Goal: Information Seeking & Learning: Learn about a topic

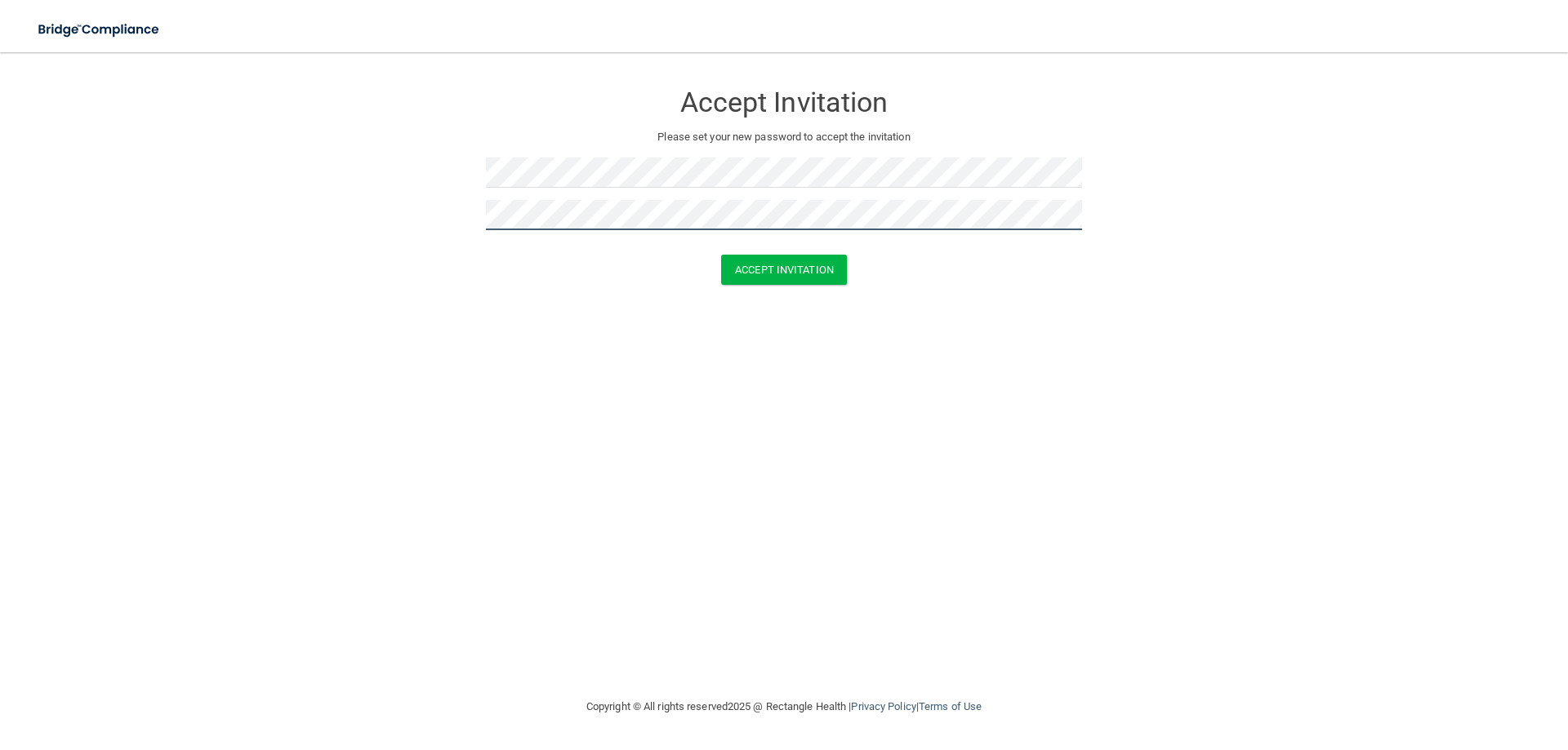
click at [721, 255] on button "Accept Invitation" at bounding box center [784, 270] width 125 height 30
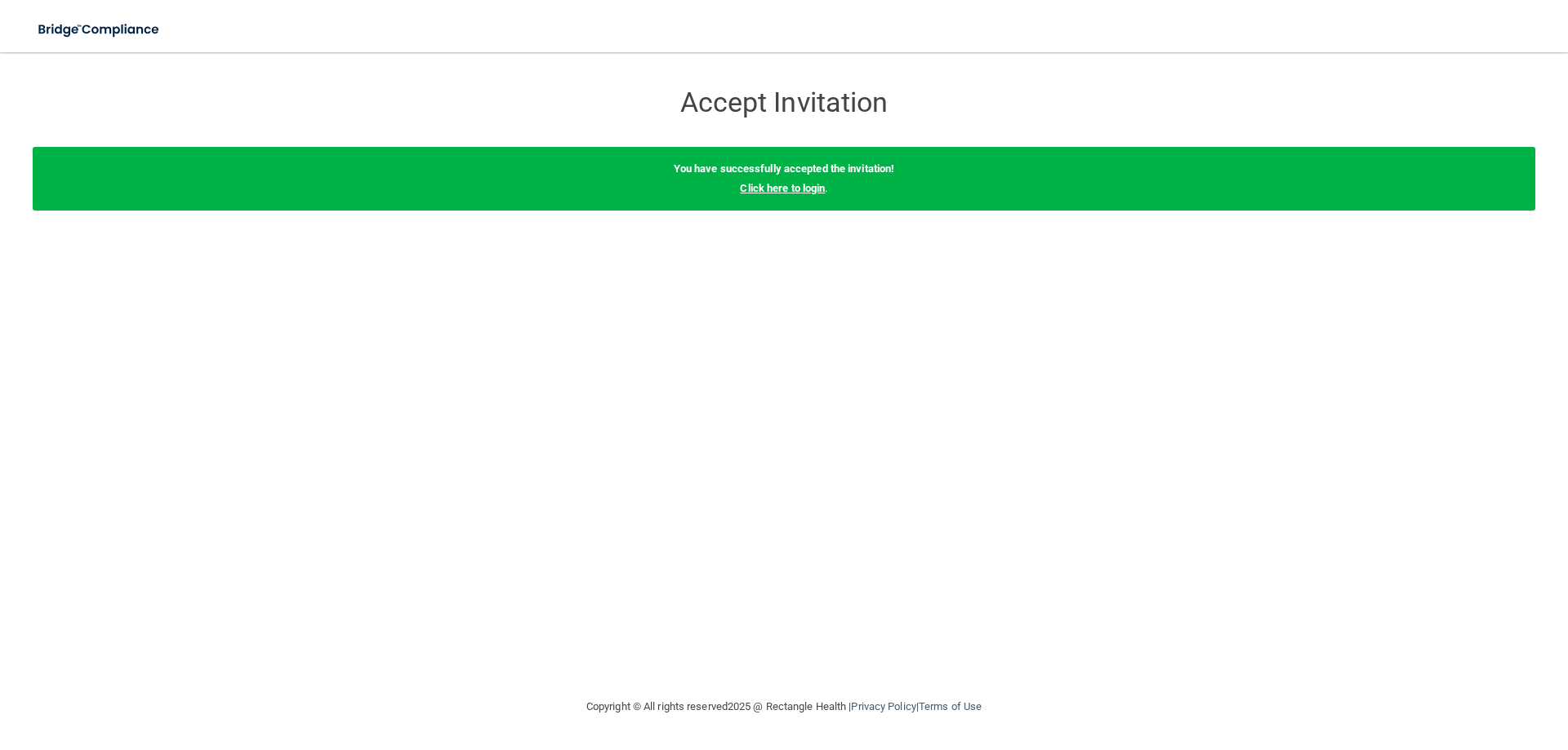
click at [789, 186] on link "Click here to login" at bounding box center [782, 188] width 85 height 13
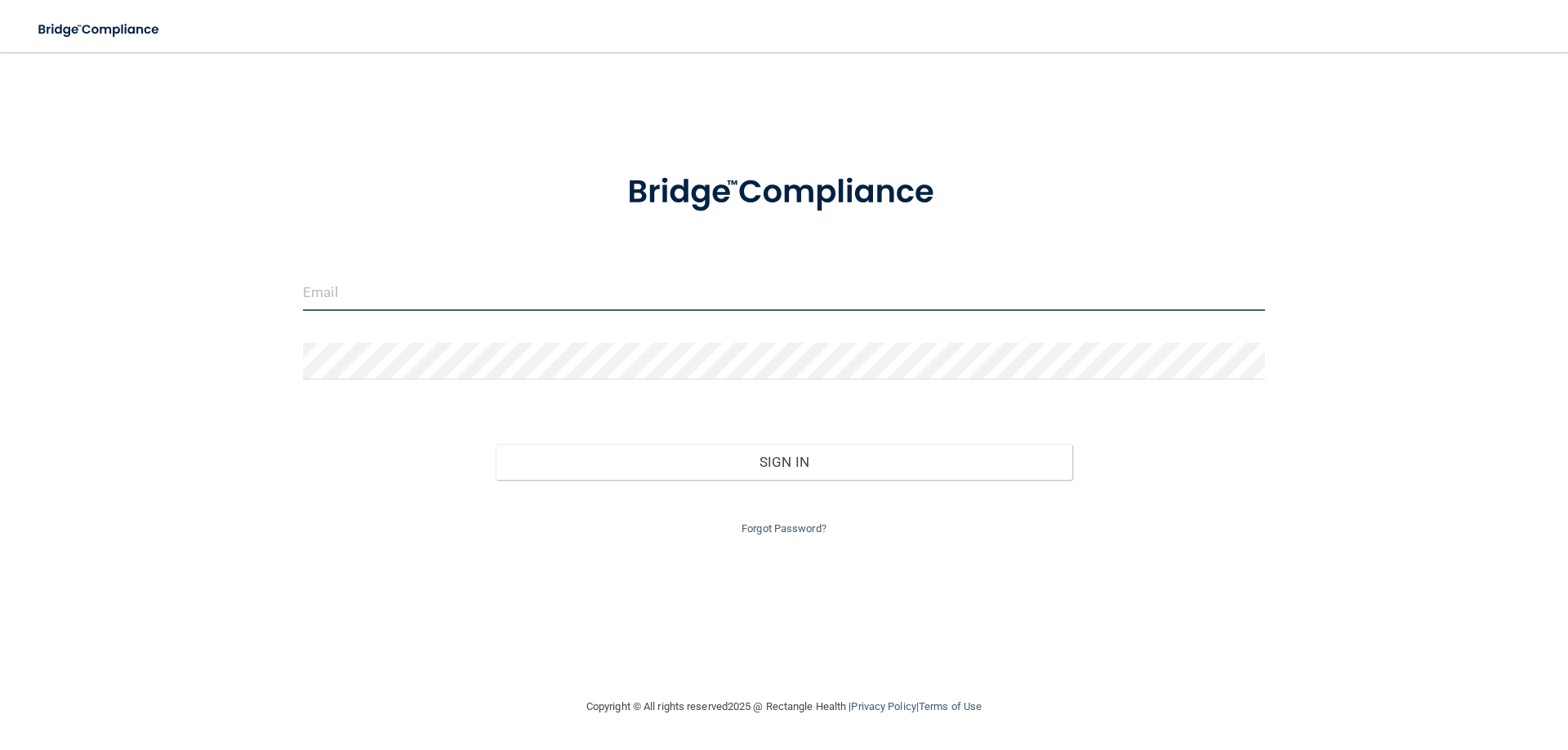
click at [529, 281] on input "email" at bounding box center [784, 293] width 962 height 37
type input "[PERSON_NAME][EMAIL_ADDRESS][PERSON_NAME][DOMAIN_NAME]"
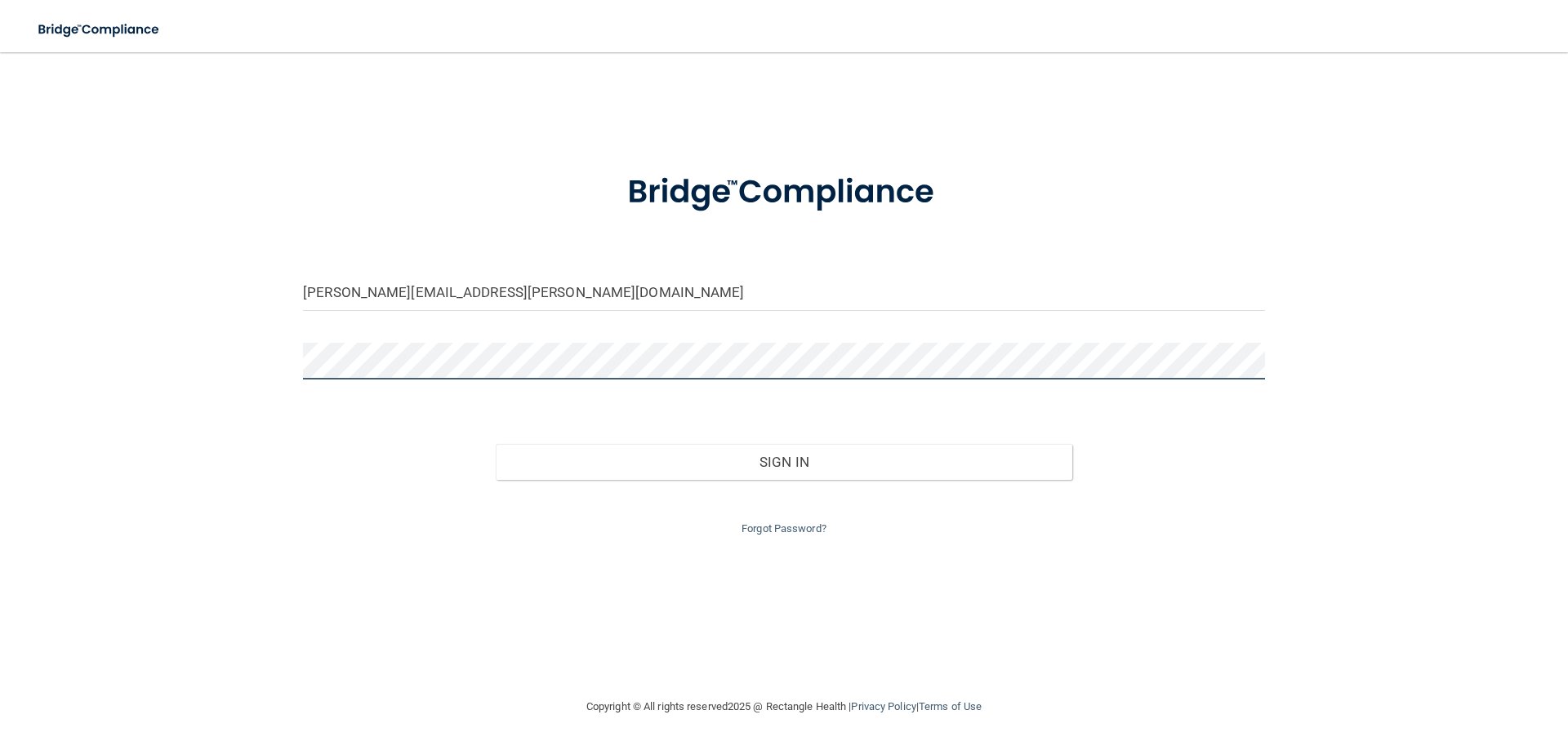
click at [496, 444] on button "Sign In" at bounding box center [784, 462] width 577 height 36
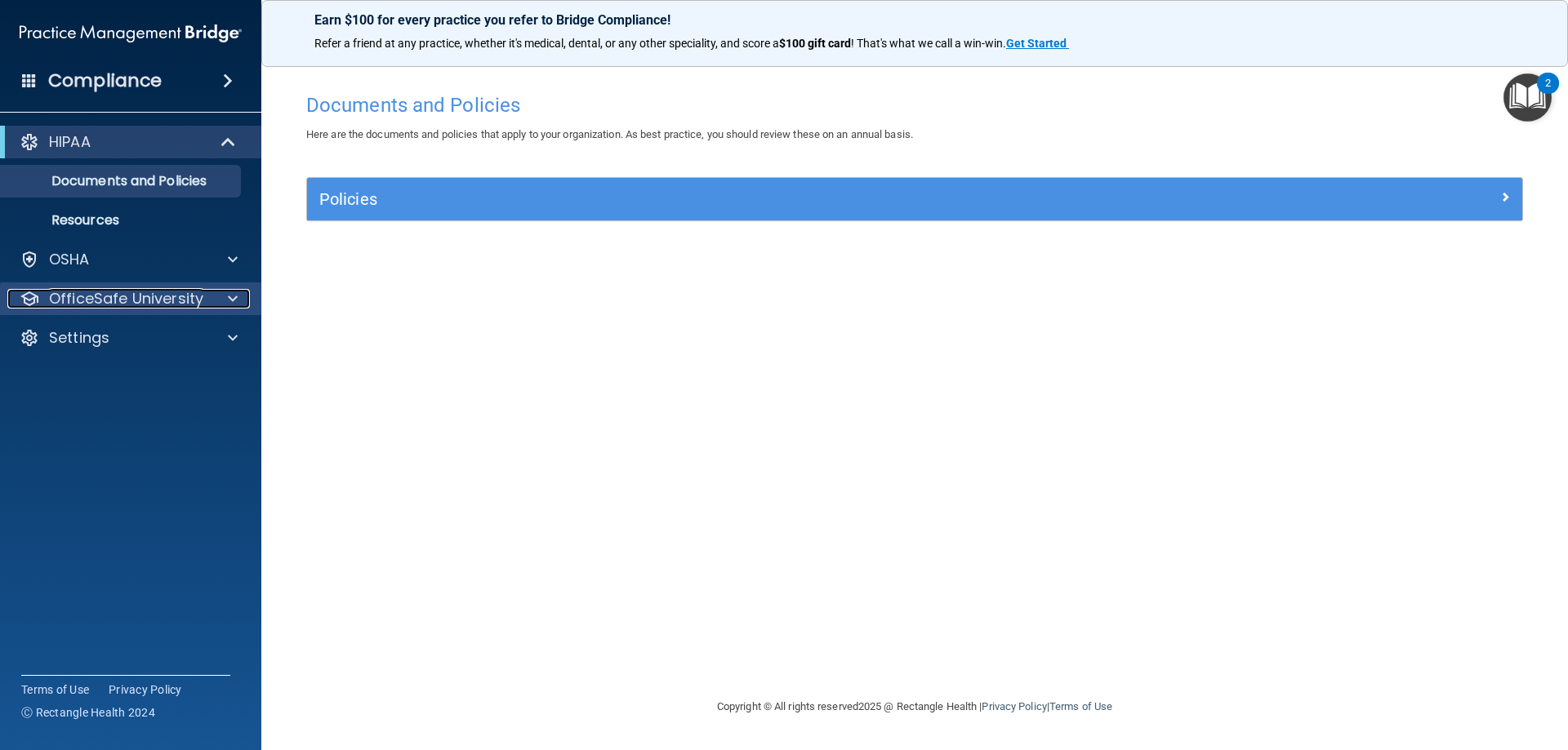
click at [231, 295] on span at bounding box center [233, 298] width 10 height 19
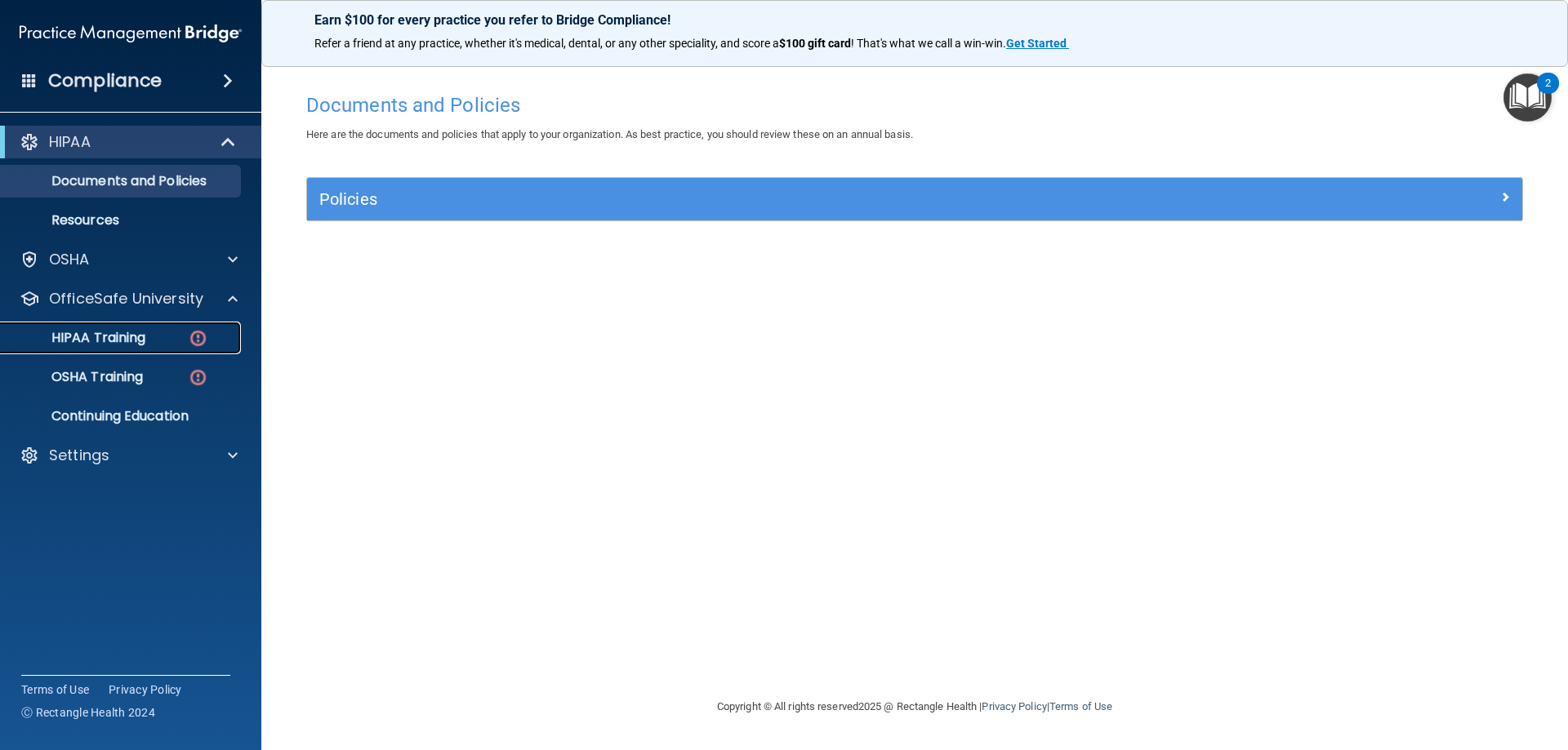
click at [179, 335] on div "HIPAA Training" at bounding box center [122, 338] width 223 height 16
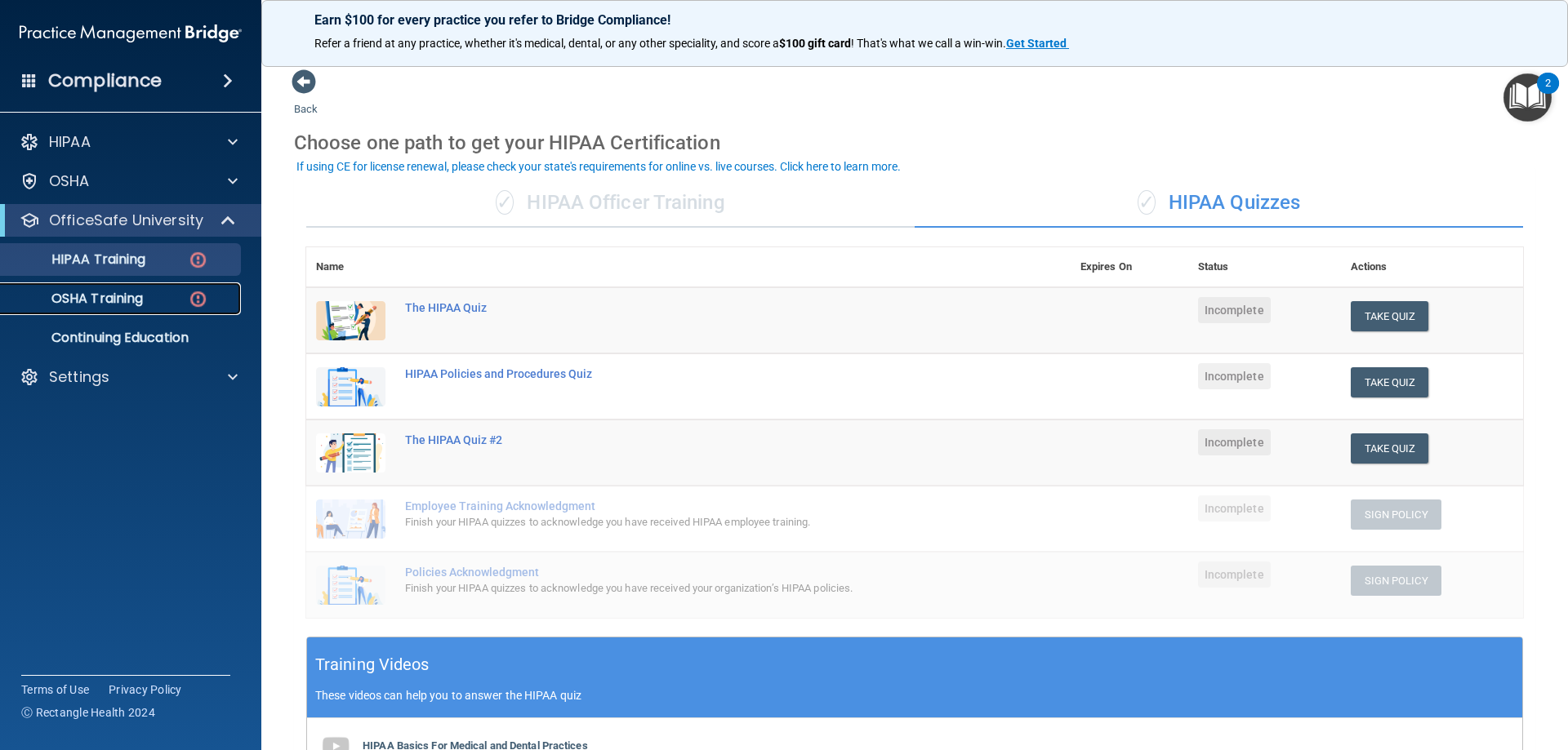
click at [88, 300] on p "OSHA Training" at bounding box center [77, 298] width 132 height 16
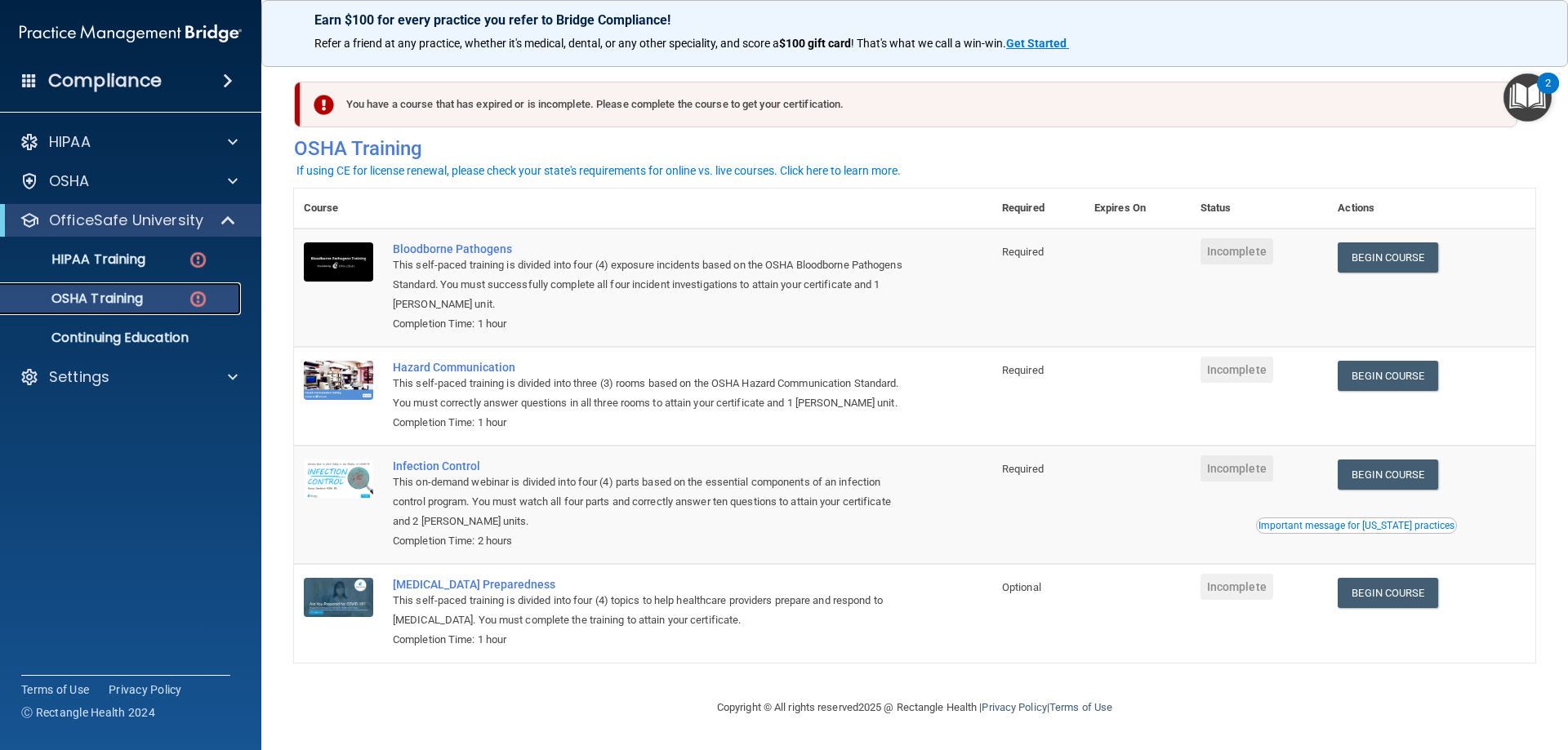
scroll to position [20, 0]
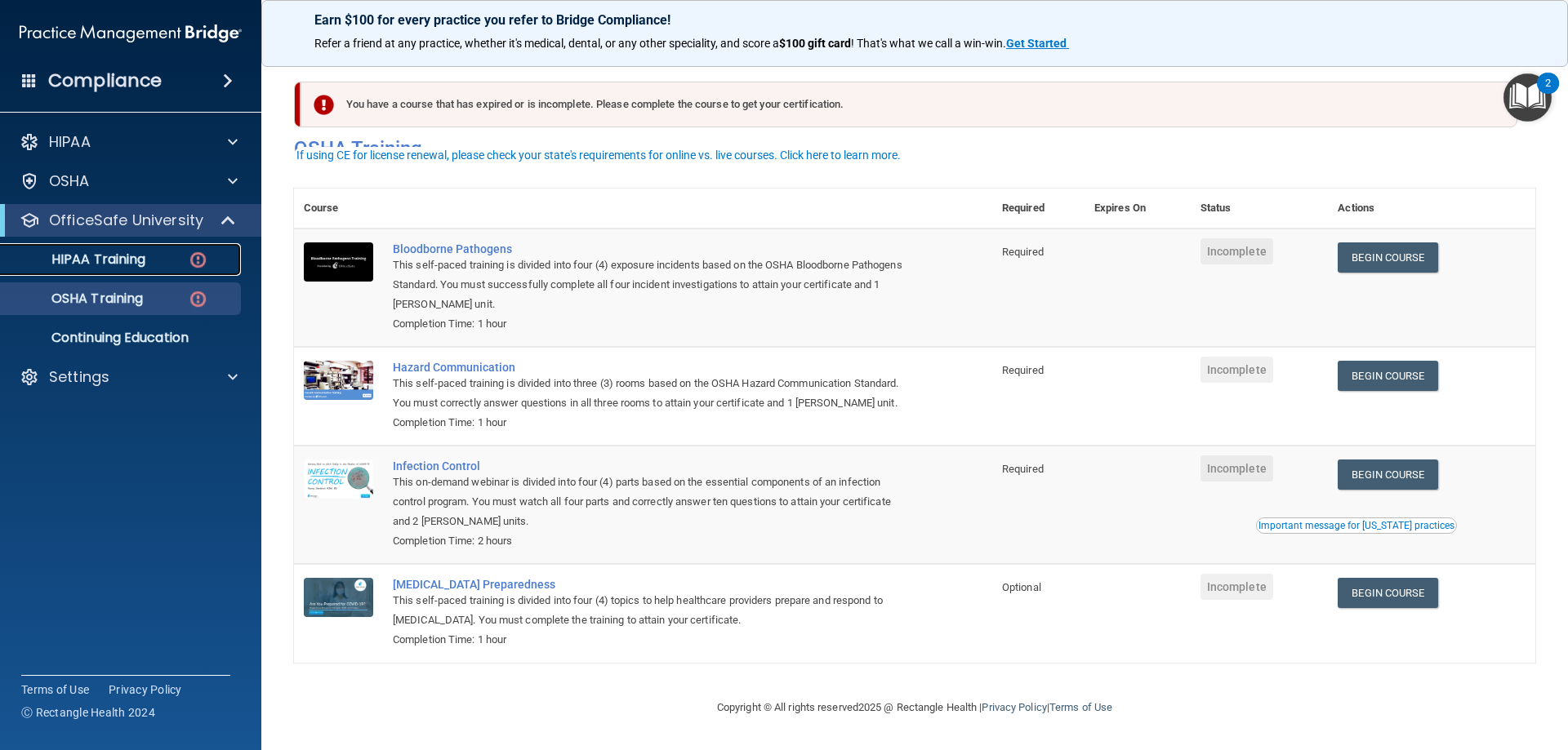
click at [182, 245] on link "HIPAA Training" at bounding box center [113, 259] width 258 height 33
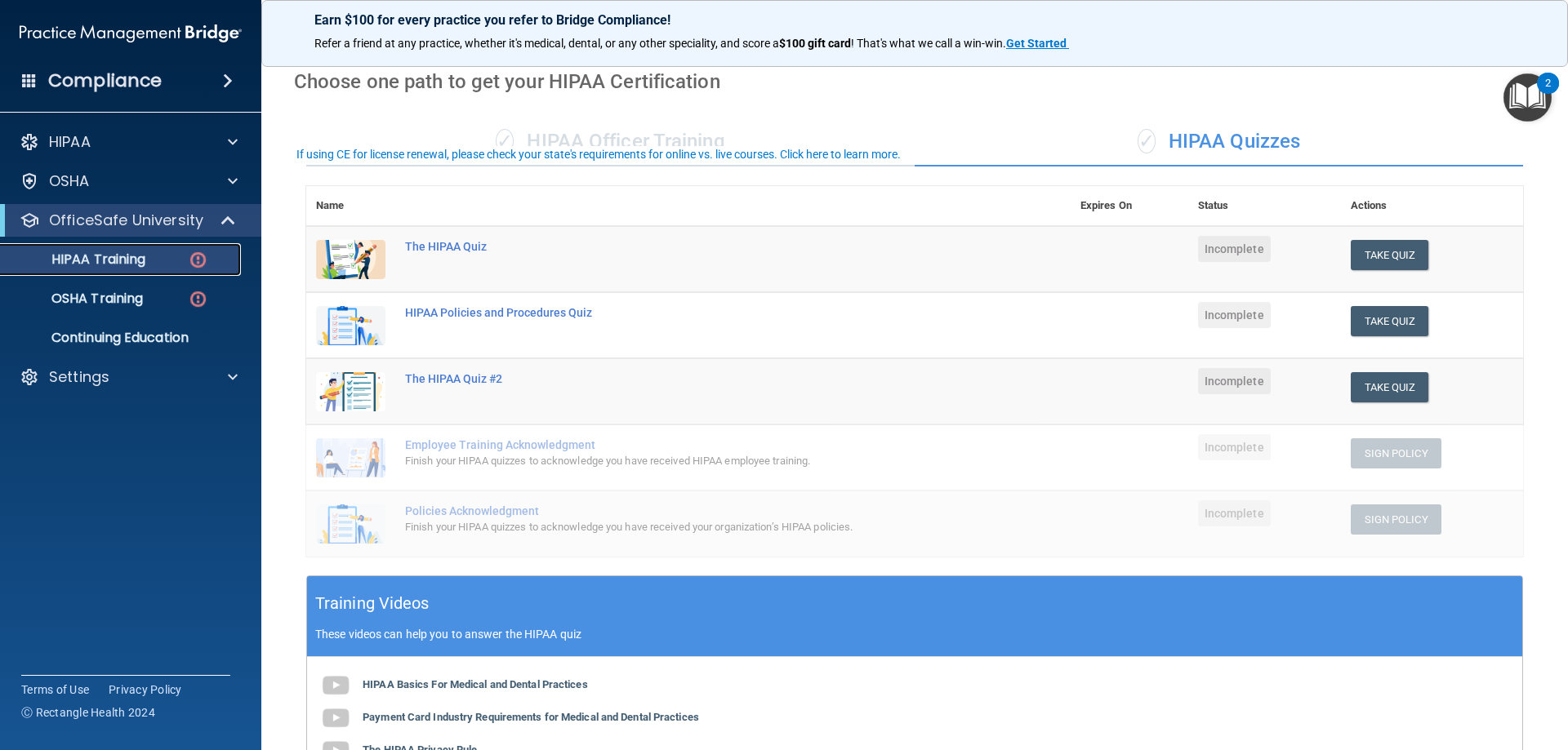
scroll to position [163, 0]
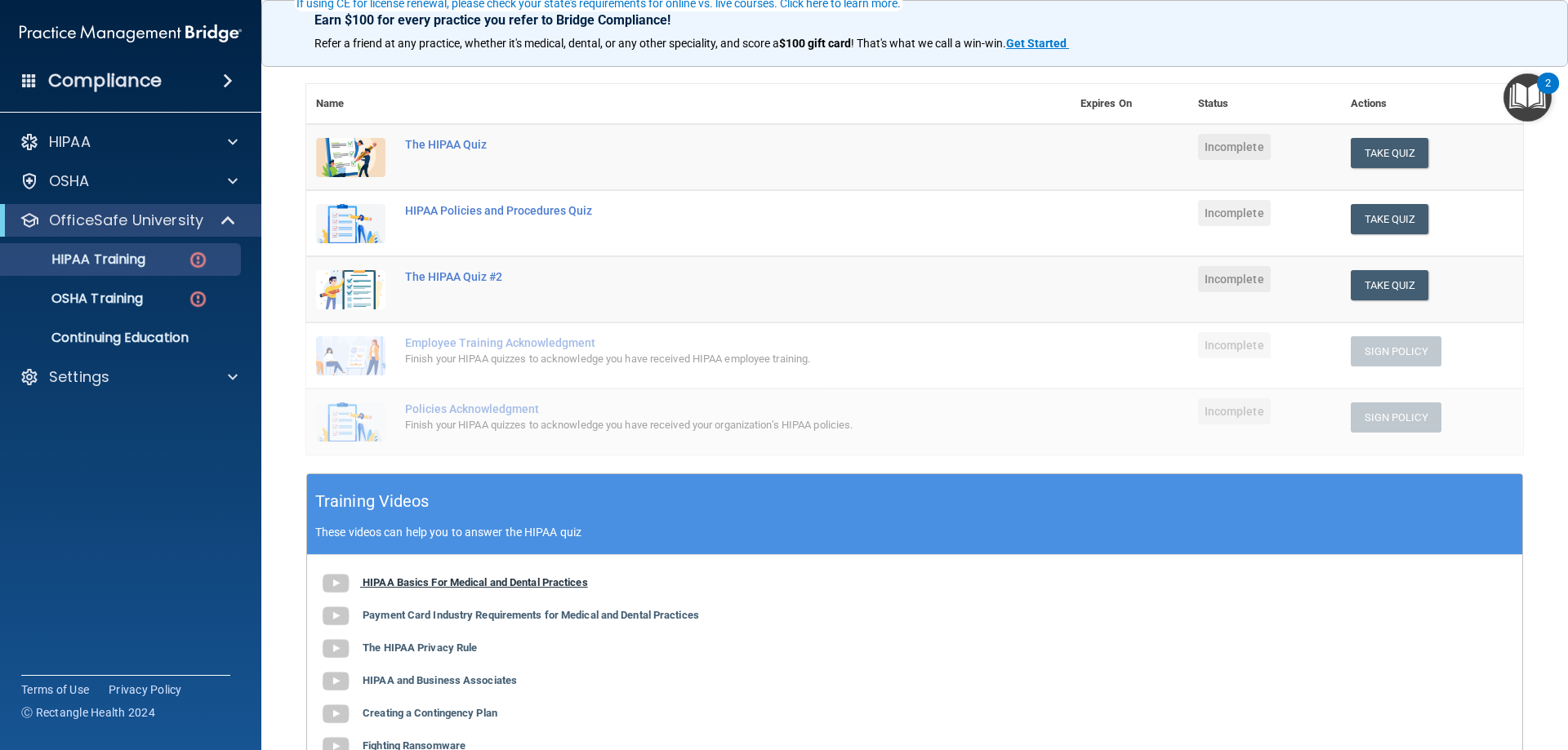
click at [439, 586] on b "HIPAA Basics For Medical and Dental Practices" at bounding box center [476, 582] width 226 height 13
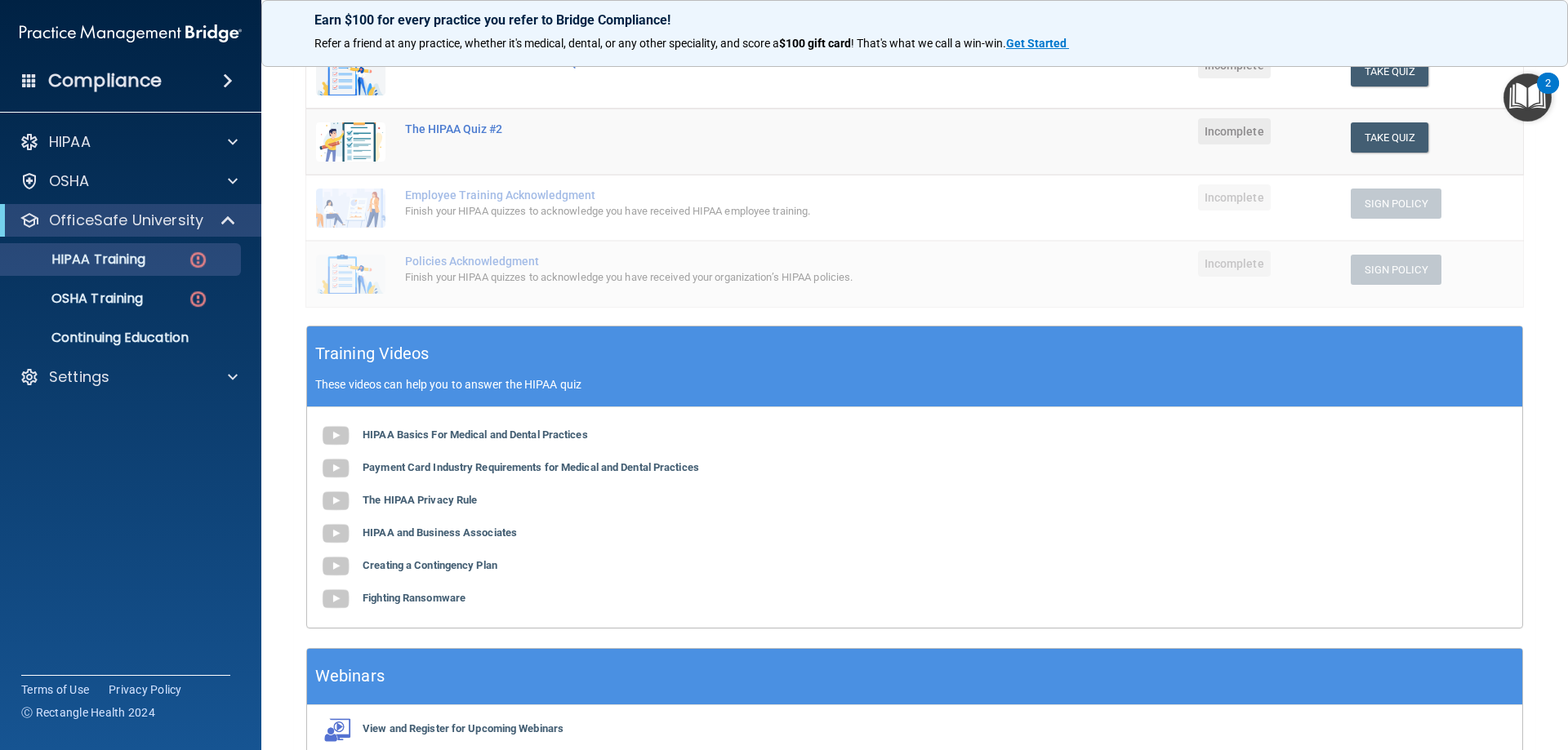
scroll to position [353, 0]
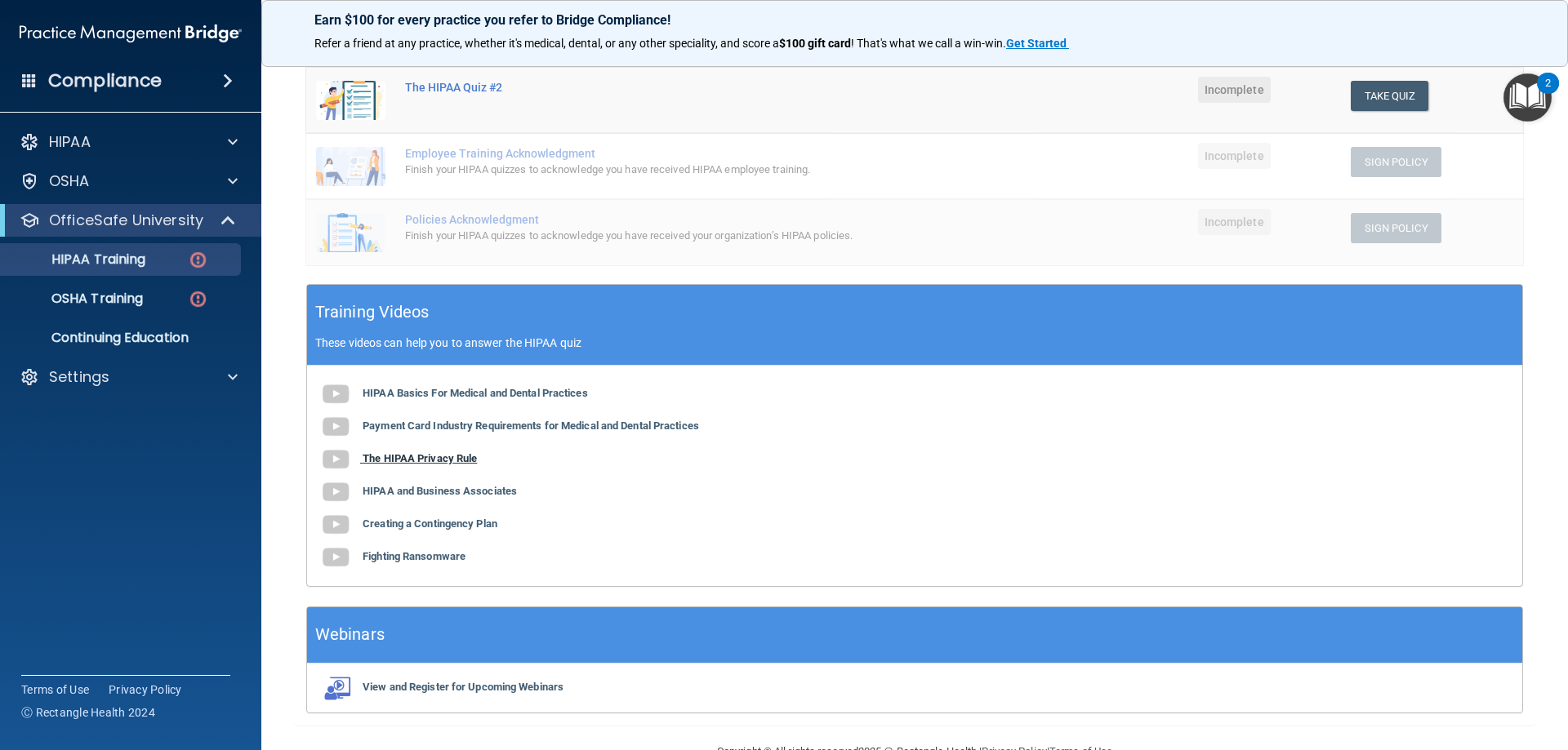
click at [454, 463] on b "The HIPAA Privacy Rule" at bounding box center [420, 458] width 114 height 13
click at [359, 489] on span at bounding box center [340, 491] width 43 height 13
click at [404, 524] on b "Creating a Contingency Plan" at bounding box center [430, 524] width 135 height 13
click at [343, 553] on img at bounding box center [335, 557] width 33 height 33
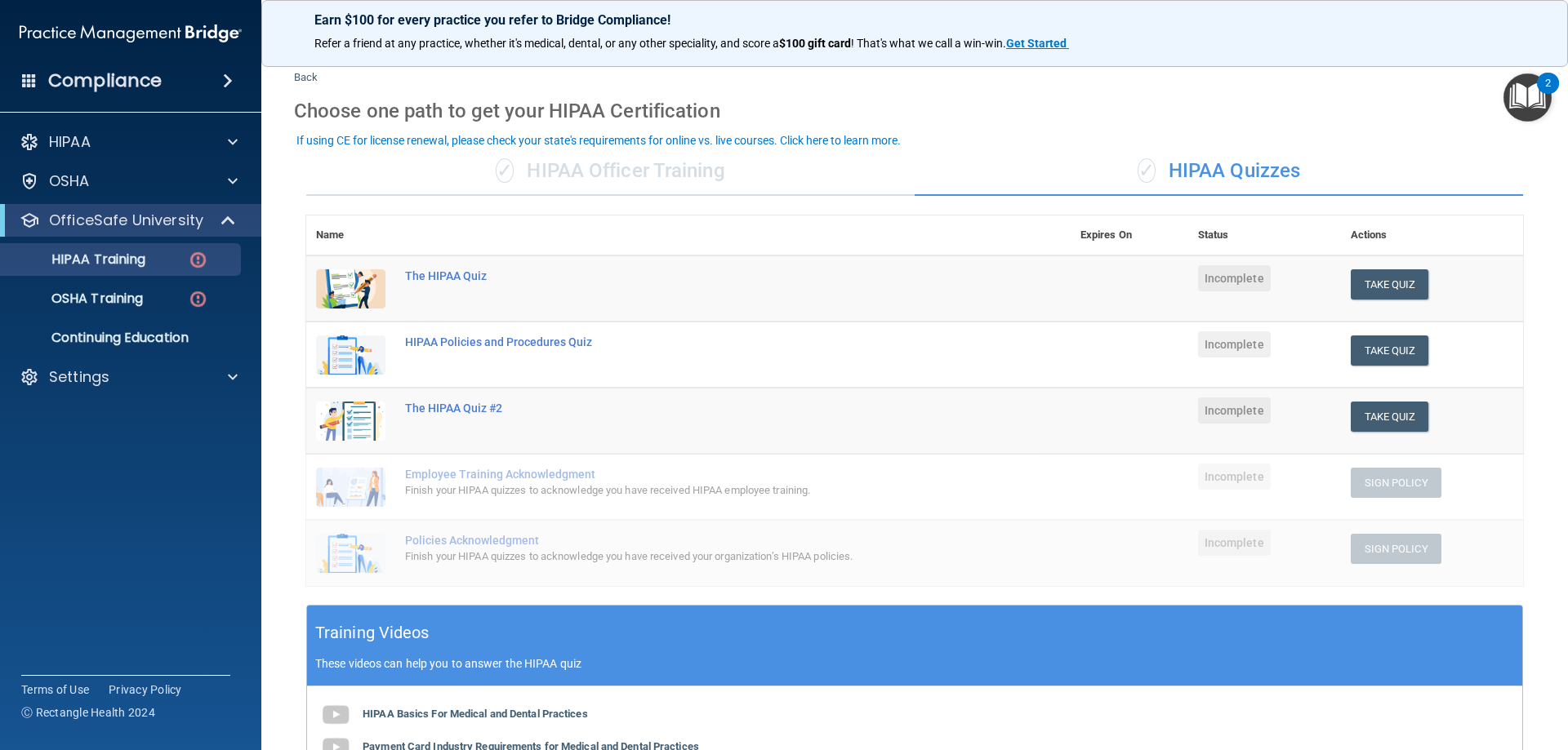
scroll to position [26, 0]
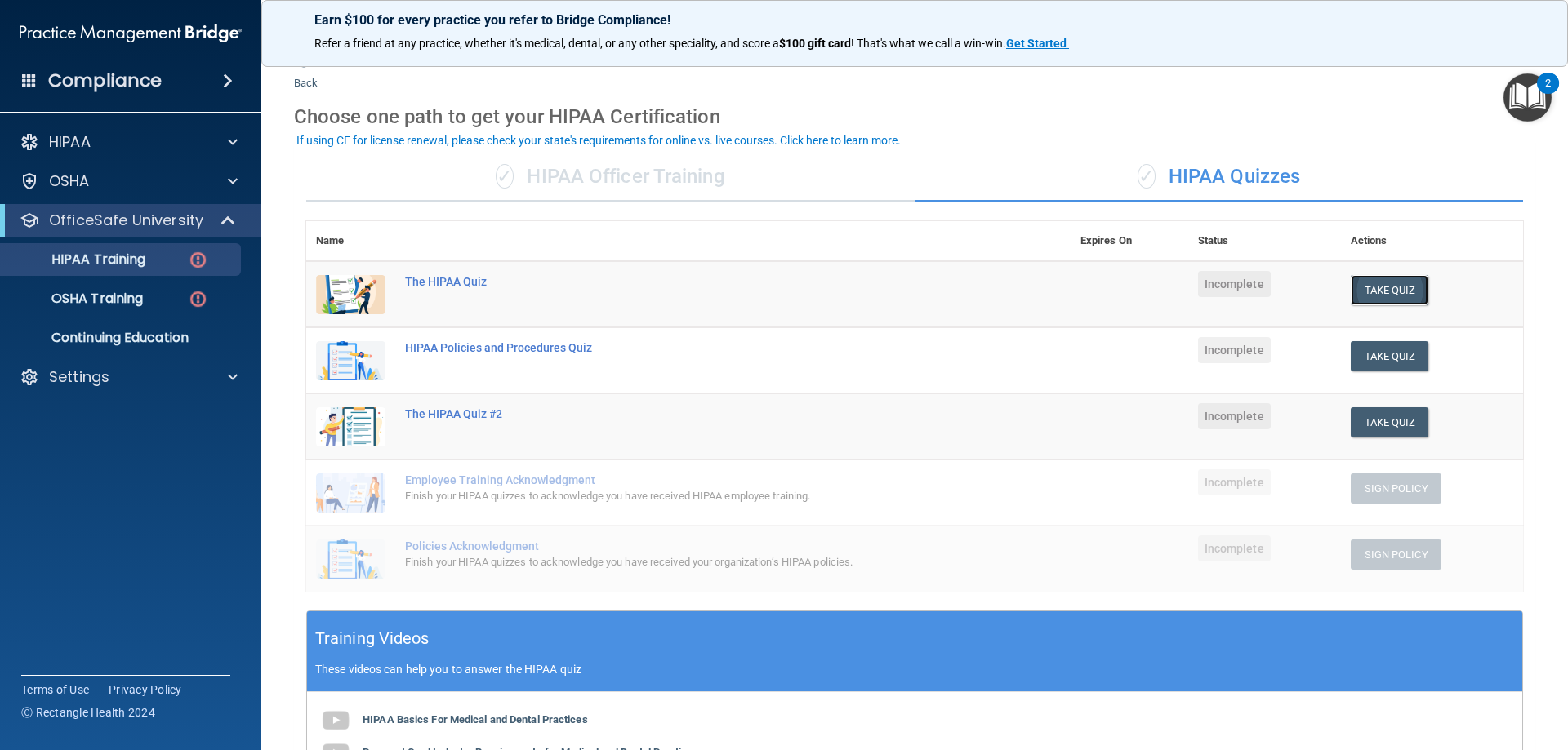
click at [1369, 284] on button "Take Quiz" at bounding box center [1389, 290] width 78 height 30
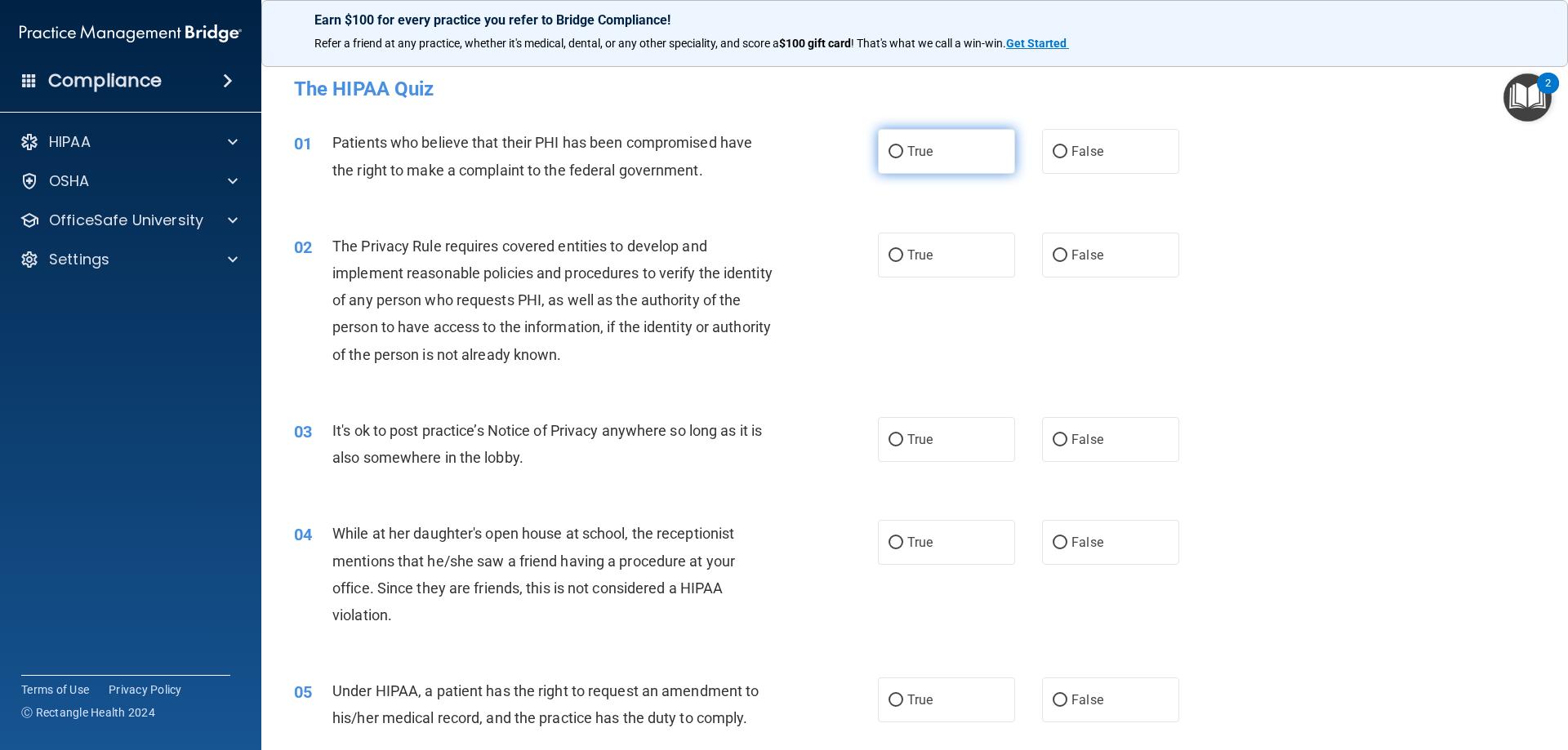
click at [922, 160] on label "True" at bounding box center [946, 151] width 137 height 45
click at [903, 158] on input "True" at bounding box center [895, 152] width 14 height 13
radio input "true"
click at [914, 239] on label "True" at bounding box center [946, 254] width 137 height 45
click at [903, 250] on input "True" at bounding box center [895, 256] width 14 height 13
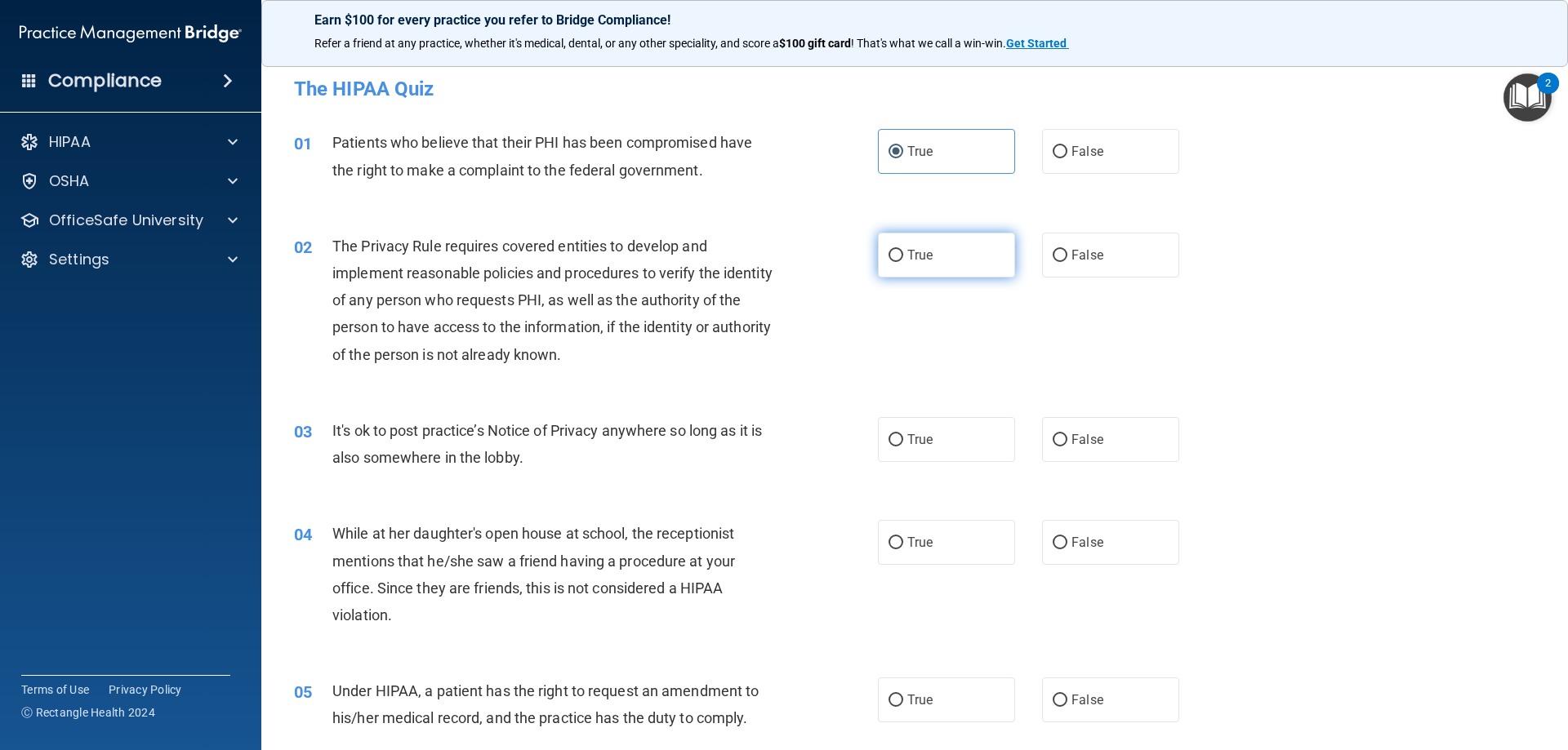
radio input "true"
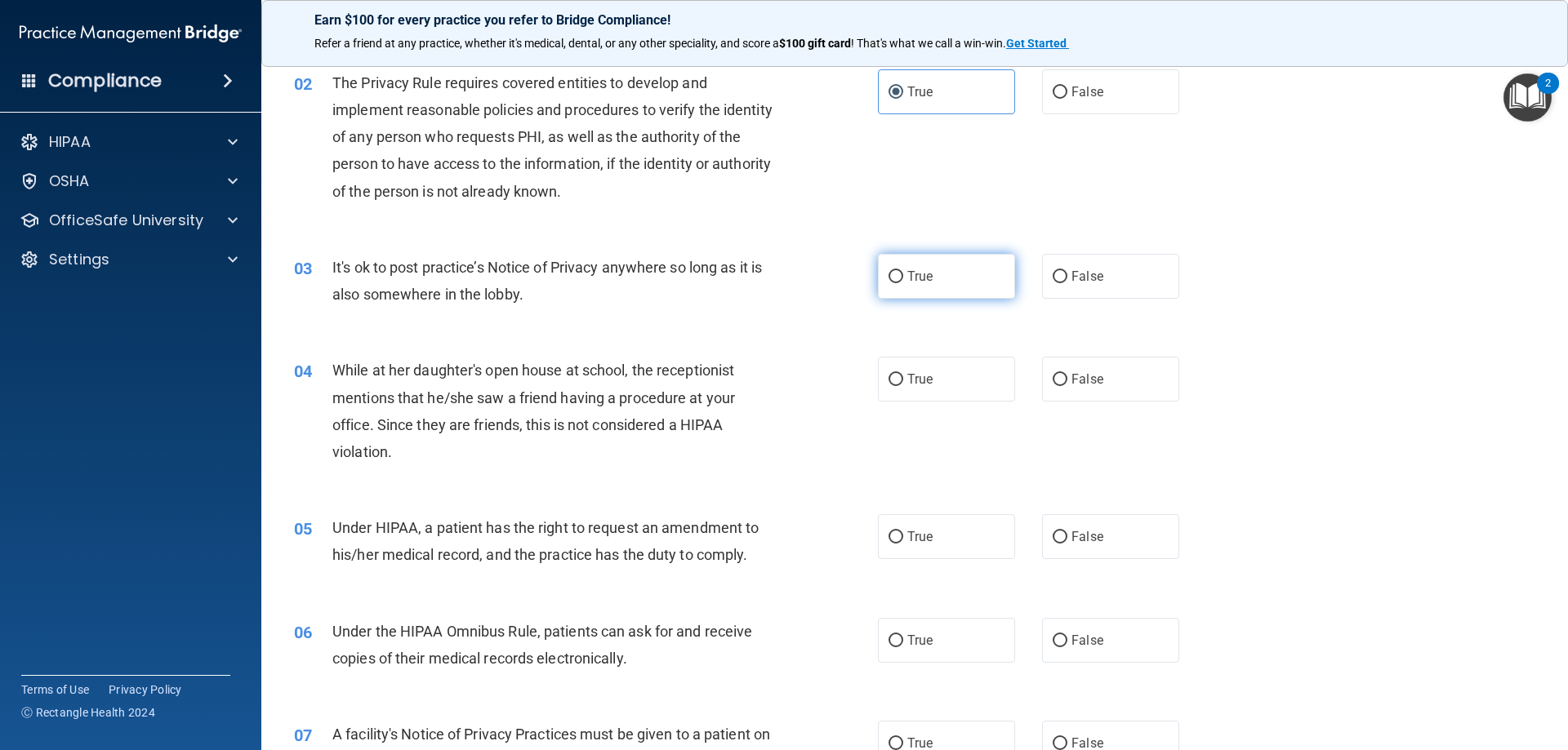
click at [951, 266] on label "True" at bounding box center [946, 276] width 137 height 45
click at [903, 271] on input "True" at bounding box center [895, 277] width 14 height 13
radio input "true"
click at [1072, 382] on span "False" at bounding box center [1087, 379] width 32 height 15
click at [1067, 382] on input "False" at bounding box center [1059, 380] width 14 height 13
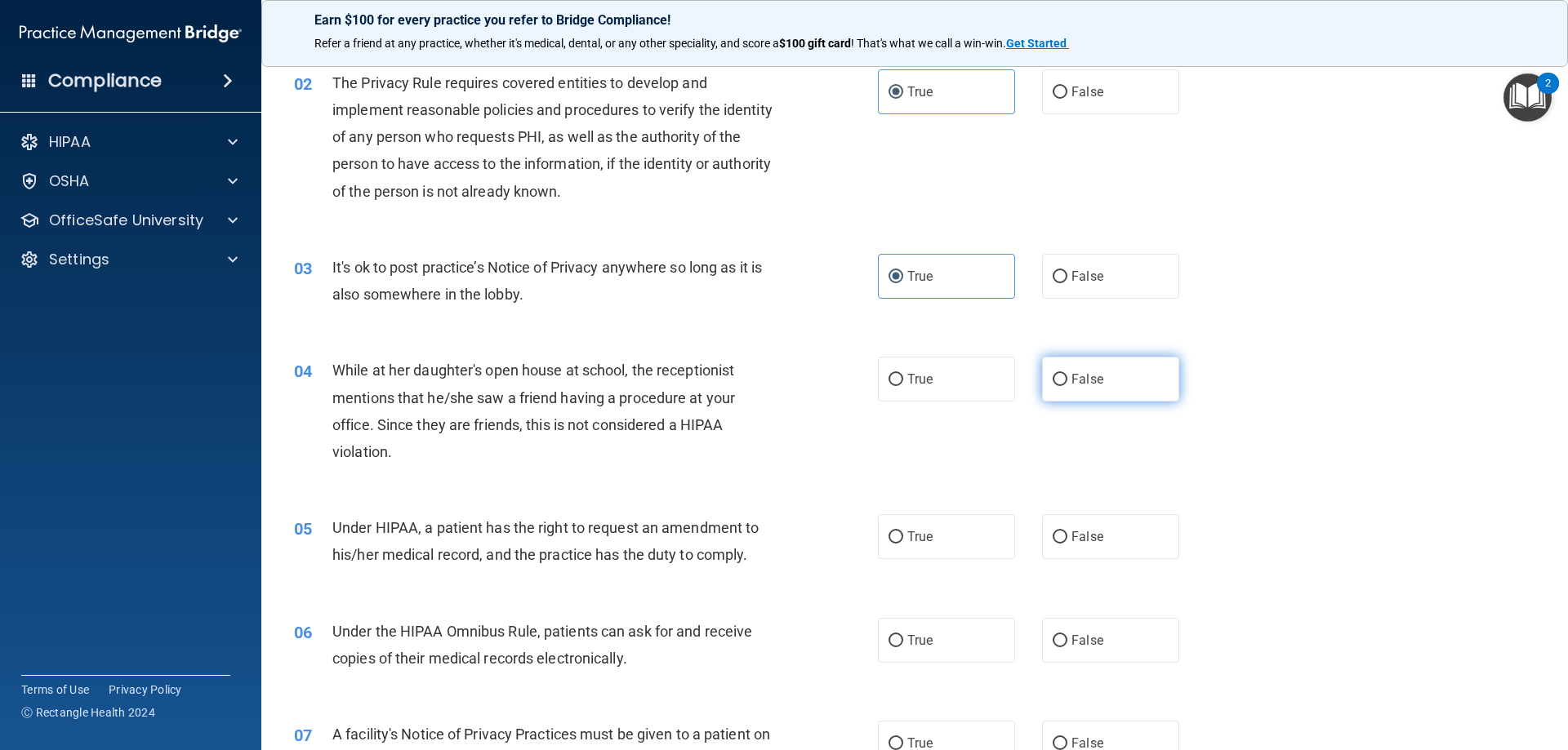
radio input "true"
click at [921, 536] on span "True" at bounding box center [920, 537] width 25 height 15
click at [903, 536] on input "True" at bounding box center [895, 538] width 14 height 13
radio input "true"
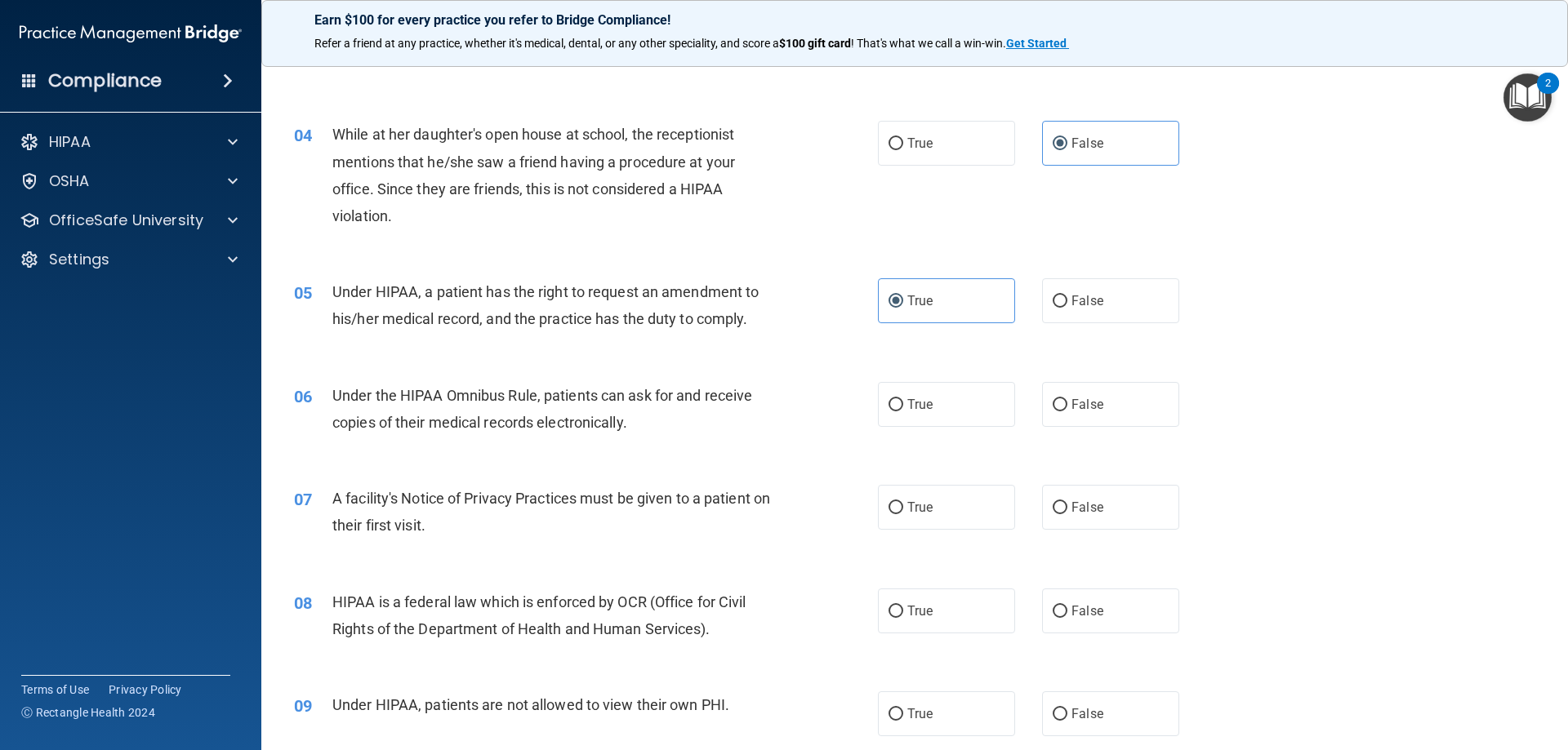
scroll to position [408, 0]
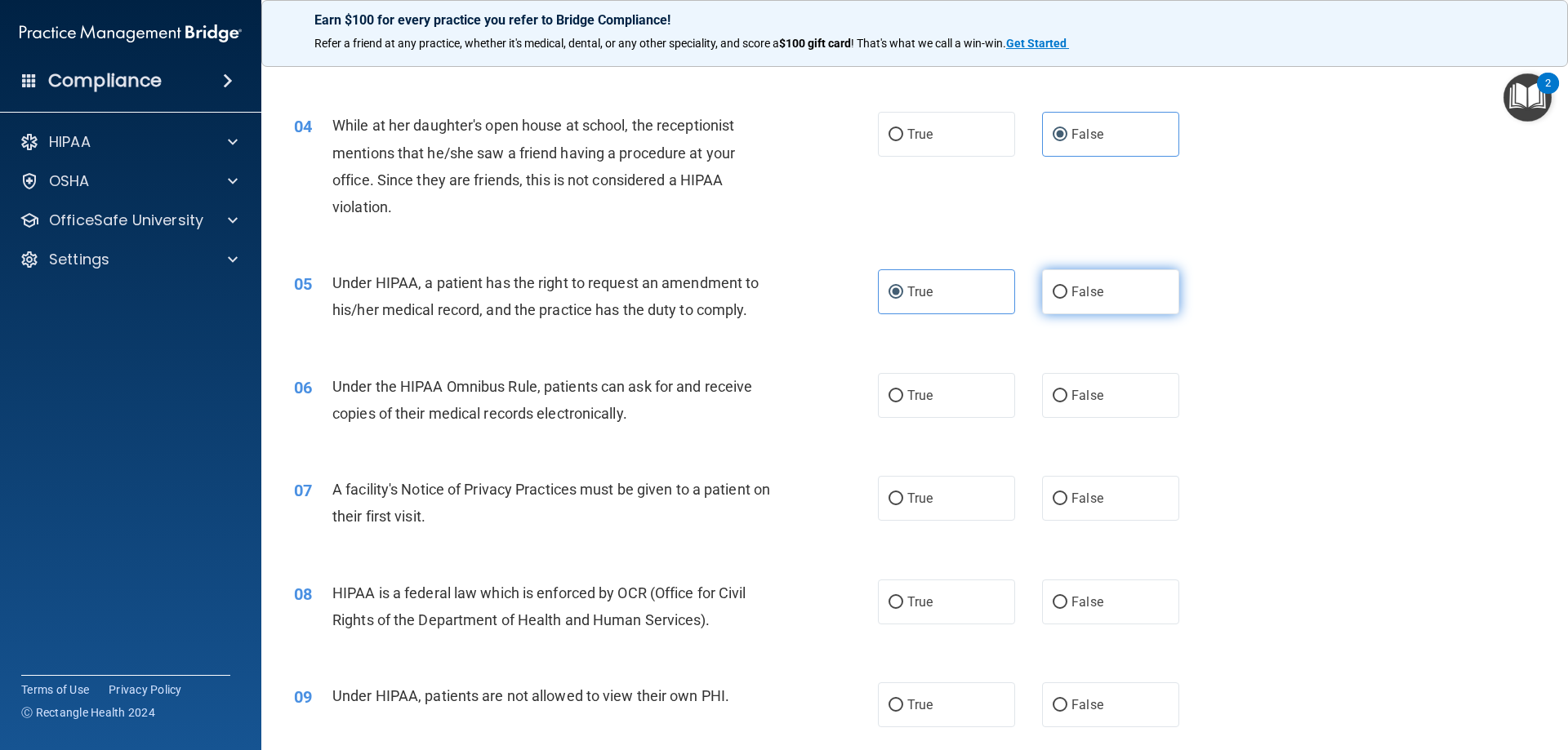
click at [1075, 287] on span "False" at bounding box center [1087, 292] width 32 height 15
click at [1067, 287] on input "False" at bounding box center [1059, 292] width 14 height 13
radio input "true"
radio input "false"
click at [966, 402] on label "True" at bounding box center [946, 395] width 137 height 45
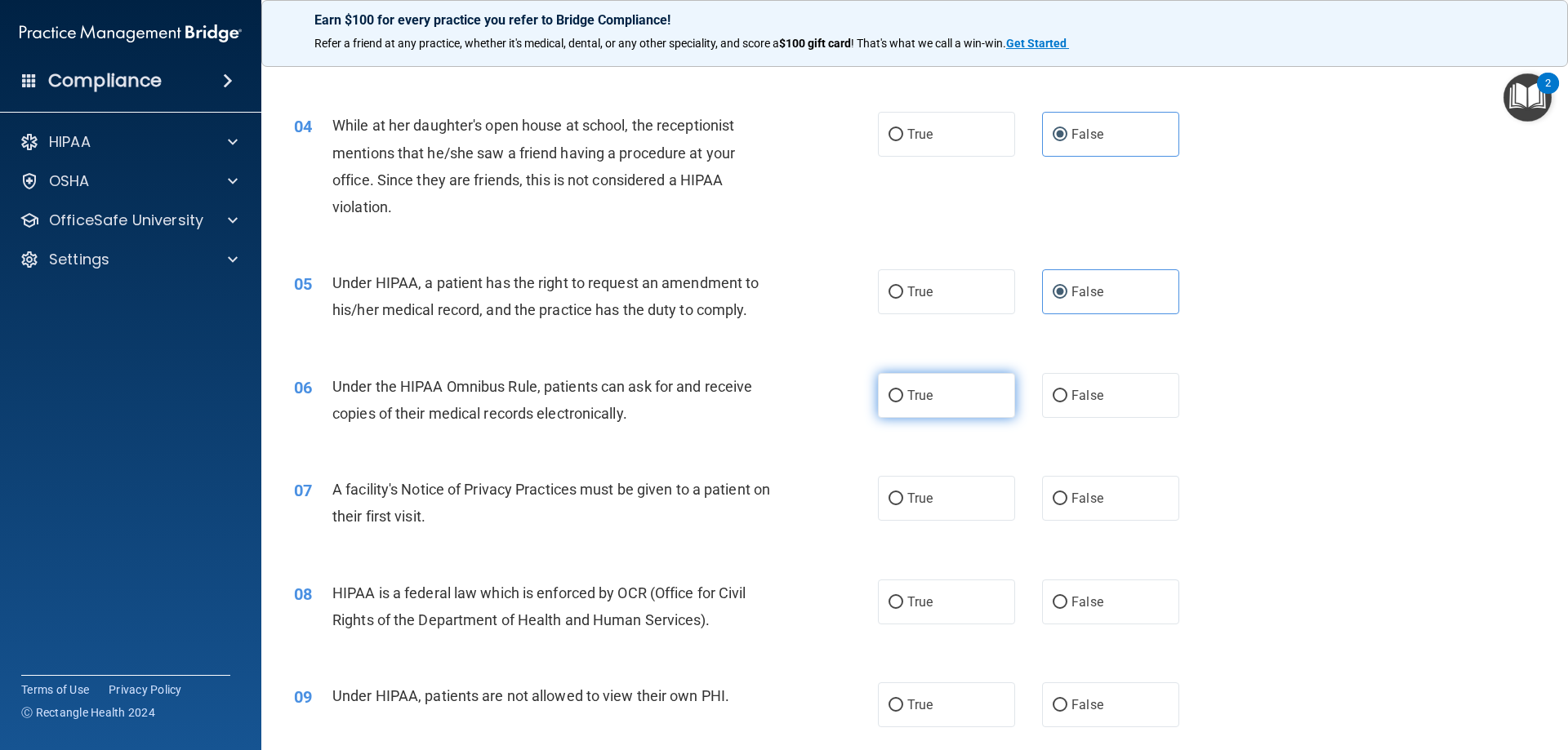
click at [903, 402] on input "True" at bounding box center [895, 396] width 14 height 13
radio input "true"
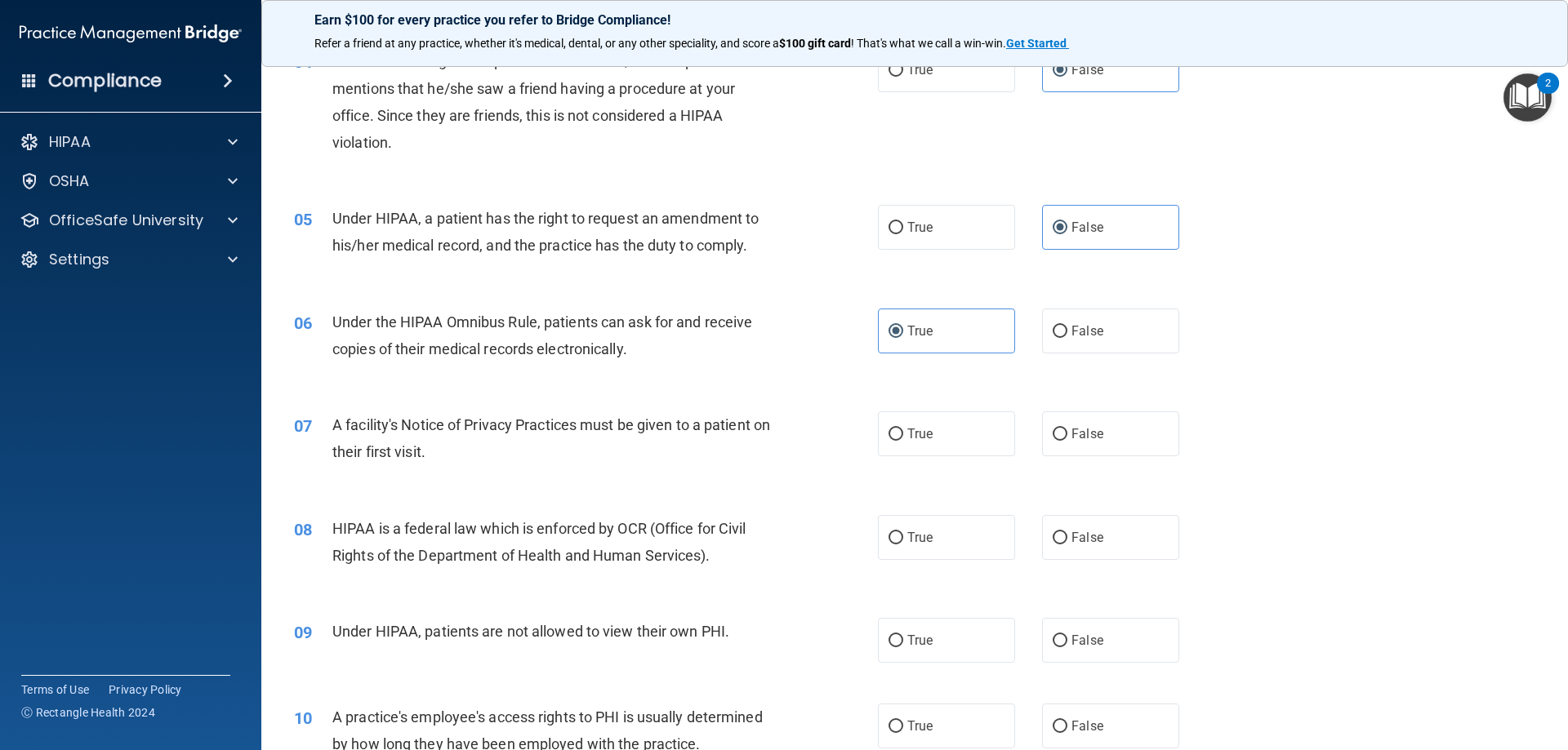
scroll to position [572, 0]
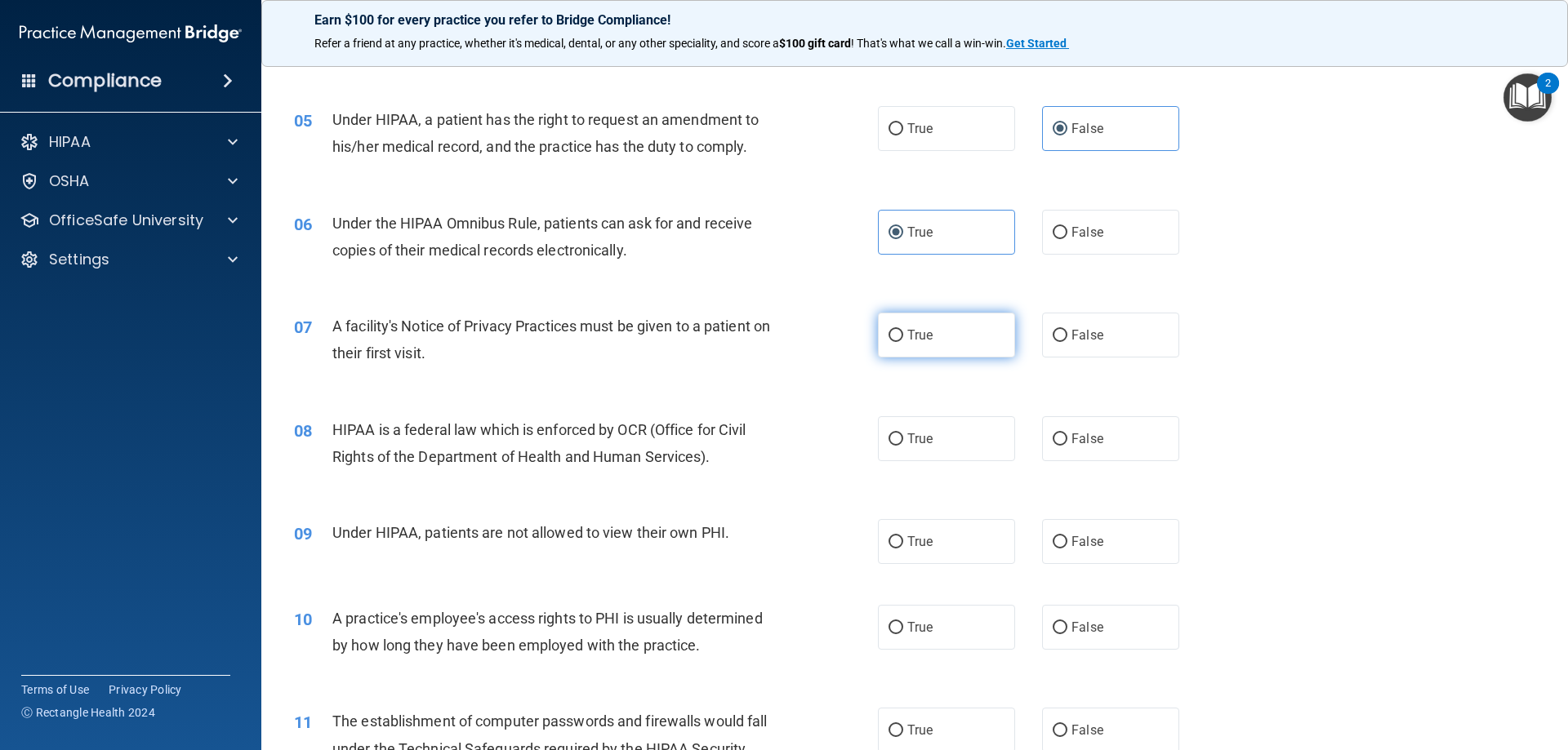
click at [930, 333] on label "True" at bounding box center [946, 335] width 137 height 45
click at [903, 333] on input "True" at bounding box center [895, 336] width 14 height 13
radio input "true"
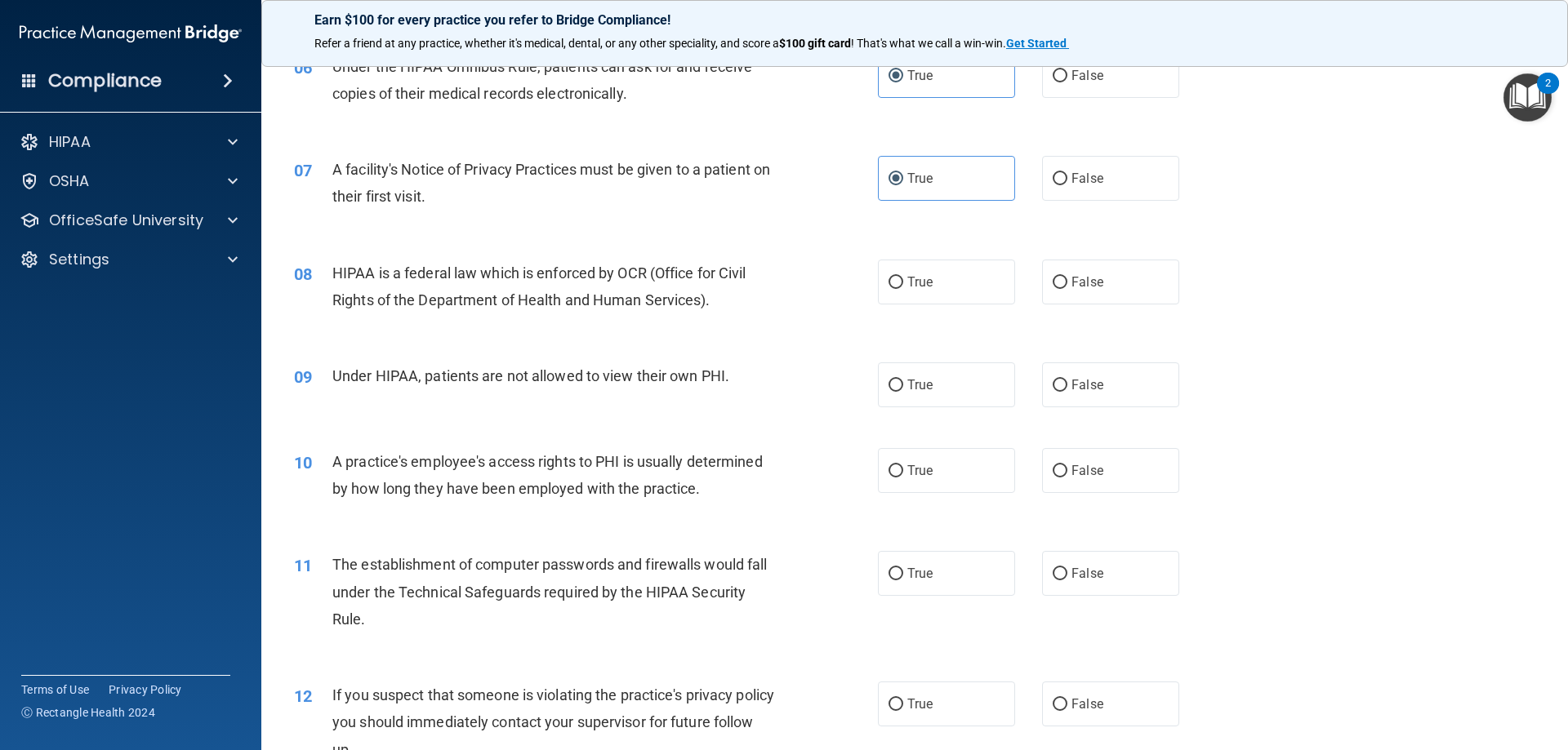
scroll to position [735, 0]
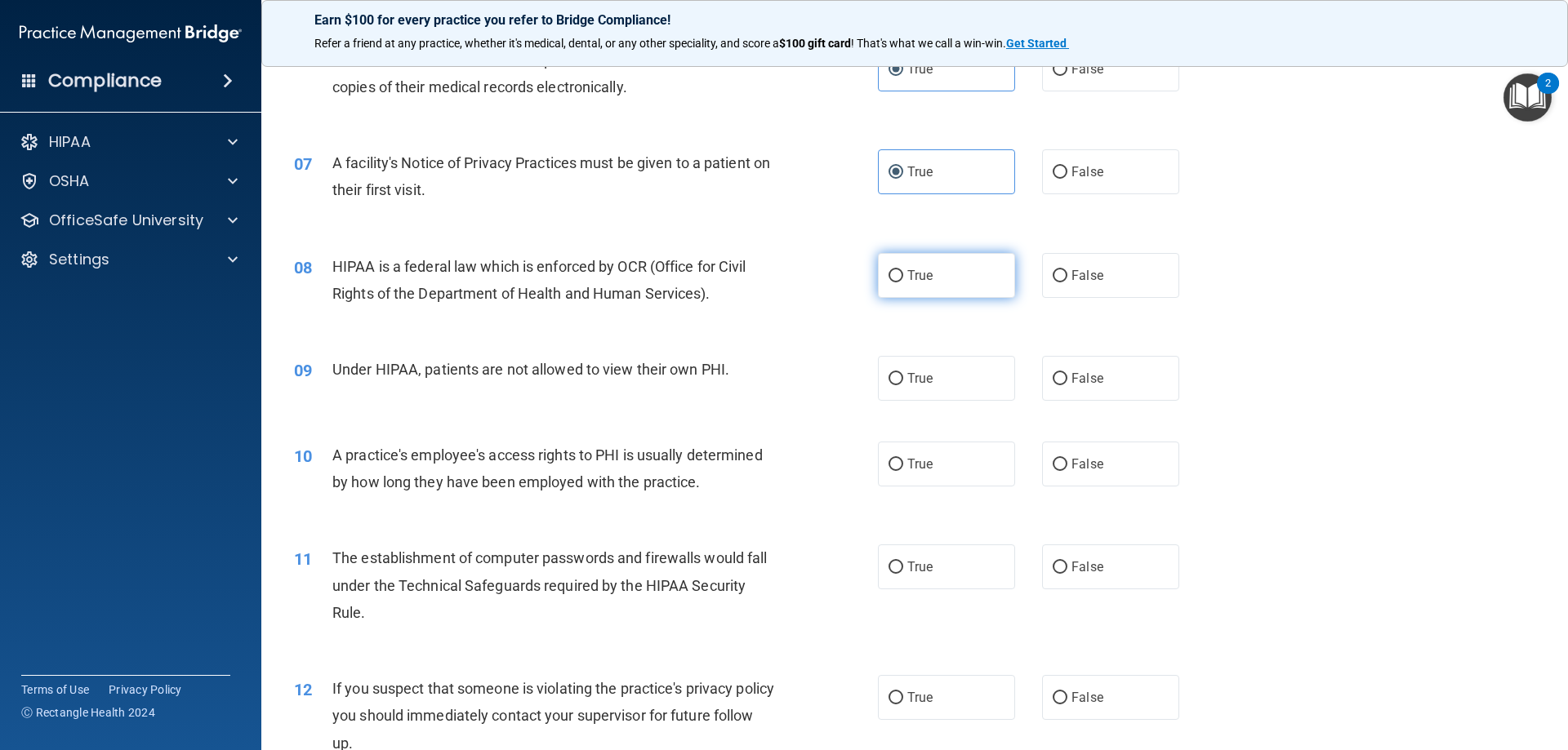
click at [913, 278] on span "True" at bounding box center [920, 275] width 25 height 15
click at [903, 278] on input "True" at bounding box center [895, 276] width 14 height 13
radio input "true"
click at [1128, 370] on label "False" at bounding box center [1110, 378] width 137 height 45
click at [1067, 373] on input "False" at bounding box center [1059, 379] width 14 height 13
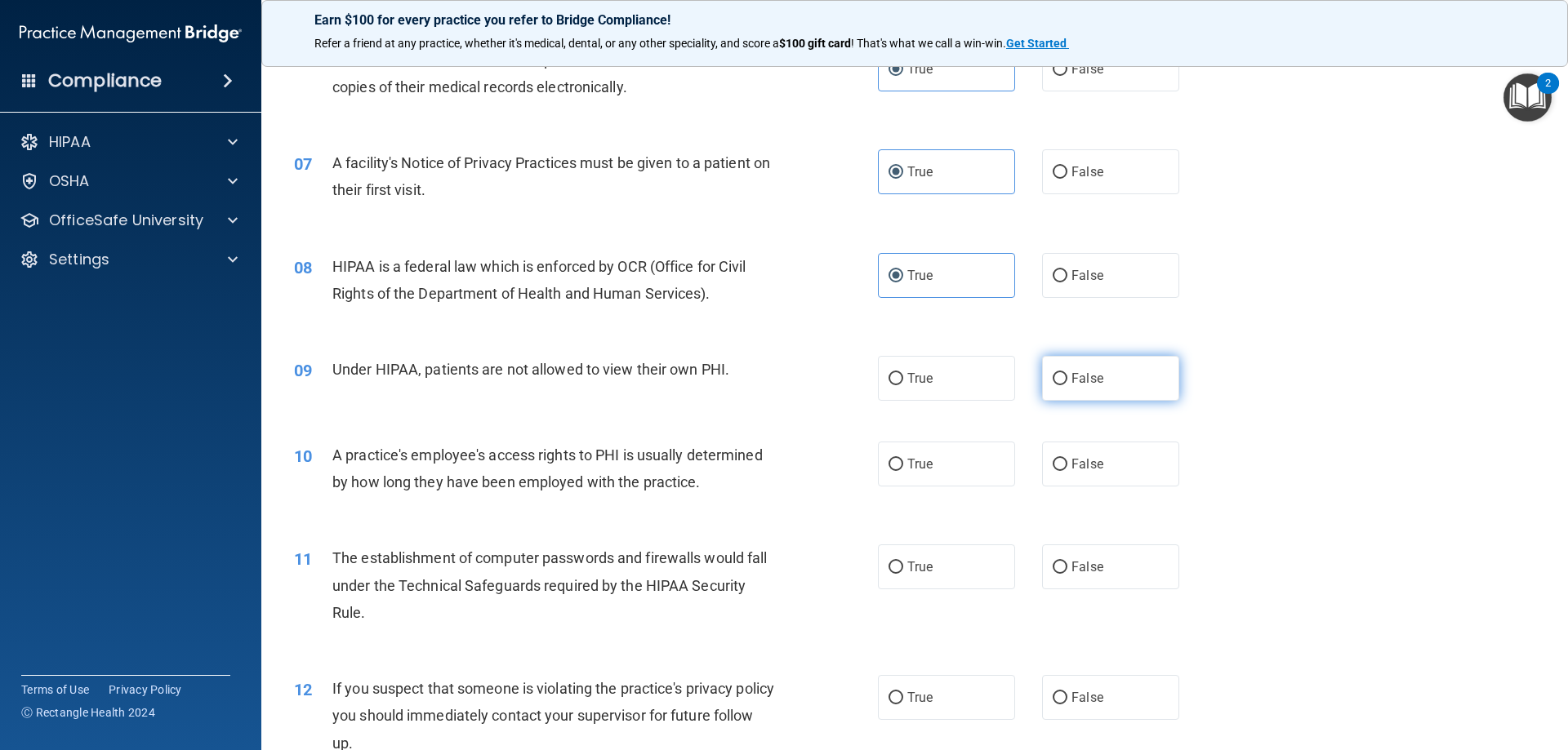
radio input "true"
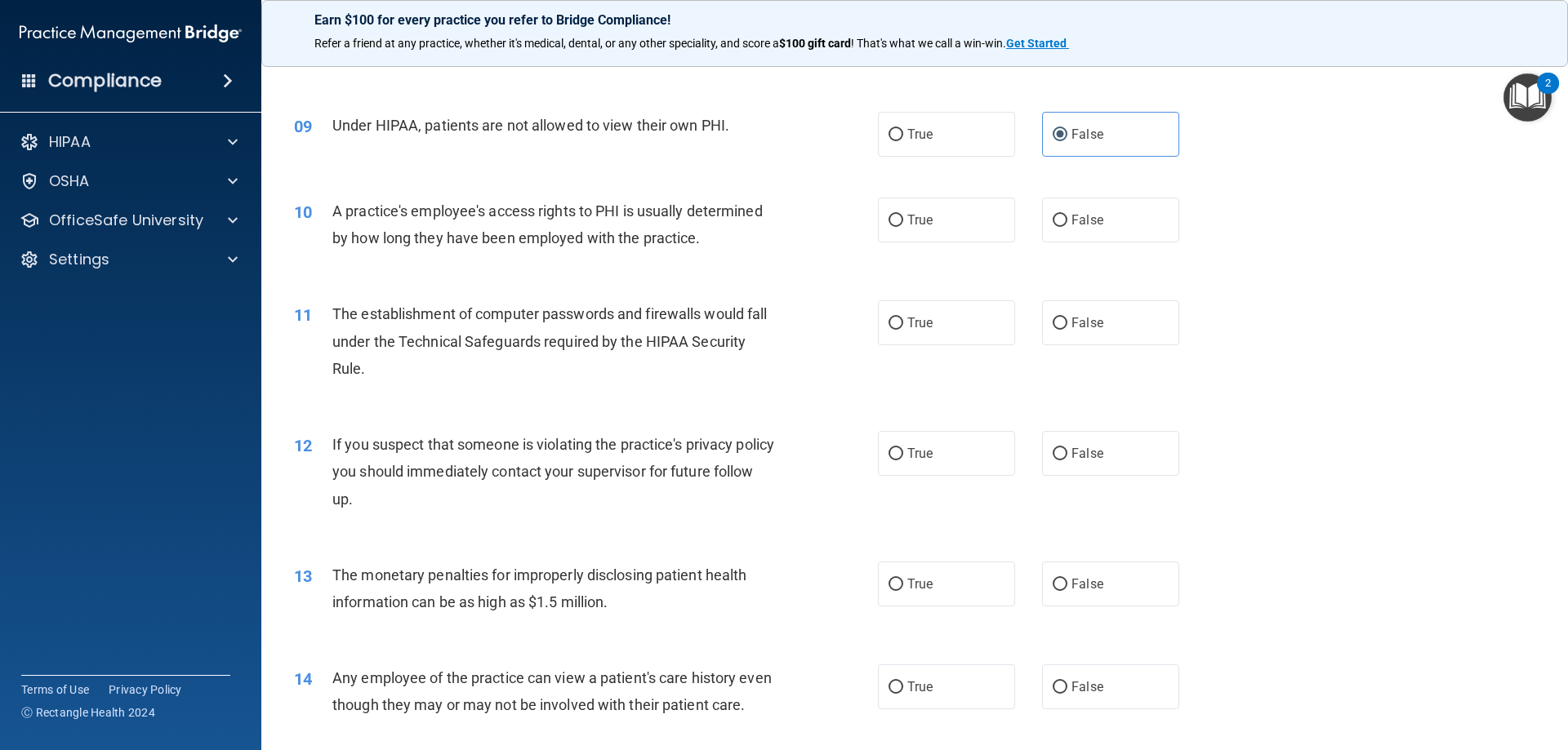
scroll to position [980, 0]
click at [956, 223] on label "True" at bounding box center [946, 219] width 137 height 45
click at [903, 223] on input "True" at bounding box center [895, 220] width 14 height 13
radio input "true"
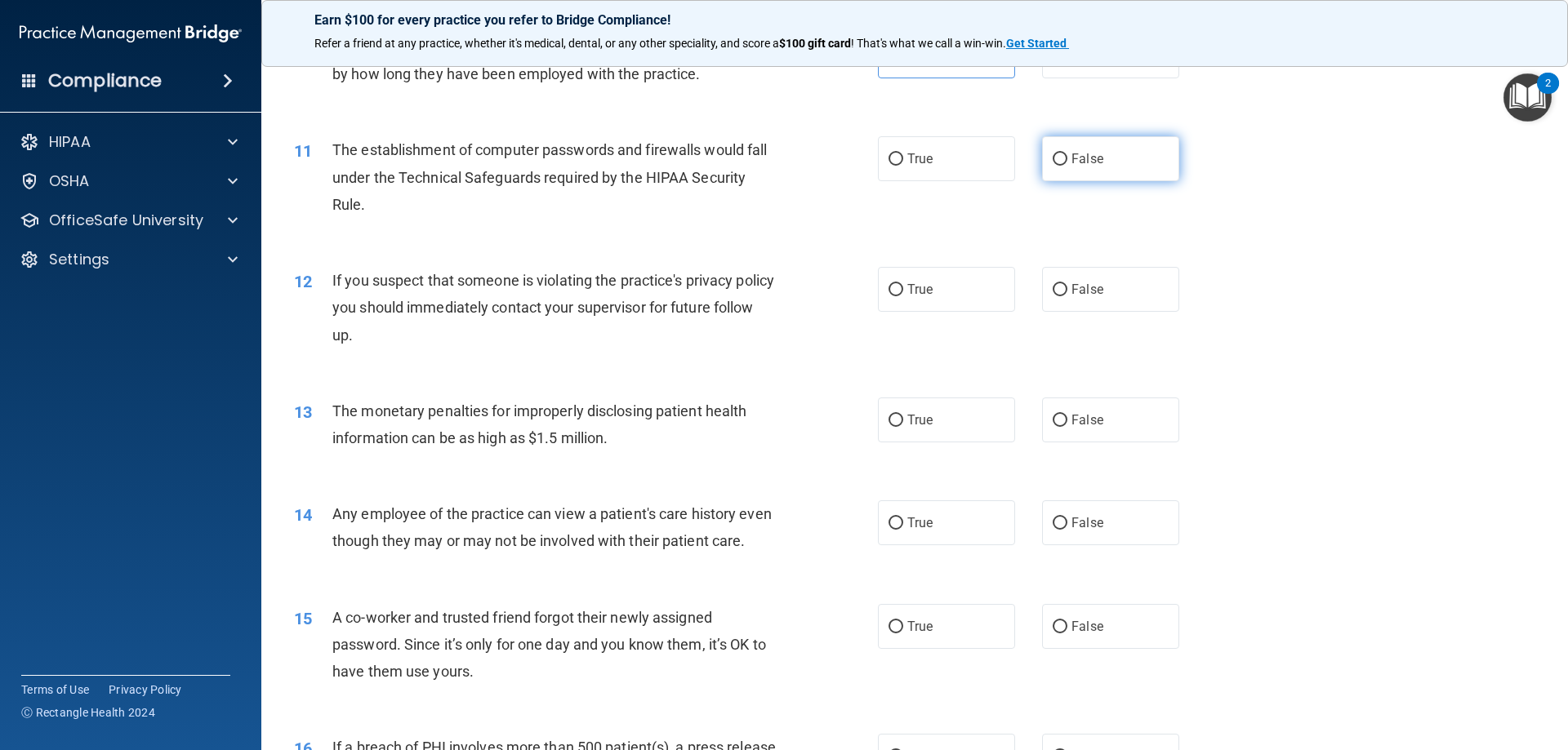
click at [1098, 160] on label "False" at bounding box center [1110, 158] width 137 height 45
click at [1067, 160] on input "False" at bounding box center [1059, 159] width 14 height 13
radio input "true"
click at [958, 150] on label "True" at bounding box center [946, 158] width 137 height 45
click at [903, 153] on input "True" at bounding box center [895, 159] width 14 height 13
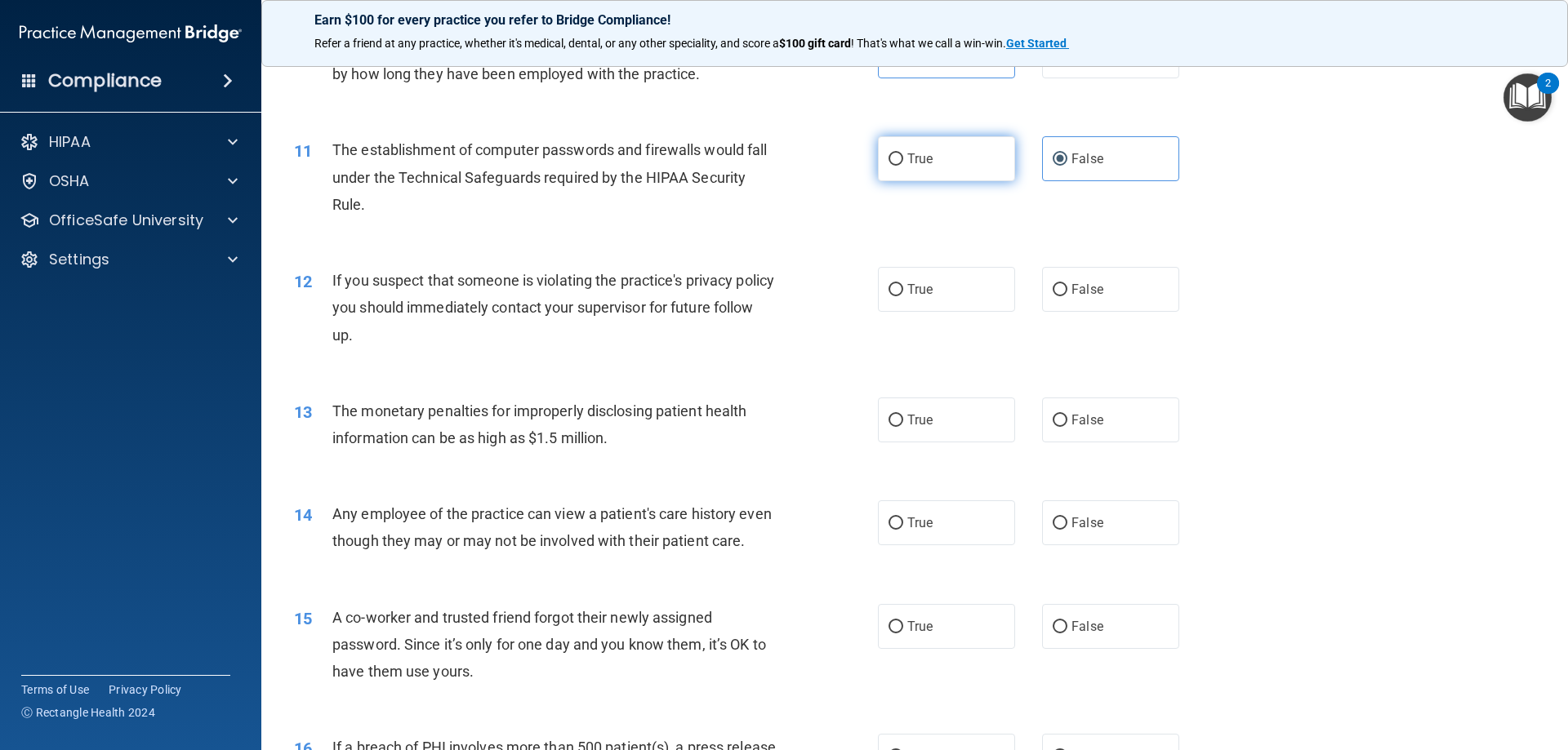
radio input "true"
radio input "false"
click at [938, 291] on label "True" at bounding box center [946, 289] width 137 height 45
click at [903, 291] on input "True" at bounding box center [895, 290] width 14 height 13
radio input "true"
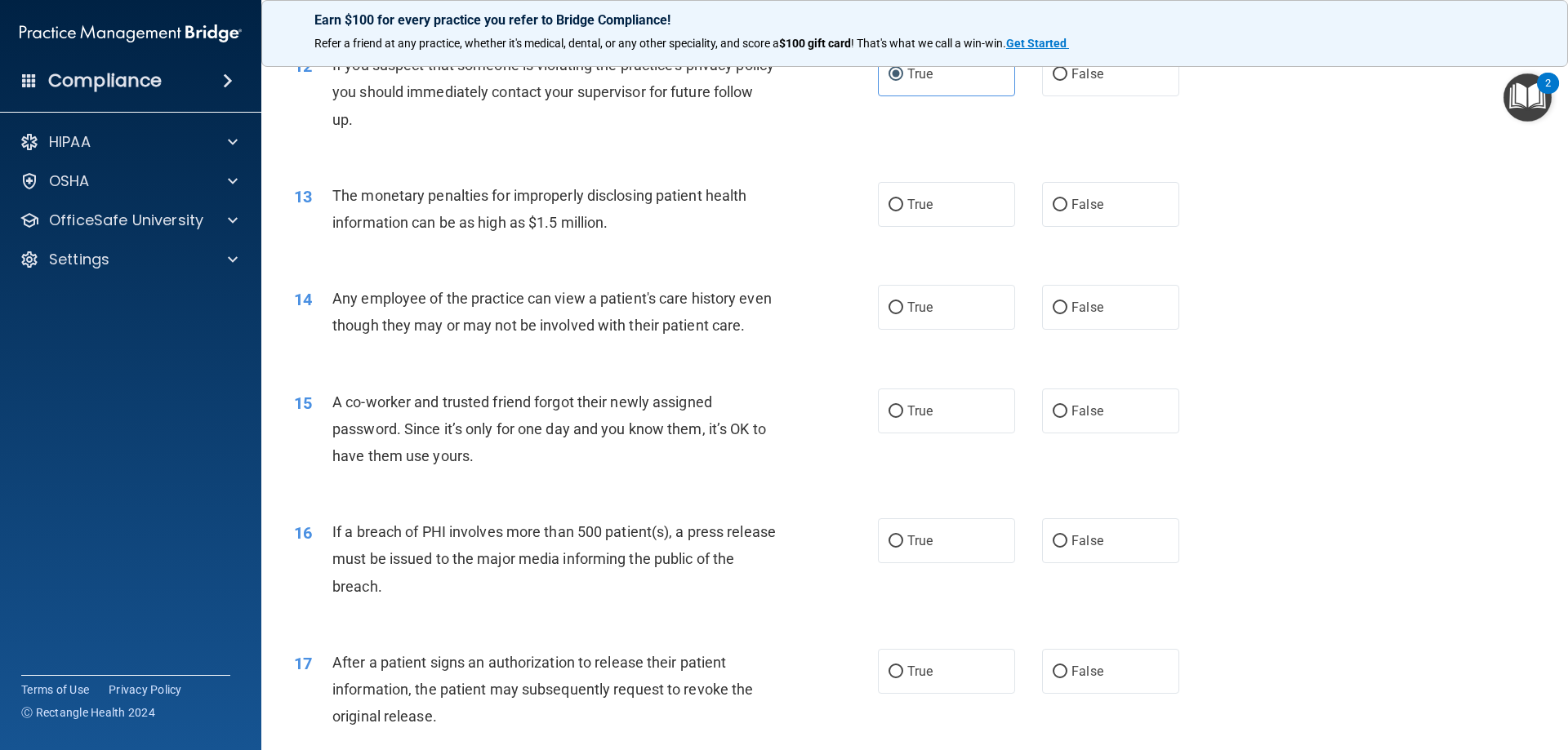
scroll to position [1388, 0]
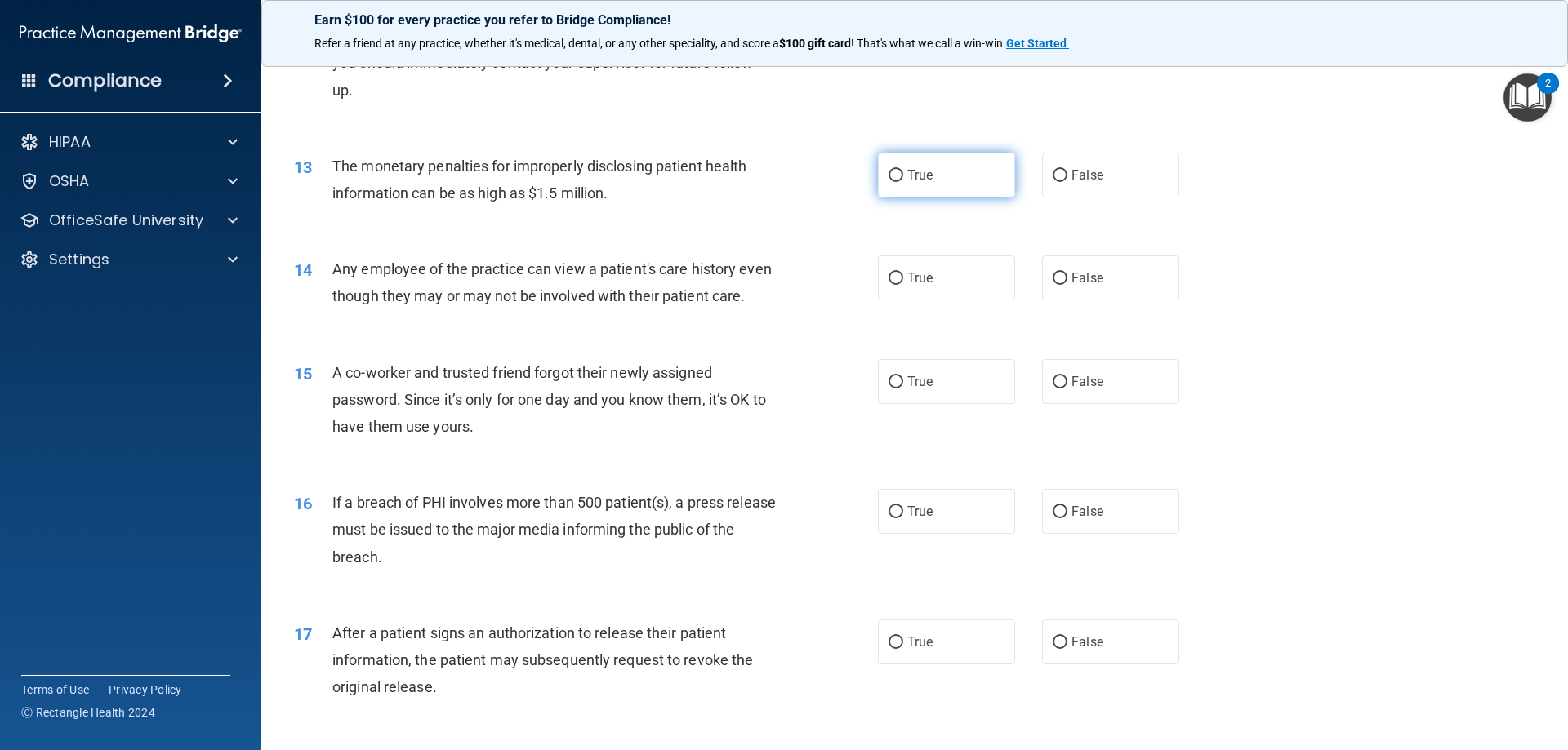
click at [923, 181] on span "True" at bounding box center [920, 175] width 25 height 15
click at [903, 181] on input "True" at bounding box center [895, 176] width 14 height 13
radio input "true"
click at [1073, 273] on span "False" at bounding box center [1087, 278] width 32 height 15
click at [1067, 273] on input "False" at bounding box center [1059, 279] width 14 height 13
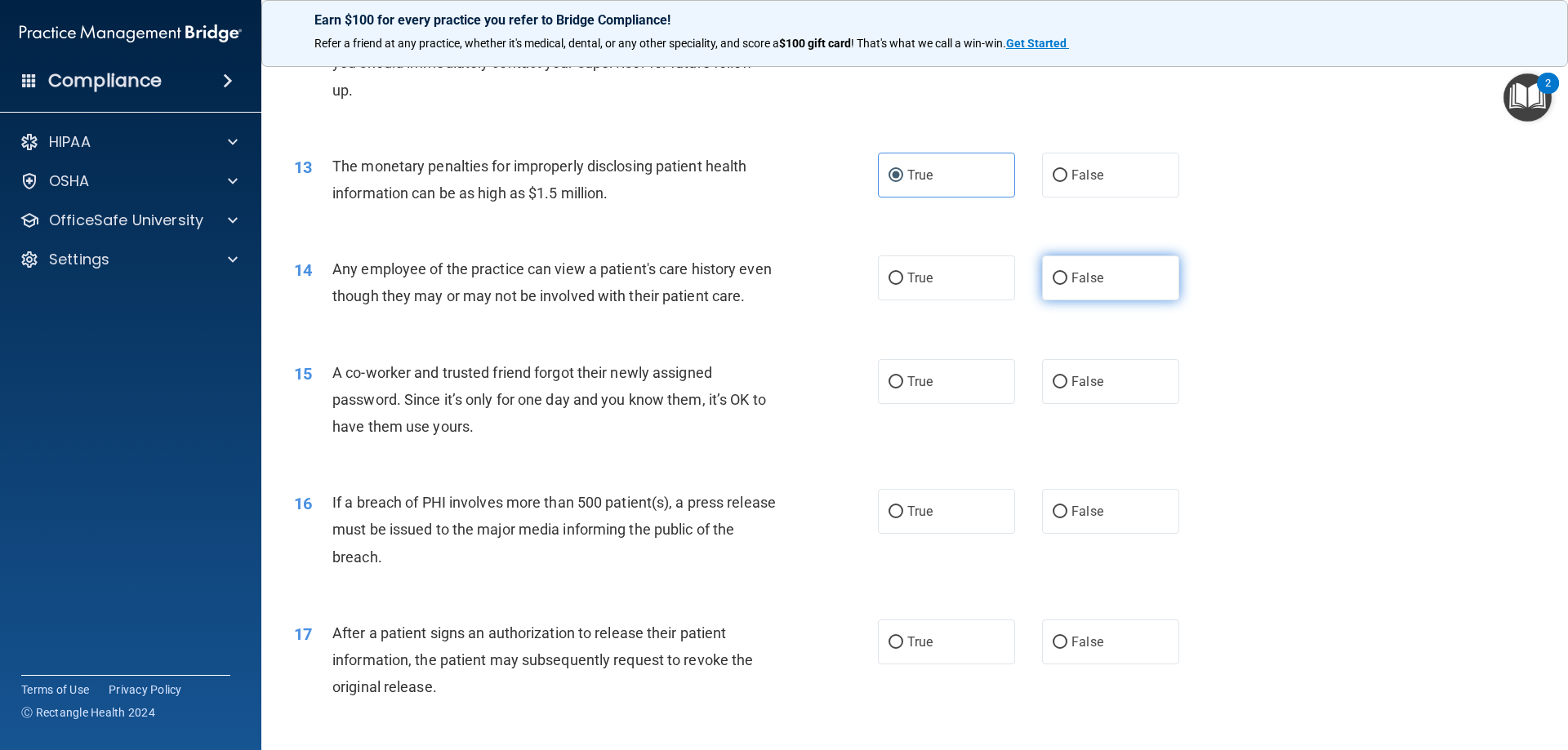
radio input "true"
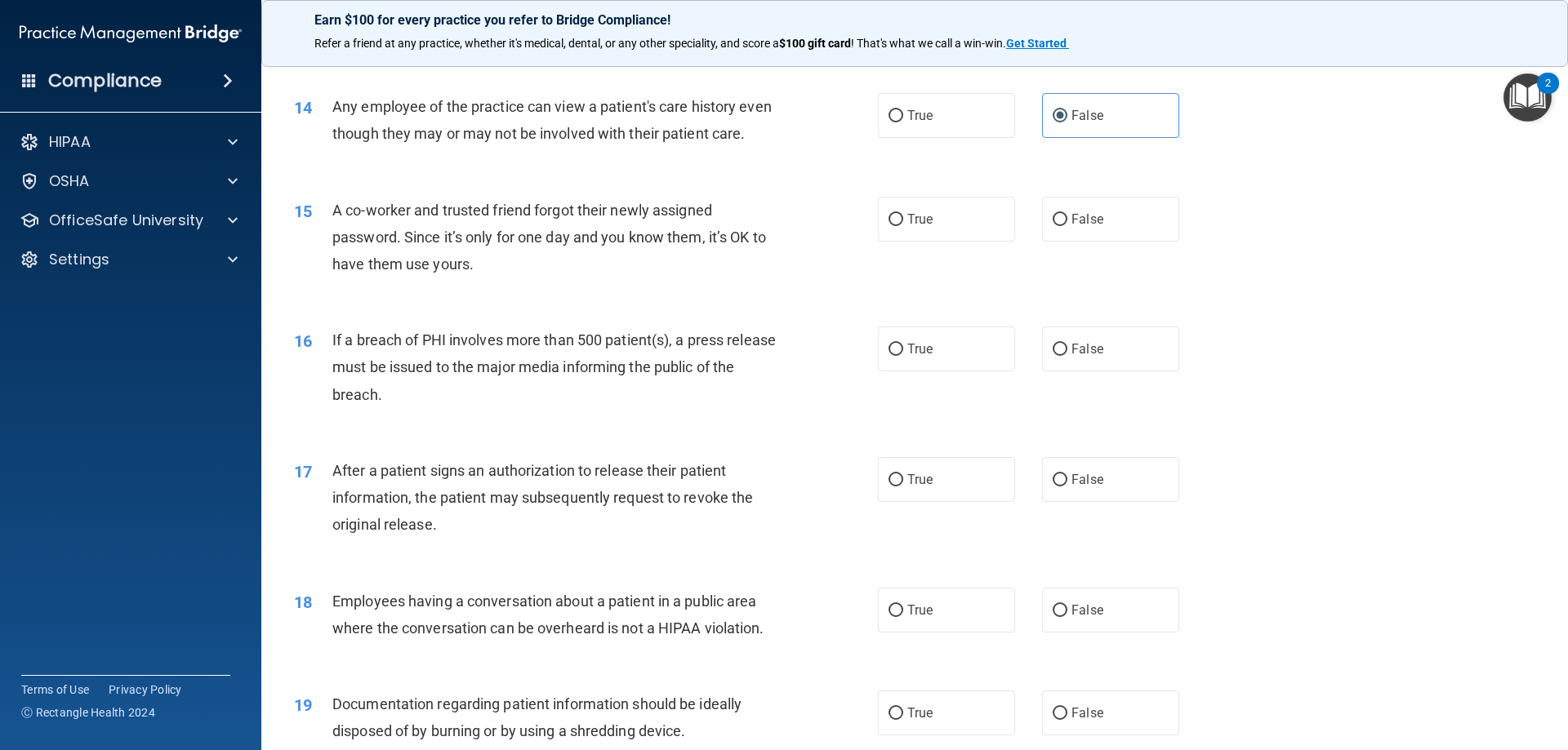
scroll to position [1551, 0]
click at [1087, 226] on span "False" at bounding box center [1087, 218] width 32 height 15
click at [1067, 226] on input "False" at bounding box center [1059, 219] width 14 height 13
radio input "true"
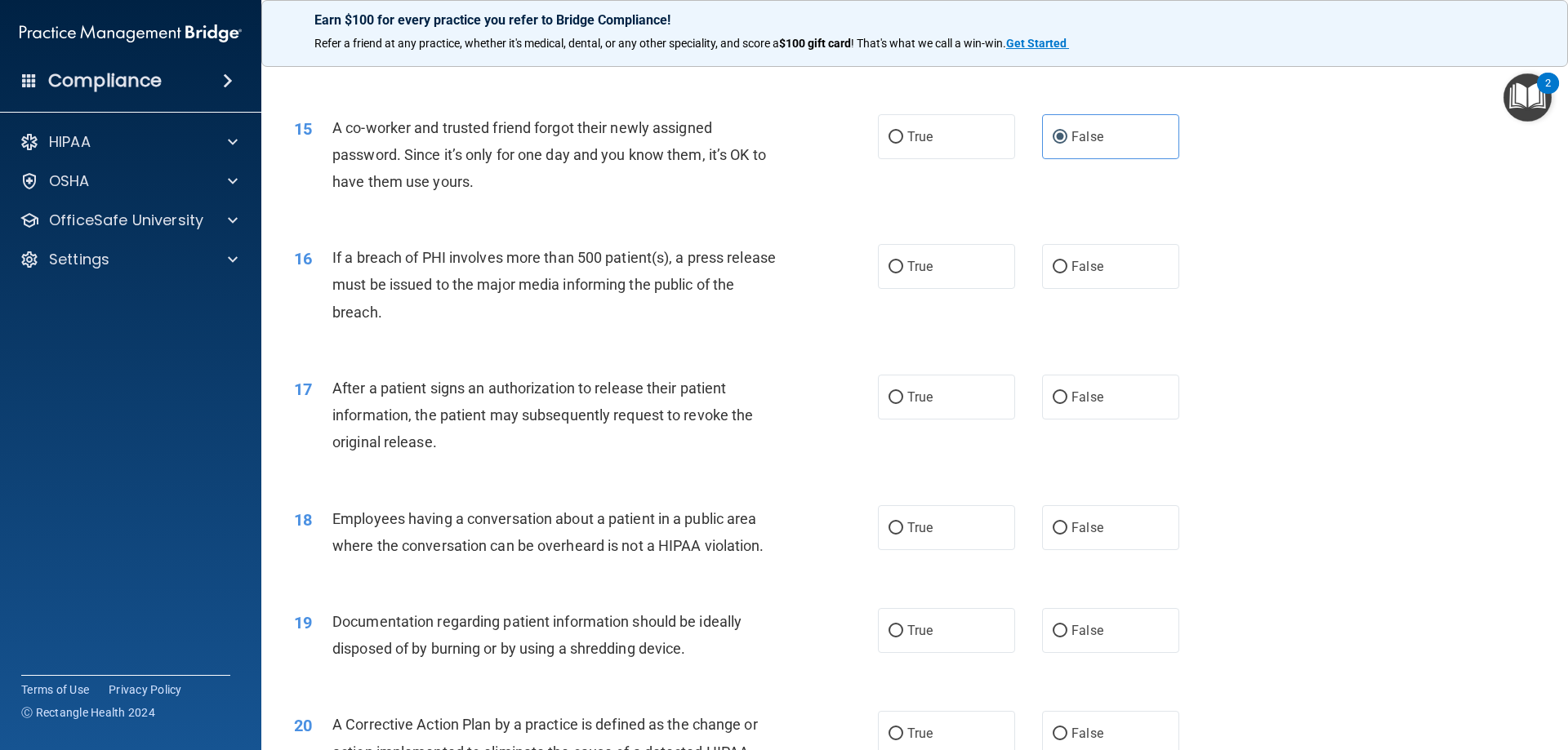
scroll to position [1715, 0]
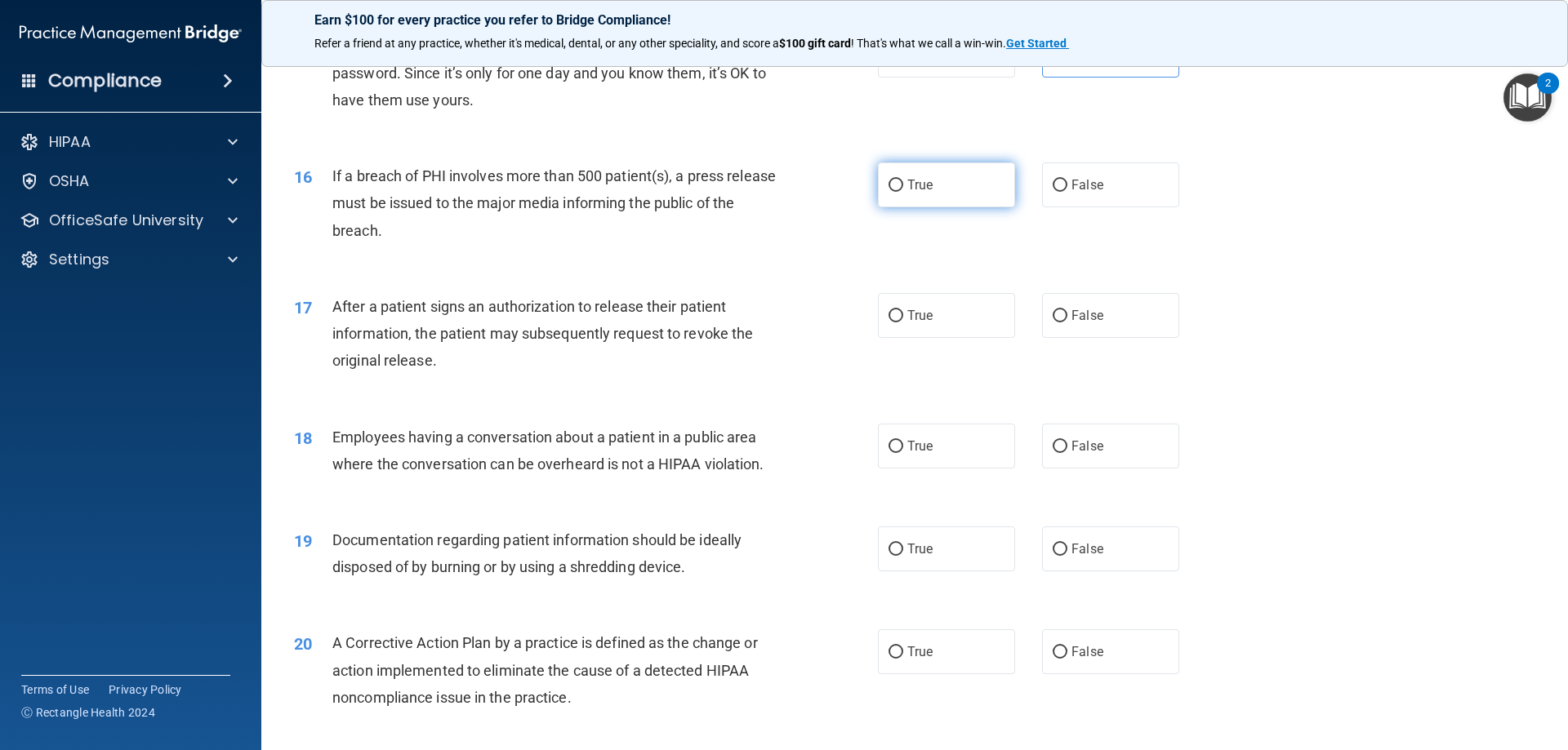
drag, startPoint x: 868, startPoint y: 214, endPoint x: 892, endPoint y: 212, distance: 24.1
click at [1207, 162] on ng-form "16 If a breach of PHI involves more than 500 patient(s), a press release must b…" at bounding box center [1207, 162] width 0 height 0
click at [909, 193] on span "True" at bounding box center [920, 185] width 25 height 15
click at [903, 192] on input "True" at bounding box center [895, 185] width 14 height 13
radio input "true"
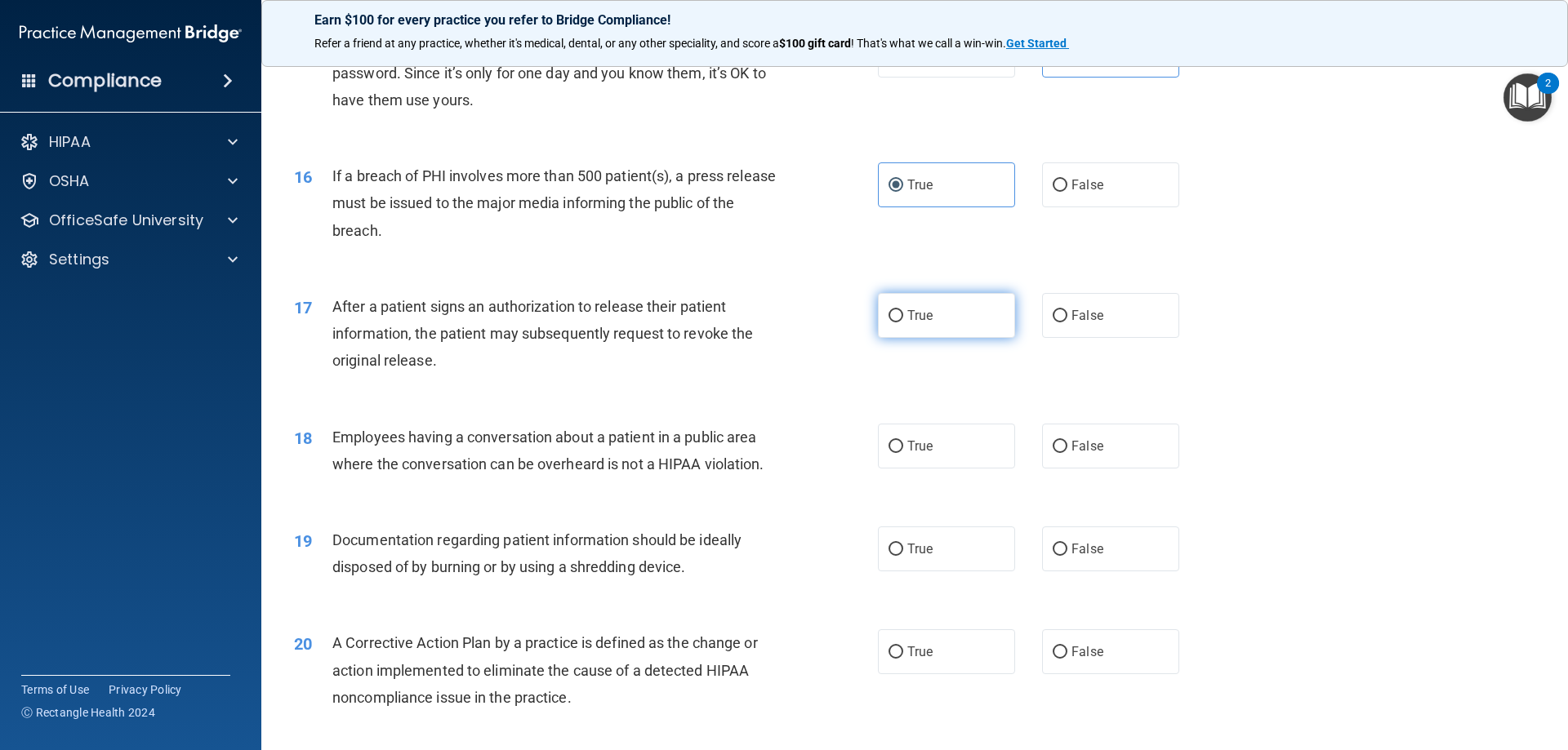
click at [950, 338] on label "True" at bounding box center [946, 315] width 137 height 45
click at [903, 322] on input "True" at bounding box center [895, 316] width 14 height 13
radio input "true"
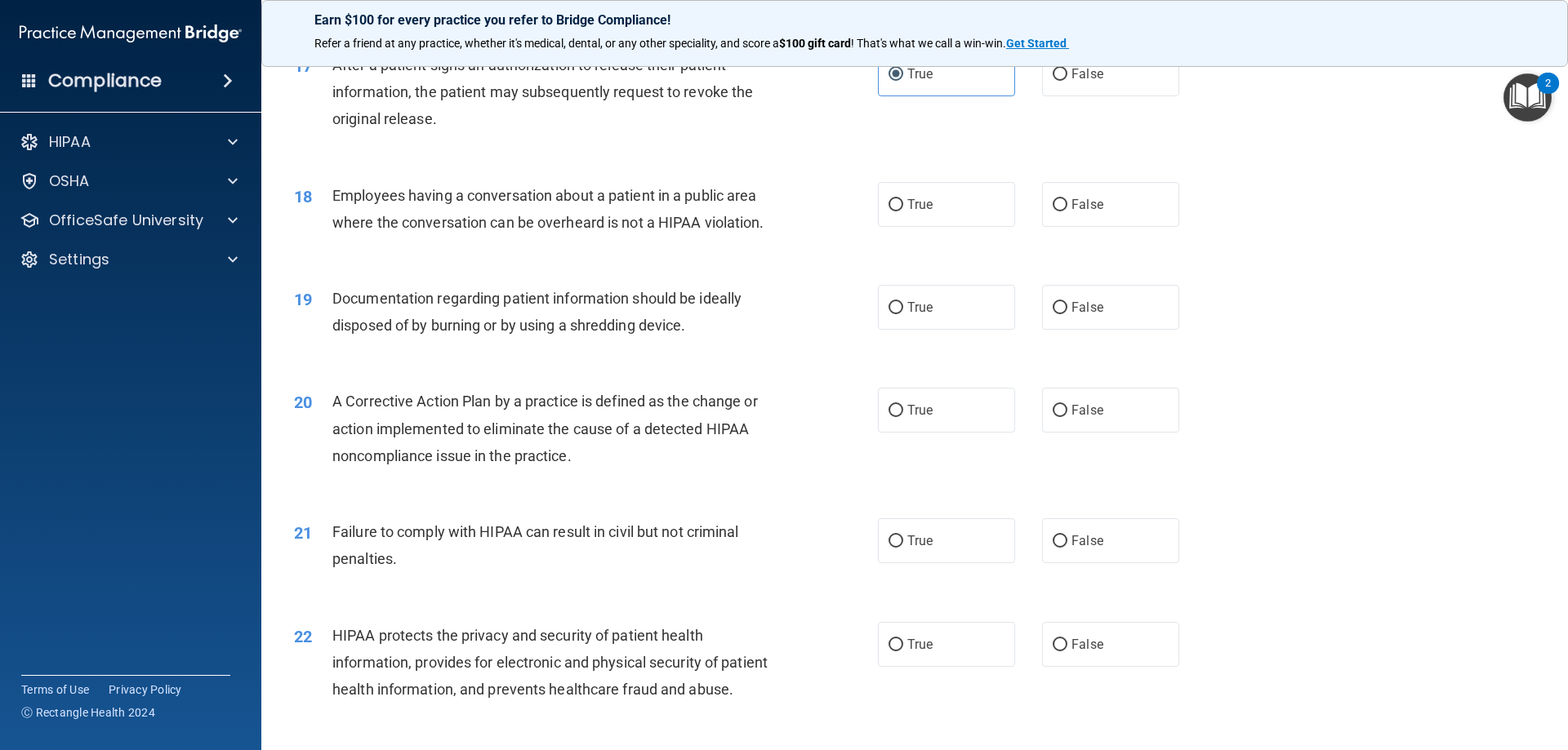
scroll to position [1960, 0]
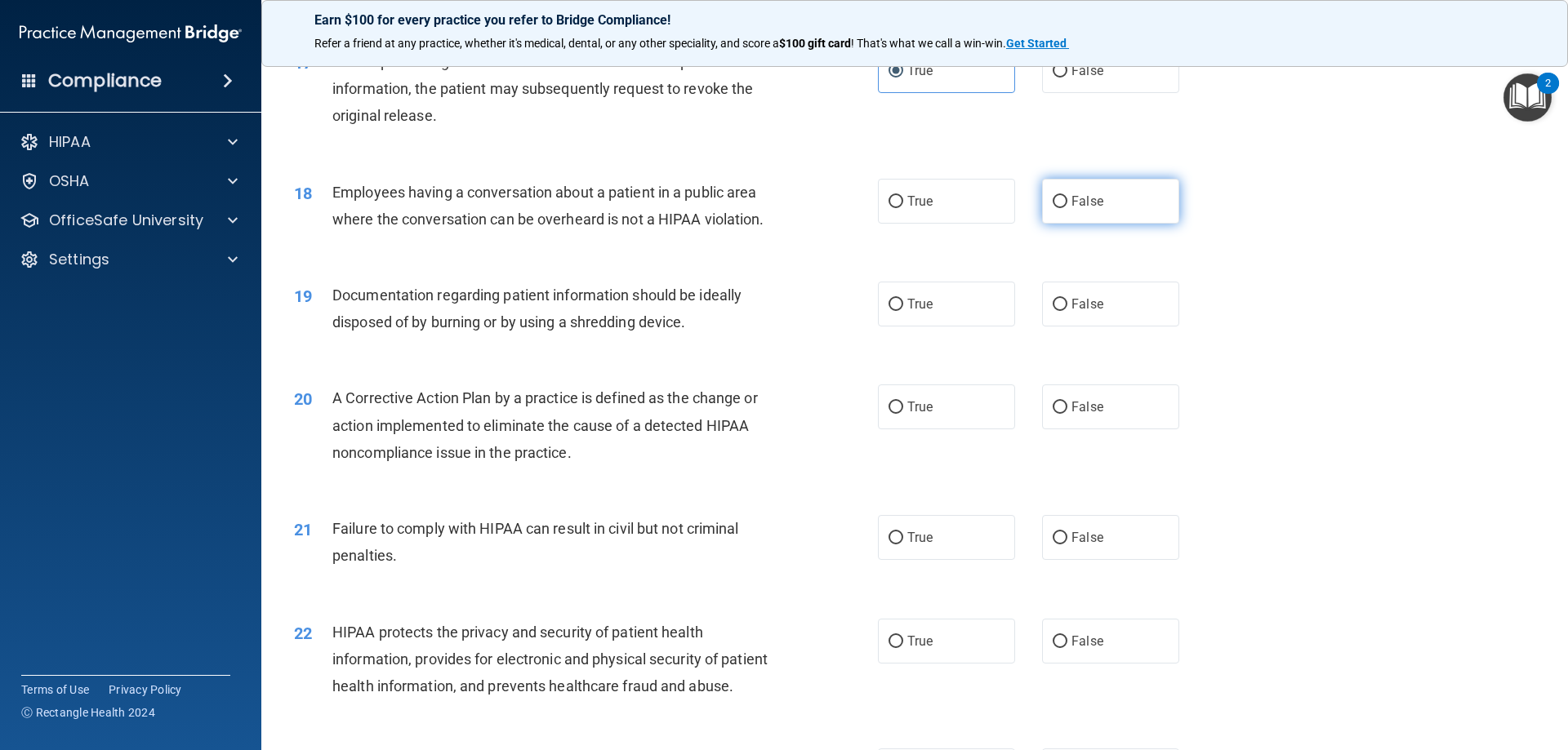
click at [1130, 217] on label "False" at bounding box center [1110, 200] width 137 height 45
click at [1067, 208] on input "False" at bounding box center [1059, 202] width 14 height 13
radio input "true"
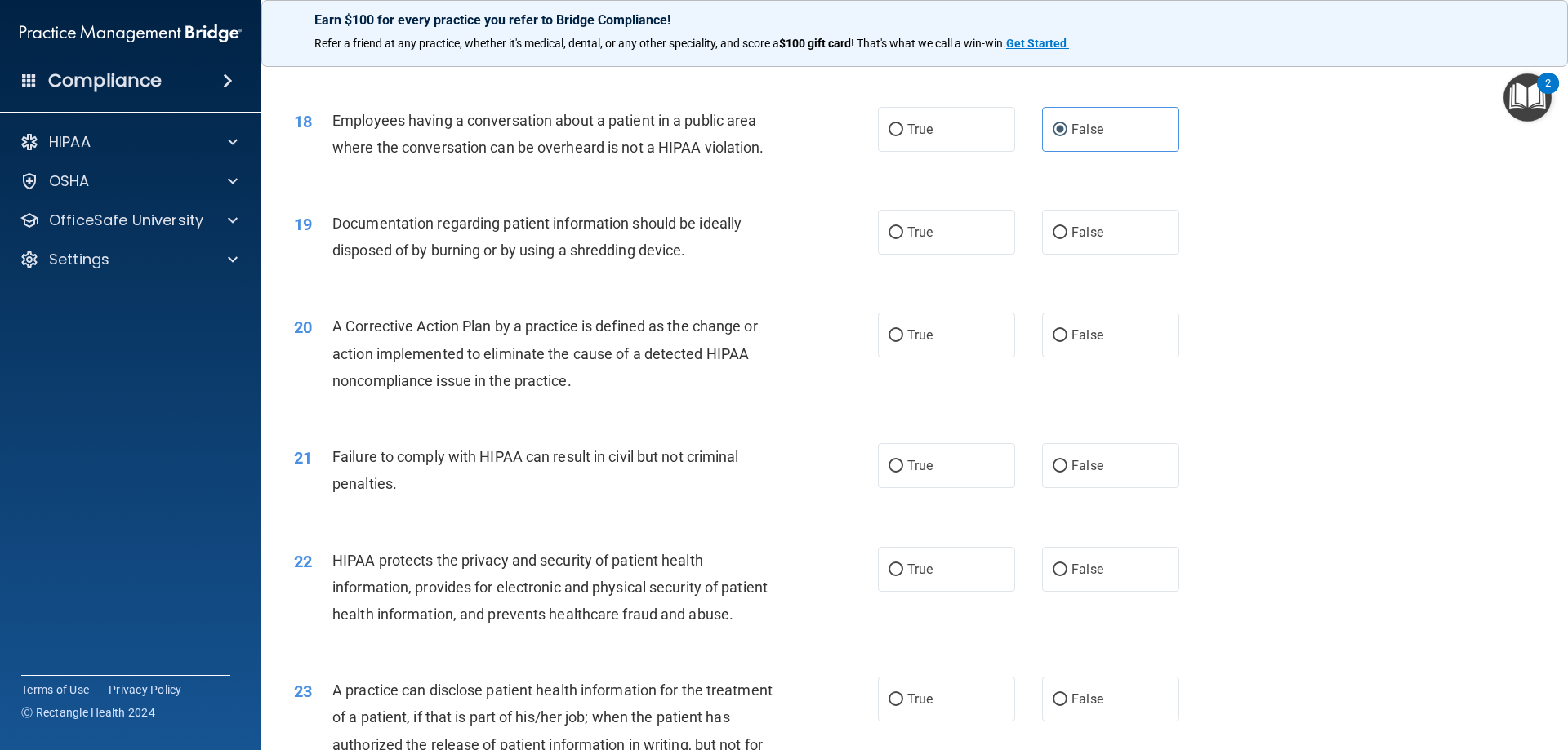
scroll to position [2123, 0]
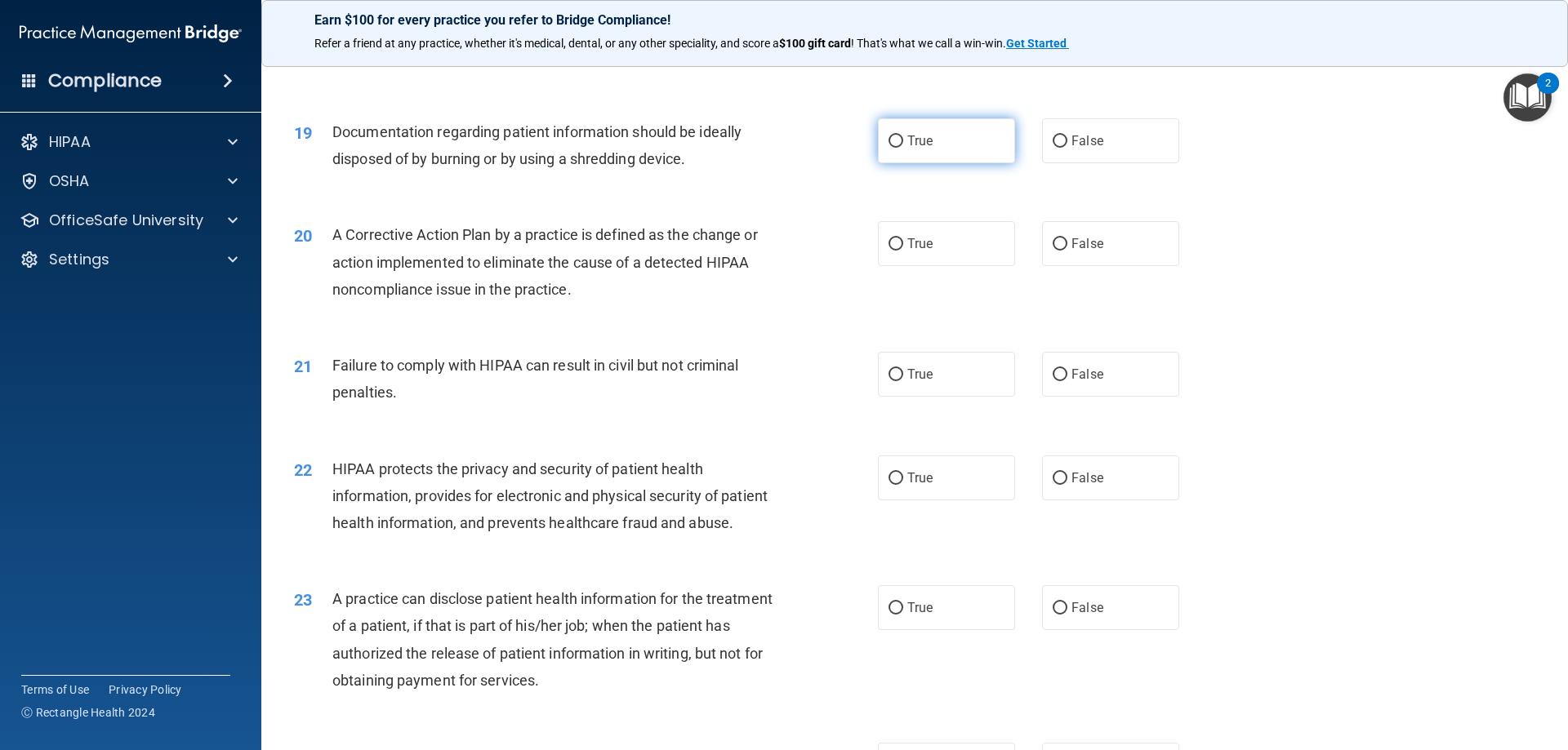
click at [902, 152] on label "True" at bounding box center [946, 141] width 137 height 45
click at [902, 148] on input "True" at bounding box center [895, 141] width 14 height 13
radio input "true"
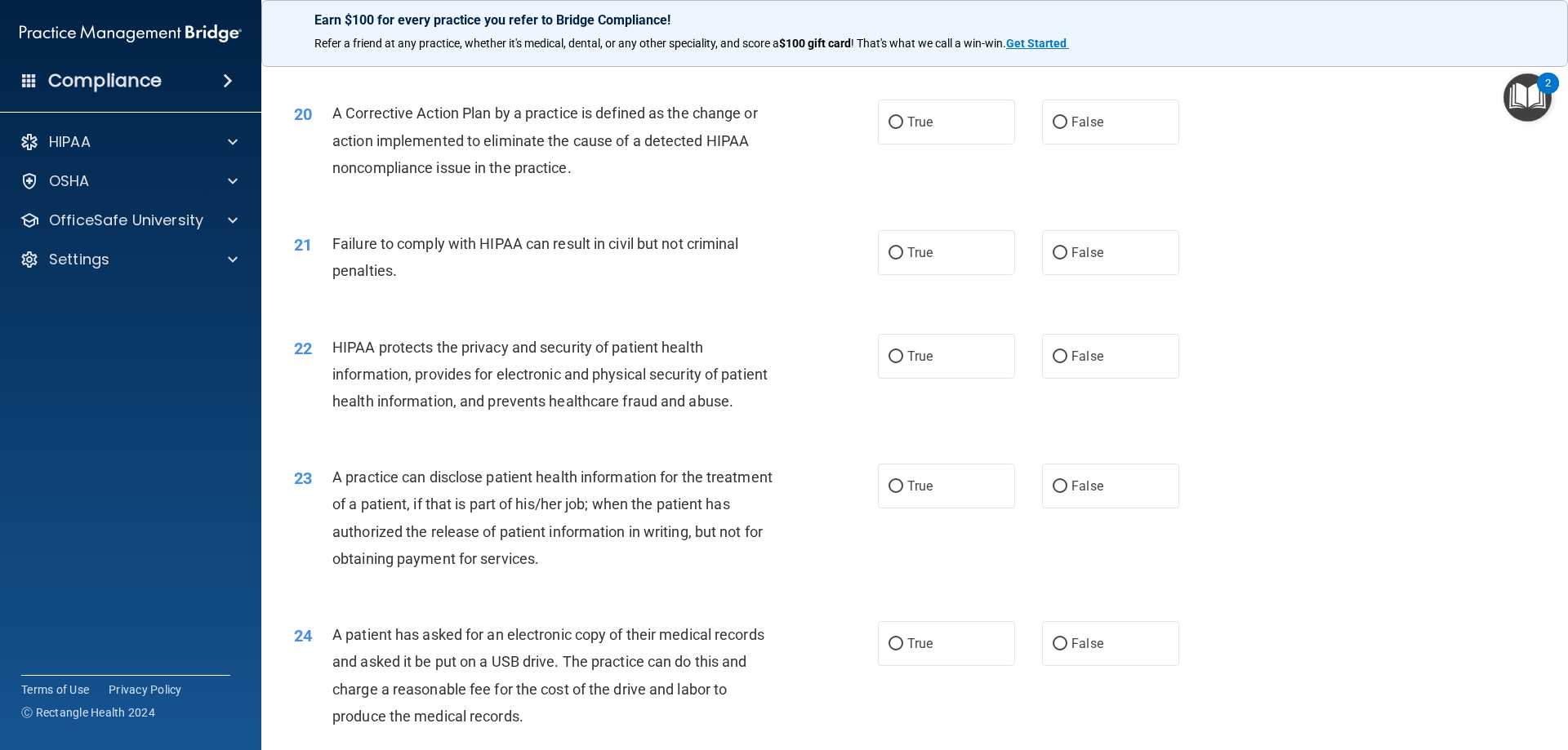
scroll to position [2205, 0]
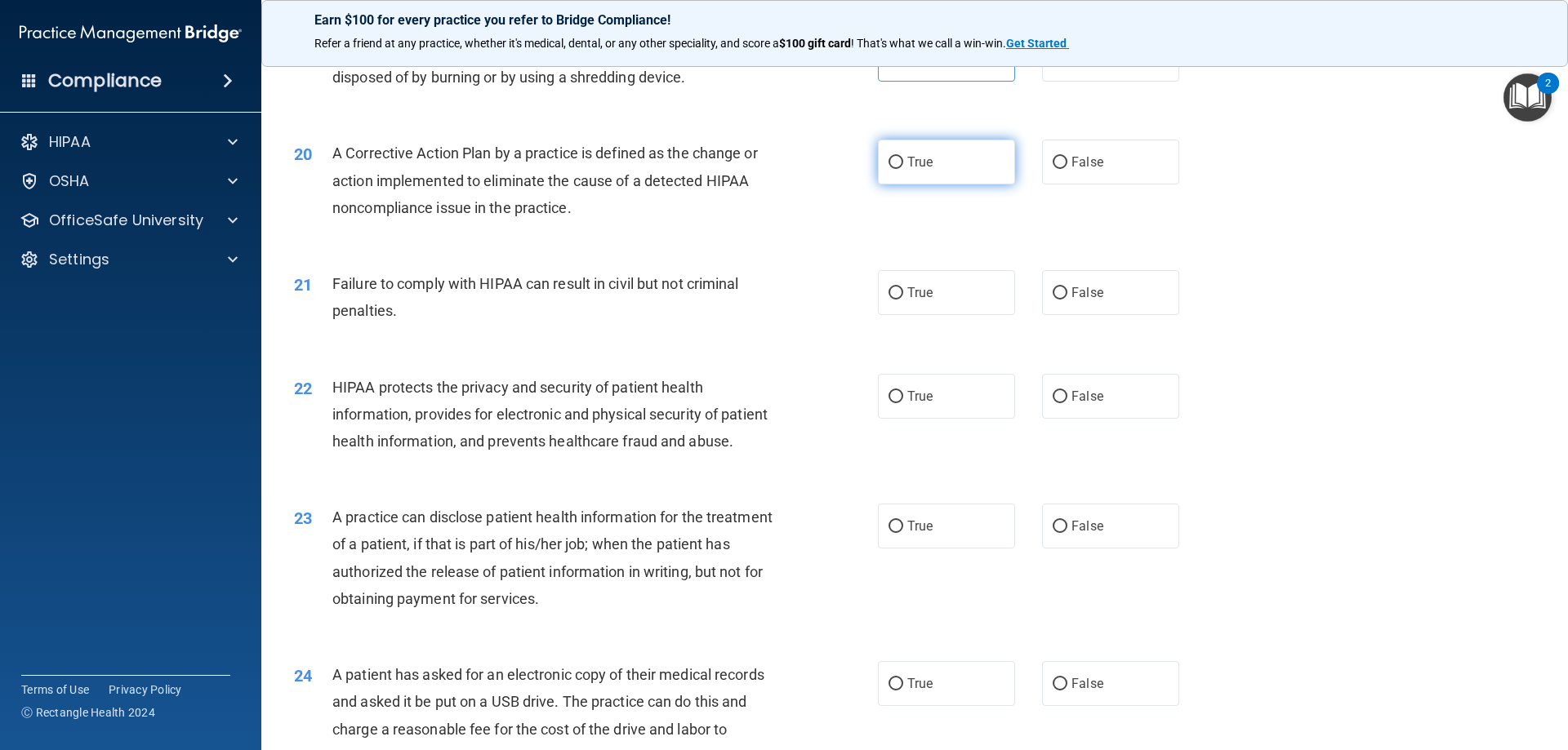
drag, startPoint x: 946, startPoint y: 188, endPoint x: 922, endPoint y: 199, distance: 26.4
click at [946, 184] on label "True" at bounding box center [946, 162] width 137 height 45
click at [903, 169] on input "True" at bounding box center [895, 162] width 14 height 13
radio input "true"
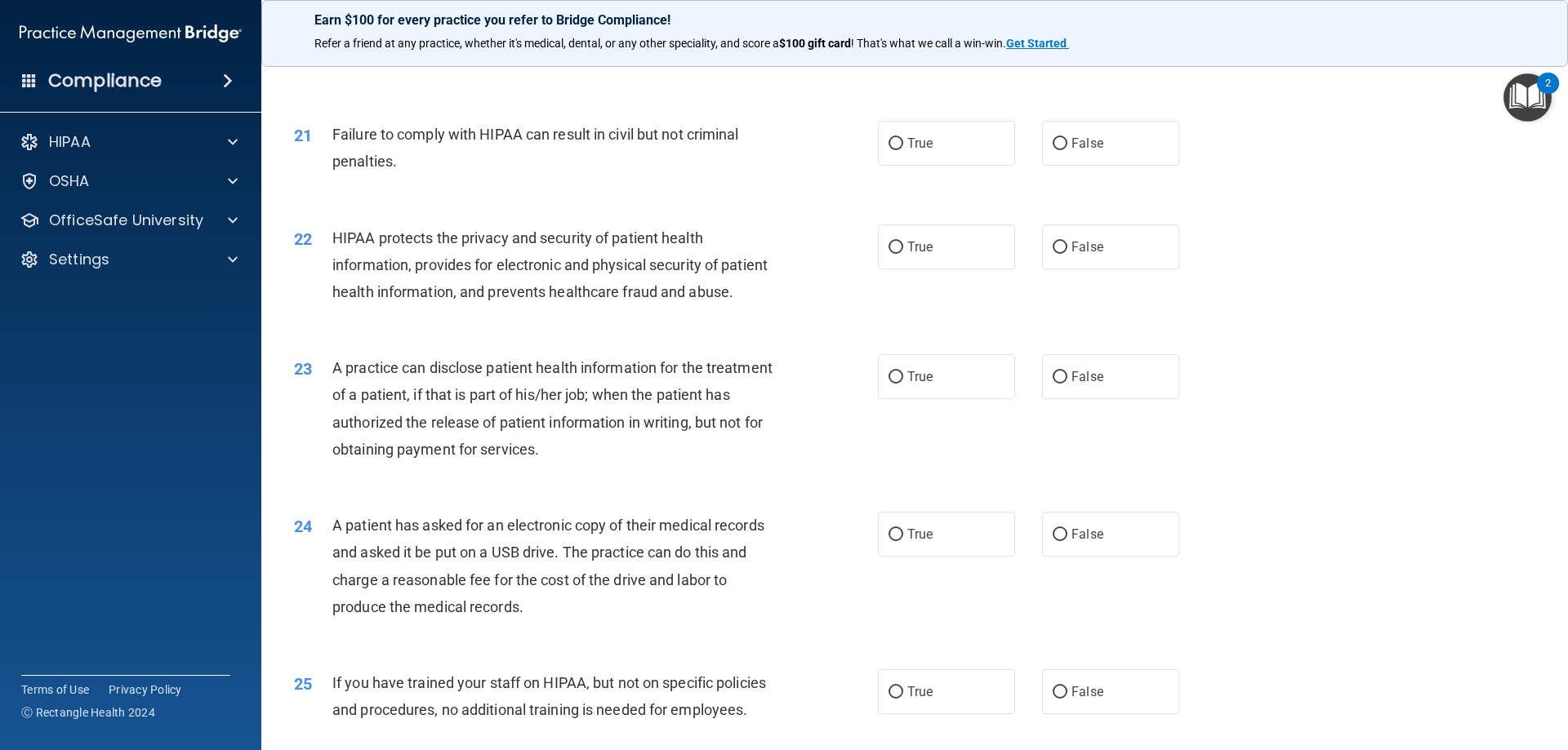
scroll to position [2368, 0]
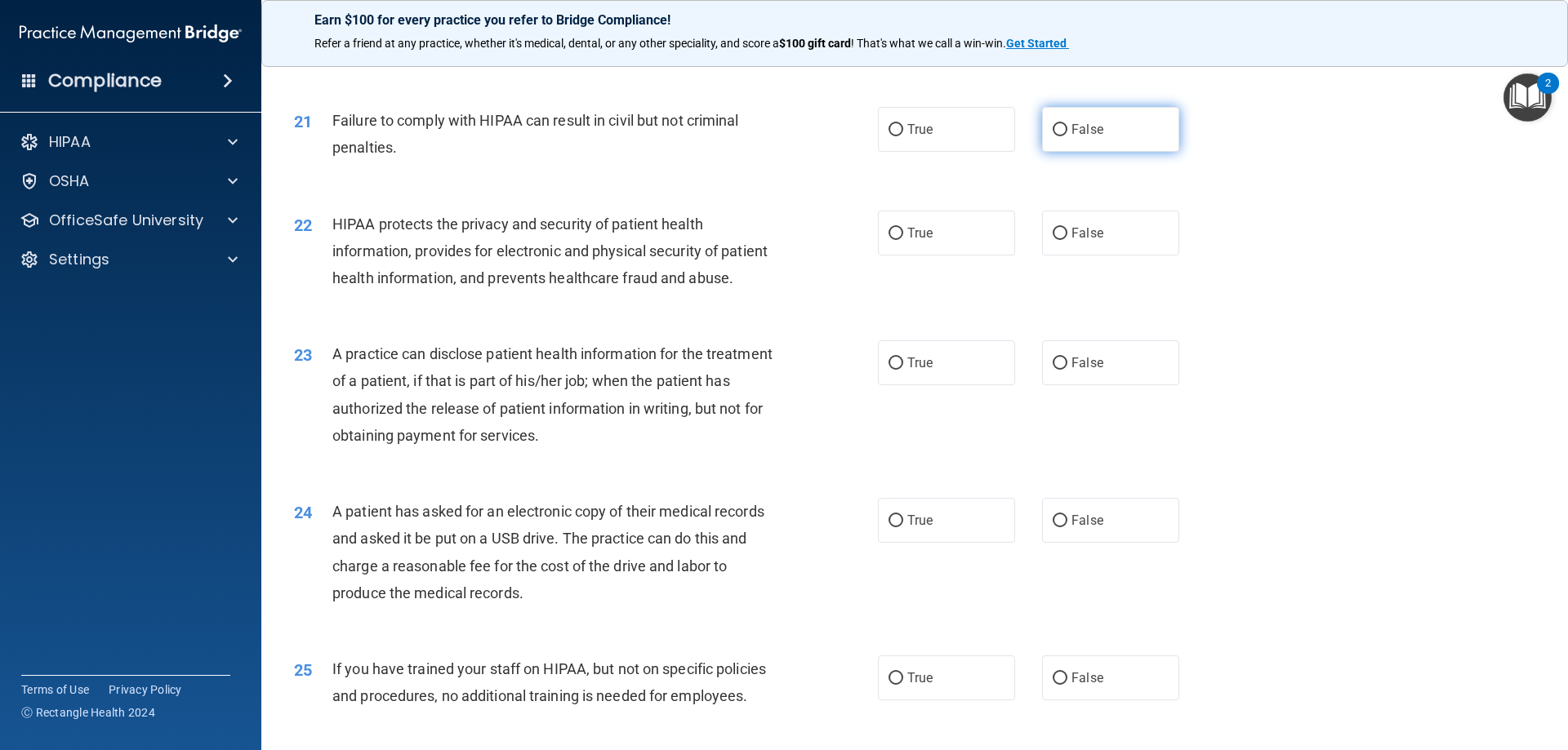
click at [1103, 152] on label "False" at bounding box center [1110, 129] width 137 height 45
click at [1067, 136] on input "False" at bounding box center [1059, 130] width 14 height 13
radio input "true"
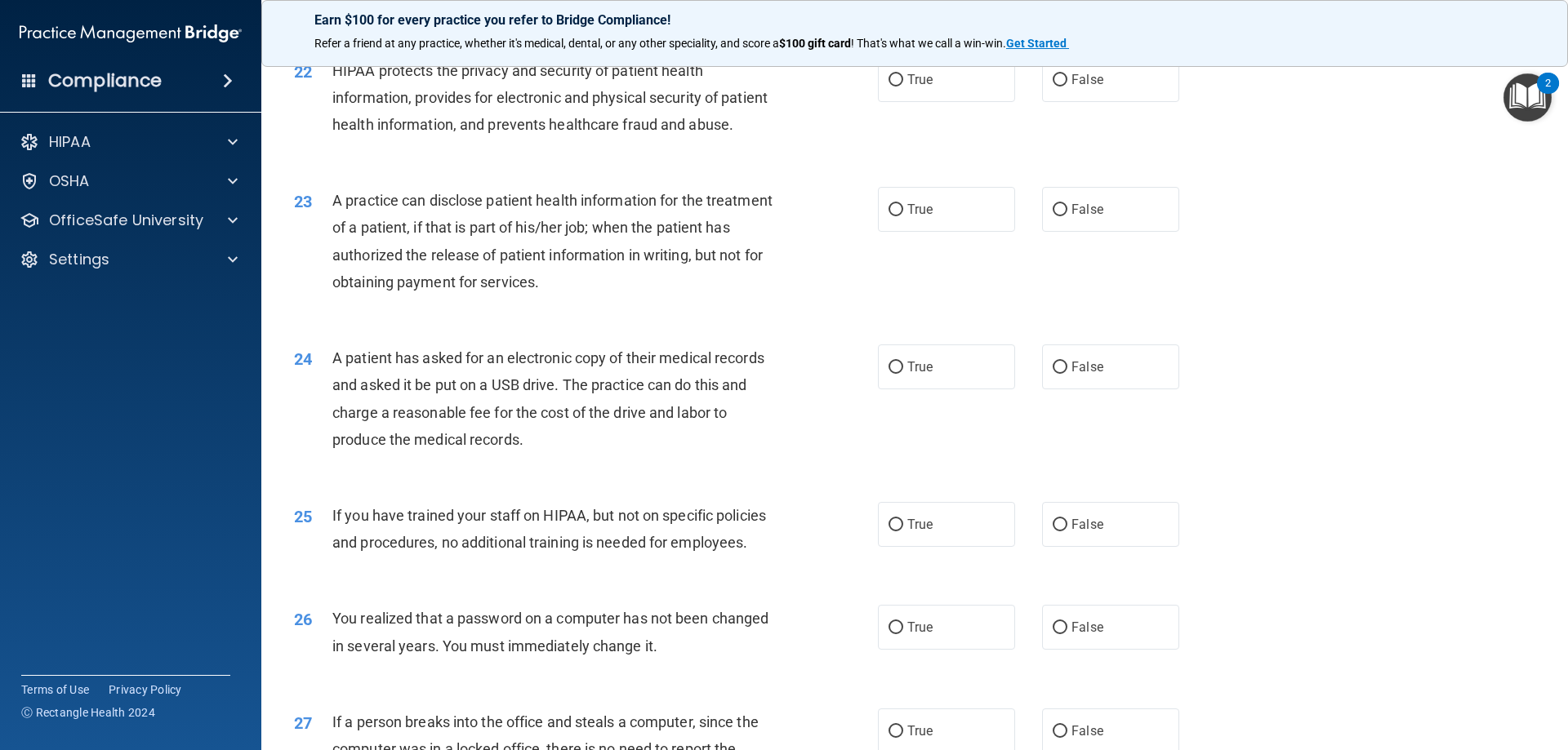
scroll to position [2531, 0]
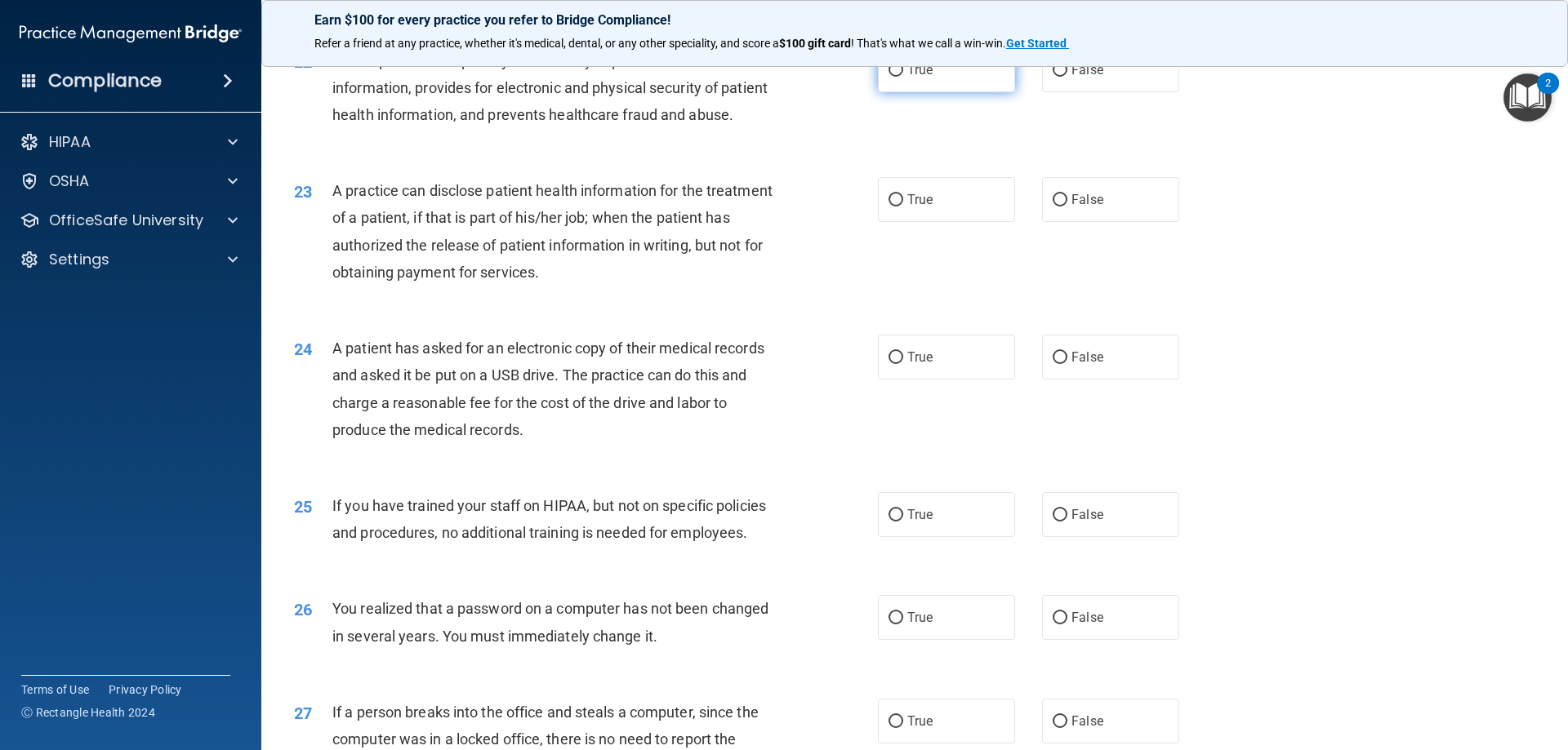
click at [932, 93] on label "True" at bounding box center [946, 69] width 137 height 45
click at [903, 77] on input "True" at bounding box center [895, 71] width 14 height 13
radio input "true"
click at [890, 206] on input "True" at bounding box center [895, 200] width 14 height 13
radio input "true"
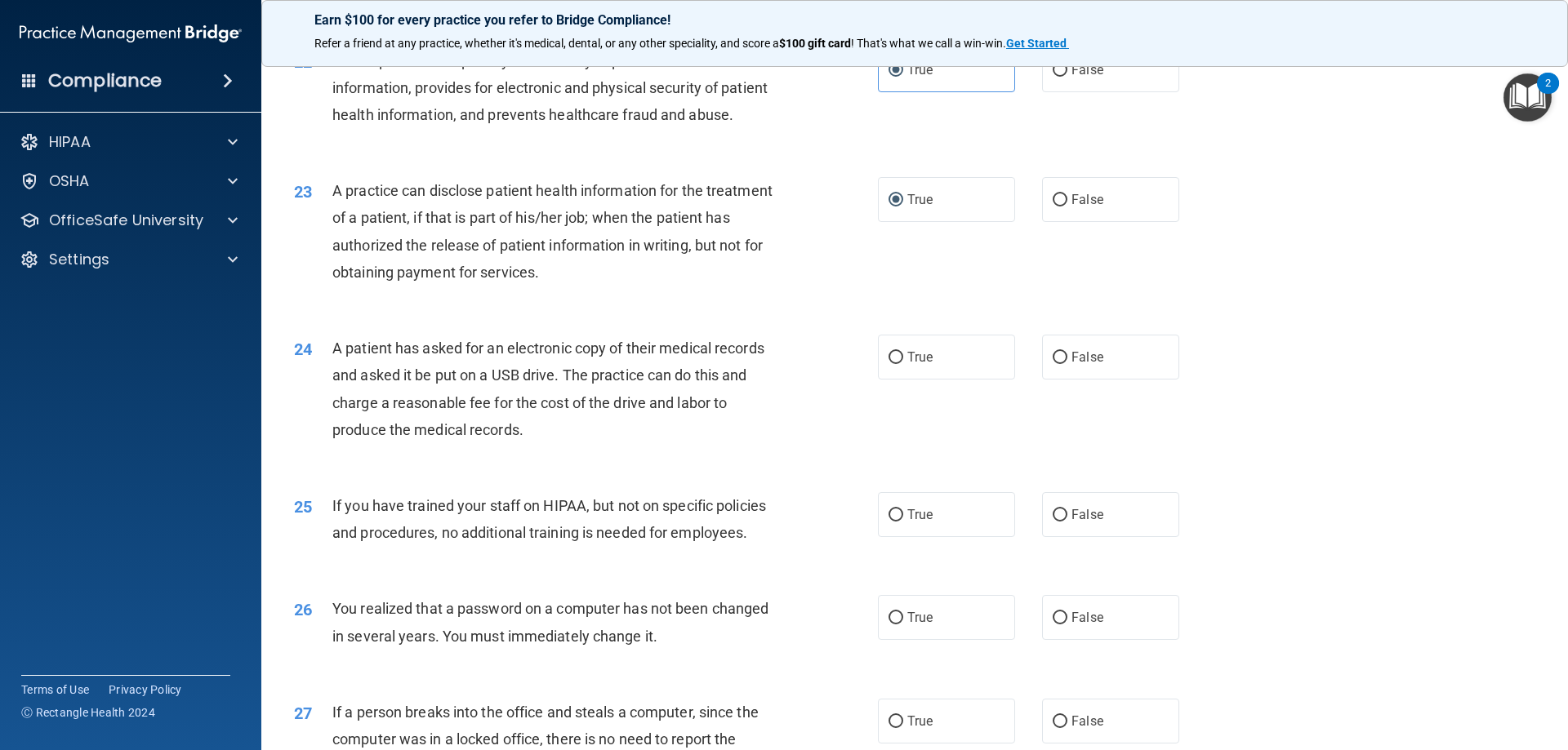
click at [1097, 440] on div "24 A patient has asked for an electronic copy of their medical records and aske…" at bounding box center [915, 392] width 1266 height 157
click at [1088, 365] on span "False" at bounding box center [1087, 357] width 32 height 15
click at [1067, 364] on input "False" at bounding box center [1059, 358] width 14 height 13
radio input "true"
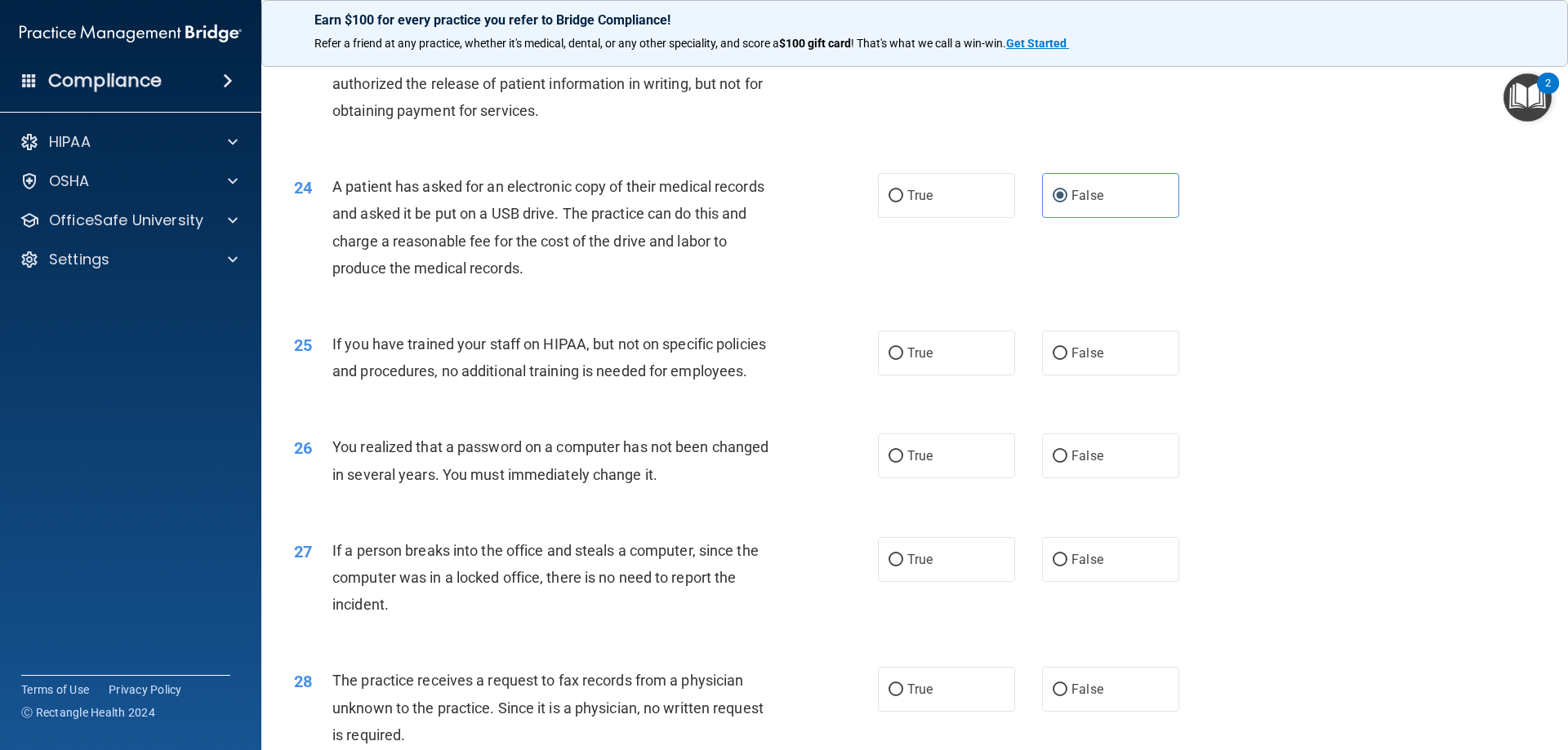
scroll to position [2694, 0]
click at [888, 201] on input "True" at bounding box center [895, 194] width 14 height 13
radio input "true"
radio input "false"
click at [1090, 387] on div "25 If you have trained your staff on HIPAA, but not on specific policies and pr…" at bounding box center [915, 360] width 1266 height 103
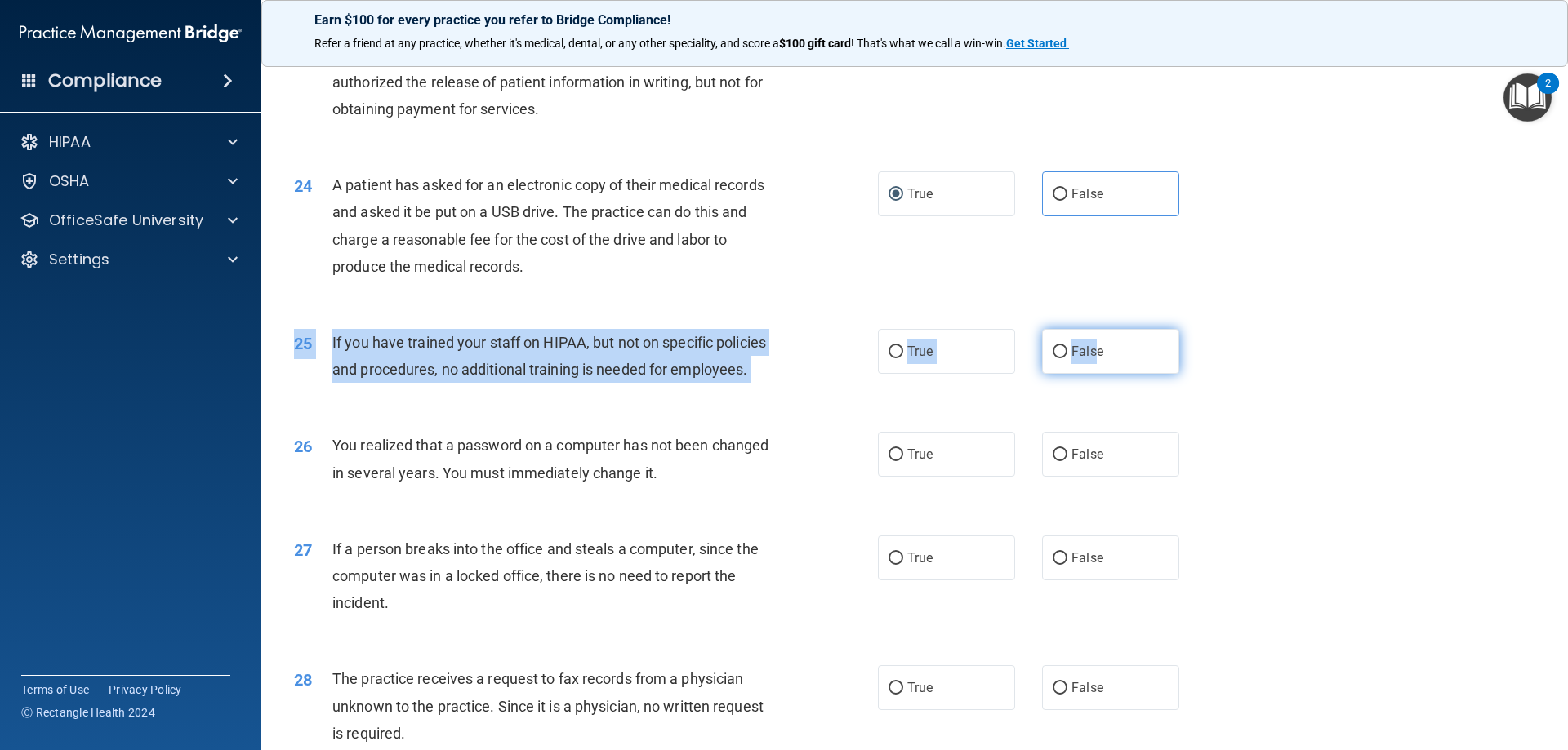
click at [1089, 359] on span "False" at bounding box center [1087, 351] width 32 height 15
click at [1067, 359] on input "False" at bounding box center [1059, 352] width 14 height 13
radio input "true"
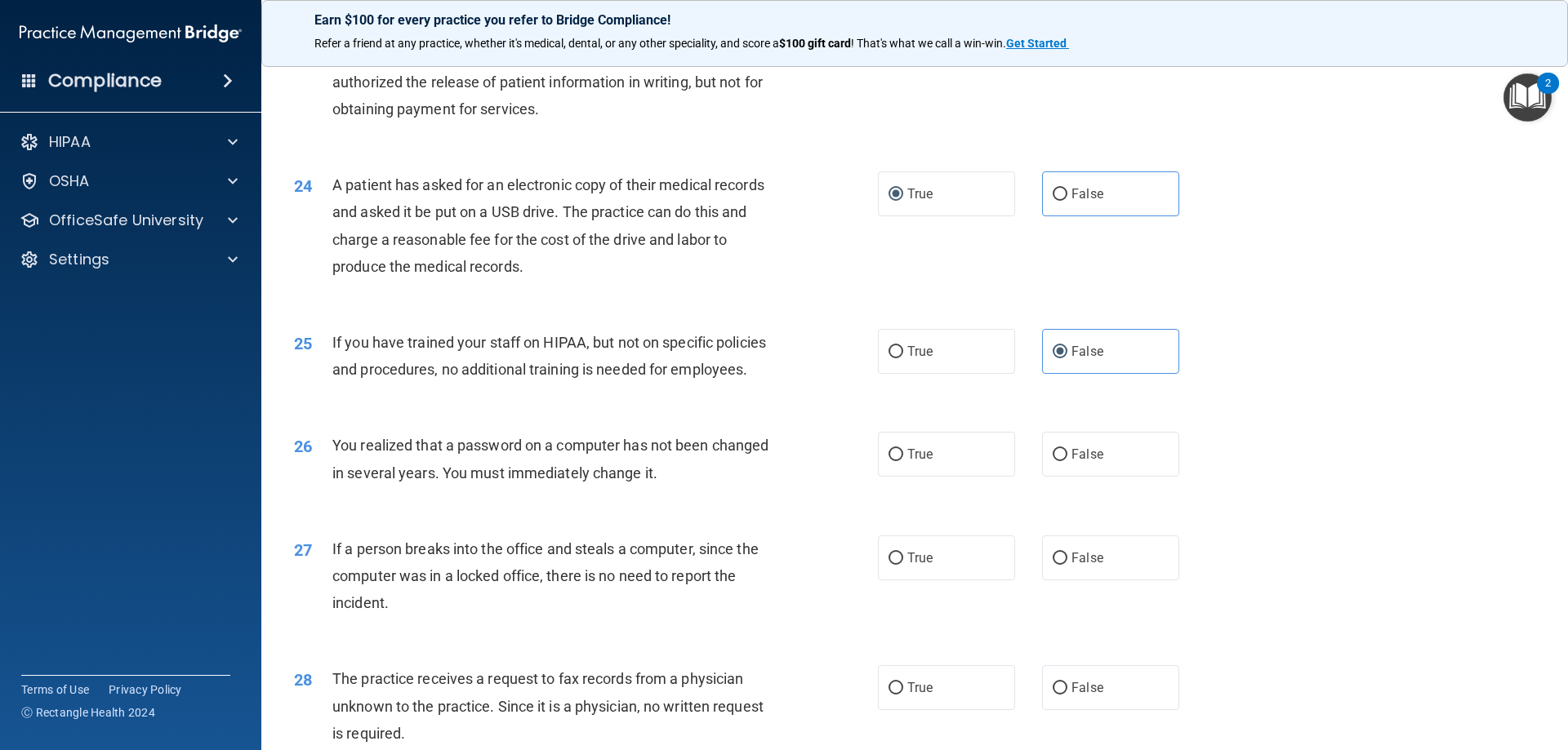
click at [1240, 309] on div "24 A patient has asked for an electronic copy of their medical records and aske…" at bounding box center [915, 229] width 1266 height 157
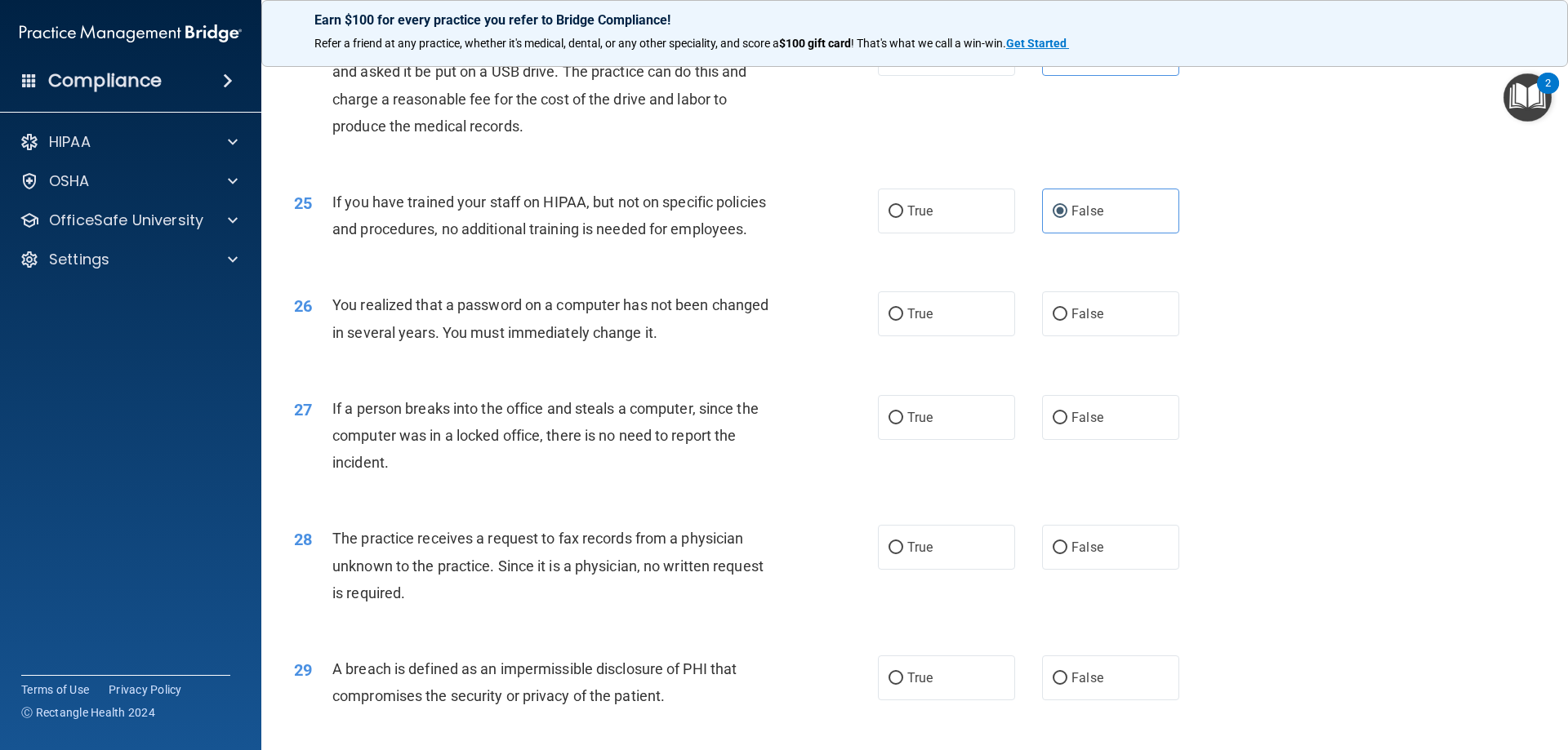
scroll to position [2858, 0]
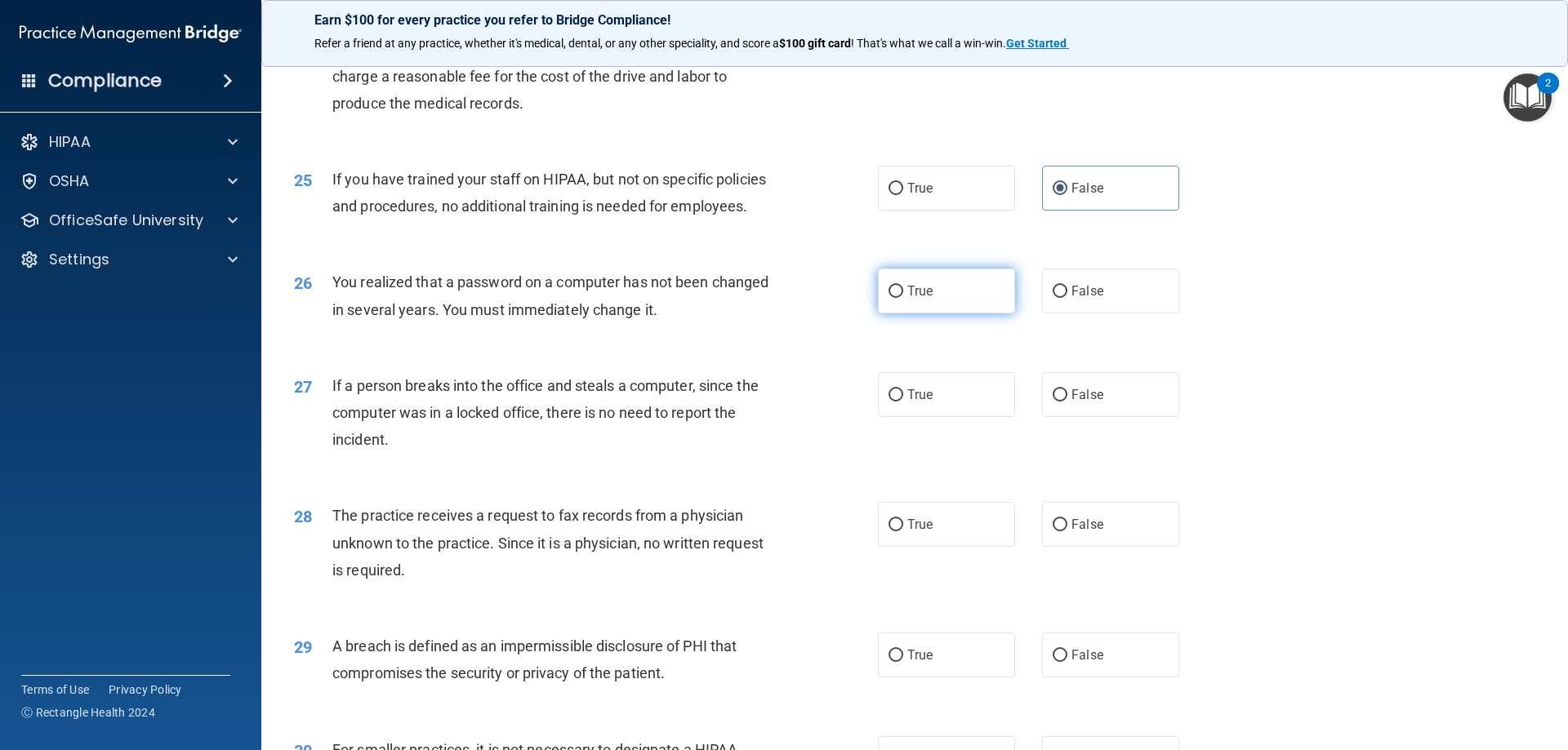
click at [949, 314] on label "True" at bounding box center [946, 290] width 137 height 45
click at [903, 298] on input "True" at bounding box center [895, 292] width 14 height 13
radio input "true"
click at [1117, 418] on label "False" at bounding box center [1110, 394] width 137 height 45
click at [1067, 402] on input "False" at bounding box center [1059, 396] width 14 height 13
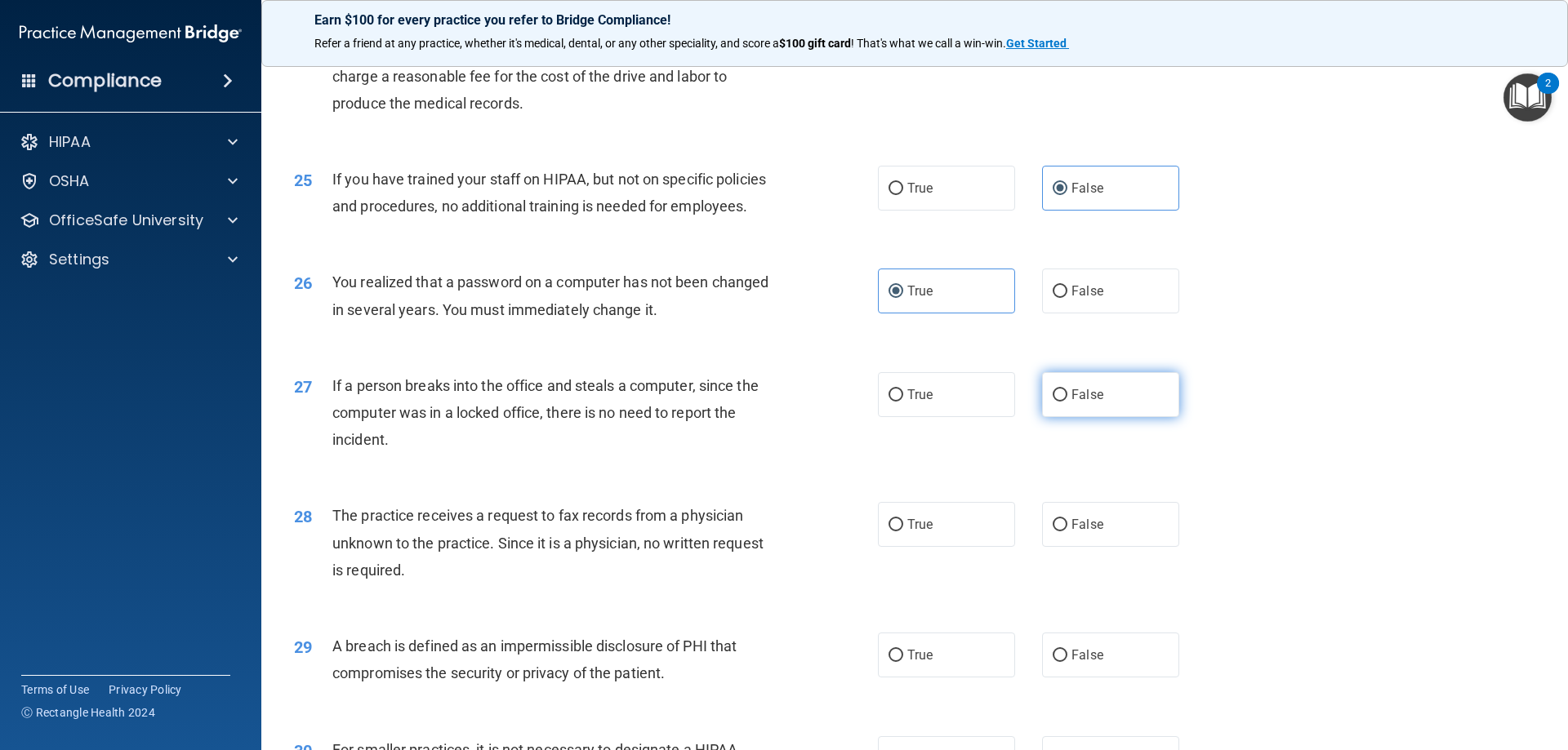
radio input "true"
click at [1100, 547] on label "False" at bounding box center [1110, 524] width 137 height 45
click at [1067, 532] on input "False" at bounding box center [1059, 525] width 14 height 13
radio input "true"
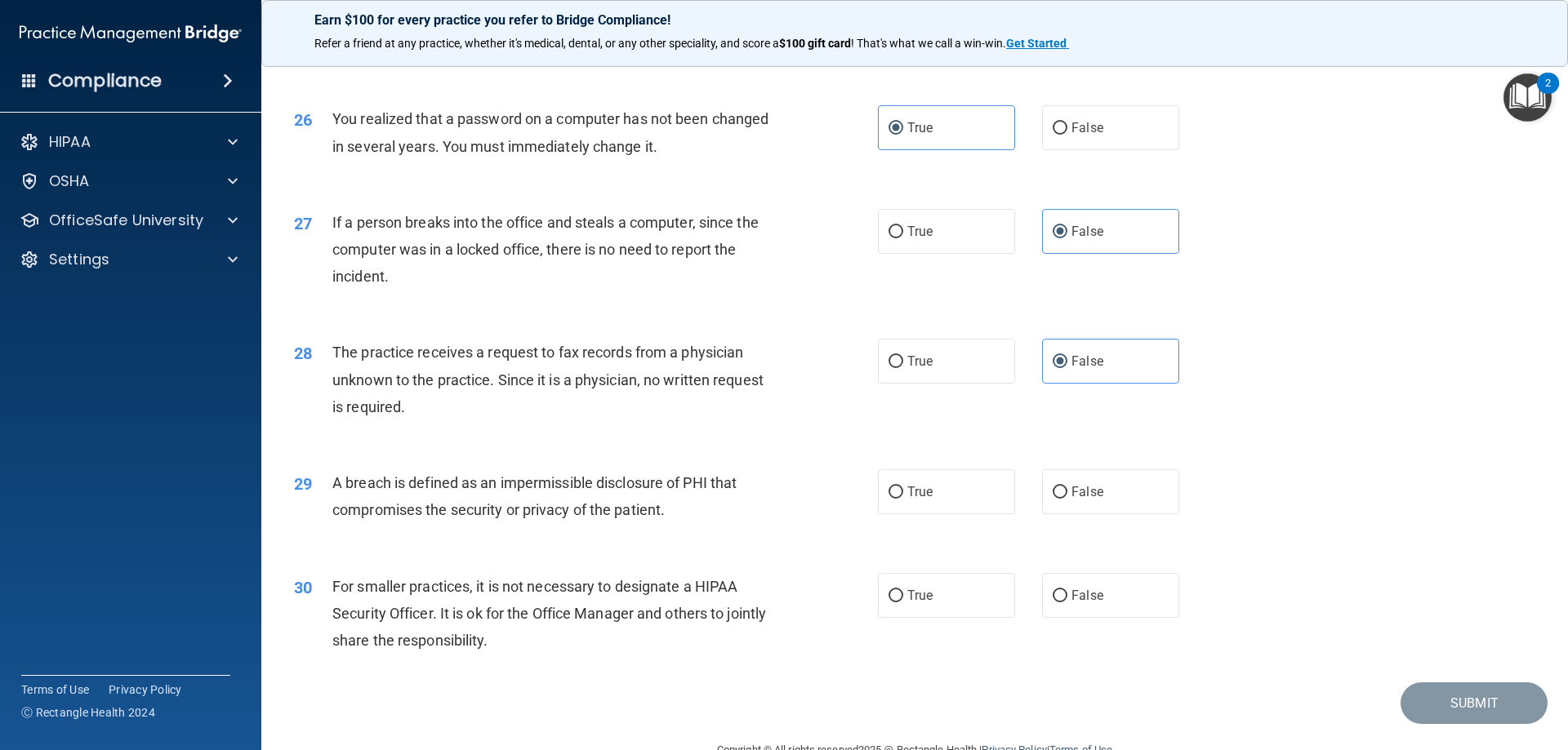
scroll to position [3114, 0]
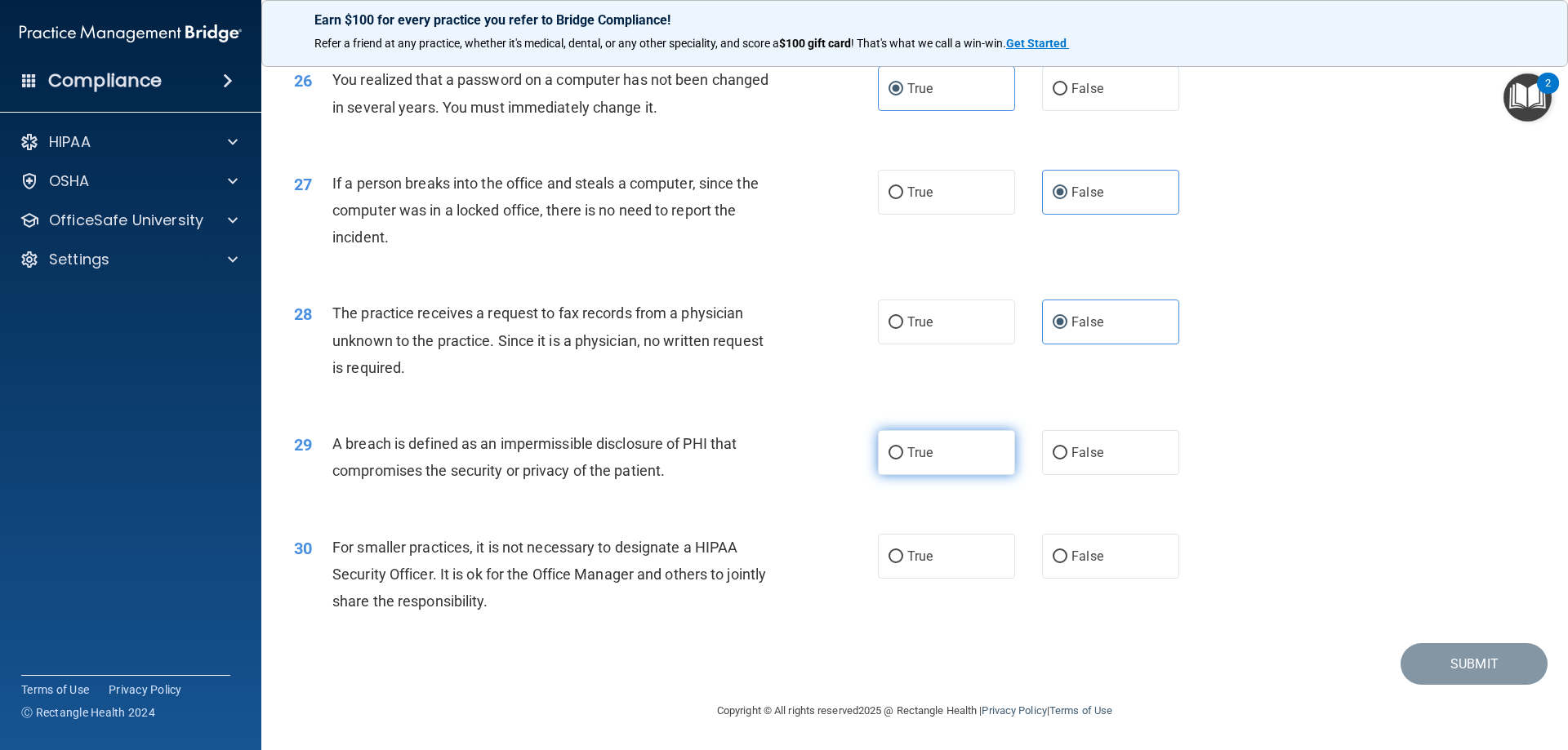
click at [900, 450] on label "True" at bounding box center [946, 452] width 137 height 45
click at [900, 450] on input "True" at bounding box center [895, 454] width 14 height 13
radio input "true"
click at [1061, 545] on label "False" at bounding box center [1110, 556] width 137 height 45
click at [1061, 551] on input "False" at bounding box center [1059, 557] width 14 height 13
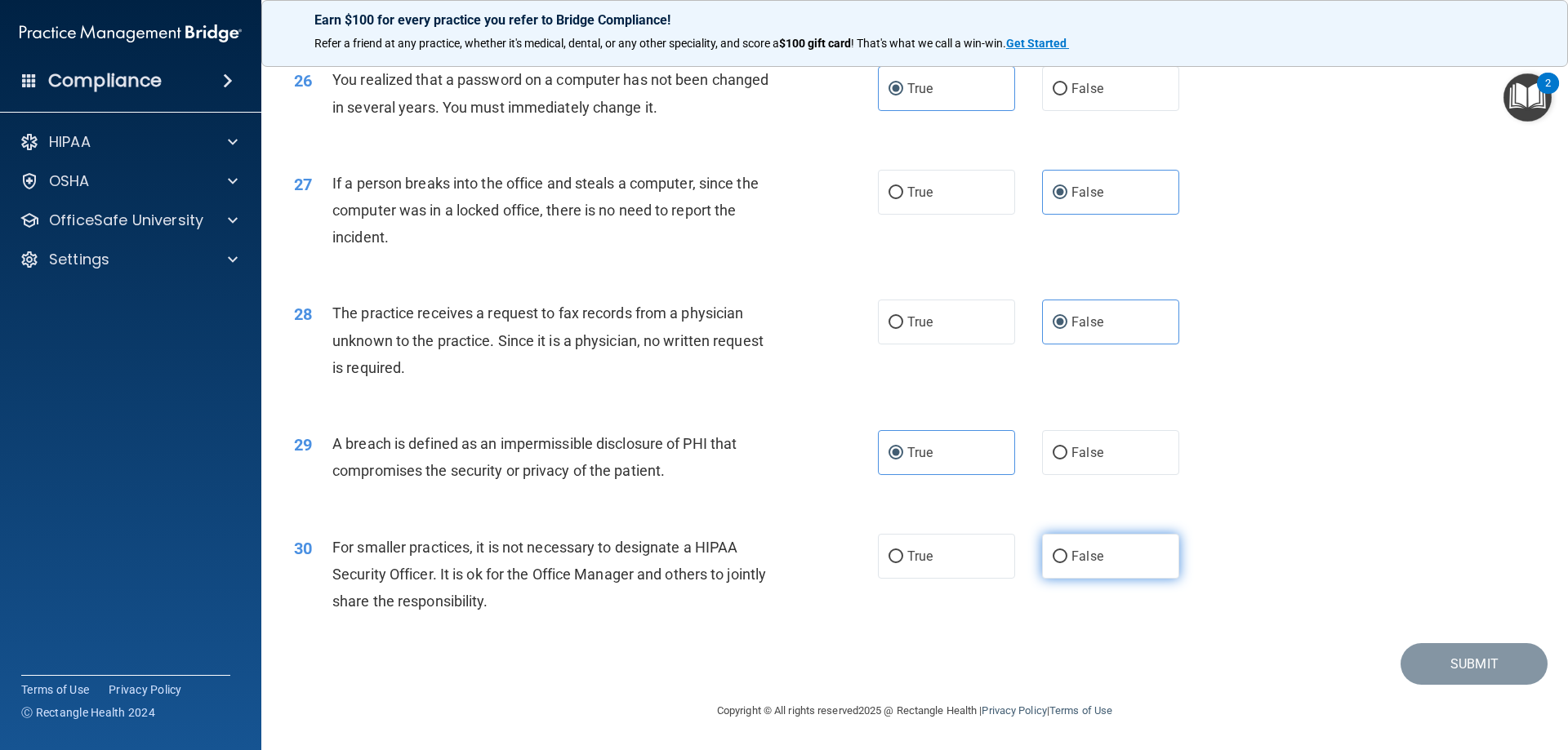
radio input "true"
click at [1427, 659] on button "Submit" at bounding box center [1474, 663] width 147 height 41
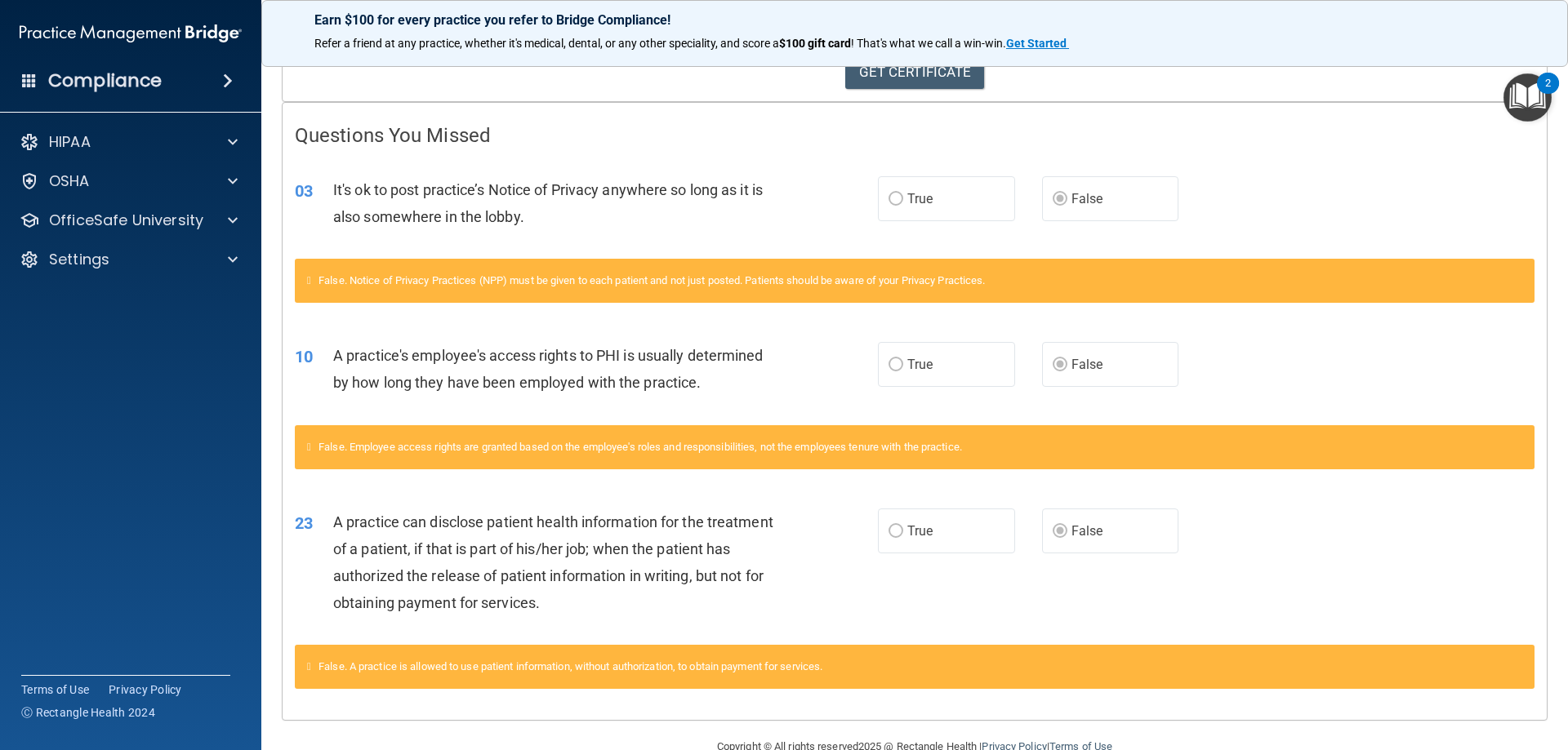
scroll to position [237, 0]
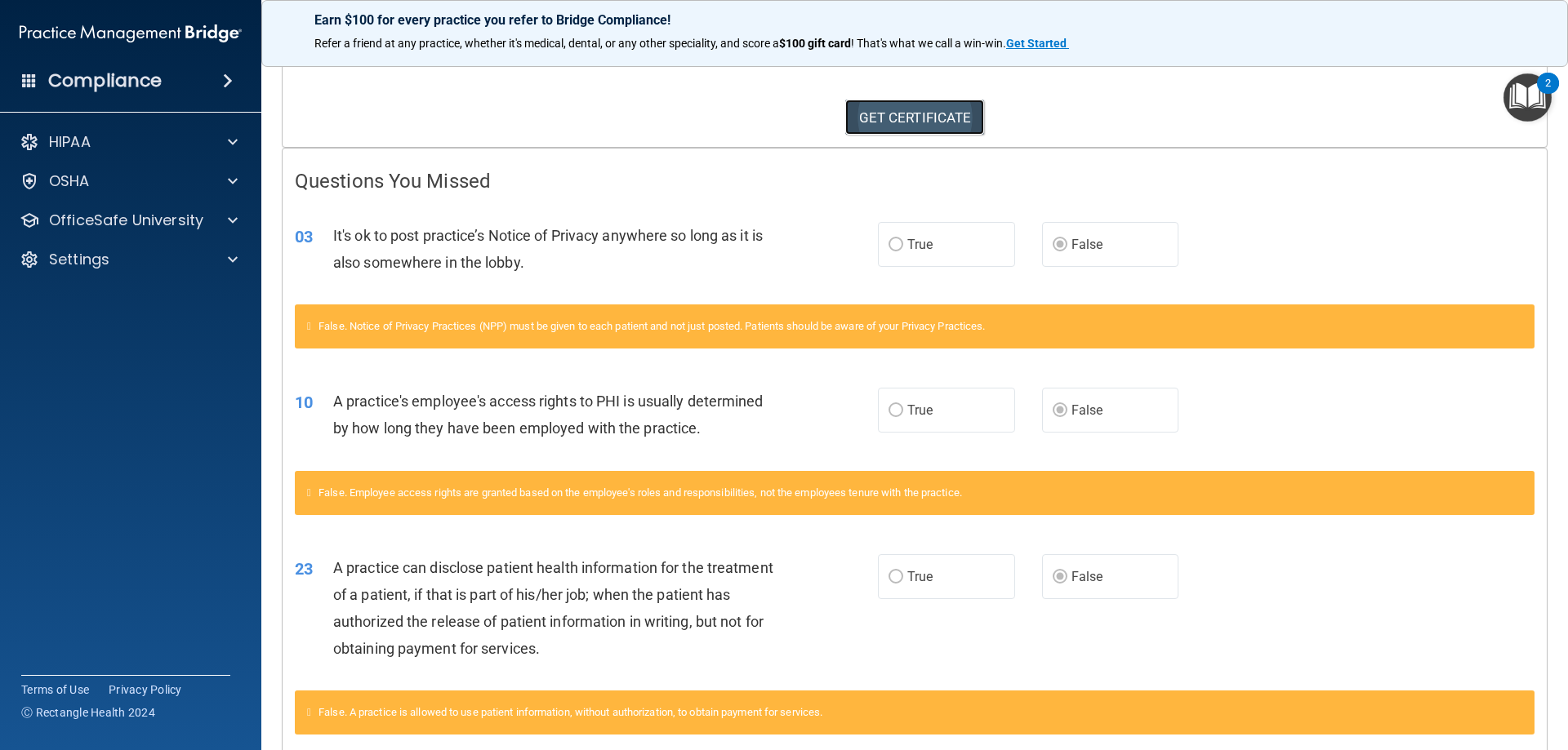
click at [949, 123] on link "GET CERTIFICATE" at bounding box center [915, 117] width 140 height 36
click at [224, 141] on div at bounding box center [230, 141] width 41 height 19
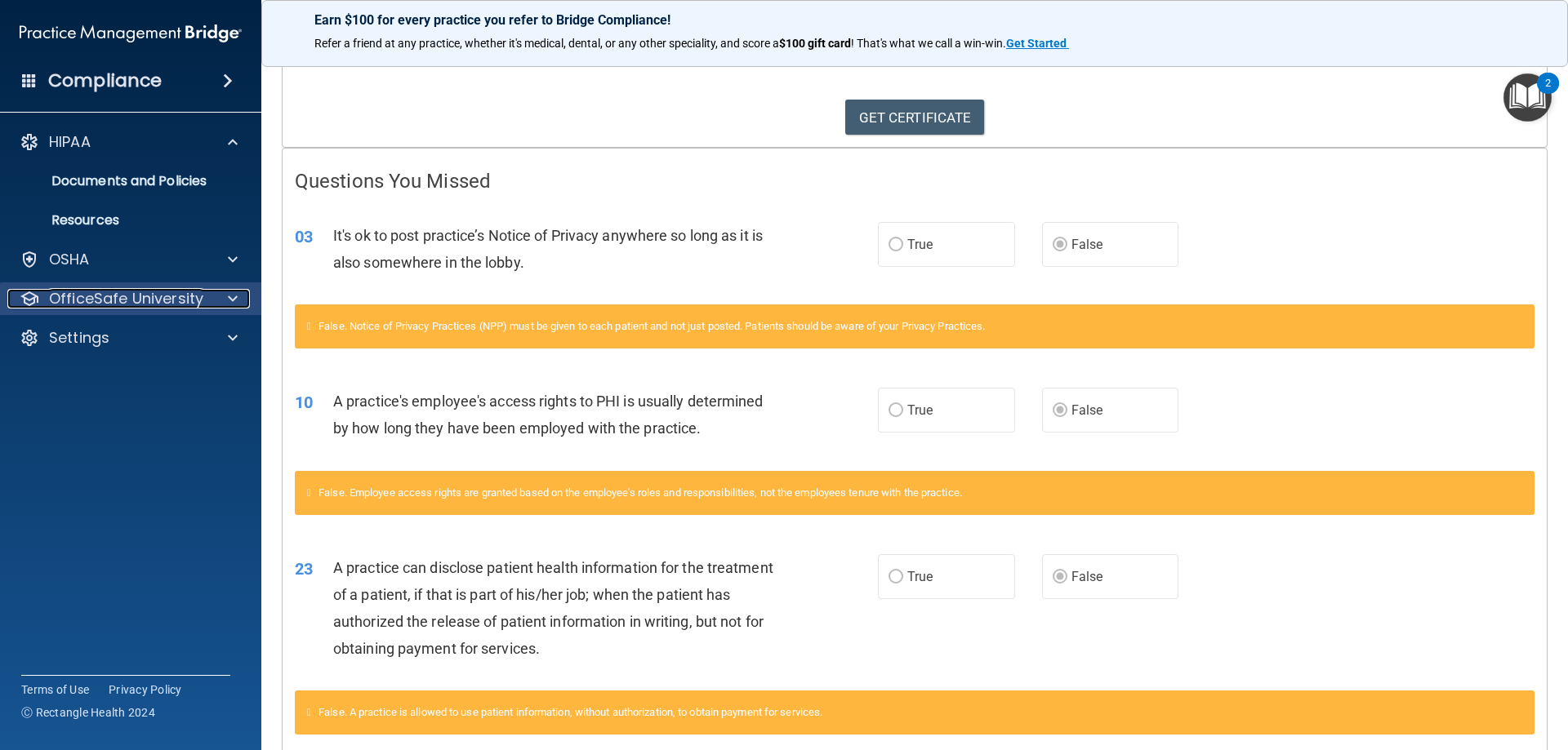
click at [155, 295] on p "OfficeSafe University" at bounding box center [125, 298] width 154 height 19
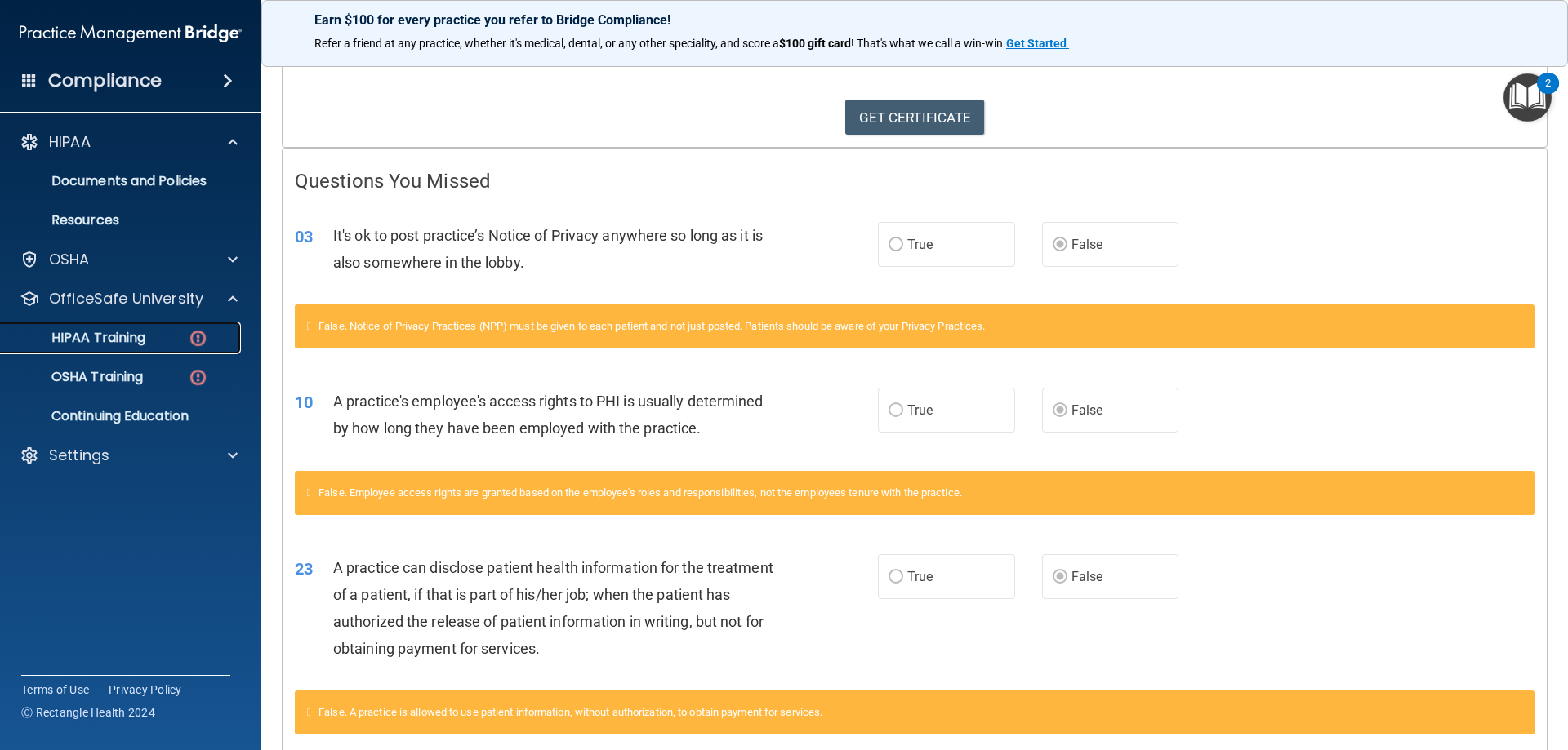
click at [109, 340] on p "HIPAA Training" at bounding box center [78, 338] width 135 height 16
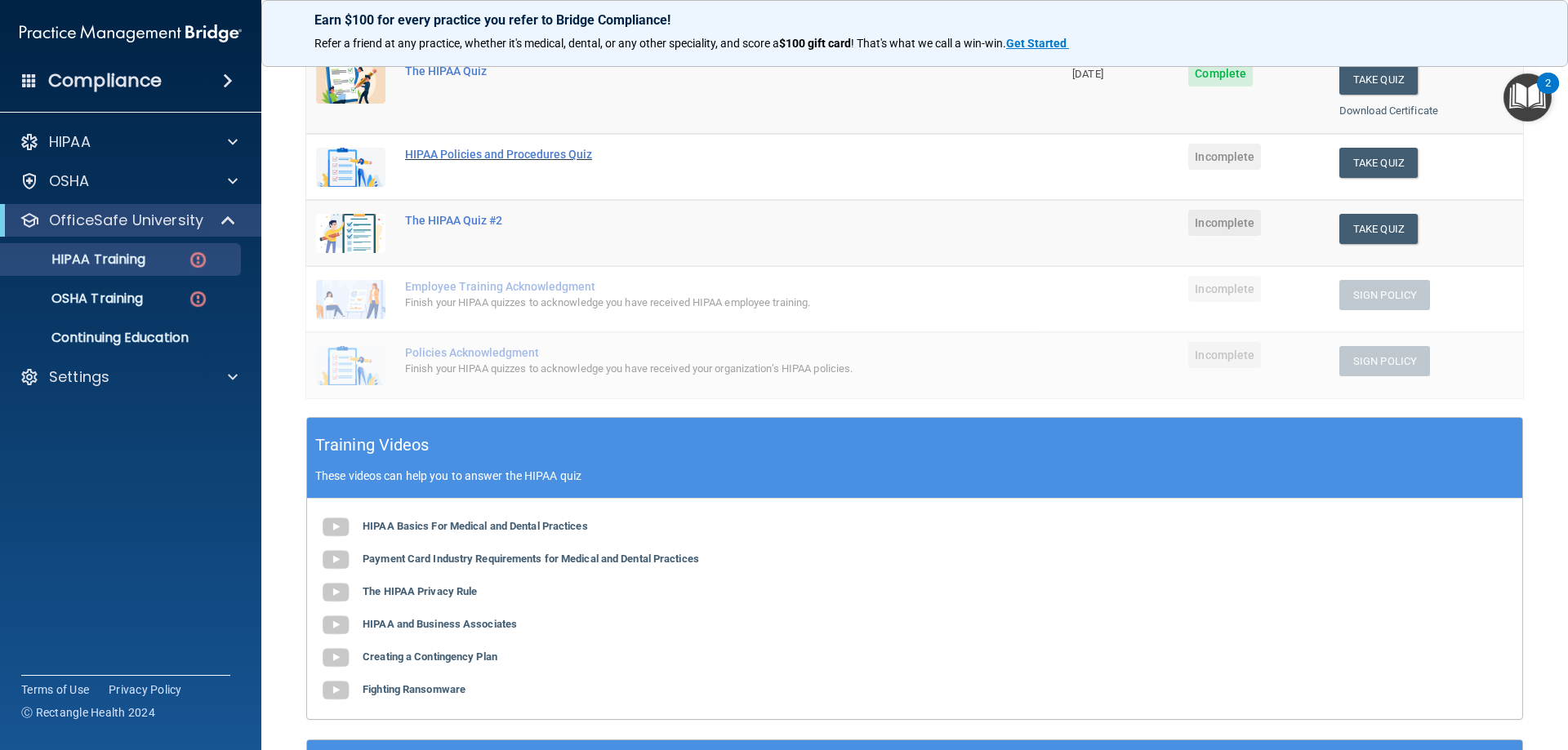
click at [577, 150] on div "HIPAA Policies and Procedures Quiz" at bounding box center [693, 155] width 576 height 13
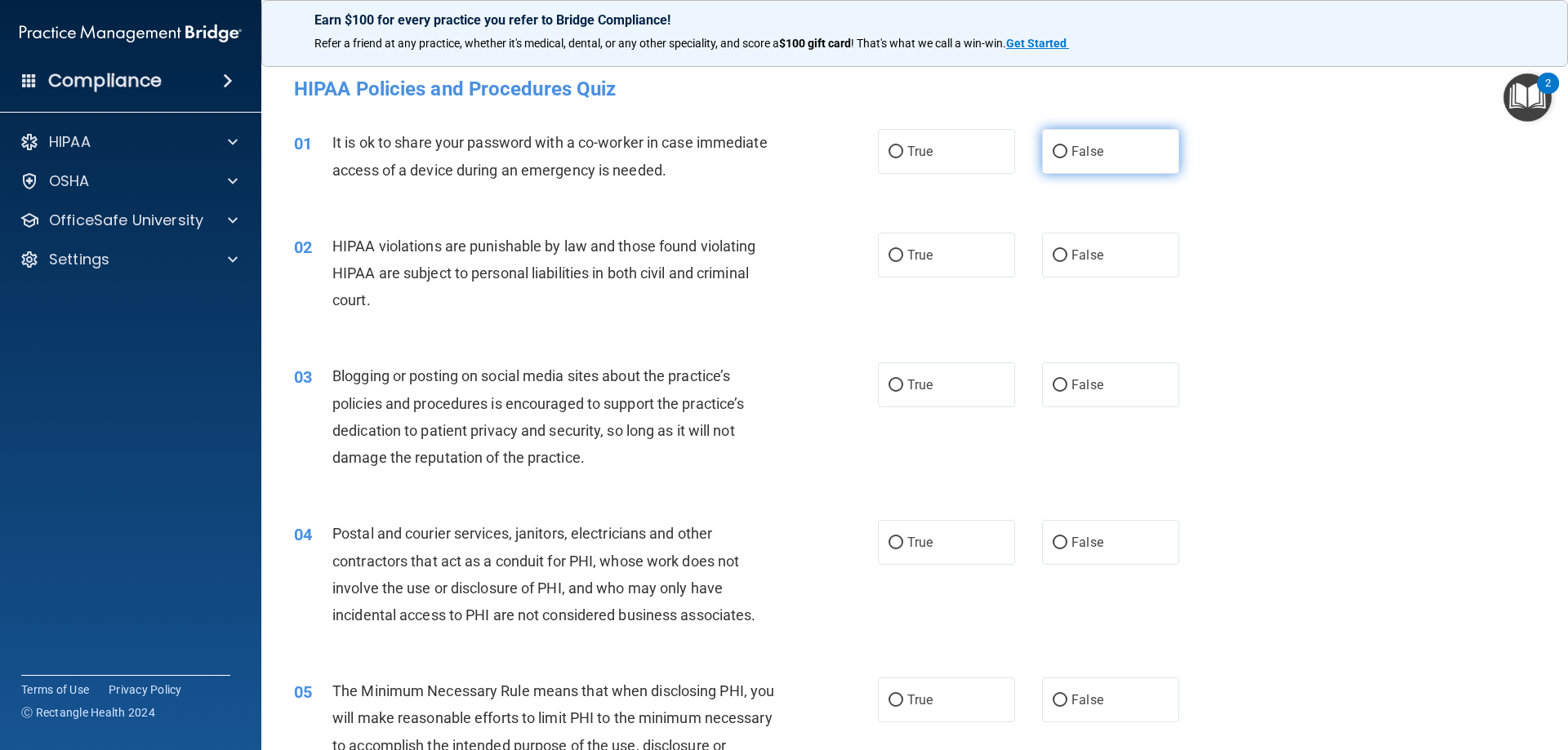
click at [1071, 150] on span "False" at bounding box center [1087, 152] width 32 height 15
click at [1067, 150] on input "False" at bounding box center [1059, 152] width 14 height 13
radio input "true"
click at [955, 253] on label "True" at bounding box center [946, 254] width 137 height 45
click at [903, 253] on input "True" at bounding box center [895, 256] width 14 height 13
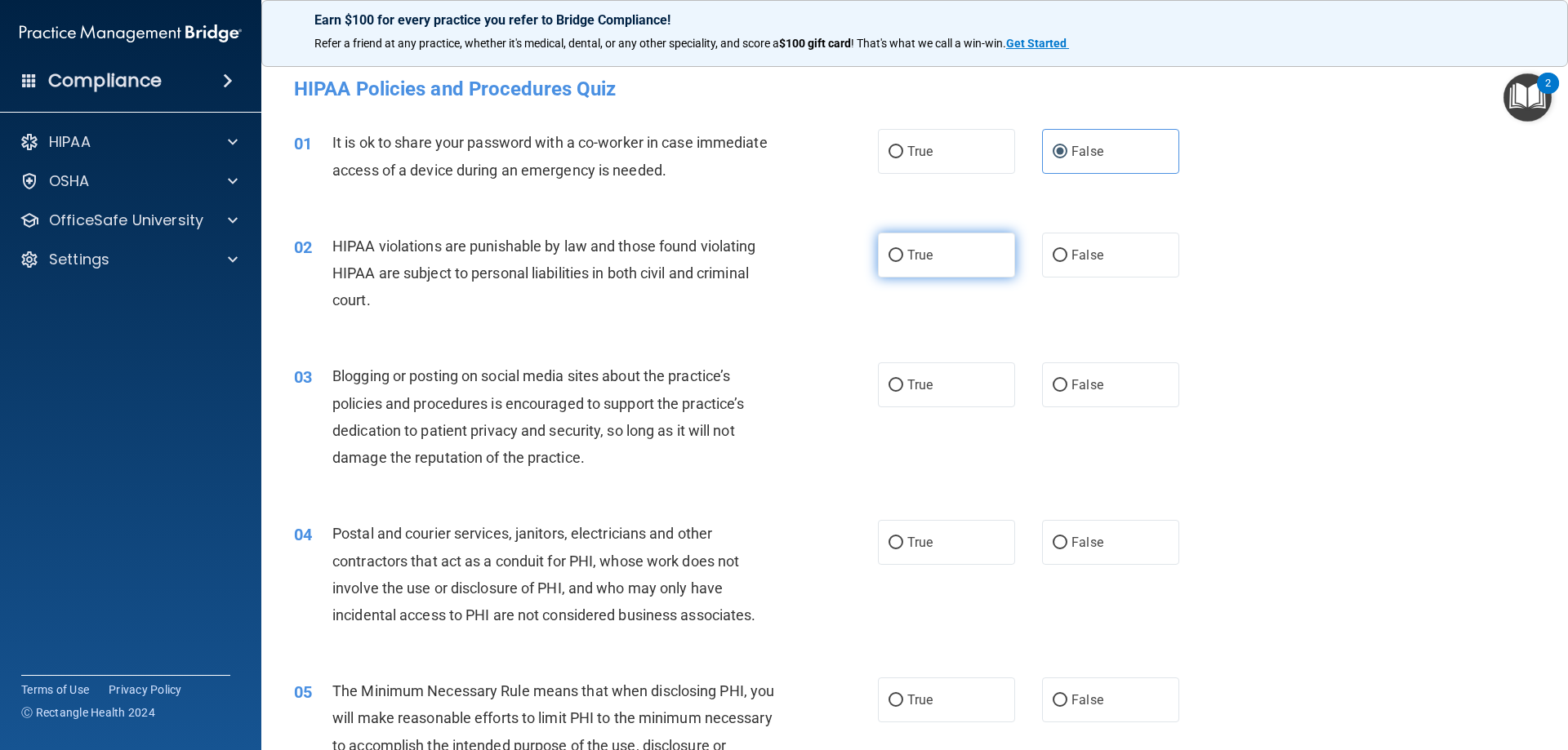
radio input "true"
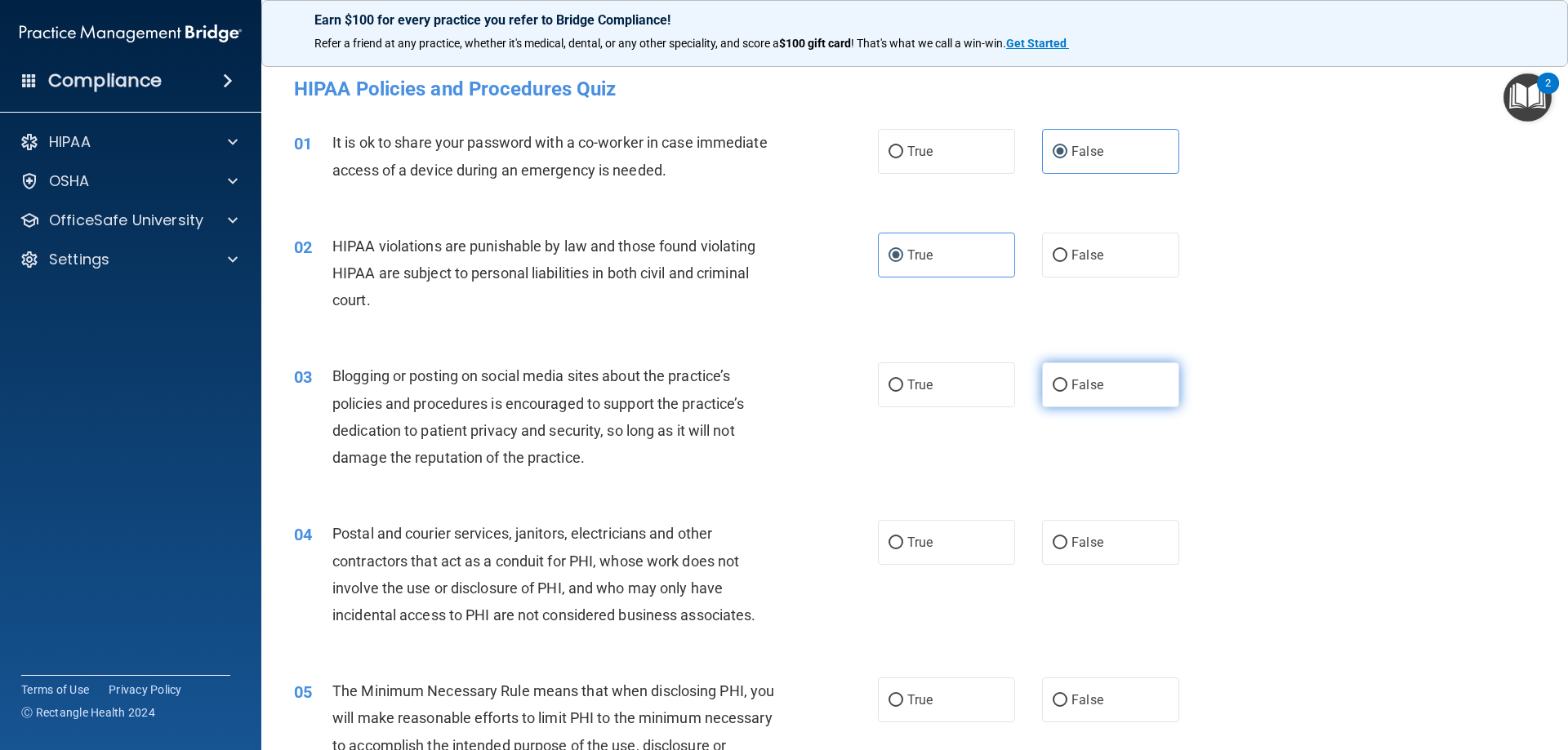
click at [1042, 396] on label "False" at bounding box center [1110, 385] width 137 height 45
click at [1052, 392] on input "False" at bounding box center [1059, 386] width 14 height 13
radio input "true"
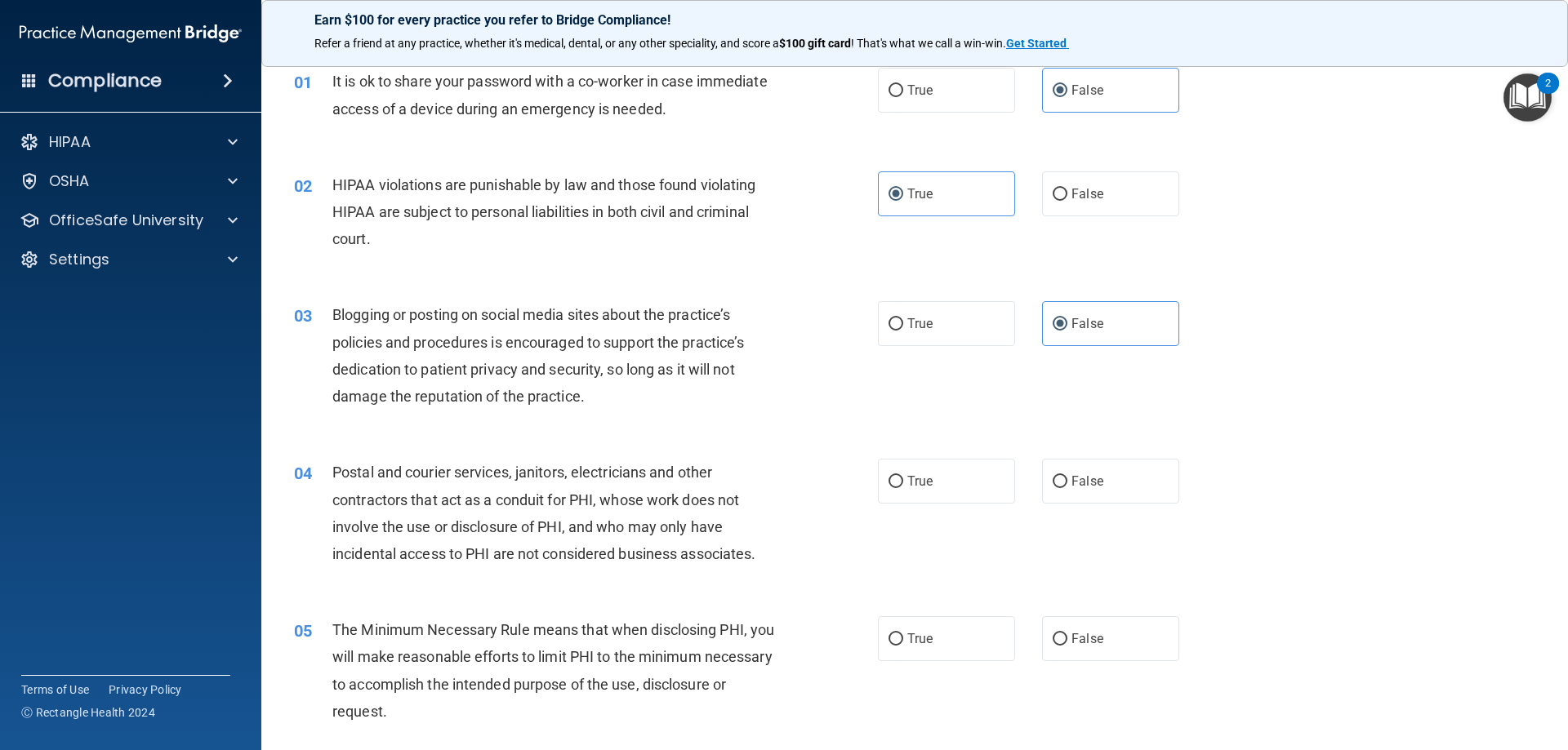
scroll to position [163, 0]
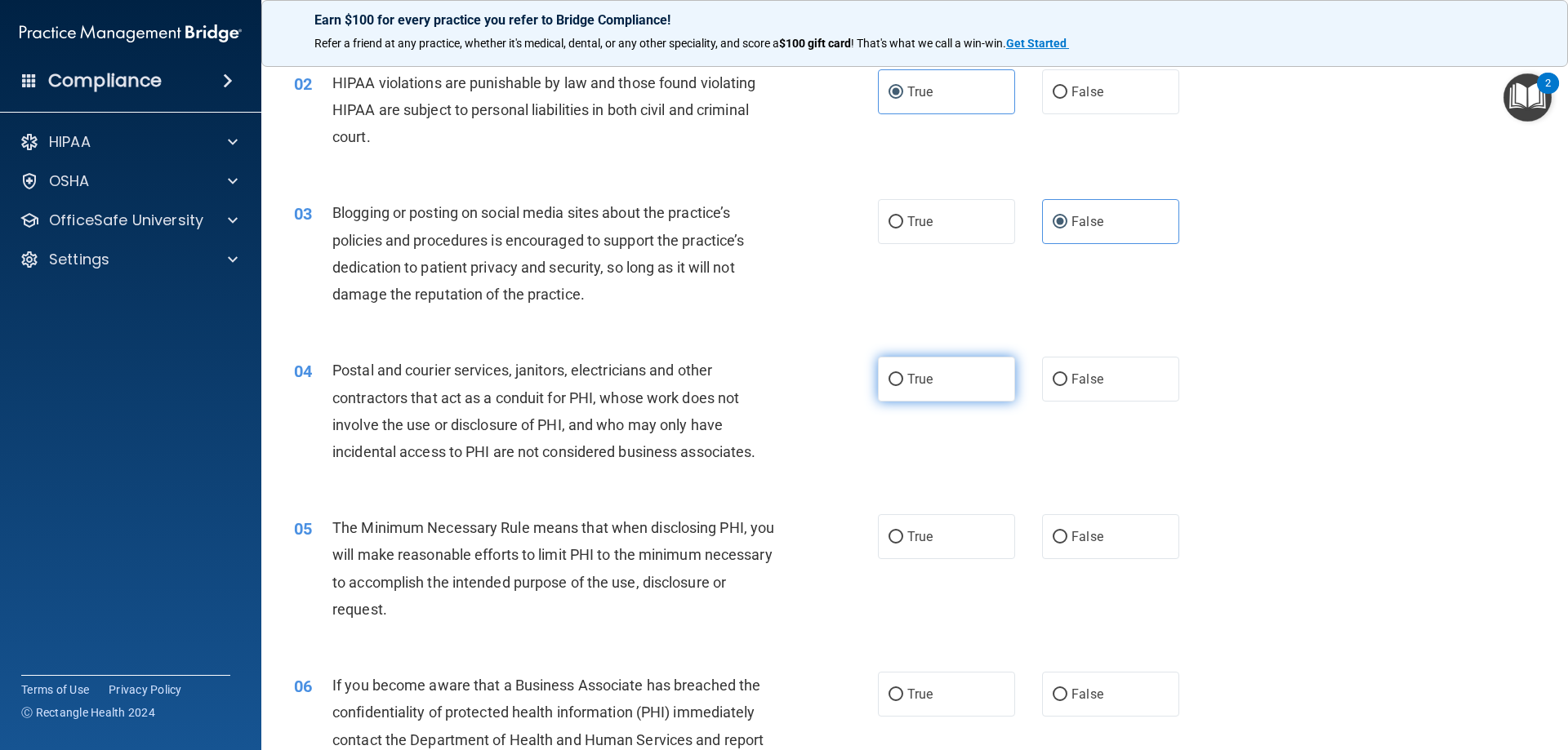
drag, startPoint x: 960, startPoint y: 387, endPoint x: 945, endPoint y: 404, distance: 22.7
click at [960, 388] on label "True" at bounding box center [946, 379] width 137 height 45
click at [903, 386] on input "True" at bounding box center [895, 380] width 14 height 13
radio input "true"
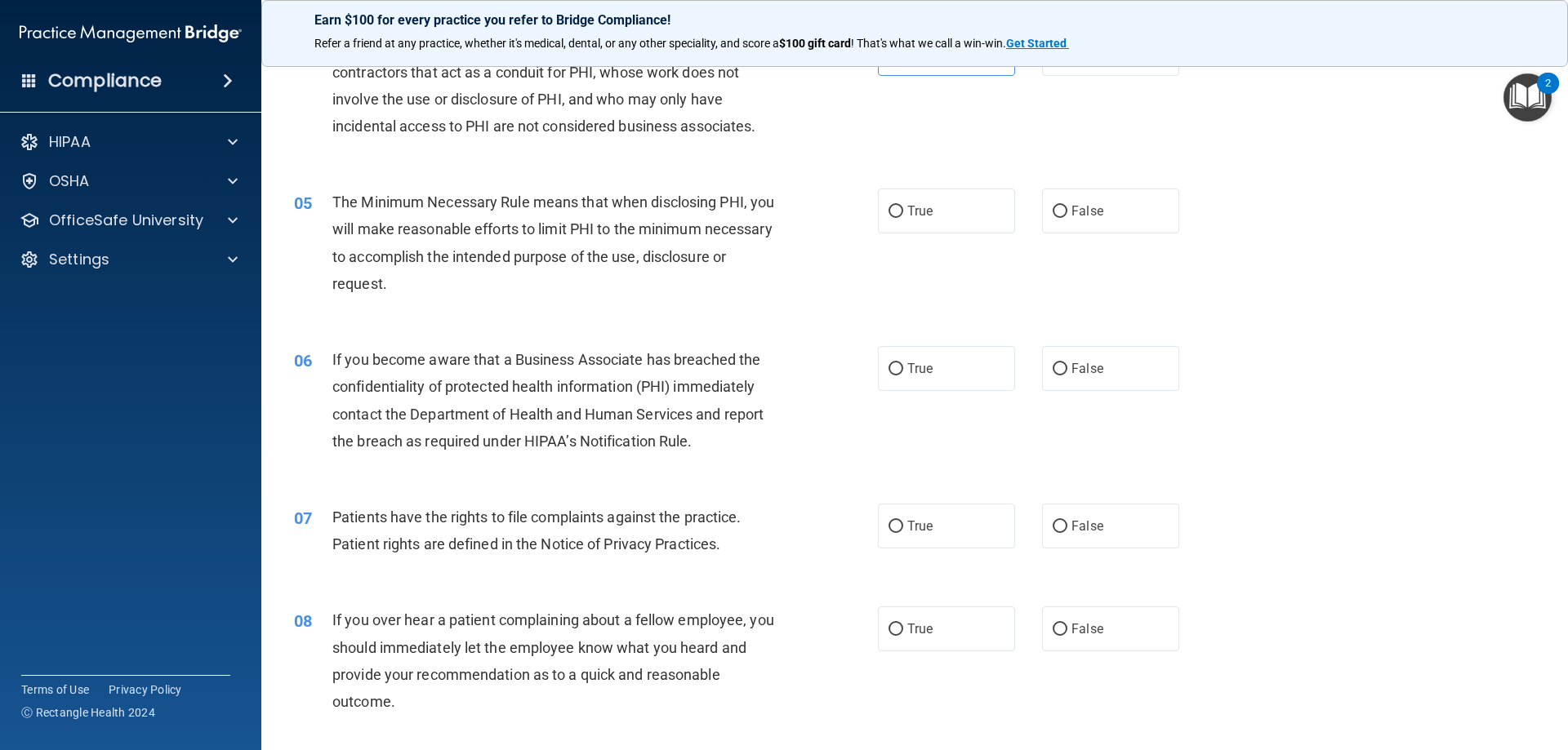
scroll to position [490, 0]
click at [897, 215] on label "True" at bounding box center [946, 210] width 137 height 45
click at [897, 215] on input "True" at bounding box center [895, 210] width 14 height 13
radio input "true"
click at [894, 376] on label "True" at bounding box center [946, 367] width 137 height 45
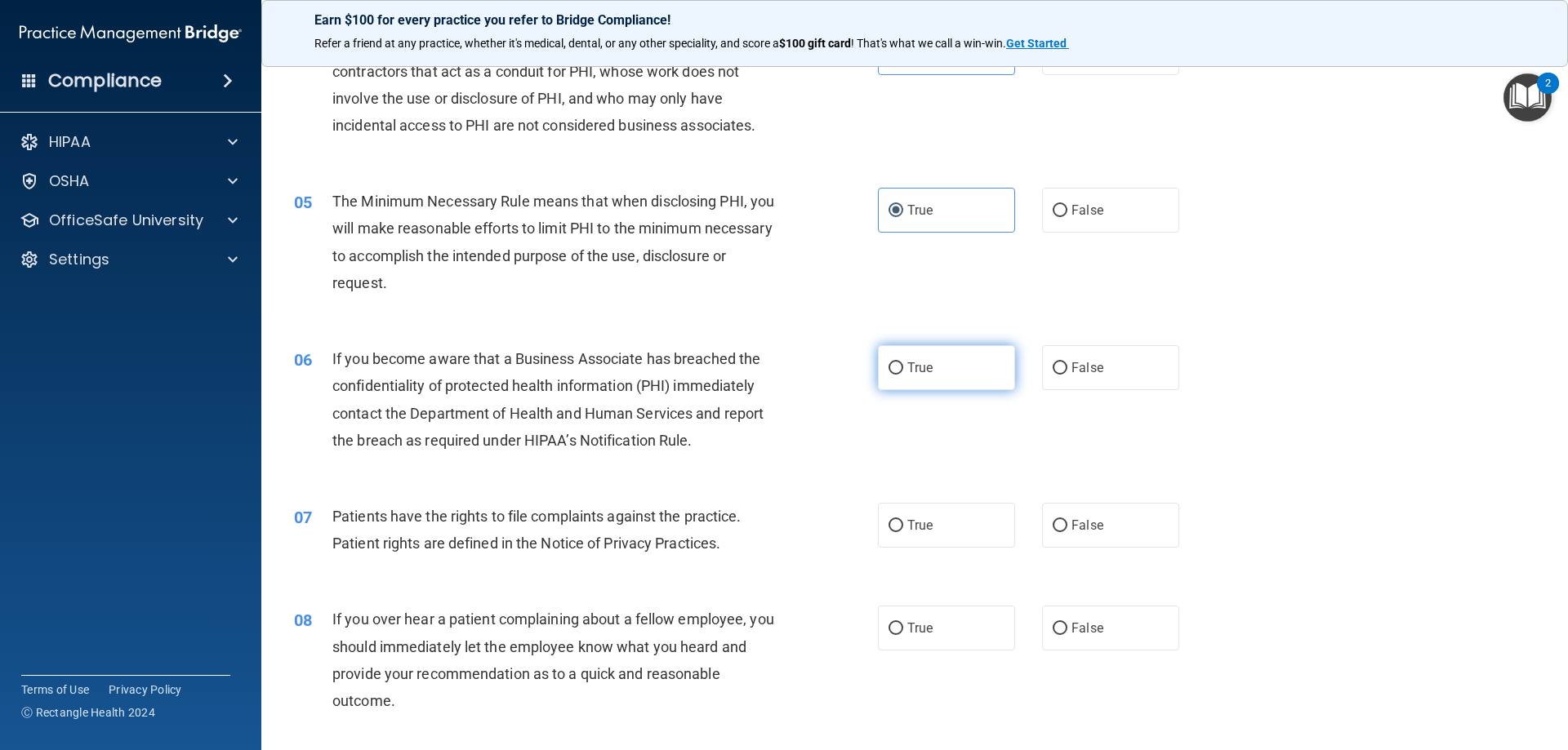
click at [894, 375] on input "True" at bounding box center [895, 369] width 14 height 13
radio input "true"
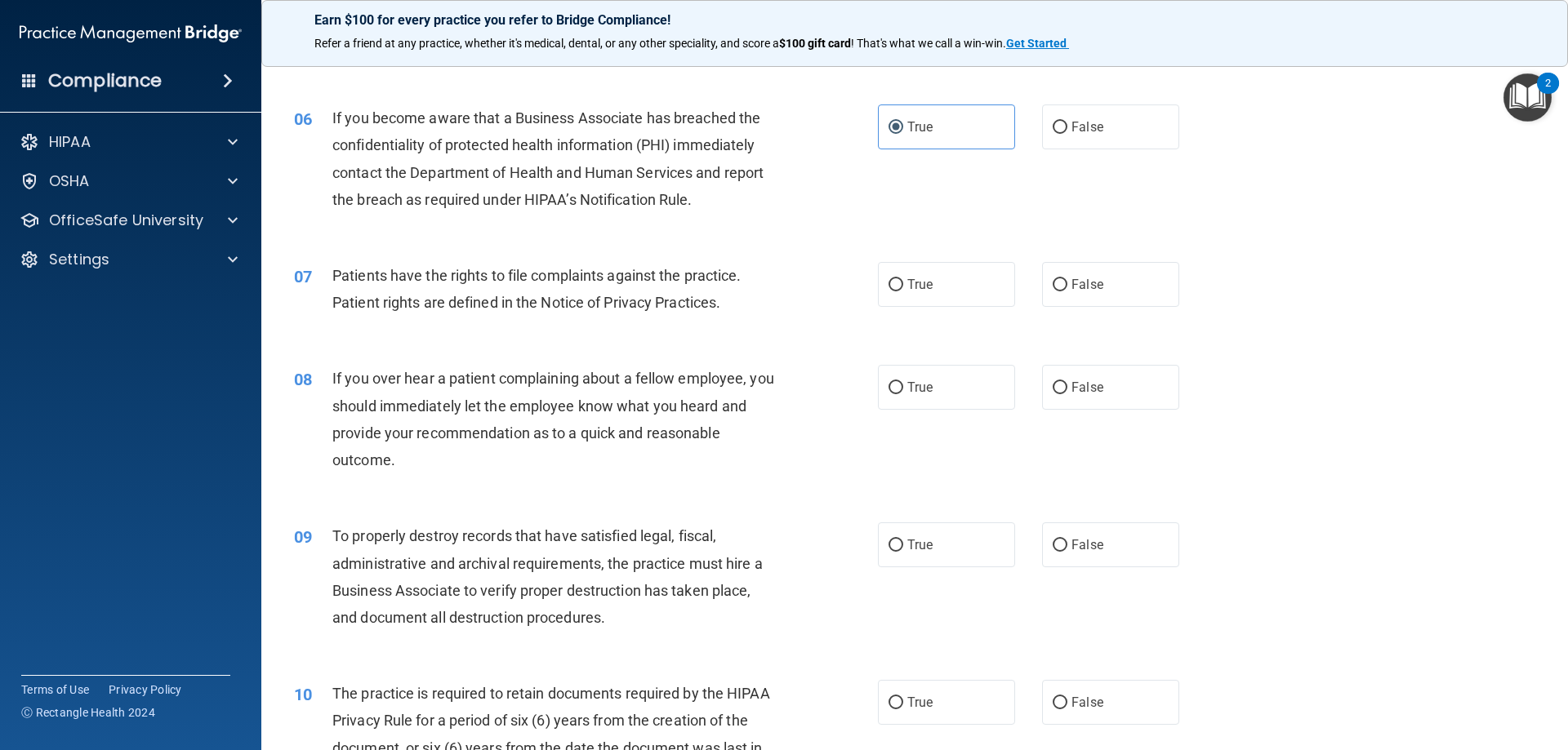
scroll to position [735, 0]
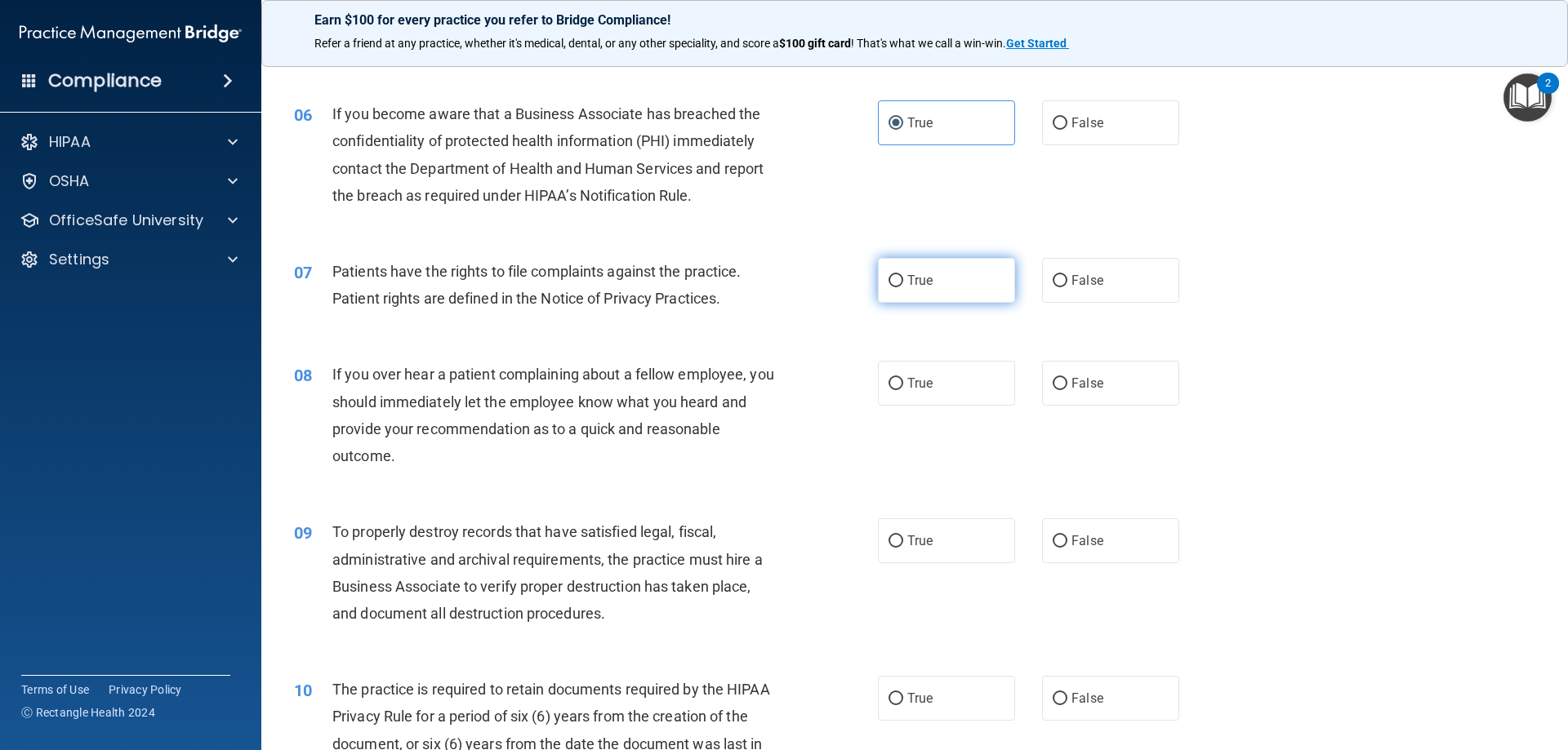
click at [938, 288] on label "True" at bounding box center [946, 280] width 137 height 45
click at [903, 287] on input "True" at bounding box center [895, 281] width 14 height 13
radio input "true"
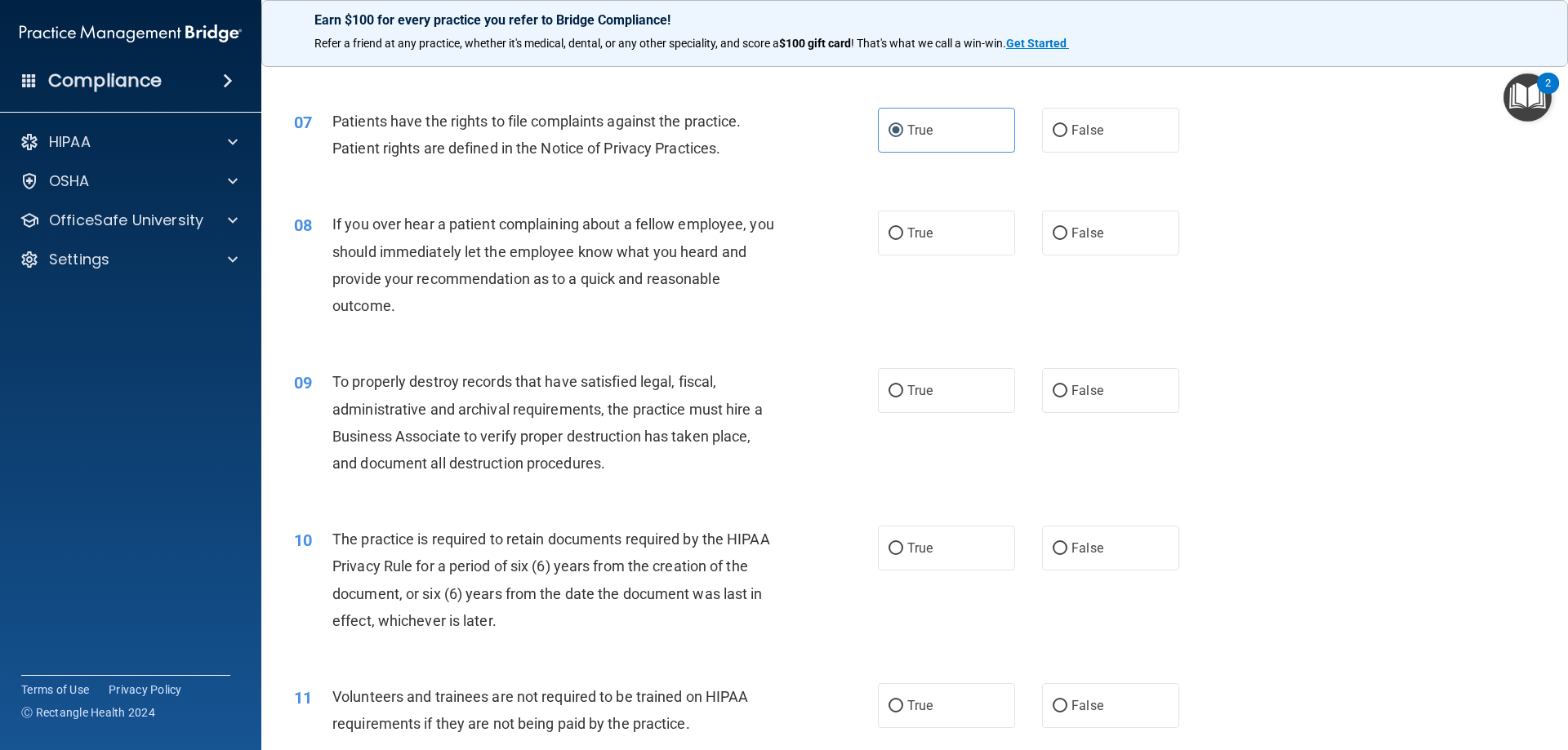
scroll to position [898, 0]
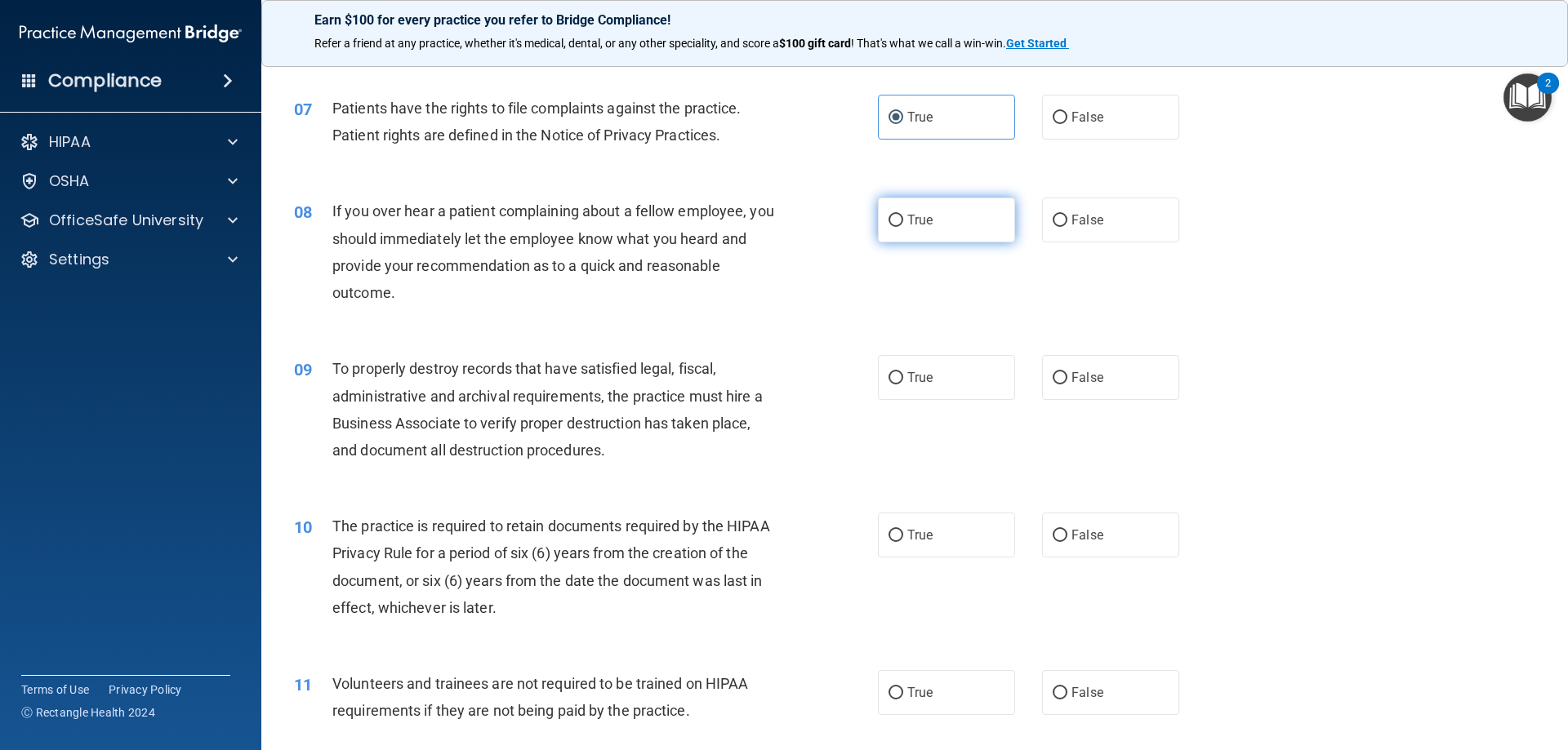
click at [921, 213] on span "True" at bounding box center [920, 220] width 25 height 15
click at [903, 215] on input "True" at bounding box center [895, 221] width 14 height 13
radio input "true"
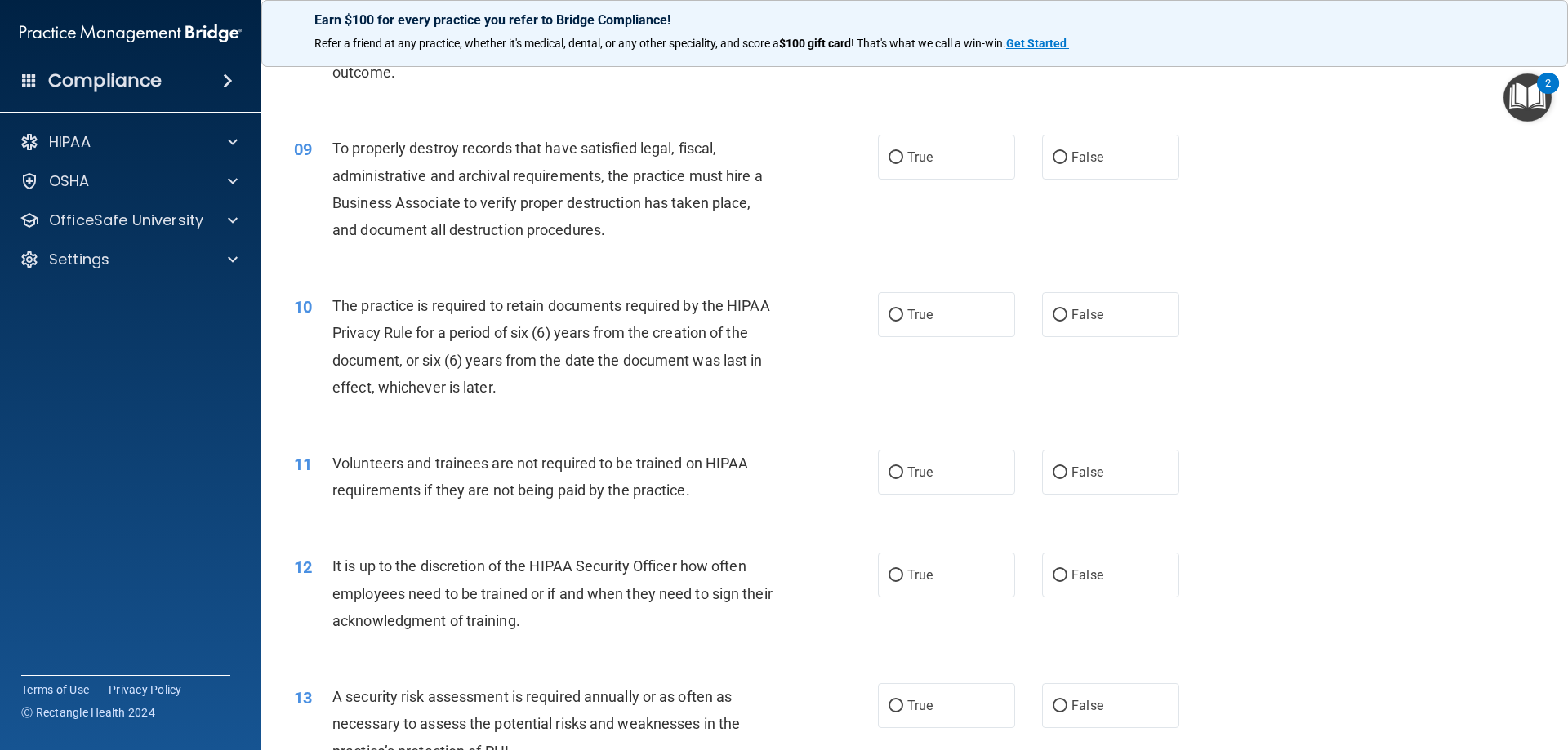
scroll to position [1143, 0]
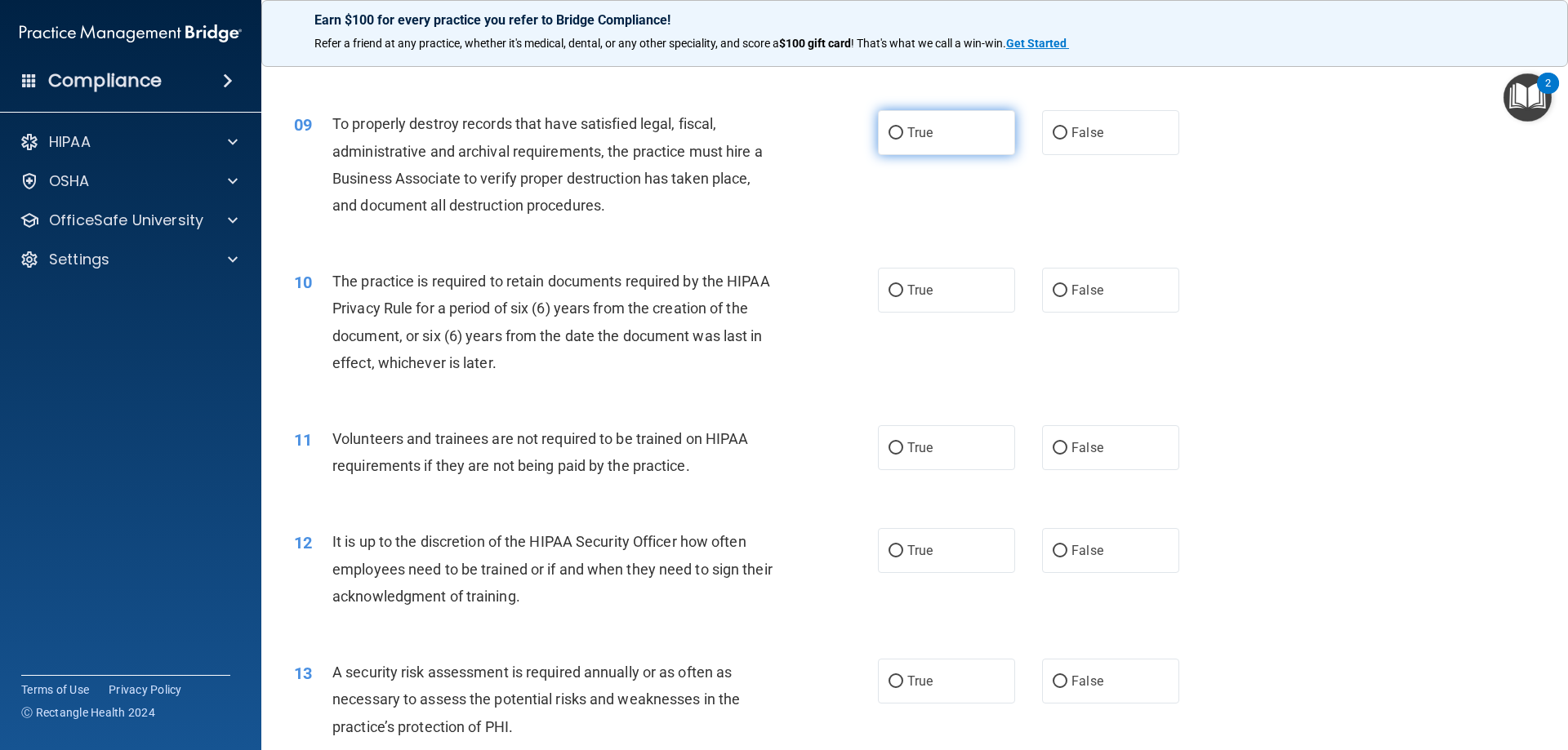
click at [955, 124] on label "True" at bounding box center [946, 132] width 137 height 45
click at [903, 127] on input "True" at bounding box center [895, 133] width 14 height 13
radio input "true"
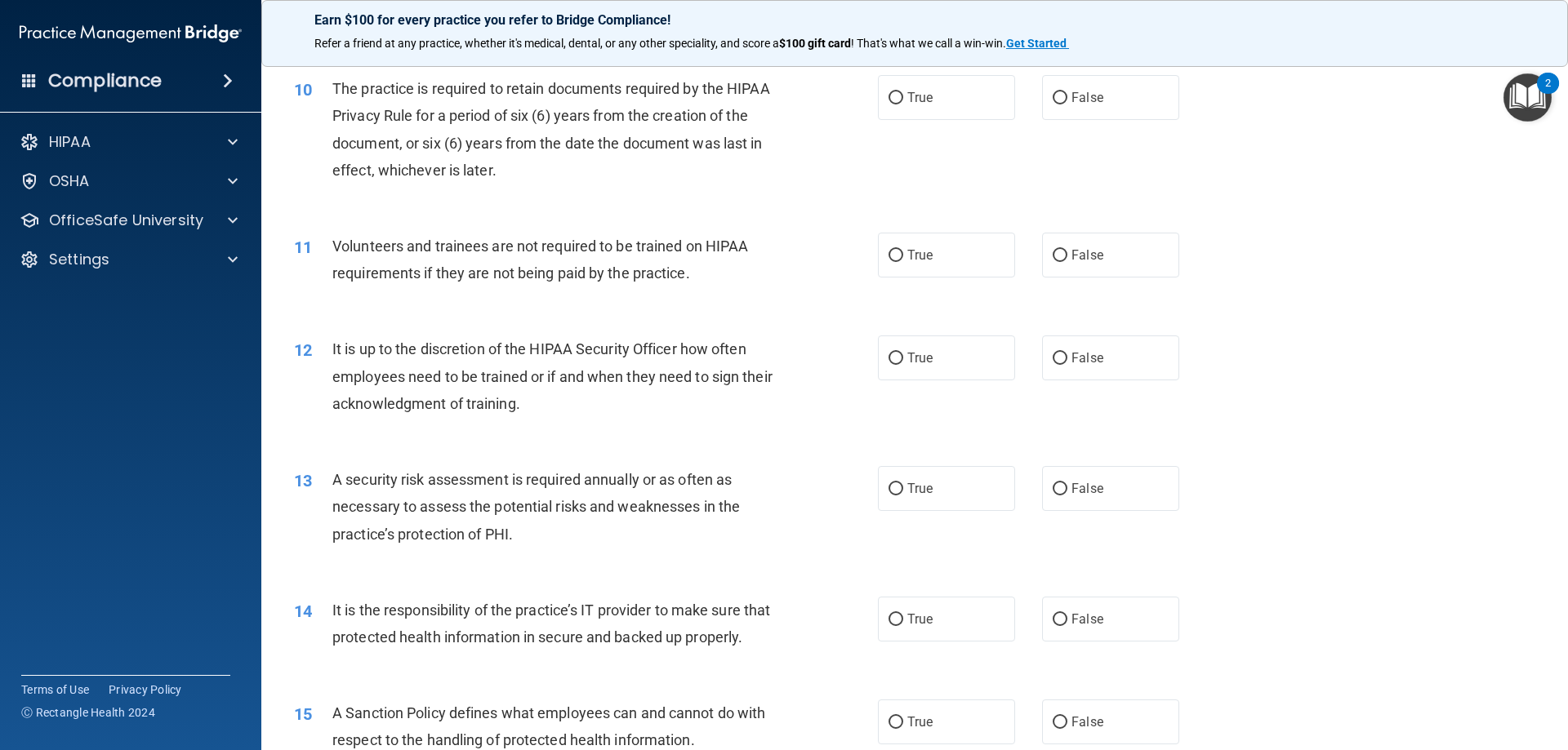
scroll to position [1306, 0]
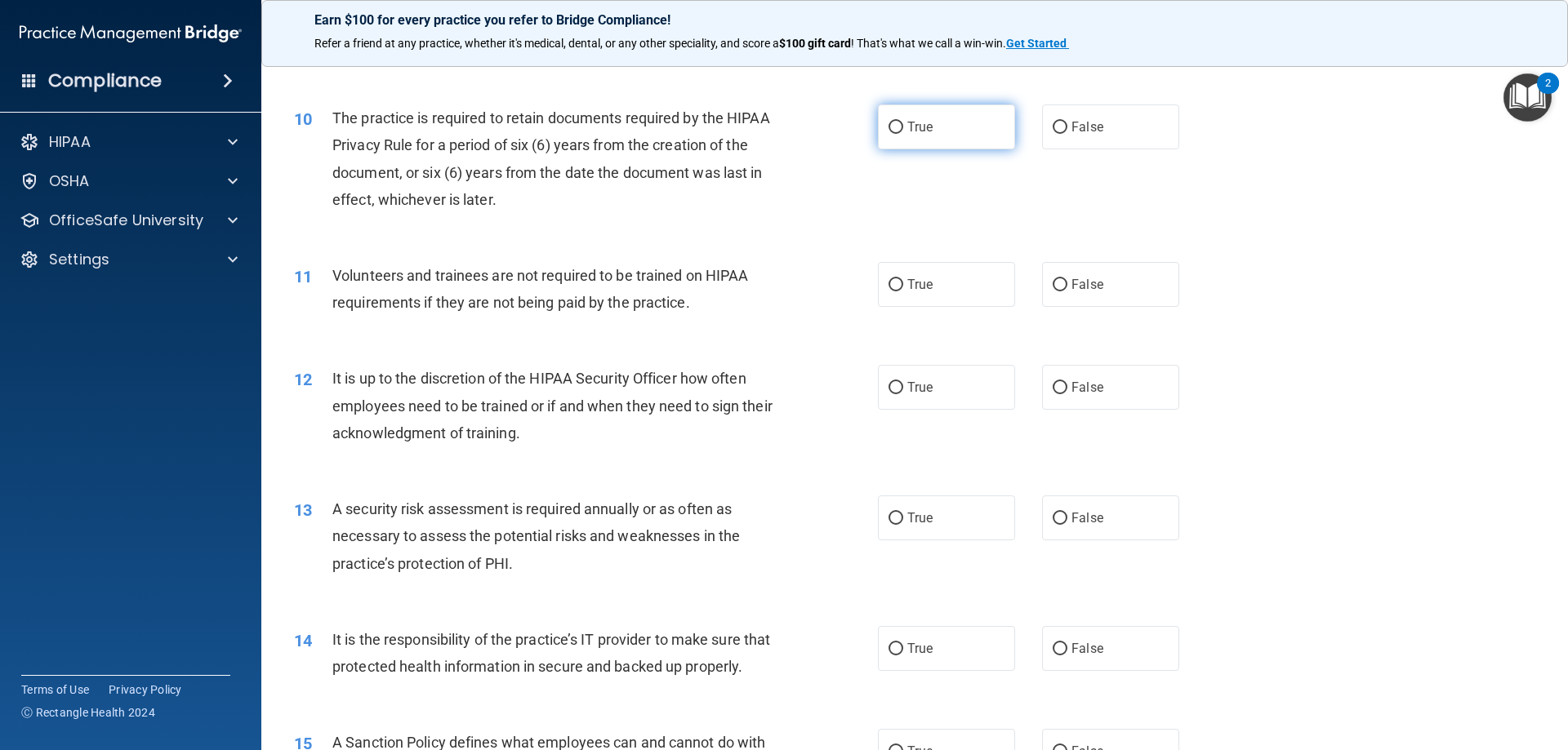
click at [915, 131] on span "True" at bounding box center [920, 127] width 25 height 15
click at [903, 131] on input "True" at bounding box center [895, 128] width 14 height 13
radio input "true"
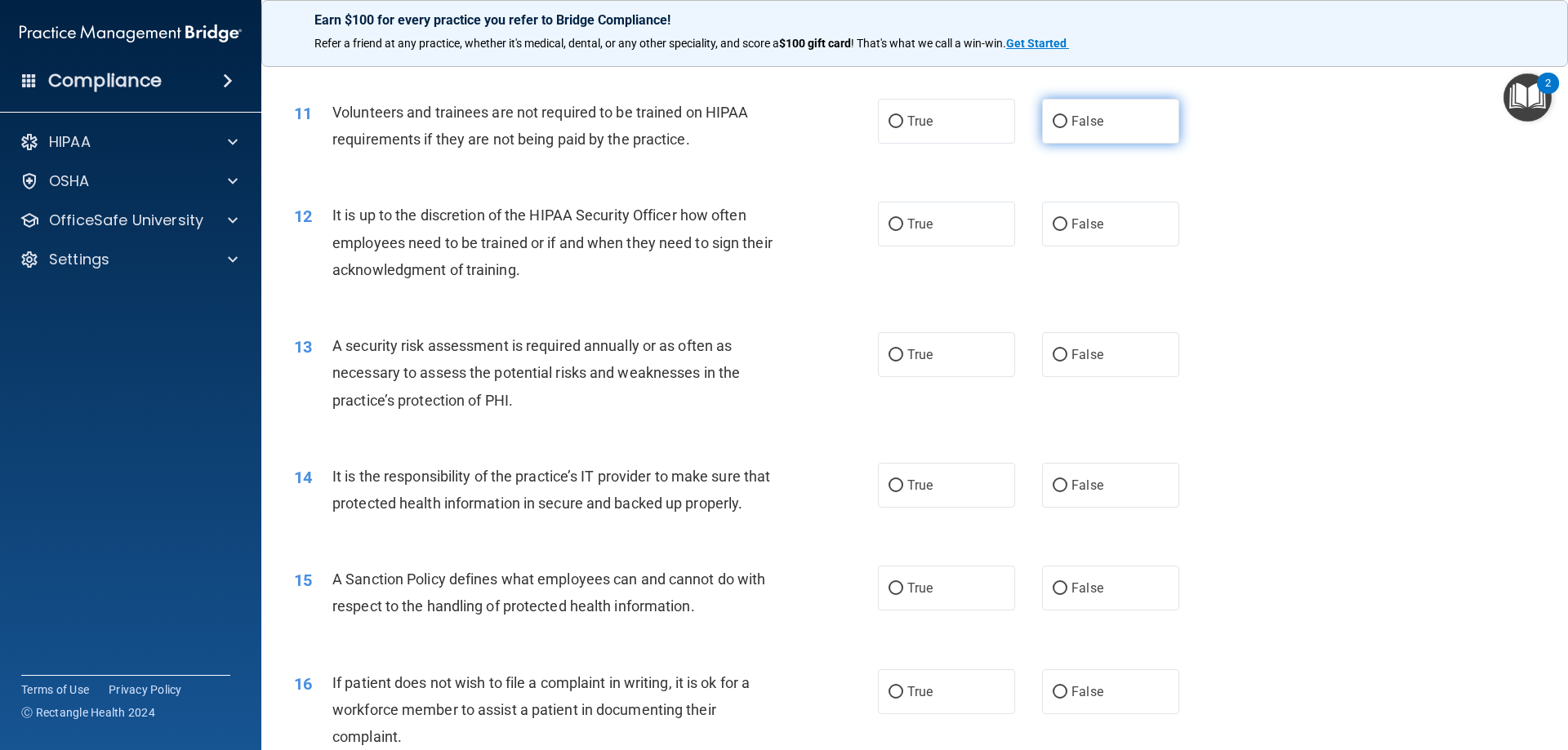
click at [1085, 141] on label "False" at bounding box center [1110, 120] width 137 height 45
click at [1067, 128] on input "False" at bounding box center [1059, 122] width 14 height 13
radio input "true"
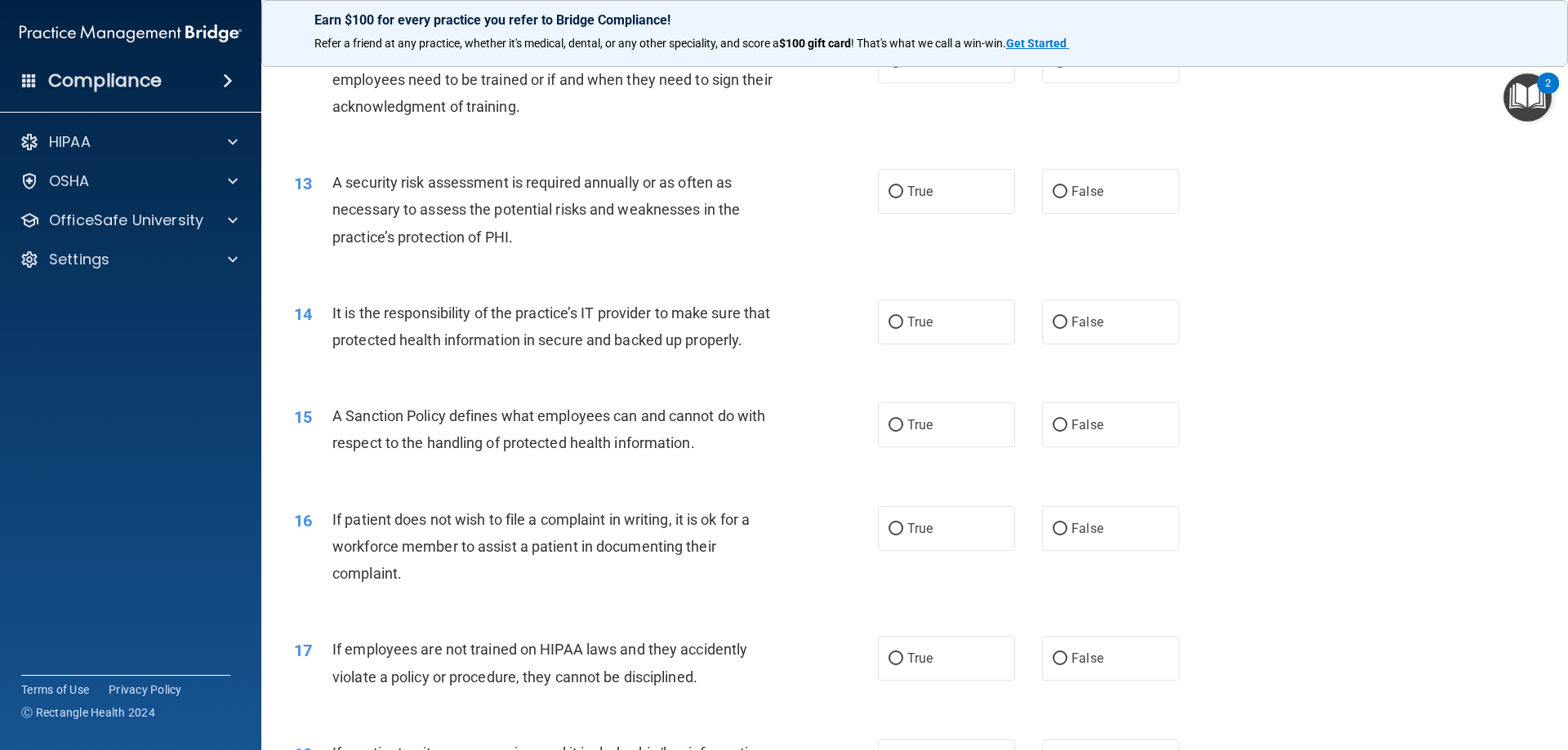
scroll to position [1551, 0]
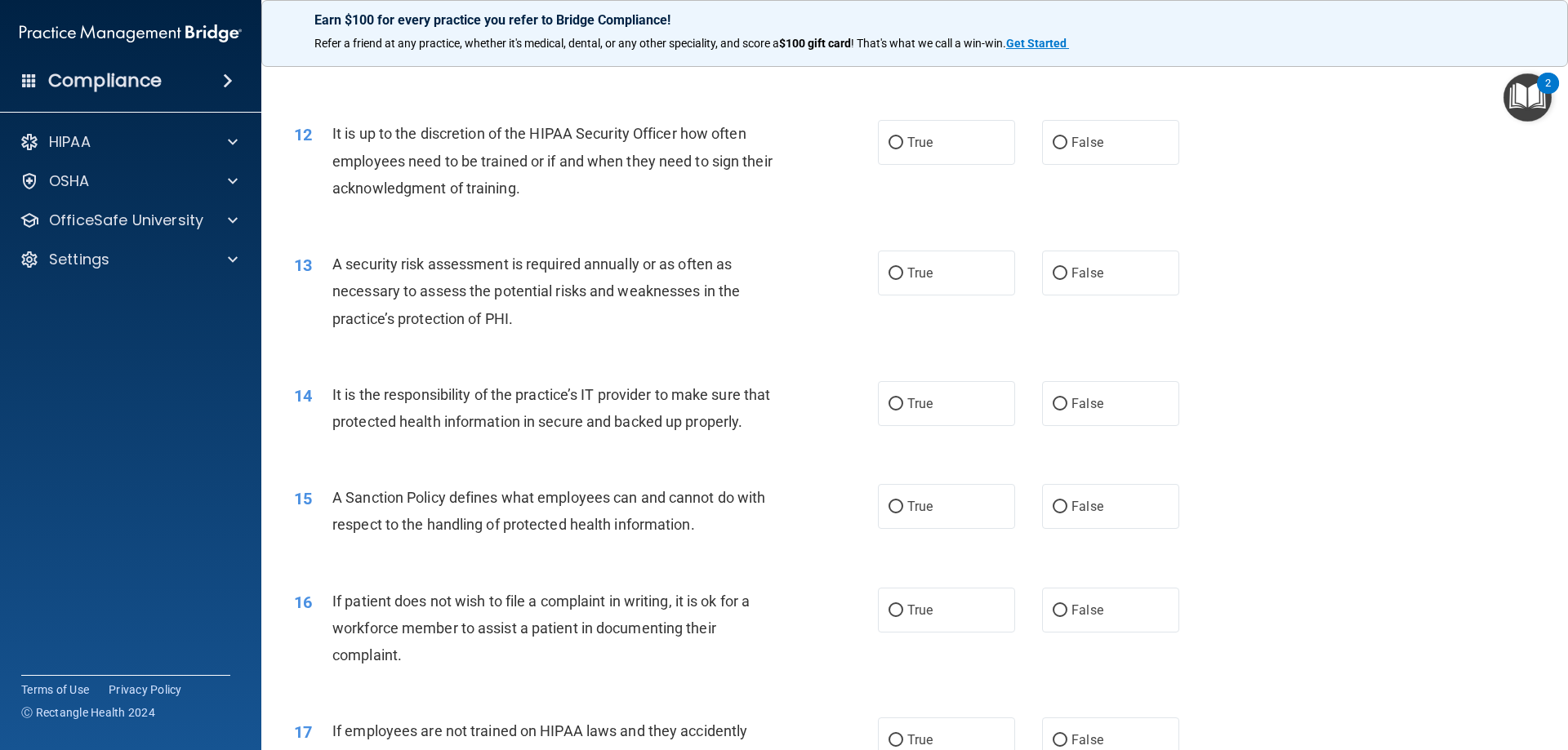
click at [955, 176] on div "12 It is up to the discretion of the HIPAA Security Officer how often employees…" at bounding box center [915, 164] width 1266 height 130
click at [938, 146] on label "True" at bounding box center [946, 142] width 137 height 45
click at [903, 146] on input "True" at bounding box center [895, 143] width 14 height 13
radio input "true"
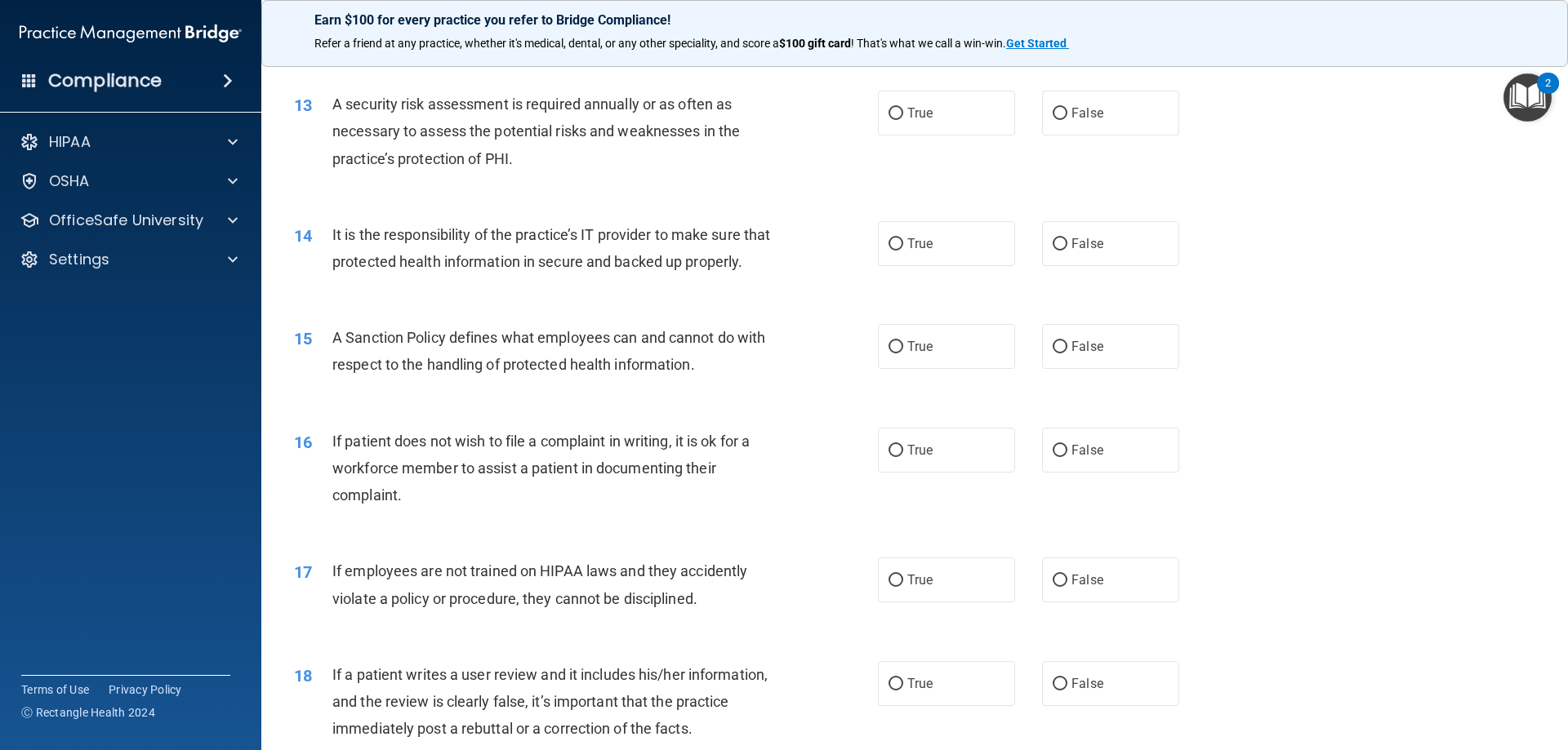
scroll to position [1715, 0]
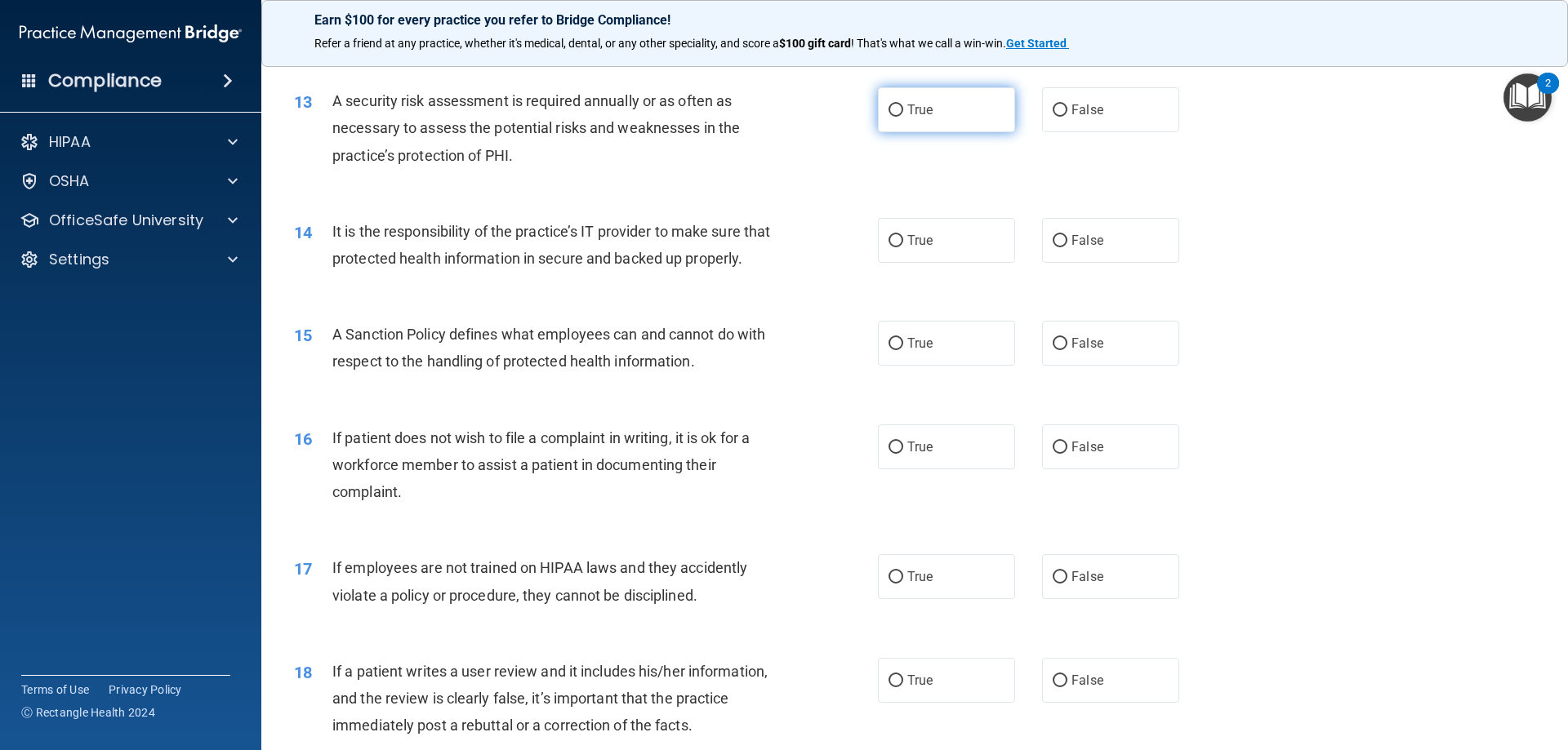
click at [930, 93] on label "True" at bounding box center [946, 109] width 137 height 45
click at [903, 104] on input "True" at bounding box center [895, 110] width 14 height 13
radio input "true"
click at [897, 253] on label "True" at bounding box center [946, 240] width 137 height 45
click at [897, 247] on input "True" at bounding box center [895, 241] width 14 height 13
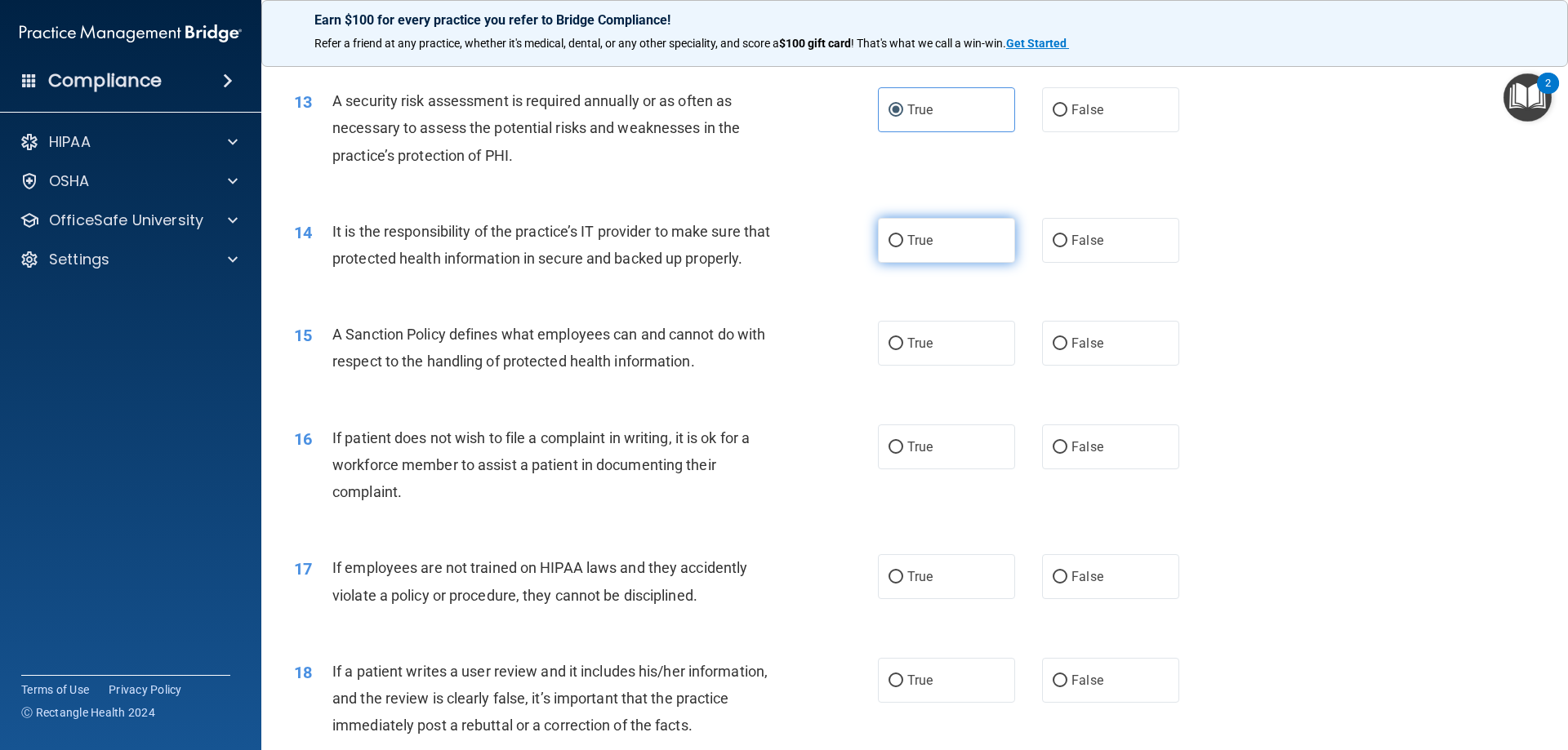
radio input "true"
click at [922, 366] on label "True" at bounding box center [946, 343] width 137 height 45
click at [903, 350] on input "True" at bounding box center [895, 344] width 14 height 13
radio input "true"
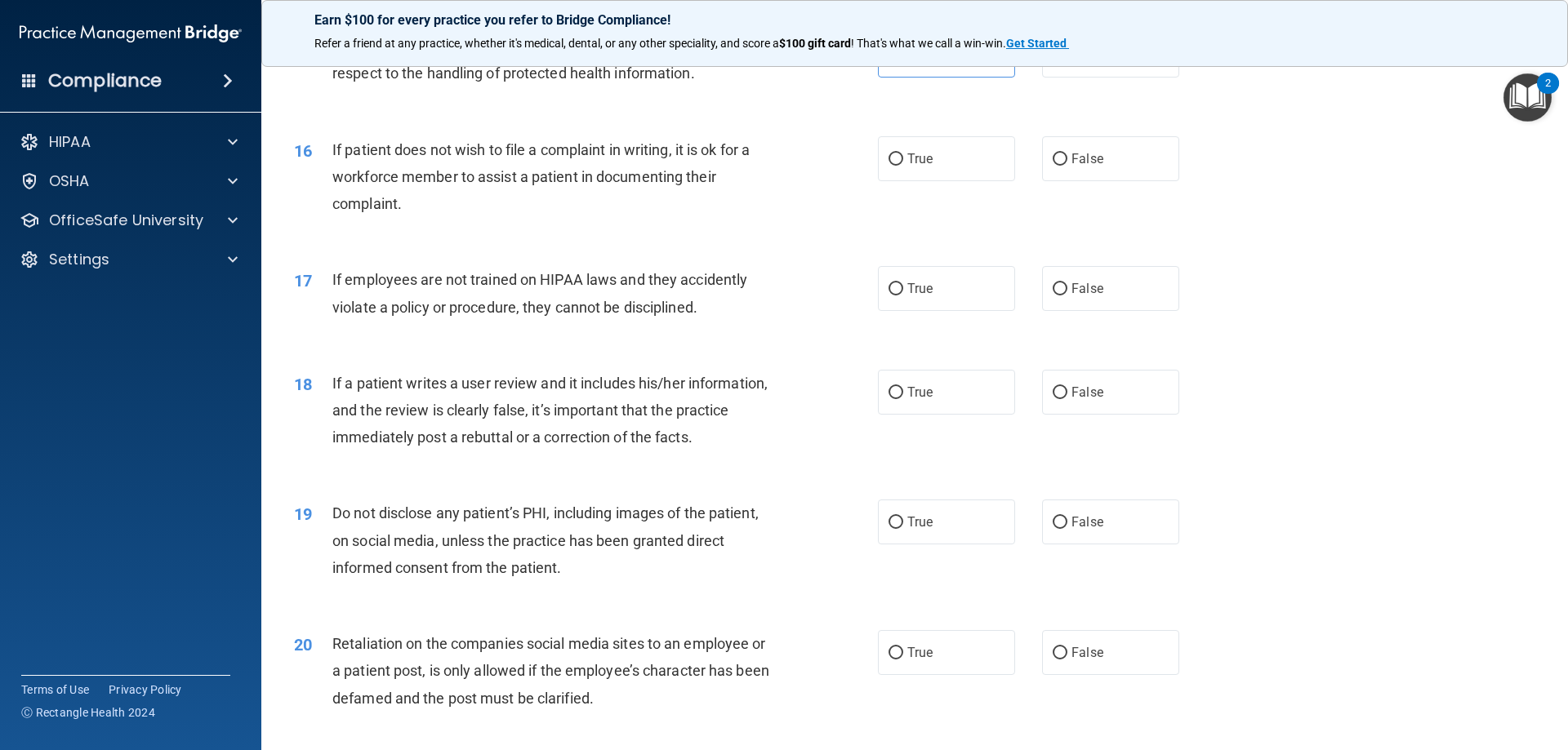
scroll to position [2041, 0]
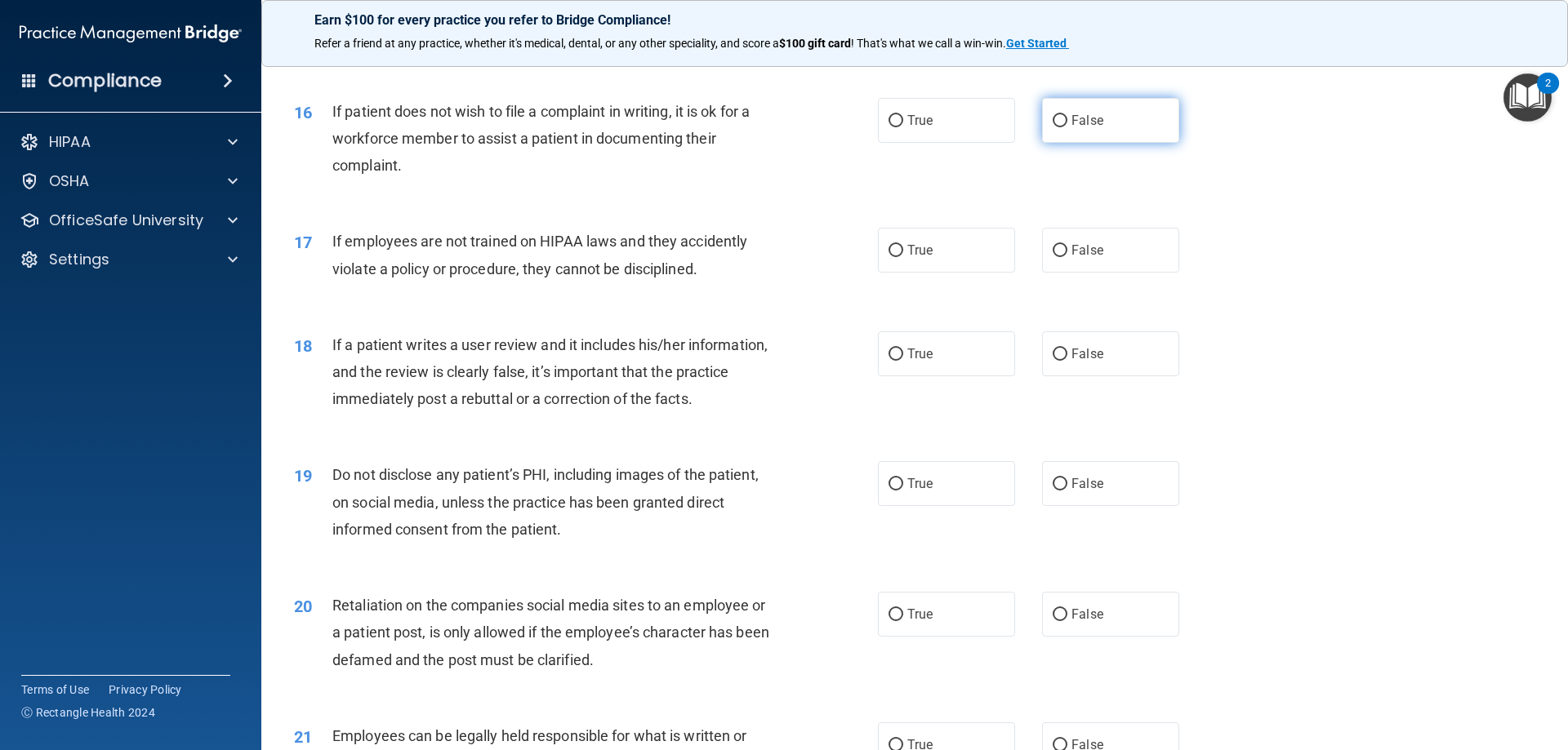
click at [1105, 143] on label "False" at bounding box center [1110, 120] width 137 height 45
click at [1067, 127] on input "False" at bounding box center [1059, 121] width 14 height 13
radio input "true"
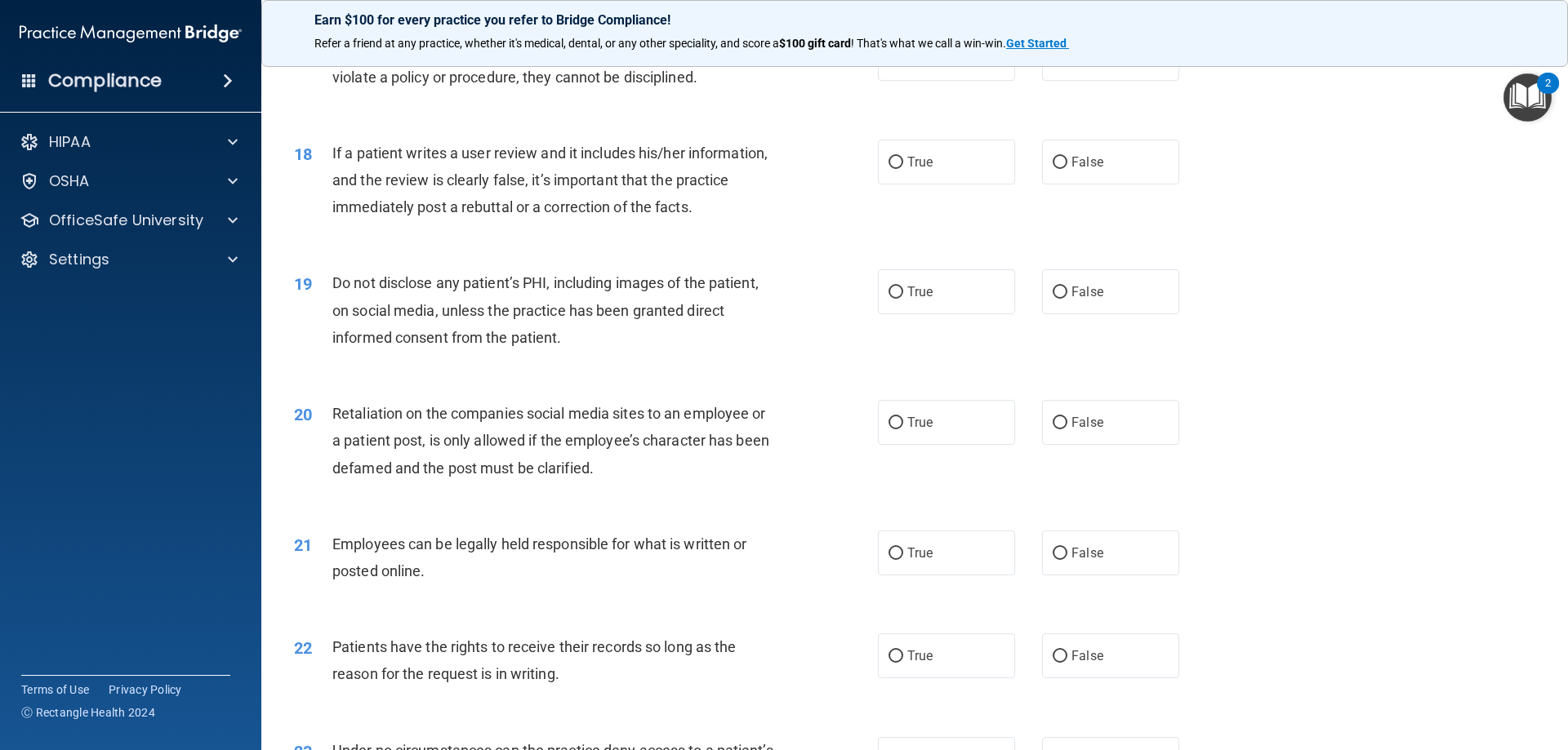
scroll to position [2205, 0]
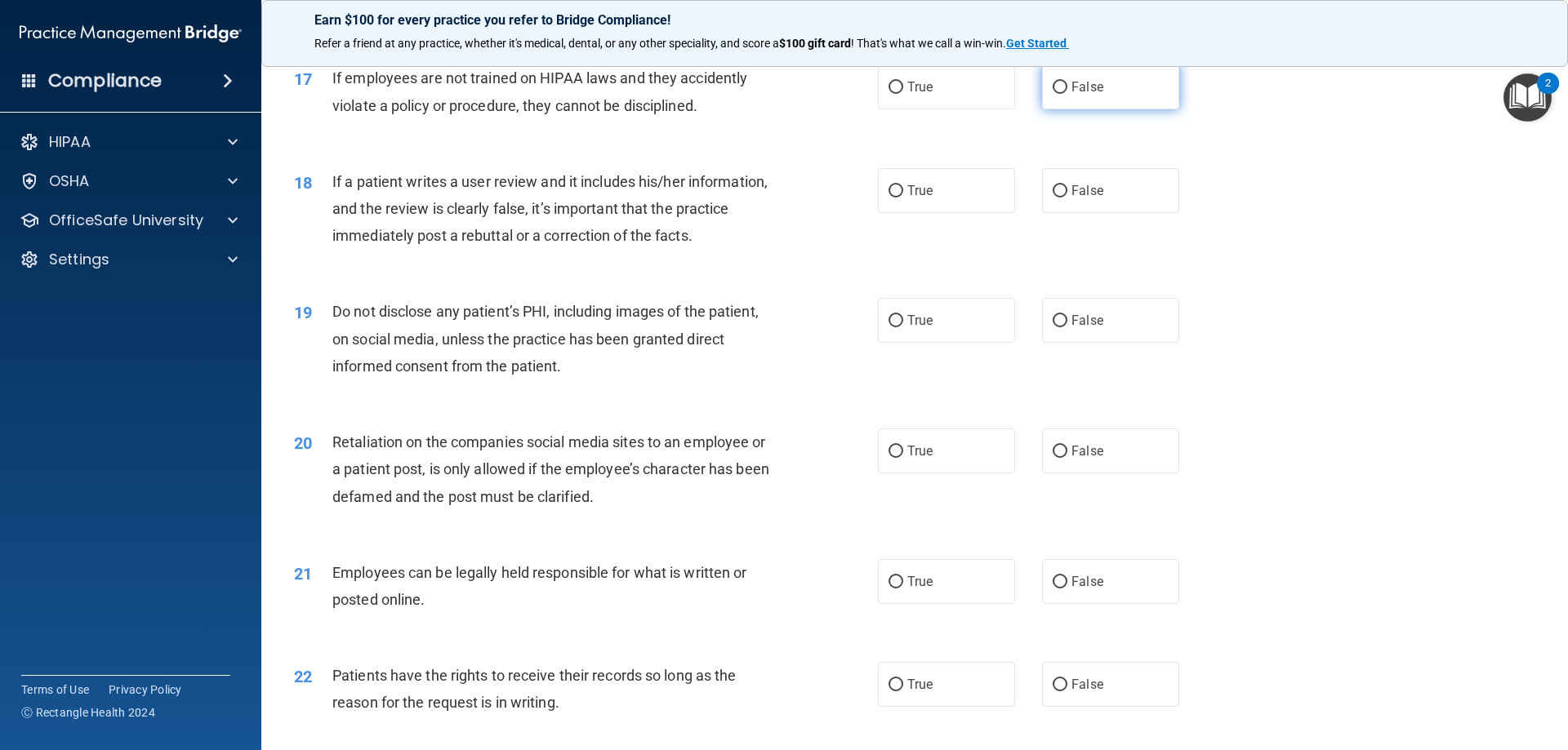
click at [1071, 95] on span "False" at bounding box center [1087, 87] width 32 height 15
click at [1067, 94] on input "False" at bounding box center [1059, 88] width 14 height 13
radio input "true"
click at [959, 109] on label "True" at bounding box center [946, 87] width 137 height 45
click at [903, 94] on input "True" at bounding box center [895, 88] width 14 height 13
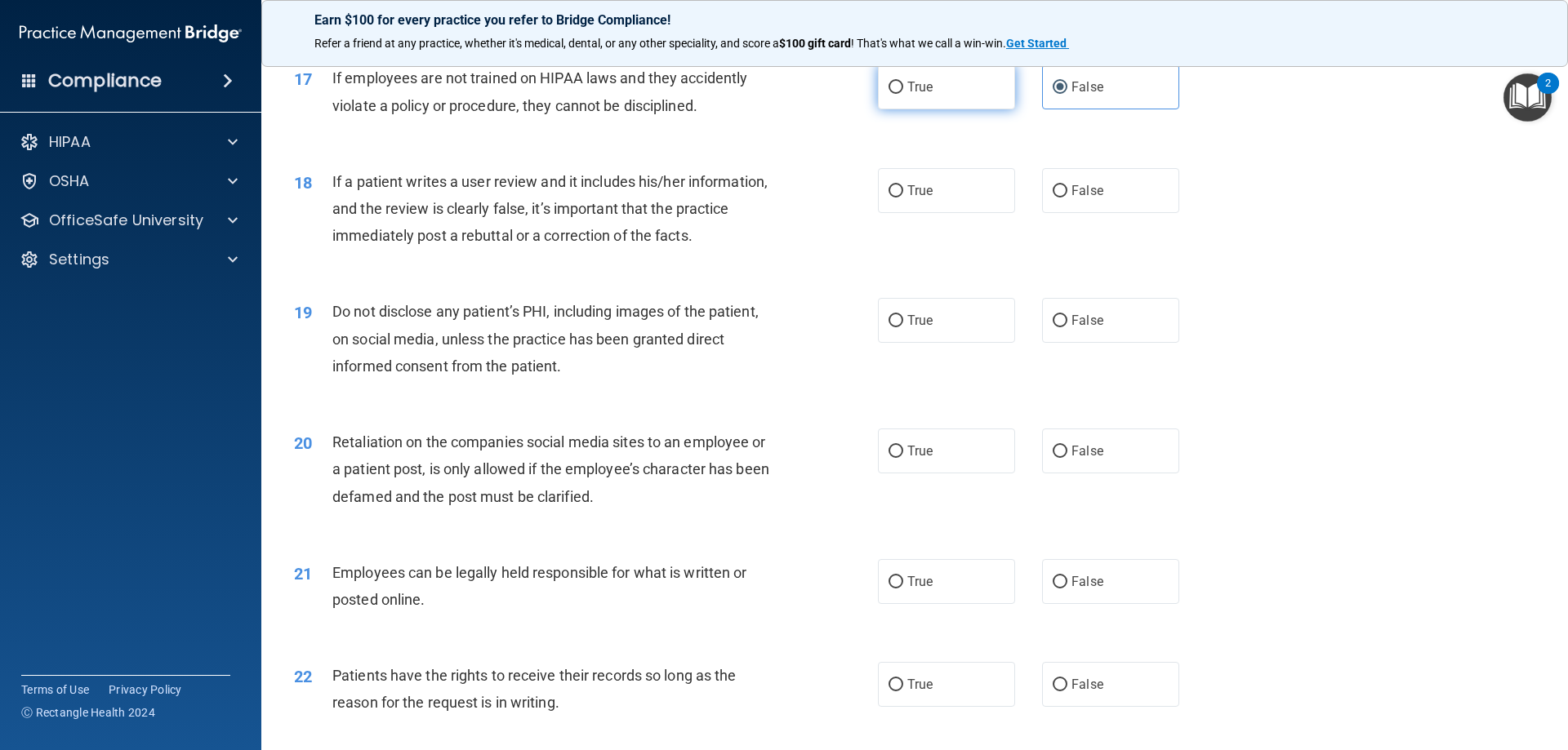
radio input "true"
click at [1063, 109] on label "False" at bounding box center [1110, 87] width 137 height 45
click at [1063, 94] on input "False" at bounding box center [1059, 88] width 14 height 13
radio input "true"
radio input "false"
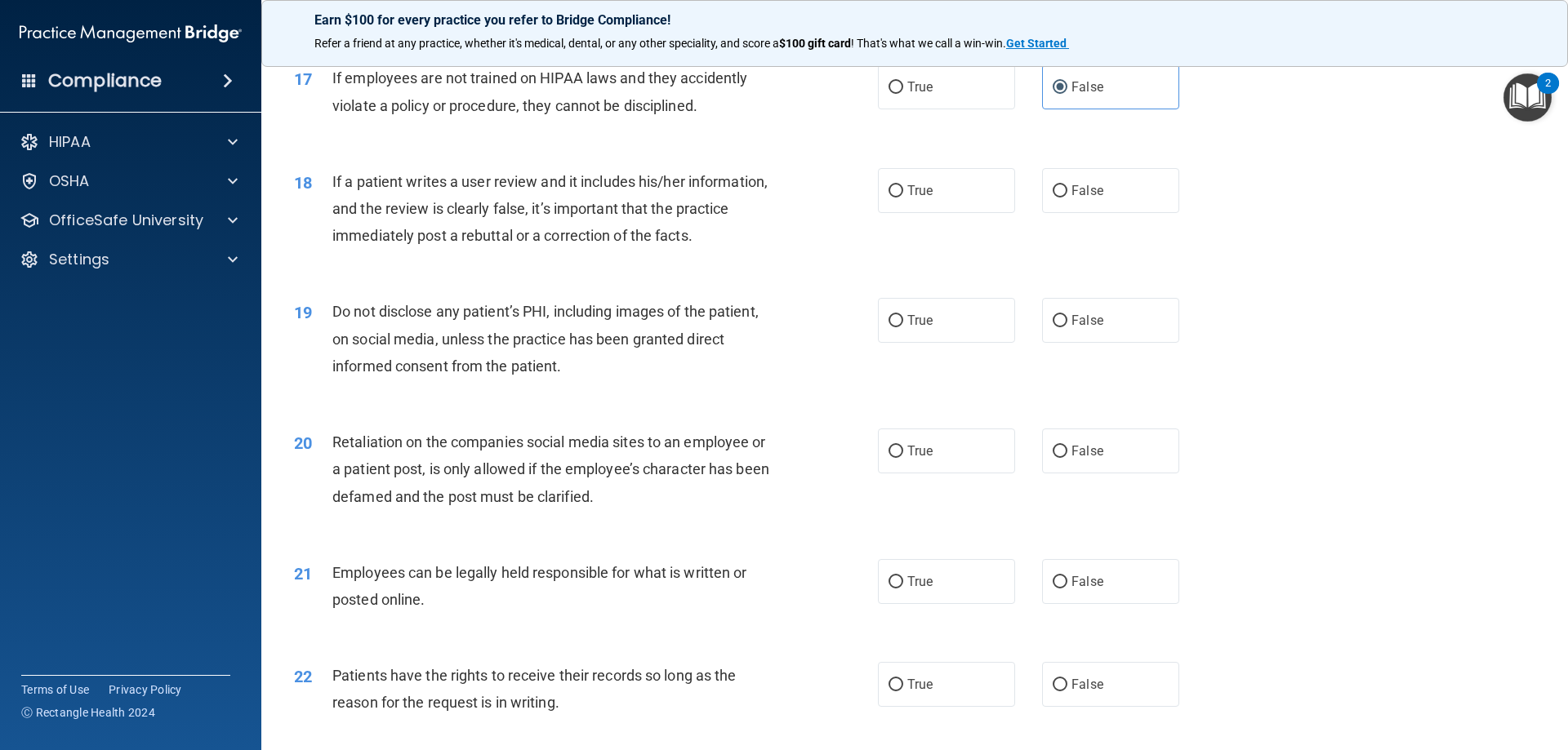
scroll to position [2286, 0]
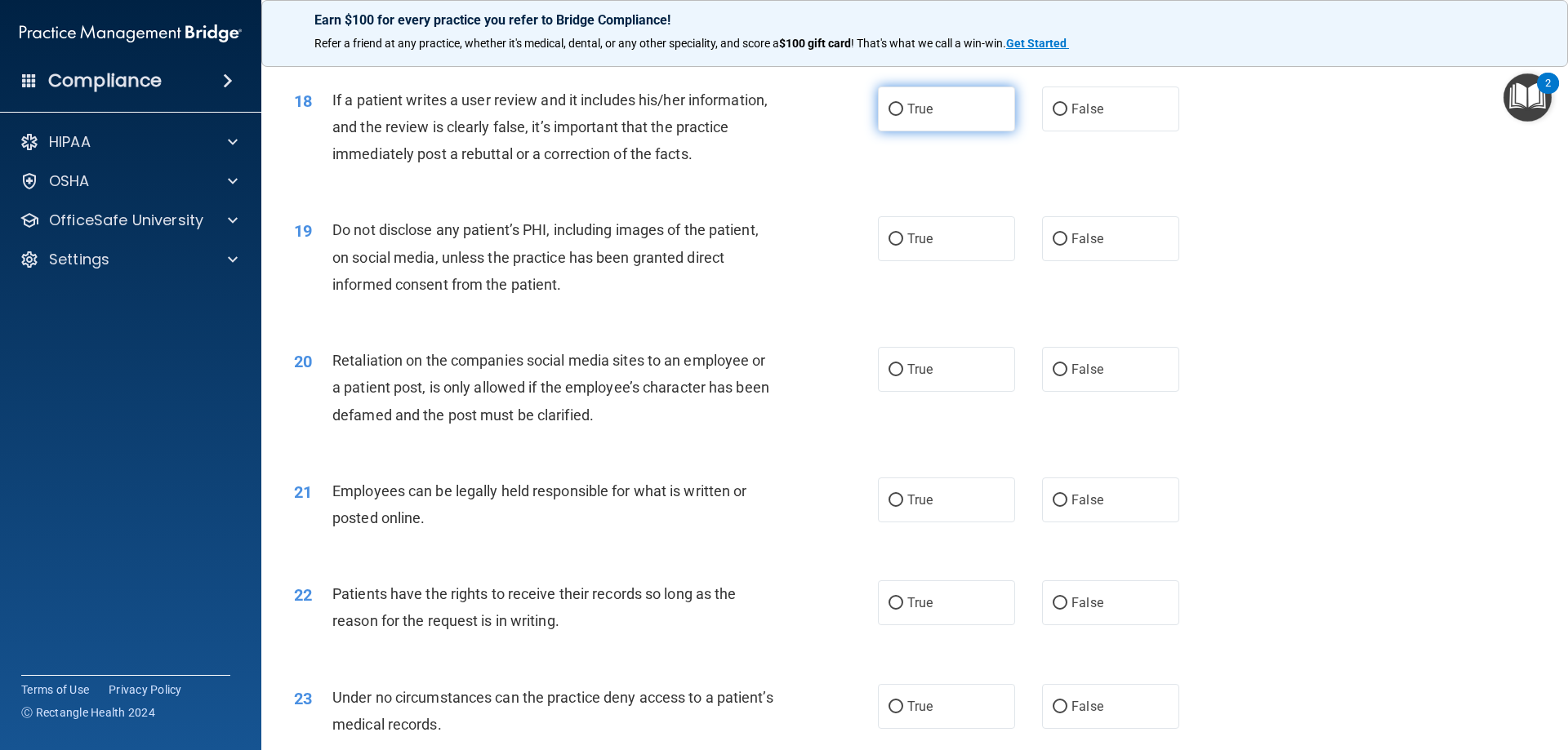
click at [982, 131] on label "True" at bounding box center [946, 109] width 137 height 45
click at [903, 116] on input "True" at bounding box center [895, 109] width 14 height 13
radio input "true"
click at [1142, 131] on label "False" at bounding box center [1110, 109] width 137 height 45
click at [1067, 116] on input "False" at bounding box center [1059, 109] width 14 height 13
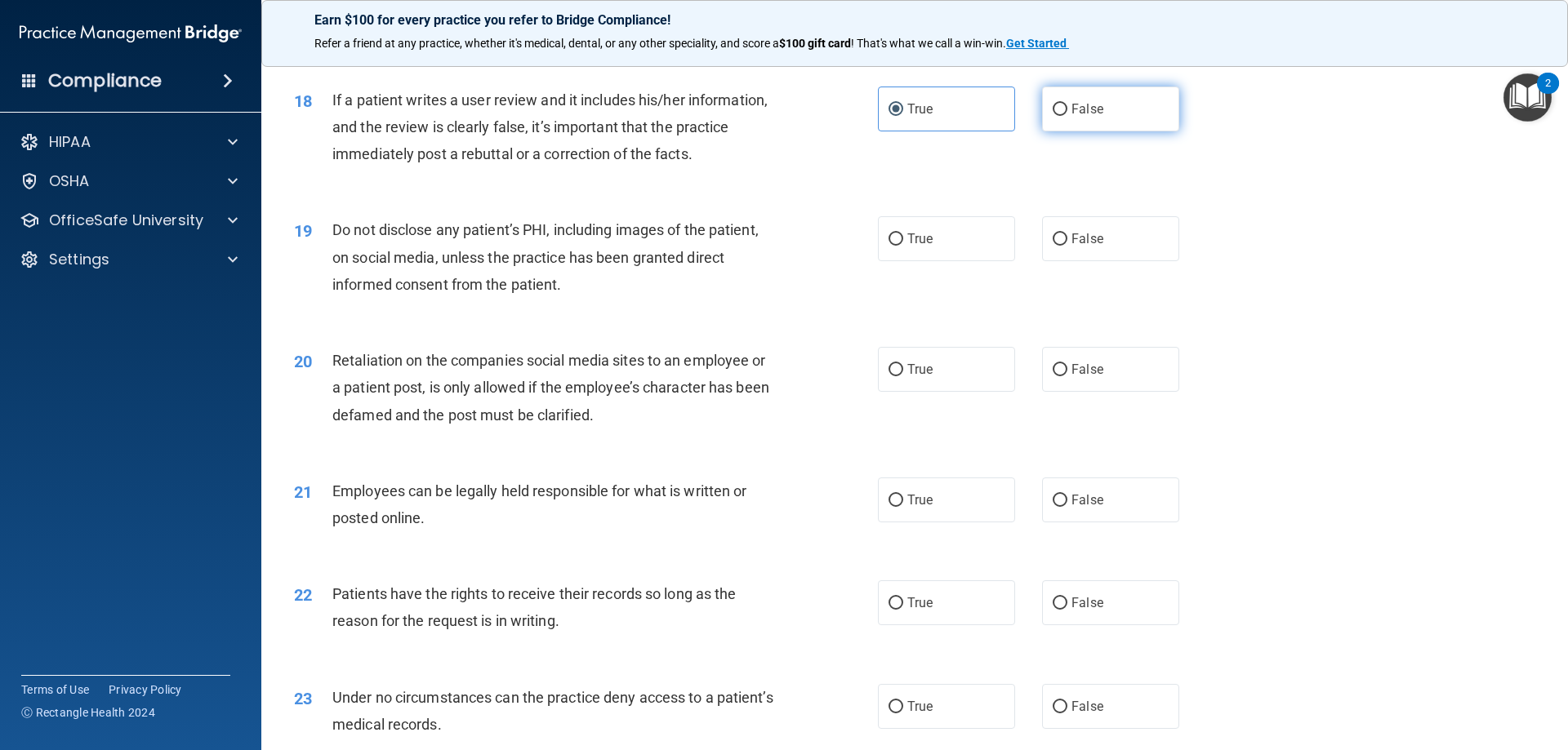
radio input "true"
radio input "false"
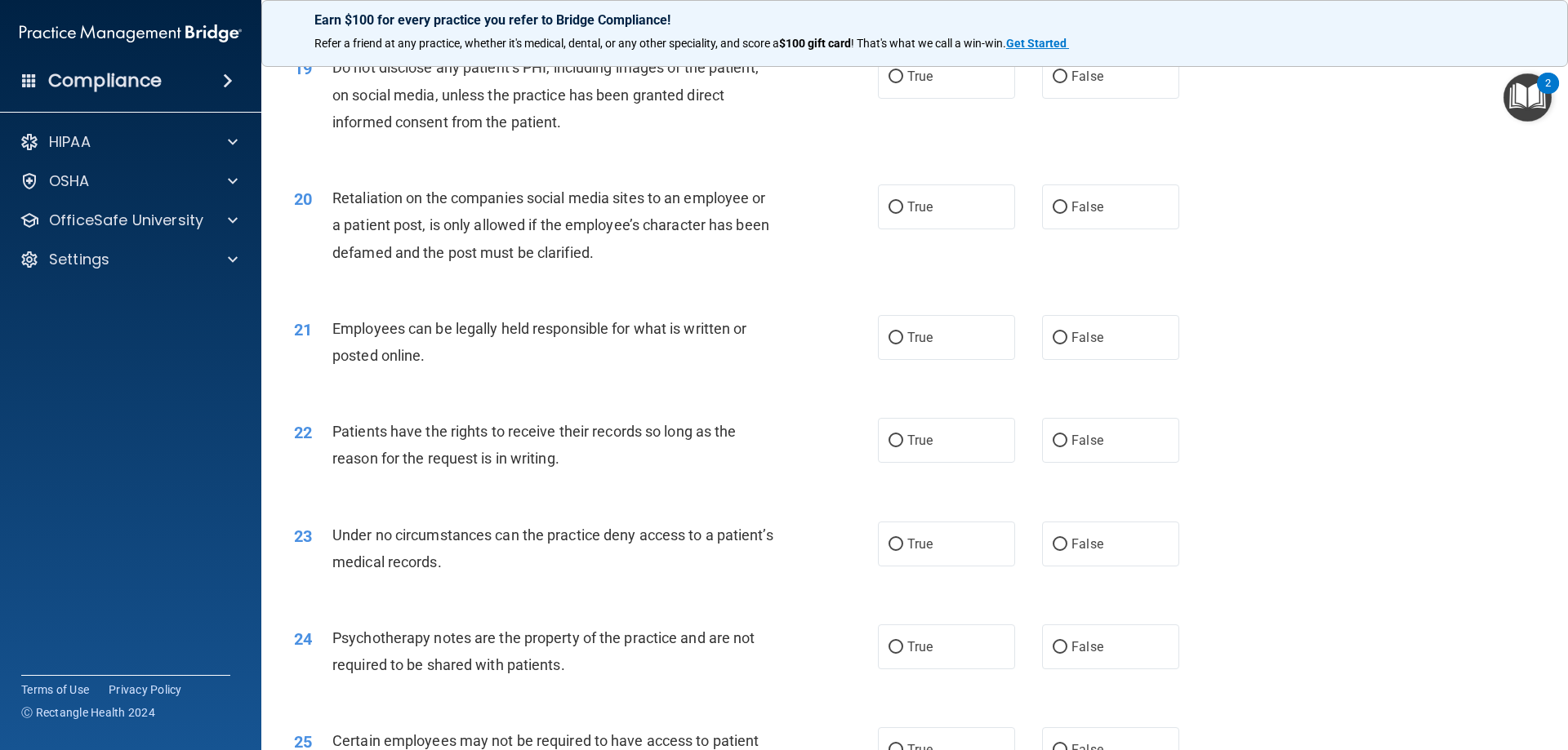
scroll to position [2449, 0]
click at [920, 94] on label "True" at bounding box center [946, 75] width 137 height 45
click at [903, 82] on input "True" at bounding box center [895, 76] width 14 height 13
radio input "true"
click at [977, 229] on label "True" at bounding box center [946, 205] width 137 height 45
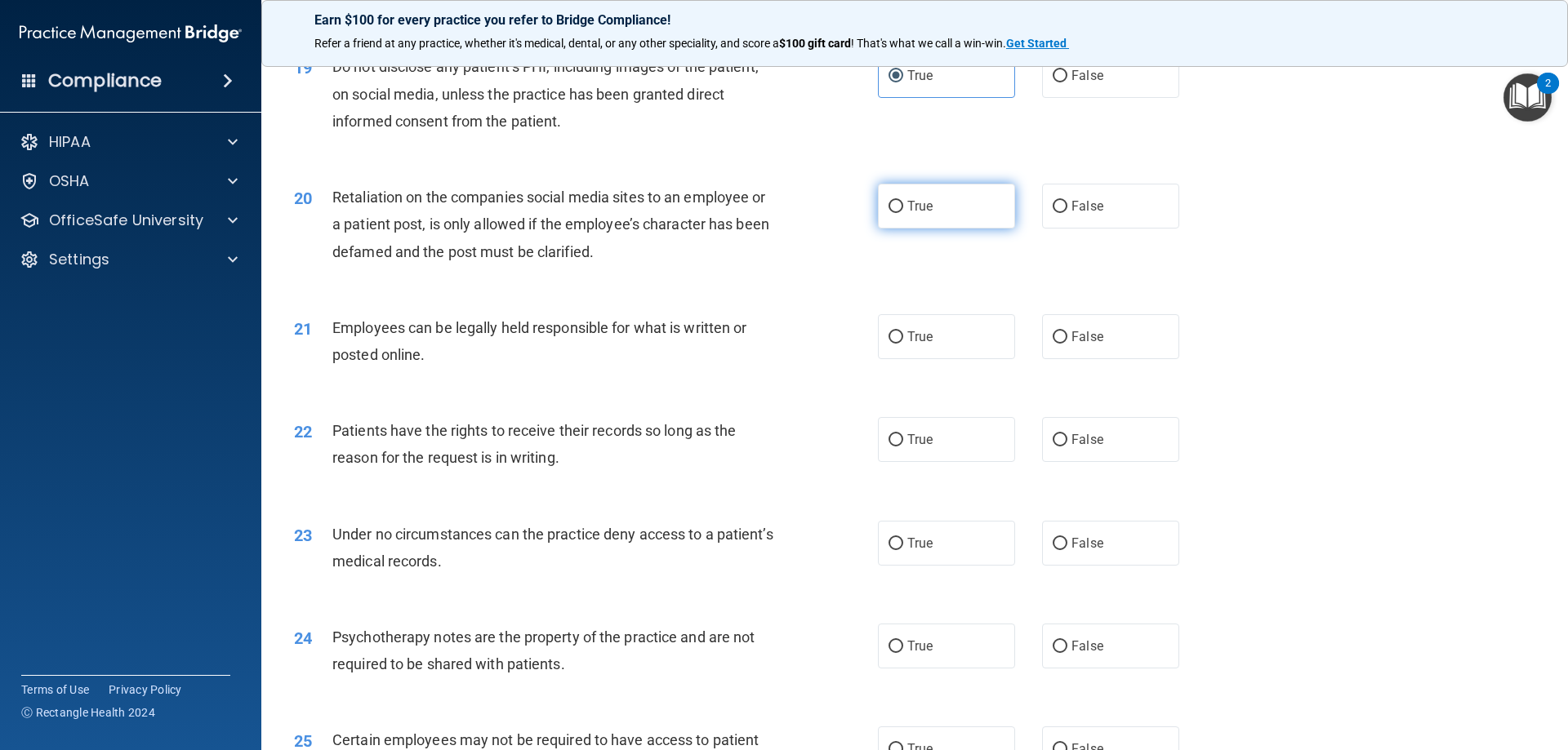
click at [903, 213] on input "True" at bounding box center [895, 207] width 14 height 13
radio input "true"
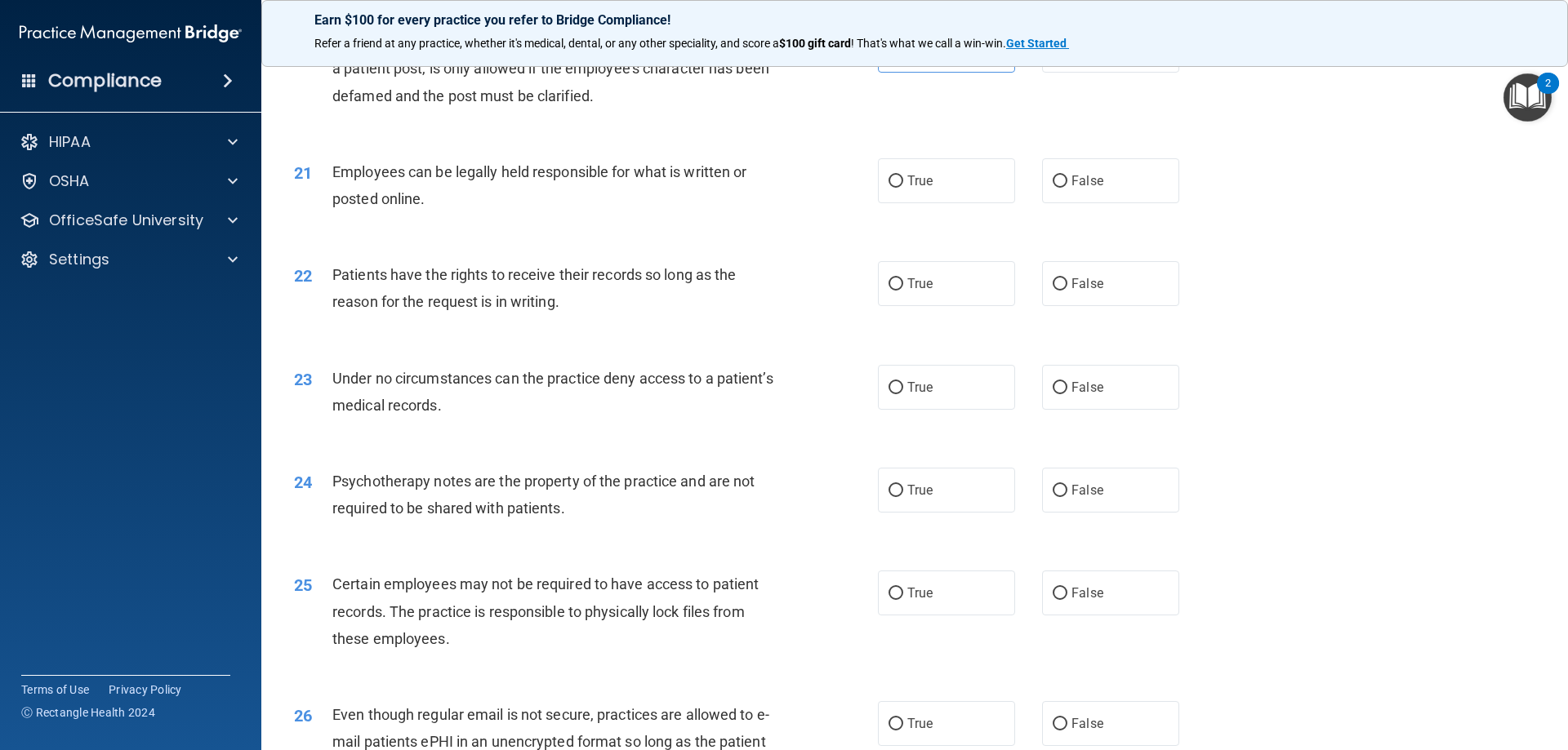
scroll to position [2613, 0]
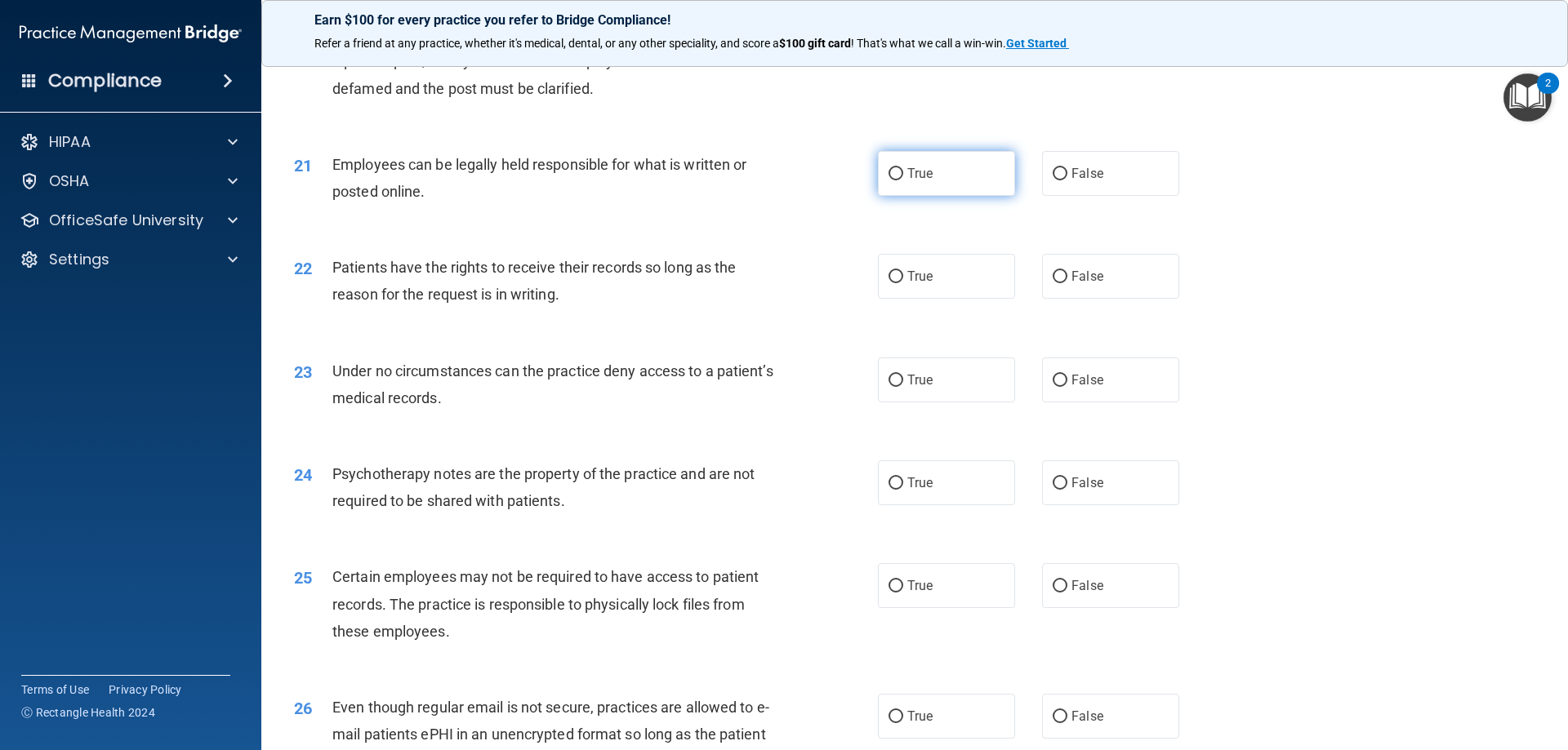
click at [923, 181] on span "True" at bounding box center [920, 173] width 25 height 15
click at [903, 180] on input "True" at bounding box center [895, 174] width 14 height 13
radio input "true"
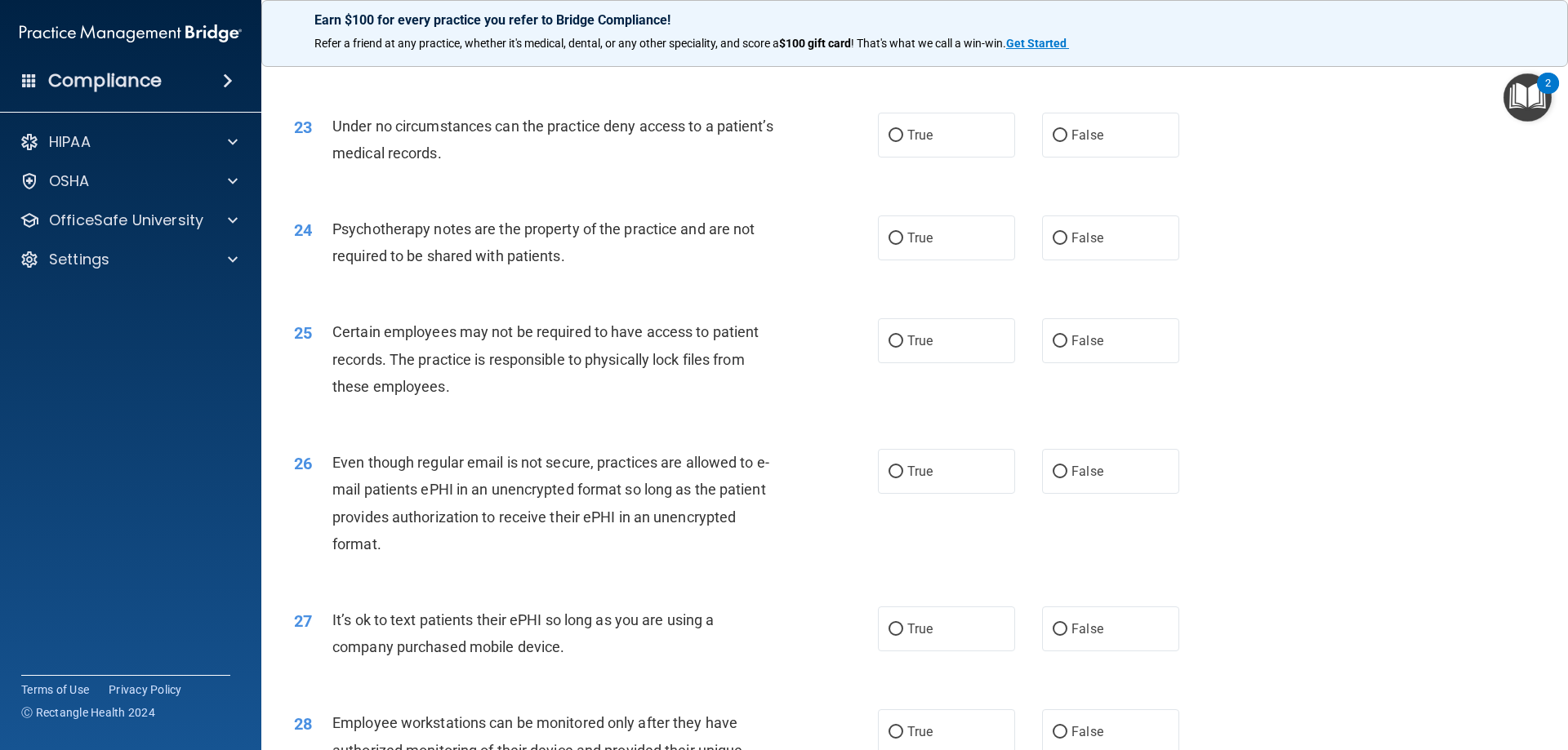
scroll to position [2776, 0]
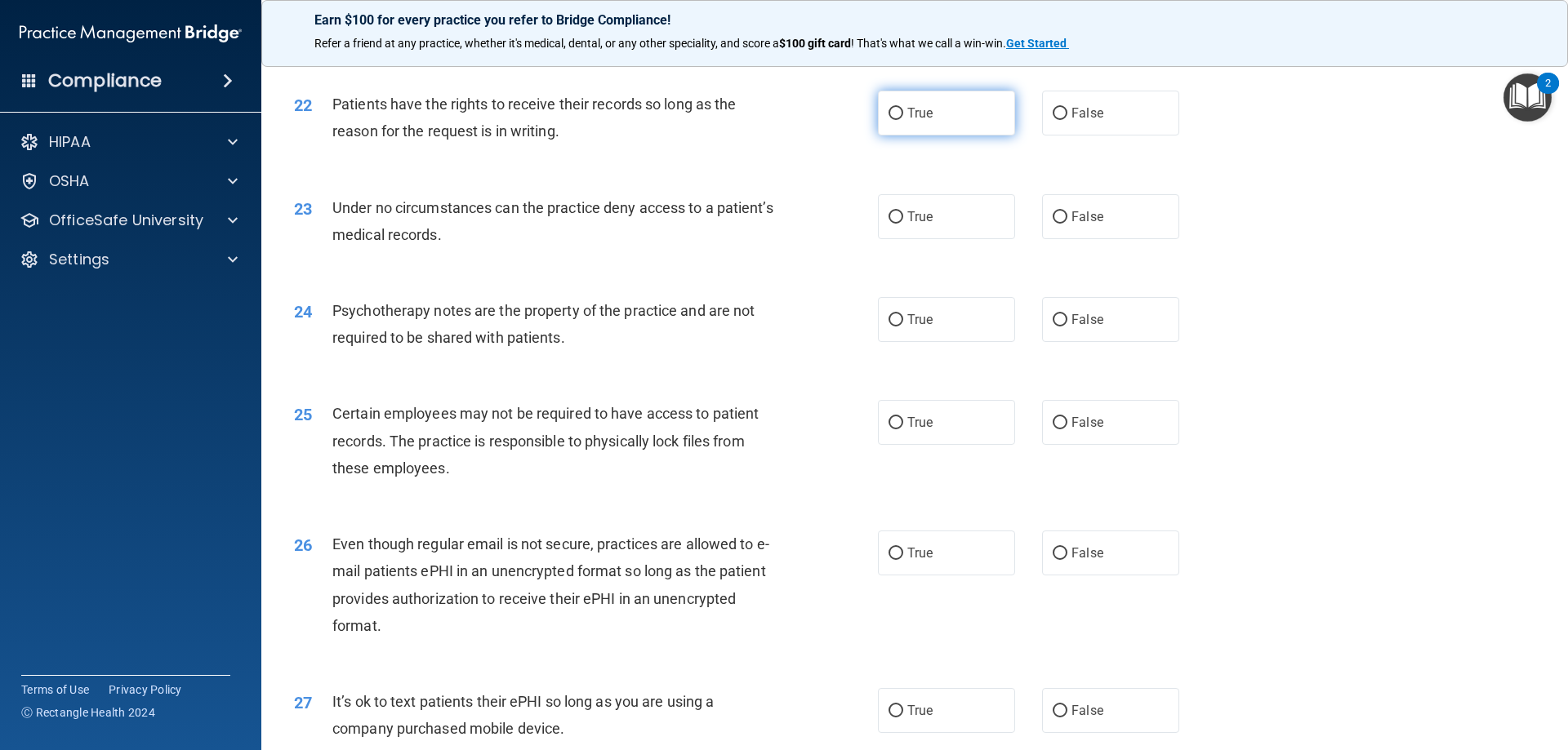
click at [917, 121] on span "True" at bounding box center [920, 113] width 25 height 15
click at [903, 120] on input "True" at bounding box center [895, 114] width 14 height 13
radio input "true"
click at [952, 239] on label "True" at bounding box center [946, 216] width 137 height 45
click at [903, 224] on input "True" at bounding box center [895, 217] width 14 height 13
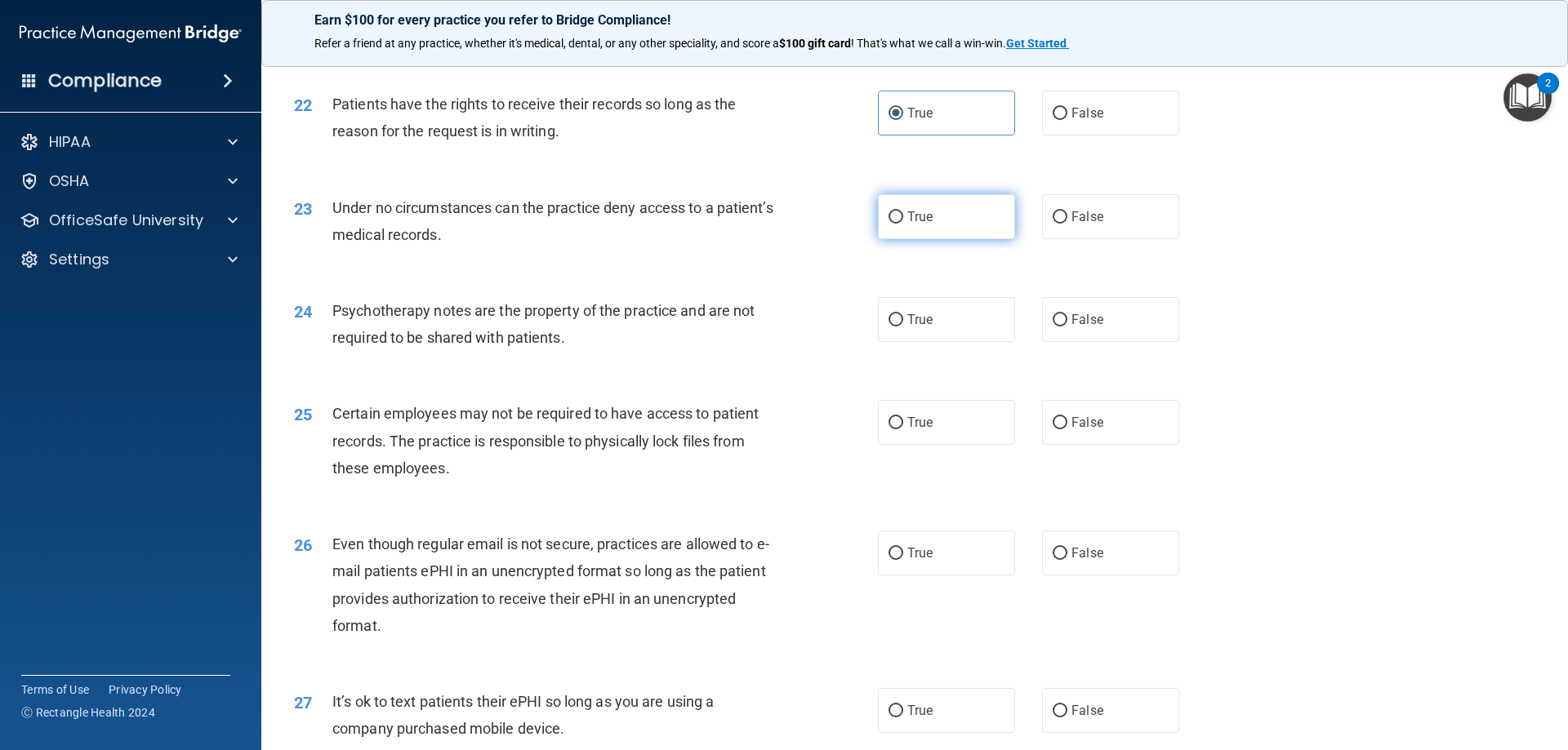
radio input "true"
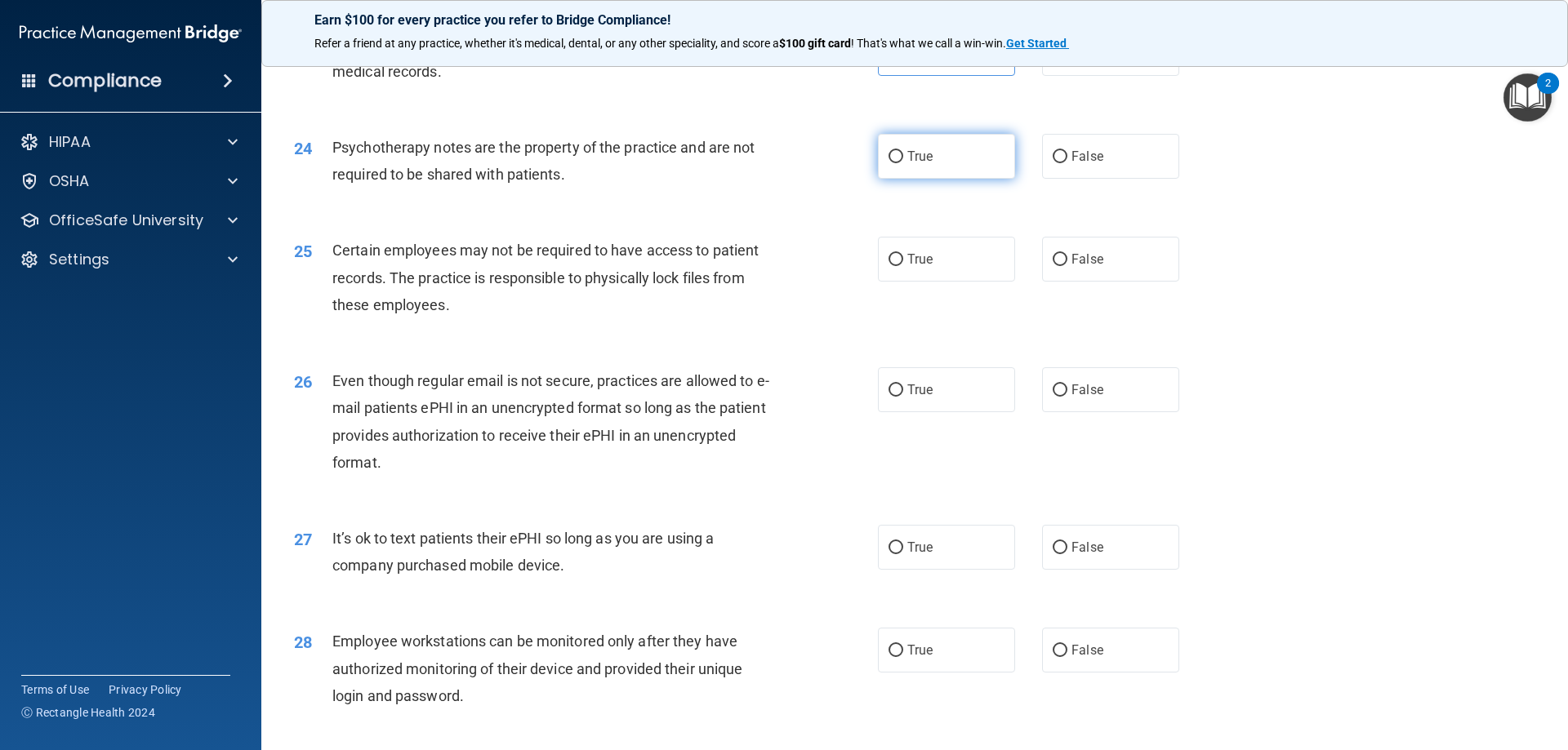
click at [987, 178] on label "True" at bounding box center [946, 156] width 137 height 45
click at [903, 163] on input "True" at bounding box center [895, 157] width 14 height 13
radio input "true"
click at [965, 282] on label "True" at bounding box center [946, 258] width 137 height 45
click at [903, 266] on input "True" at bounding box center [895, 260] width 14 height 13
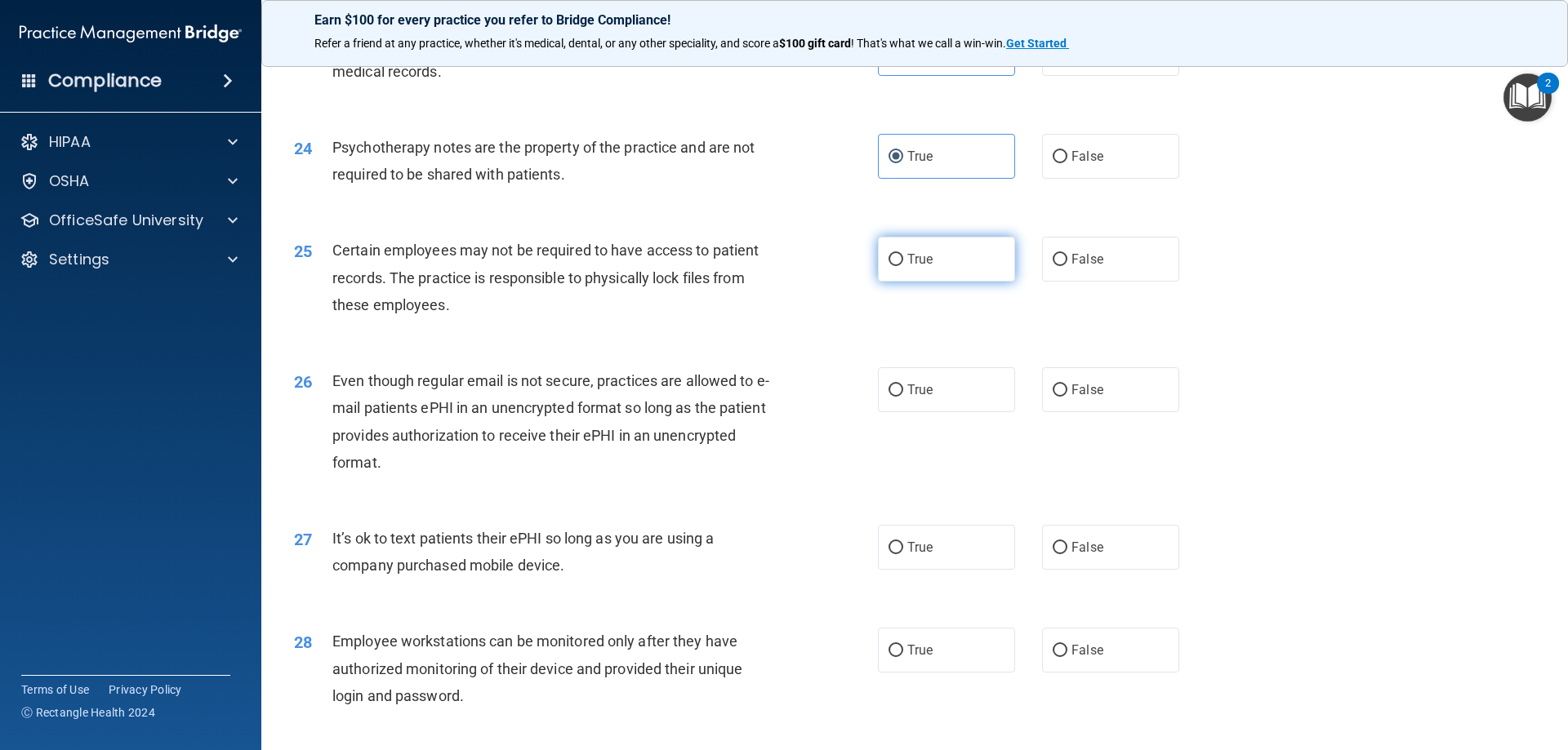
radio input "true"
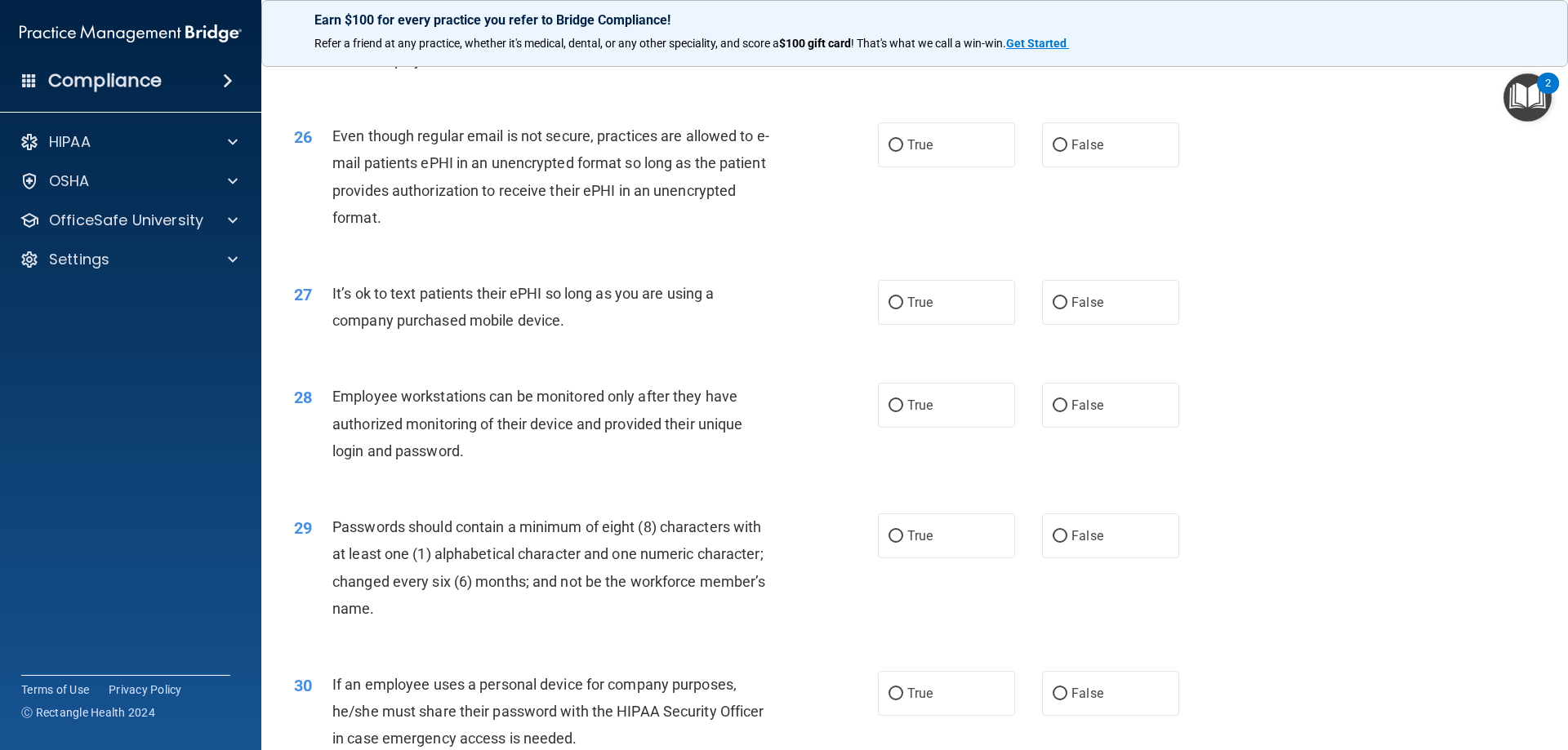
scroll to position [3103, 0]
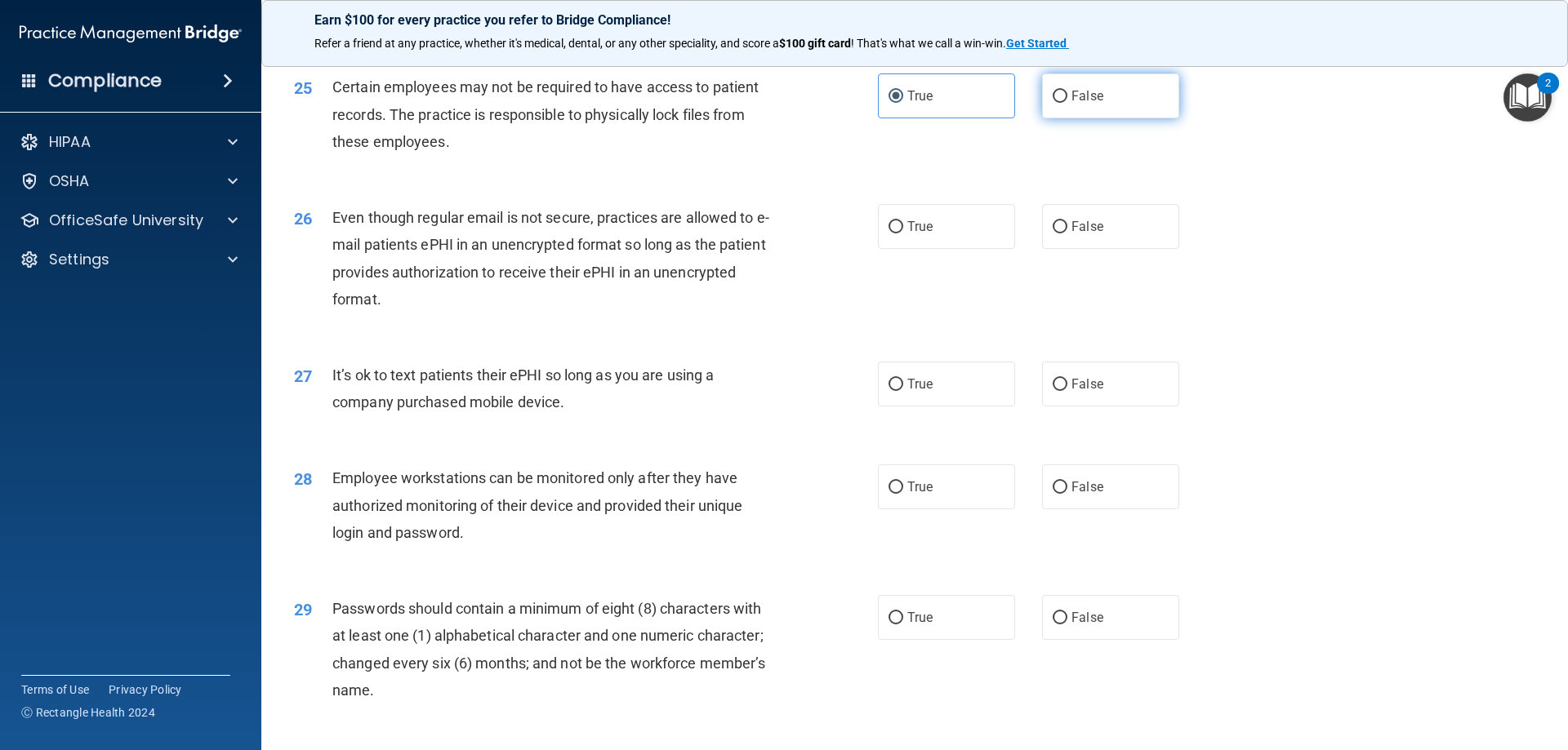
click at [1127, 114] on label "False" at bounding box center [1110, 95] width 137 height 45
click at [1067, 103] on input "False" at bounding box center [1059, 97] width 14 height 13
radio input "true"
radio input "false"
click at [1080, 234] on span "False" at bounding box center [1087, 226] width 32 height 15
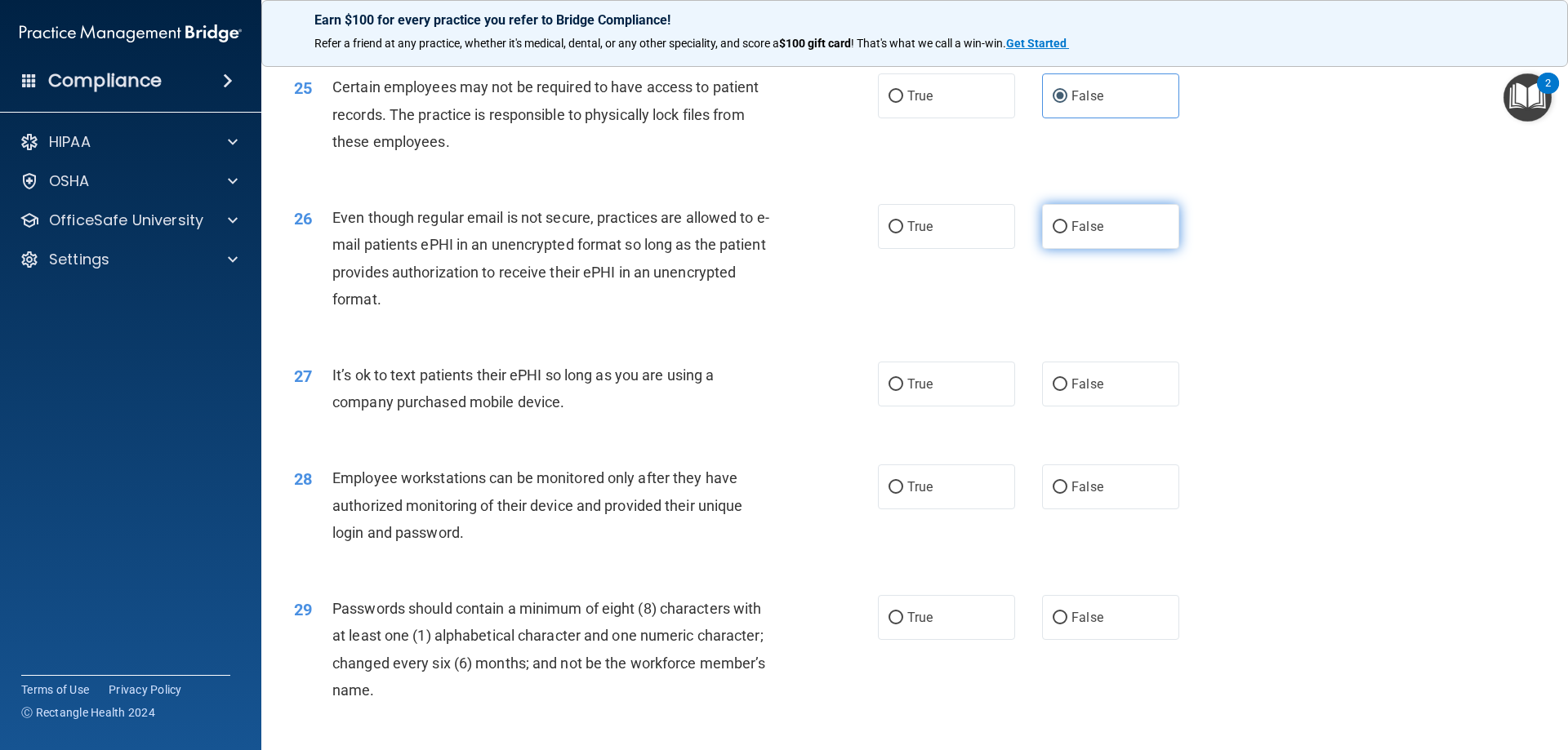
click at [1067, 233] on input "False" at bounding box center [1059, 227] width 14 height 13
radio input "true"
click at [930, 242] on label "True" at bounding box center [946, 226] width 137 height 45
click at [903, 233] on input "True" at bounding box center [895, 227] width 14 height 13
radio input "true"
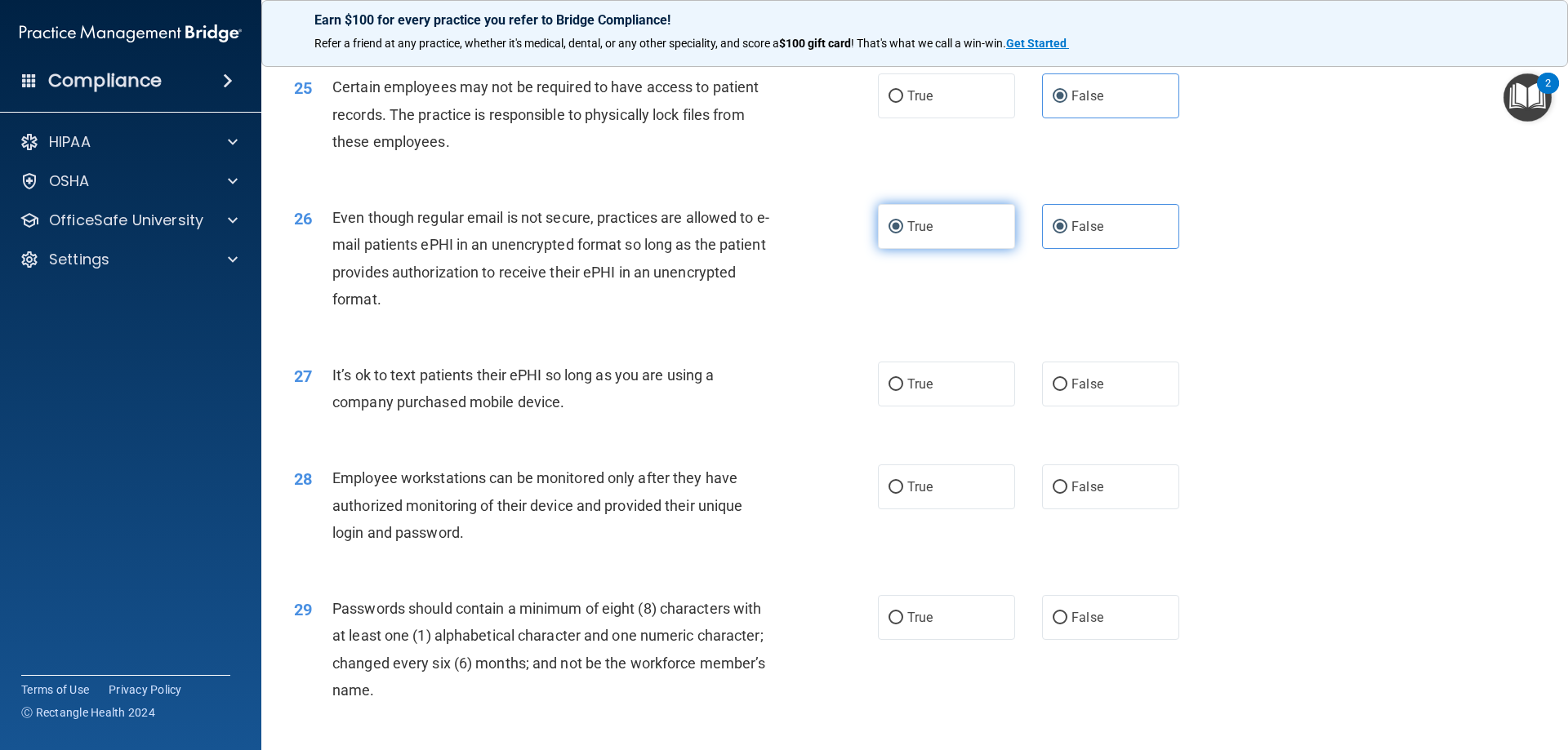
radio input "false"
click at [1071, 392] on span "False" at bounding box center [1087, 384] width 32 height 15
click at [1067, 391] on input "False" at bounding box center [1059, 385] width 14 height 13
radio input "true"
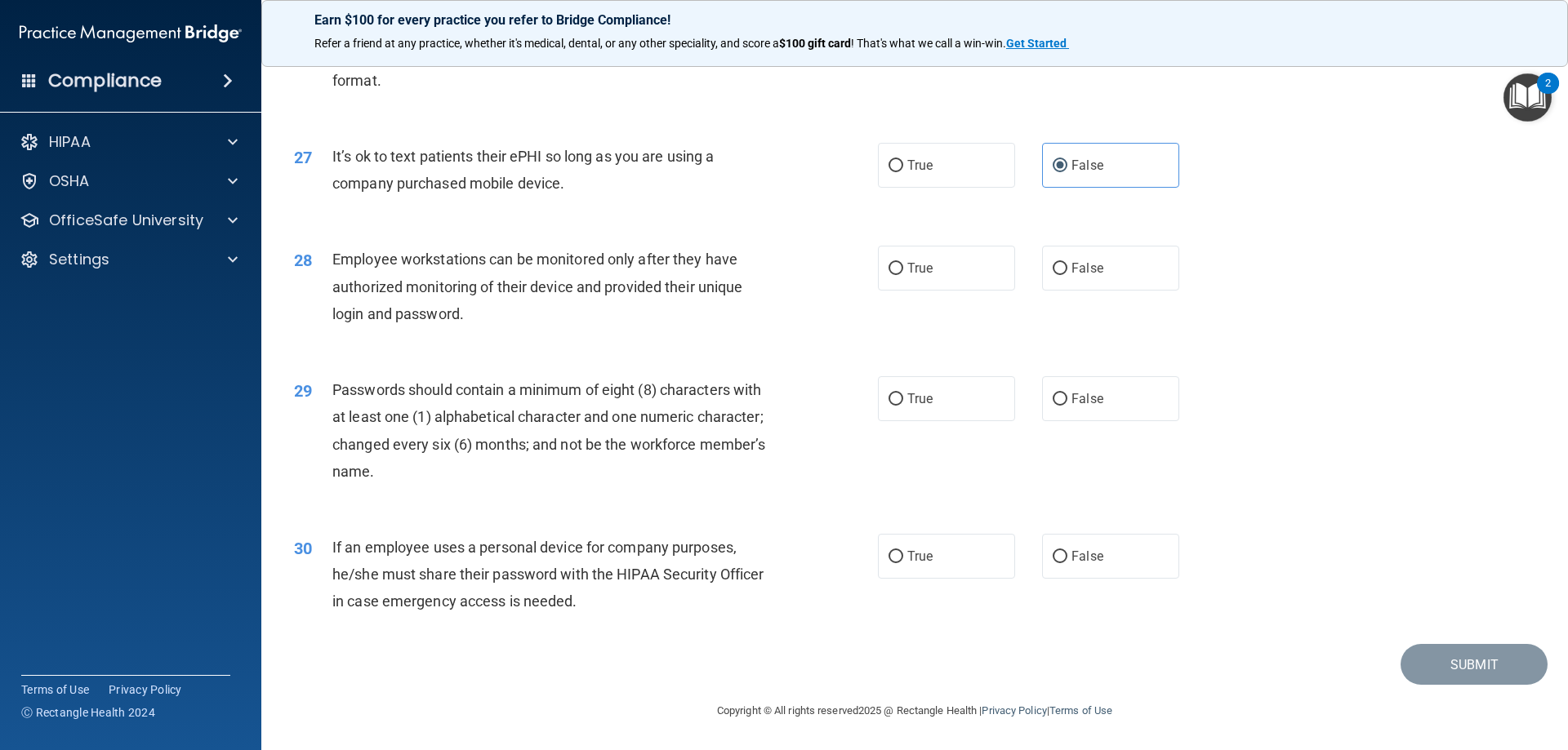
scroll to position [3348, 0]
click at [1207, 246] on ng-form "28 Employee workstations can be monitored only after they have authorized monit…" at bounding box center [1207, 246] width 0 height 0
click at [890, 276] on label "True" at bounding box center [946, 268] width 137 height 45
click at [890, 275] on input "True" at bounding box center [895, 269] width 14 height 13
radio input "true"
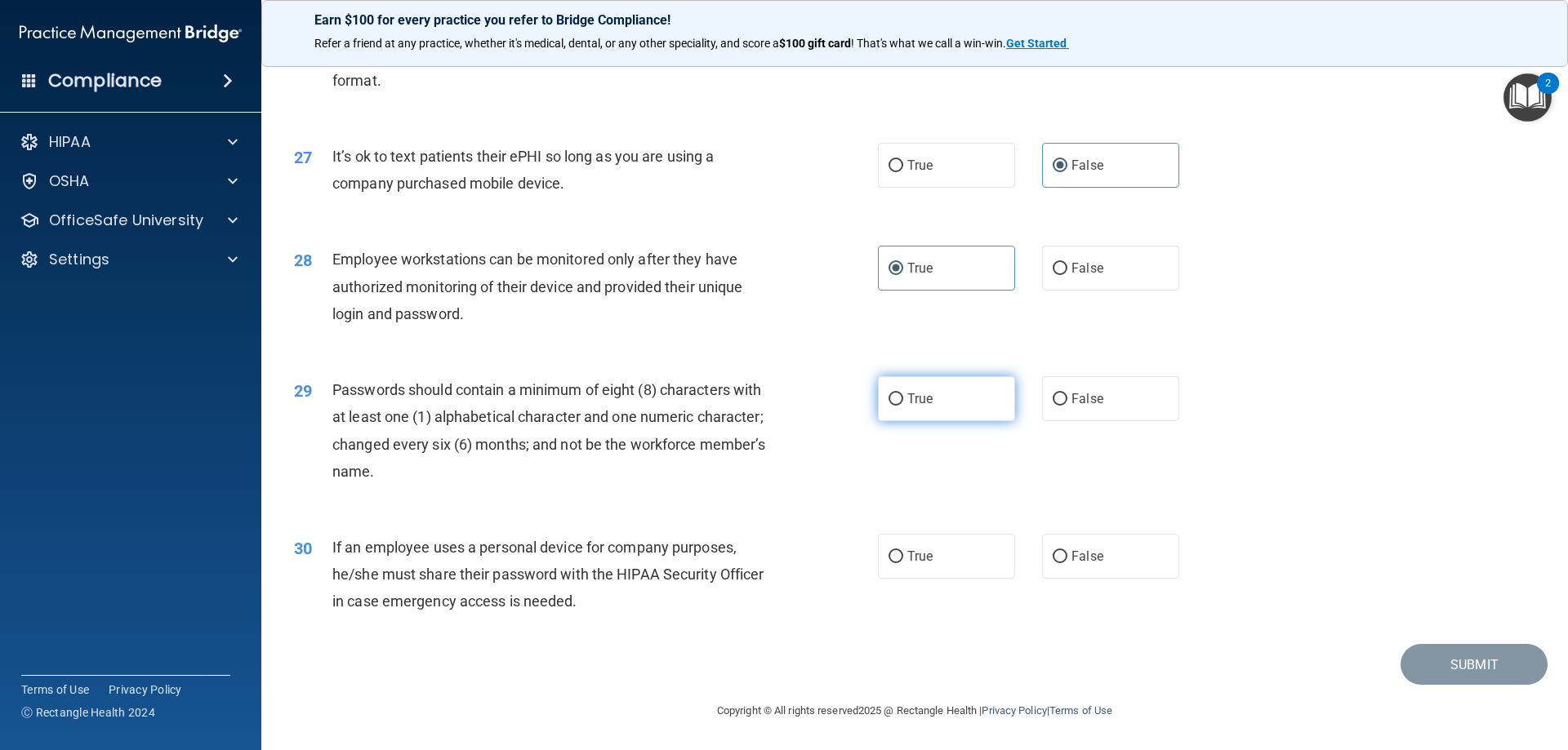
click at [918, 387] on label "True" at bounding box center [946, 398] width 137 height 45
click at [903, 394] on input "True" at bounding box center [895, 400] width 14 height 13
radio input "true"
click at [969, 556] on label "True" at bounding box center [946, 556] width 137 height 45
click at [903, 556] on input "True" at bounding box center [895, 557] width 14 height 13
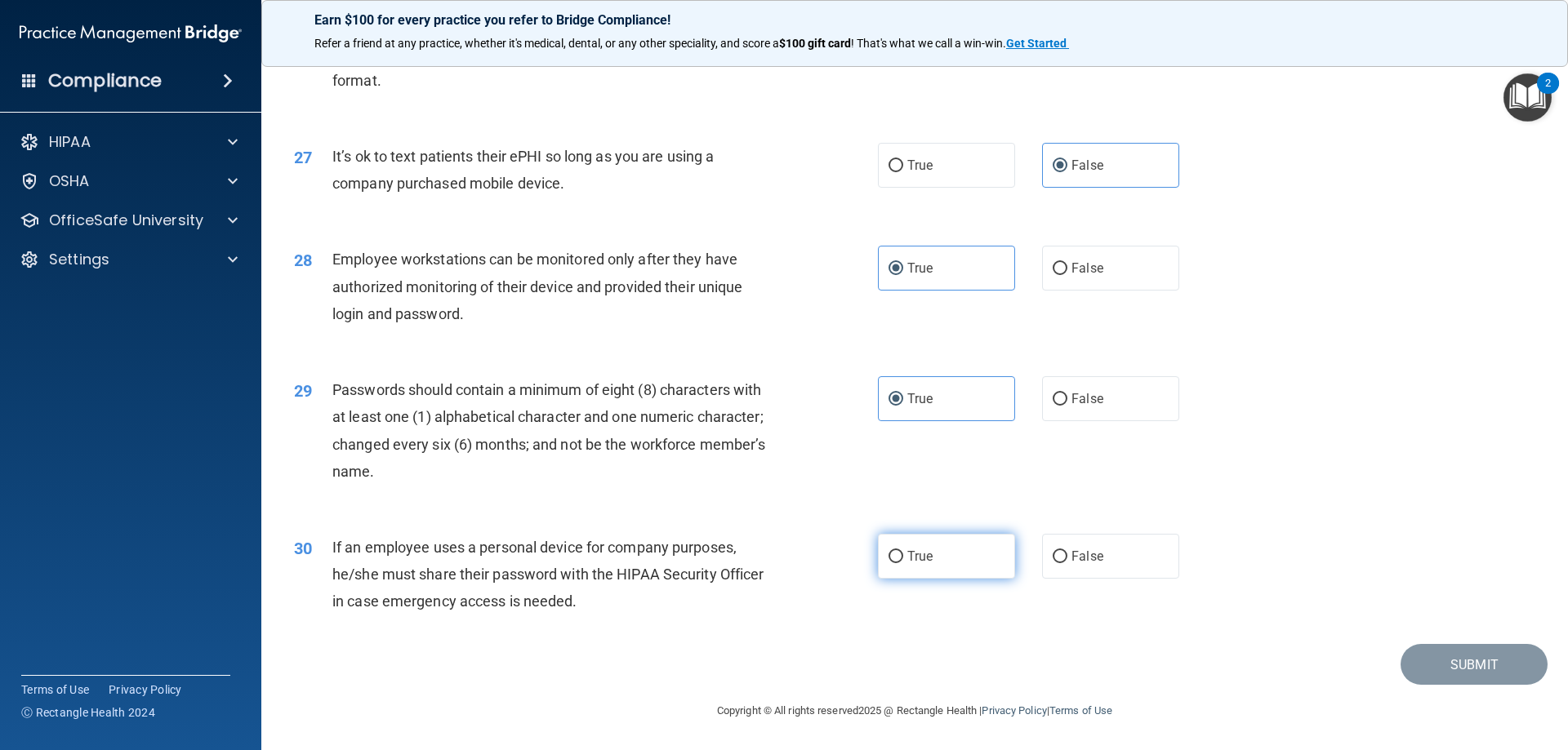
radio input "true"
click at [1459, 654] on button "Submit" at bounding box center [1474, 664] width 147 height 41
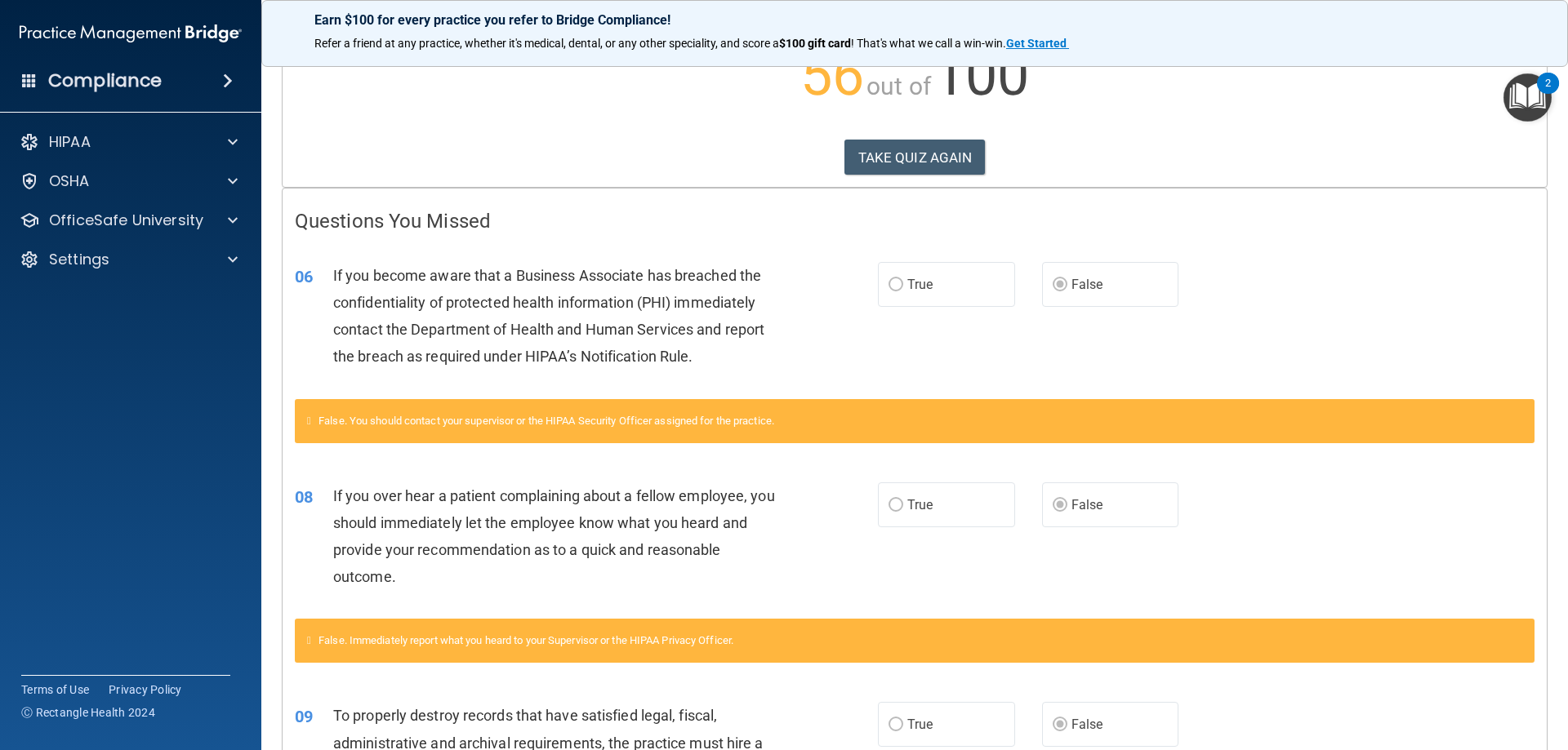
scroll to position [245, 0]
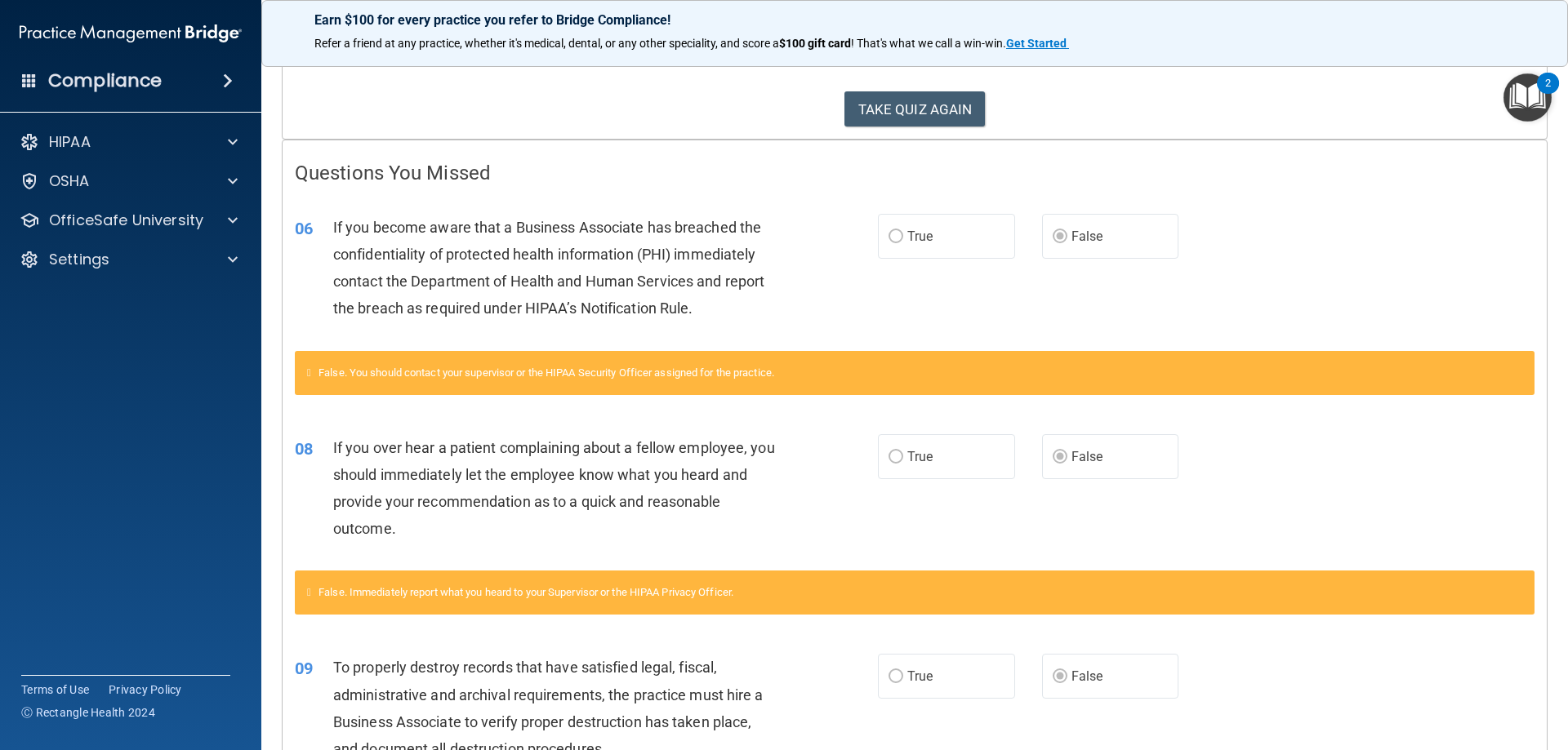
click at [322, 374] on div "False. You should contact your supervisor or the HIPAA Security Officer assigne…" at bounding box center [914, 373] width 1240 height 44
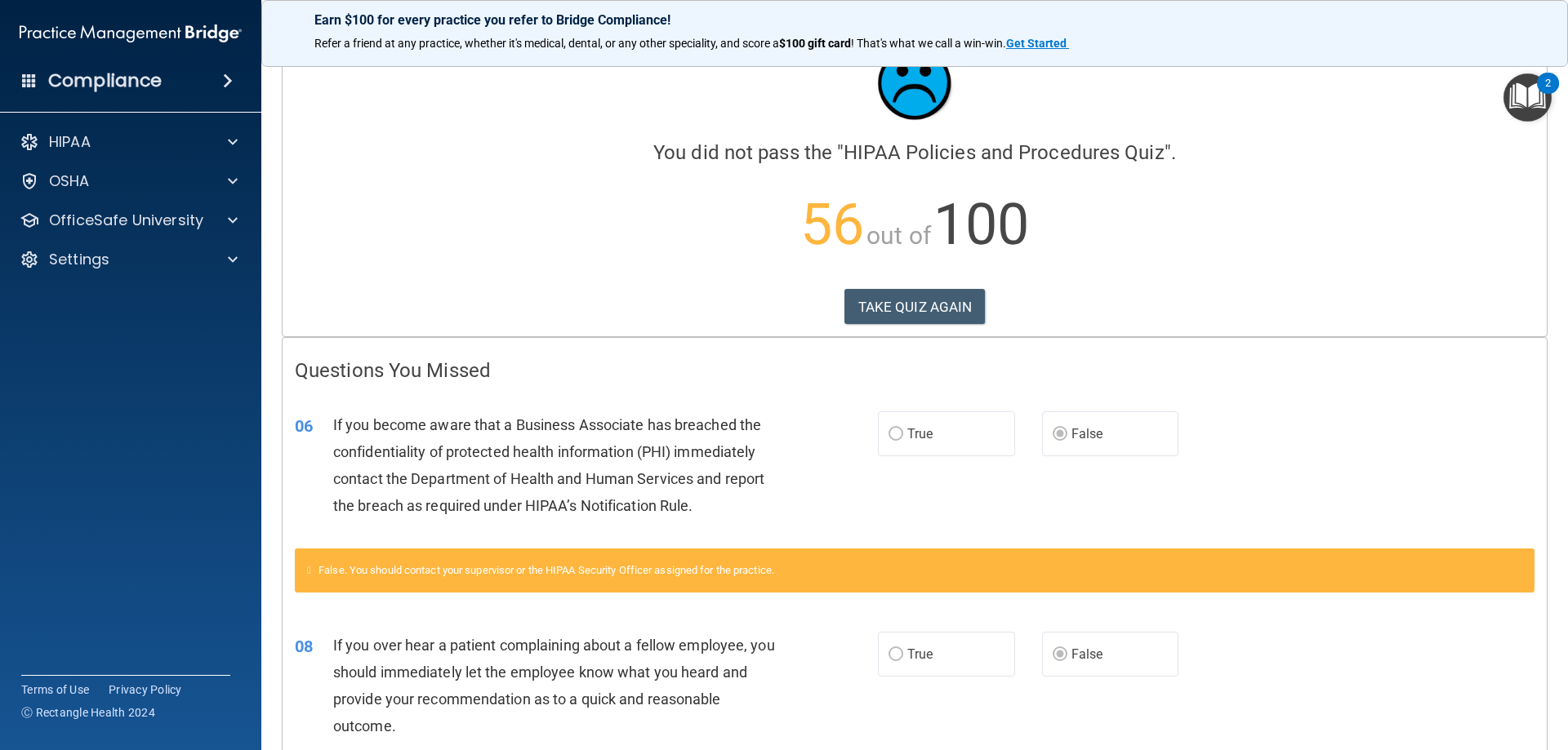
scroll to position [0, 0]
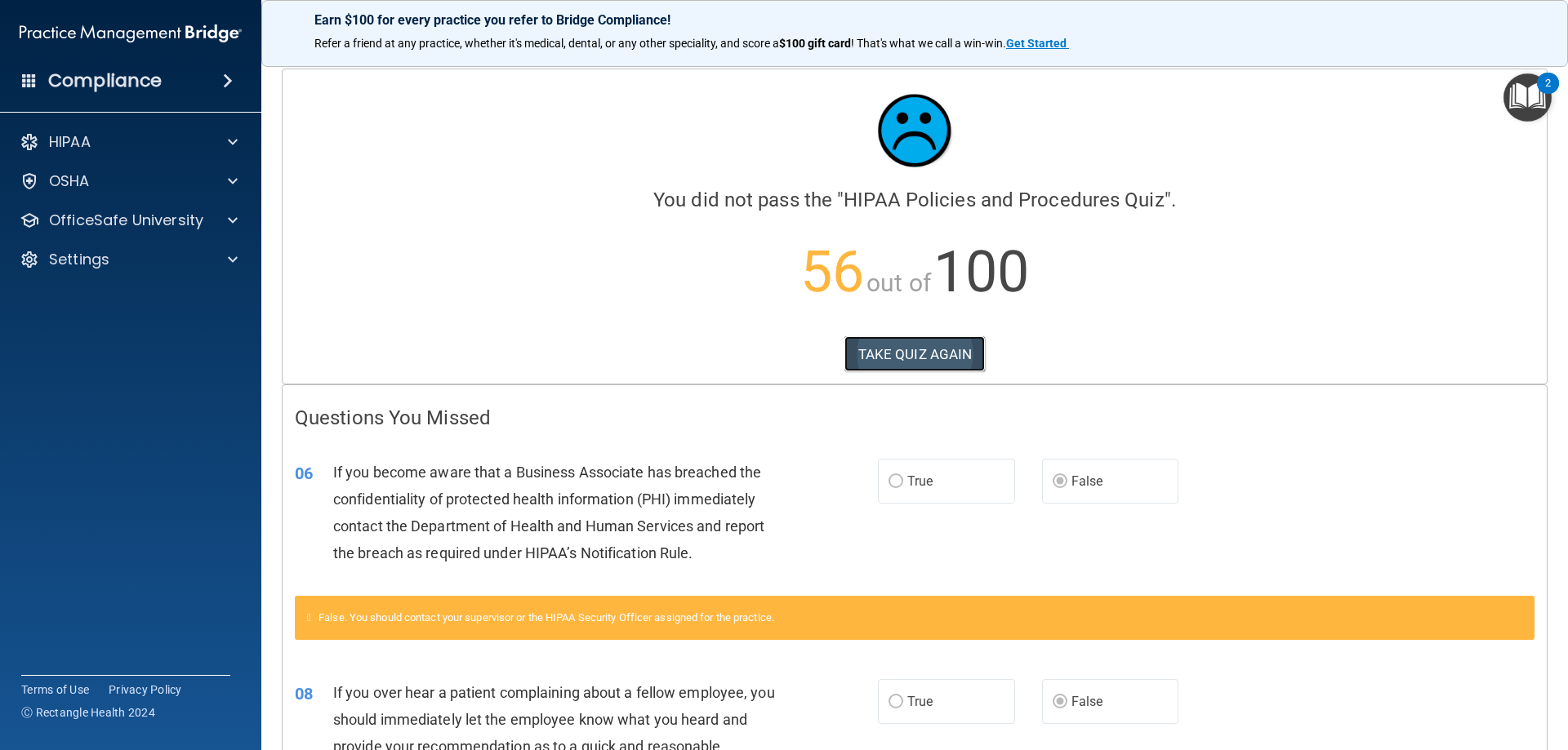
click at [896, 339] on button "TAKE QUIZ AGAIN" at bounding box center [915, 354] width 141 height 36
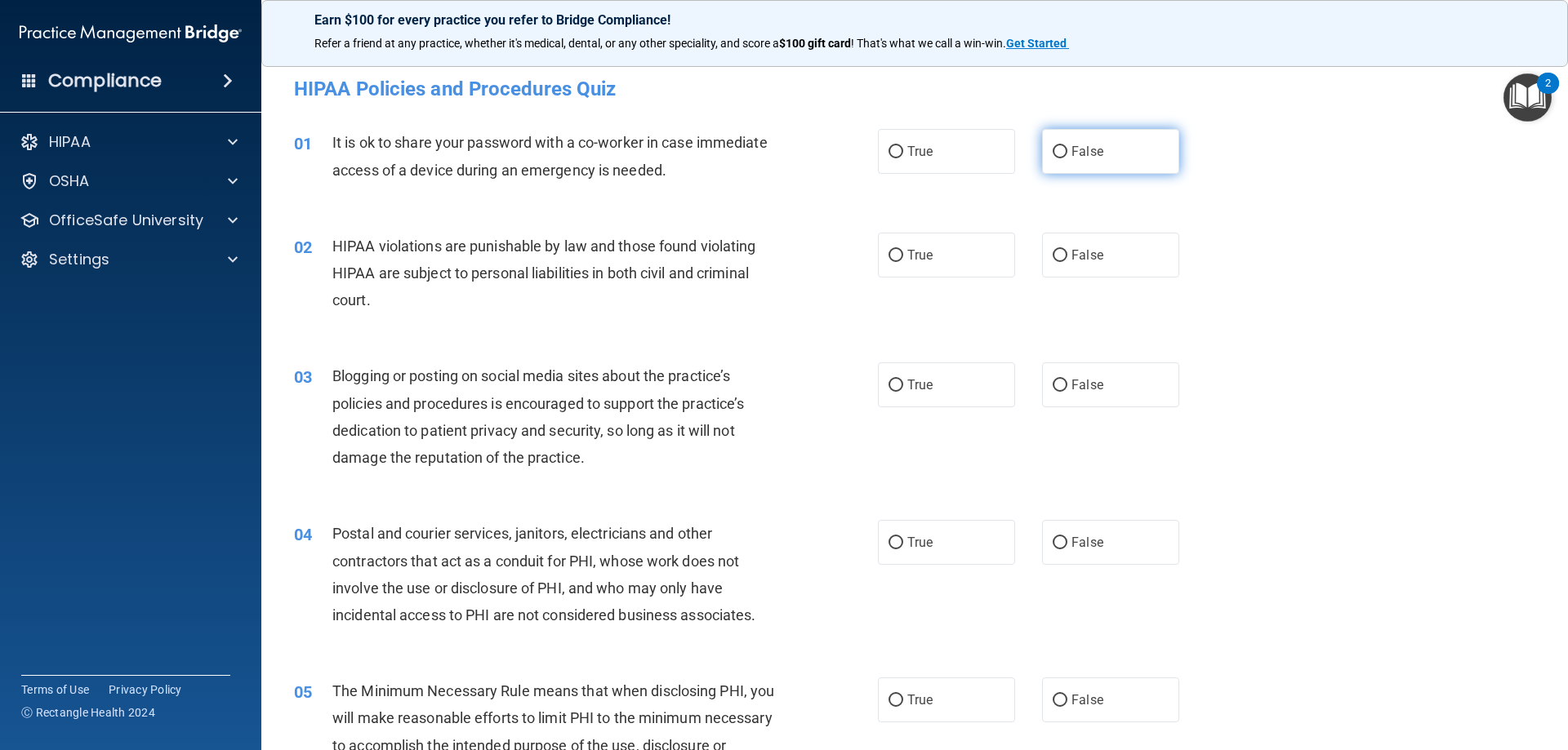
click at [1098, 141] on label "False" at bounding box center [1110, 151] width 137 height 45
click at [1067, 146] on input "False" at bounding box center [1059, 152] width 14 height 13
radio input "true"
click at [888, 265] on label "True" at bounding box center [946, 254] width 137 height 45
click at [888, 262] on input "True" at bounding box center [895, 256] width 14 height 13
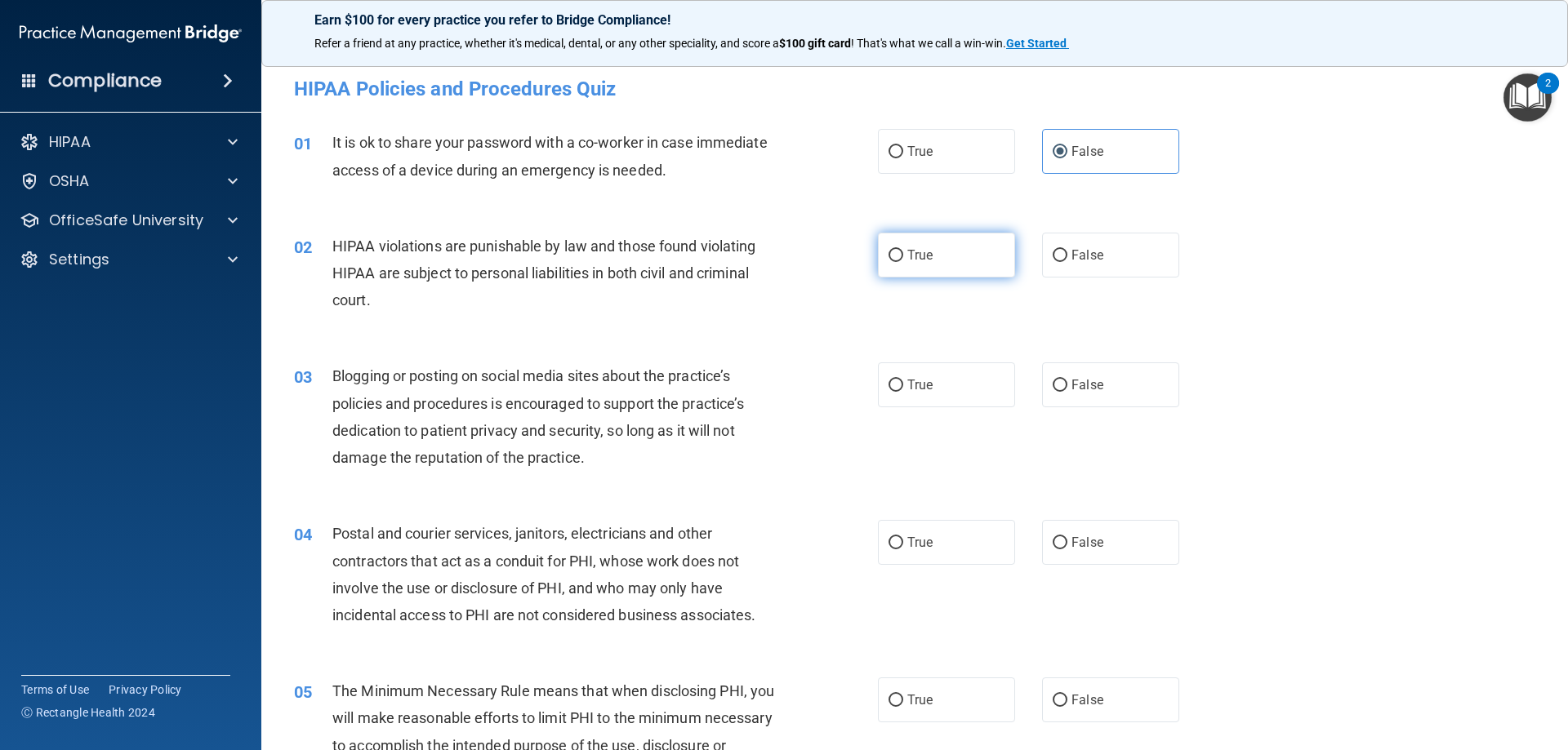
radio input "true"
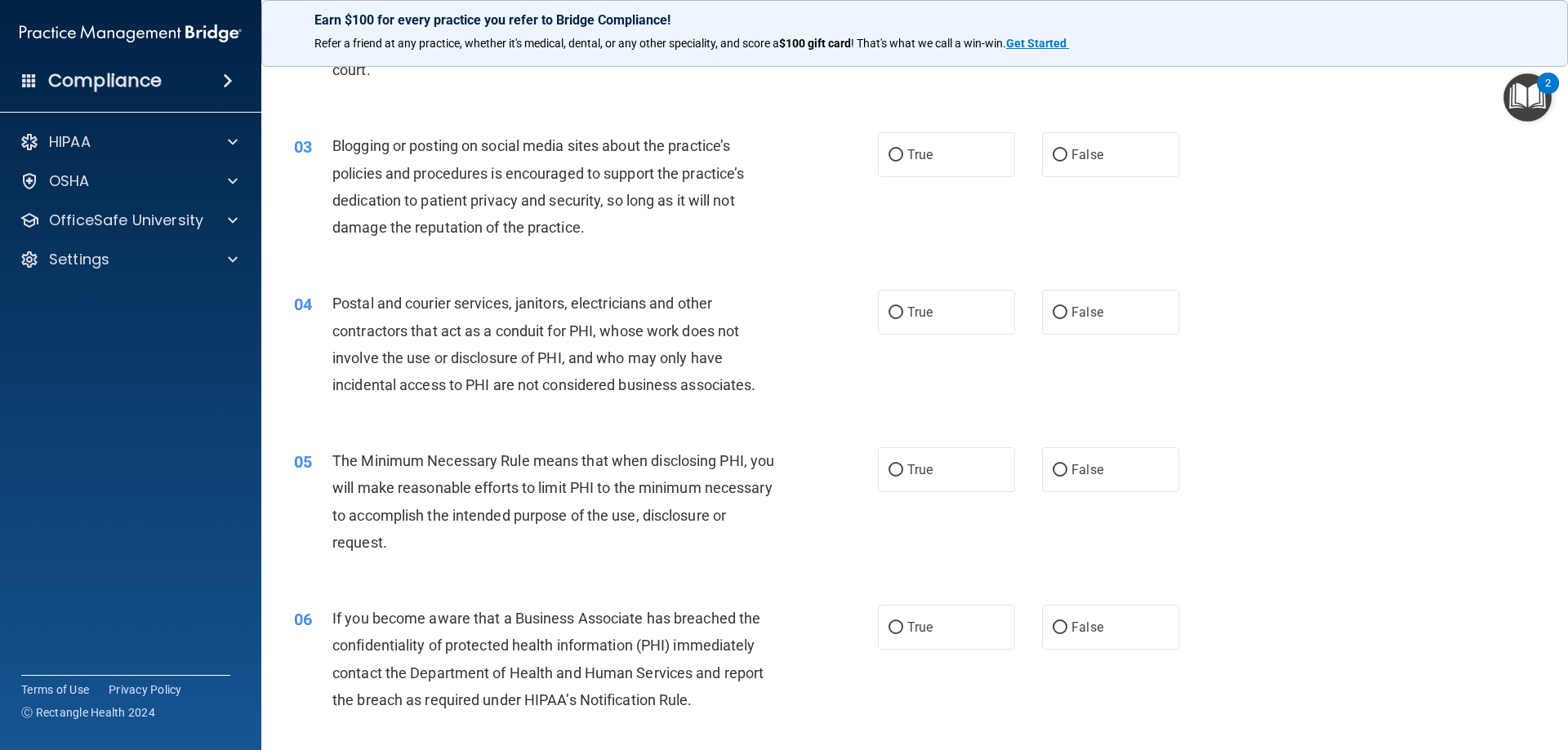
scroll to position [245, 0]
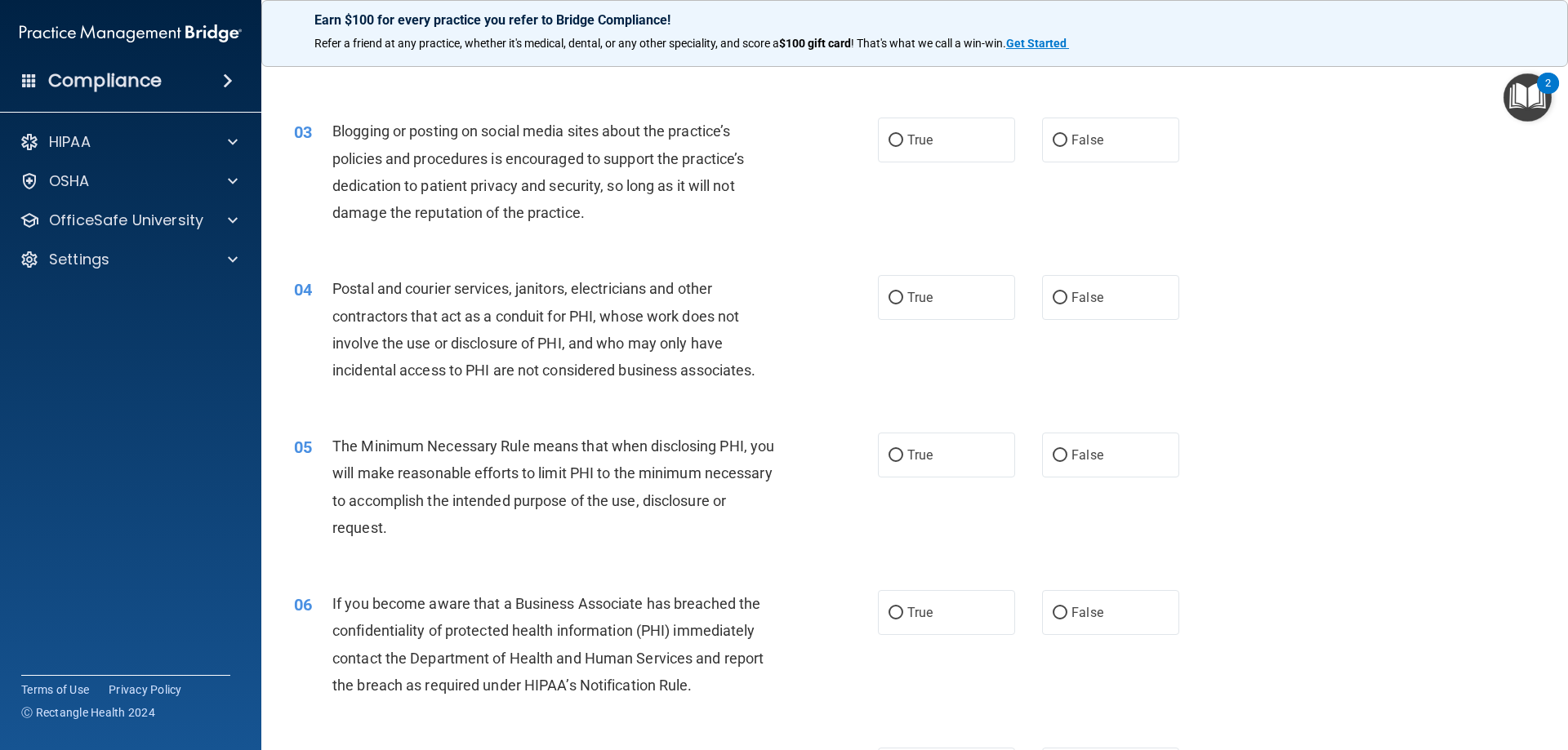
drag, startPoint x: 1026, startPoint y: 146, endPoint x: 1046, endPoint y: 144, distance: 20.1
click at [1029, 146] on div "True False" at bounding box center [1042, 140] width 329 height 45
click at [1071, 142] on span "False" at bounding box center [1087, 140] width 32 height 15
click at [1067, 142] on input "False" at bounding box center [1059, 141] width 14 height 13
radio input "true"
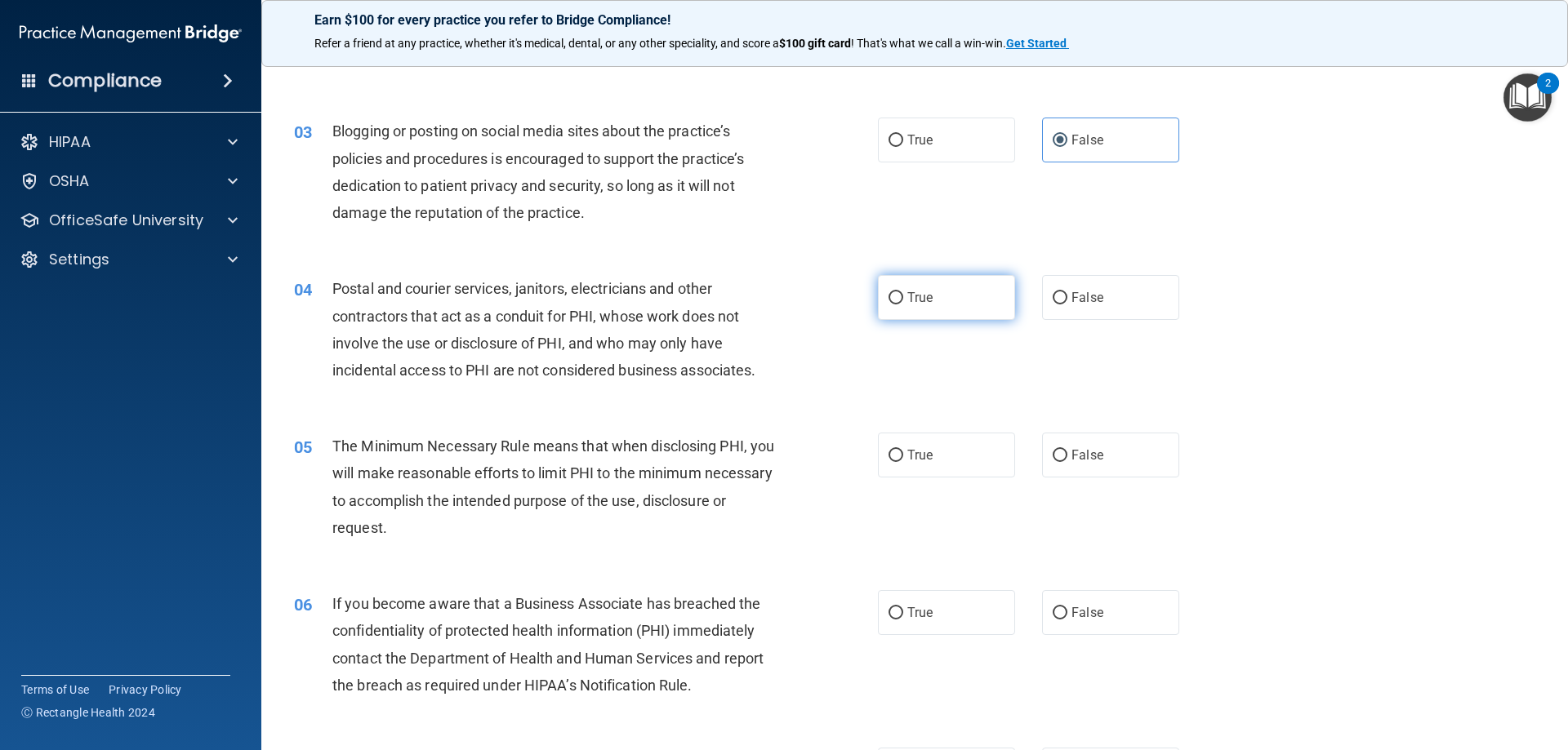
click at [940, 307] on label "True" at bounding box center [946, 297] width 137 height 45
click at [903, 305] on input "True" at bounding box center [895, 298] width 14 height 13
radio input "true"
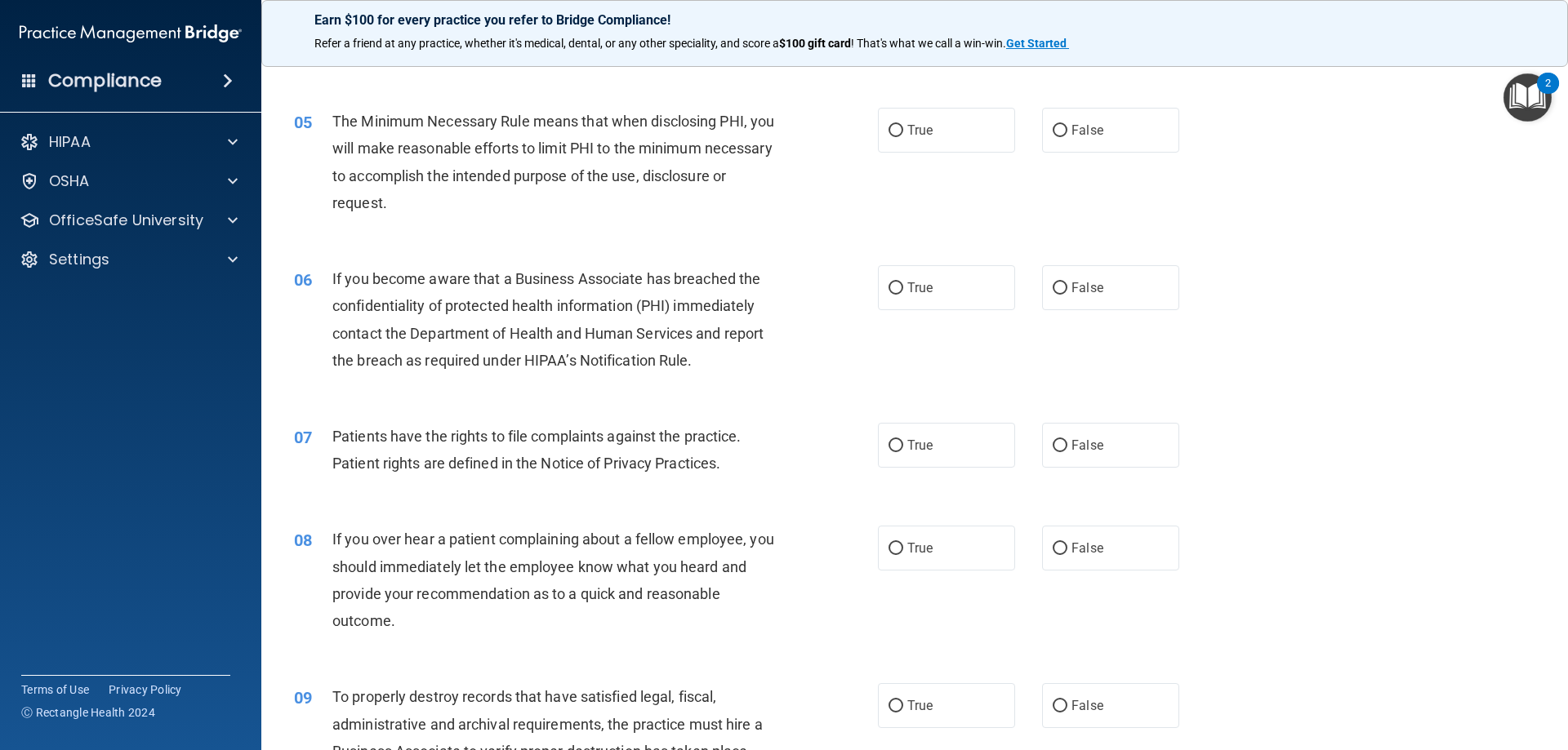
scroll to position [572, 0]
click at [928, 127] on label "True" at bounding box center [946, 128] width 137 height 45
click at [903, 127] on input "True" at bounding box center [895, 129] width 14 height 13
radio input "true"
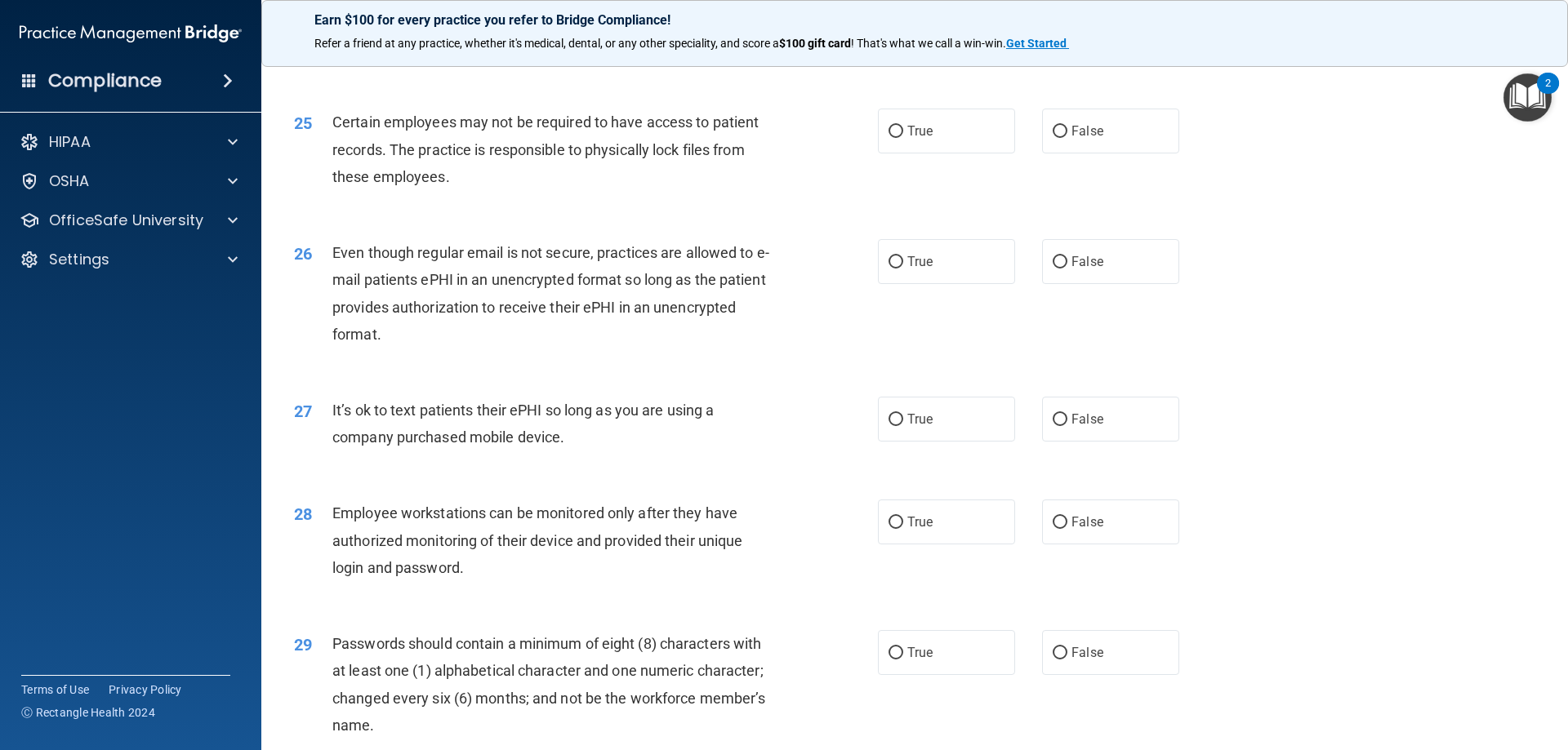
scroll to position [3266, 0]
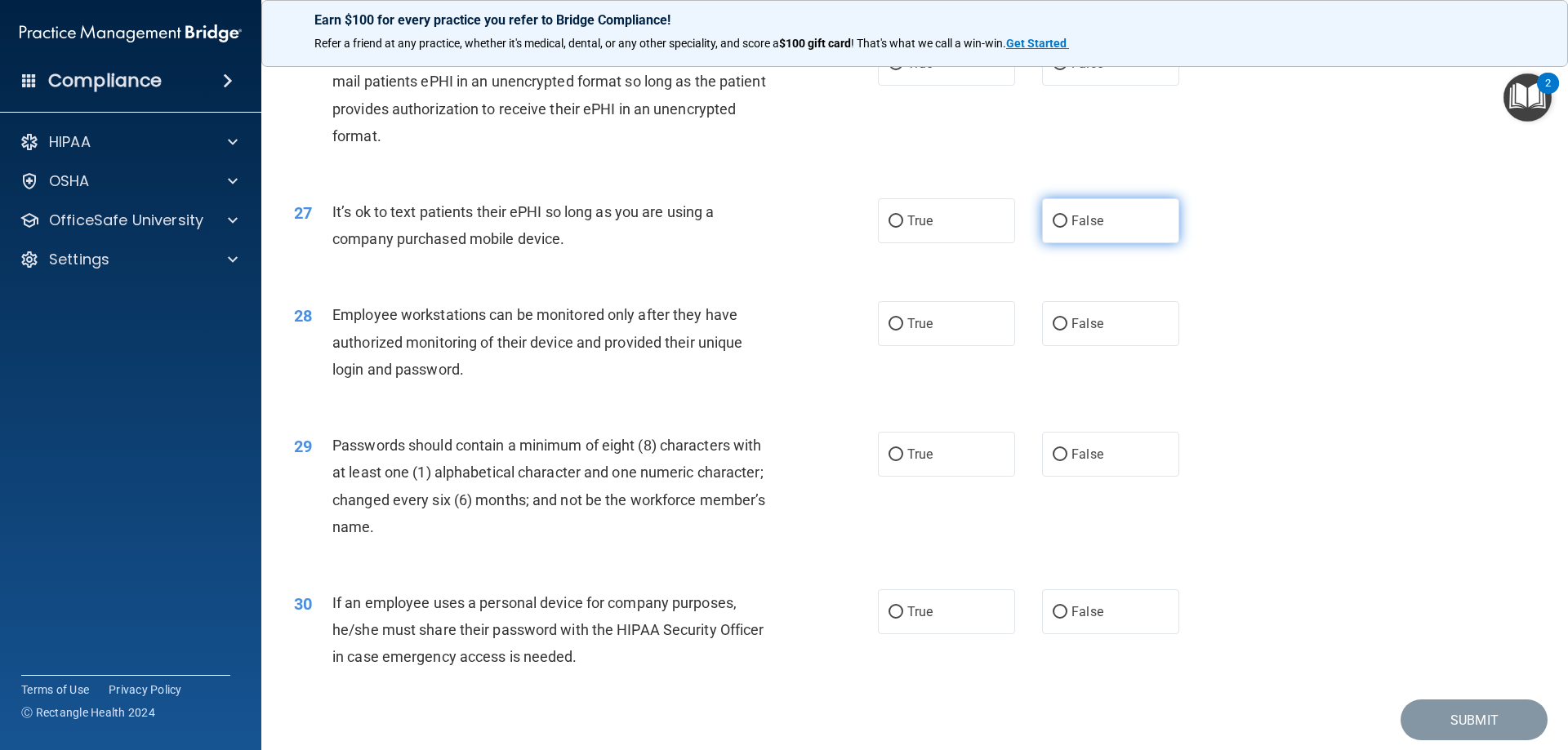
click at [1080, 229] on span "False" at bounding box center [1087, 221] width 32 height 15
click at [1067, 228] on input "False" at bounding box center [1059, 221] width 14 height 13
radio input "true"
click at [917, 462] on span "True" at bounding box center [920, 455] width 25 height 15
click at [903, 461] on input "True" at bounding box center [895, 455] width 14 height 13
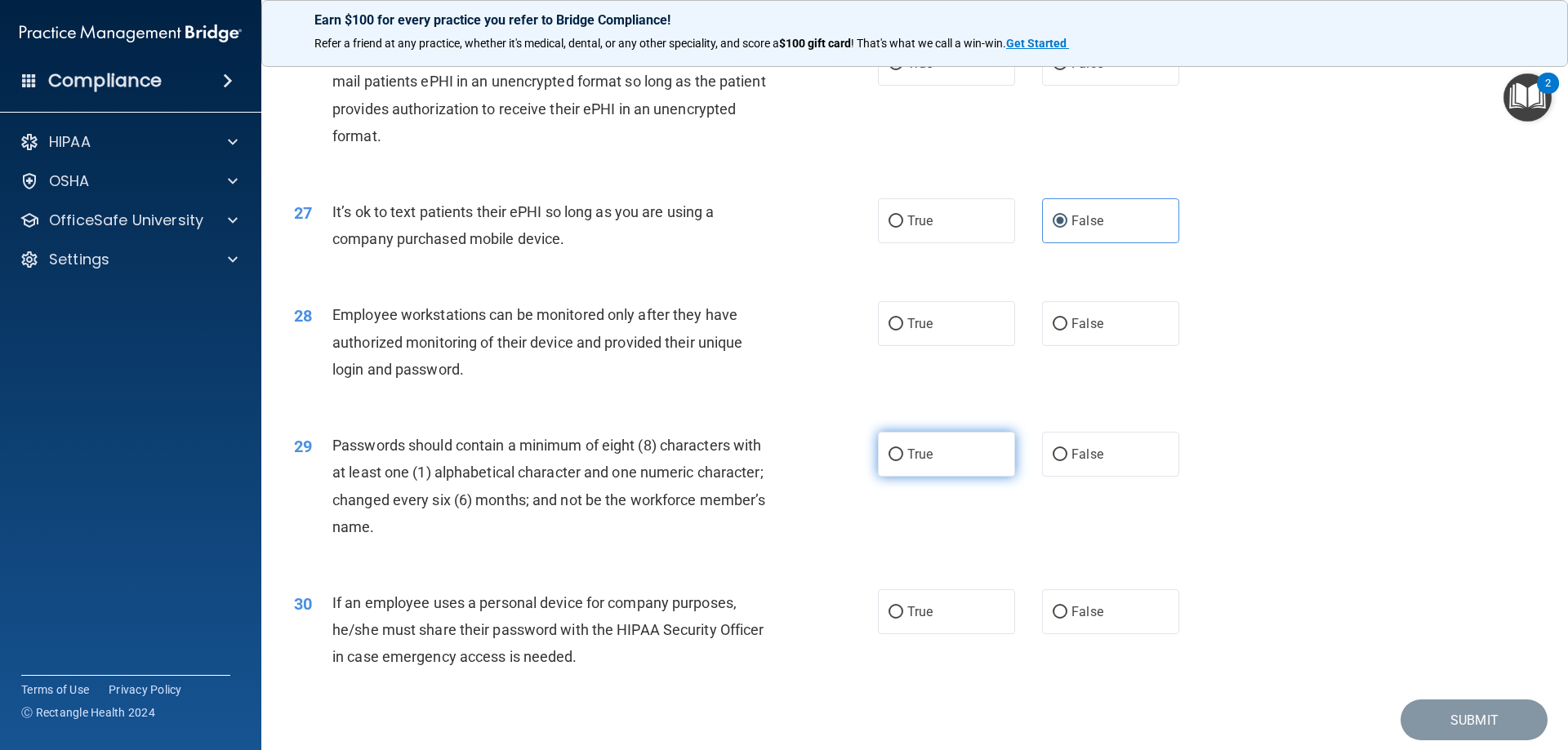
radio input "true"
click at [907, 620] on span "True" at bounding box center [920, 612] width 25 height 15
click at [903, 619] on input "True" at bounding box center [895, 613] width 14 height 13
radio input "true"
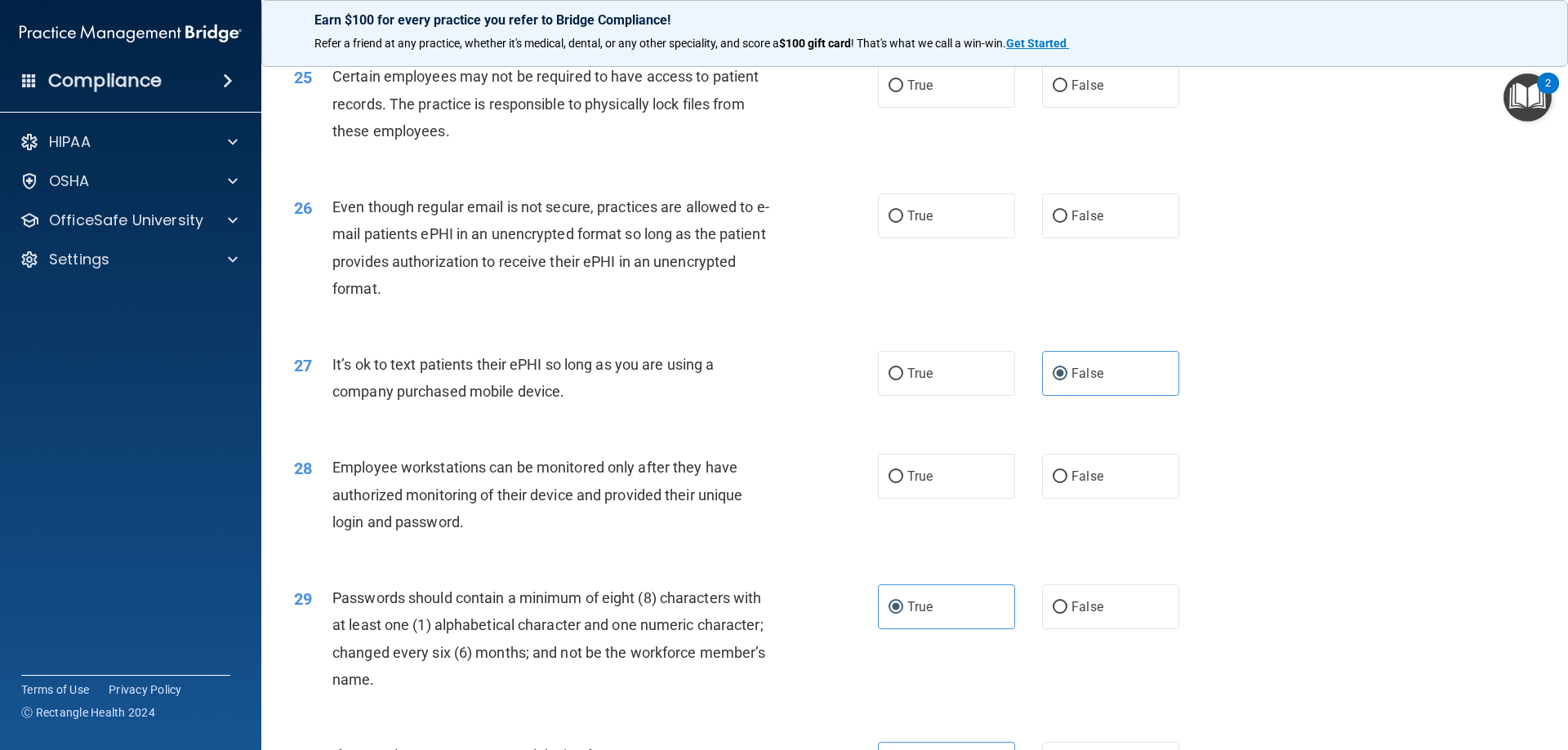
scroll to position [3103, 0]
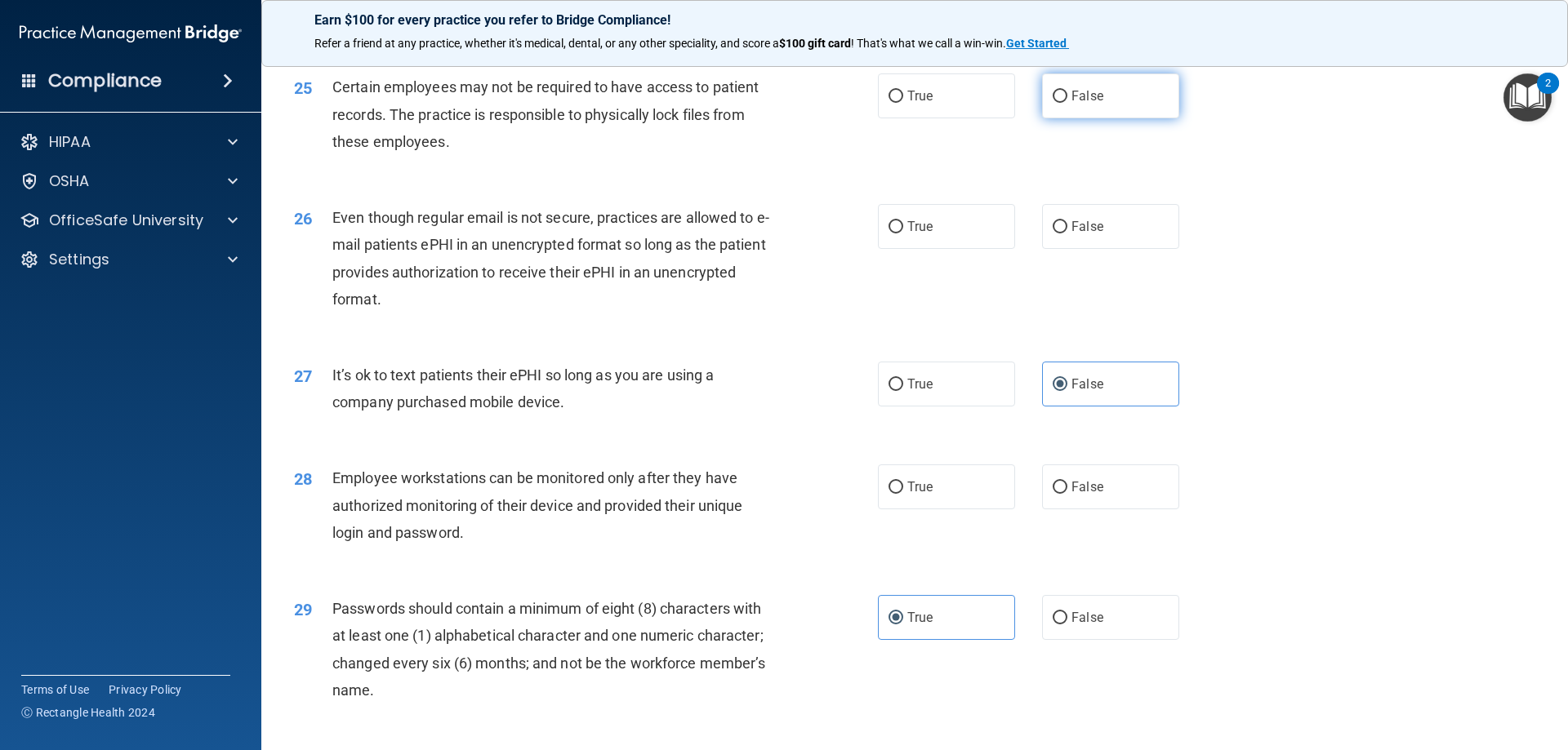
click at [1125, 119] on label "False" at bounding box center [1110, 95] width 137 height 45
click at [1067, 103] on input "False" at bounding box center [1059, 97] width 14 height 13
radio input "true"
click at [941, 242] on label "True" at bounding box center [946, 226] width 137 height 45
click at [903, 233] on input "True" at bounding box center [895, 227] width 14 height 13
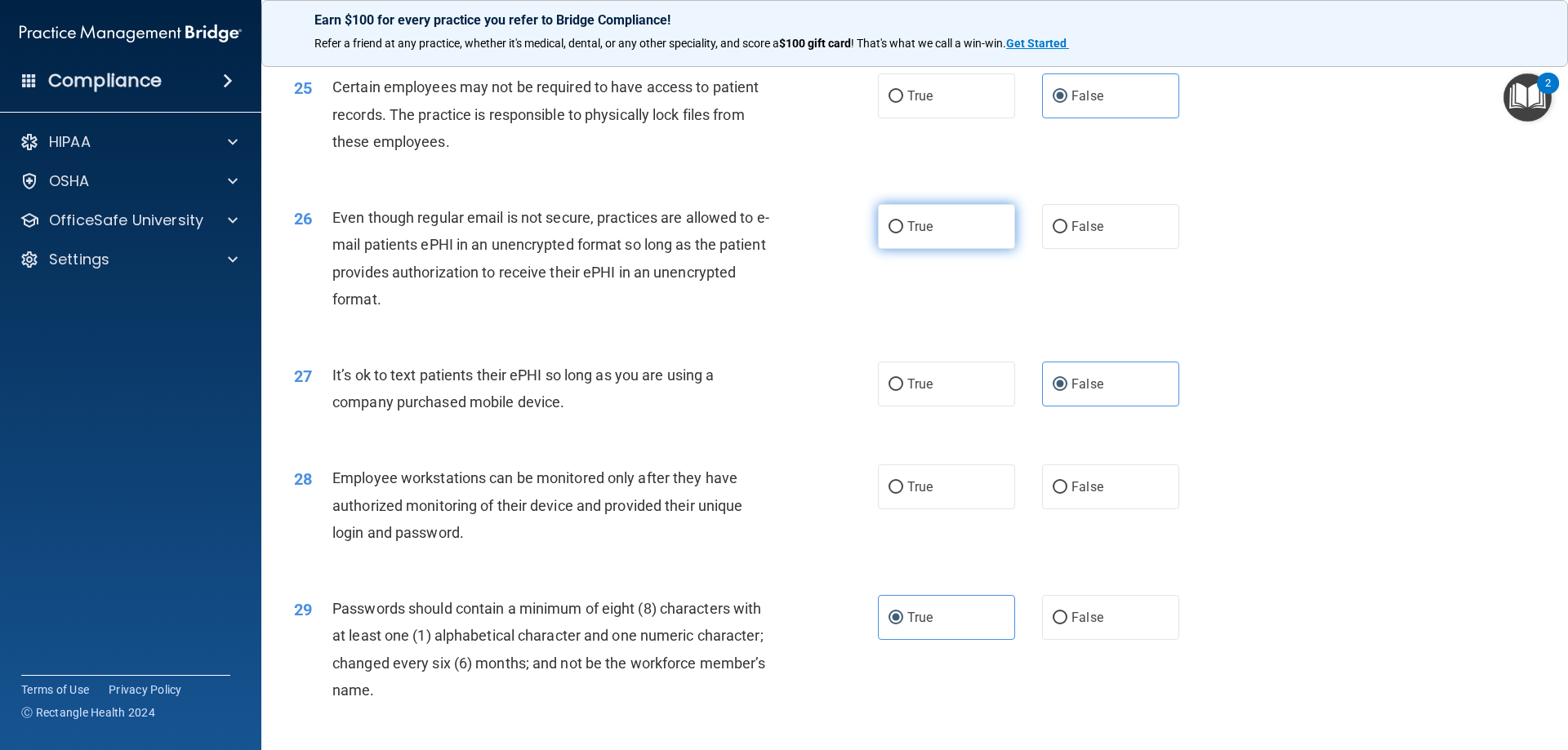
radio input "true"
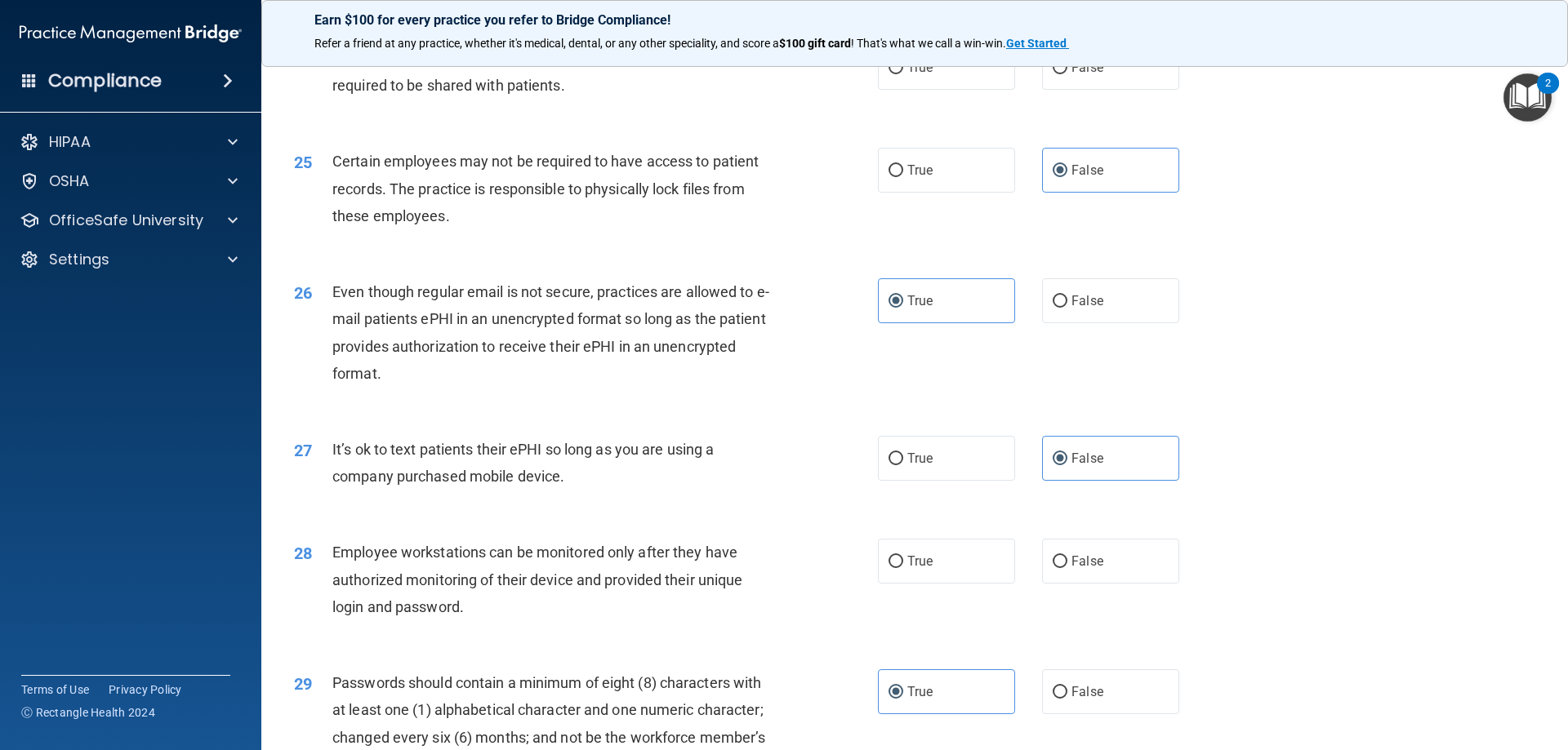
scroll to position [2939, 0]
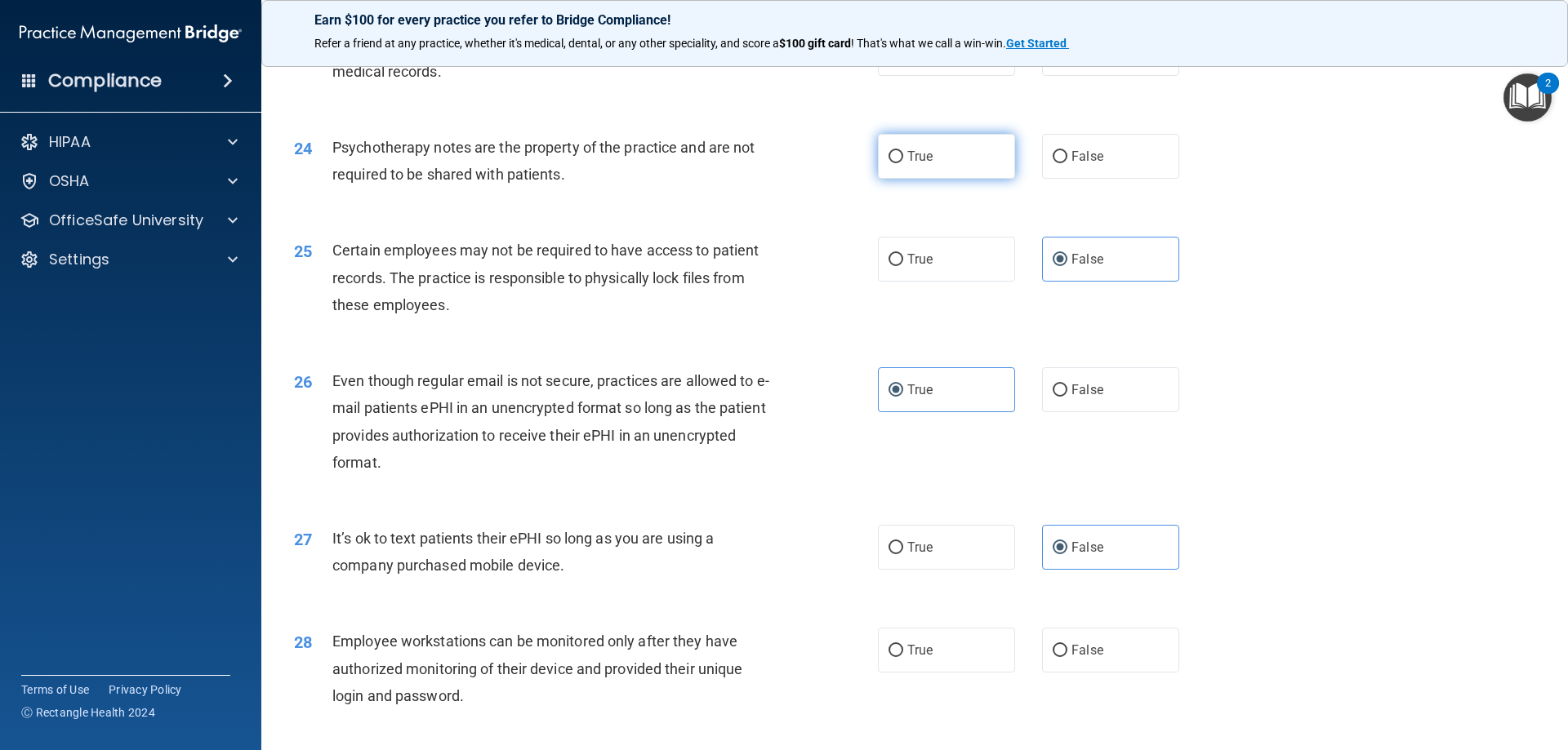
click at [925, 178] on label "True" at bounding box center [946, 156] width 137 height 45
click at [903, 163] on input "True" at bounding box center [895, 157] width 14 height 13
radio input "true"
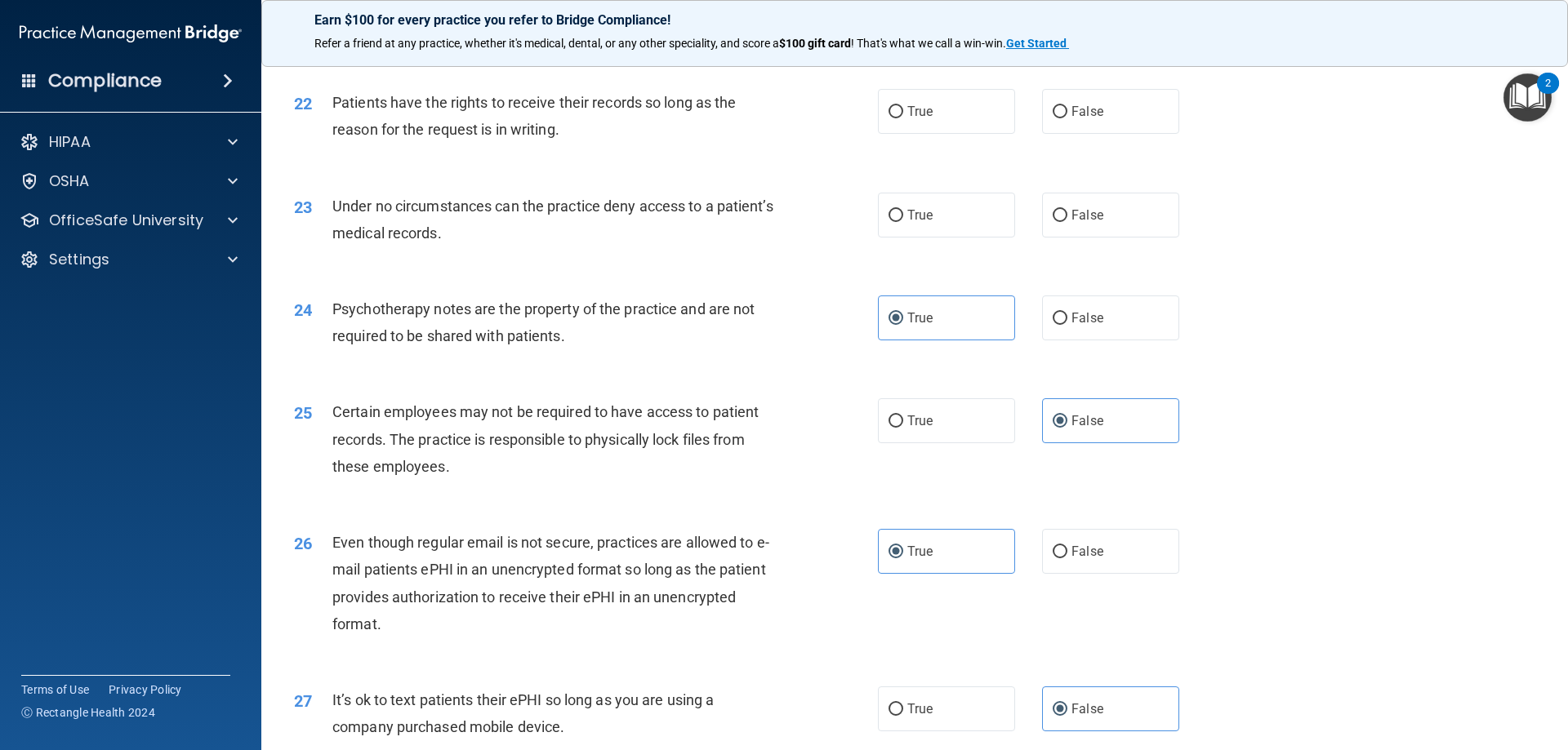
scroll to position [2776, 0]
click at [1071, 121] on span "False" at bounding box center [1087, 113] width 32 height 15
click at [1067, 120] on input "False" at bounding box center [1059, 114] width 14 height 13
radio input "true"
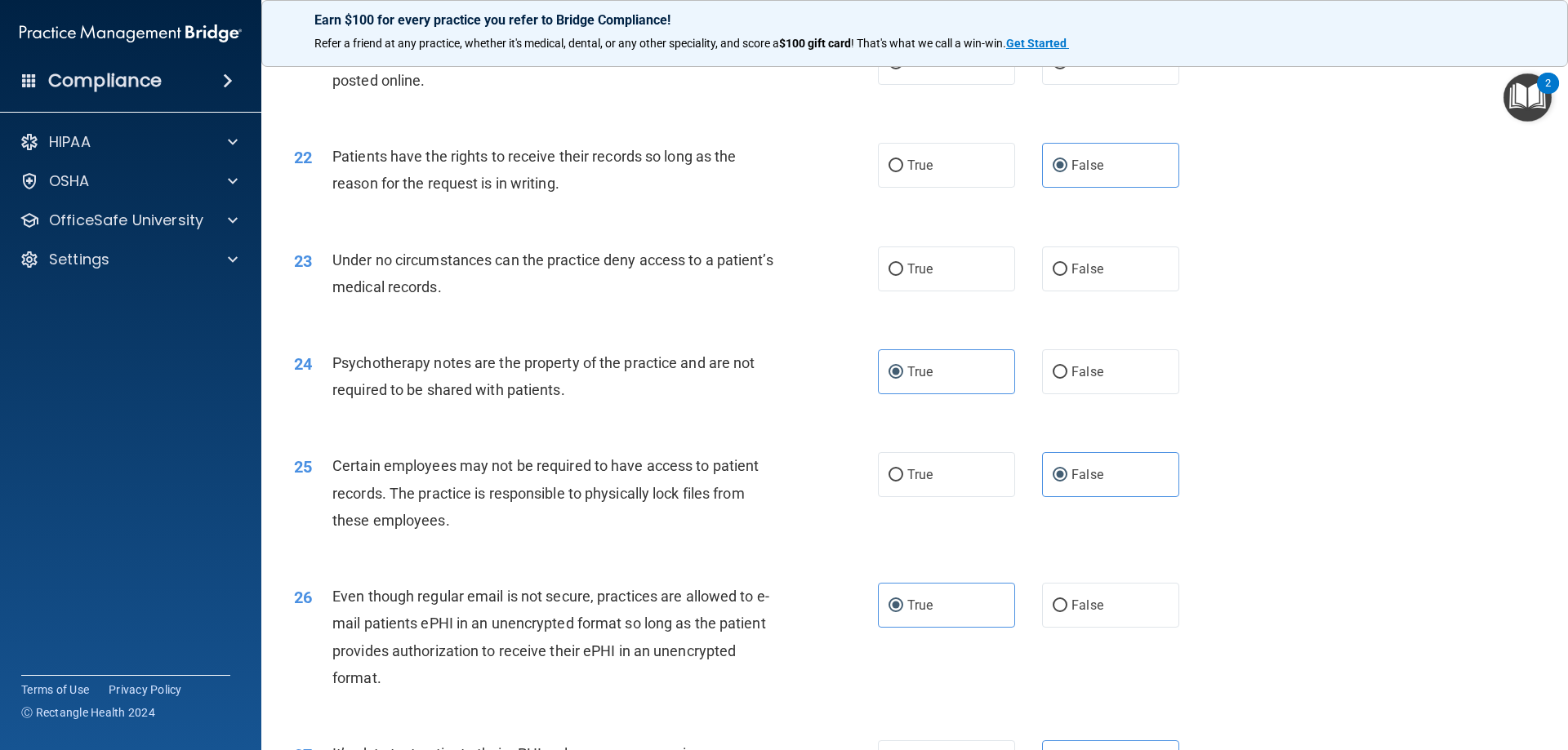
scroll to position [2613, 0]
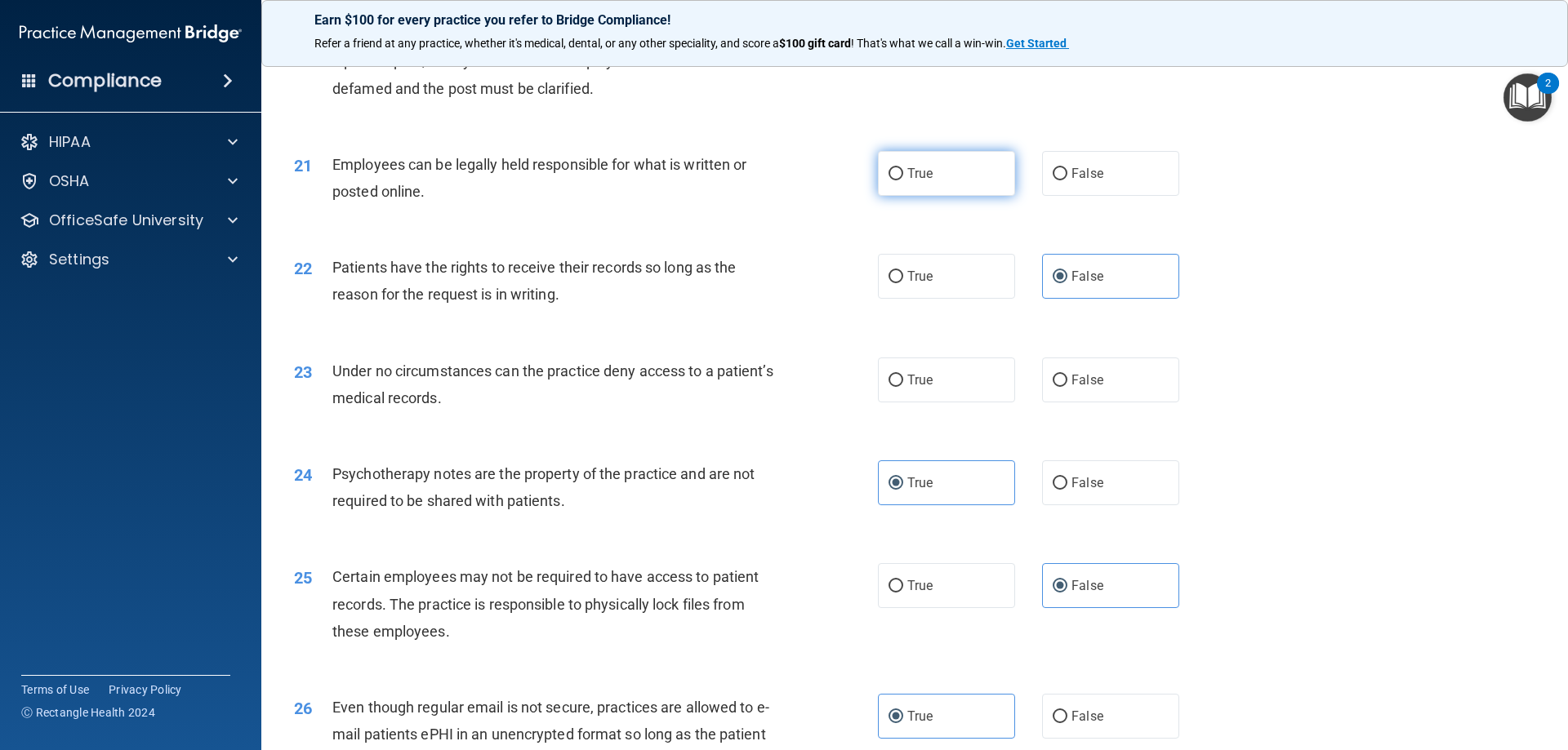
click at [956, 196] on label "True" at bounding box center [946, 173] width 137 height 45
click at [903, 180] on input "True" at bounding box center [895, 174] width 14 height 13
radio input "true"
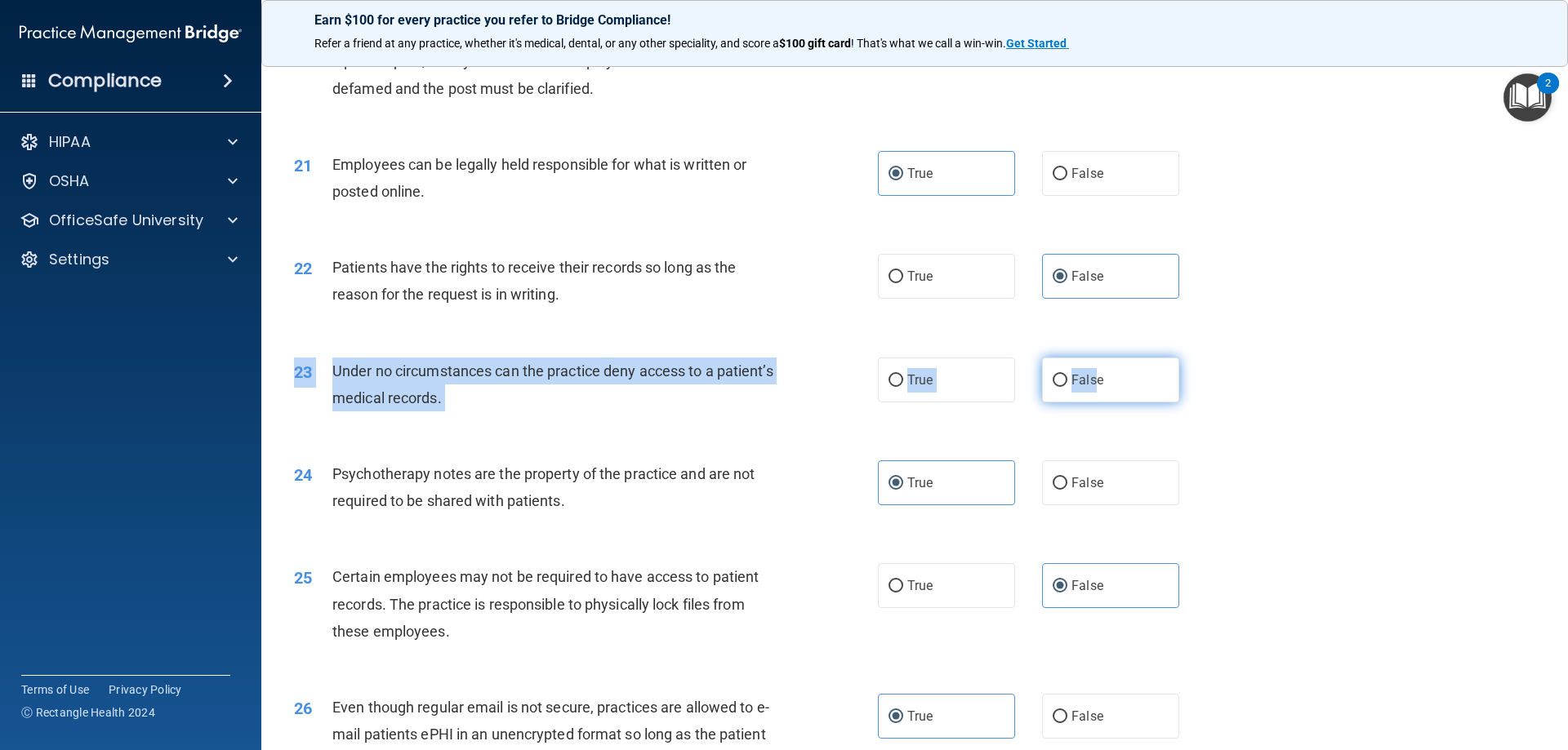
drag, startPoint x: 1087, startPoint y: 434, endPoint x: 1087, endPoint y: 392, distance: 42.0
click at [1088, 394] on div "23 Under no circumstances can the practice deny access to a patient’s medical r…" at bounding box center [915, 389] width 1266 height 103
click at [1083, 402] on label "False" at bounding box center [1110, 380] width 137 height 45
click at [1067, 387] on input "False" at bounding box center [1059, 380] width 14 height 13
radio input "true"
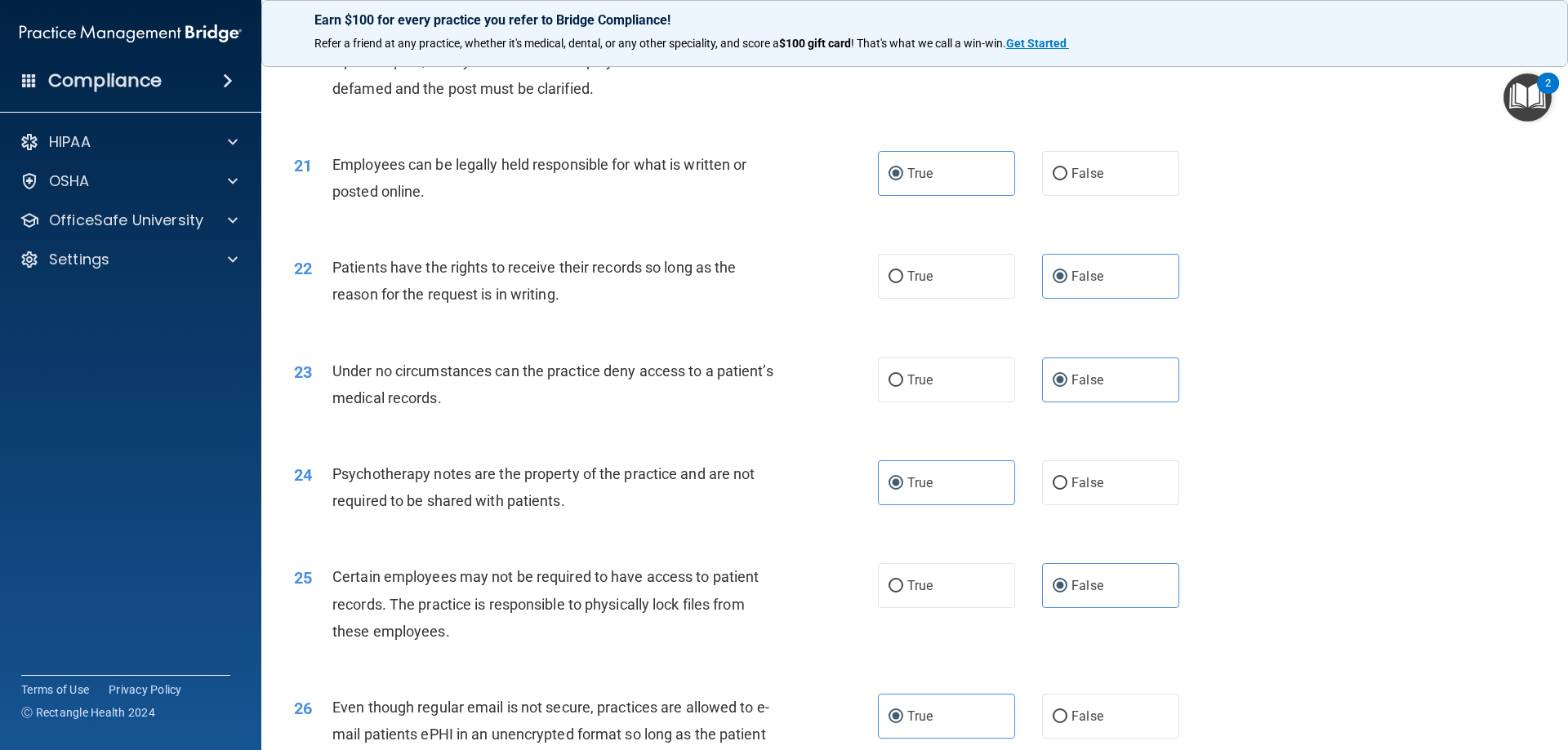
click at [855, 477] on div "24 Psychotherapy notes are the property of the practice and are not required to…" at bounding box center [915, 492] width 1266 height 103
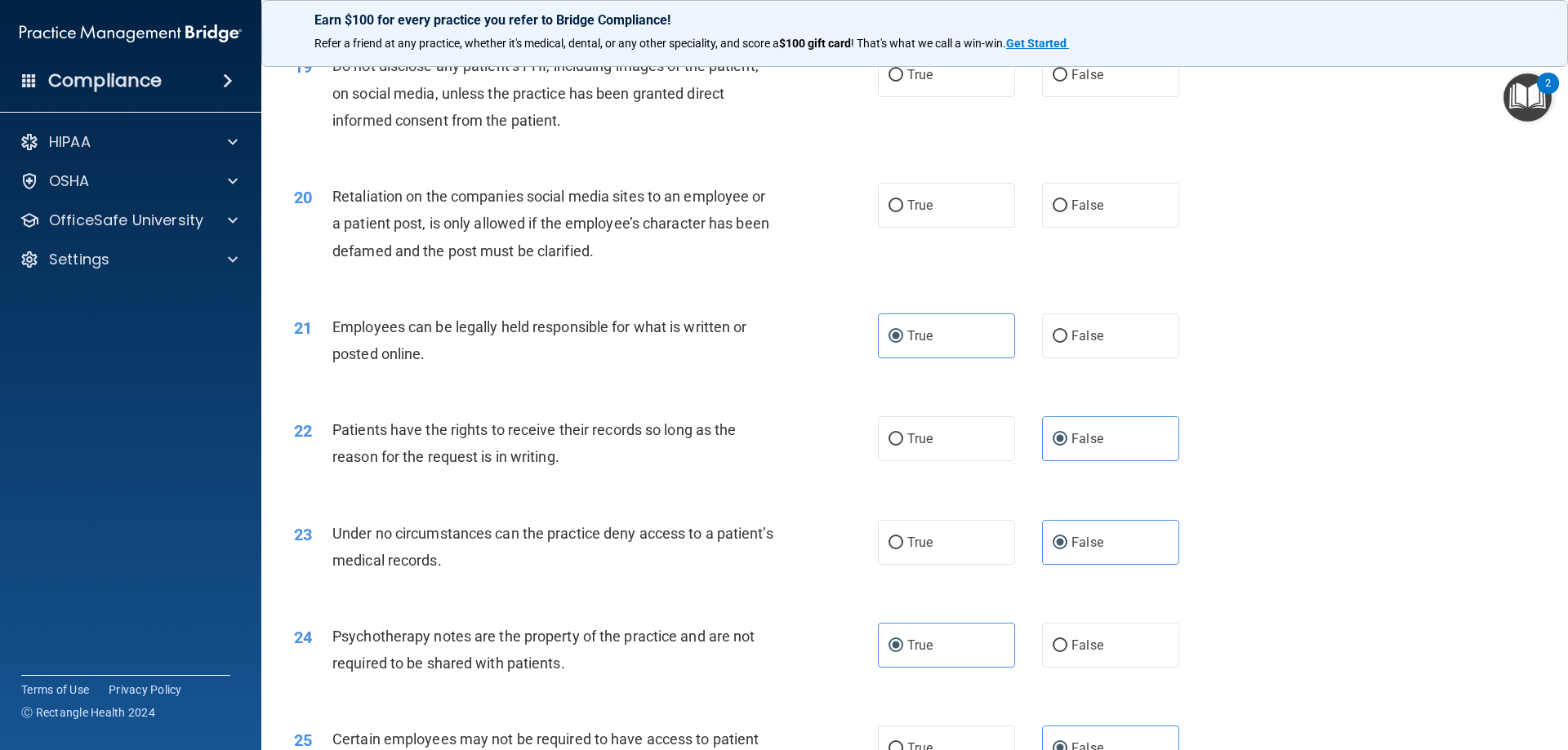
scroll to position [2449, 0]
click at [1063, 220] on label "False" at bounding box center [1110, 205] width 137 height 45
click at [1063, 213] on input "False" at bounding box center [1059, 207] width 14 height 13
radio input "true"
click at [967, 98] on label "True" at bounding box center [946, 75] width 137 height 45
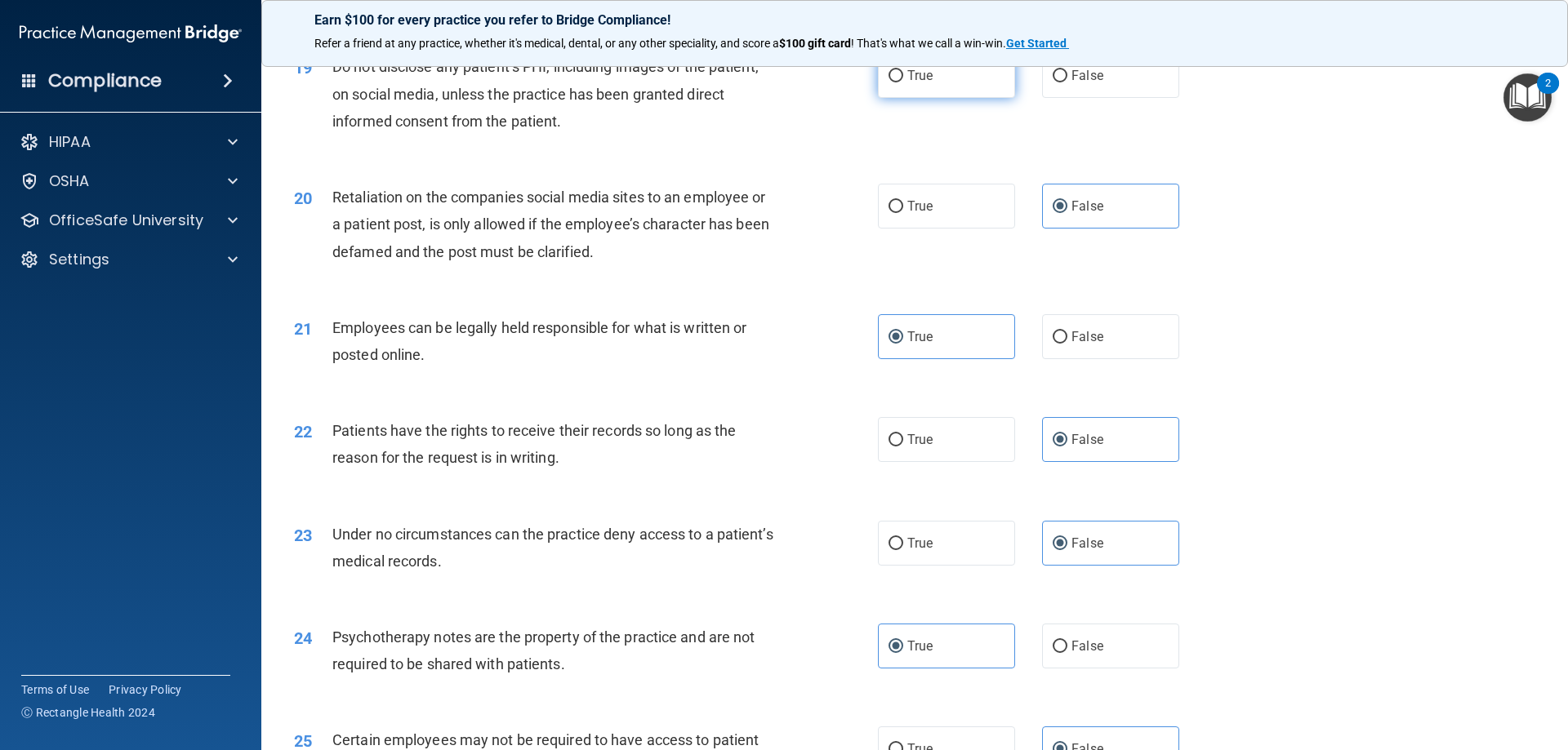
click at [903, 82] on input "True" at bounding box center [895, 76] width 14 height 13
radio input "true"
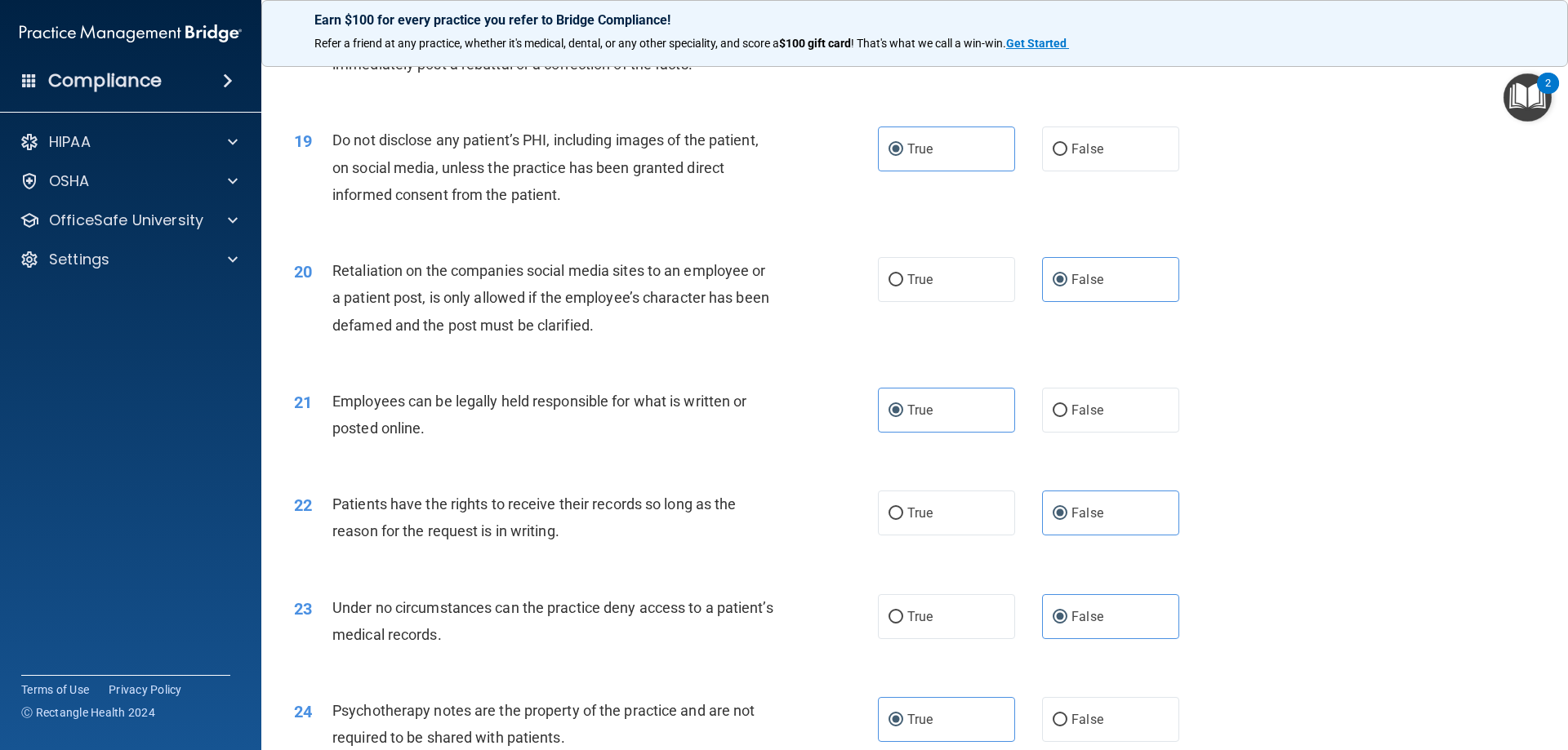
scroll to position [2205, 0]
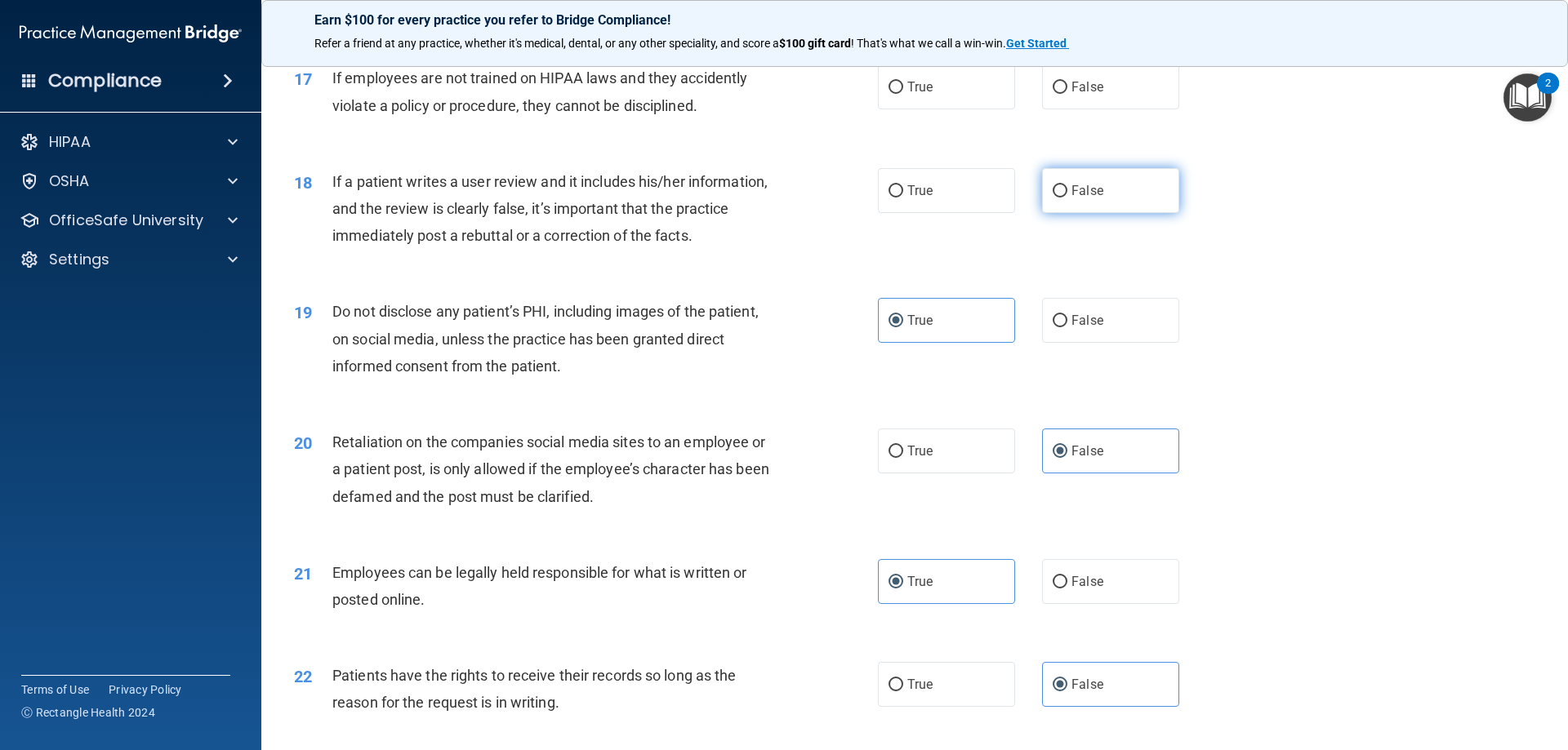
click at [1117, 203] on label "False" at bounding box center [1110, 190] width 137 height 45
click at [1067, 198] on input "False" at bounding box center [1059, 191] width 14 height 13
radio input "true"
click at [1078, 95] on span "False" at bounding box center [1087, 87] width 32 height 15
click at [1067, 94] on input "False" at bounding box center [1059, 88] width 14 height 13
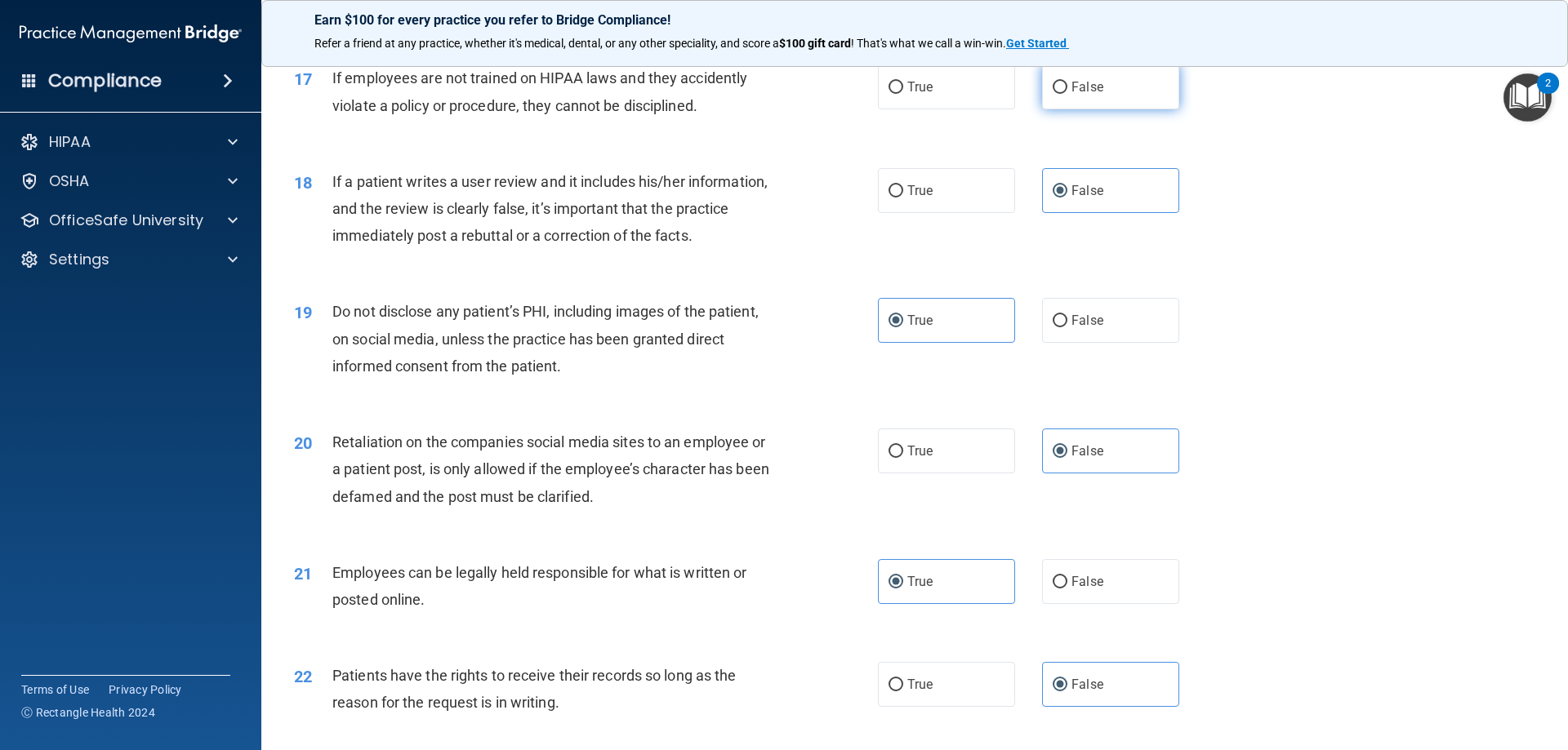
radio input "true"
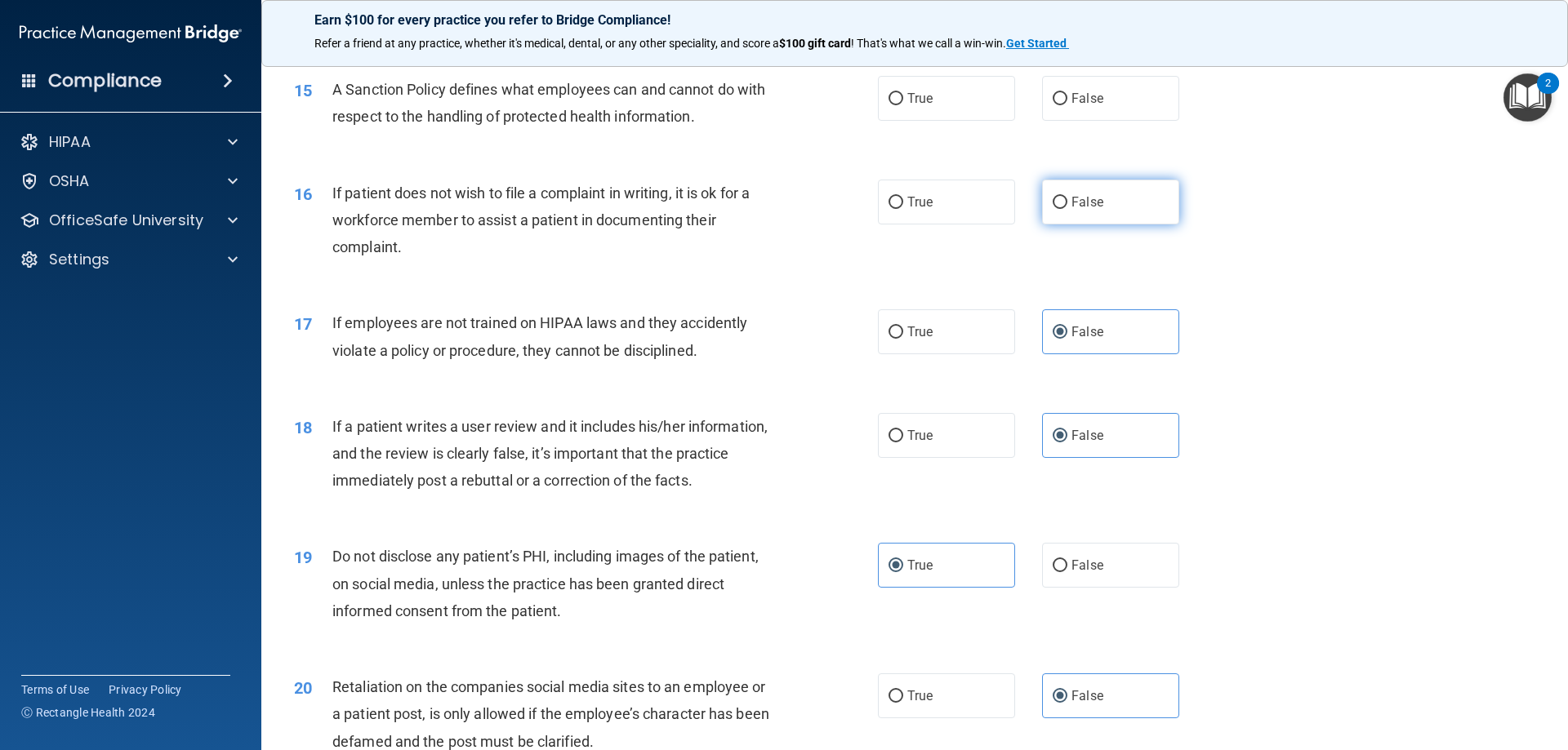
click at [1103, 210] on label "False" at bounding box center [1110, 201] width 137 height 45
click at [1067, 209] on input "False" at bounding box center [1059, 203] width 14 height 13
radio input "true"
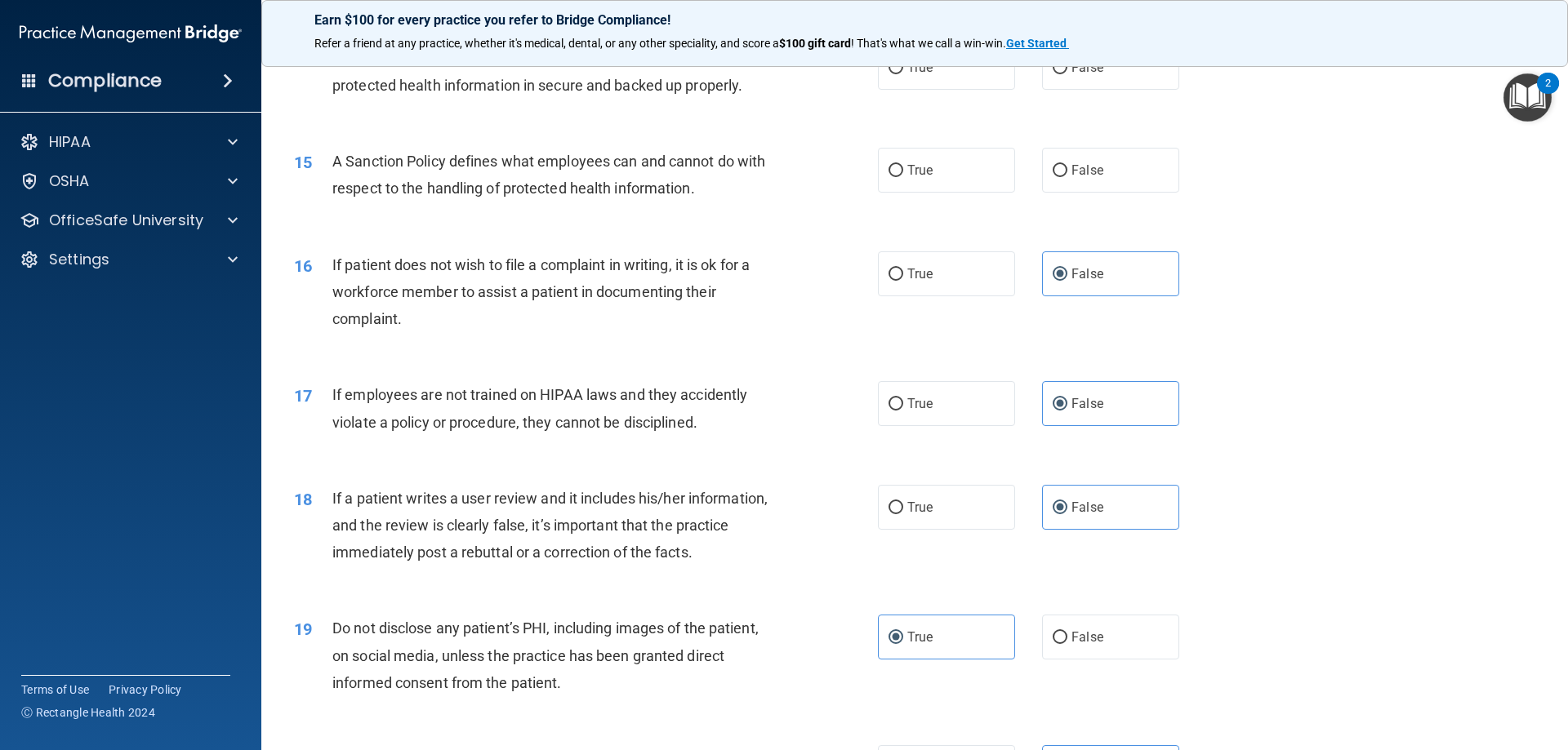
scroll to position [1796, 0]
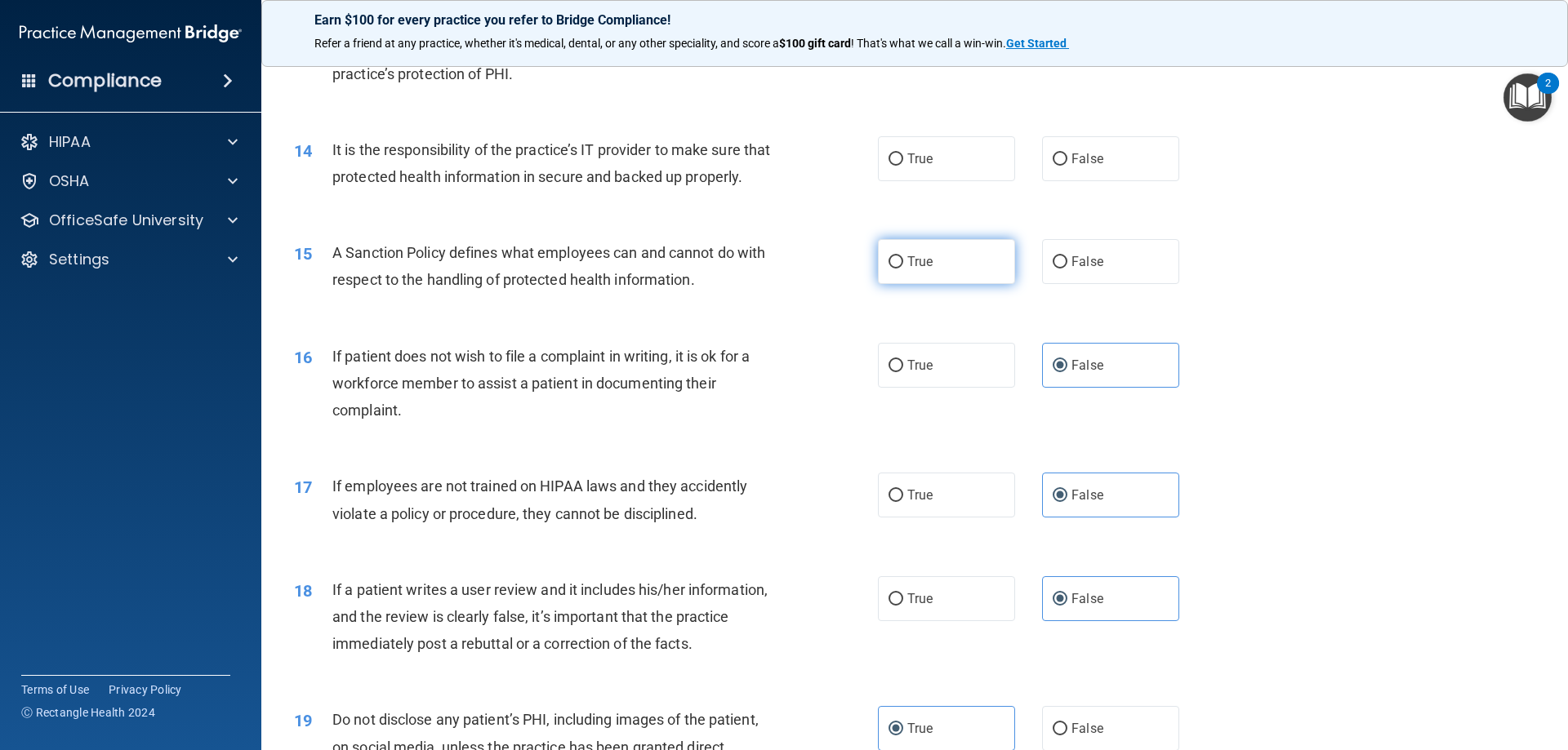
click at [989, 285] on label "True" at bounding box center [946, 261] width 137 height 45
click at [903, 269] on input "True" at bounding box center [895, 263] width 14 height 13
radio input "true"
click at [1152, 144] on label "False" at bounding box center [1110, 158] width 137 height 45
click at [1067, 153] on input "False" at bounding box center [1059, 159] width 14 height 13
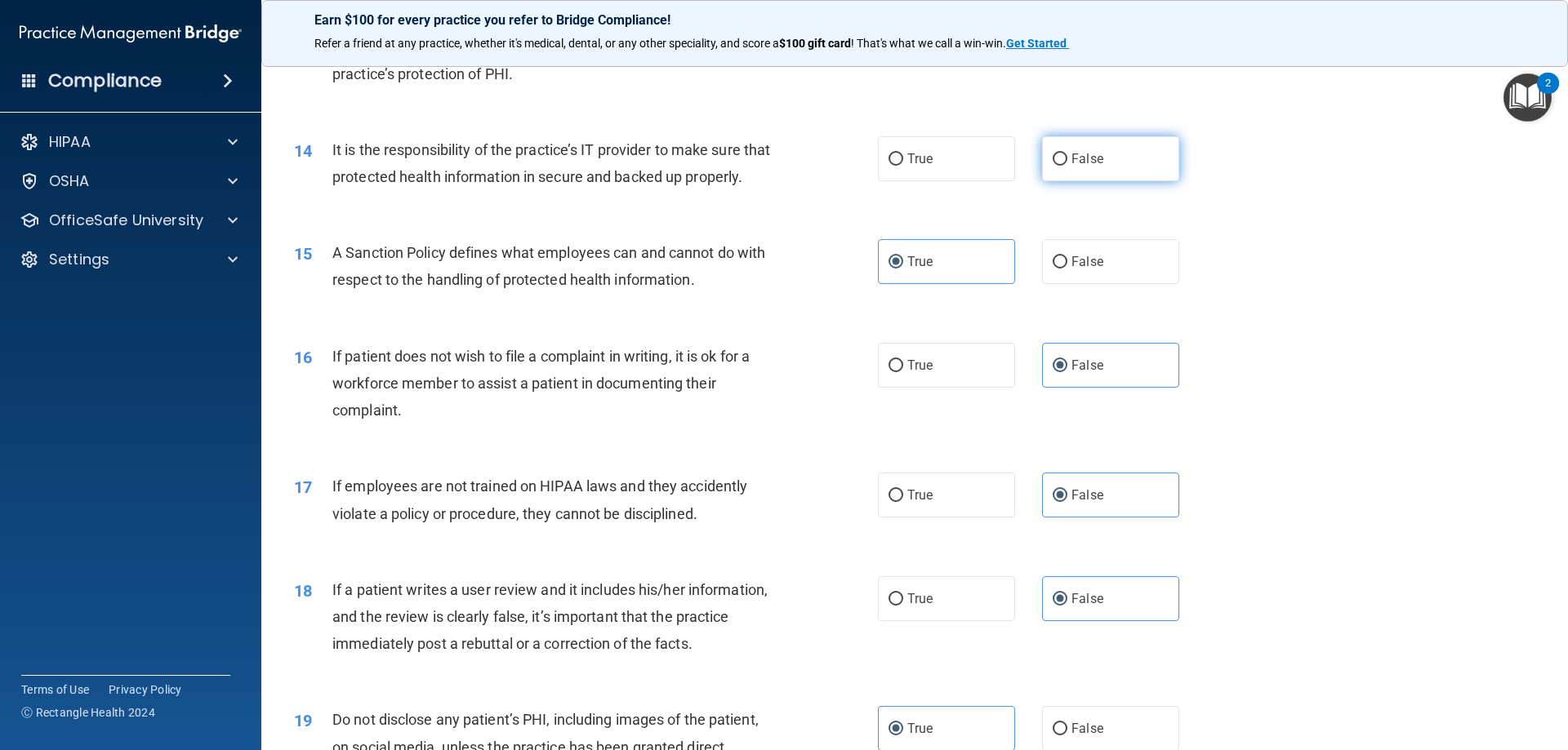
radio input "true"
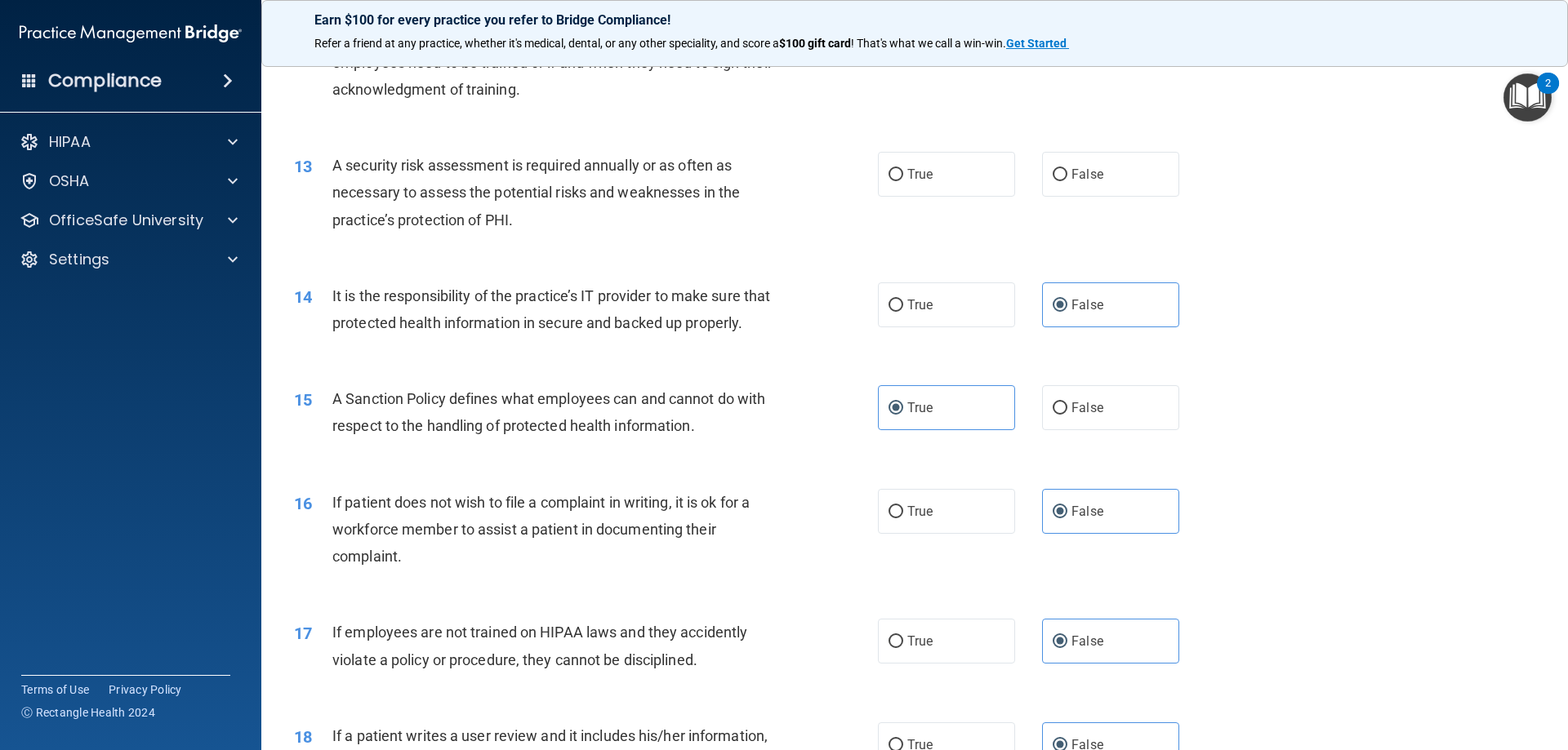
scroll to position [1633, 0]
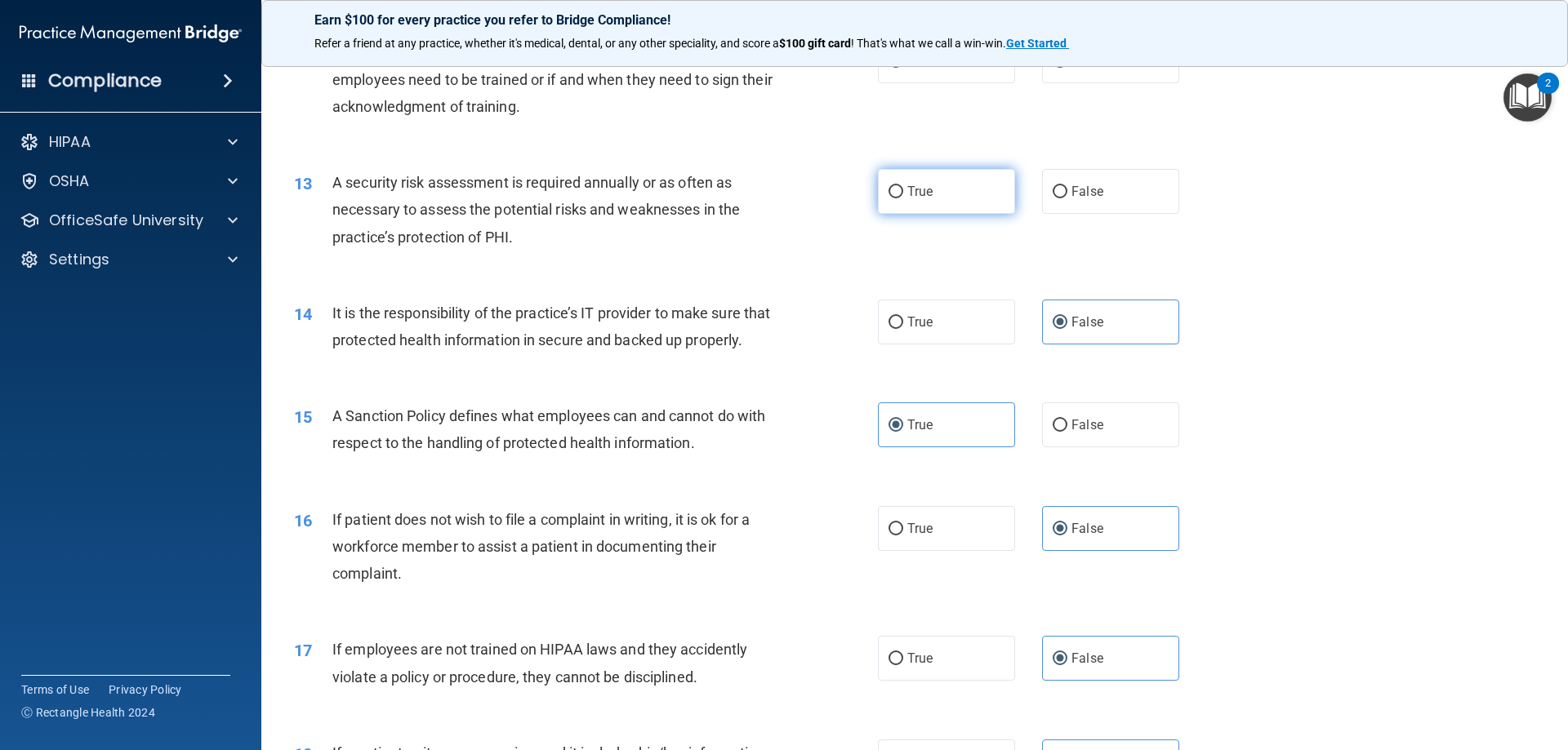
click at [928, 191] on label "True" at bounding box center [946, 191] width 137 height 45
click at [903, 191] on input "True" at bounding box center [895, 192] width 14 height 13
radio input "true"
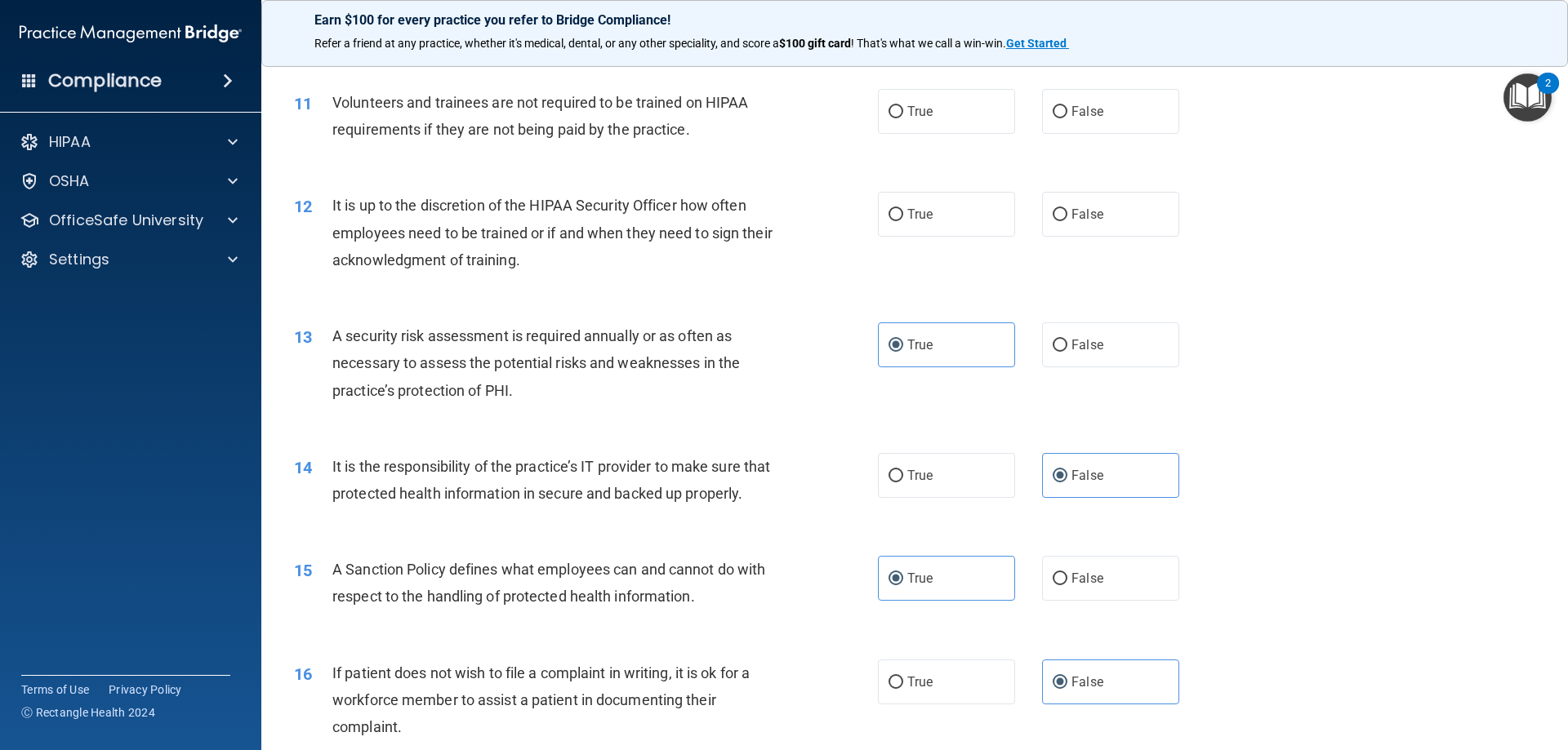
scroll to position [1470, 0]
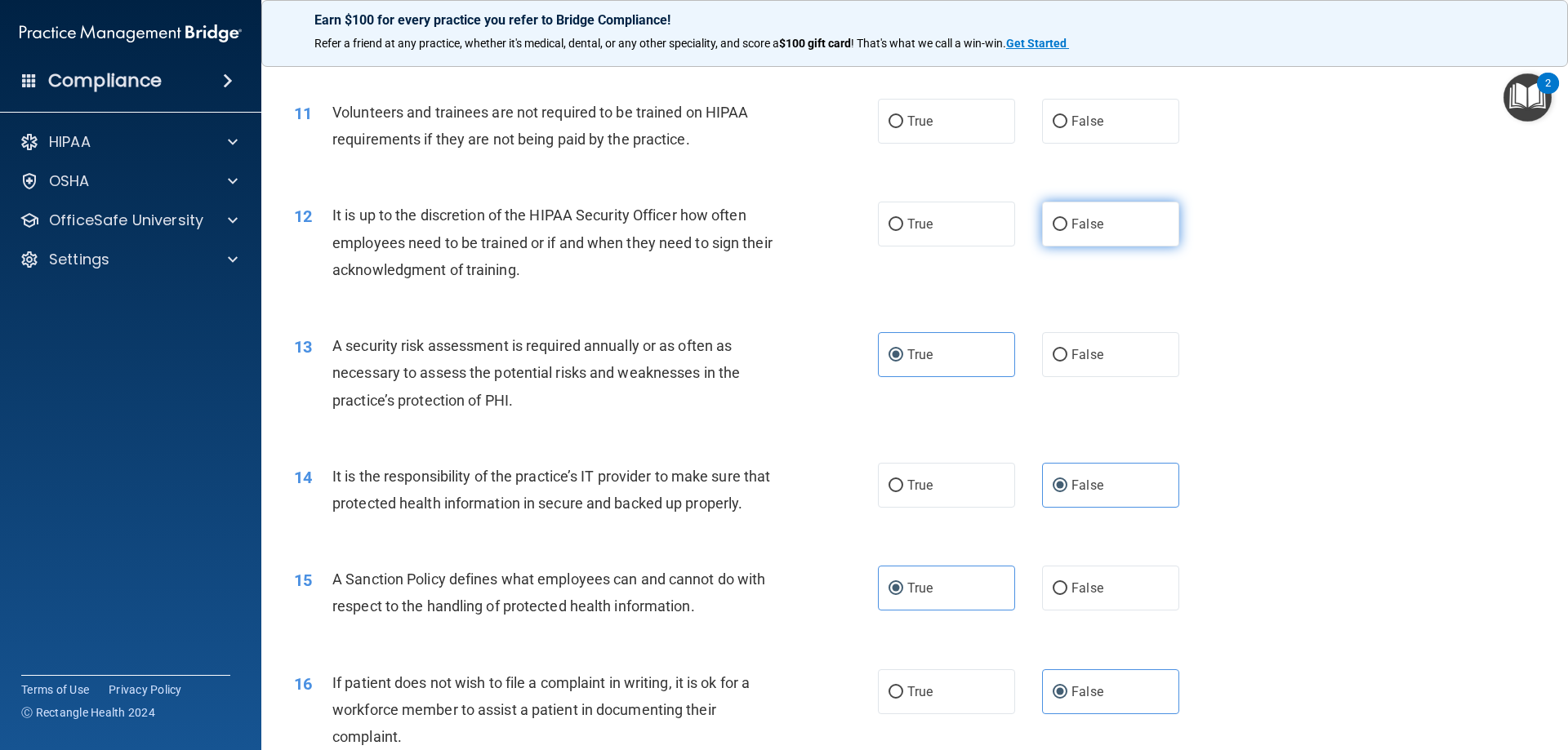
click at [1087, 220] on span "False" at bounding box center [1087, 224] width 32 height 15
click at [1067, 220] on input "False" at bounding box center [1059, 225] width 14 height 13
radio input "true"
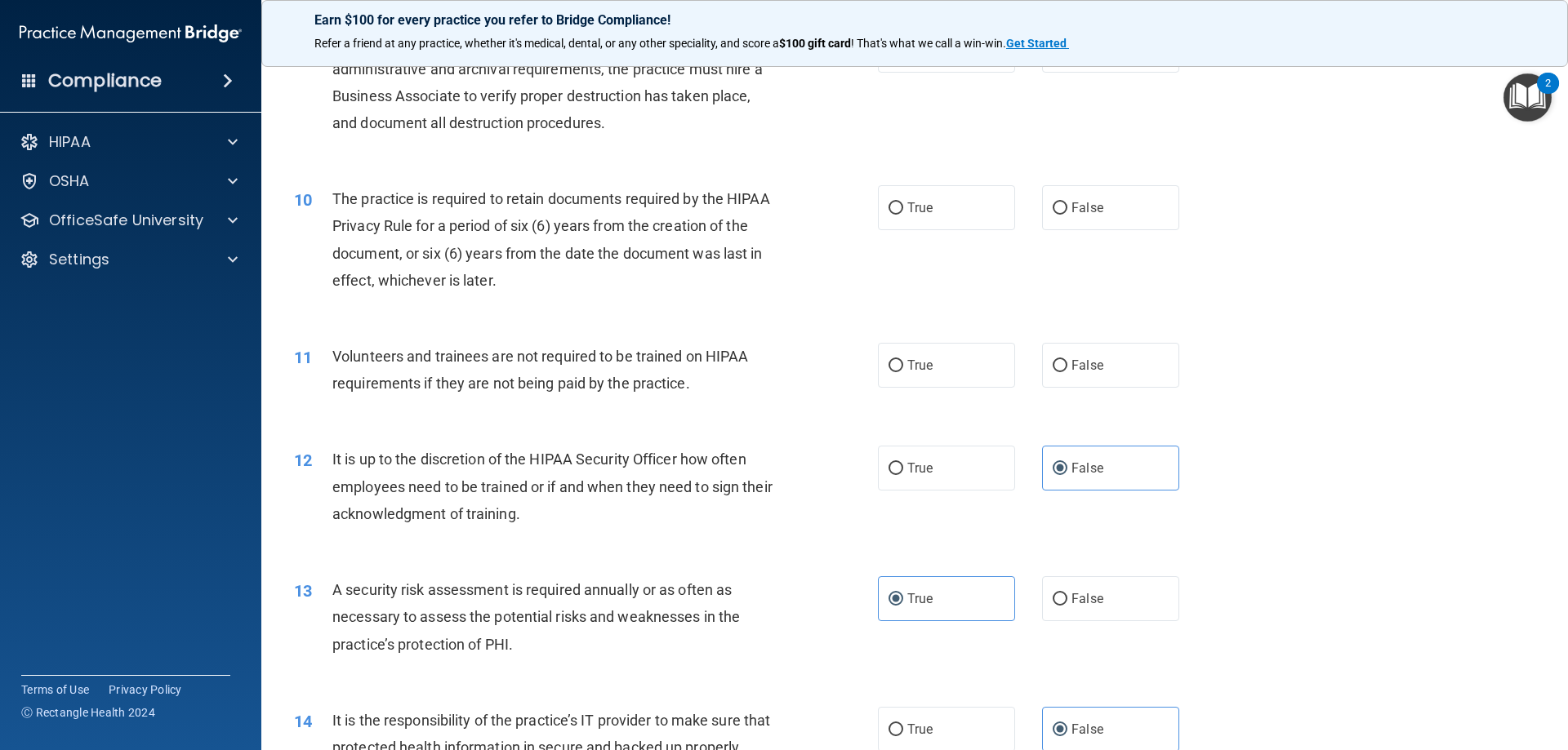
scroll to position [1225, 0]
click at [1101, 380] on label "False" at bounding box center [1110, 365] width 137 height 45
click at [1067, 373] on input "False" at bounding box center [1059, 367] width 14 height 13
radio input "true"
click at [970, 221] on label "True" at bounding box center [946, 208] width 137 height 45
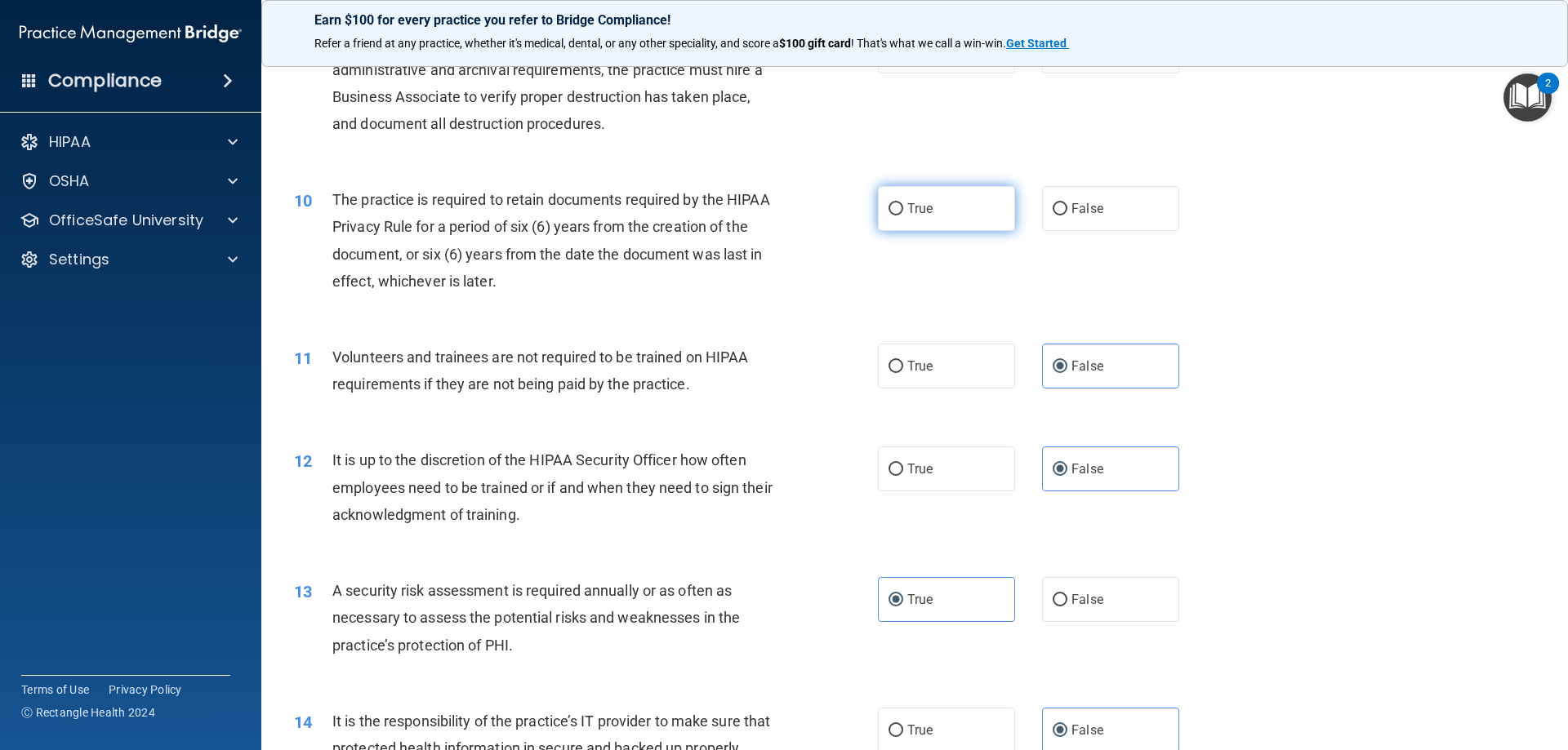
click at [903, 215] on input "True" at bounding box center [895, 210] width 14 height 13
radio input "true"
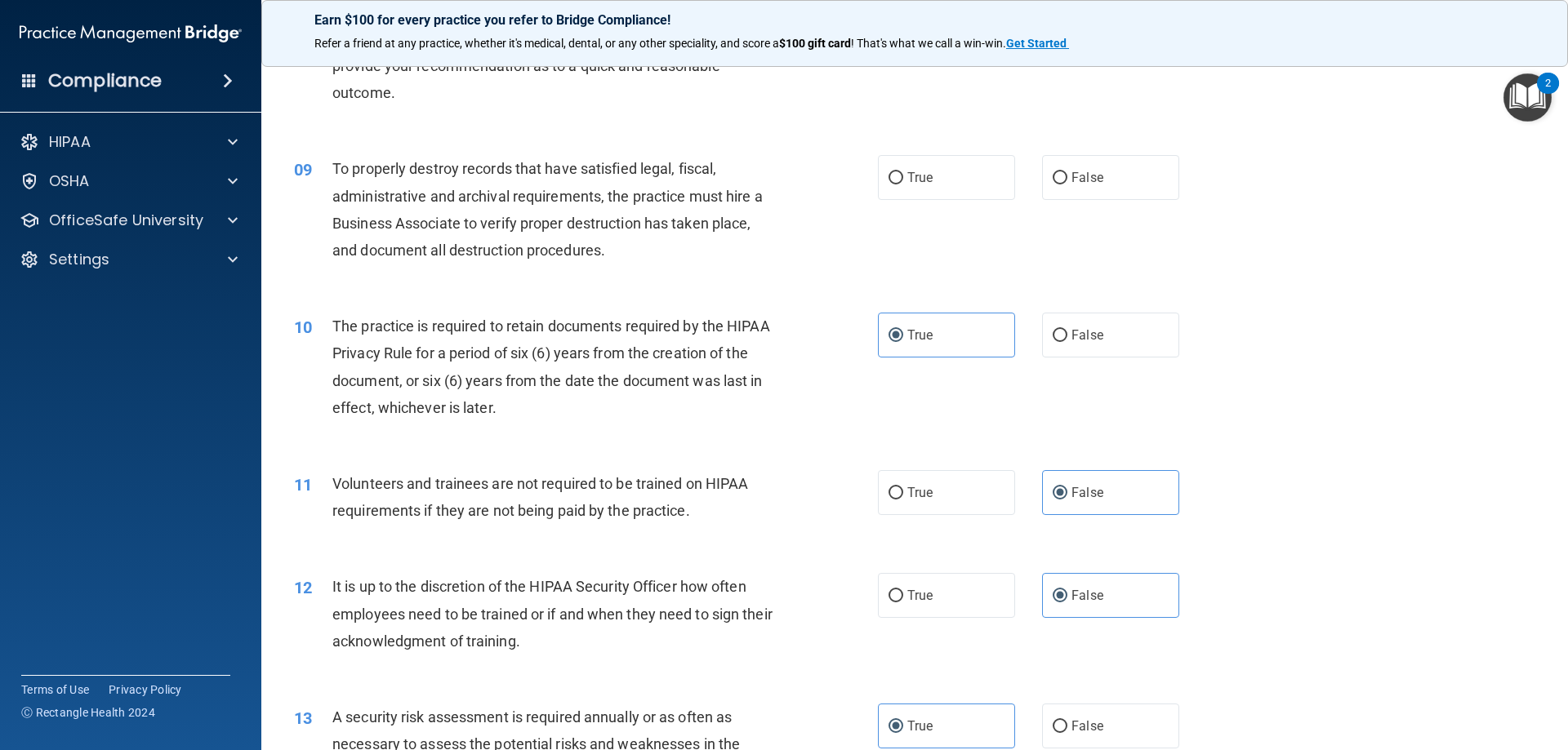
scroll to position [898, 0]
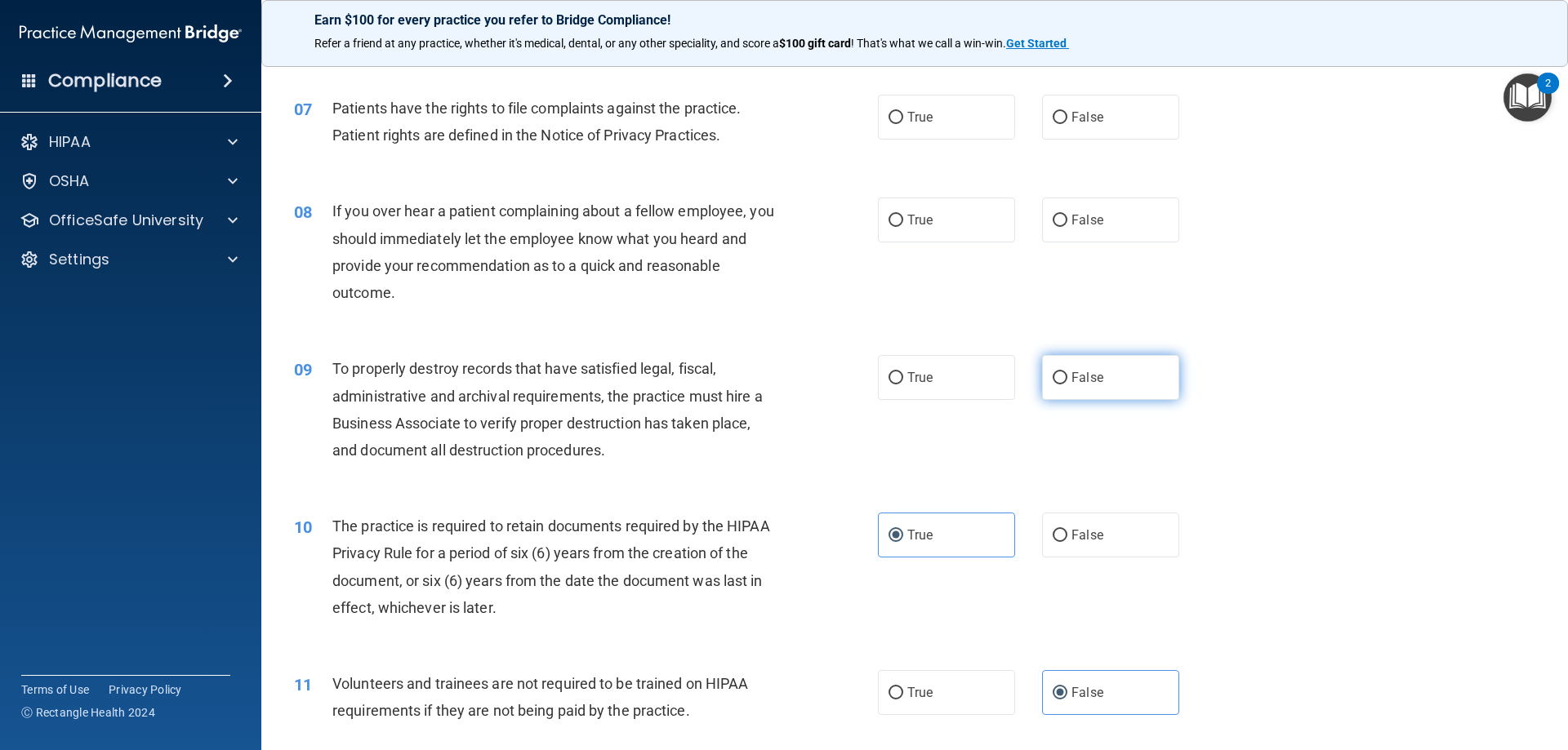
click at [1080, 396] on label "False" at bounding box center [1110, 377] width 137 height 45
click at [1067, 385] on input "False" at bounding box center [1059, 378] width 14 height 13
radio input "true"
click at [1087, 230] on label "False" at bounding box center [1110, 220] width 137 height 45
click at [1067, 227] on input "False" at bounding box center [1059, 221] width 14 height 13
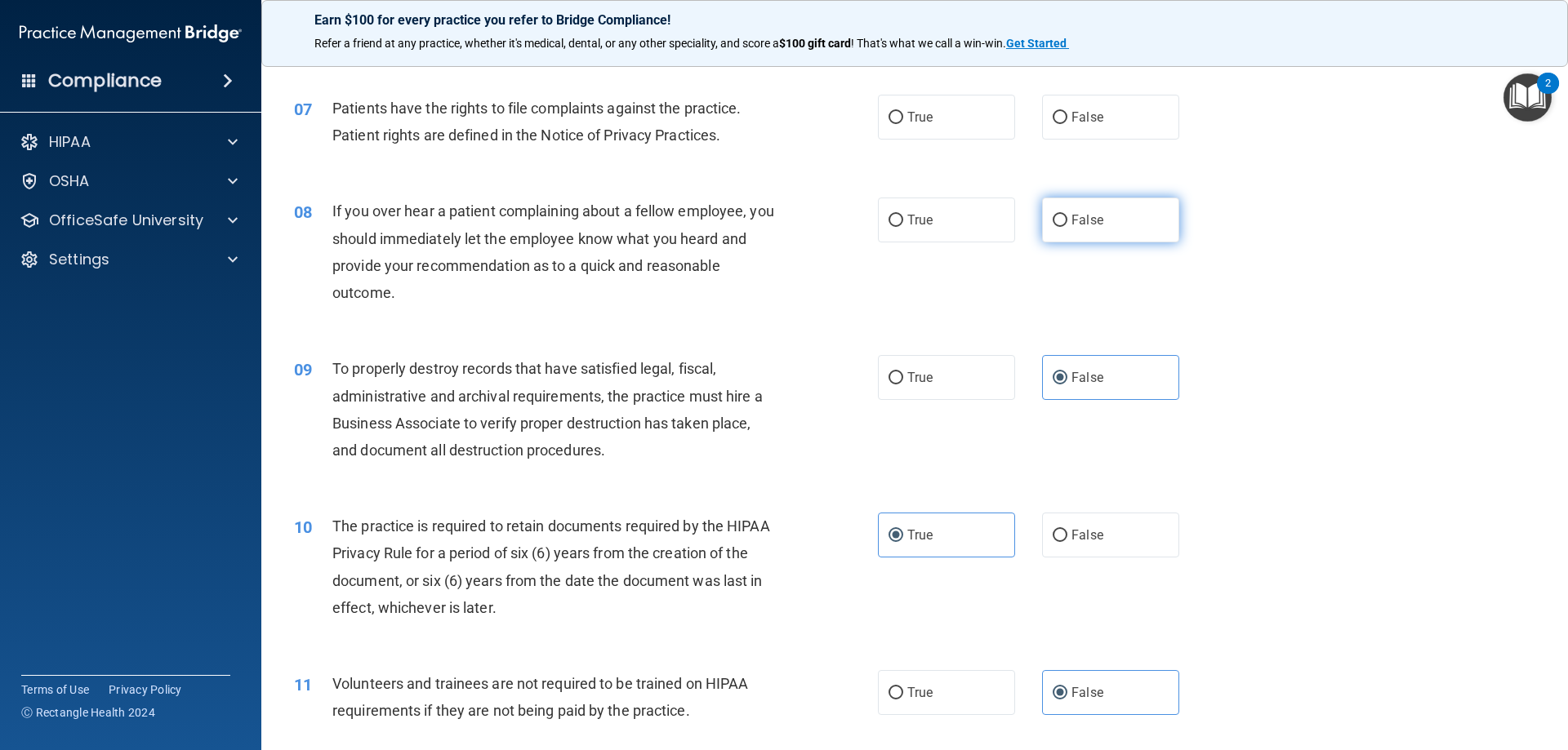
radio input "true"
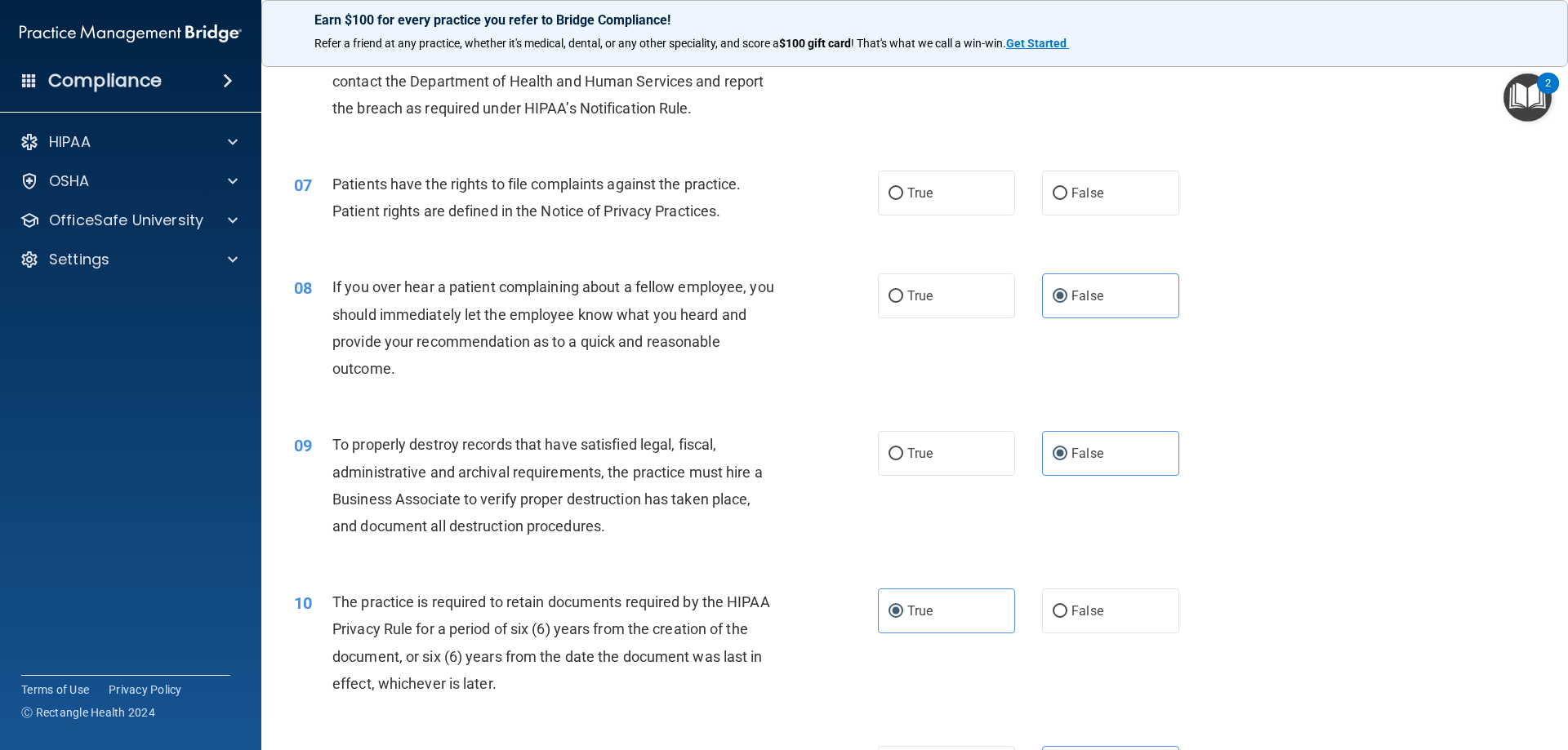
scroll to position [735, 0]
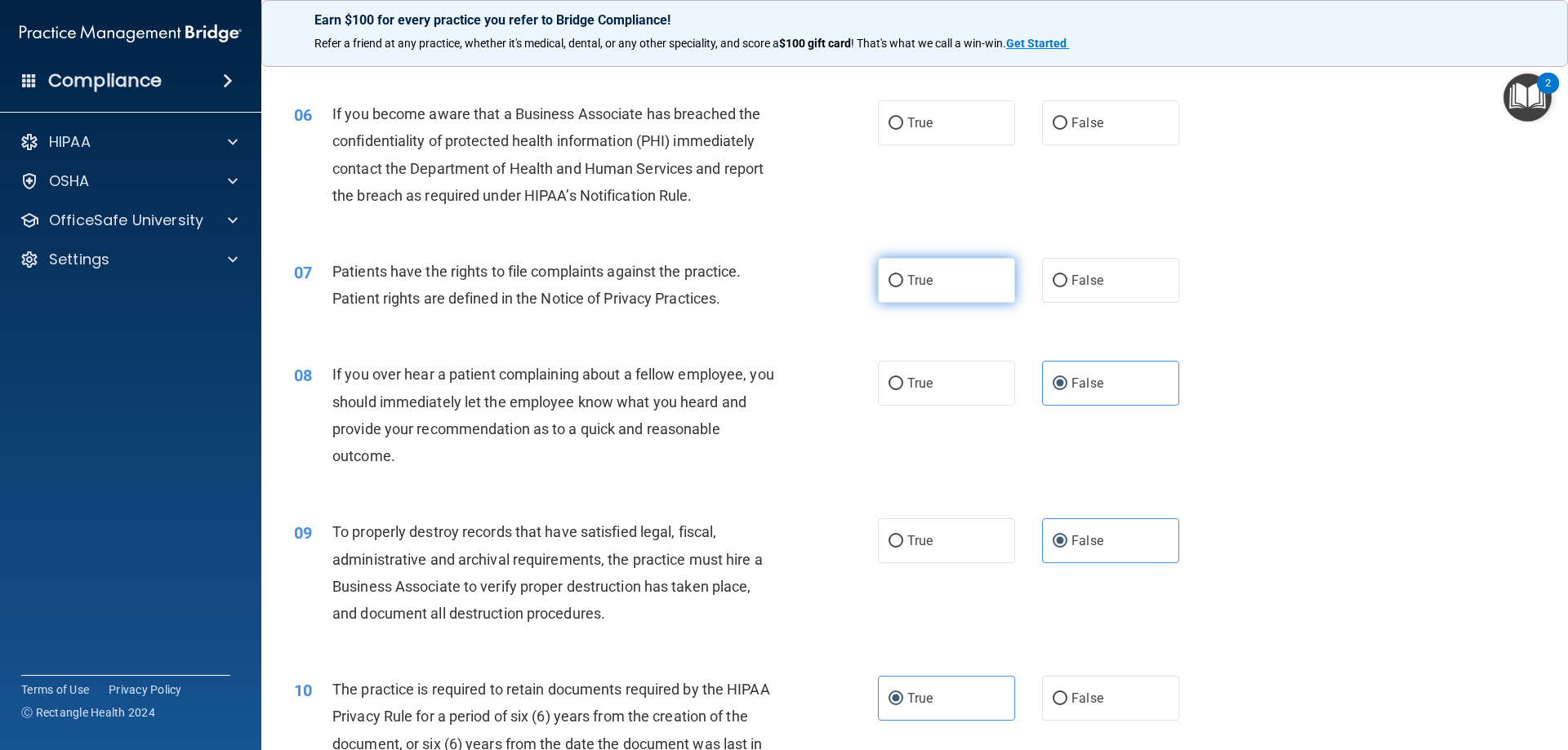
click at [932, 290] on label "True" at bounding box center [946, 280] width 137 height 45
click at [903, 287] on input "True" at bounding box center [895, 281] width 14 height 13
radio input "true"
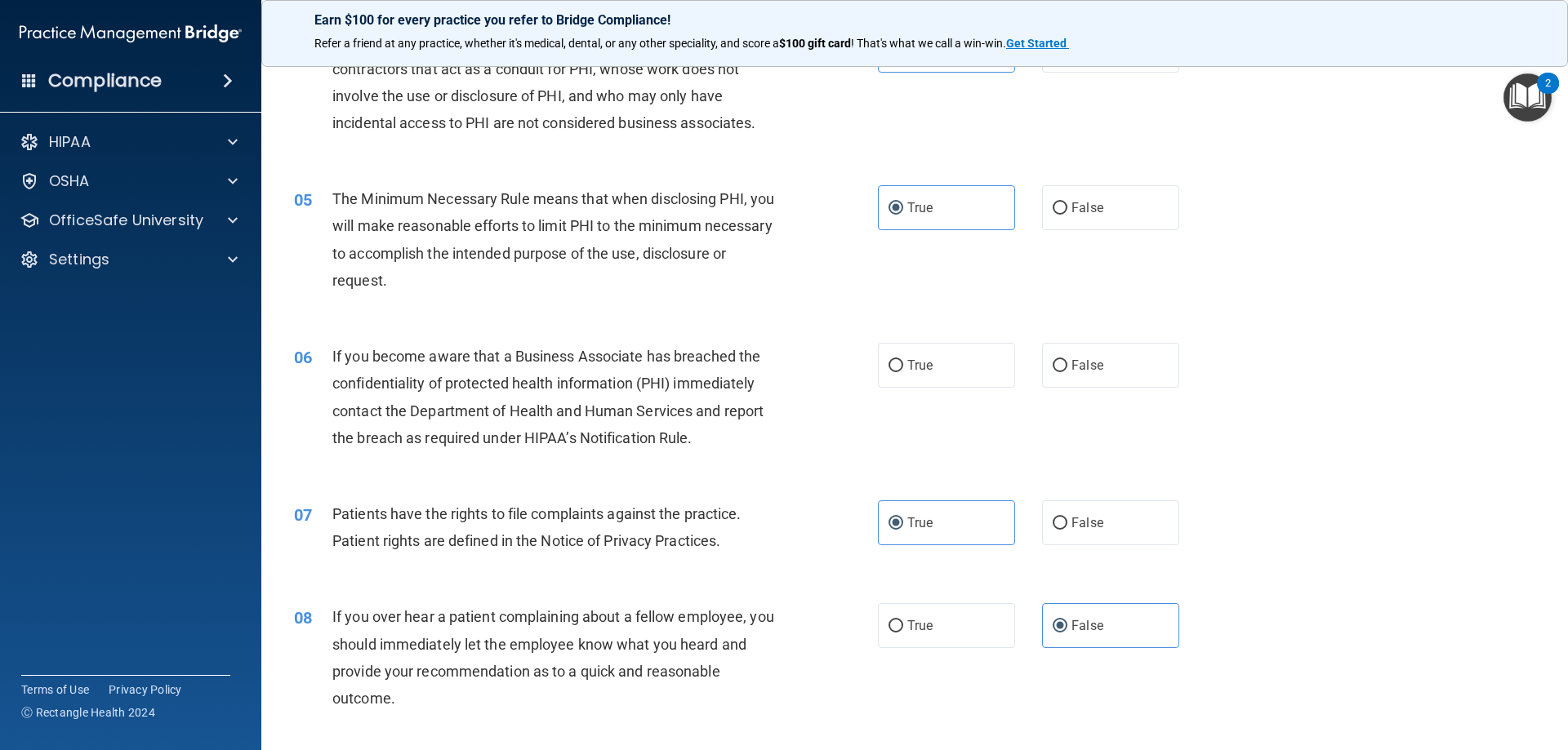
scroll to position [490, 0]
click at [869, 360] on div "06 If you become aware that a Business Associate has breached the confidentiali…" at bounding box center [586, 403] width 633 height 117
click at [938, 358] on label "True" at bounding box center [946, 367] width 137 height 45
click at [903, 363] on input "True" at bounding box center [895, 369] width 14 height 13
radio input "true"
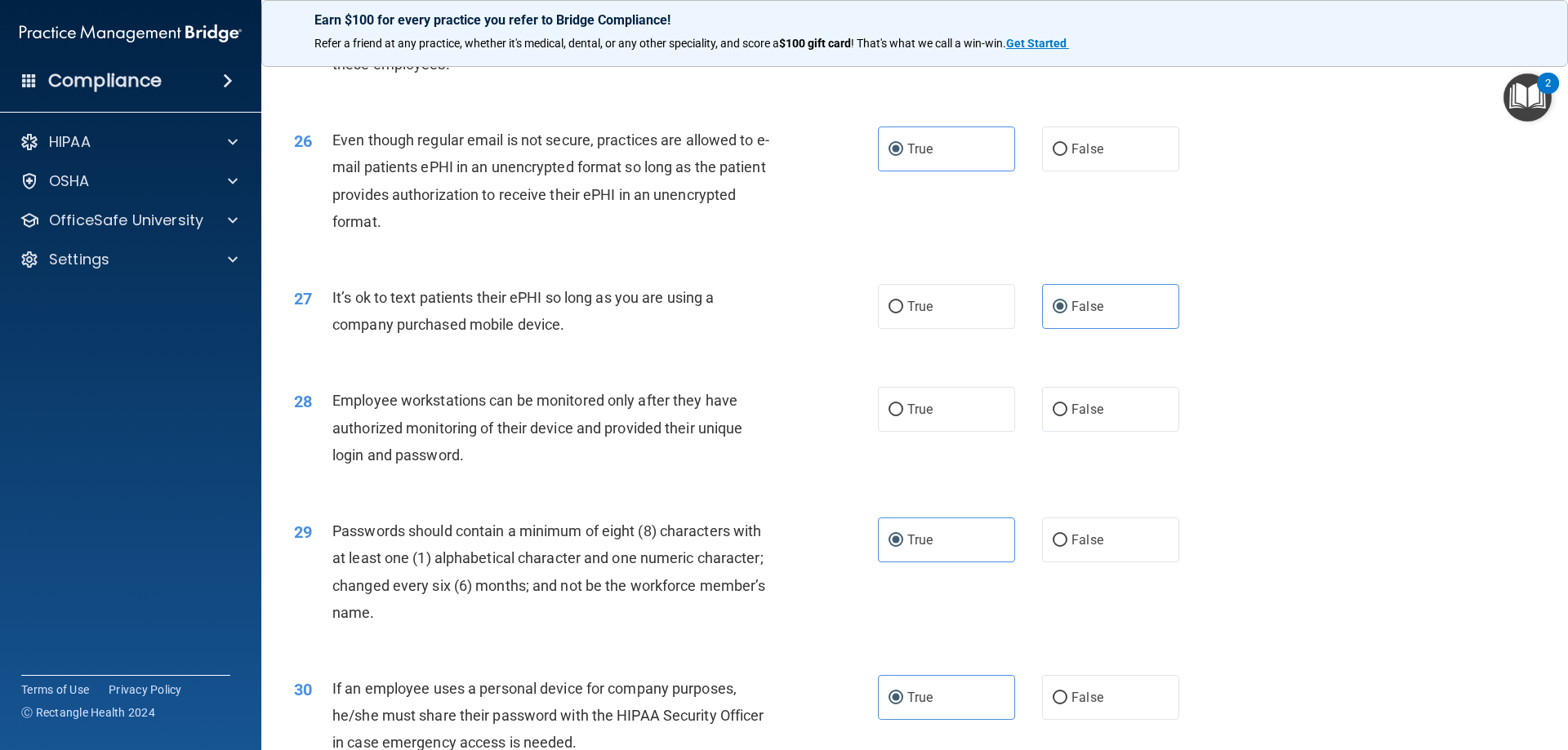
scroll to position [3104, 0]
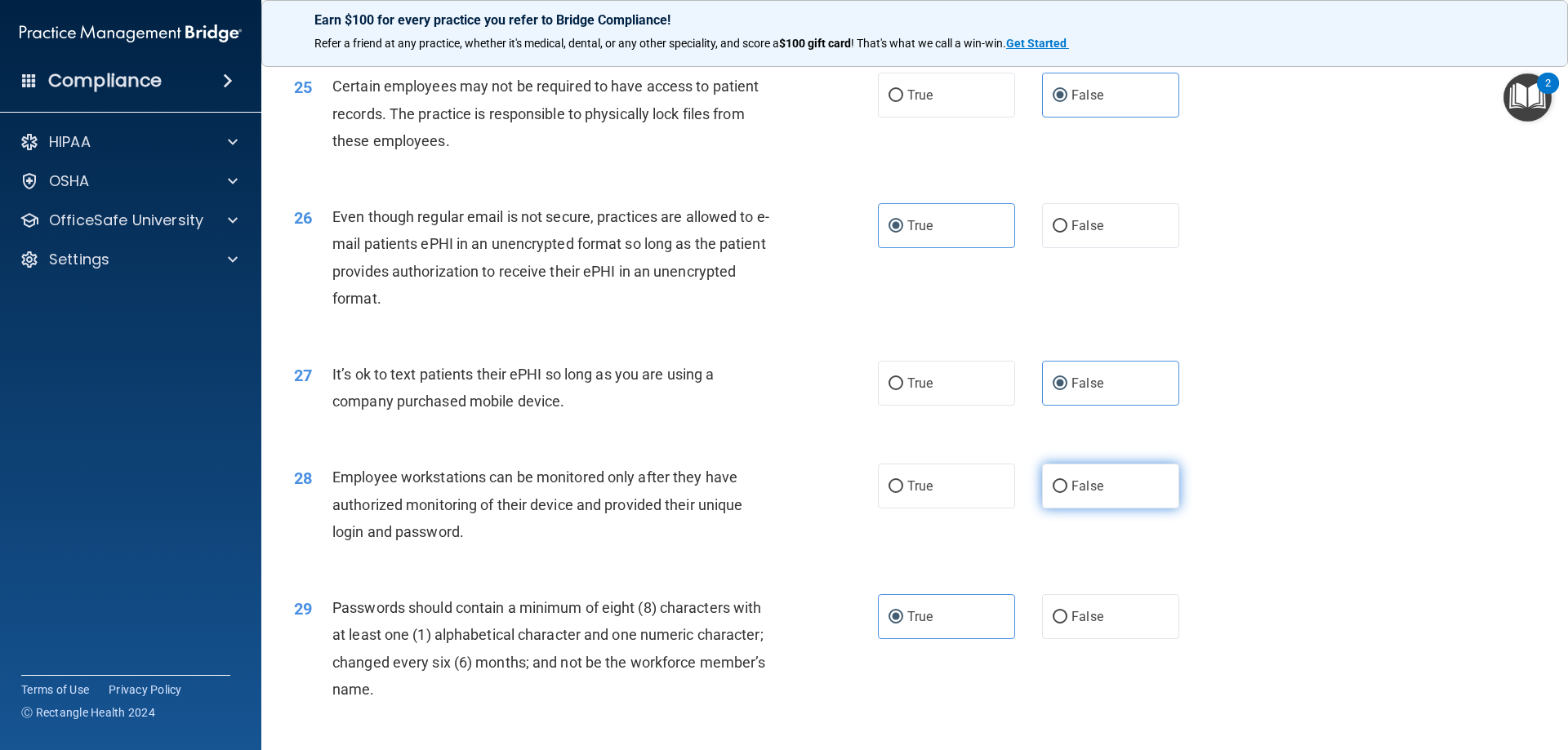
click at [1105, 508] on label "False" at bounding box center [1110, 486] width 137 height 45
click at [1067, 493] on input "False" at bounding box center [1059, 487] width 14 height 13
radio input "true"
click at [973, 508] on label "True" at bounding box center [946, 486] width 137 height 45
click at [903, 493] on input "True" at bounding box center [895, 487] width 14 height 13
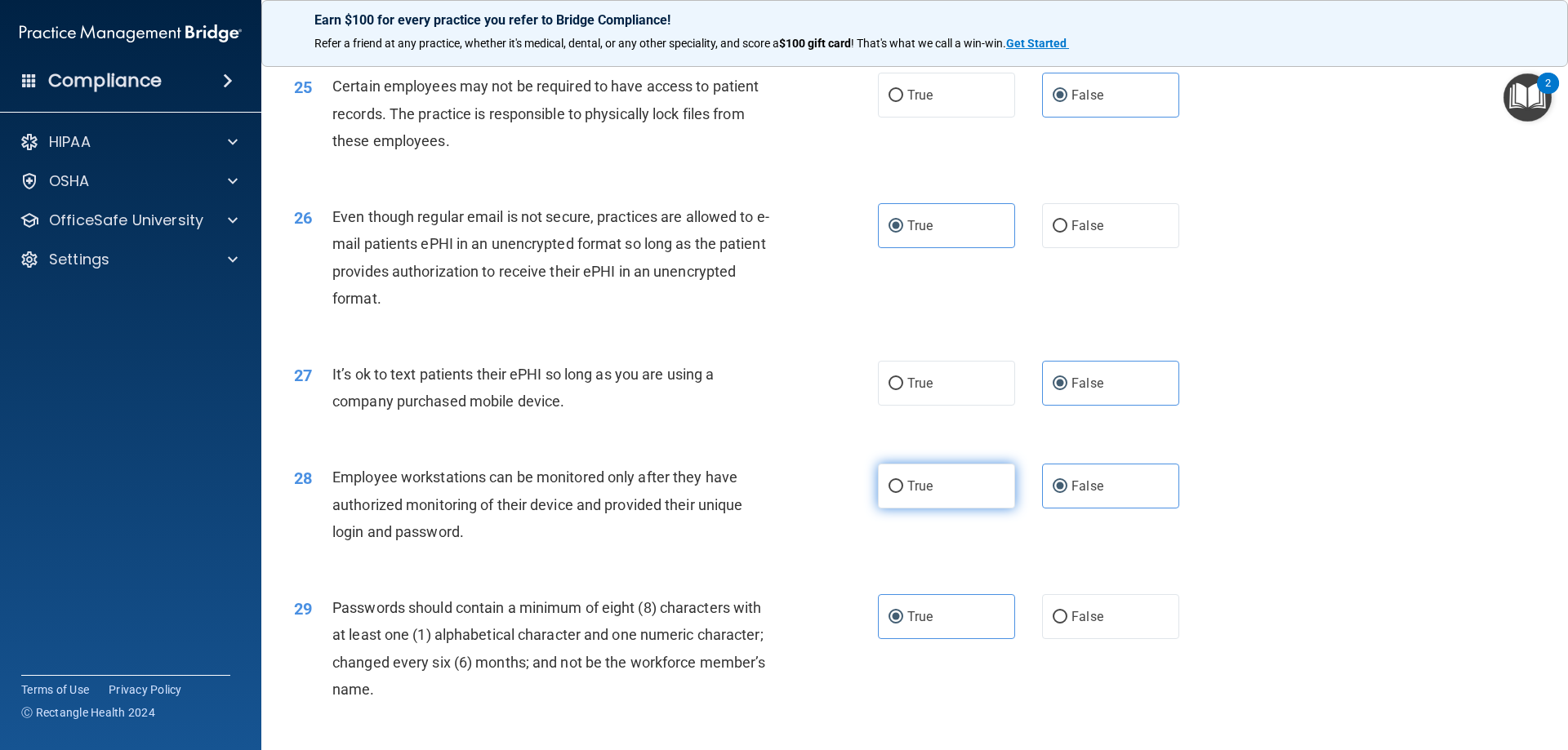
radio input "true"
radio input "false"
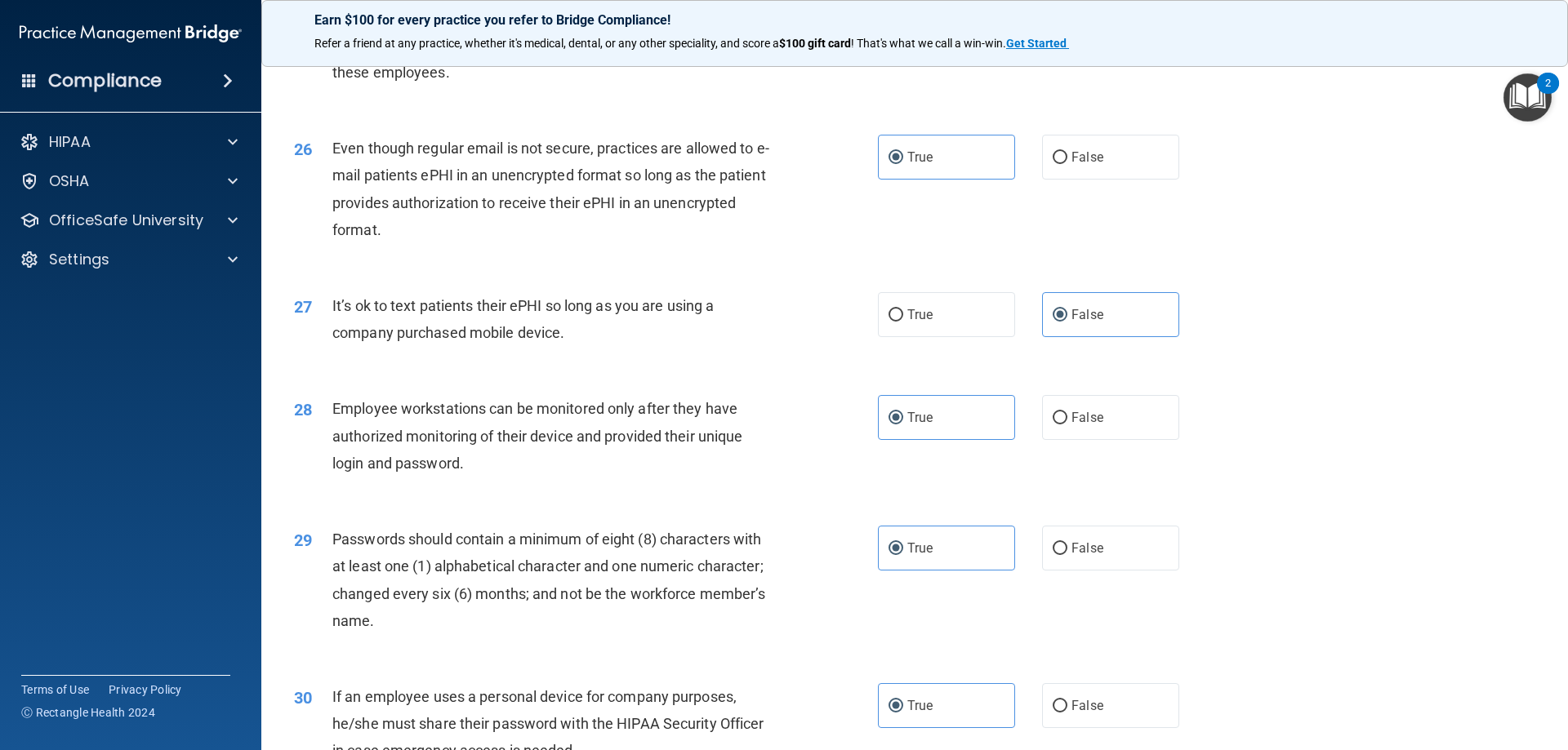
scroll to position [3348, 0]
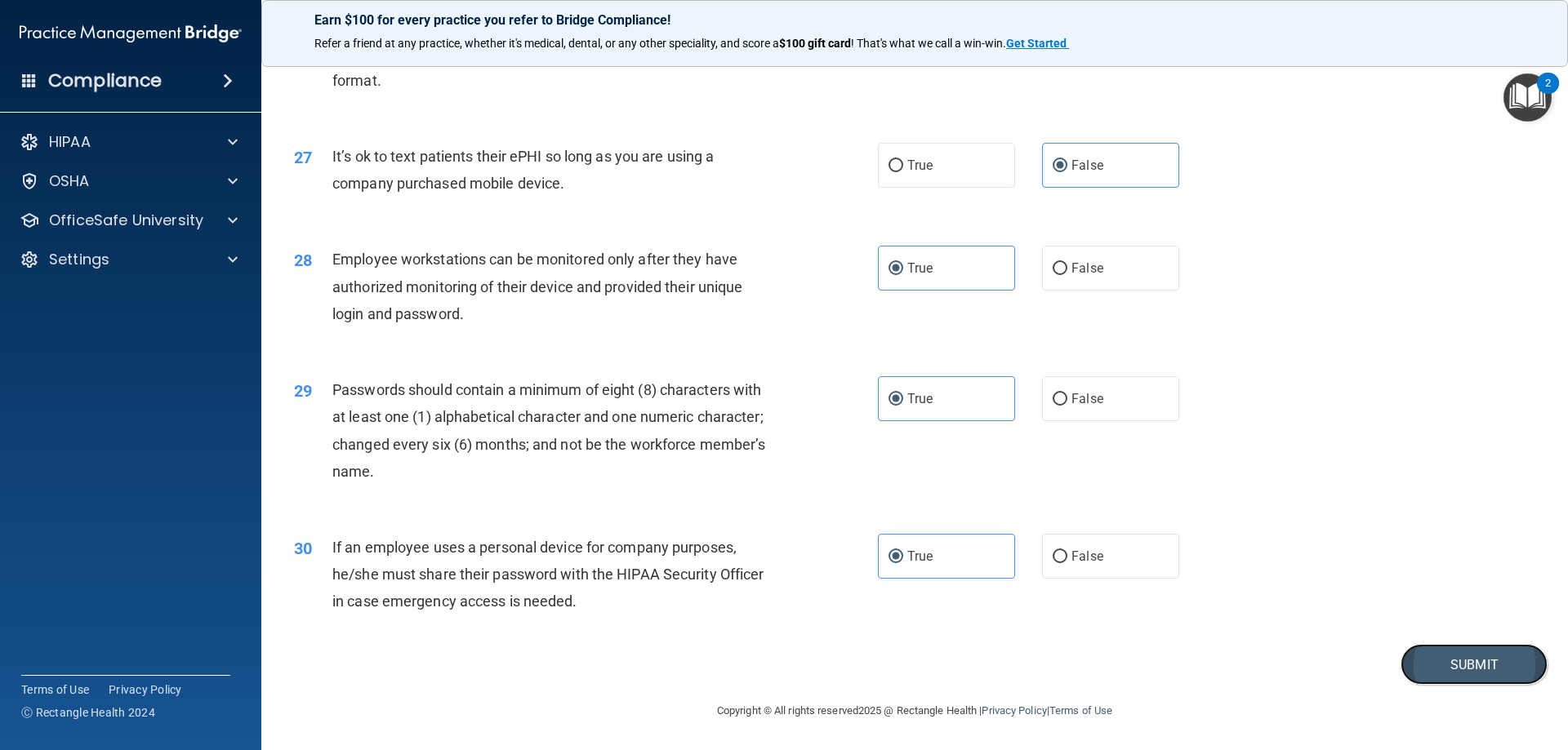
click at [1467, 676] on button "Submit" at bounding box center [1474, 664] width 147 height 41
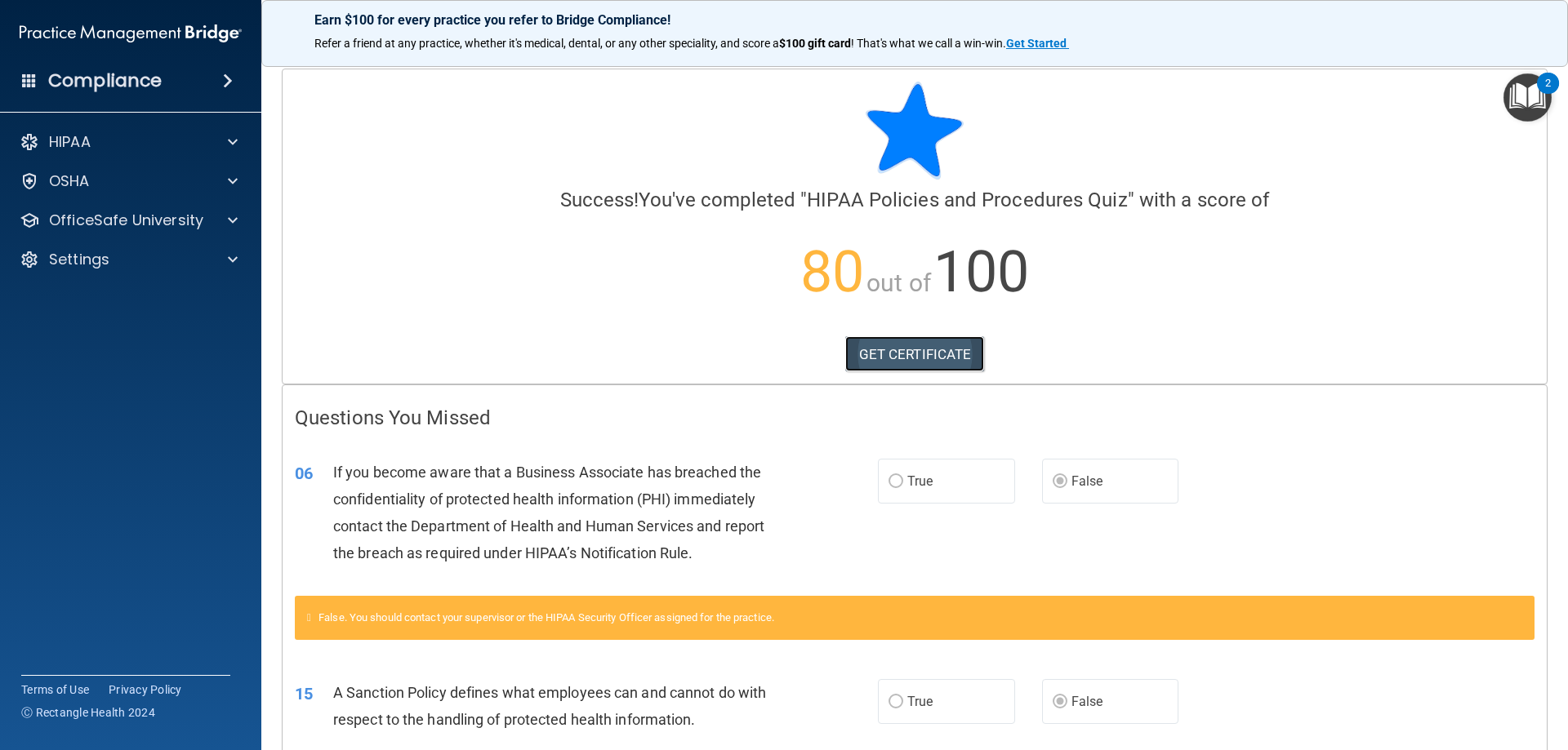
click at [917, 348] on link "GET CERTIFICATE" at bounding box center [915, 354] width 140 height 36
click at [105, 222] on p "OfficeSafe University" at bounding box center [125, 220] width 154 height 19
click at [148, 269] on link "HIPAA Training" at bounding box center [113, 259] width 258 height 33
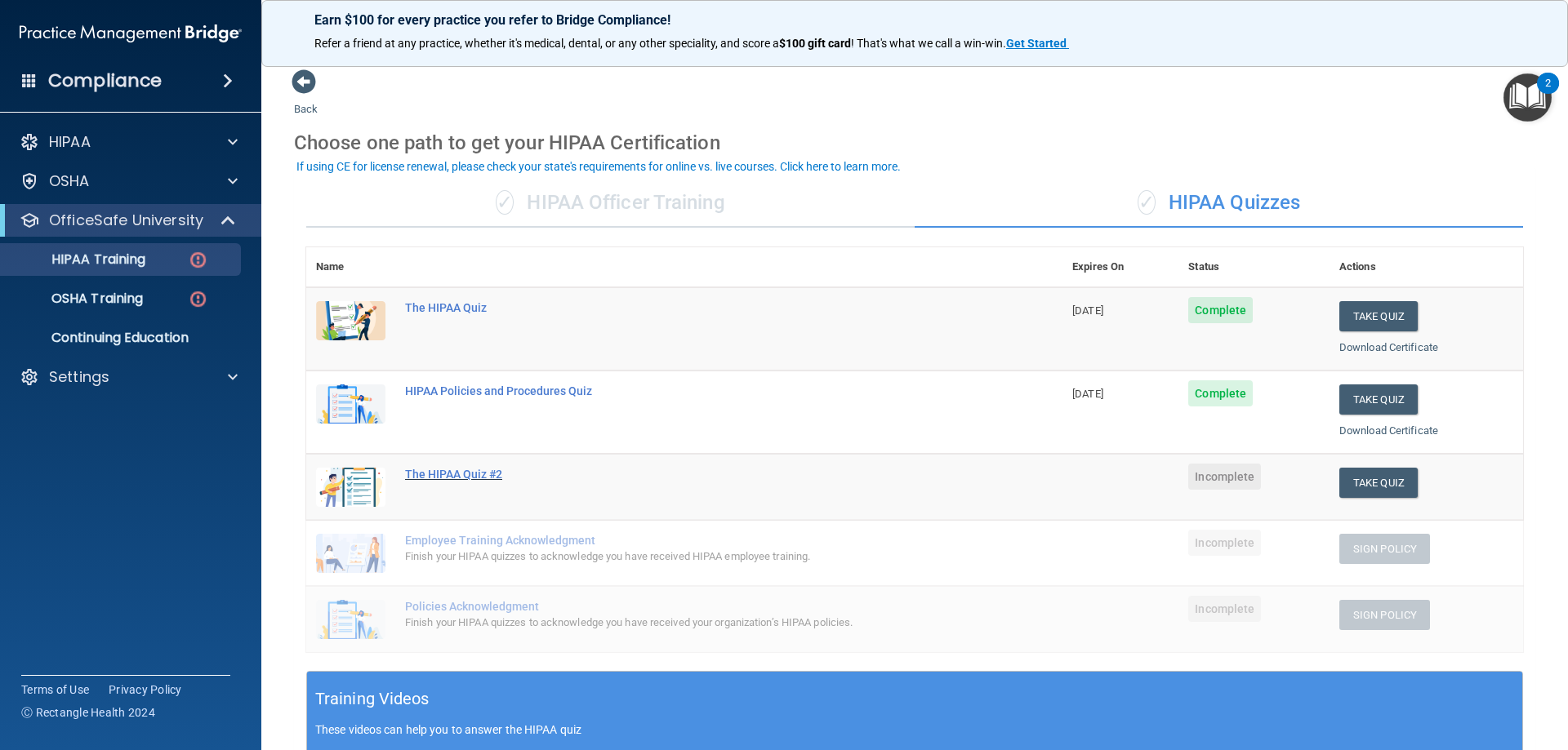
click at [476, 478] on div "The HIPAA Quiz #2" at bounding box center [693, 475] width 576 height 13
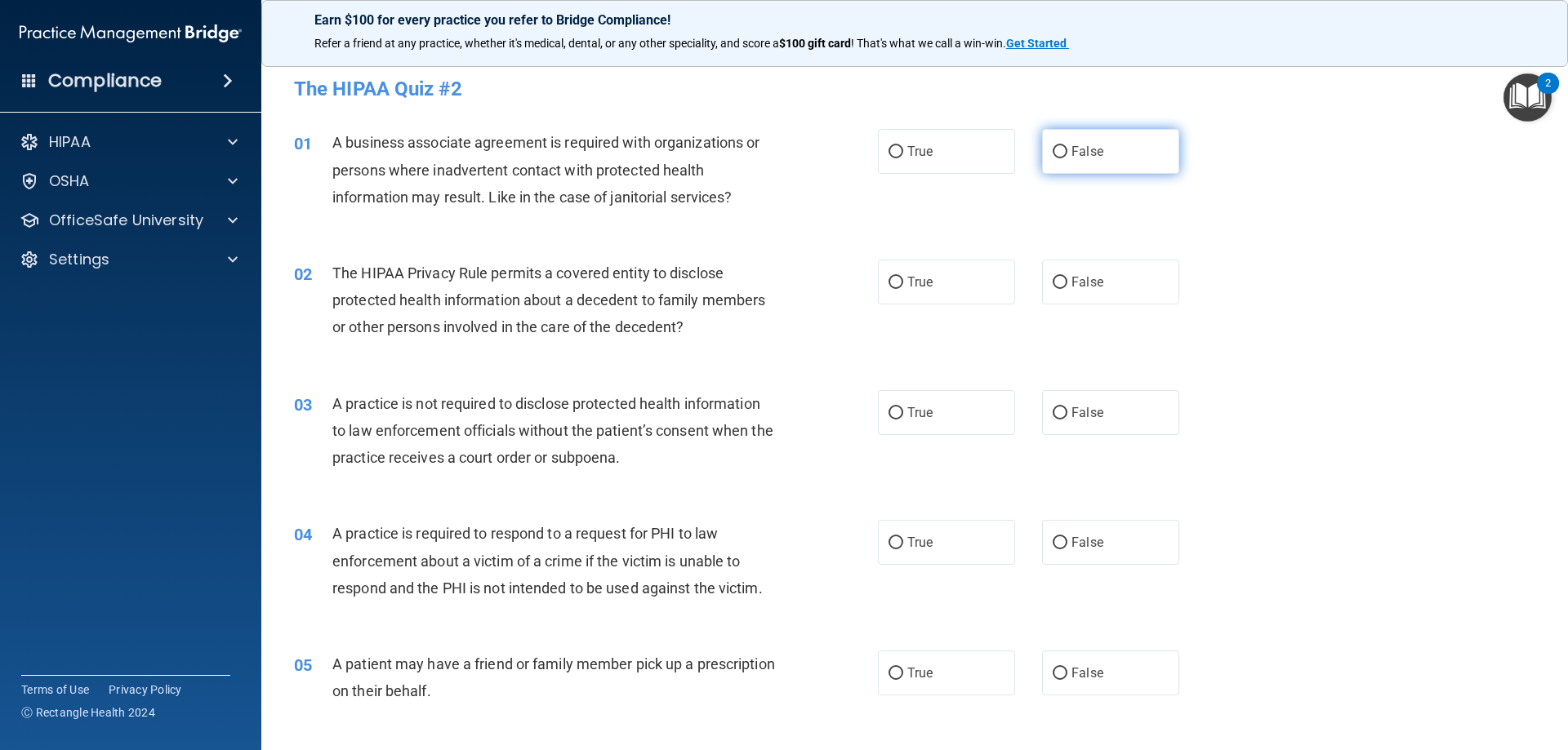
click at [1077, 150] on span "False" at bounding box center [1087, 152] width 32 height 15
click at [1067, 150] on input "False" at bounding box center [1059, 152] width 14 height 13
radio input "true"
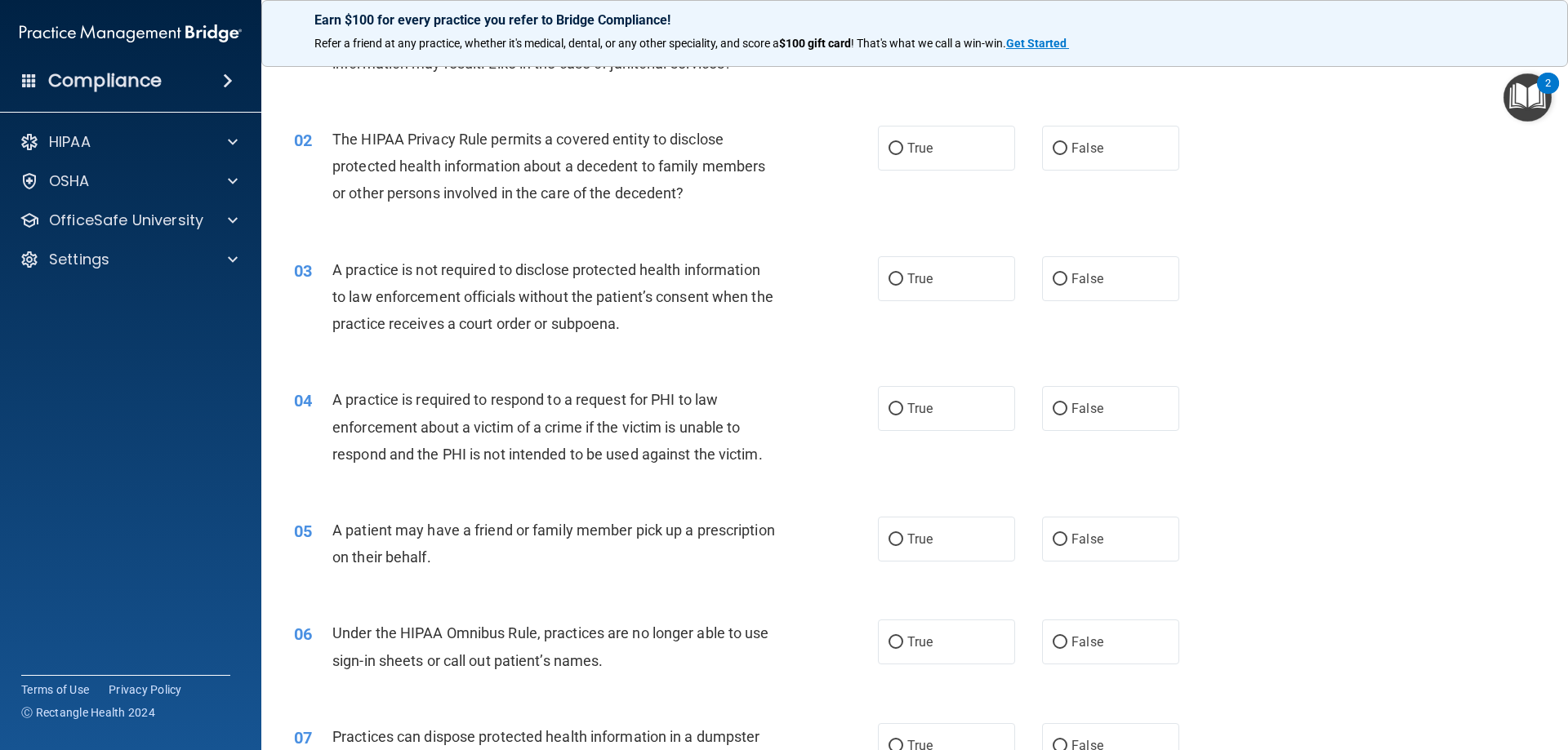
scroll to position [163, 0]
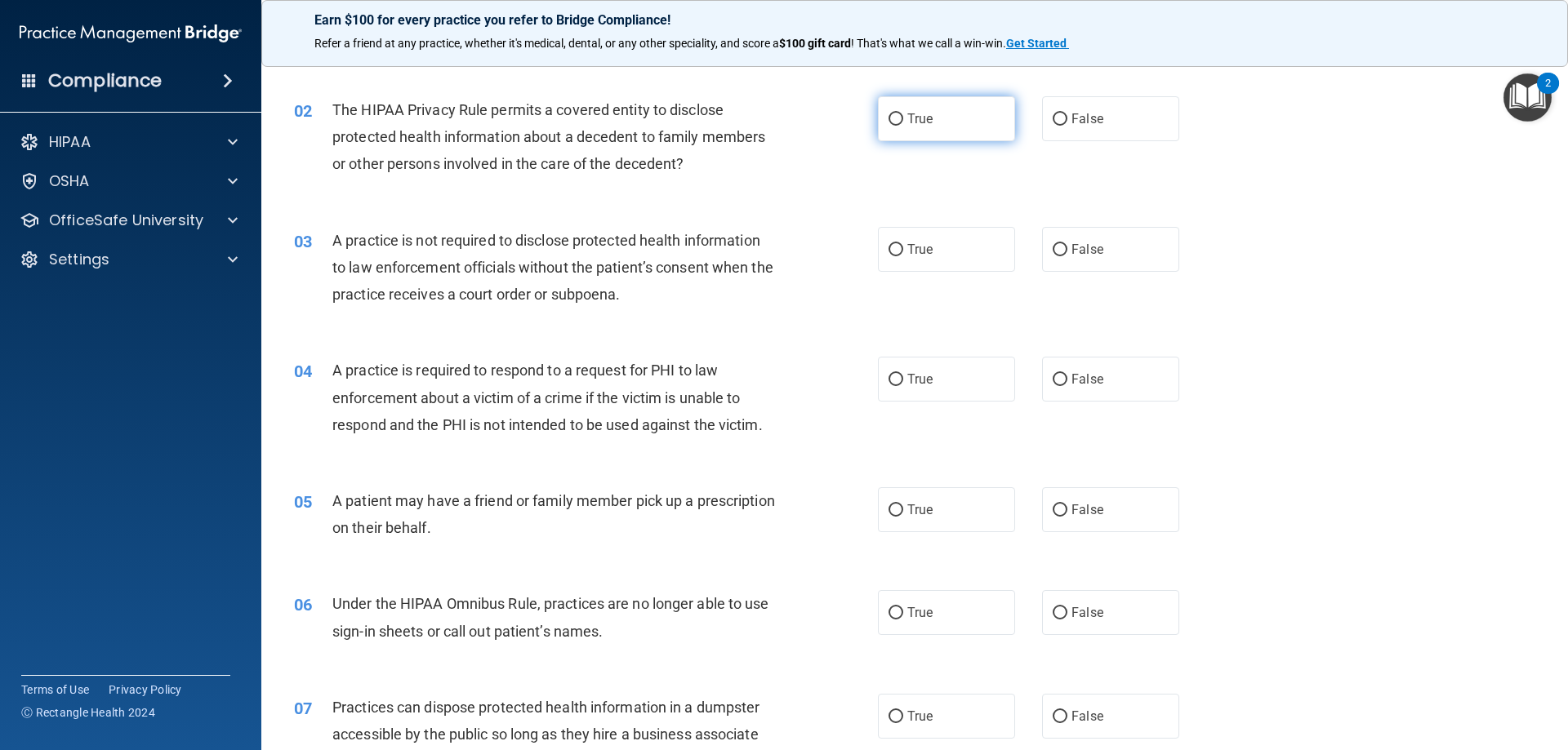
click at [891, 117] on input "True" at bounding box center [895, 120] width 14 height 13
radio input "true"
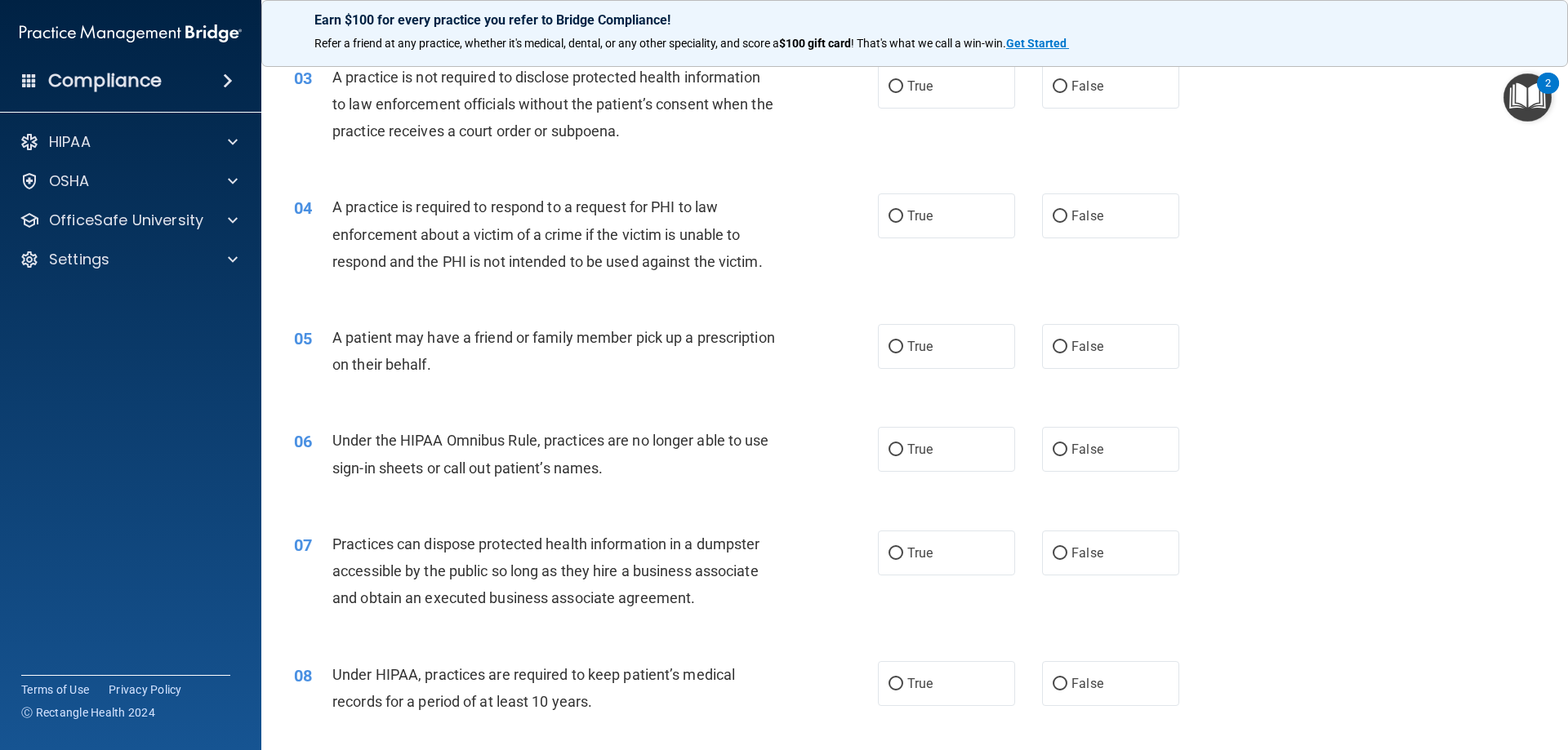
scroll to position [245, 0]
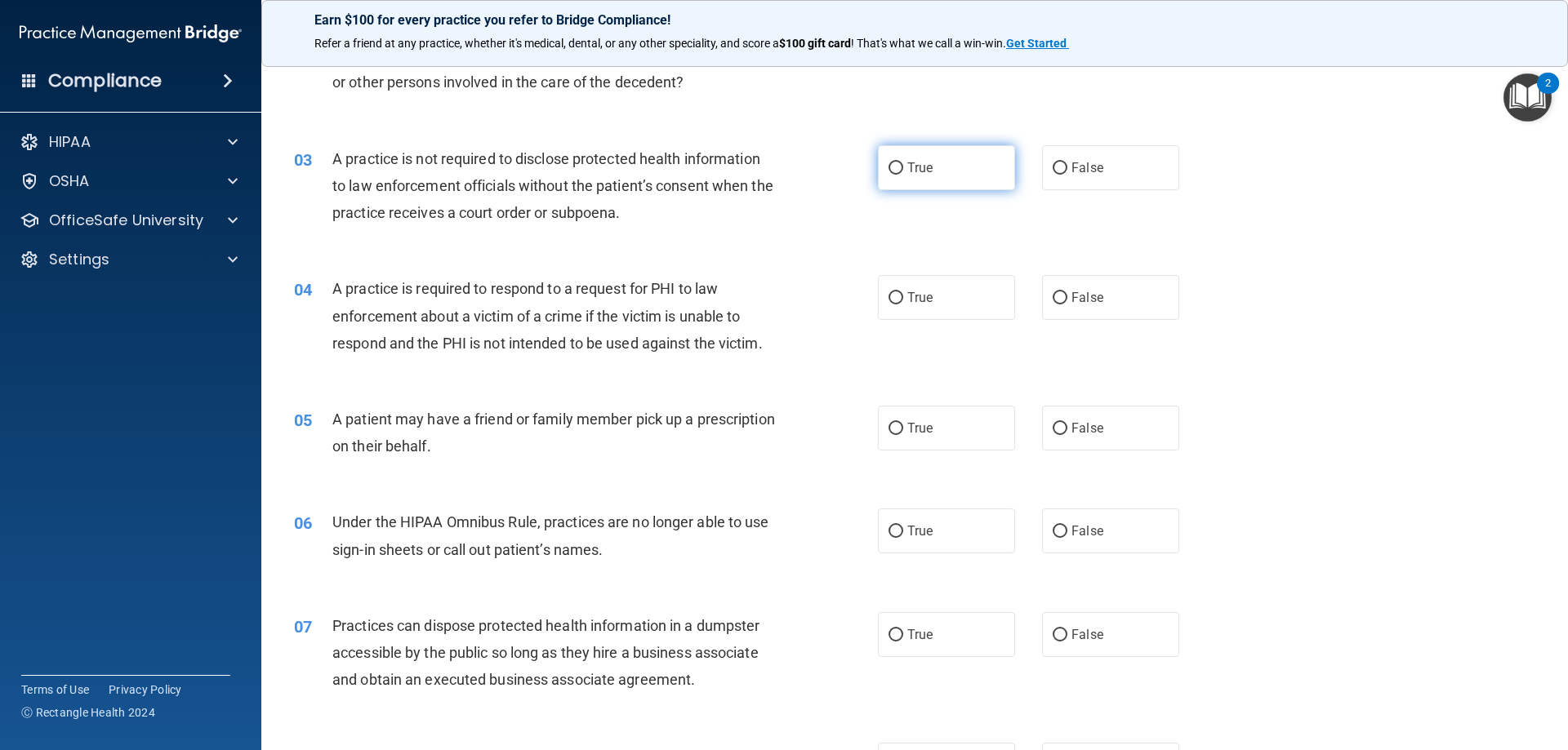
click at [912, 161] on span "True" at bounding box center [920, 168] width 25 height 15
click at [903, 162] on input "True" at bounding box center [895, 168] width 14 height 13
radio input "true"
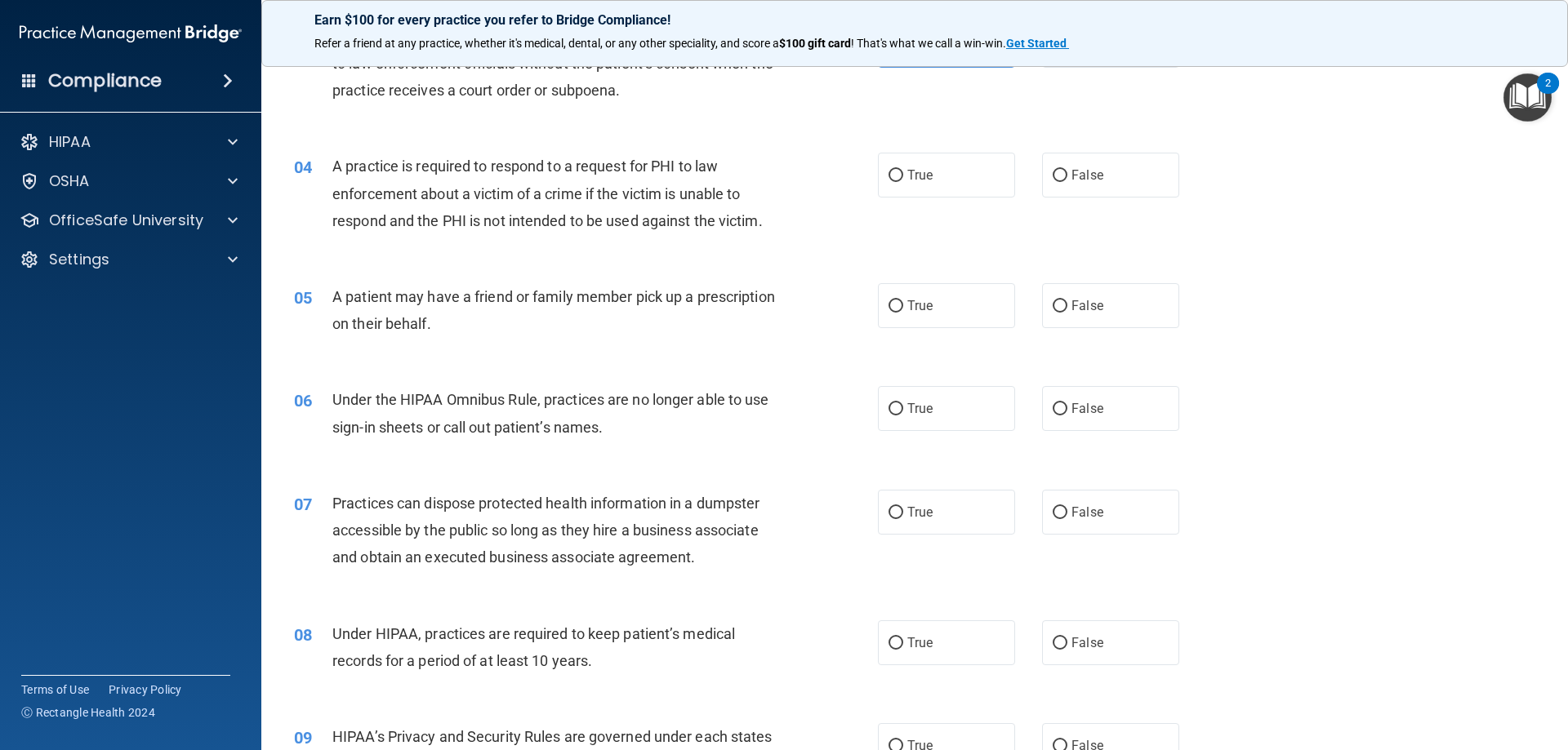
scroll to position [408, 0]
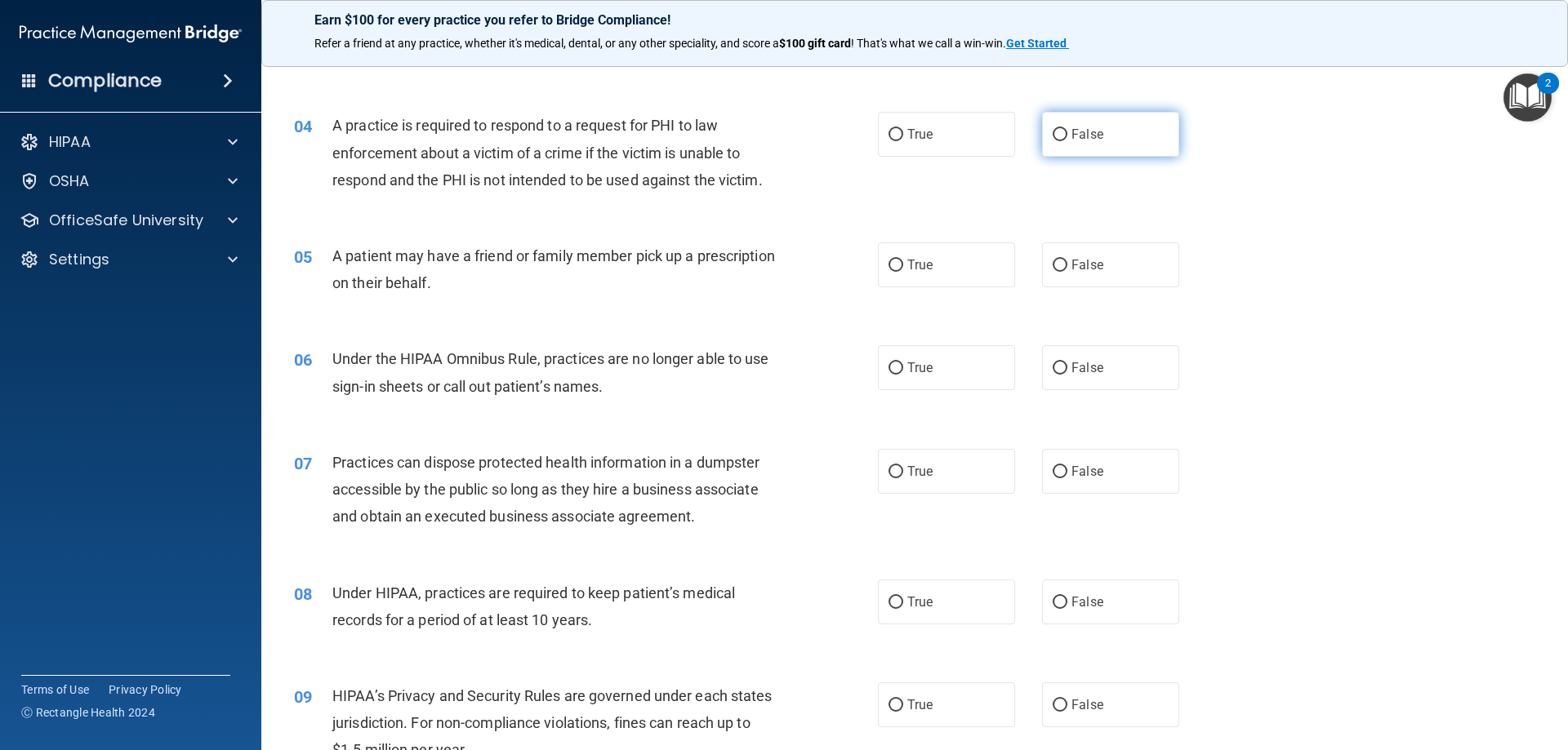
click at [1092, 138] on span "False" at bounding box center [1087, 134] width 32 height 15
click at [1067, 138] on input "False" at bounding box center [1059, 135] width 14 height 13
radio input "true"
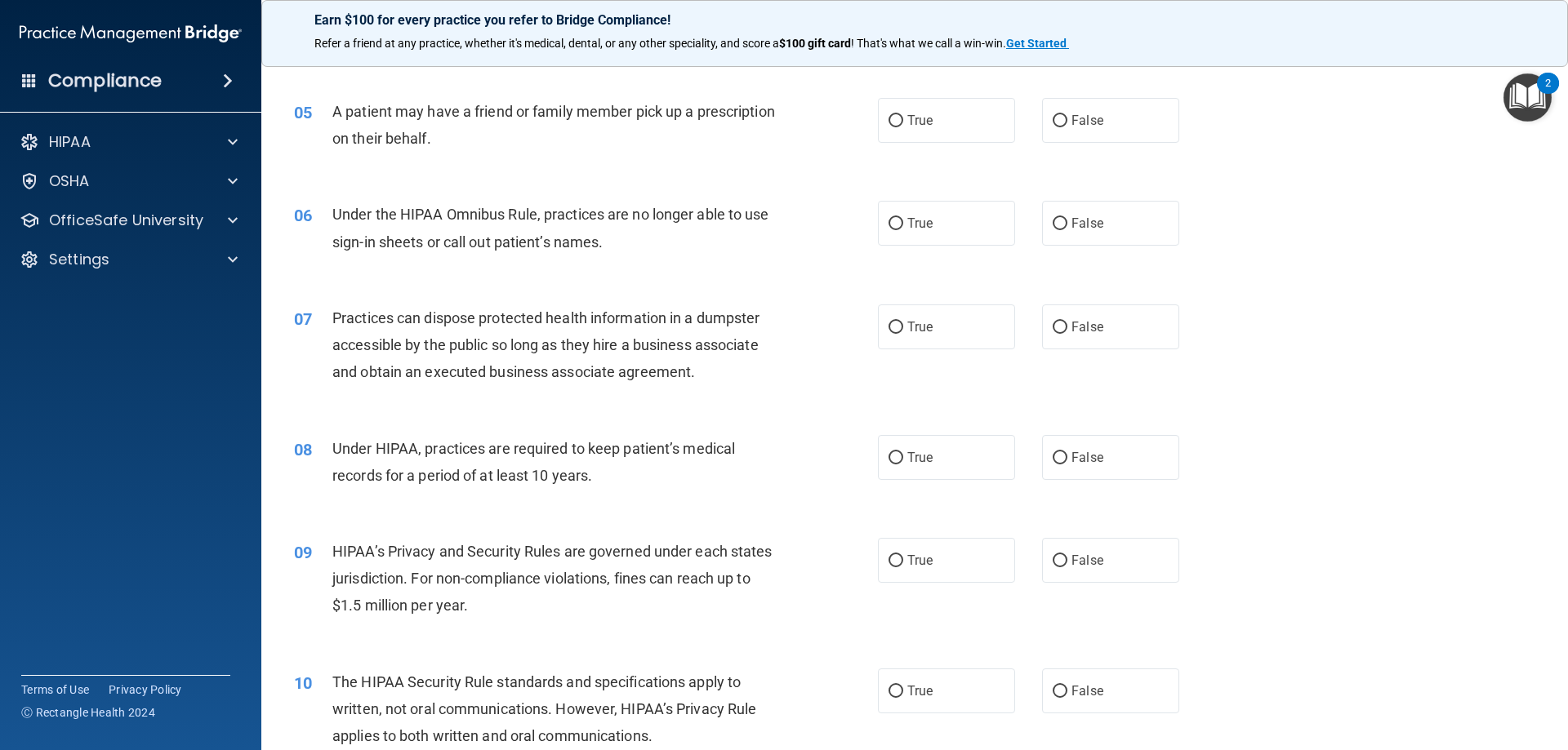
scroll to position [572, 0]
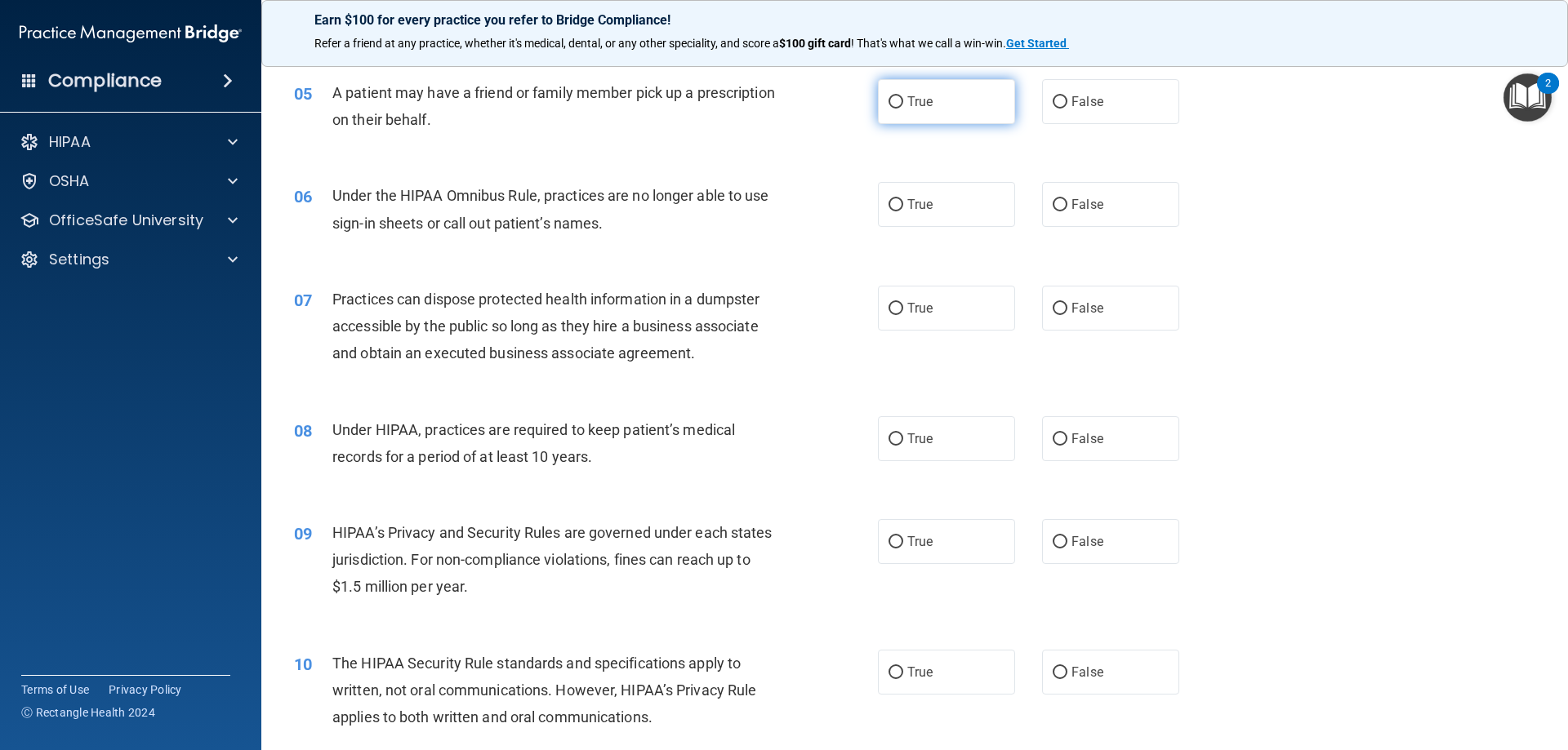
click at [896, 104] on input "True" at bounding box center [895, 102] width 14 height 13
radio input "true"
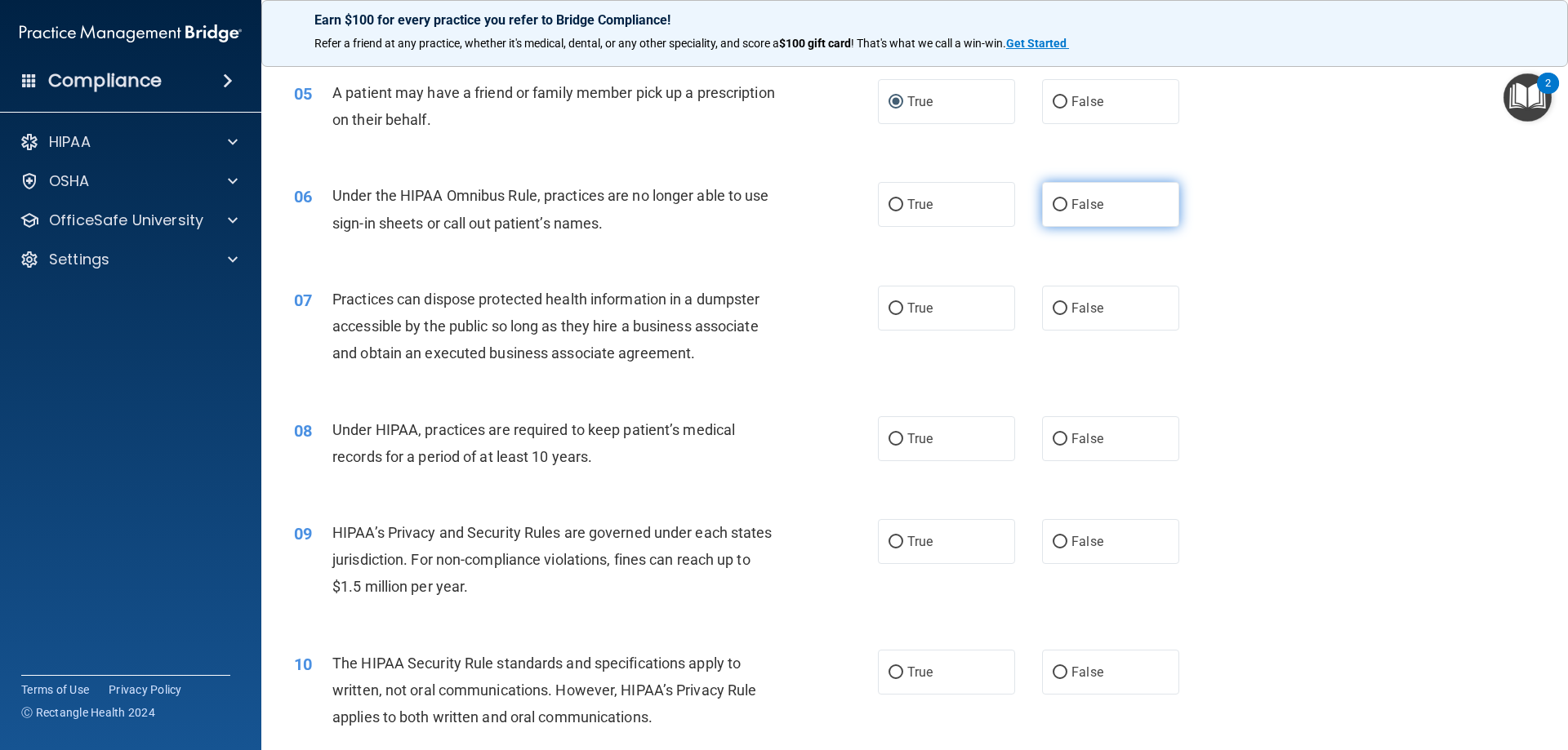
click at [1105, 203] on label "False" at bounding box center [1110, 204] width 137 height 45
click at [1067, 203] on input "False" at bounding box center [1059, 205] width 14 height 13
radio input "true"
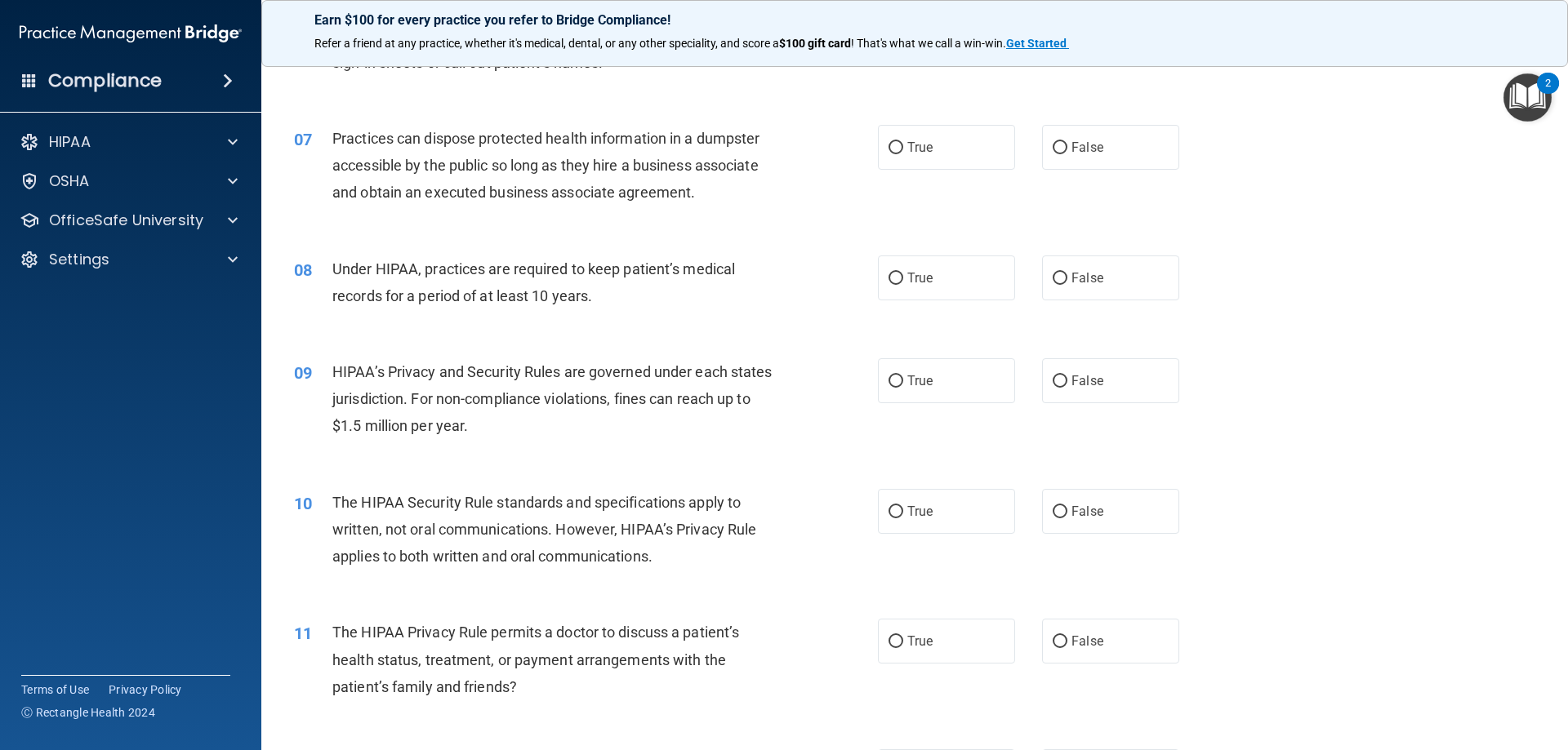
scroll to position [735, 0]
click at [1071, 141] on span "False" at bounding box center [1087, 145] width 32 height 15
click at [1067, 141] on input "False" at bounding box center [1059, 146] width 14 height 13
radio input "true"
click at [912, 284] on label "True" at bounding box center [946, 275] width 137 height 45
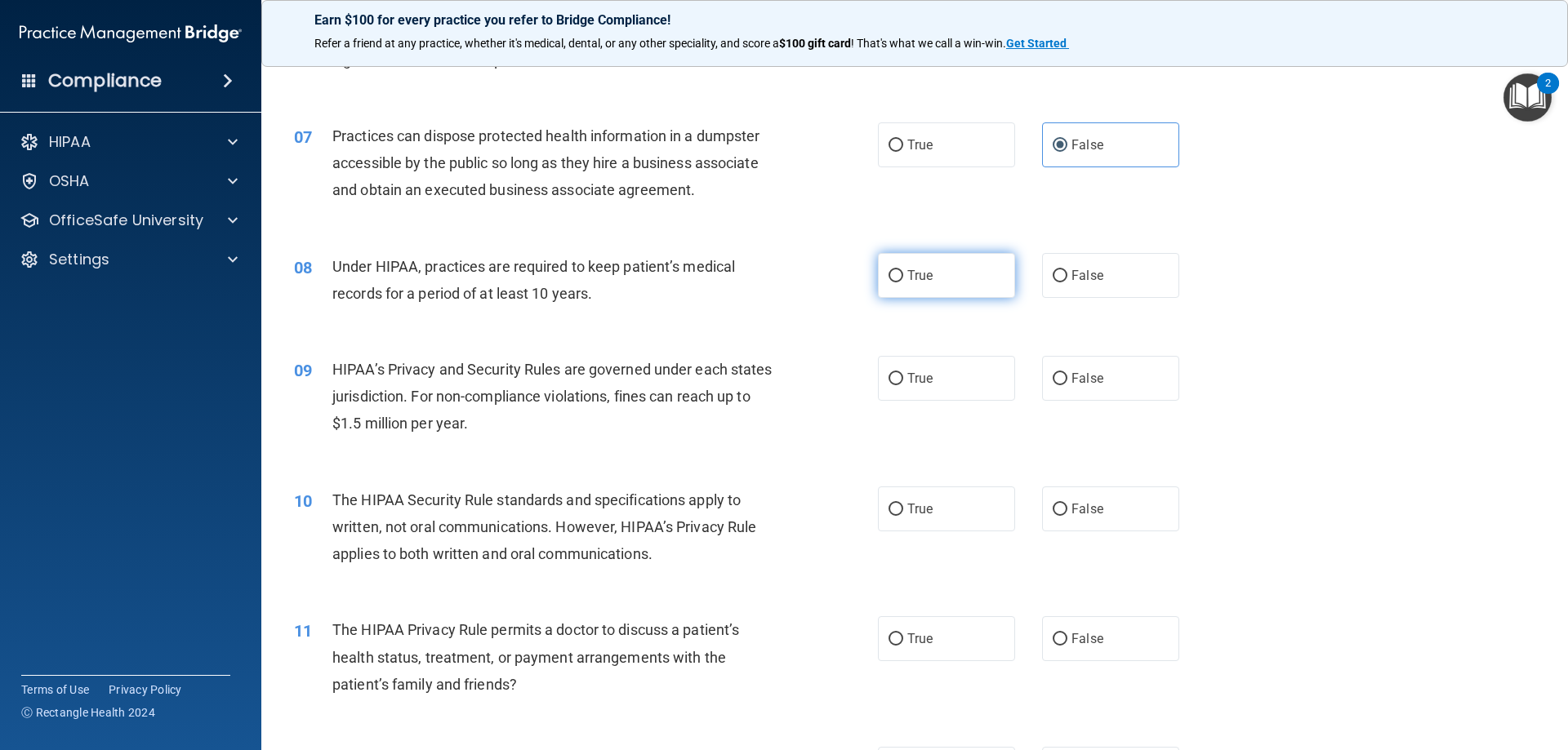
click at [903, 283] on input "True" at bounding box center [895, 276] width 14 height 13
radio input "true"
click at [926, 375] on span "True" at bounding box center [920, 378] width 25 height 15
click at [903, 375] on input "True" at bounding box center [895, 379] width 14 height 13
radio input "true"
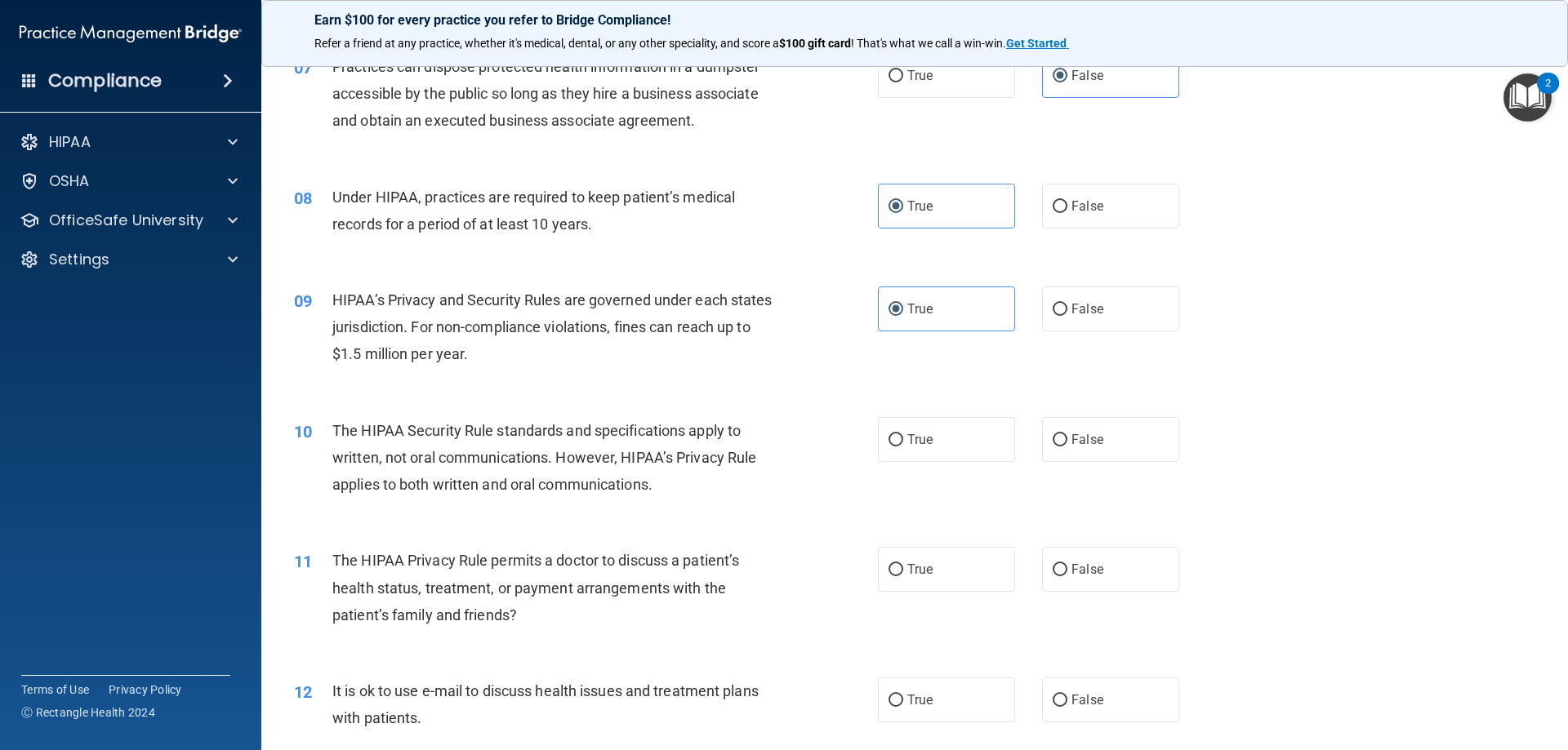
scroll to position [898, 0]
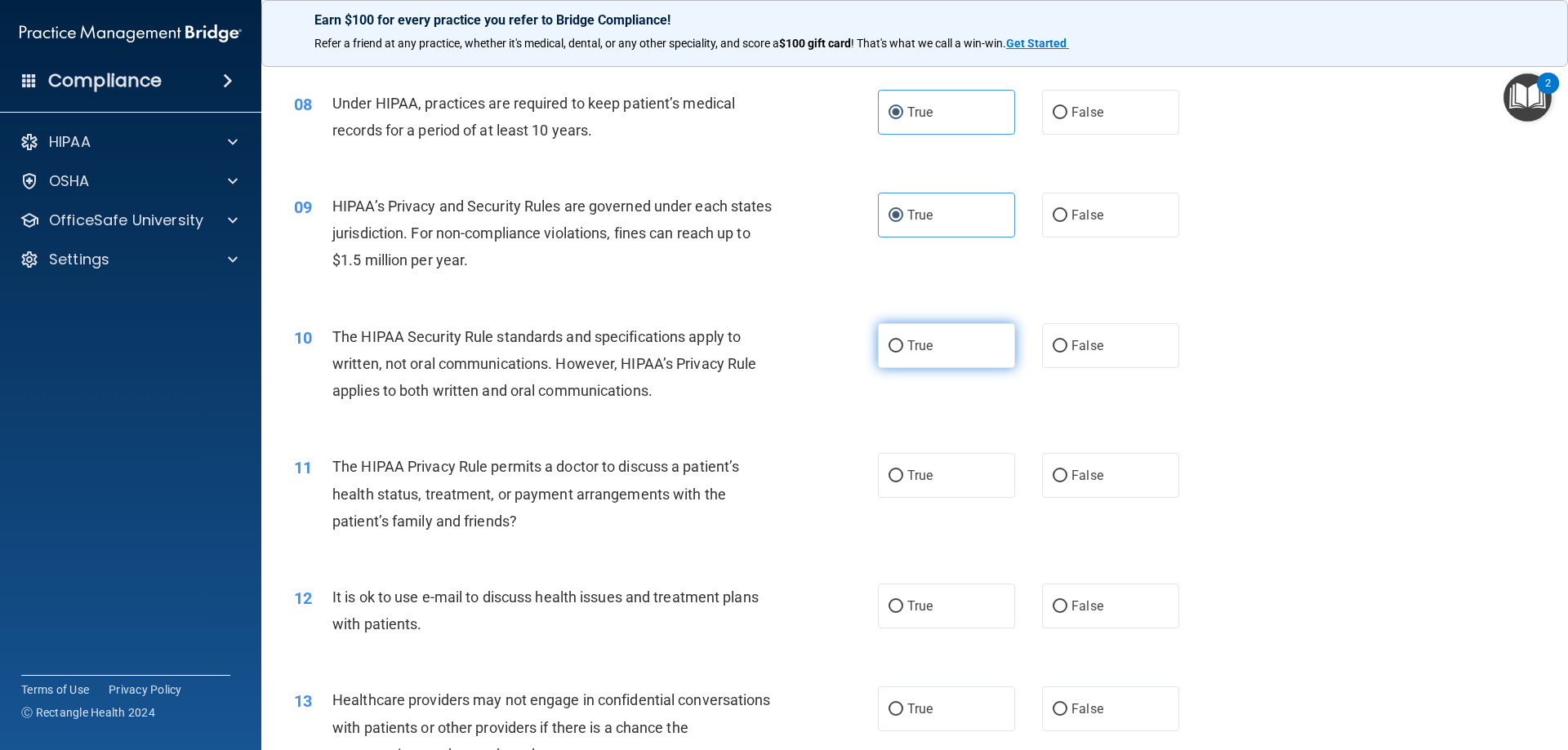
click at [976, 347] on label "True" at bounding box center [946, 345] width 137 height 45
click at [903, 347] on input "True" at bounding box center [895, 347] width 14 height 13
radio input "true"
click at [791, 311] on div "10 The HIPAA Security Rule standards and specifications apply to written, not o…" at bounding box center [915, 368] width 1266 height 130
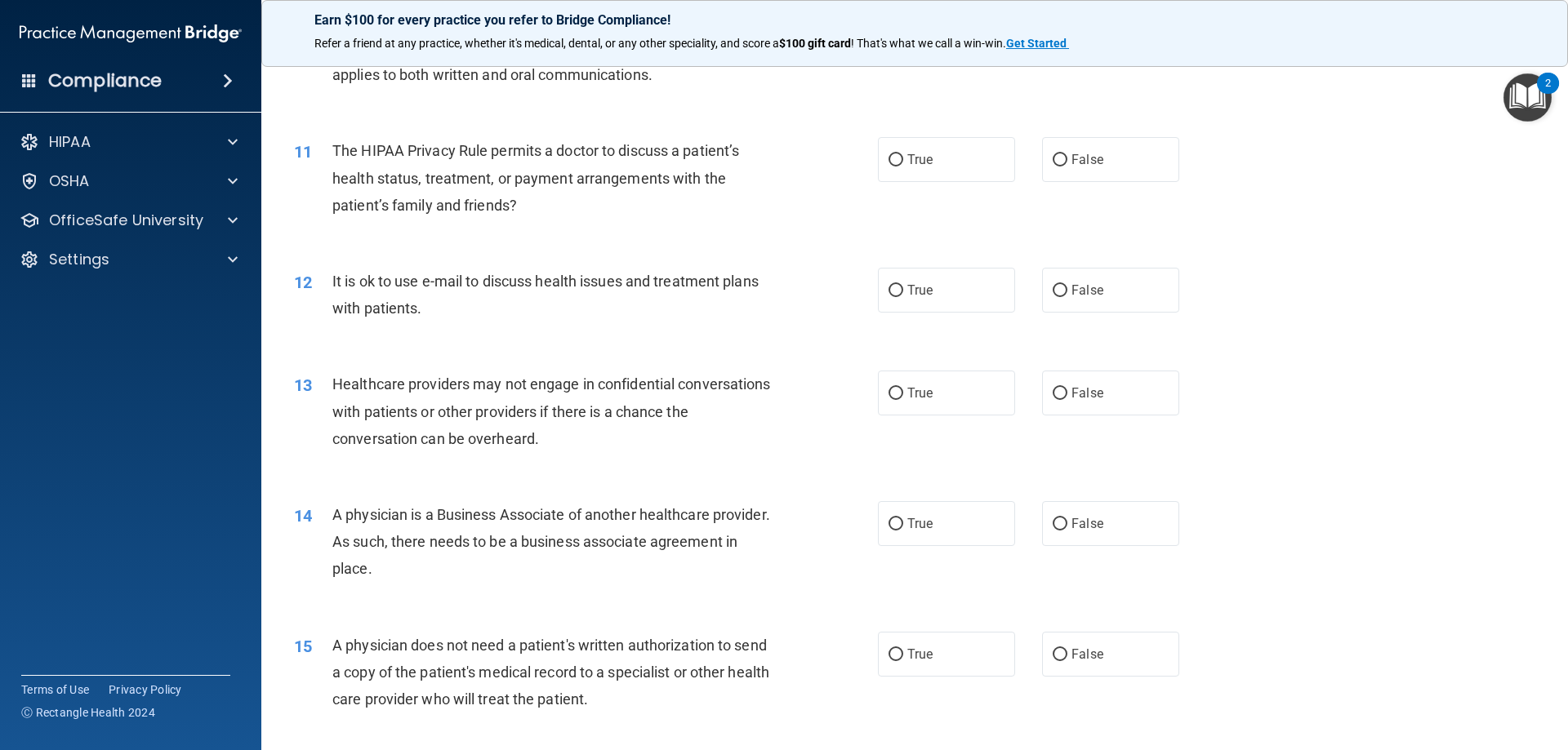
scroll to position [1225, 0]
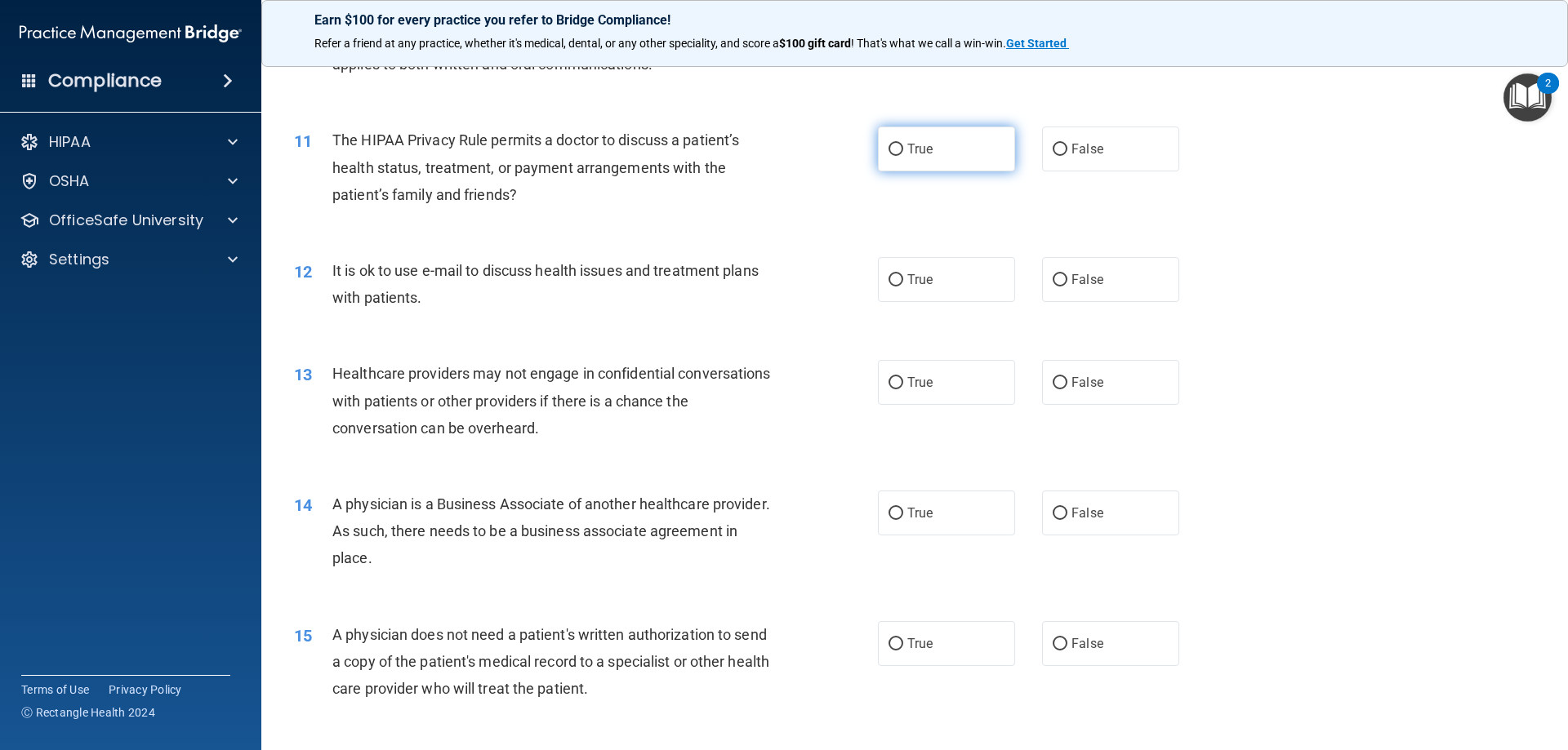
click at [912, 158] on label "True" at bounding box center [946, 148] width 137 height 45
click at [903, 156] on input "True" at bounding box center [895, 150] width 14 height 13
radio input "true"
click at [1082, 154] on span "False" at bounding box center [1087, 149] width 32 height 15
click at [1067, 154] on input "False" at bounding box center [1059, 150] width 14 height 13
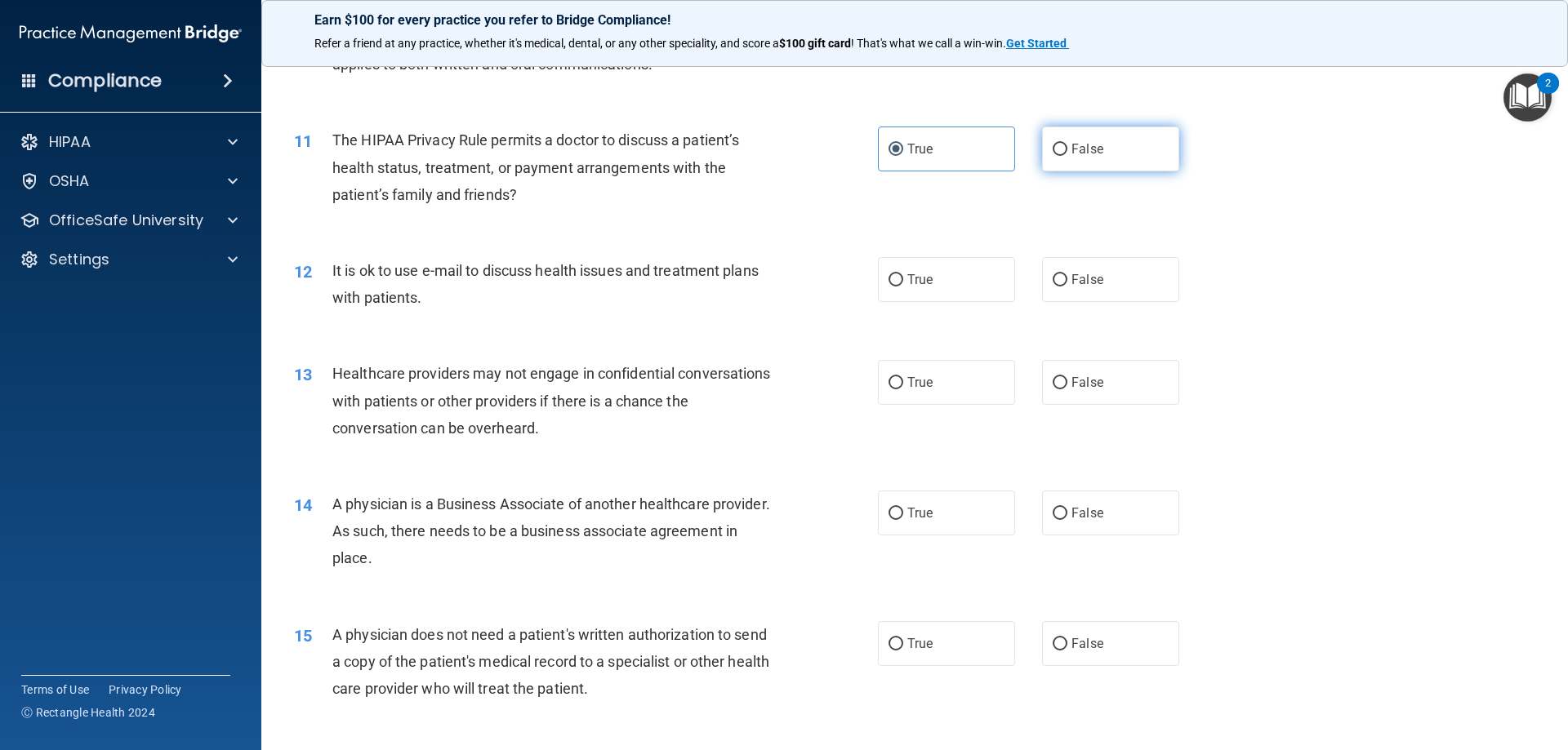
radio input "true"
radio input "false"
click at [1131, 282] on label "False" at bounding box center [1110, 279] width 137 height 45
click at [1067, 282] on input "False" at bounding box center [1059, 280] width 14 height 13
radio input "true"
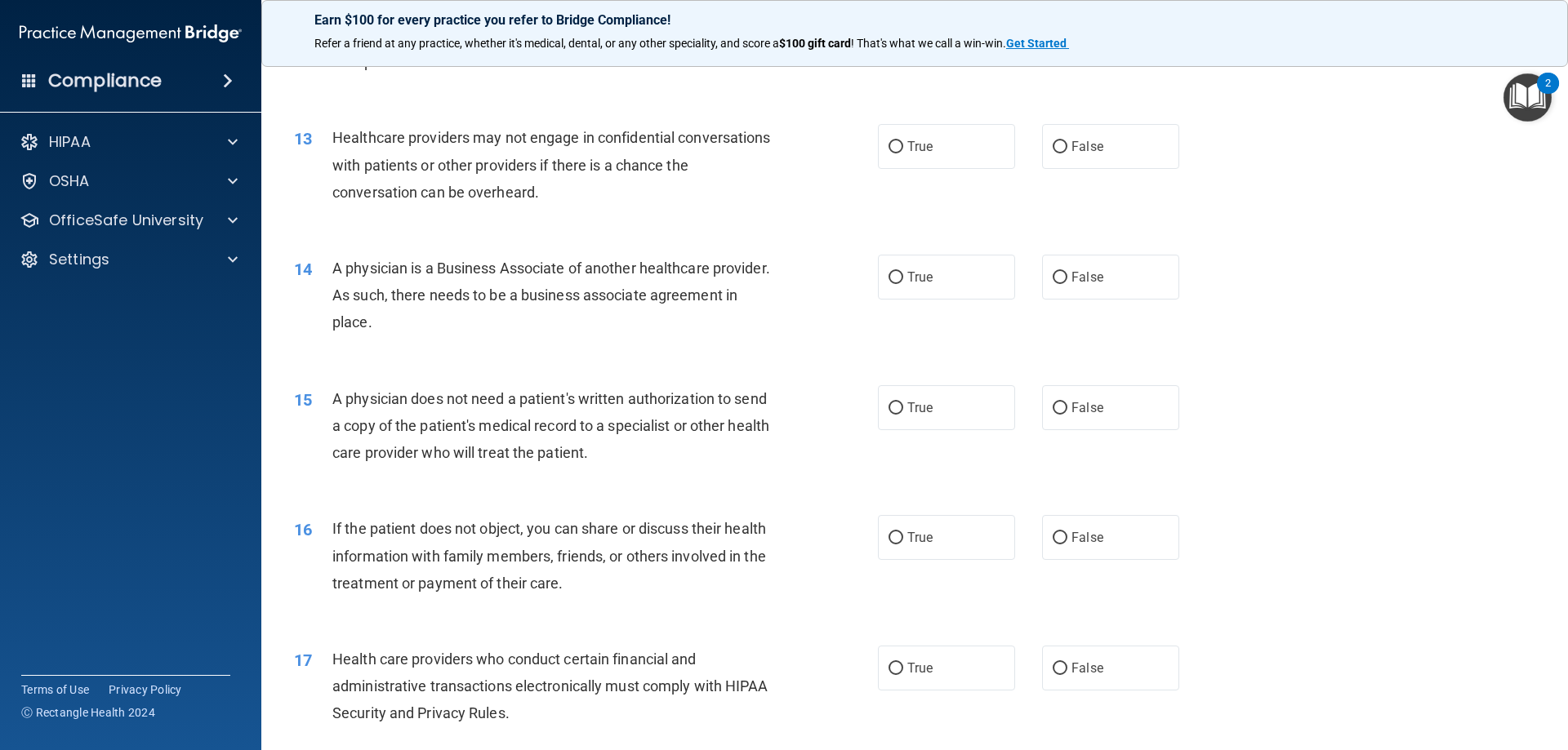
scroll to position [1470, 0]
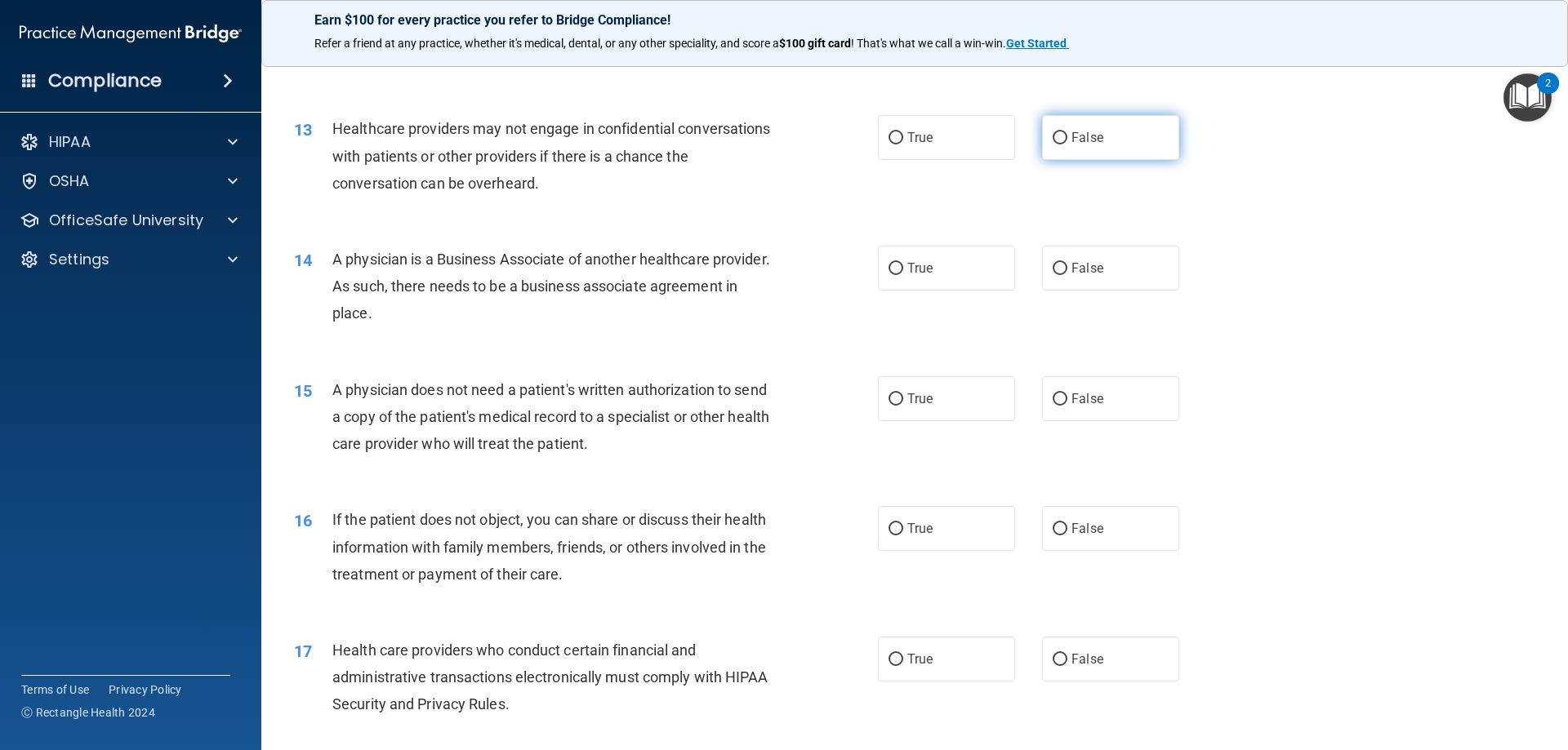
click at [1077, 129] on label "False" at bounding box center [1110, 137] width 137 height 45
click at [1067, 132] on input "False" at bounding box center [1059, 138] width 14 height 13
radio input "true"
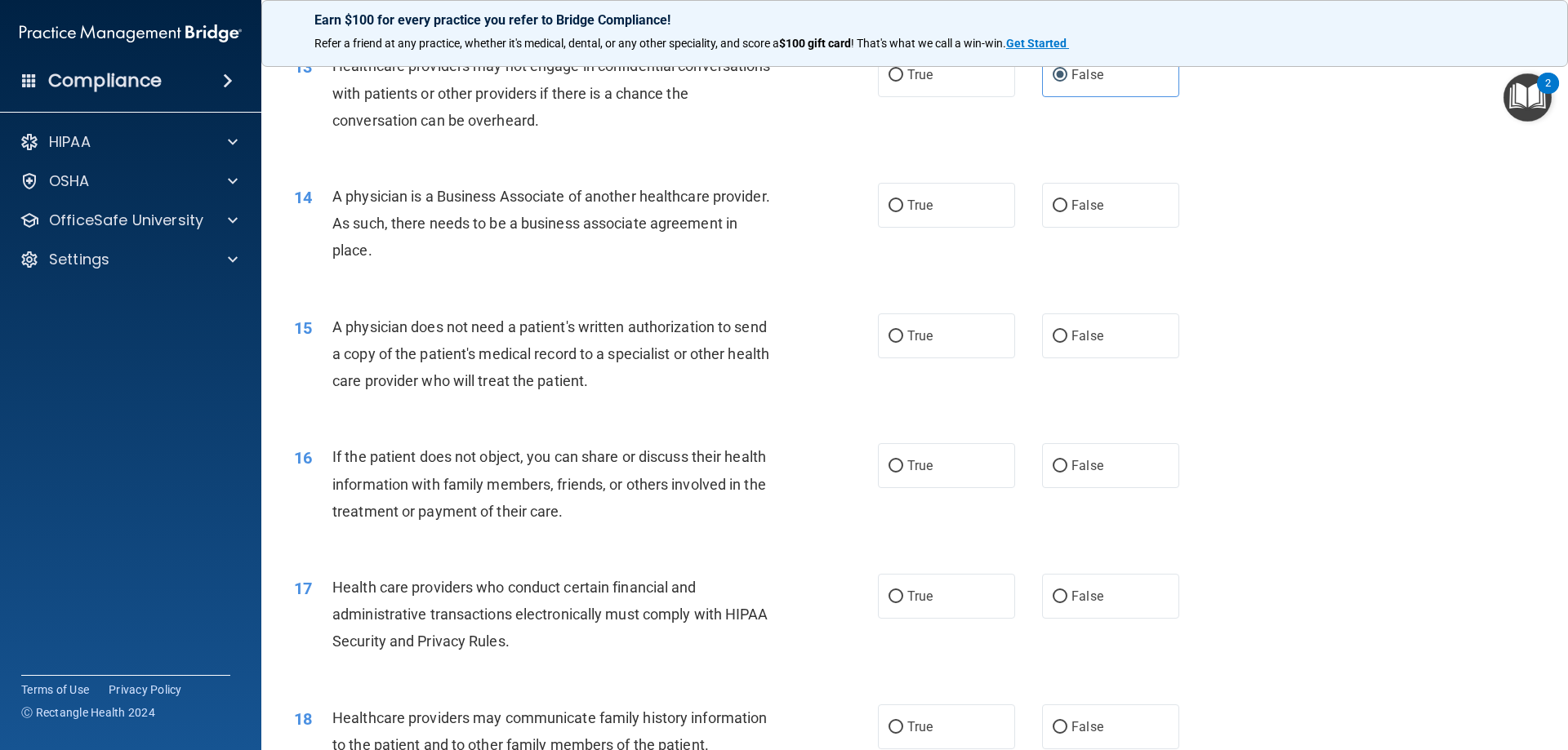
scroll to position [1633, 0]
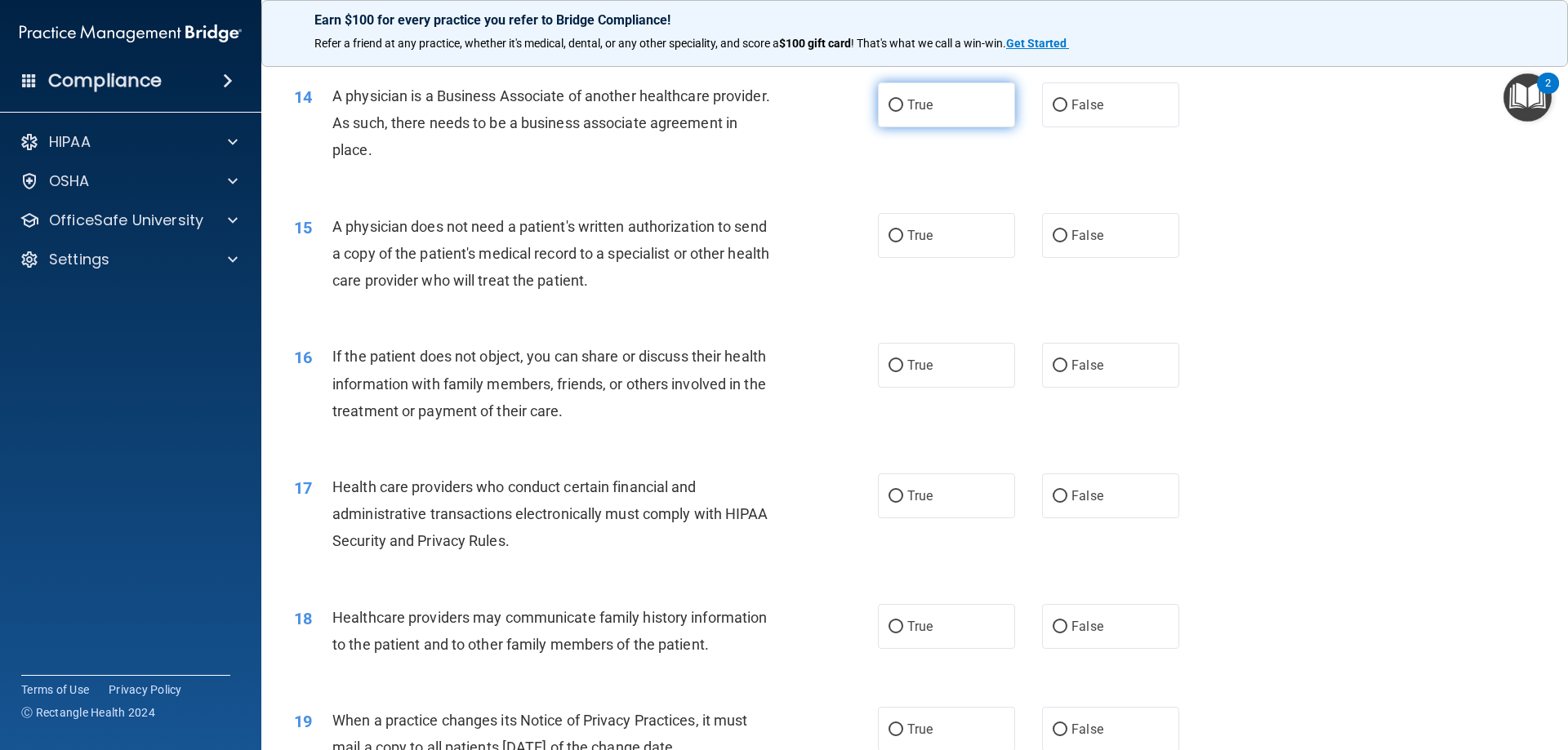
click at [907, 109] on span "True" at bounding box center [920, 104] width 25 height 15
click at [901, 109] on input "True" at bounding box center [895, 105] width 14 height 13
radio input "true"
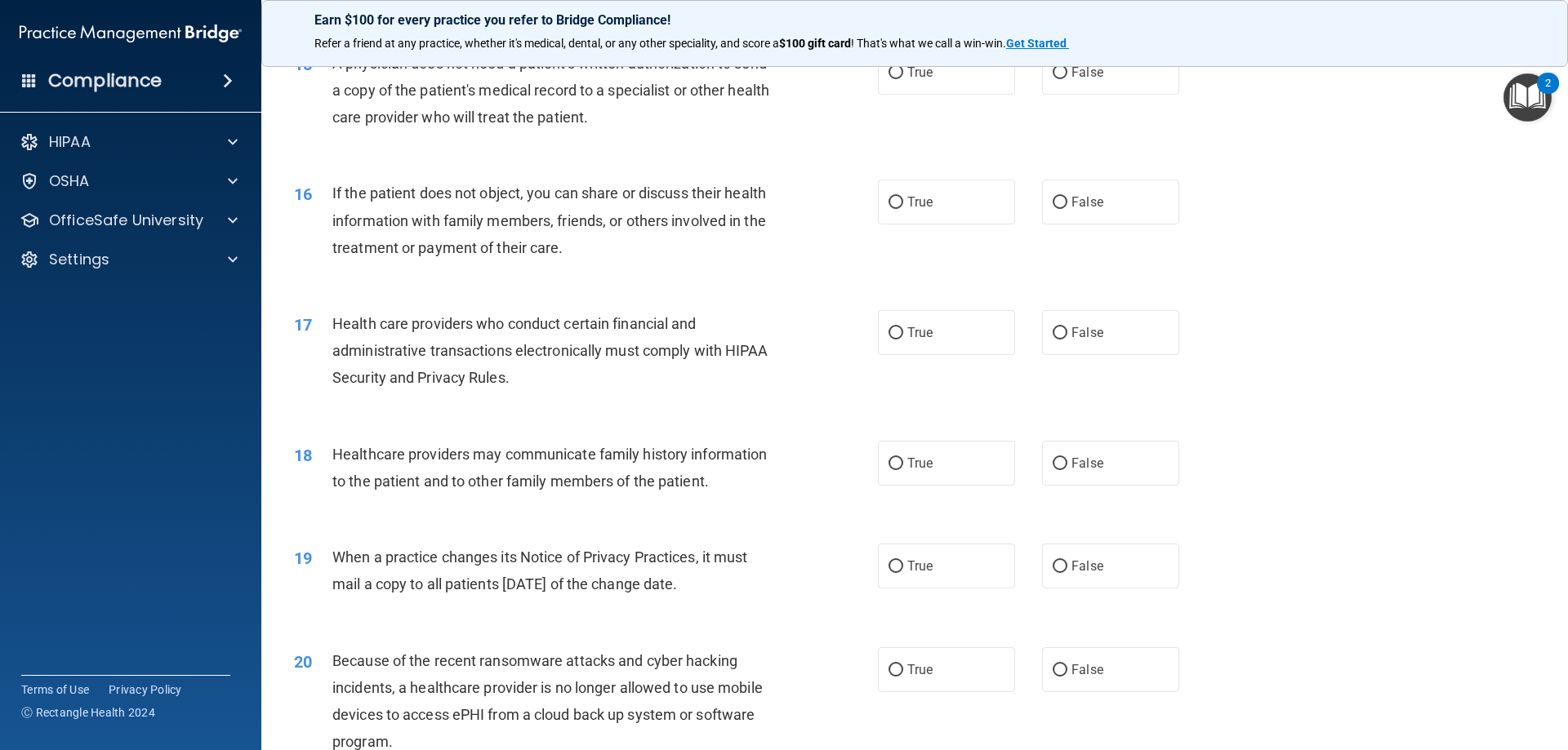
scroll to position [1715, 0]
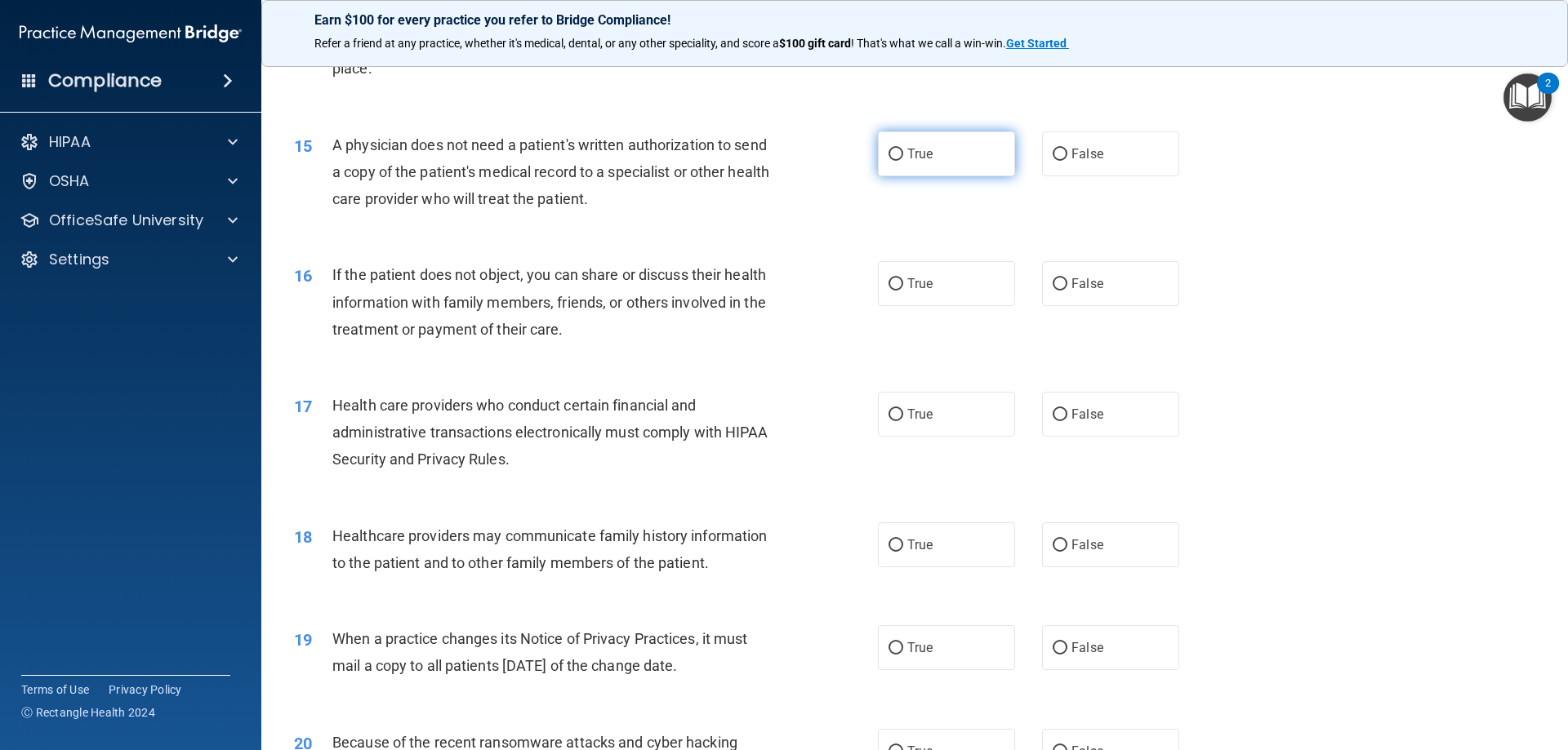
click at [920, 174] on label "True" at bounding box center [946, 153] width 137 height 45
click at [903, 161] on input "True" at bounding box center [895, 155] width 14 height 13
radio input "true"
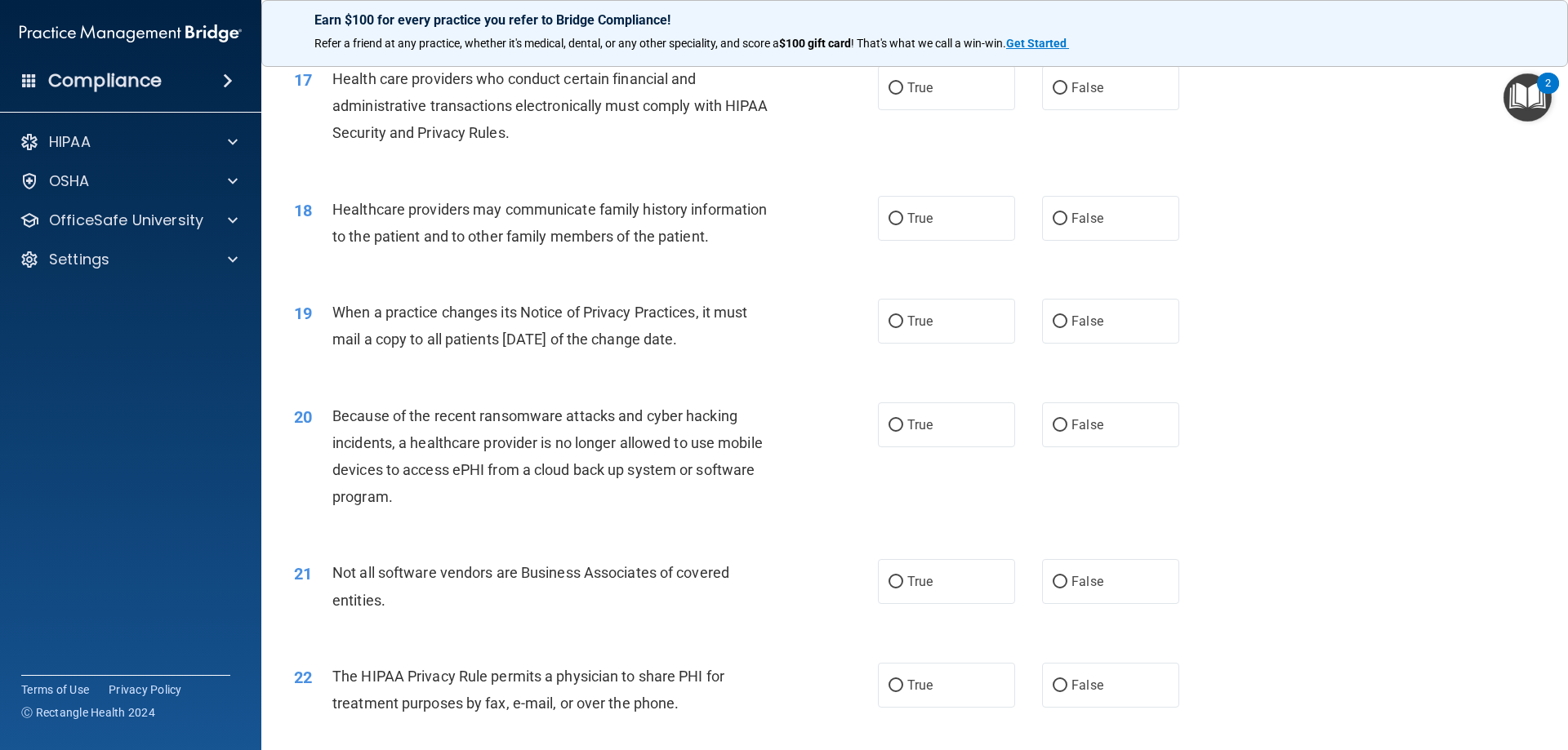
scroll to position [1878, 0]
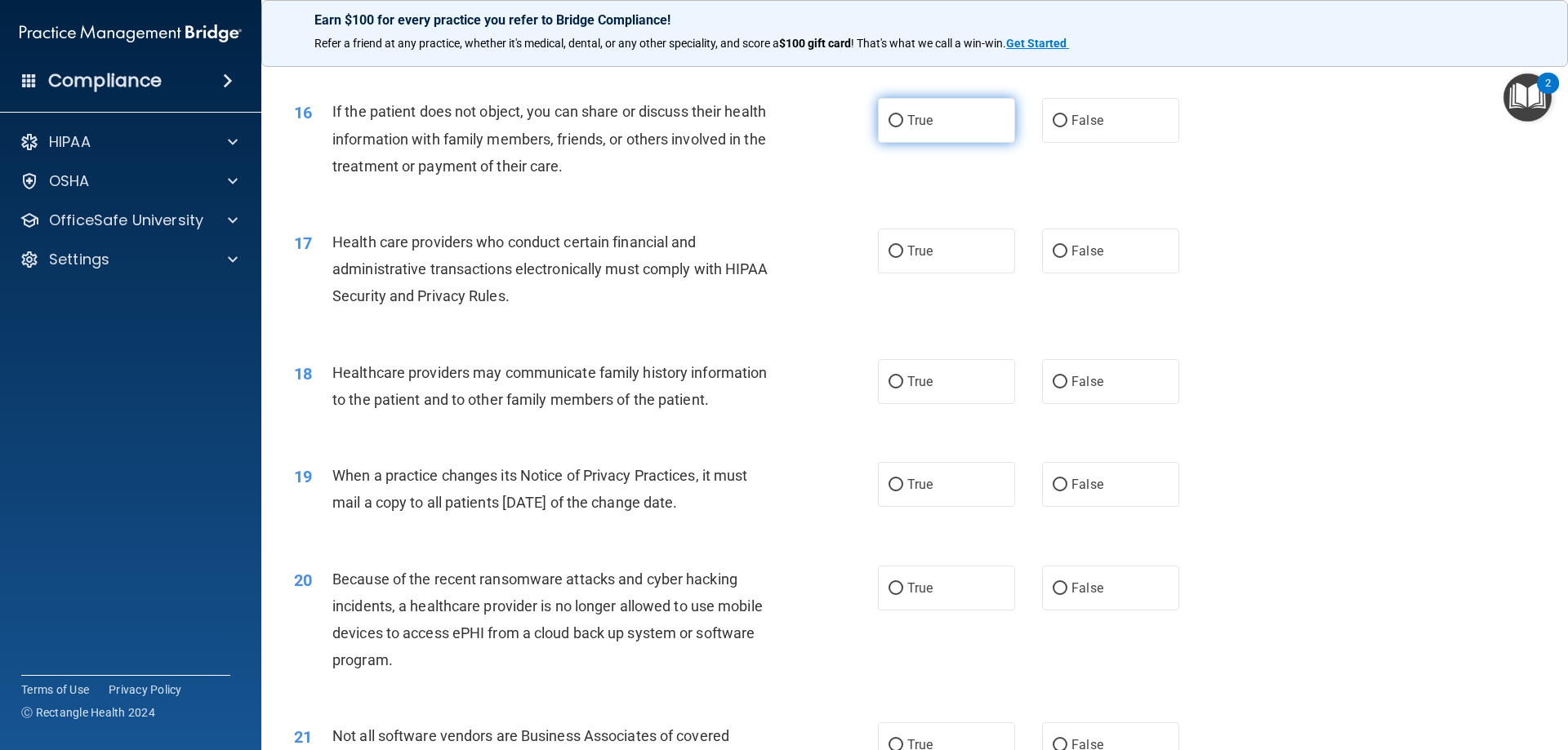
click at [959, 123] on label "True" at bounding box center [946, 120] width 137 height 45
click at [903, 123] on input "True" at bounding box center [895, 121] width 14 height 13
radio input "true"
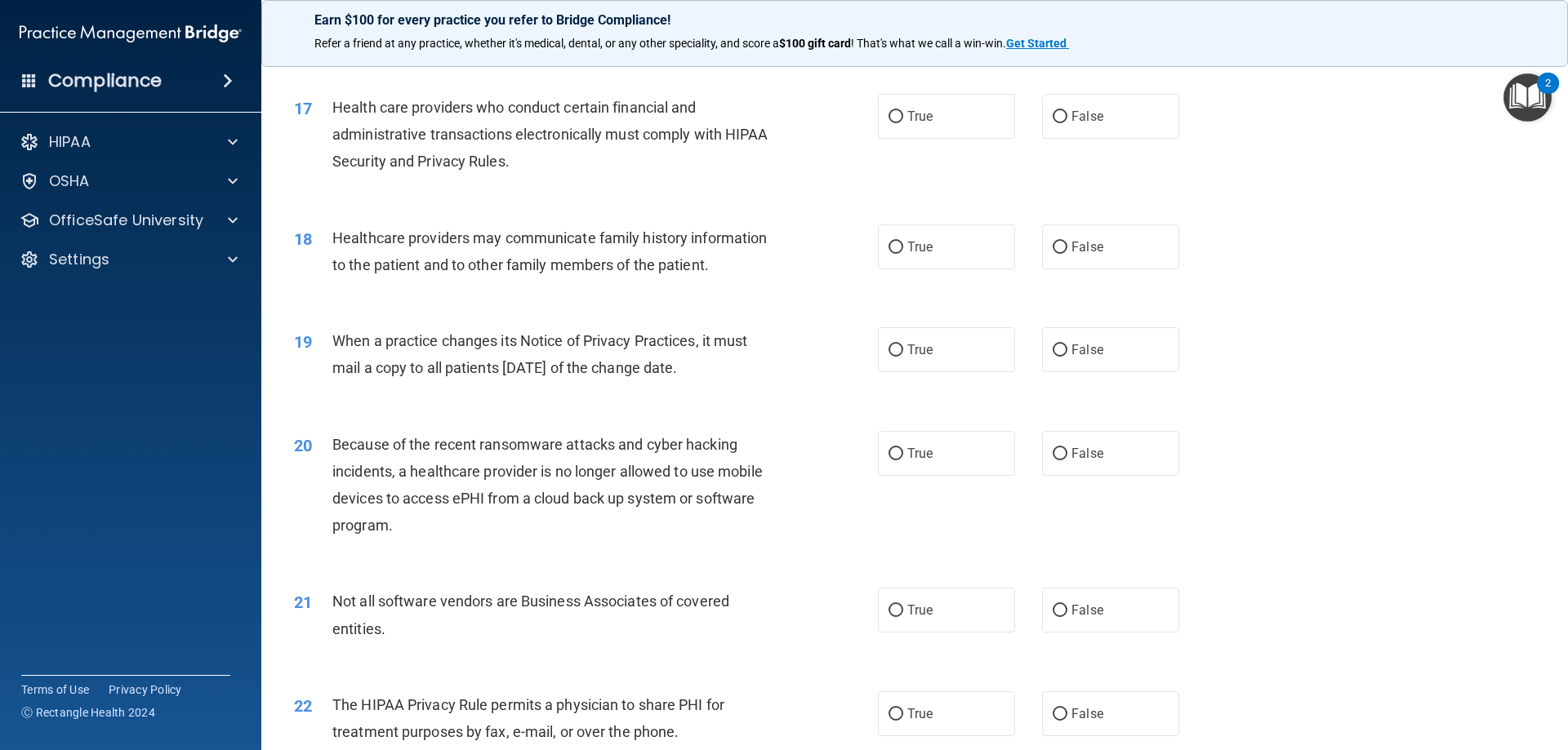
scroll to position [2041, 0]
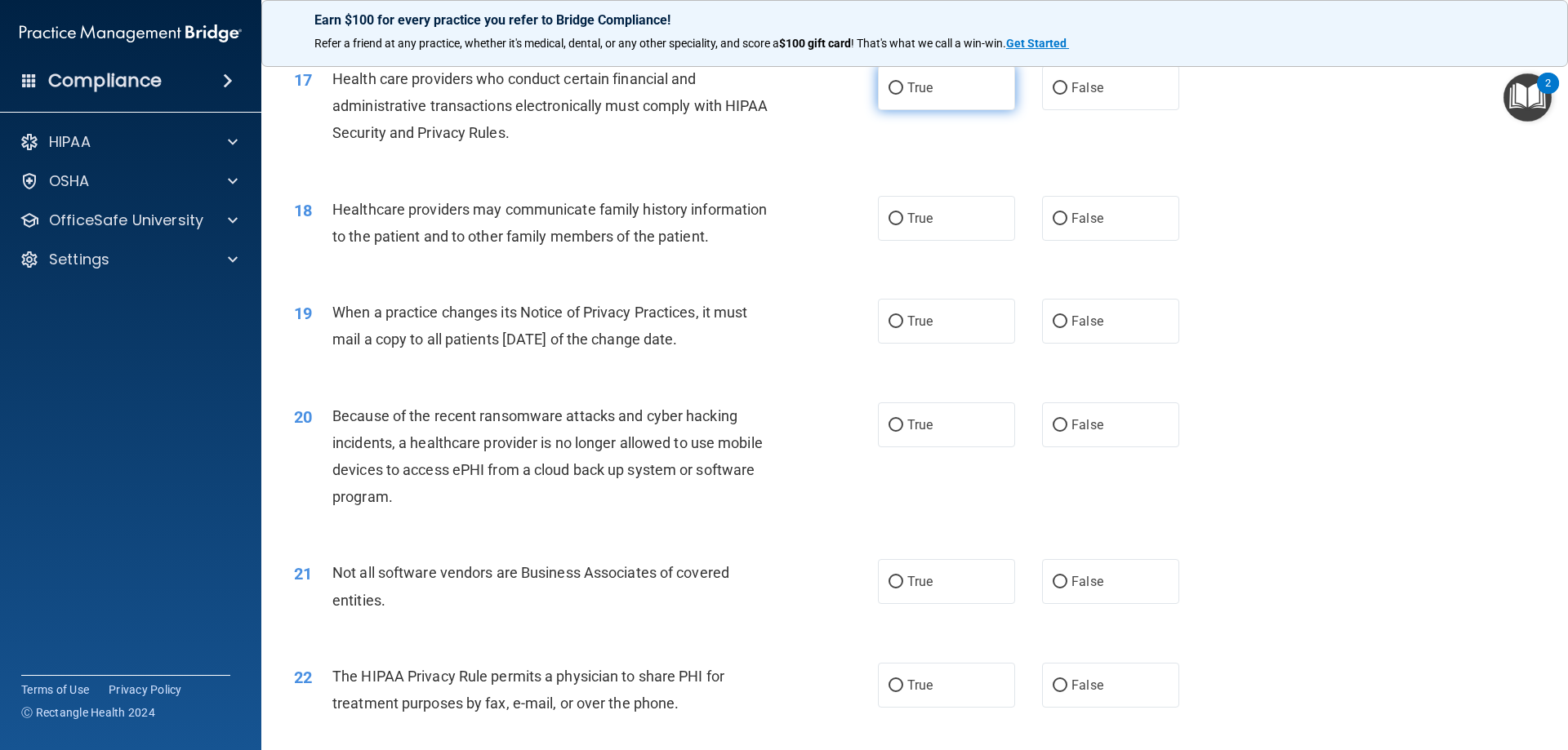
click at [910, 93] on span "True" at bounding box center [920, 88] width 25 height 15
click at [903, 93] on input "True" at bounding box center [895, 88] width 14 height 13
radio input "true"
click at [936, 214] on label "True" at bounding box center [946, 218] width 137 height 45
click at [903, 214] on input "True" at bounding box center [895, 219] width 14 height 13
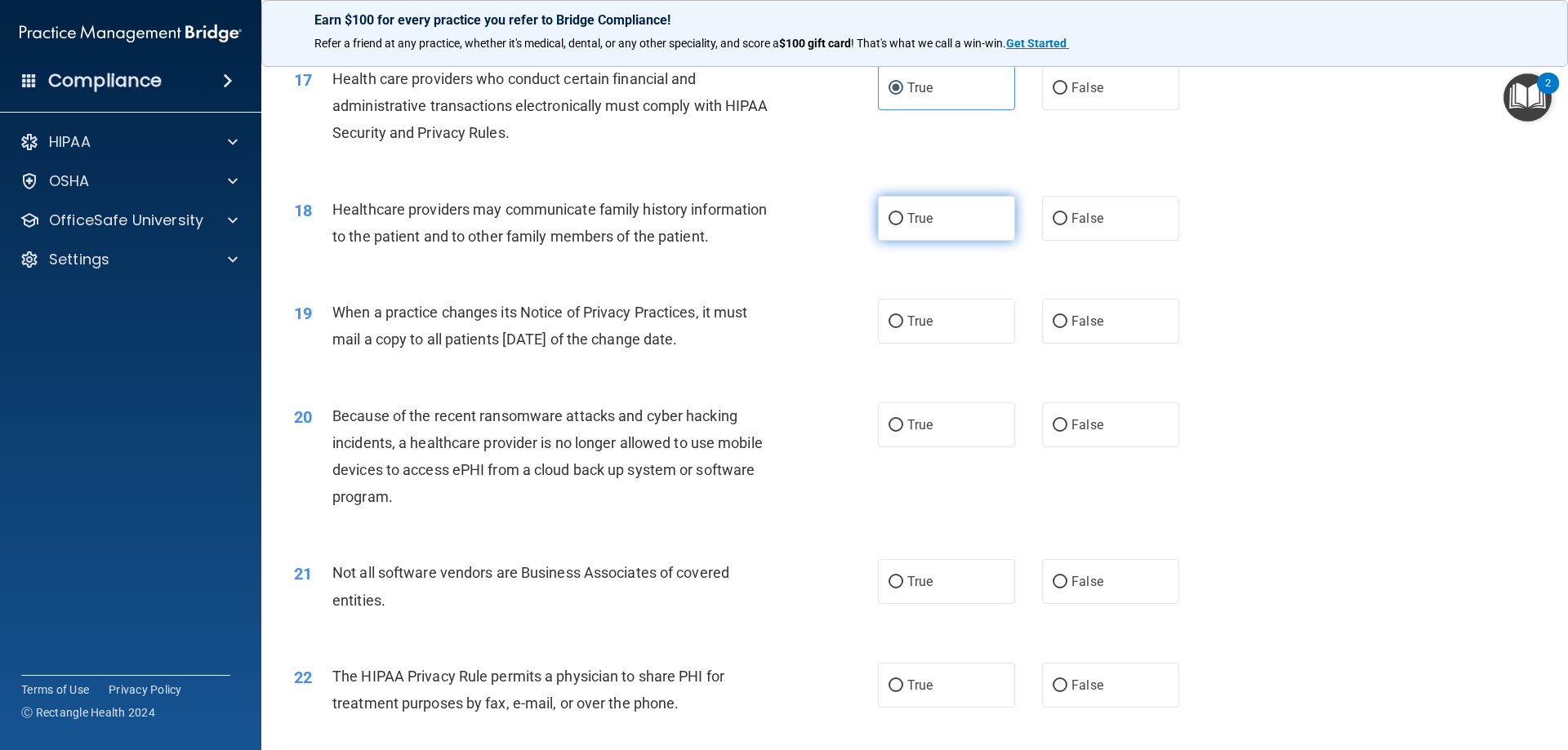
radio input "true"
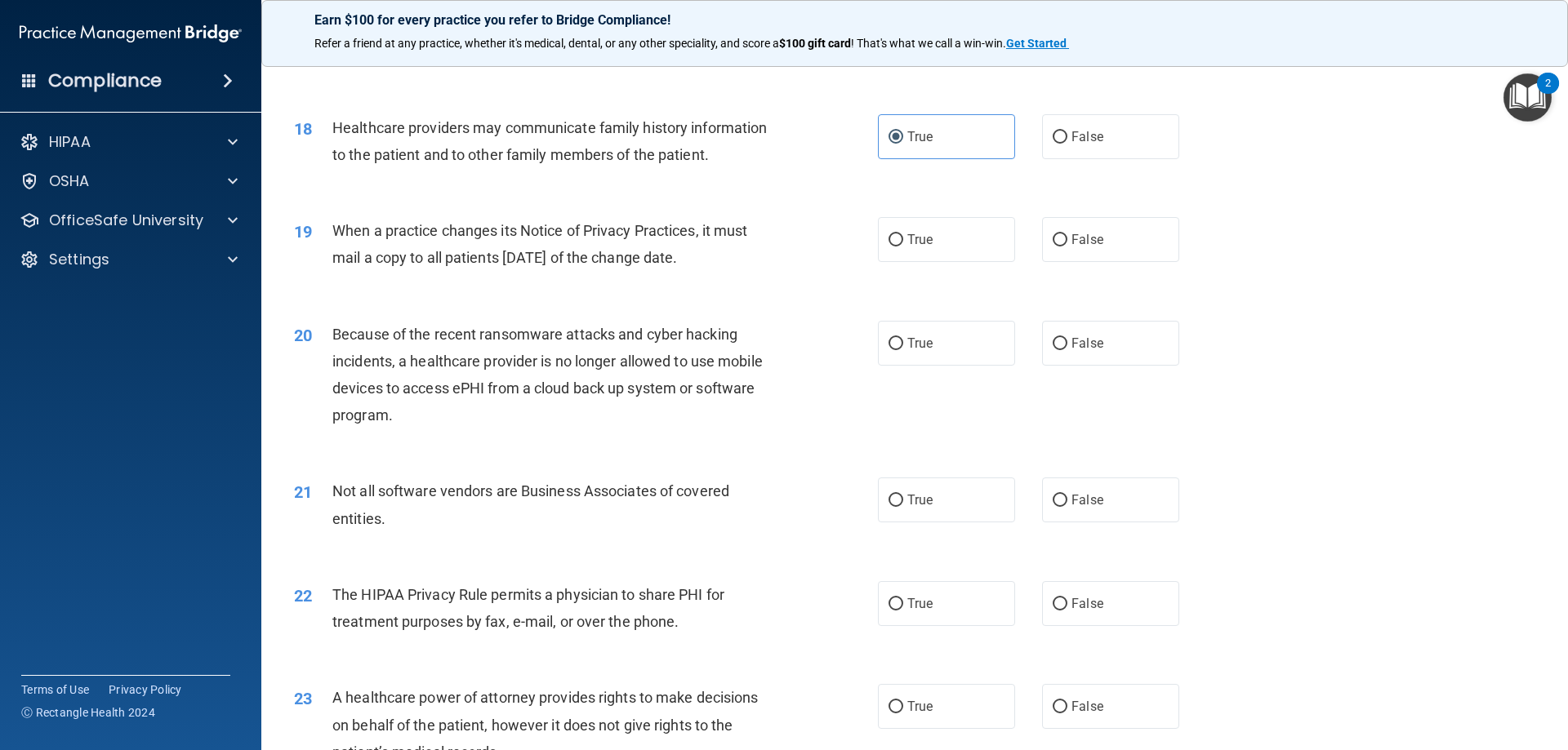
scroll to position [2205, 0]
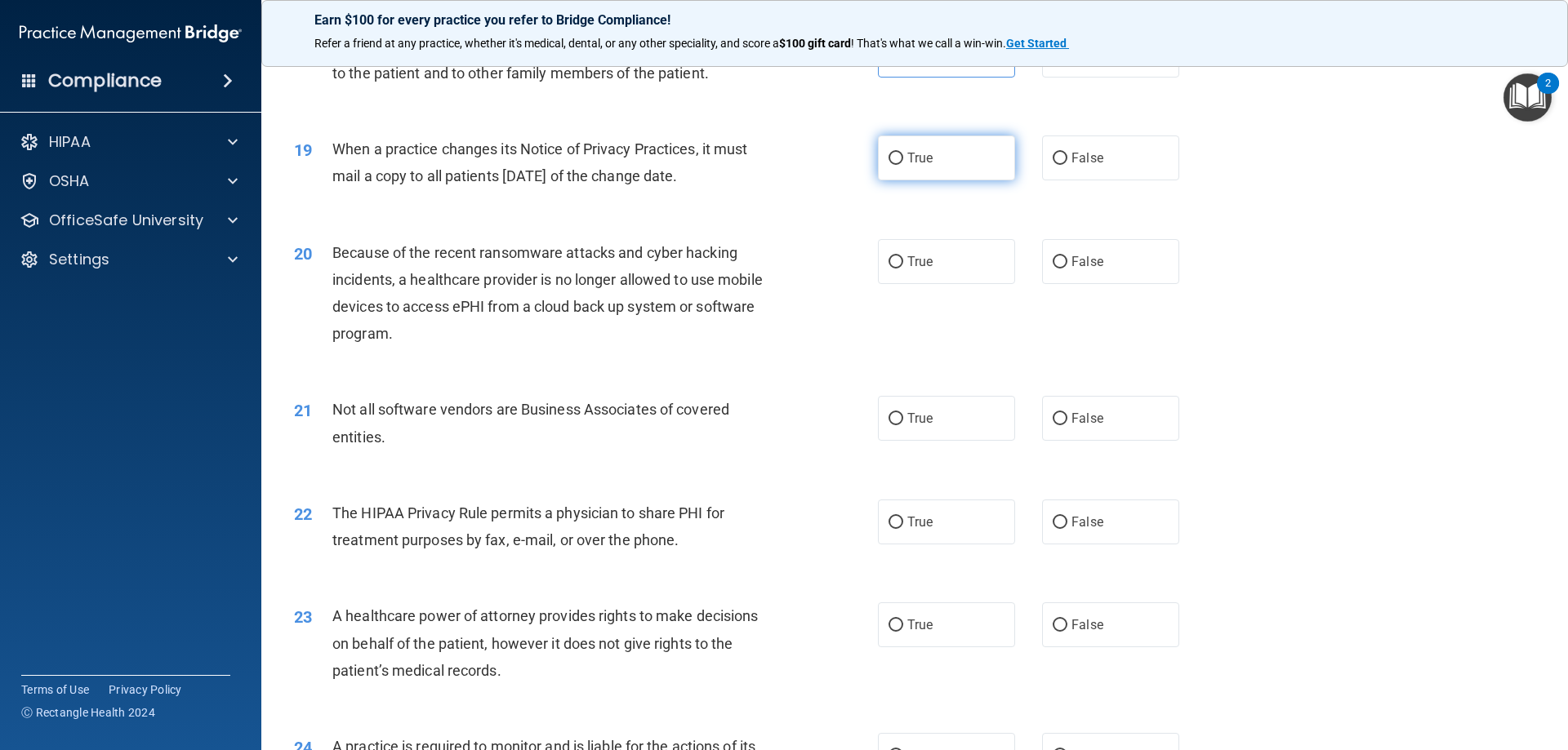
click at [907, 160] on span "True" at bounding box center [920, 157] width 25 height 15
click at [903, 160] on input "True" at bounding box center [895, 158] width 14 height 13
radio input "true"
click at [1090, 263] on span "False" at bounding box center [1087, 262] width 32 height 15
click at [1067, 263] on input "False" at bounding box center [1059, 263] width 14 height 13
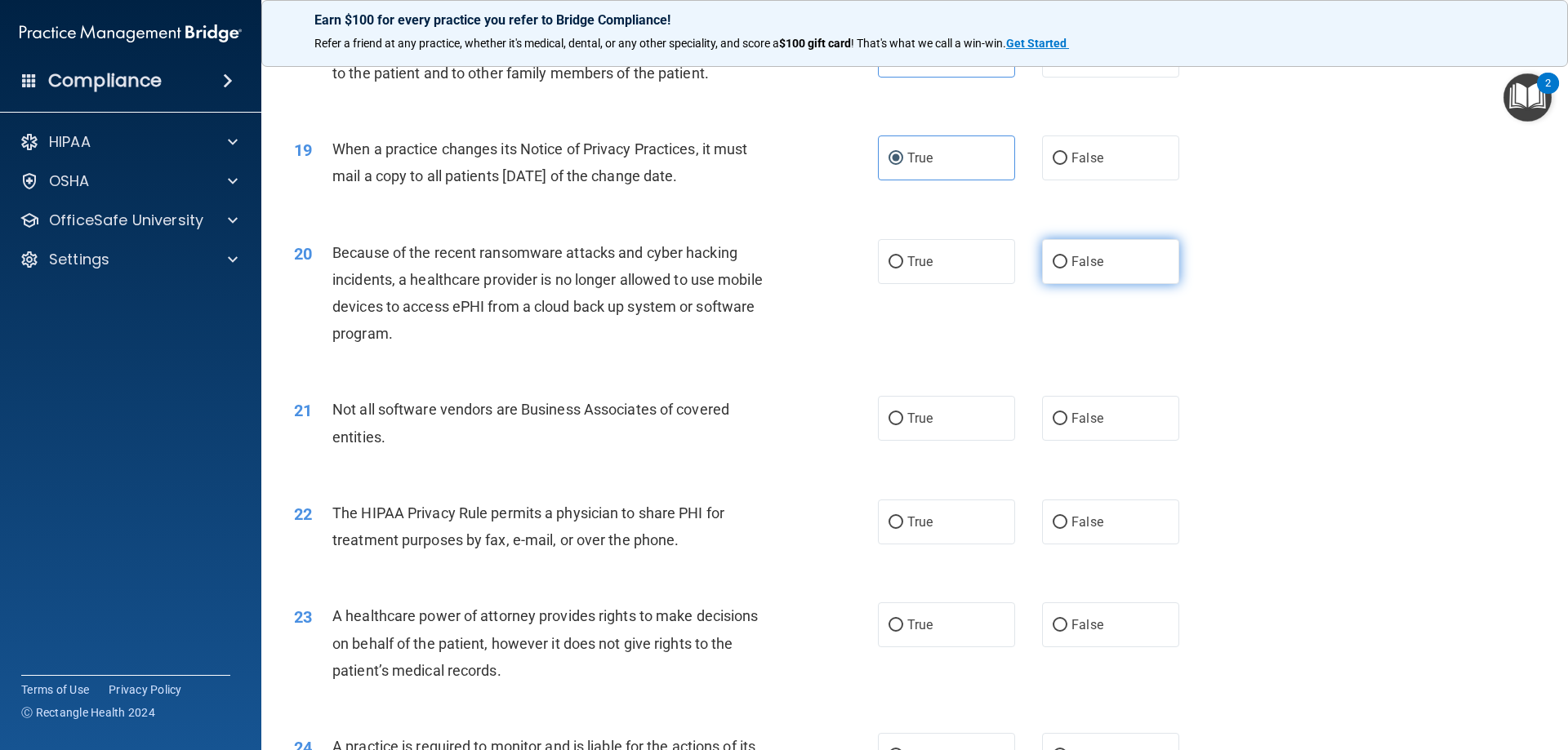
radio input "true"
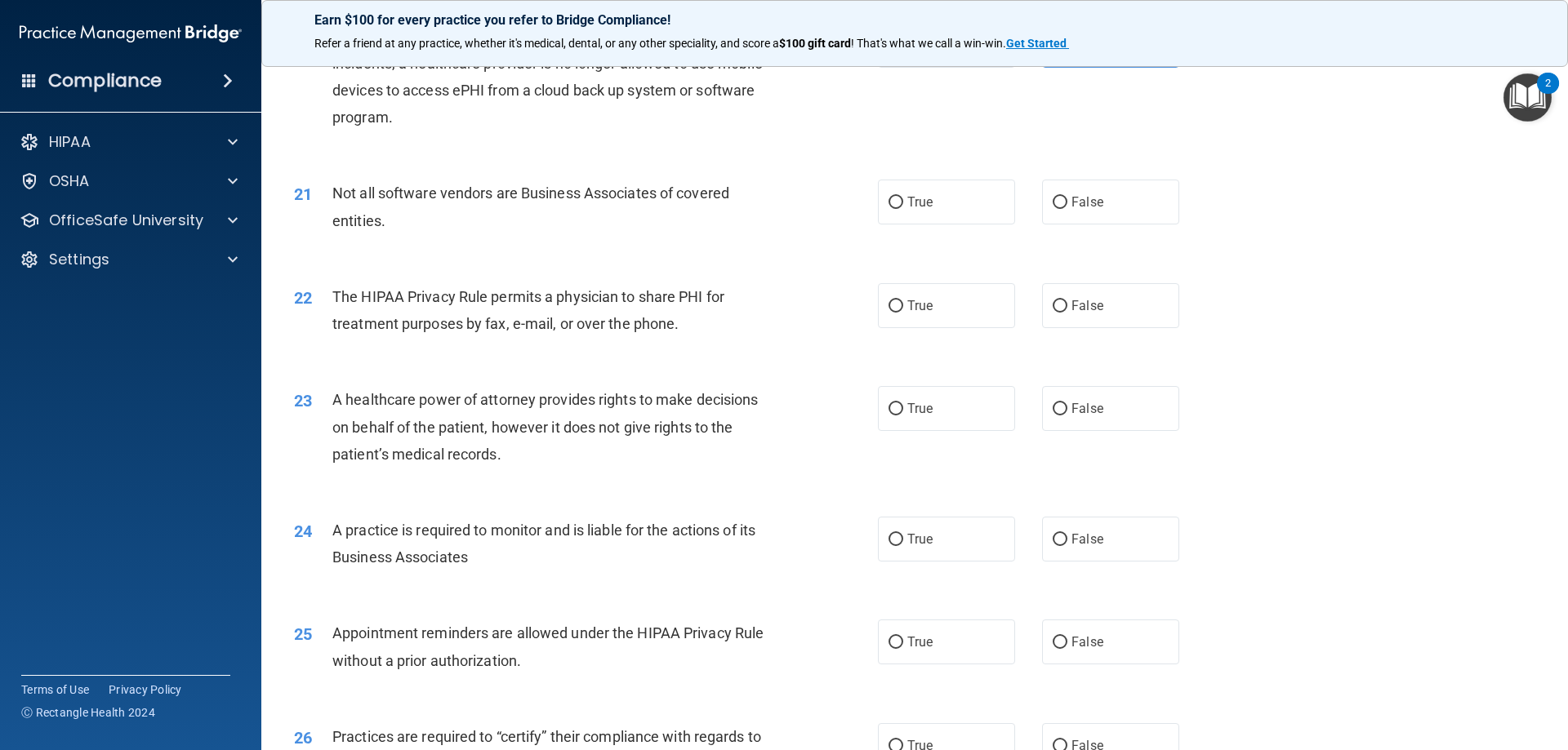
scroll to position [2449, 0]
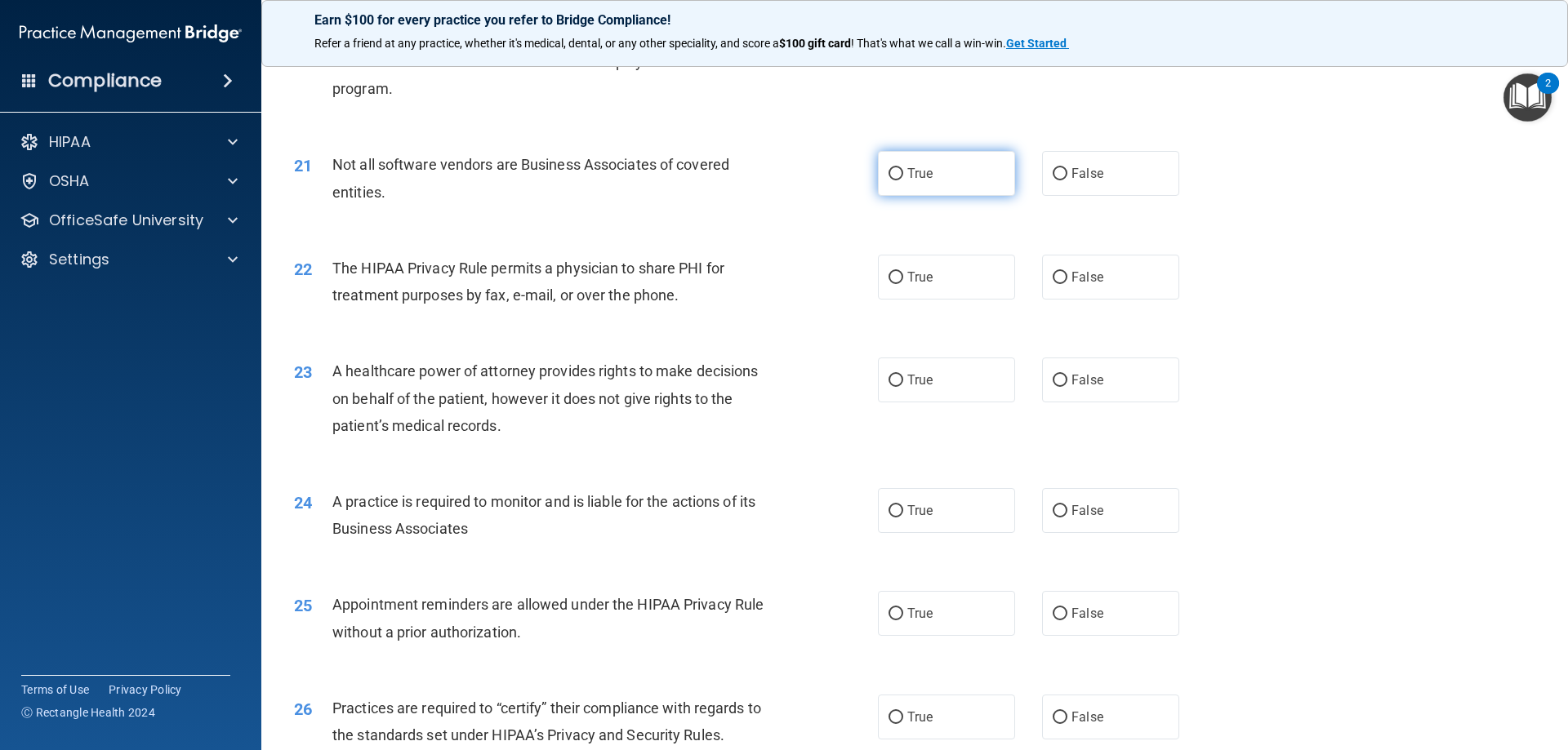
click at [938, 167] on label "True" at bounding box center [946, 173] width 137 height 45
click at [903, 168] on input "True" at bounding box center [895, 174] width 14 height 13
radio input "true"
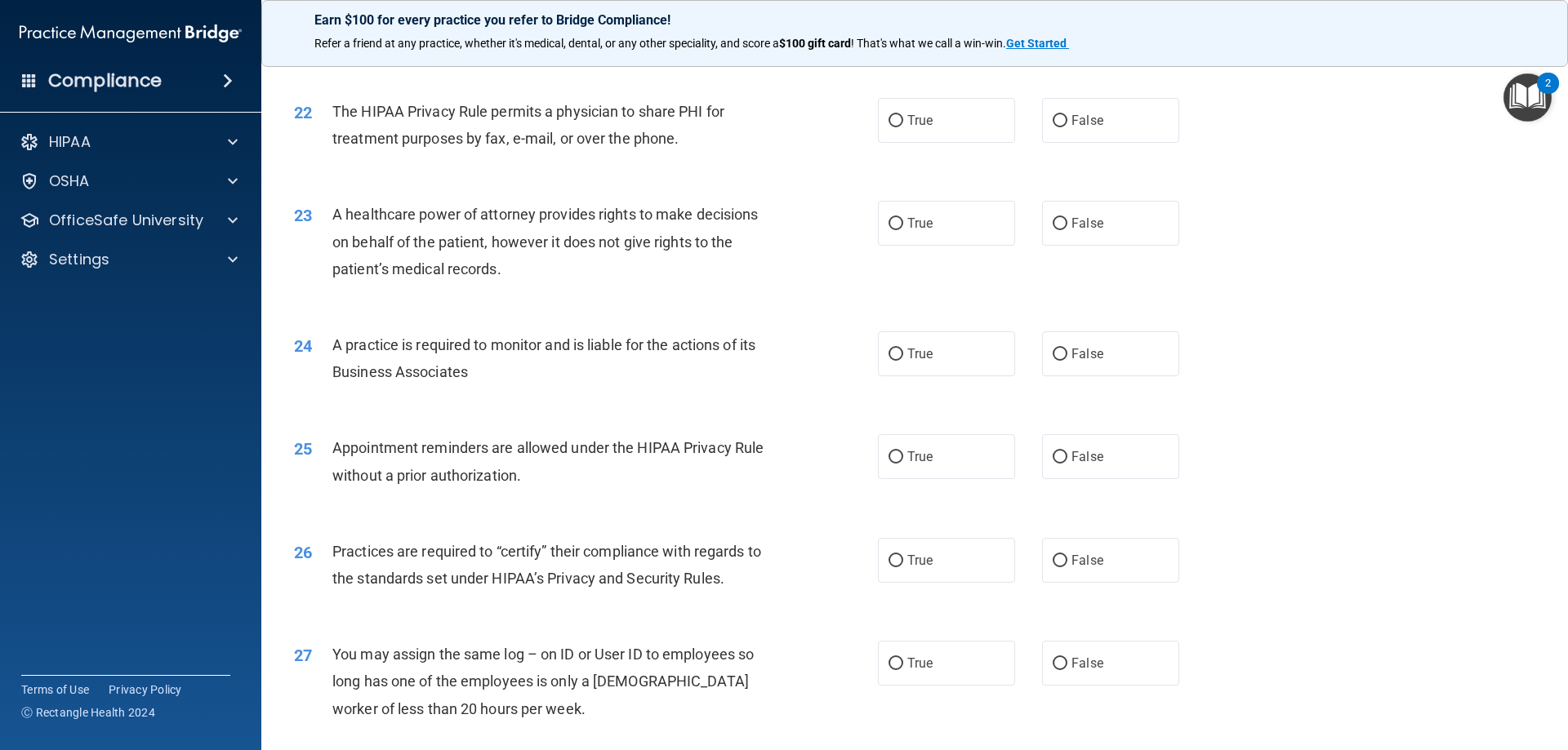
scroll to position [2613, 0]
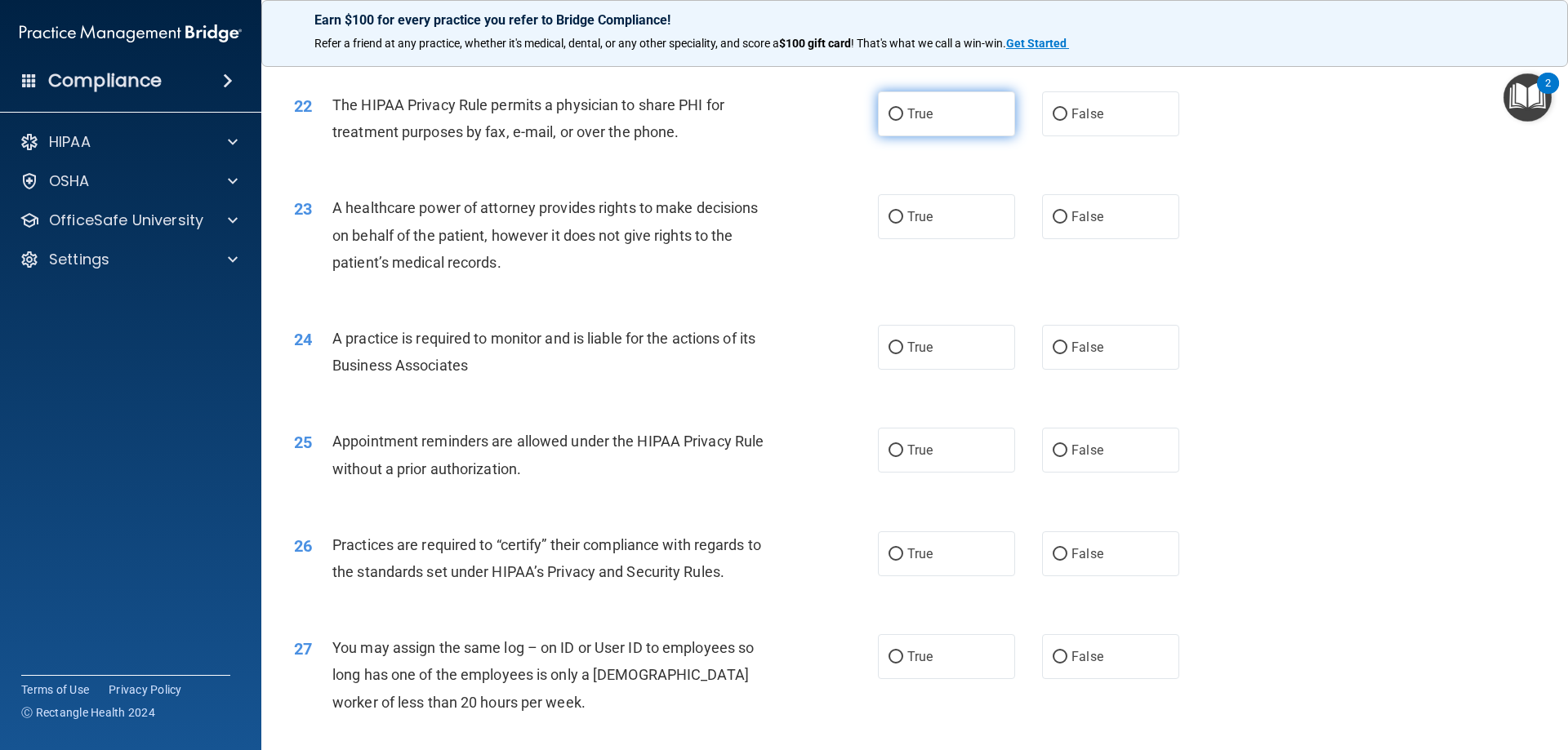
click at [896, 115] on input "True" at bounding box center [895, 114] width 14 height 13
radio input "true"
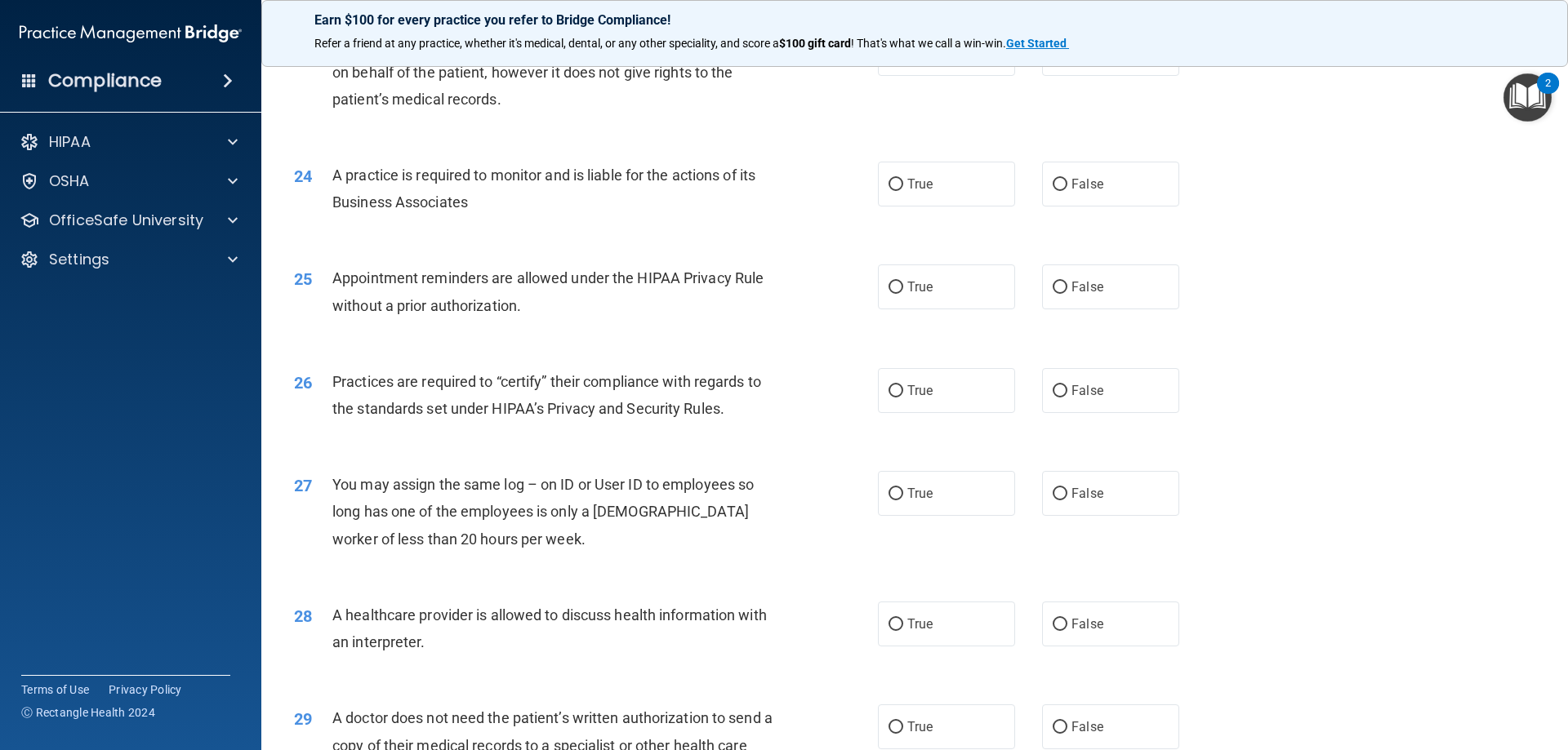
scroll to position [2694, 0]
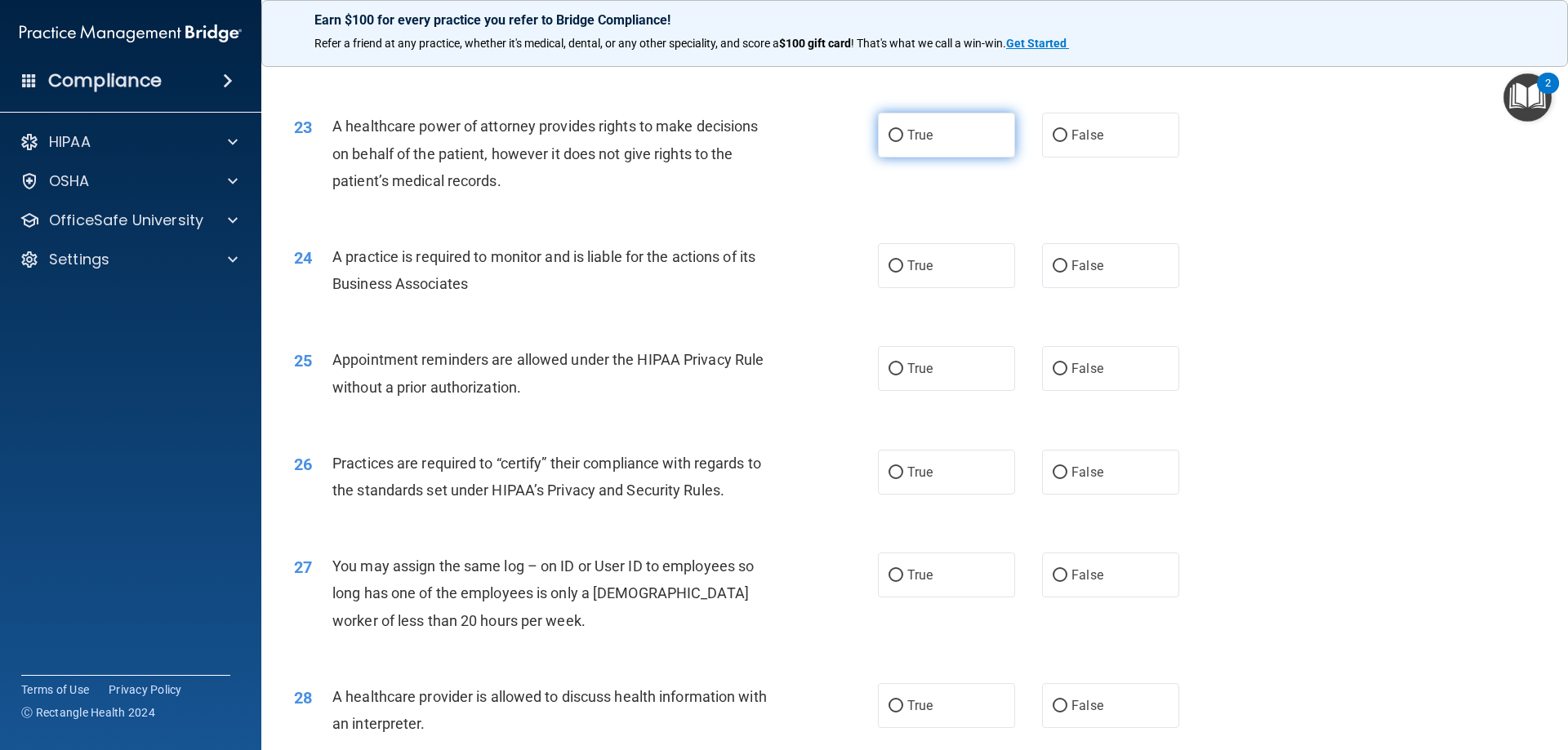
click at [919, 123] on label "True" at bounding box center [946, 135] width 137 height 45
click at [903, 130] on input "True" at bounding box center [895, 136] width 14 height 13
radio input "true"
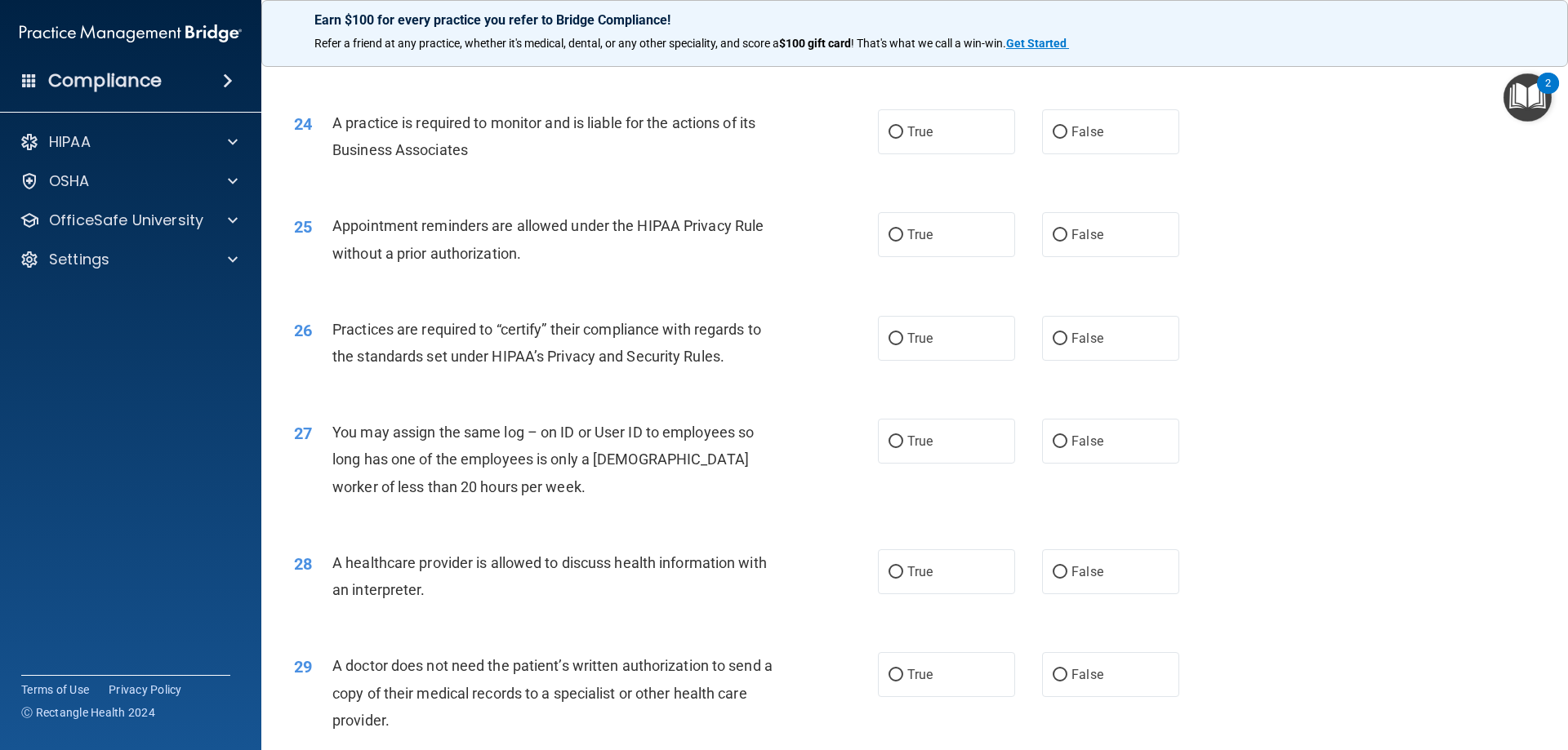
scroll to position [2858, 0]
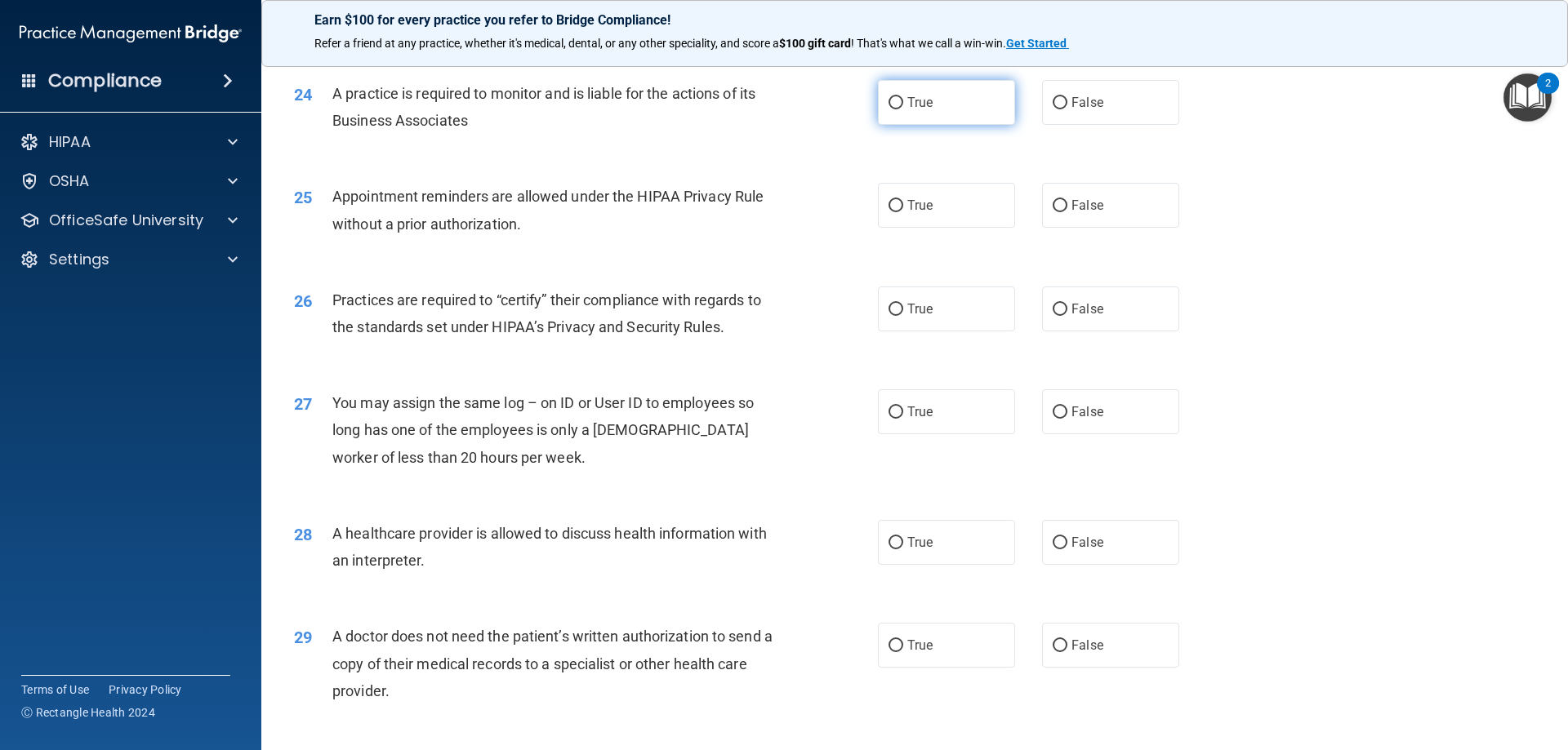
click at [896, 85] on label "True" at bounding box center [946, 102] width 137 height 45
click at [896, 97] on input "True" at bounding box center [895, 103] width 14 height 13
radio input "true"
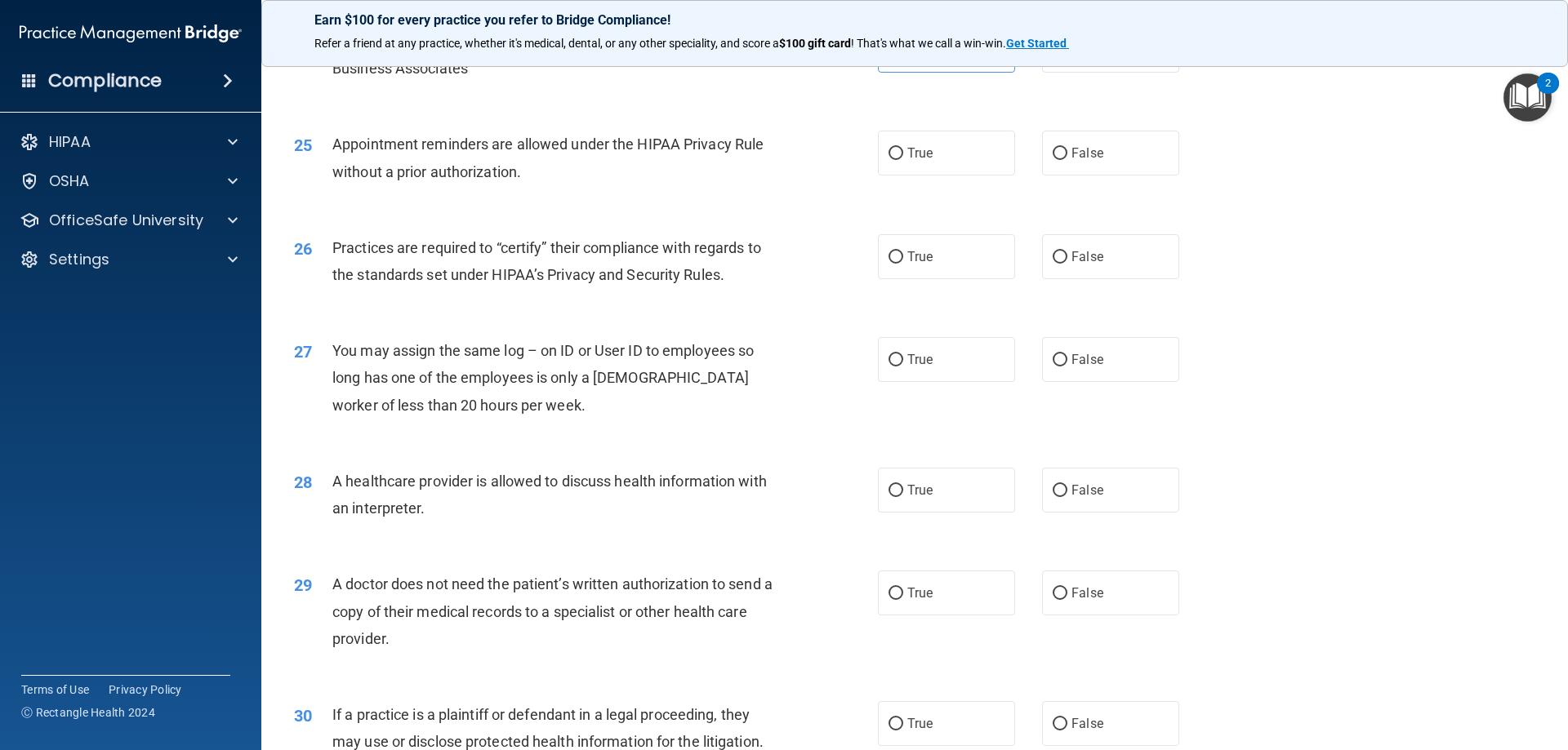
scroll to position [2939, 0]
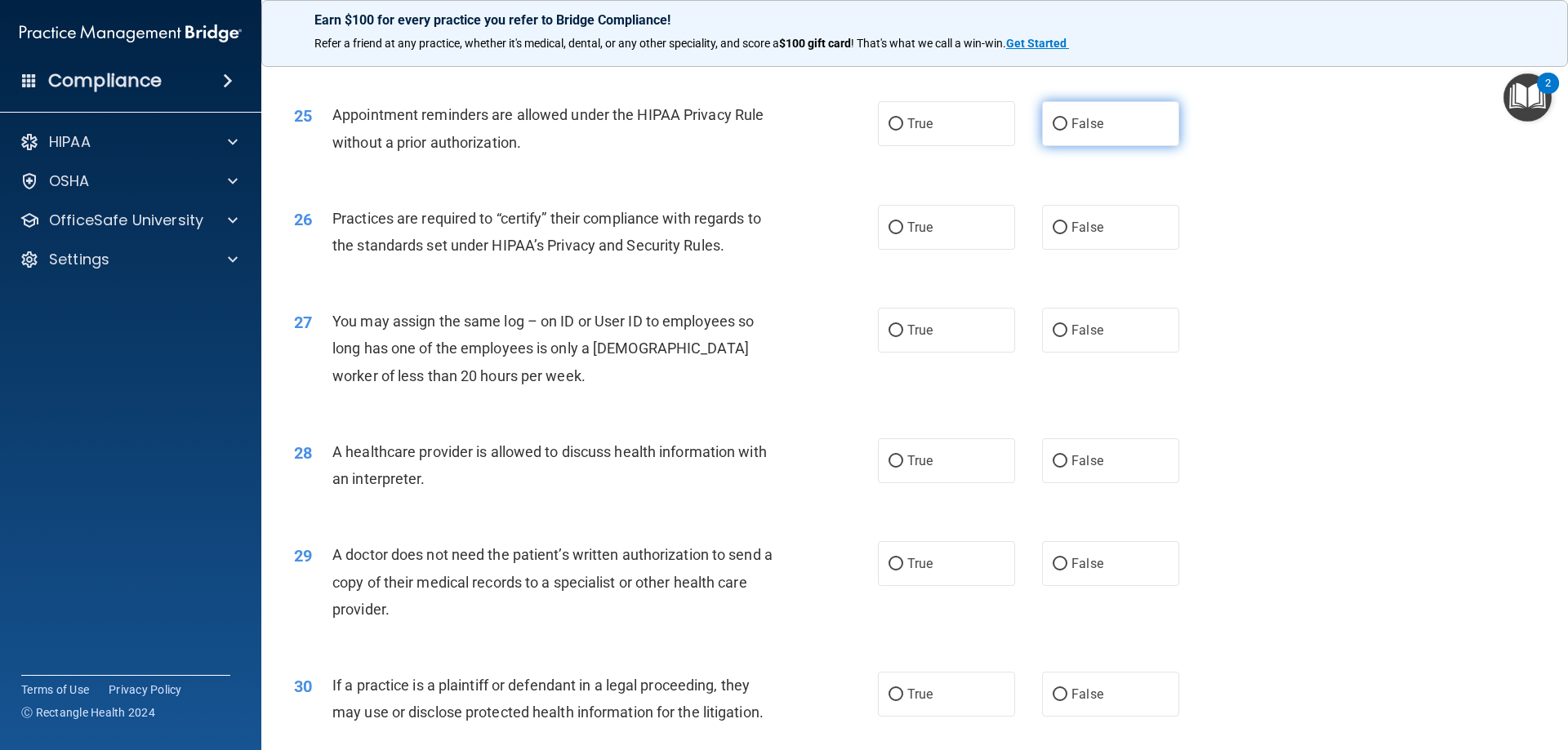
click at [1115, 139] on label "False" at bounding box center [1110, 123] width 137 height 45
click at [1067, 130] on input "False" at bounding box center [1059, 125] width 14 height 13
radio input "true"
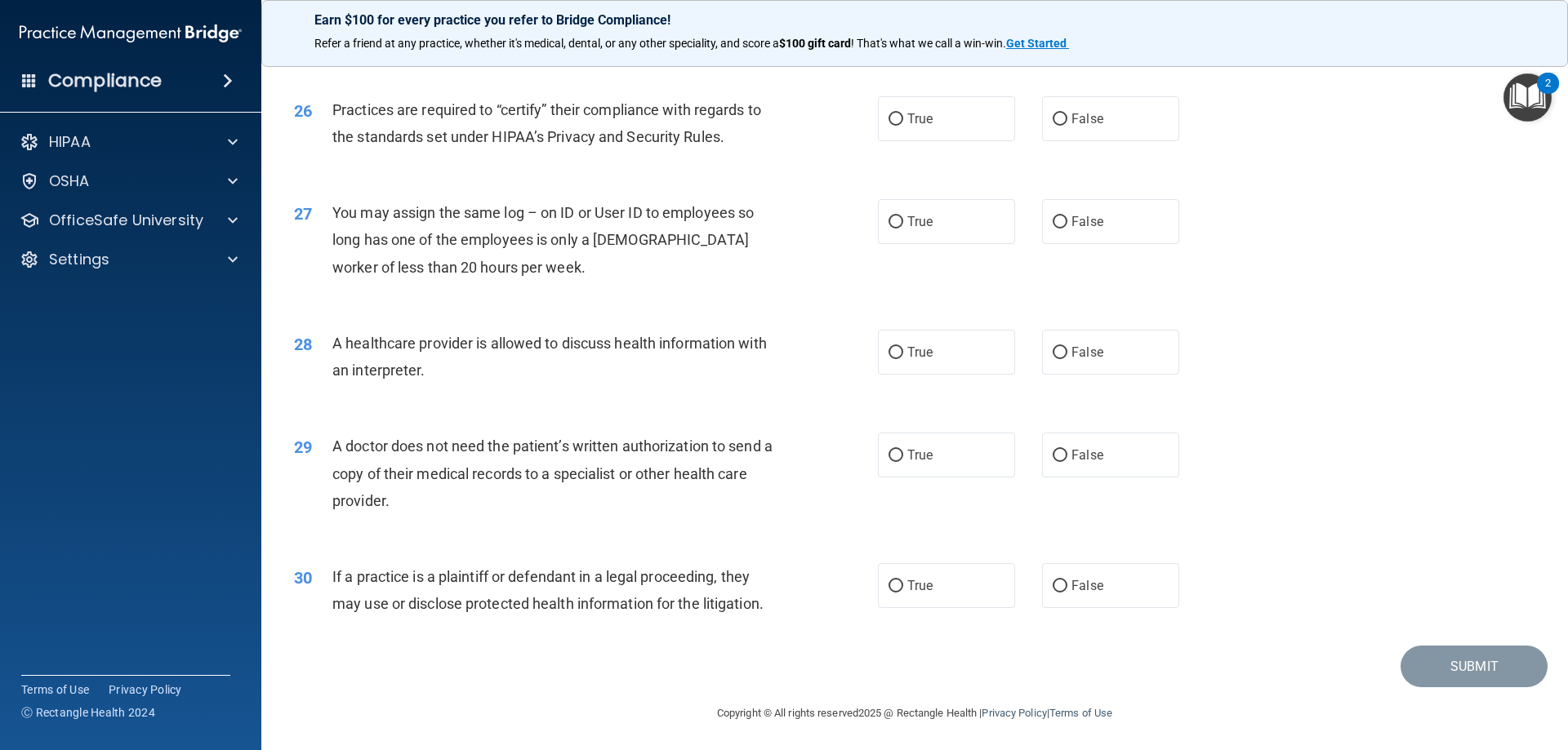
scroll to position [3051, 0]
click at [912, 117] on span "True" at bounding box center [920, 116] width 25 height 15
click at [903, 117] on input "True" at bounding box center [895, 117] width 14 height 13
radio input "true"
click at [1136, 229] on label "False" at bounding box center [1110, 219] width 137 height 45
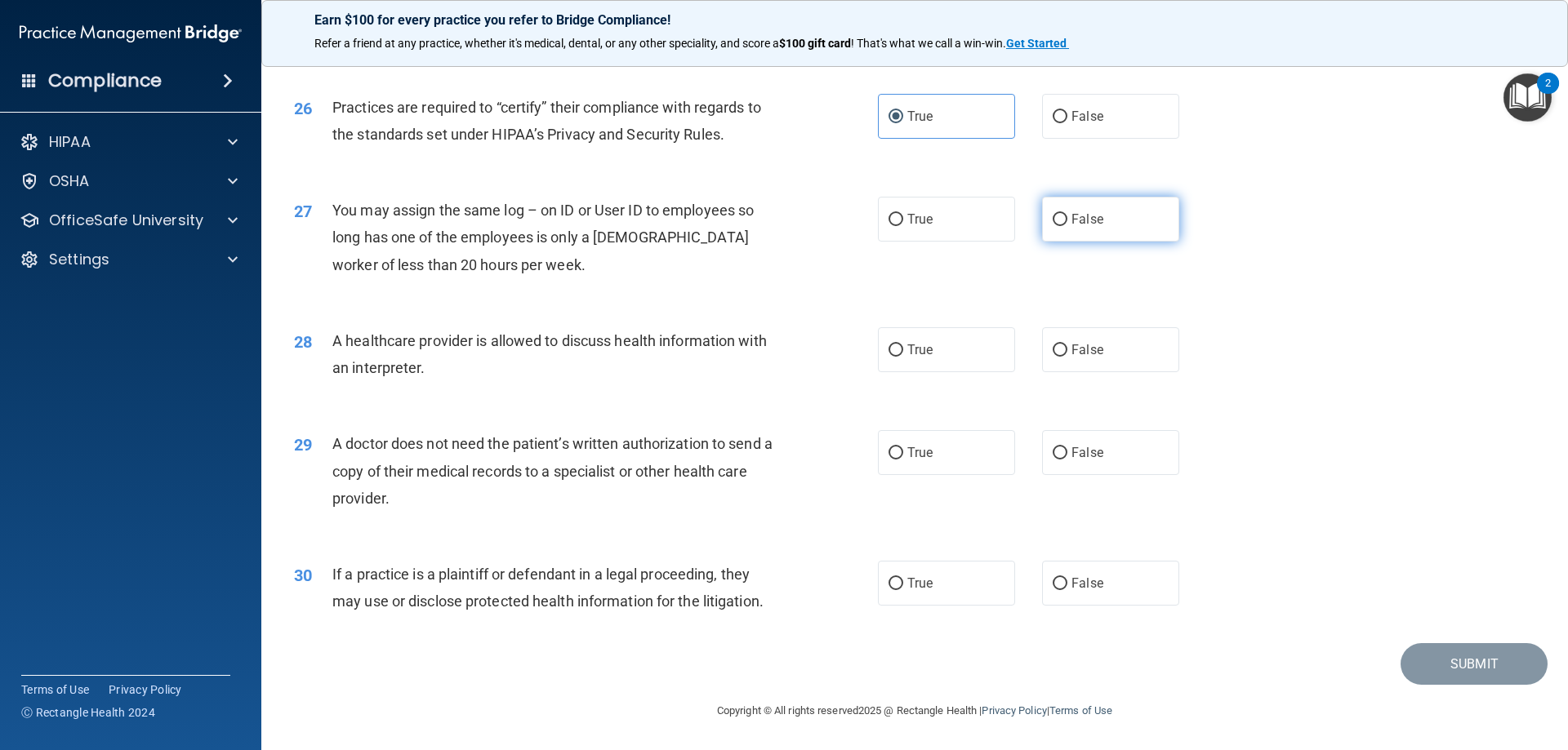
click at [1067, 226] on input "False" at bounding box center [1059, 220] width 14 height 13
radio input "true"
click at [972, 361] on label "True" at bounding box center [946, 349] width 137 height 45
click at [903, 357] on input "True" at bounding box center [895, 350] width 14 height 13
radio input "true"
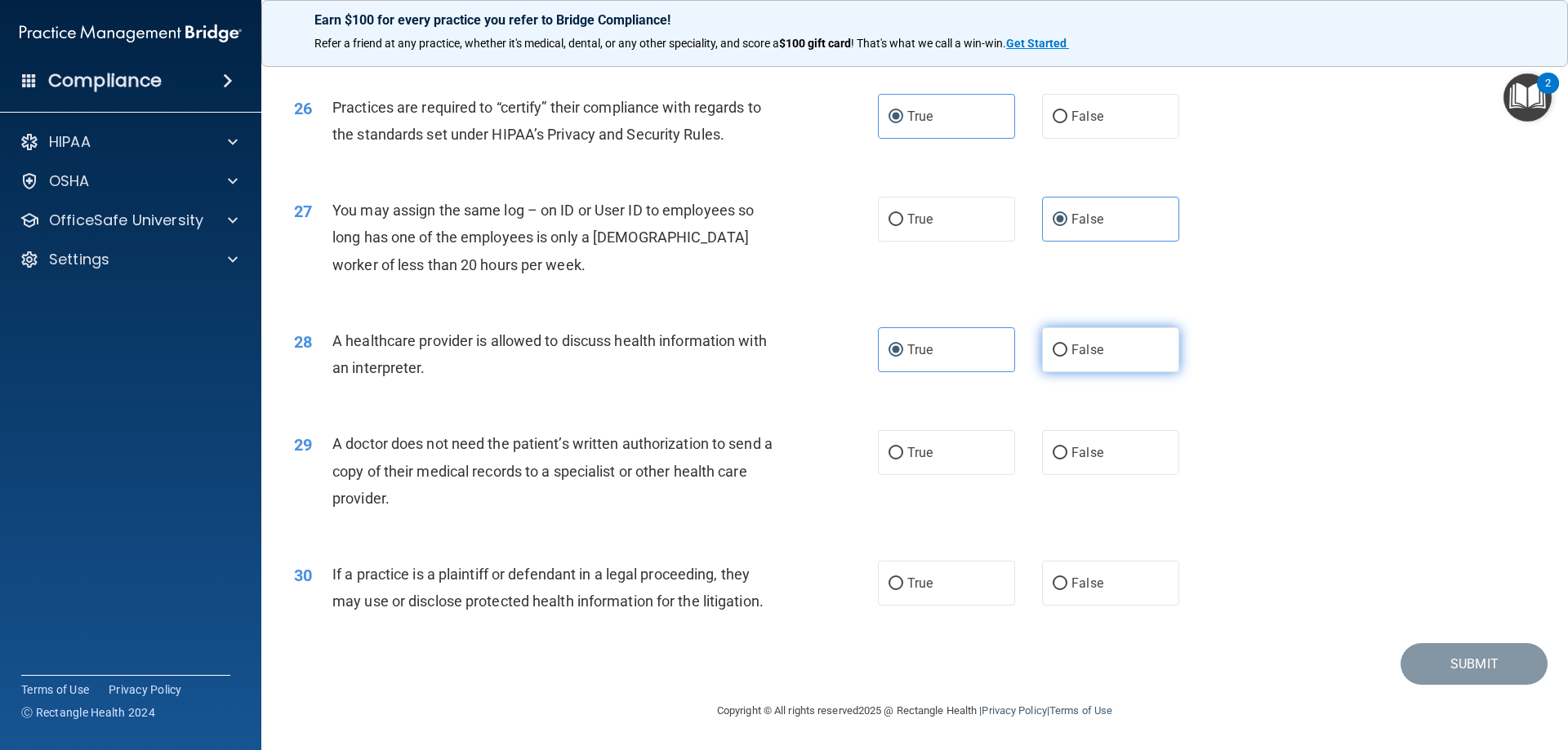
click at [1053, 356] on input "False" at bounding box center [1059, 350] width 14 height 13
radio input "true"
radio input "false"
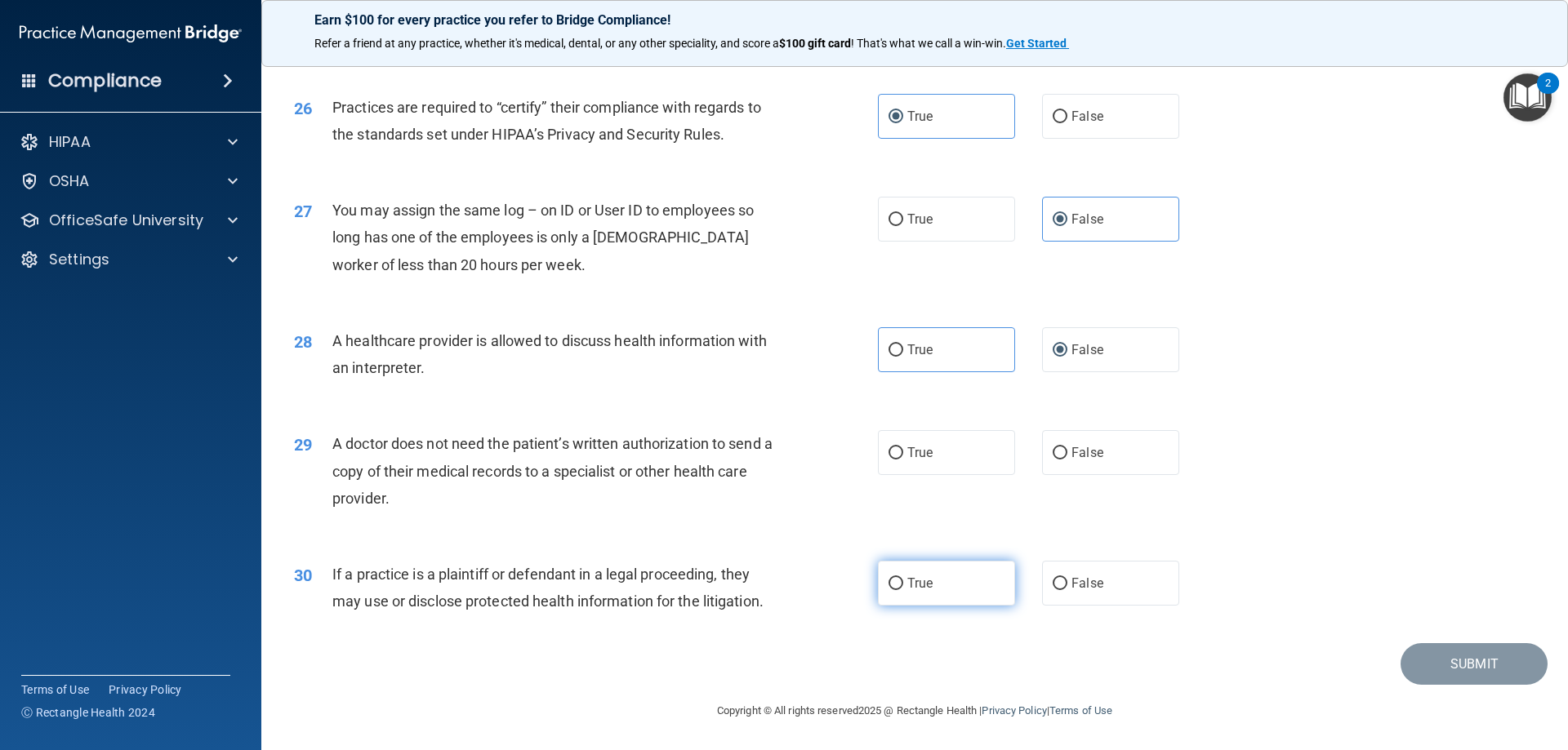
click at [916, 586] on span "True" at bounding box center [920, 583] width 25 height 15
click at [903, 586] on input "True" at bounding box center [895, 584] width 14 height 13
radio input "true"
click at [1042, 458] on label "False" at bounding box center [1110, 452] width 137 height 45
click at [1052, 458] on input "False" at bounding box center [1059, 454] width 14 height 13
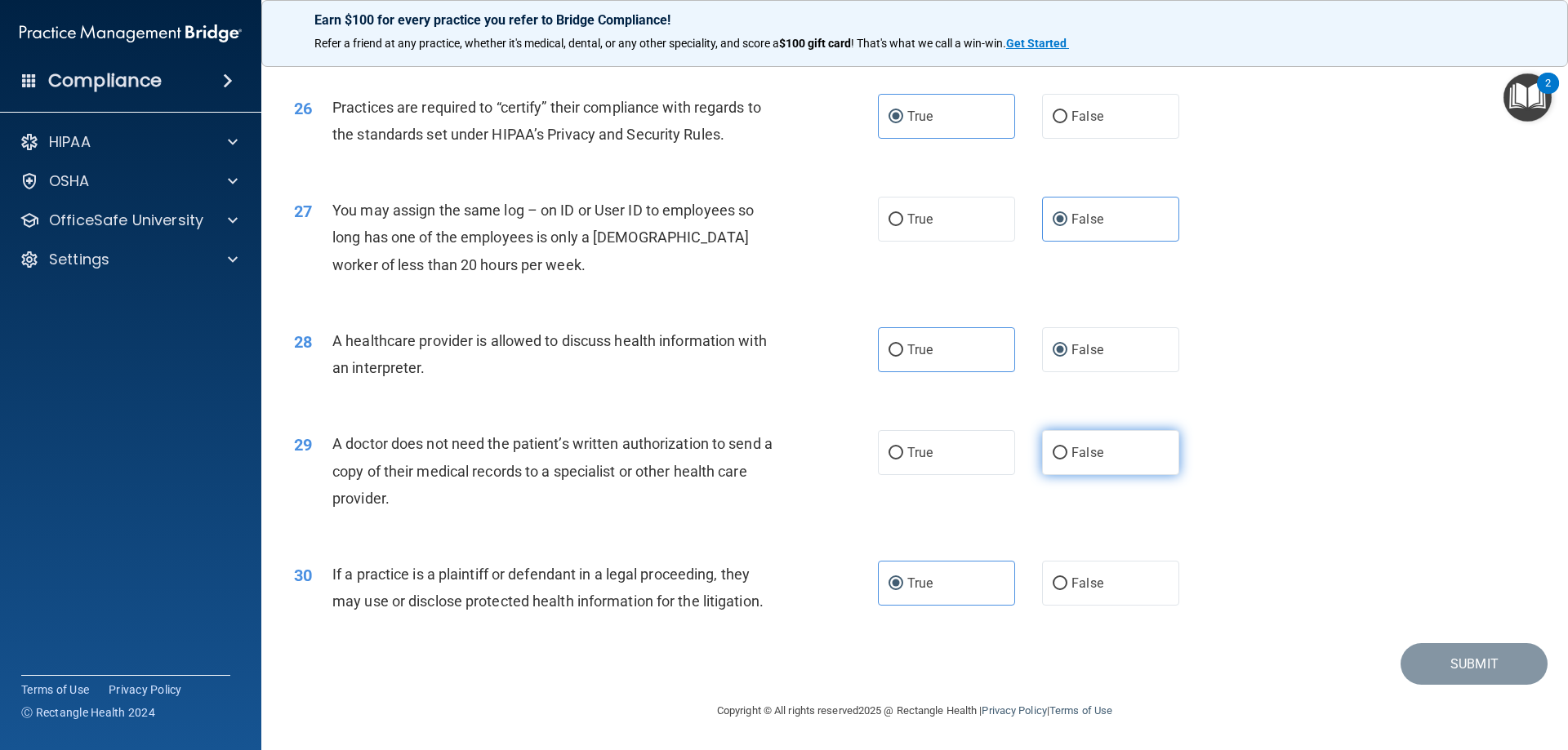
radio input "true"
click at [1433, 662] on button "Submit" at bounding box center [1474, 663] width 147 height 41
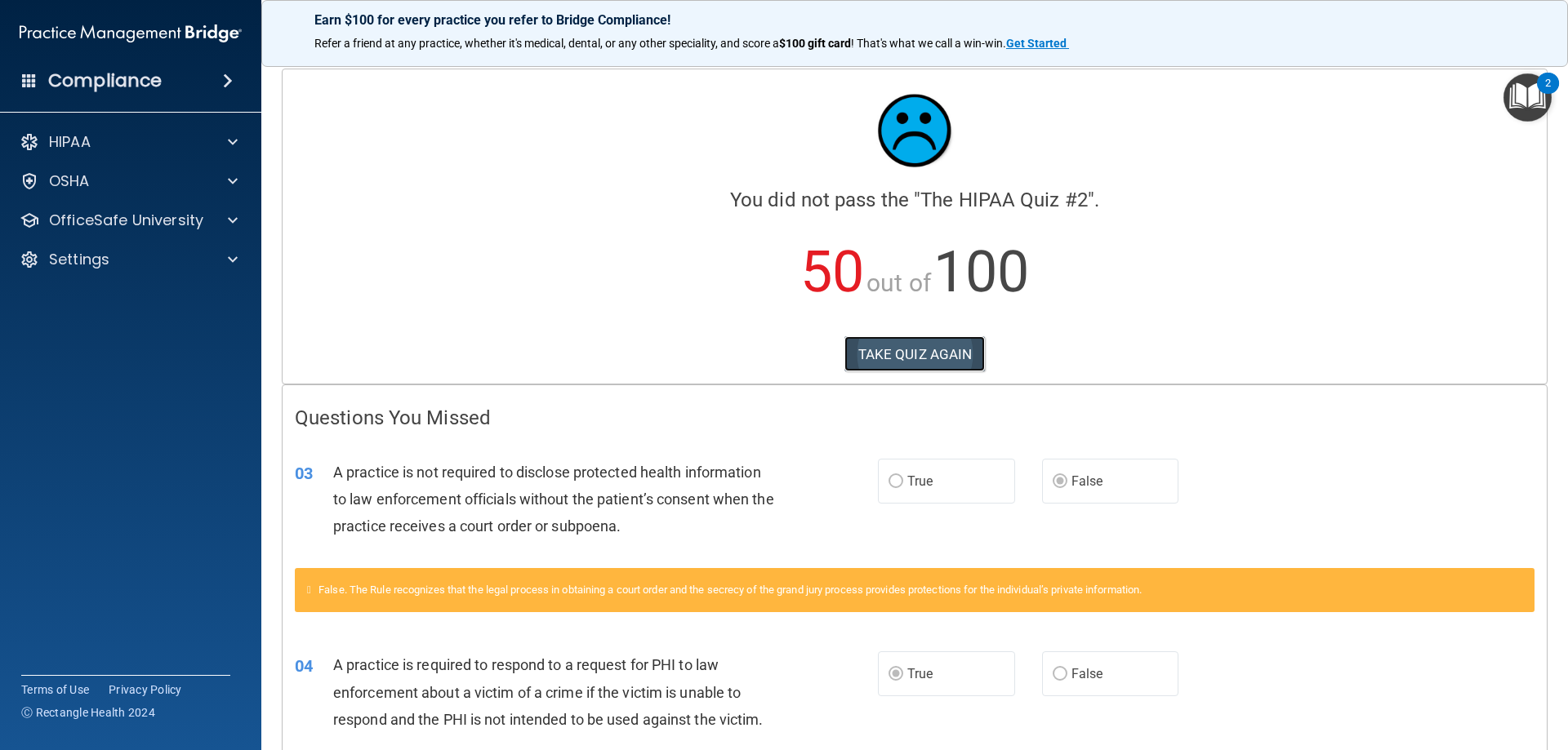
click at [953, 343] on button "TAKE QUIZ AGAIN" at bounding box center [915, 354] width 141 height 36
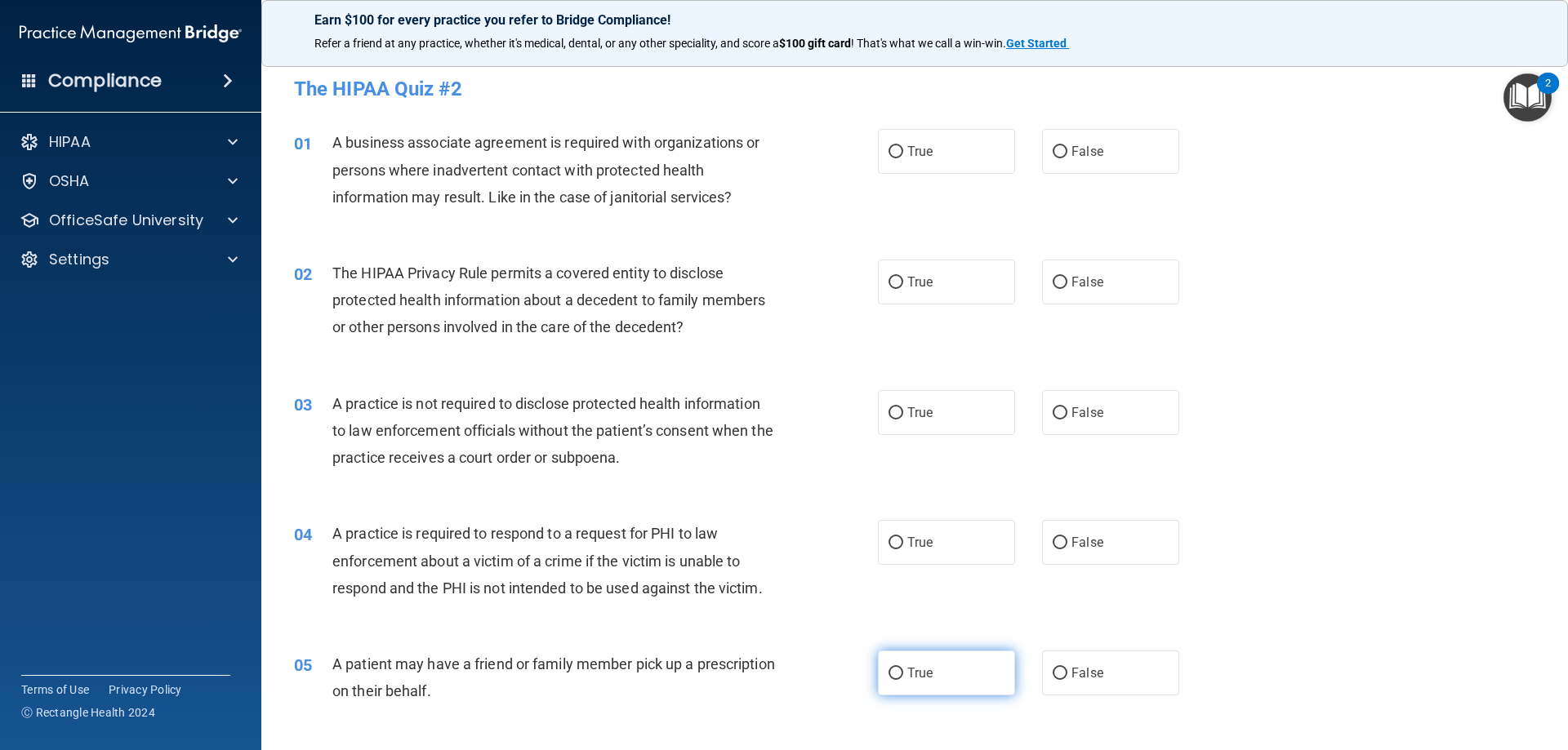
click at [941, 678] on label "True" at bounding box center [946, 673] width 137 height 45
click at [903, 678] on input "True" at bounding box center [895, 674] width 14 height 13
radio input "true"
click at [943, 565] on label "True" at bounding box center [946, 542] width 137 height 45
click at [903, 550] on input "True" at bounding box center [895, 543] width 14 height 13
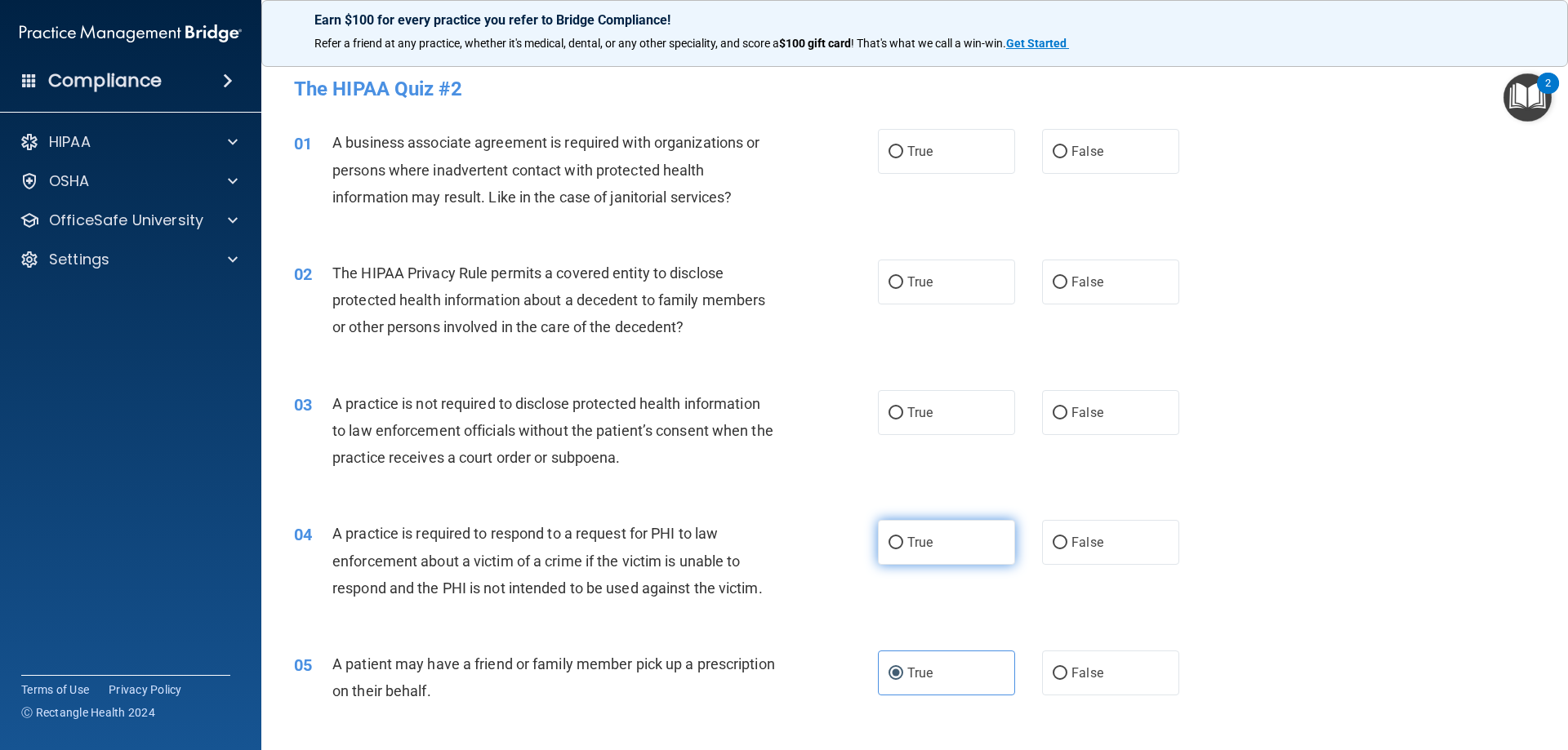
radio input "true"
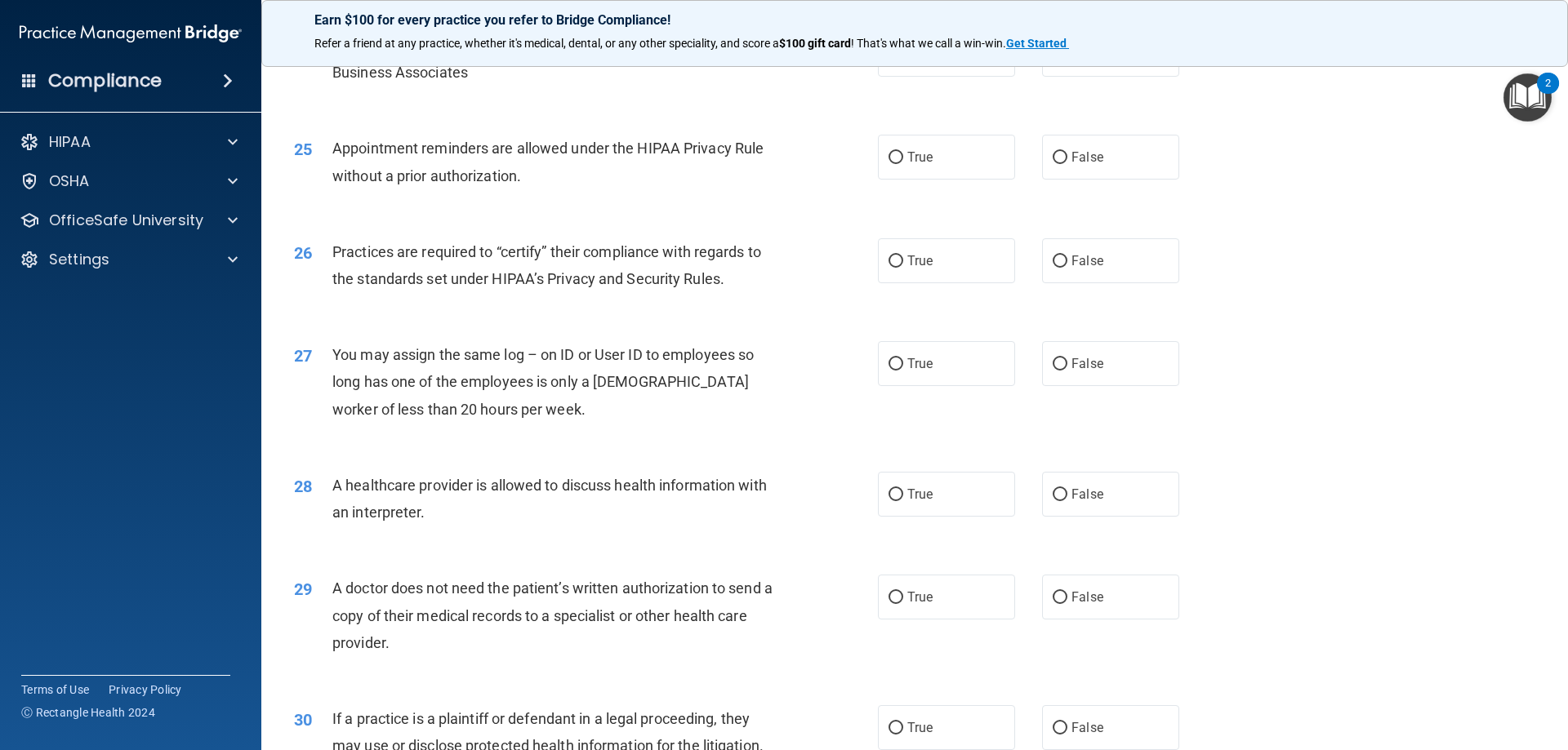
scroll to position [3039, 0]
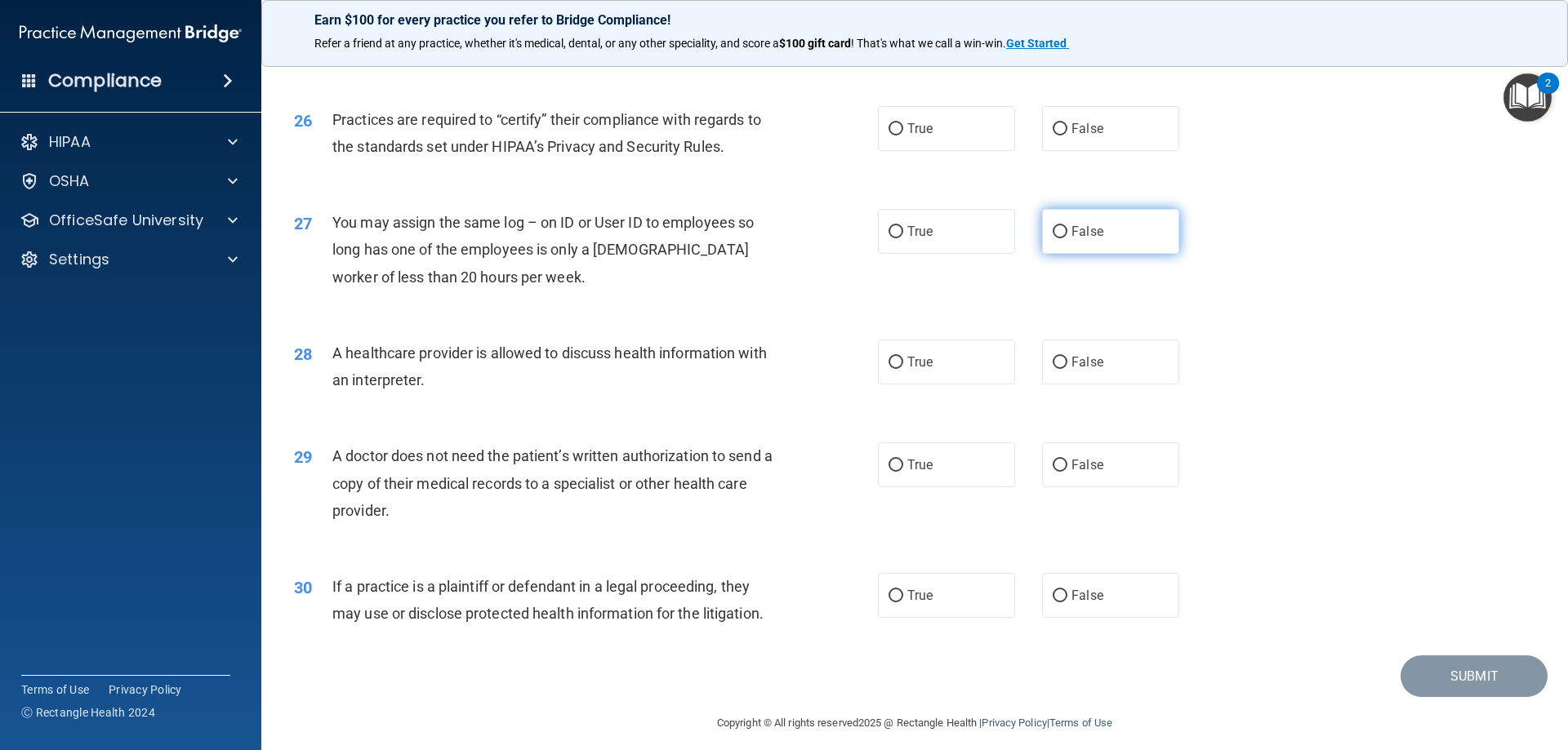
click at [1130, 247] on label "False" at bounding box center [1110, 231] width 137 height 45
click at [1067, 238] on input "False" at bounding box center [1059, 232] width 14 height 13
radio input "true"
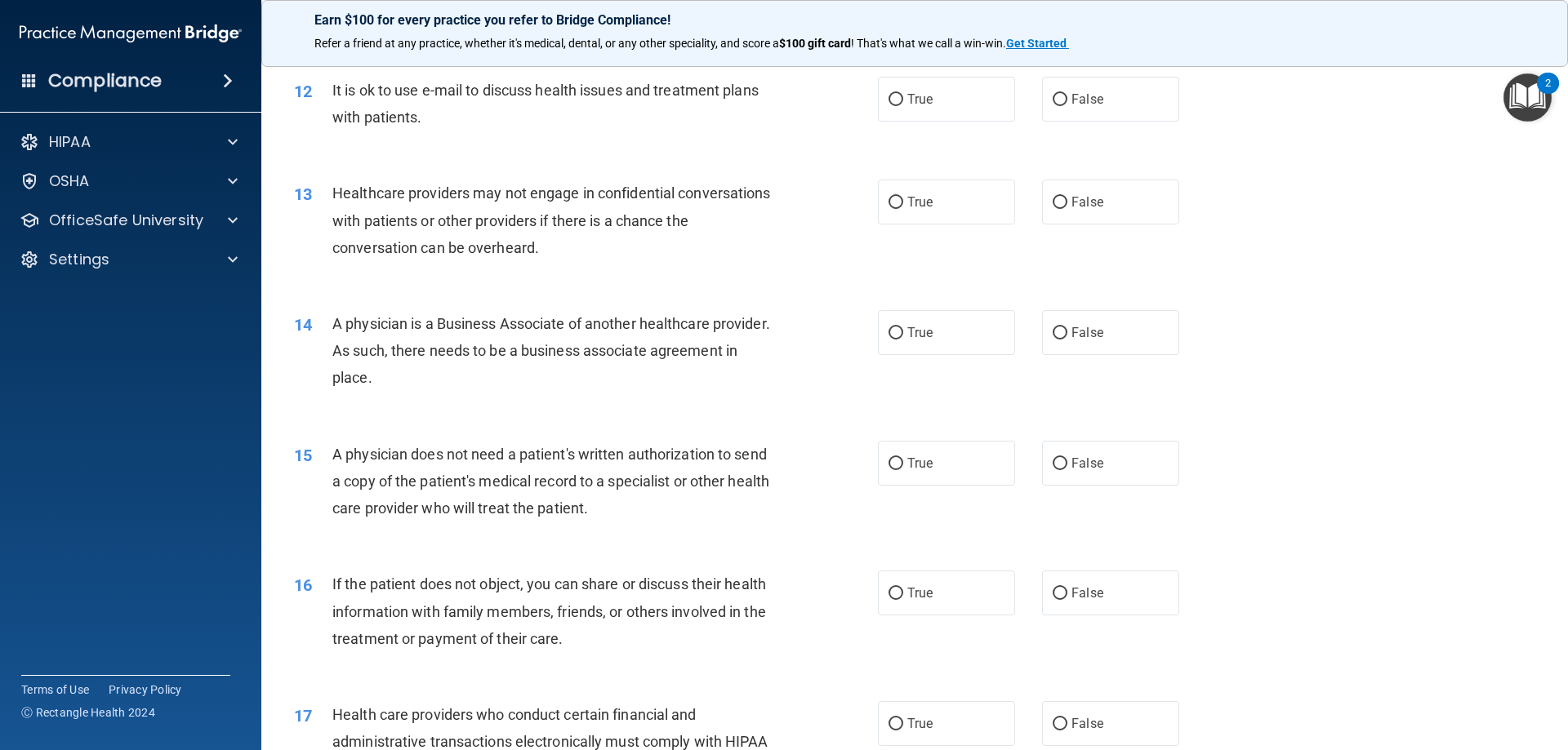
scroll to position [1242, 0]
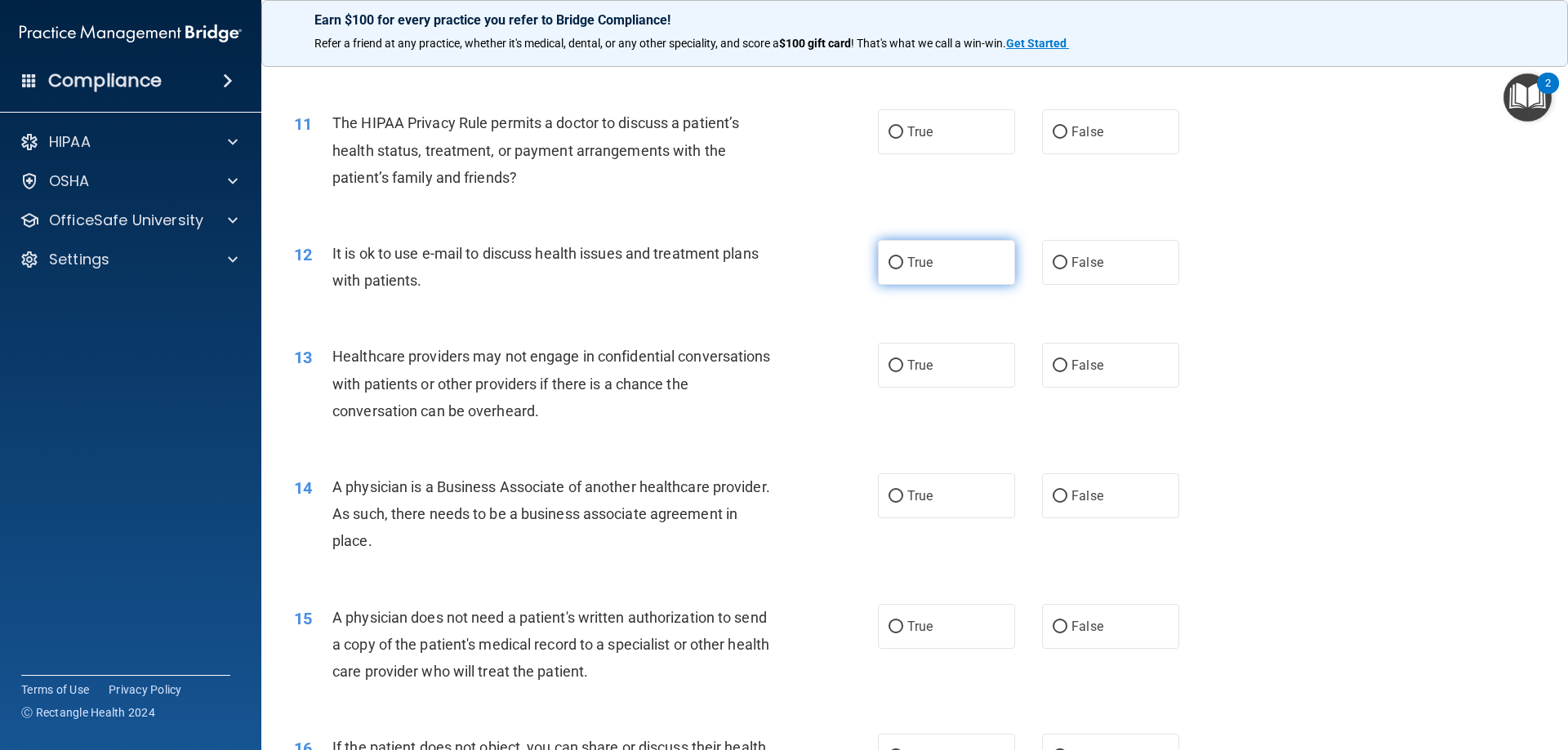
click at [948, 281] on label "True" at bounding box center [946, 262] width 137 height 45
click at [903, 269] on input "True" at bounding box center [895, 263] width 14 height 13
radio input "true"
click at [927, 115] on label "True" at bounding box center [946, 131] width 137 height 45
click at [903, 126] on input "True" at bounding box center [895, 132] width 14 height 13
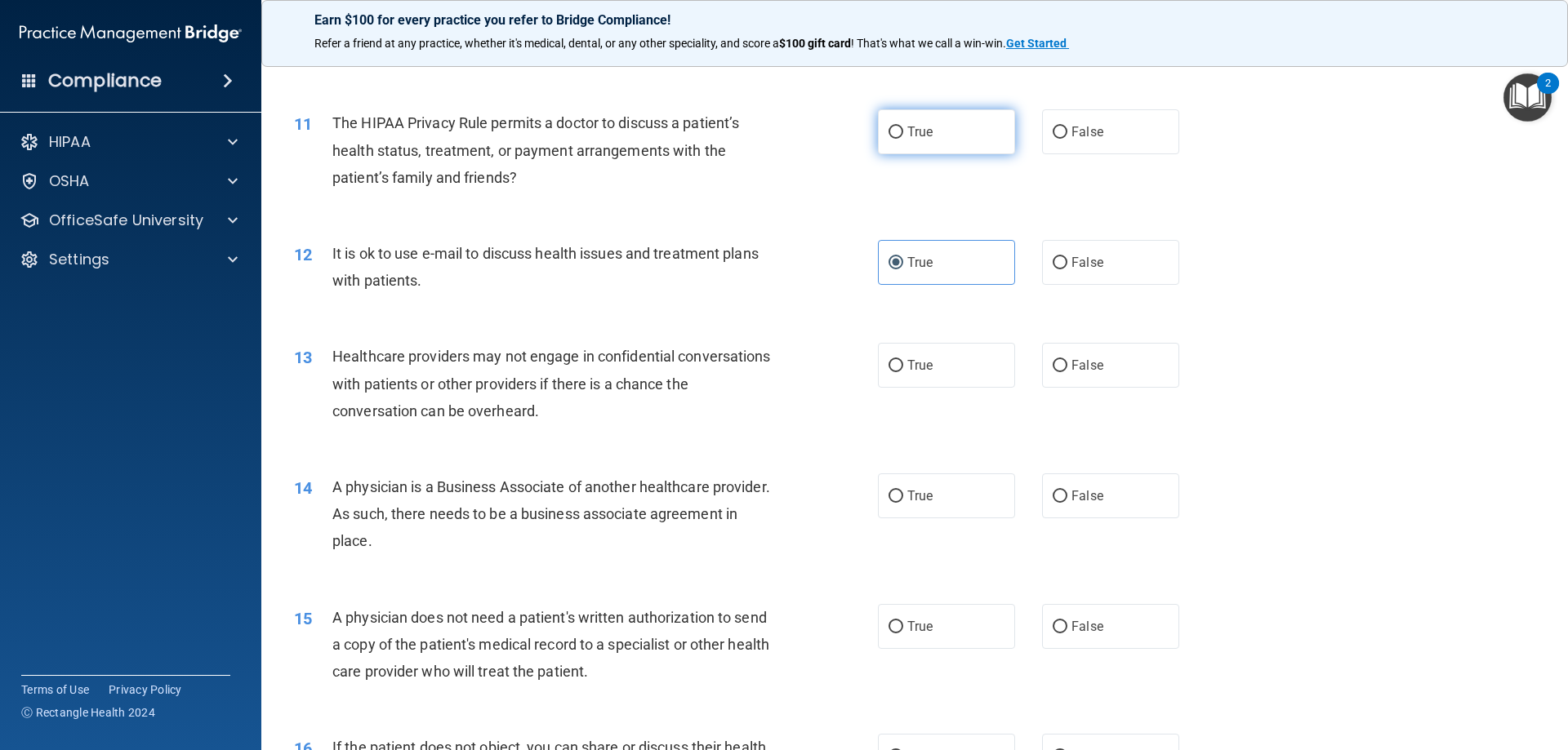
radio input "true"
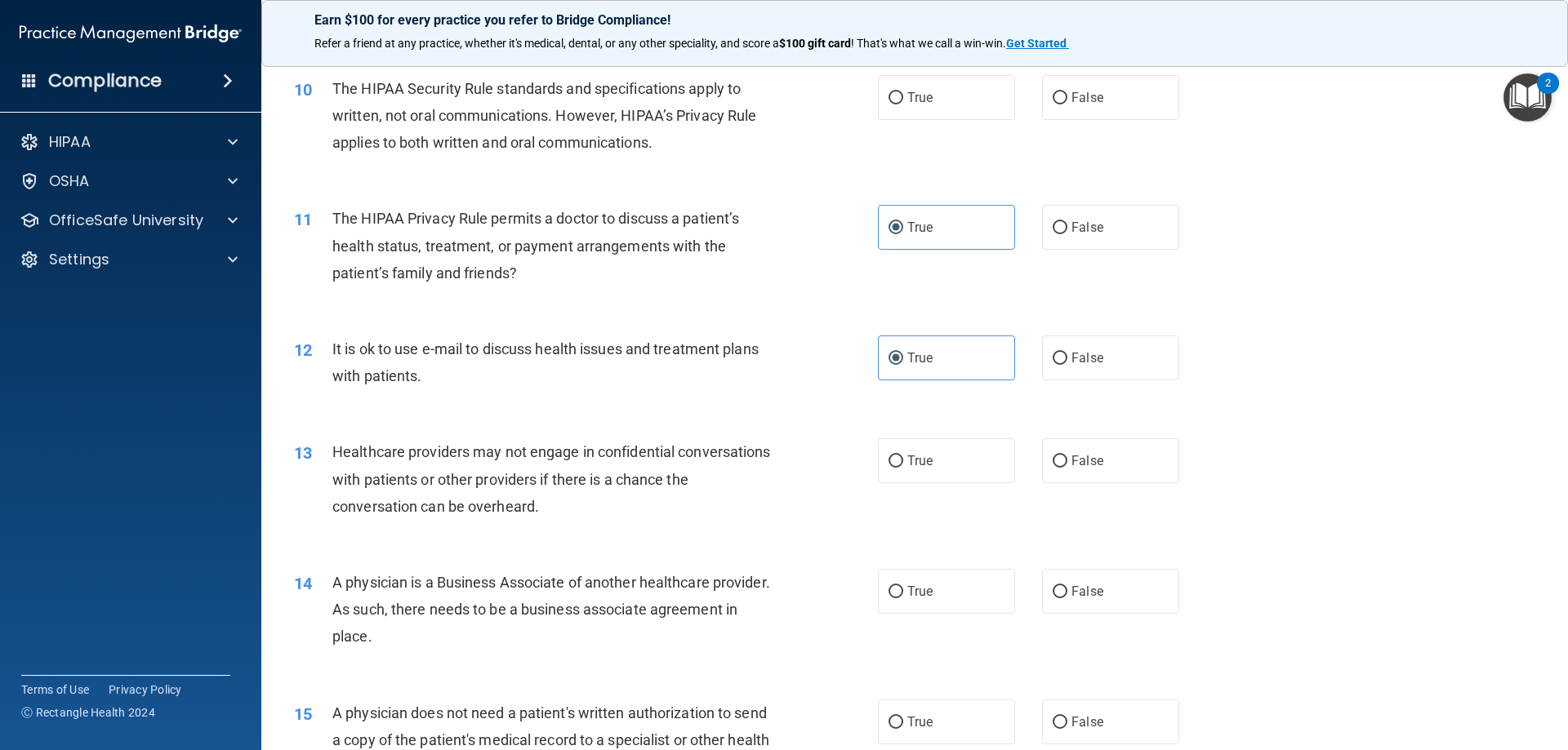
scroll to position [915, 0]
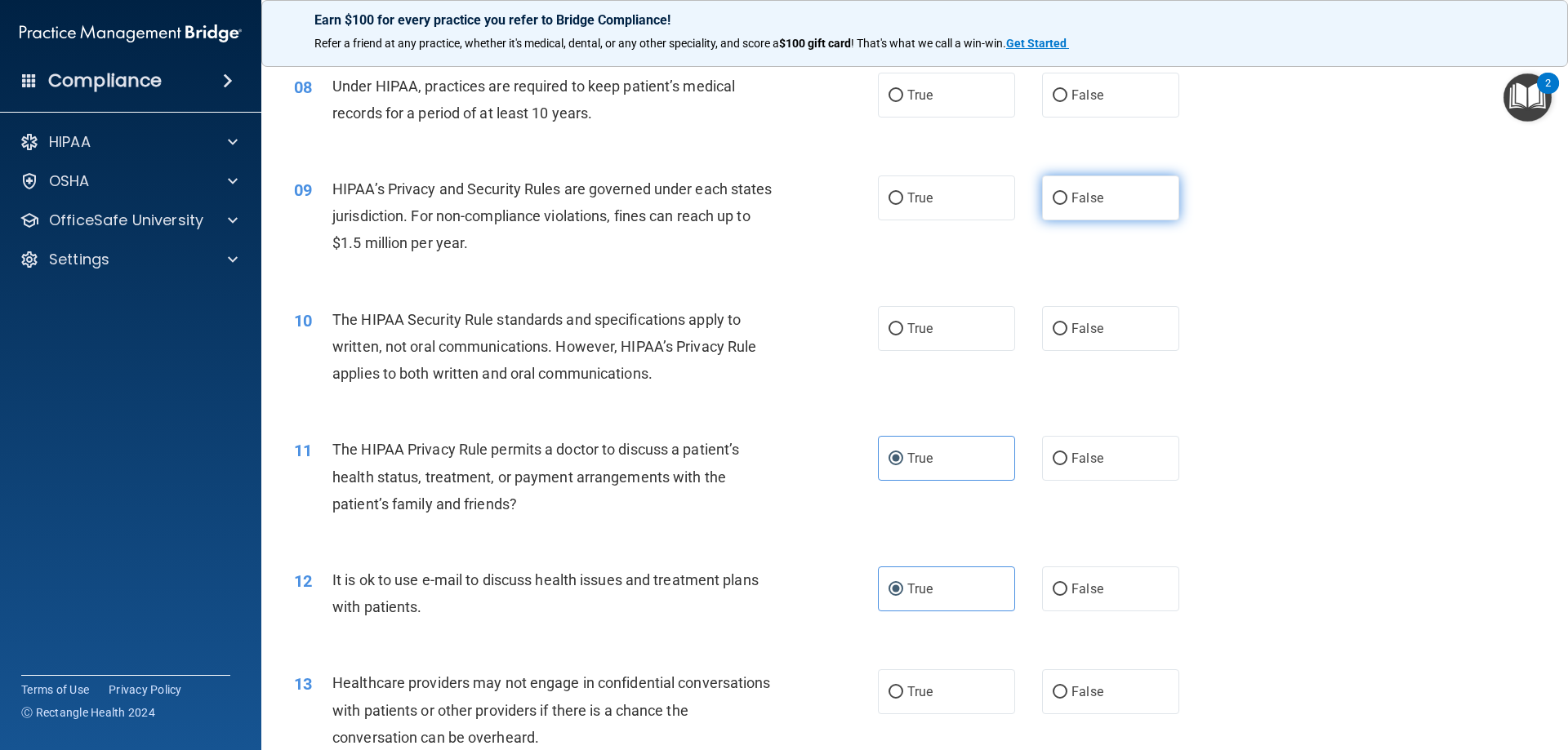
click at [1056, 197] on input "False" at bounding box center [1059, 199] width 14 height 13
radio input "true"
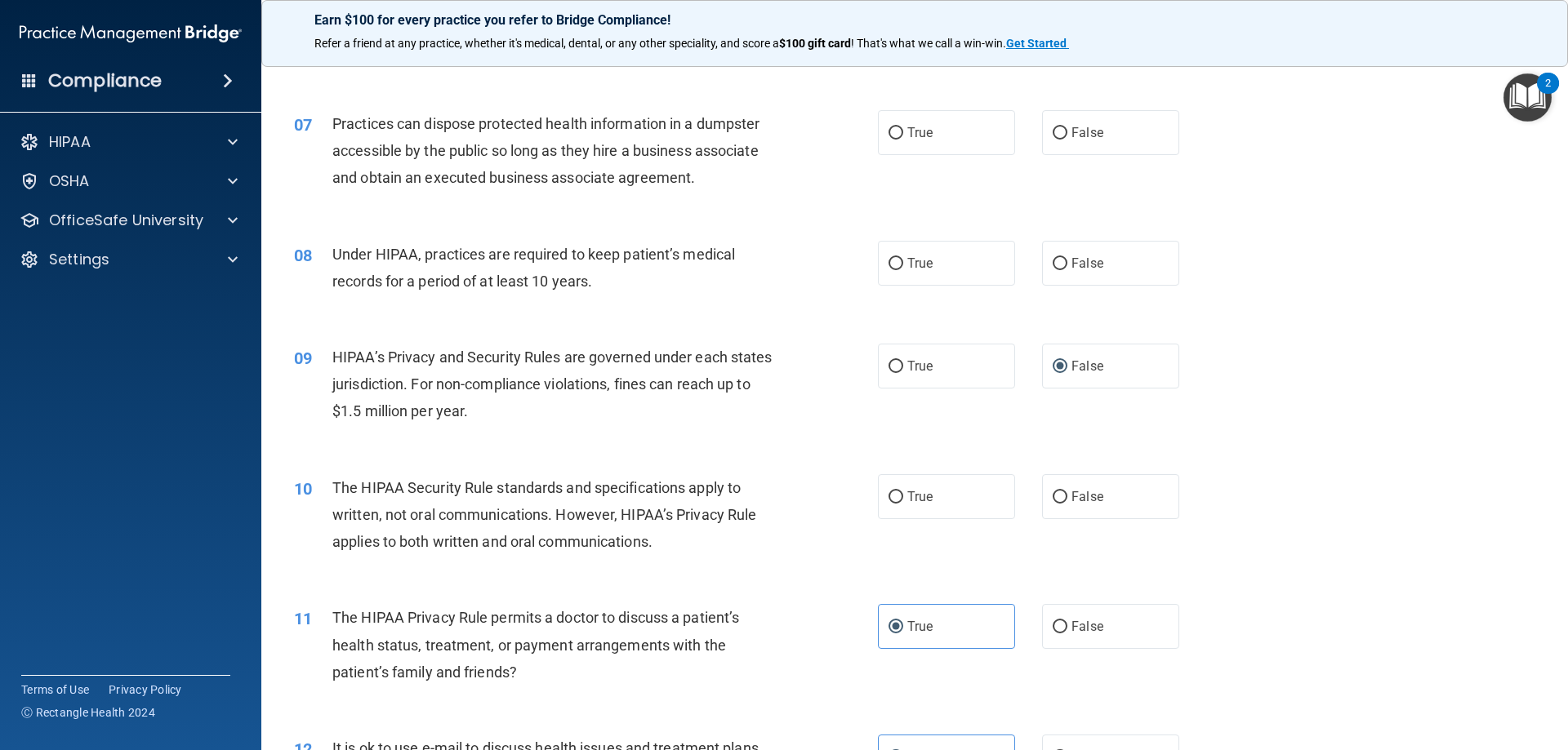
scroll to position [670, 0]
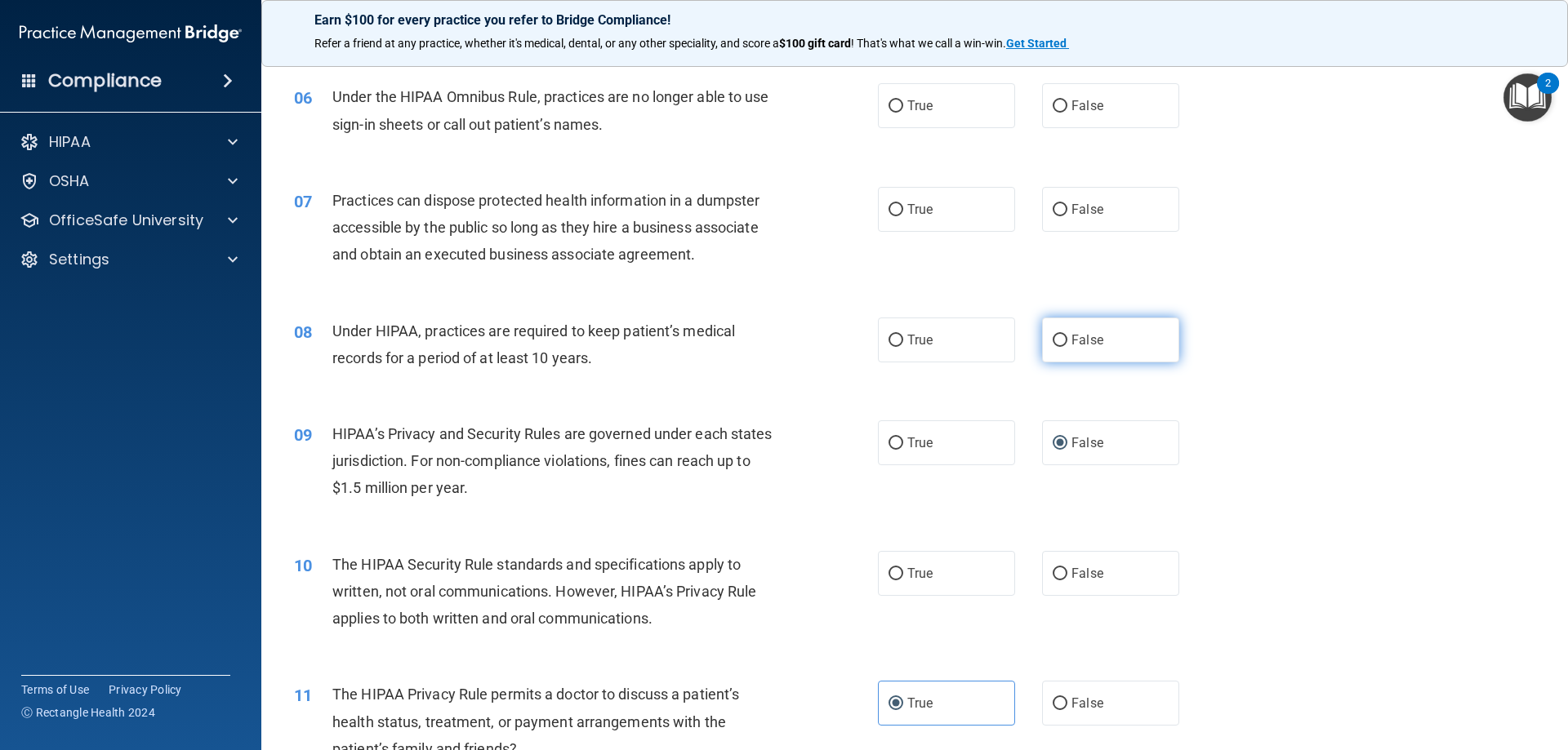
click at [1050, 321] on label "False" at bounding box center [1110, 339] width 137 height 45
click at [1052, 335] on input "False" at bounding box center [1059, 341] width 14 height 13
radio input "true"
click at [1086, 97] on label "False" at bounding box center [1110, 105] width 137 height 45
click at [1067, 100] on input "False" at bounding box center [1059, 106] width 14 height 13
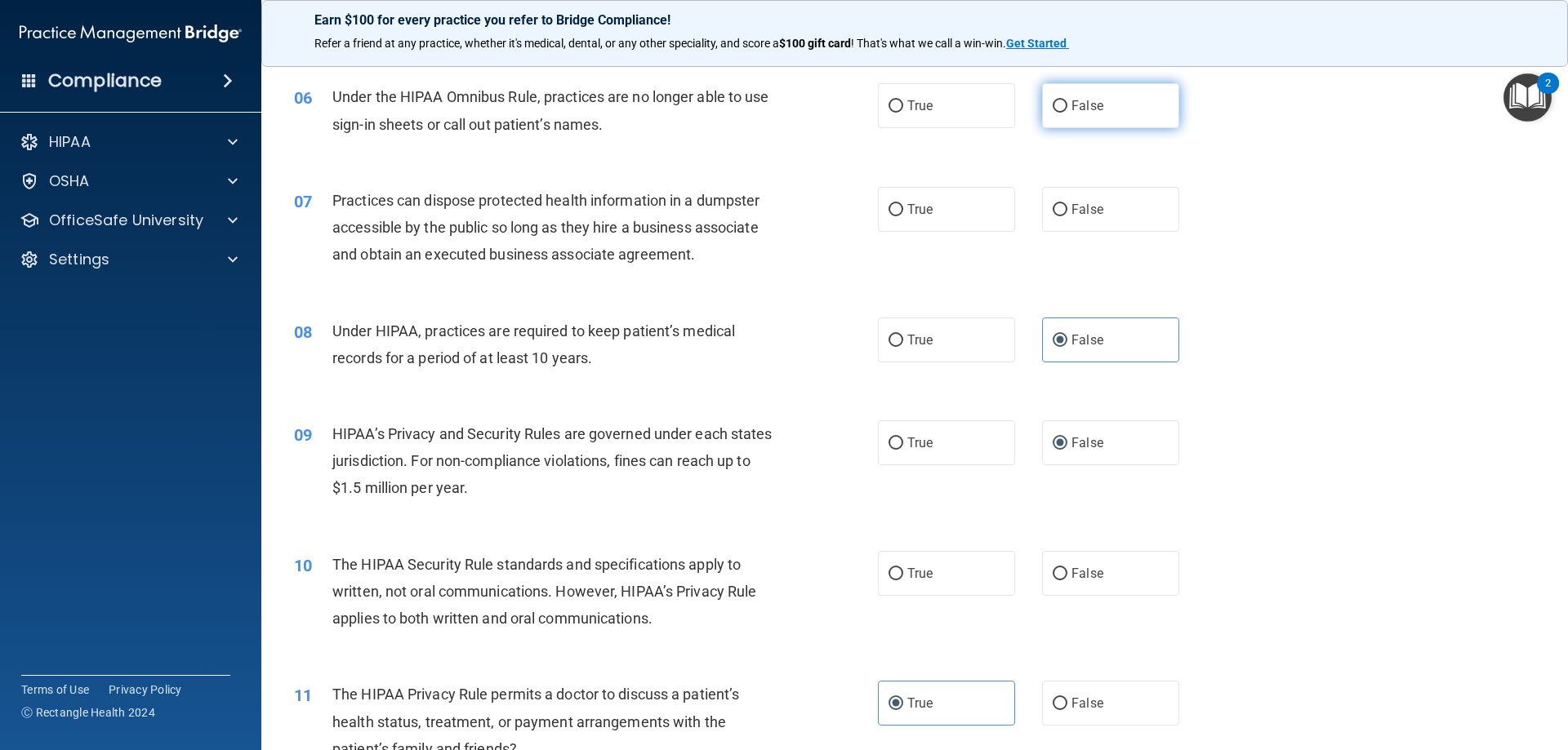
radio input "true"
click at [1115, 209] on label "False" at bounding box center [1110, 209] width 137 height 45
click at [1067, 209] on input "False" at bounding box center [1059, 210] width 14 height 13
radio input "true"
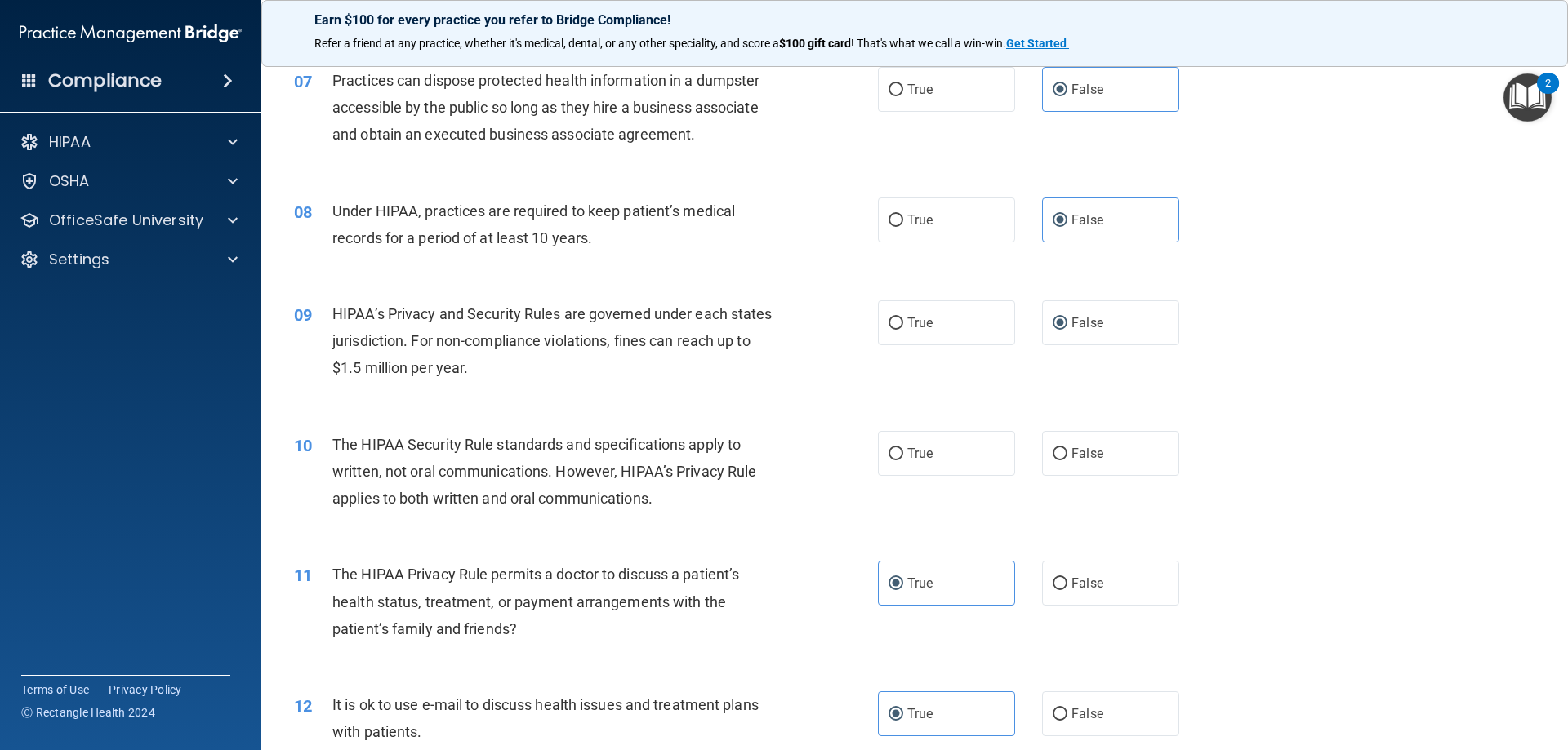
scroll to position [915, 0]
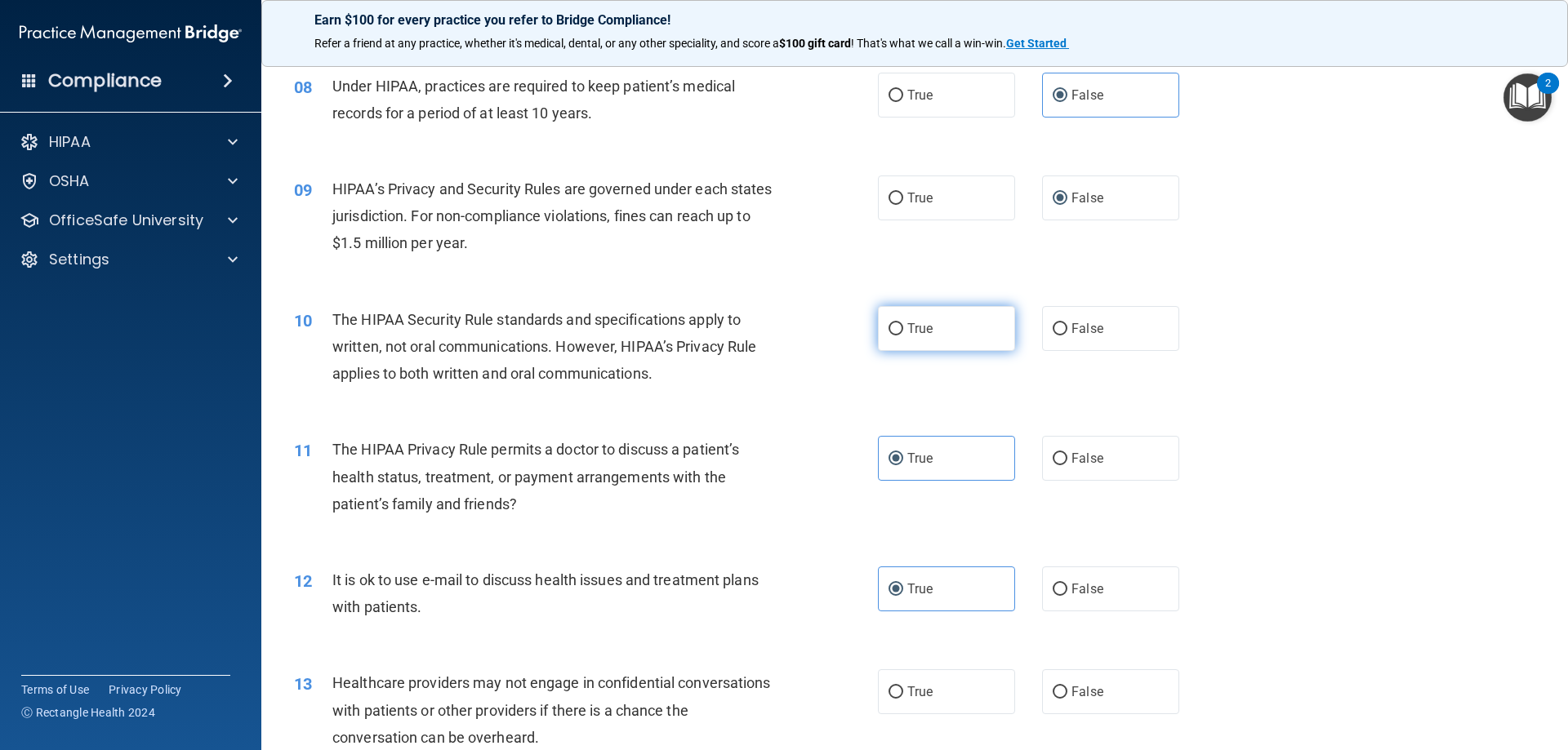
click at [941, 320] on label "True" at bounding box center [946, 328] width 137 height 45
click at [903, 323] on input "True" at bounding box center [895, 329] width 14 height 13
radio input "true"
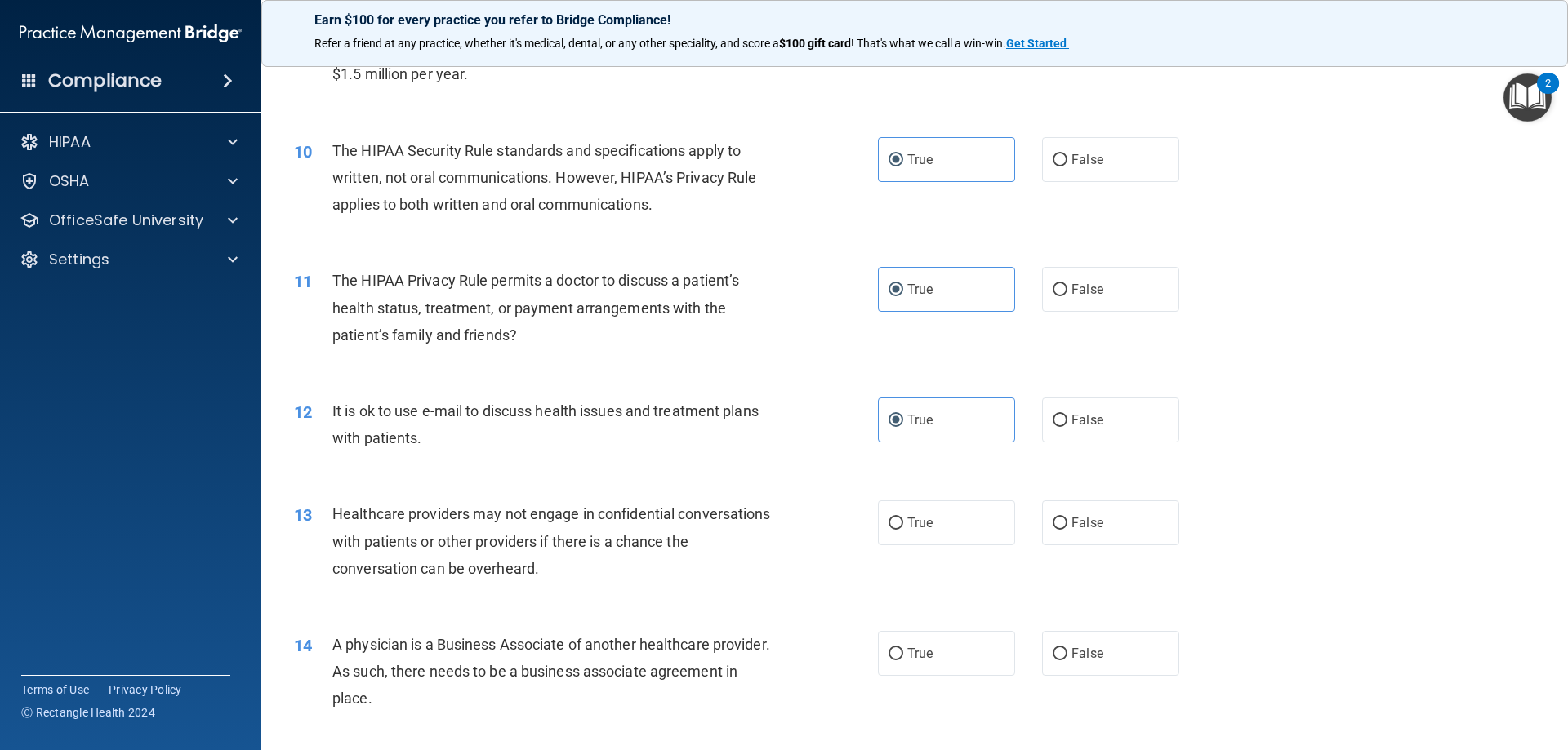
scroll to position [1160, 0]
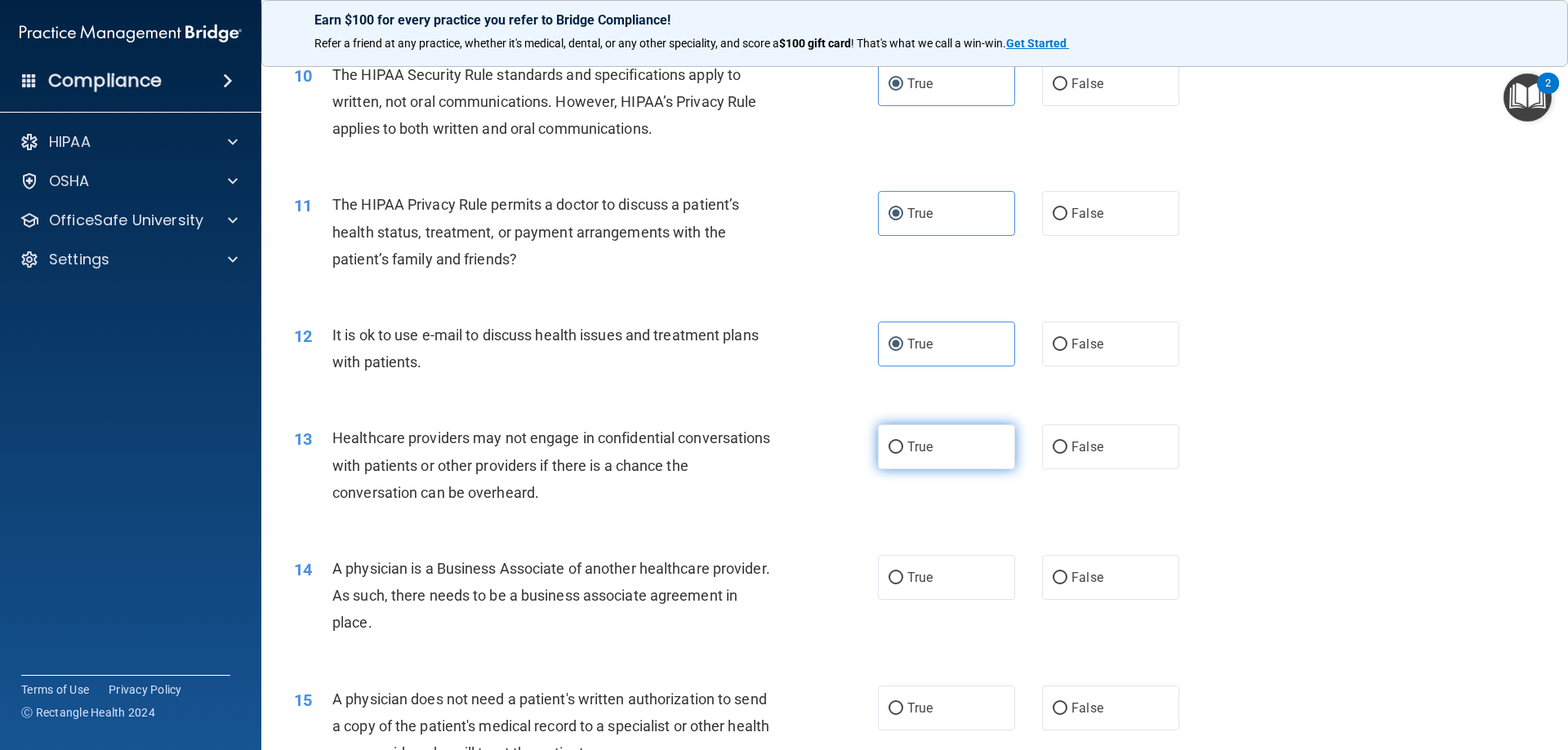
click at [912, 441] on span "True" at bounding box center [920, 447] width 25 height 15
click at [903, 442] on input "True" at bounding box center [895, 448] width 14 height 13
radio input "true"
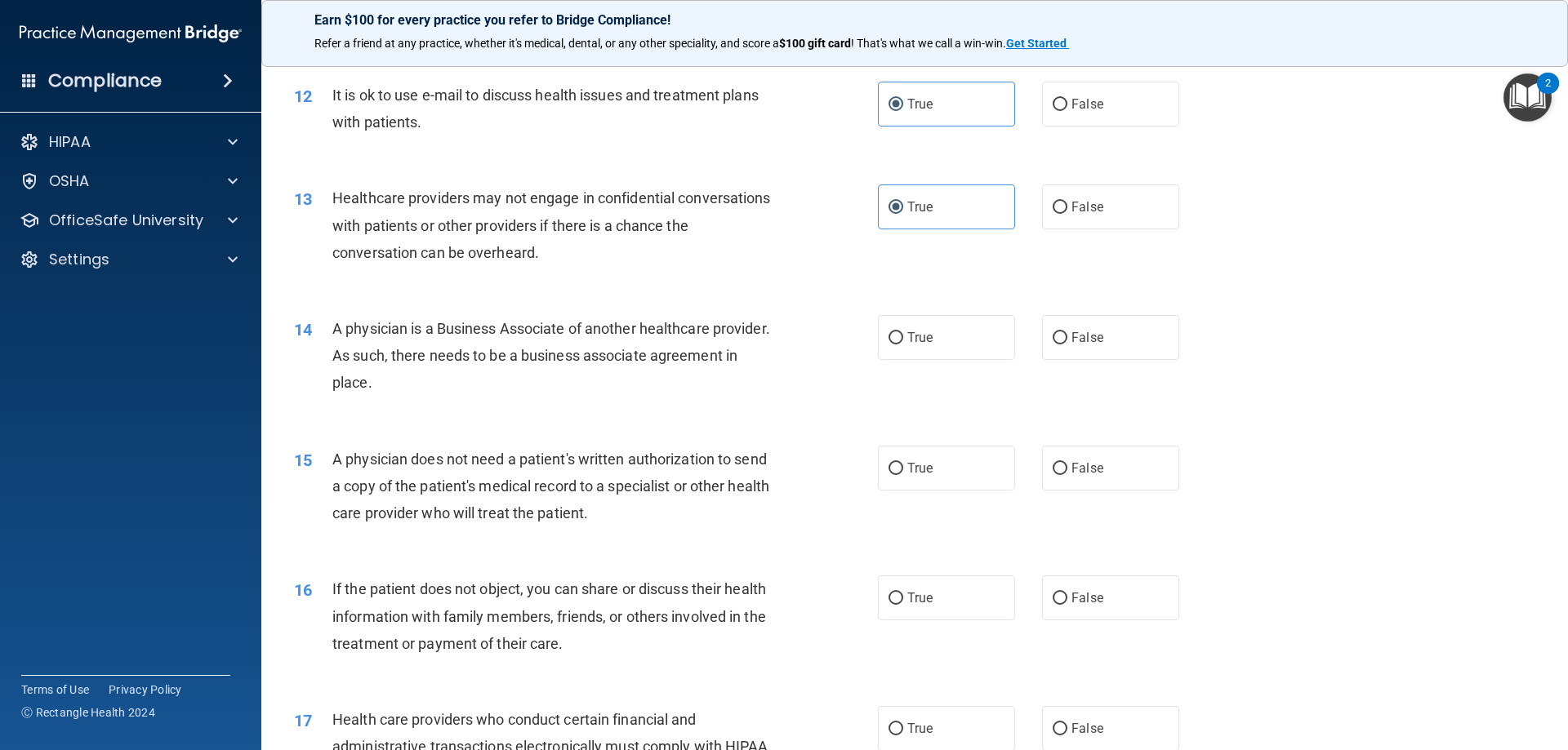
scroll to position [1405, 0]
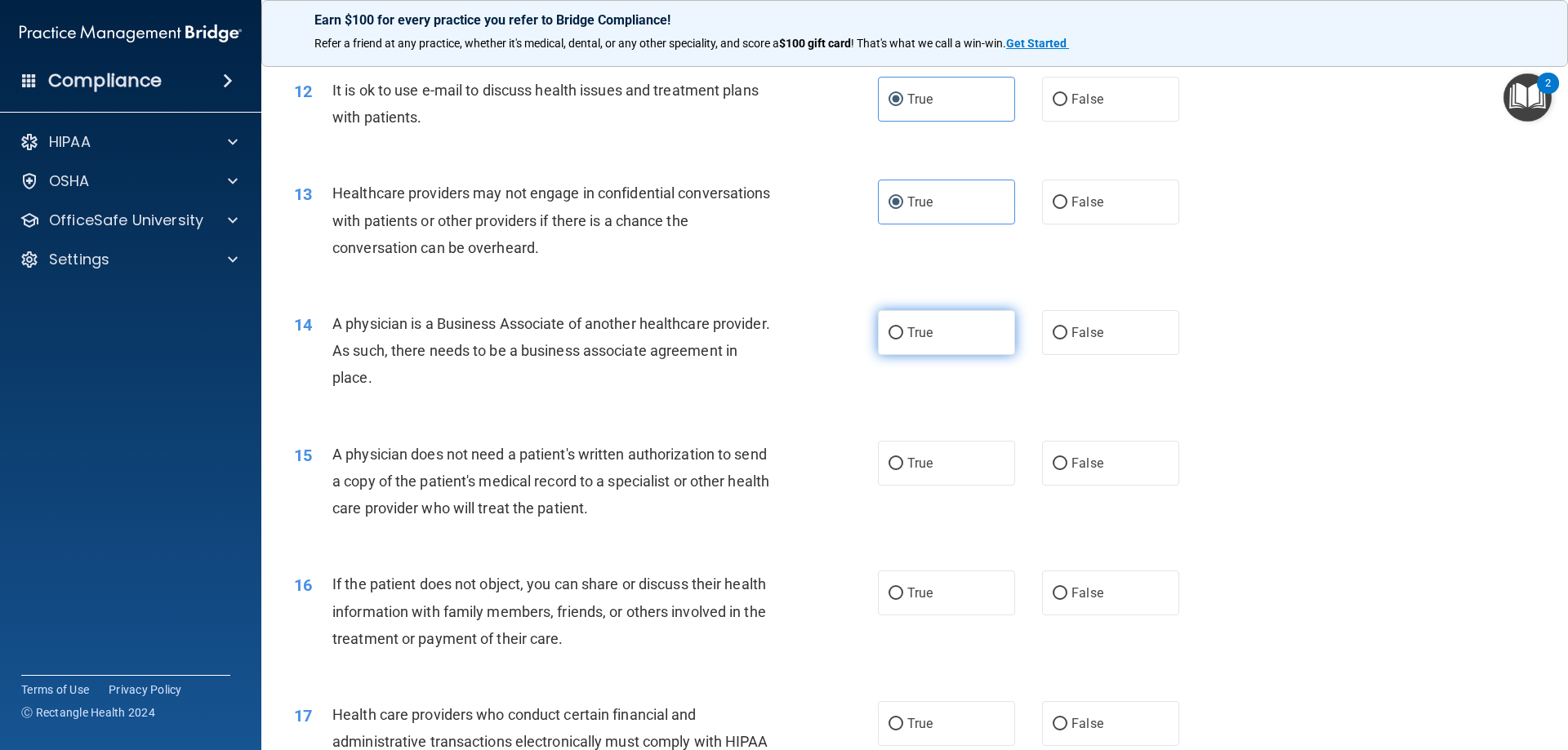
click at [997, 331] on label "True" at bounding box center [946, 332] width 137 height 45
click at [903, 331] on input "True" at bounding box center [895, 333] width 14 height 13
radio input "true"
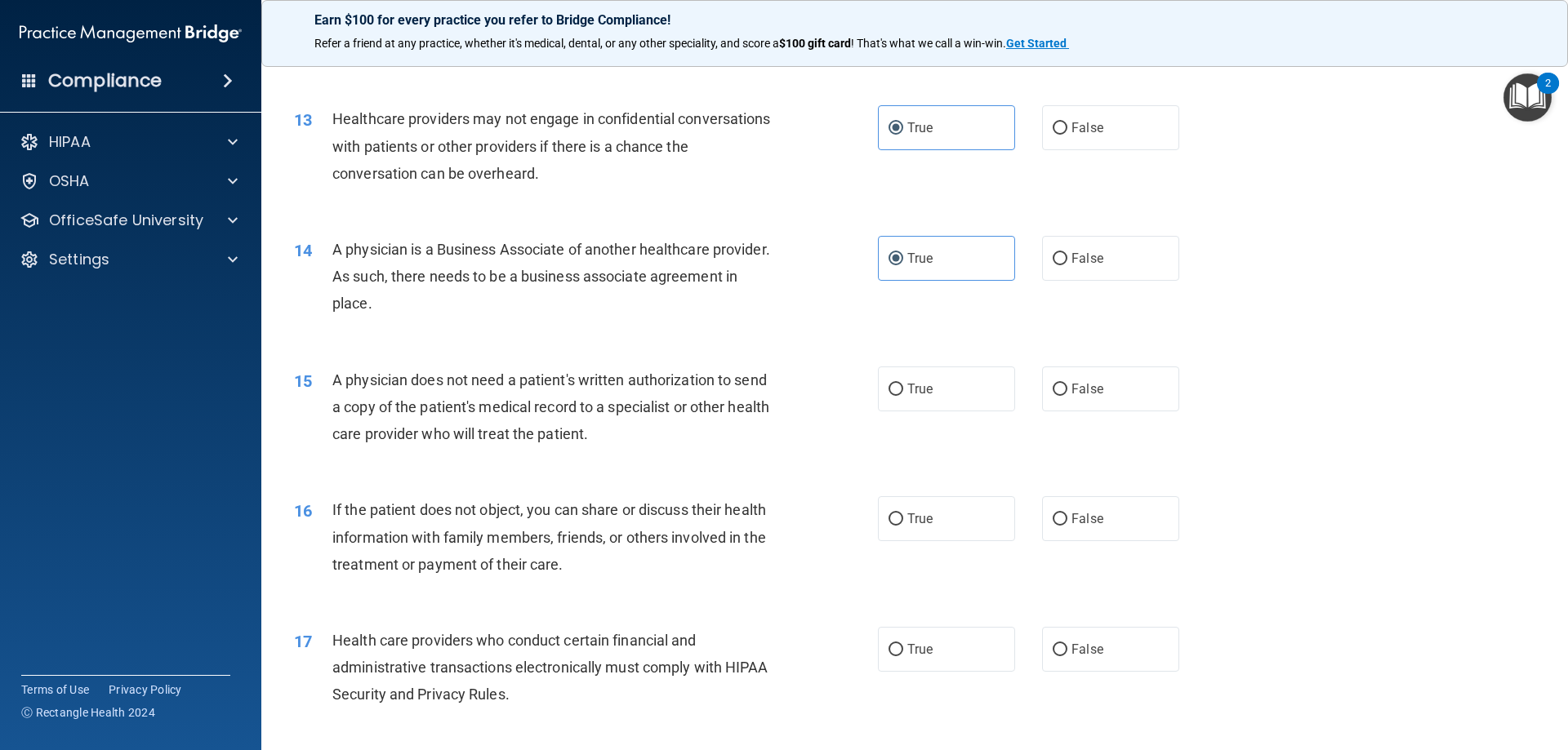
scroll to position [1651, 0]
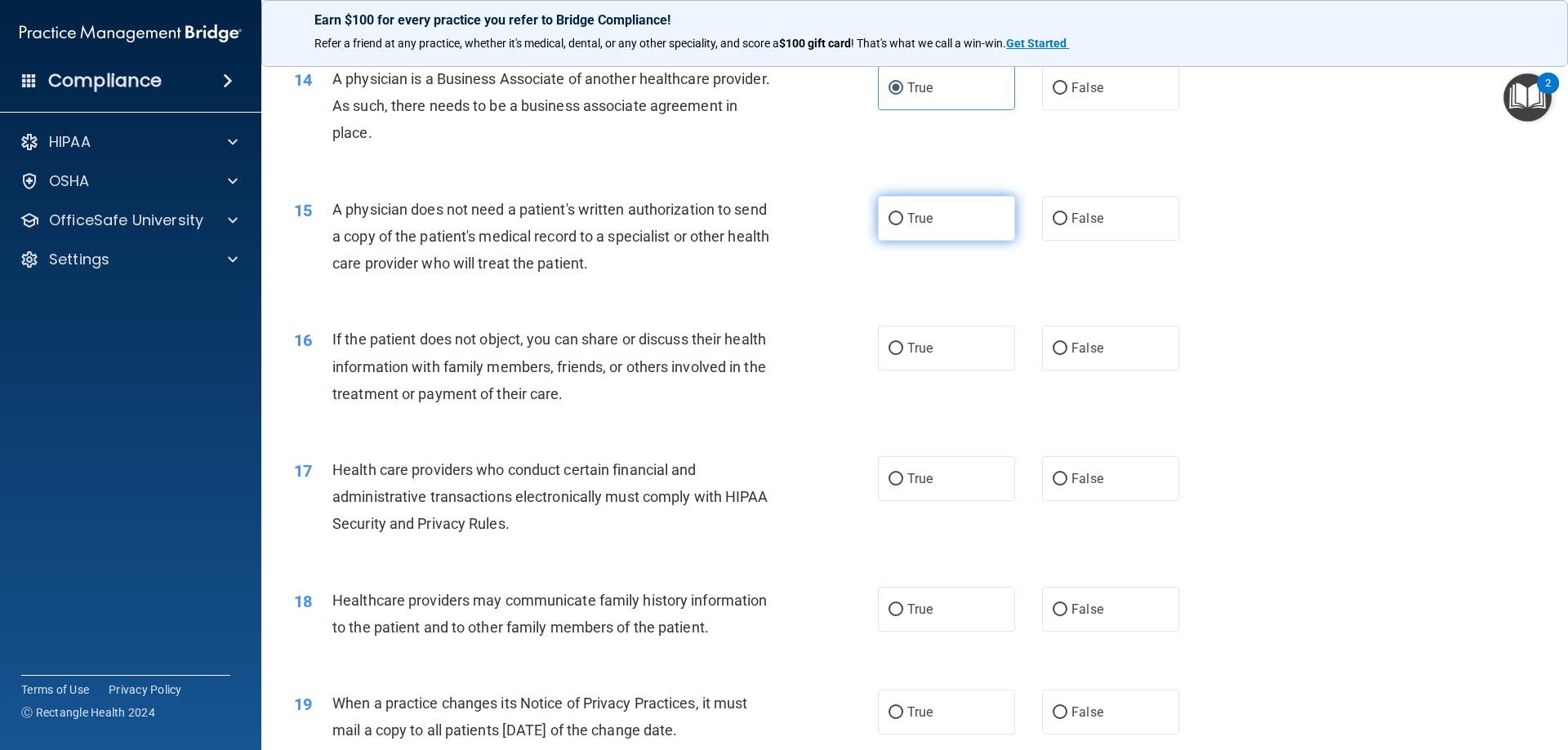
click at [970, 231] on label "True" at bounding box center [946, 218] width 137 height 45
click at [903, 226] on input "True" at bounding box center [895, 219] width 14 height 13
radio input "true"
click at [900, 348] on label "True" at bounding box center [946, 348] width 137 height 45
click at [900, 348] on input "True" at bounding box center [895, 348] width 14 height 13
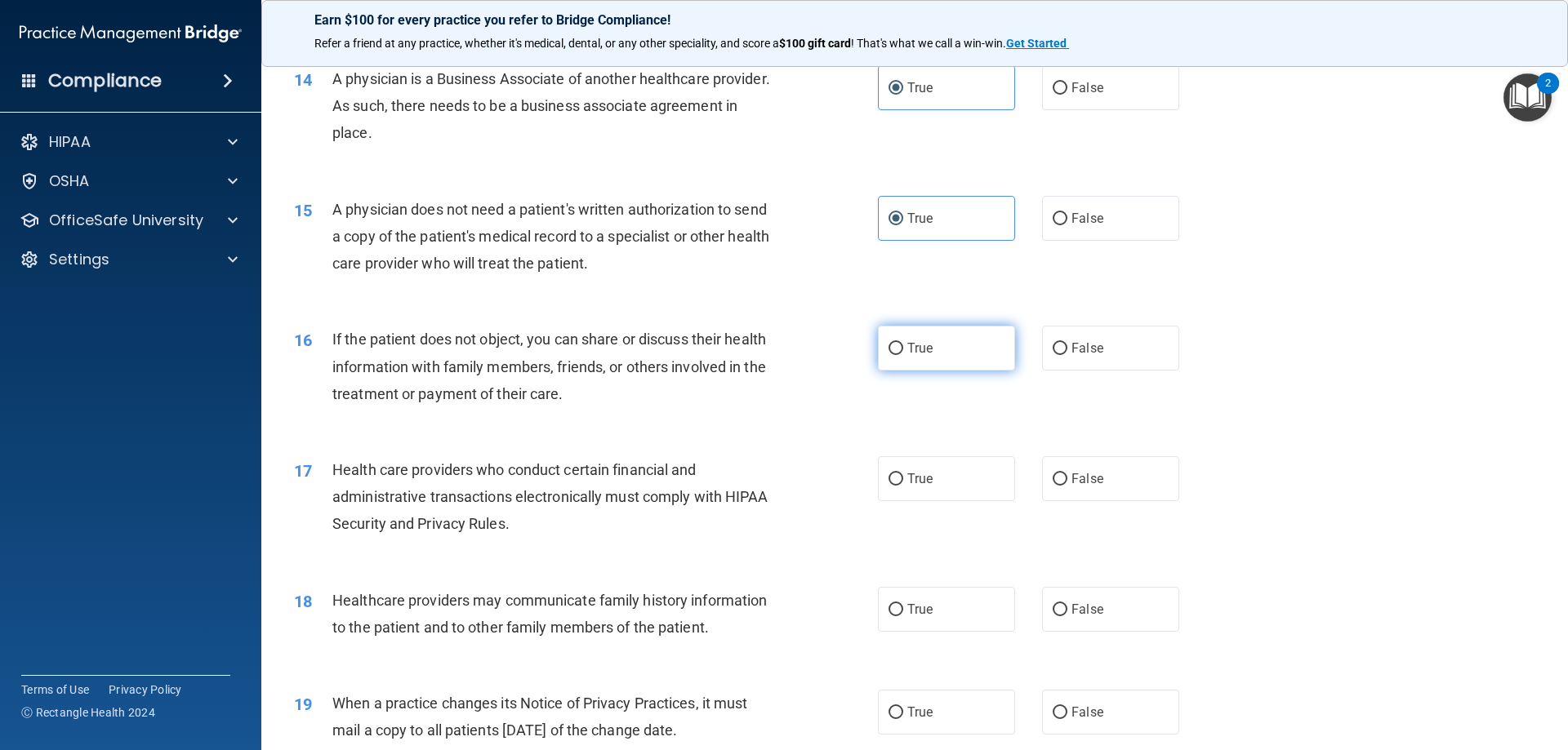
radio input "true"
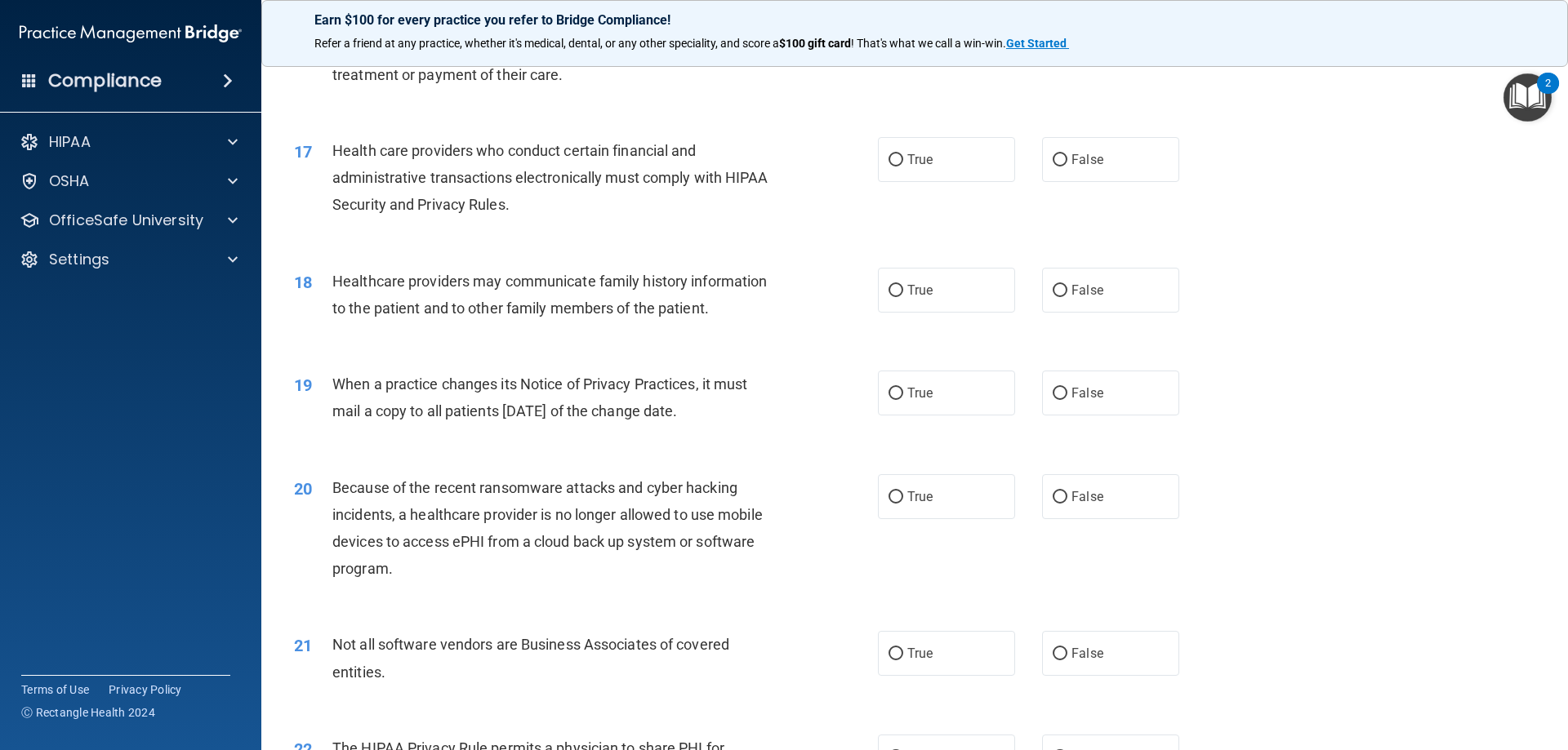
scroll to position [1977, 0]
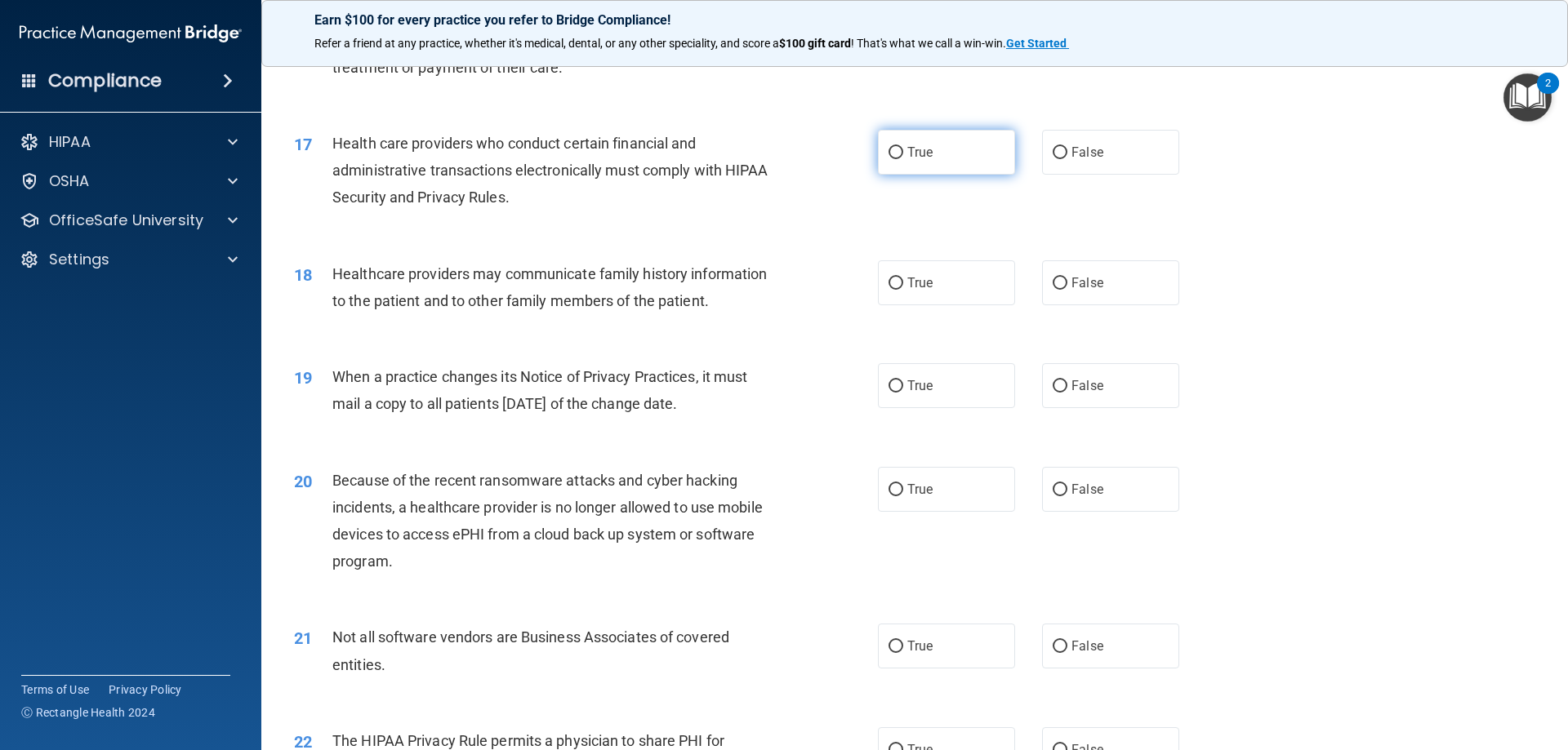
click at [880, 143] on label "True" at bounding box center [946, 152] width 137 height 45
click at [888, 147] on input "True" at bounding box center [895, 153] width 14 height 13
radio input "true"
click at [1076, 657] on label "False" at bounding box center [1110, 646] width 137 height 45
click at [1067, 653] on input "False" at bounding box center [1059, 647] width 14 height 13
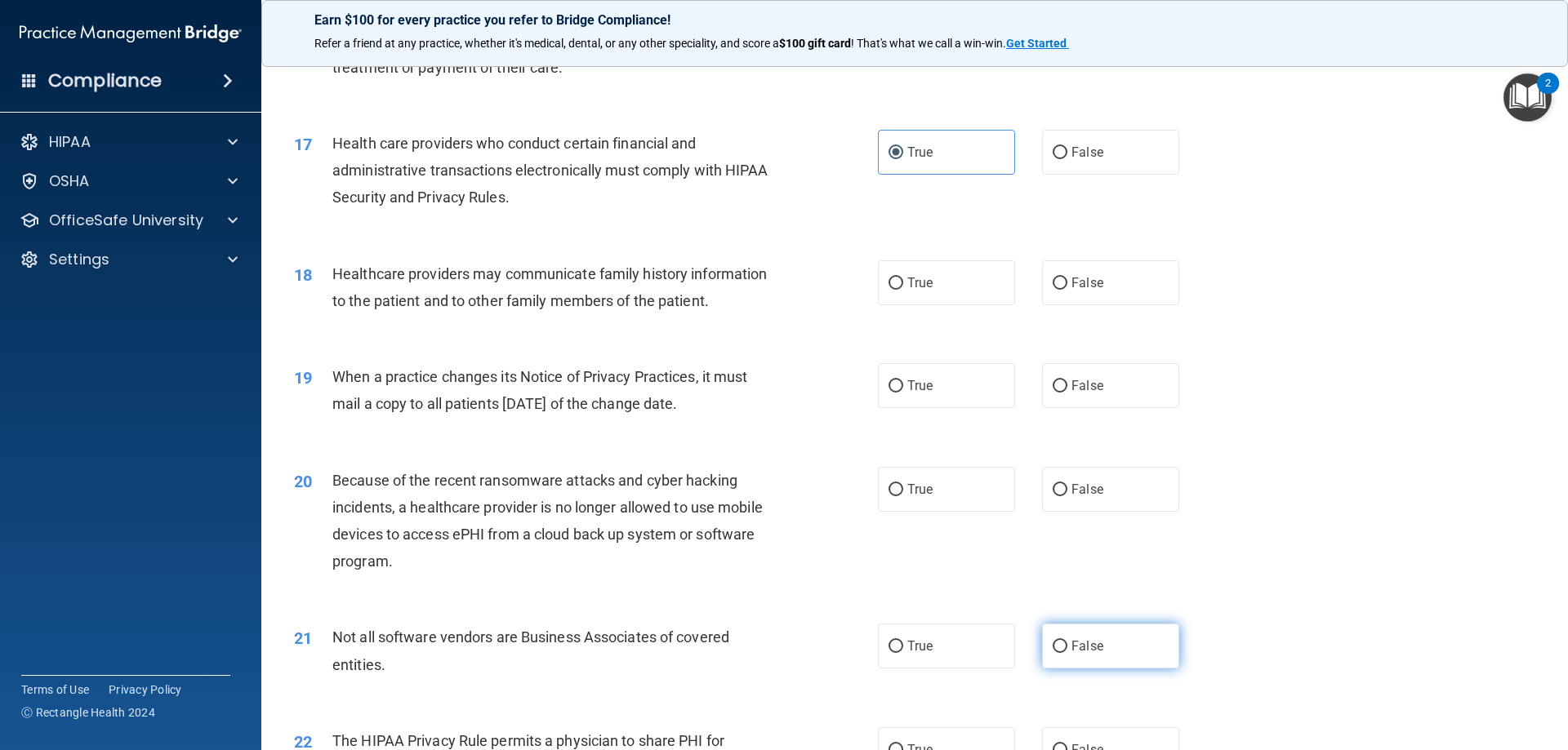
radio input "true"
click at [992, 656] on div "True False" at bounding box center [1042, 646] width 329 height 45
click at [990, 657] on label "True" at bounding box center [946, 646] width 137 height 45
click at [903, 653] on input "True" at bounding box center [895, 647] width 14 height 13
radio input "true"
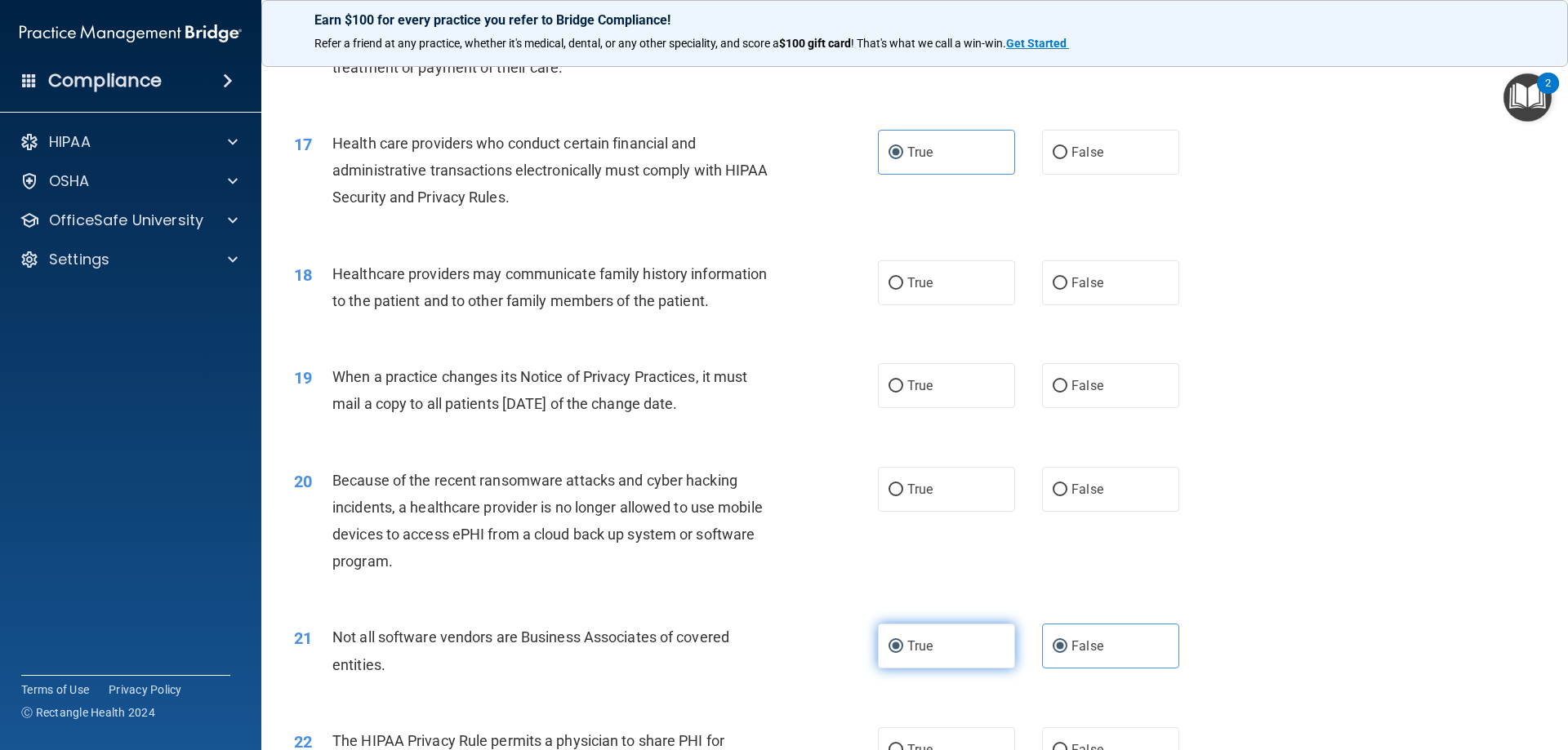
radio input "false"
click at [1098, 503] on label "False" at bounding box center [1110, 489] width 137 height 45
click at [1067, 497] on input "False" at bounding box center [1059, 490] width 14 height 13
radio input "true"
click at [981, 400] on label "True" at bounding box center [946, 386] width 137 height 45
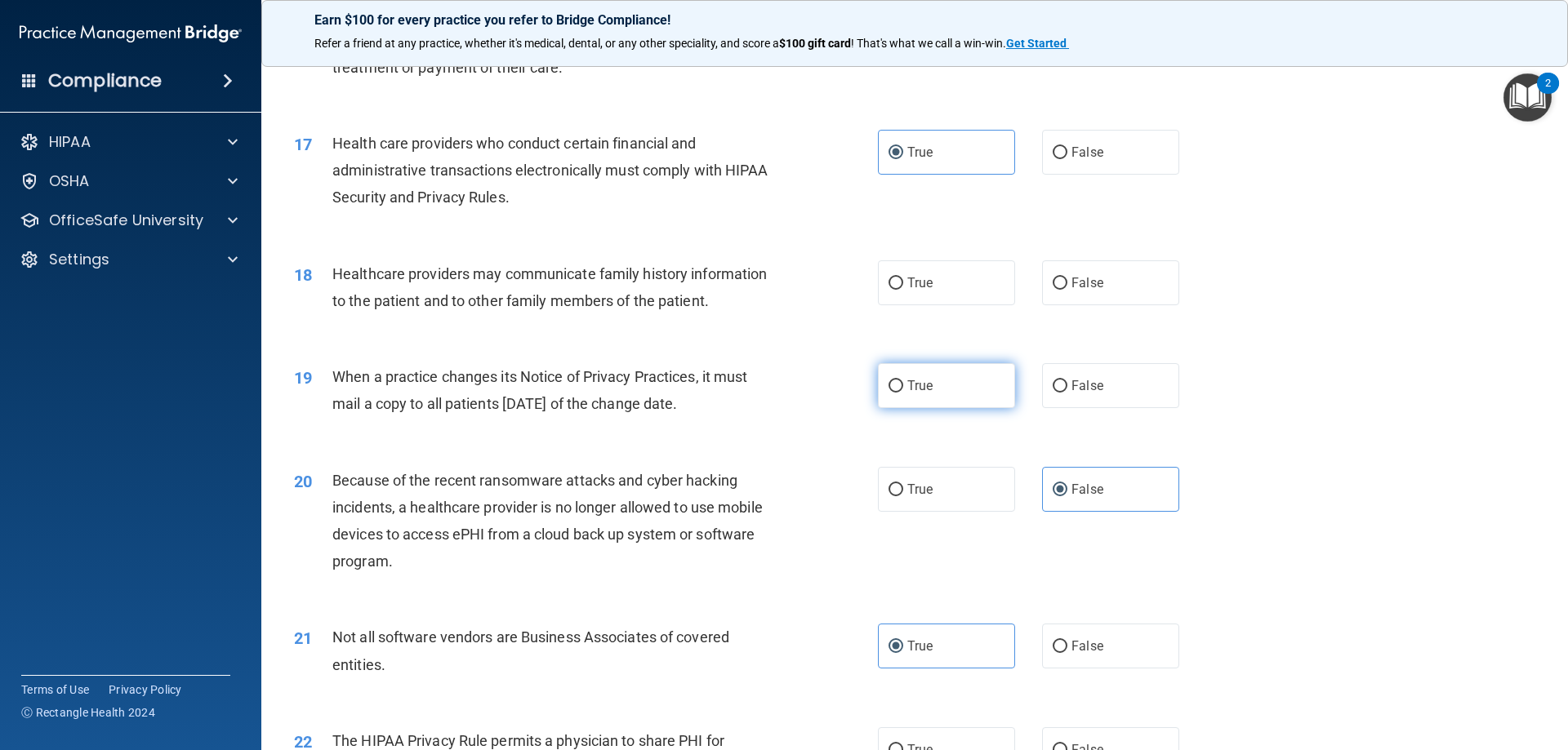
click at [903, 393] on input "True" at bounding box center [895, 386] width 14 height 13
radio input "true"
click at [946, 289] on label "True" at bounding box center [946, 282] width 137 height 45
click at [903, 289] on input "True" at bounding box center [895, 284] width 14 height 13
radio input "true"
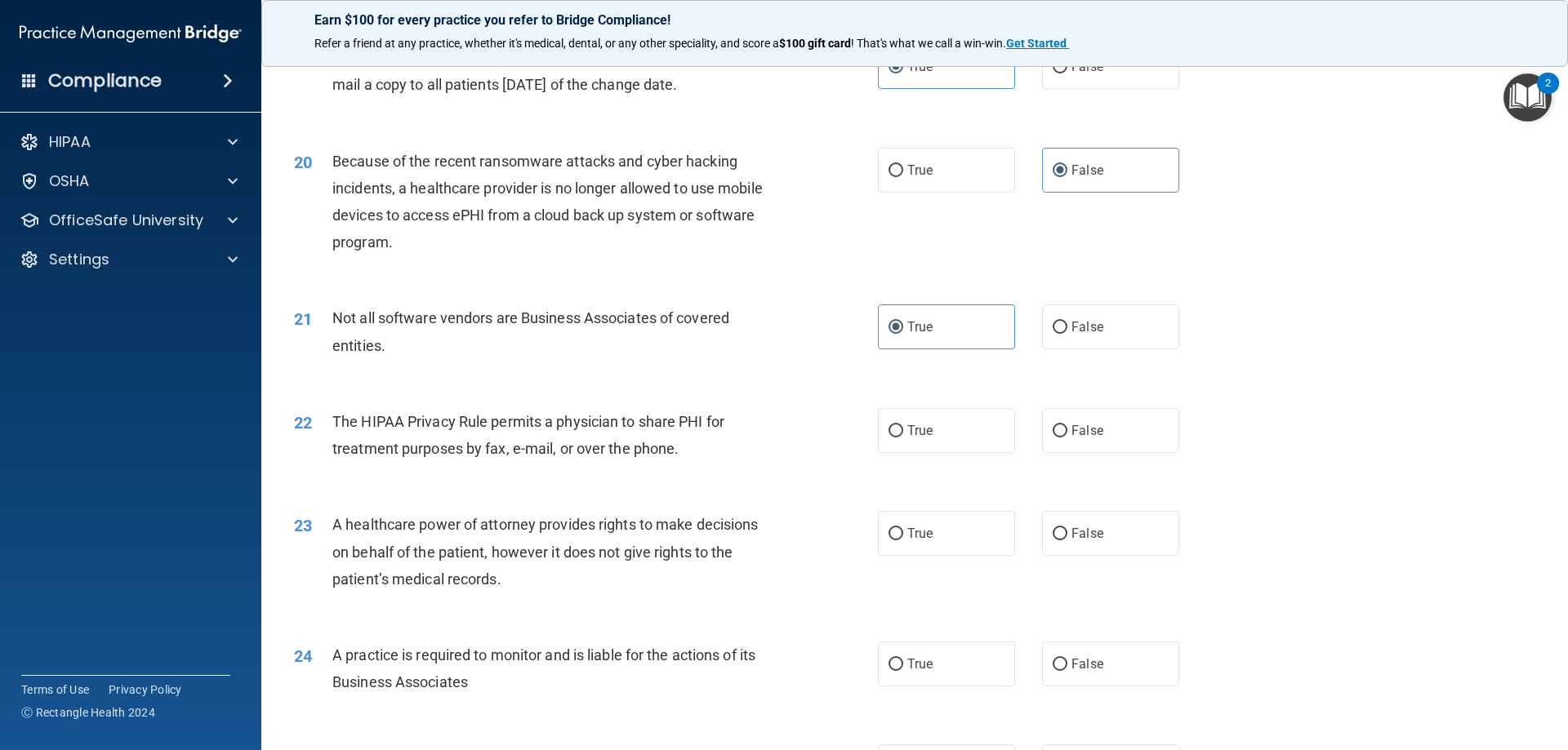
scroll to position [2304, 0]
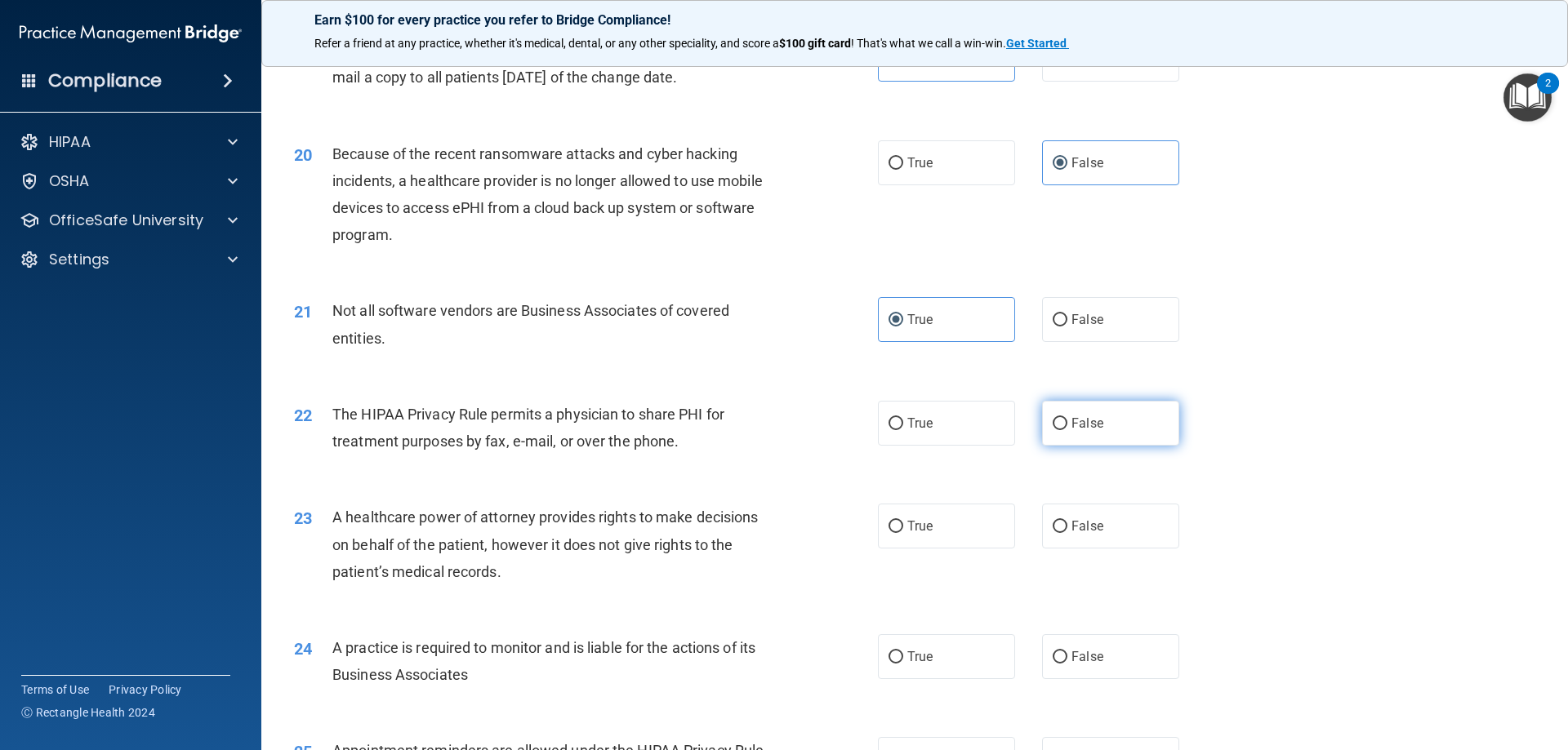
click at [1090, 426] on span "False" at bounding box center [1087, 423] width 32 height 15
click at [1067, 426] on input "False" at bounding box center [1059, 424] width 14 height 13
radio input "true"
click at [916, 529] on span "True" at bounding box center [920, 526] width 25 height 15
click at [903, 529] on input "True" at bounding box center [895, 527] width 14 height 13
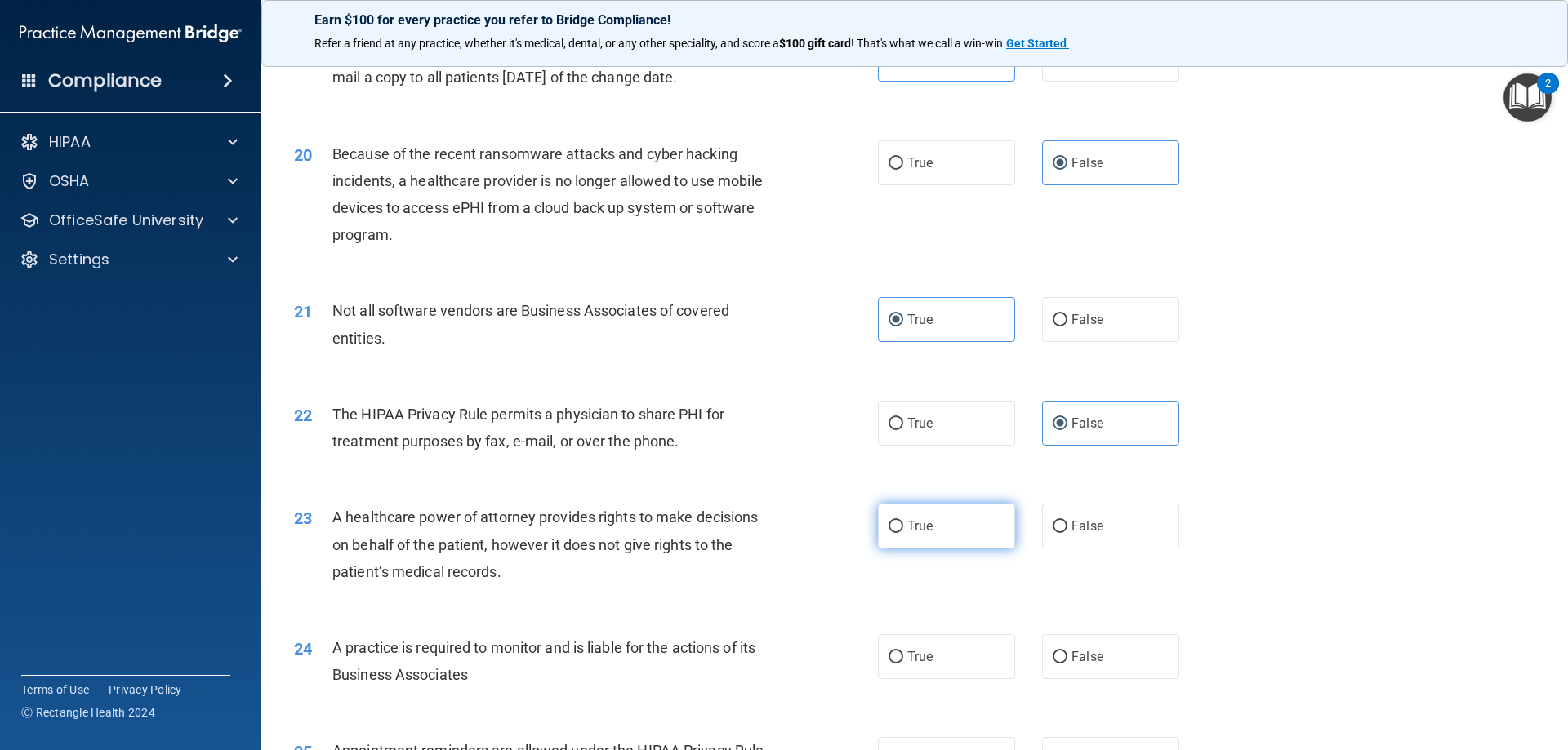
radio input "true"
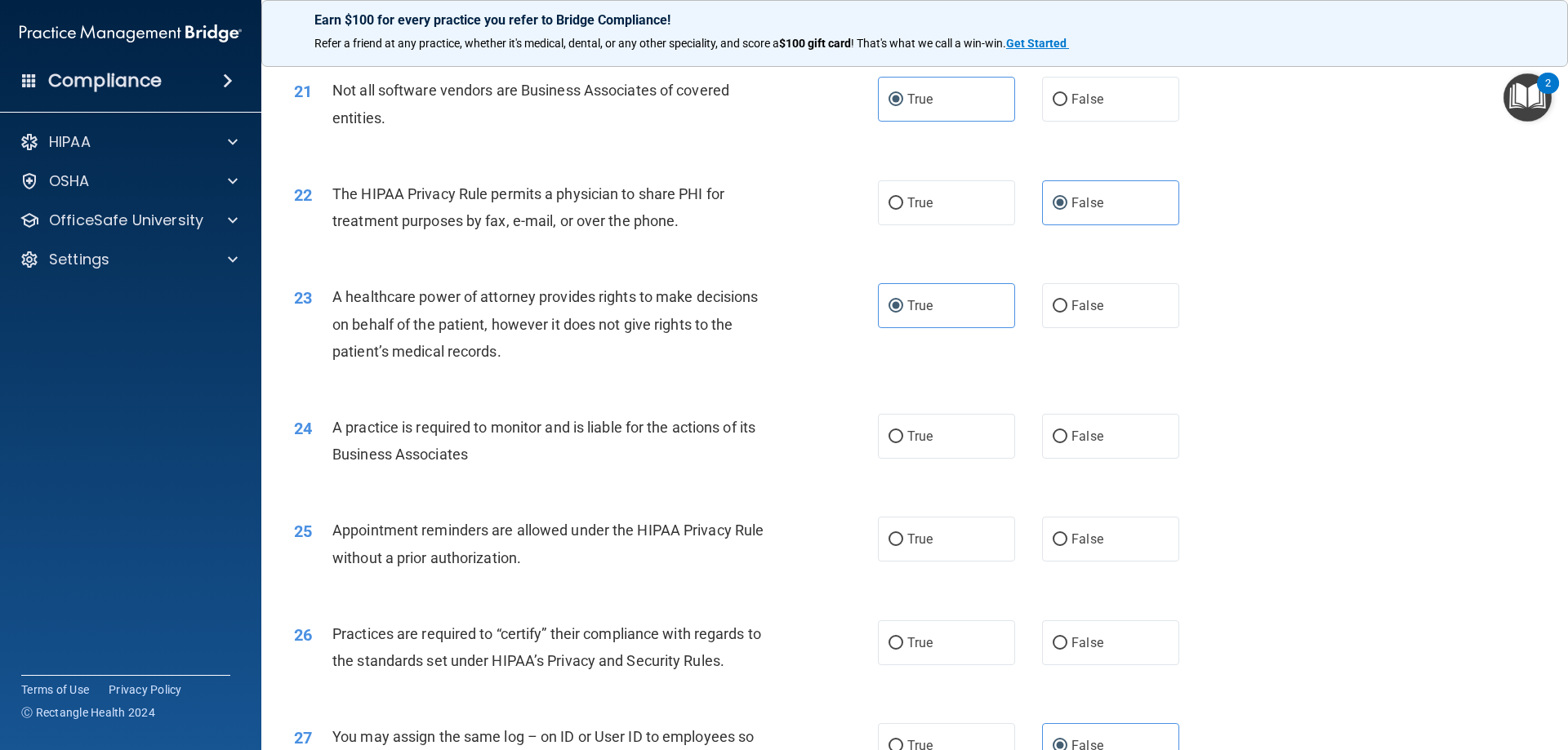
scroll to position [2549, 0]
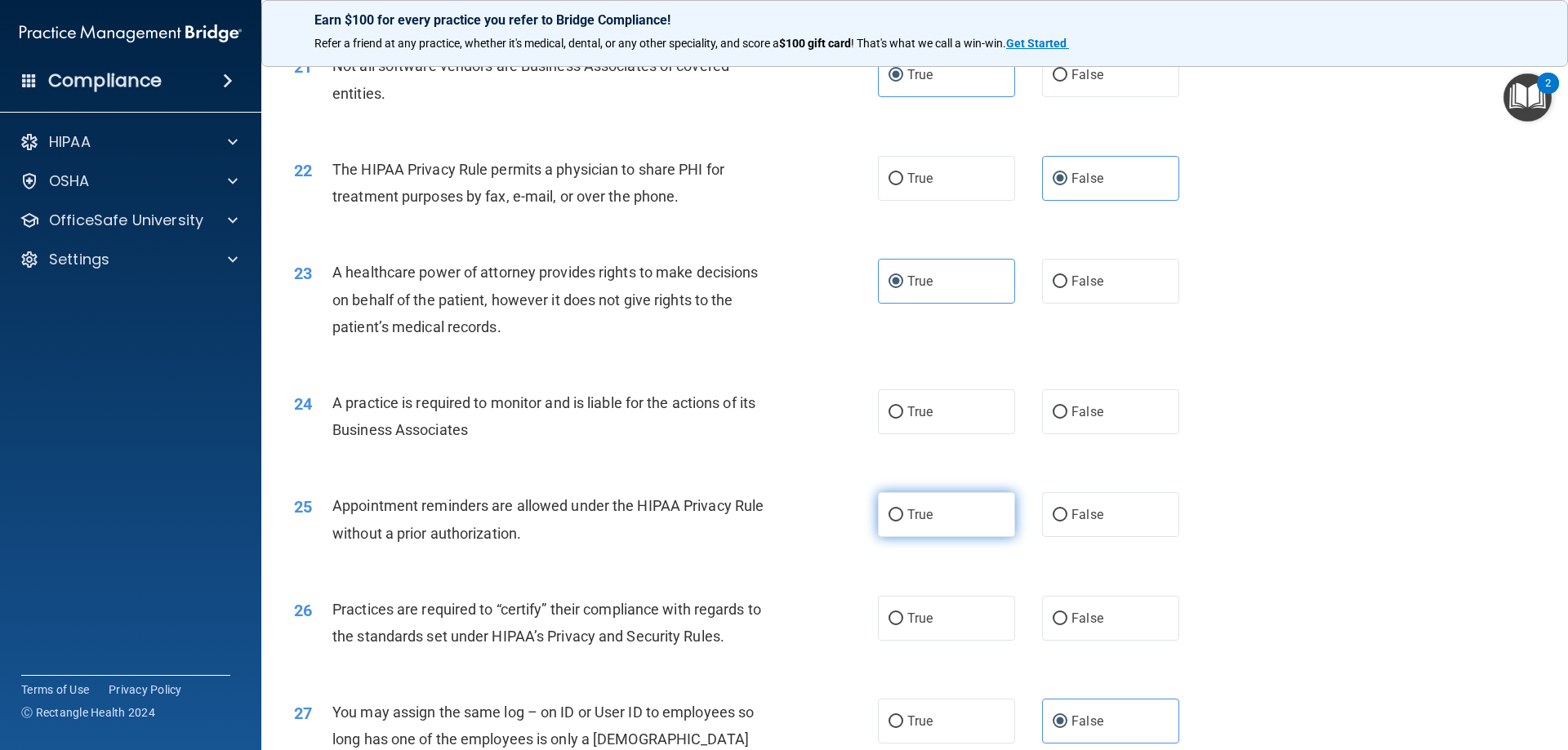
click at [920, 498] on label "True" at bounding box center [946, 514] width 137 height 45
click at [903, 509] on input "True" at bounding box center [895, 515] width 14 height 13
radio input "true"
click at [1079, 510] on span "False" at bounding box center [1087, 514] width 32 height 15
click at [1067, 510] on input "False" at bounding box center [1059, 515] width 14 height 13
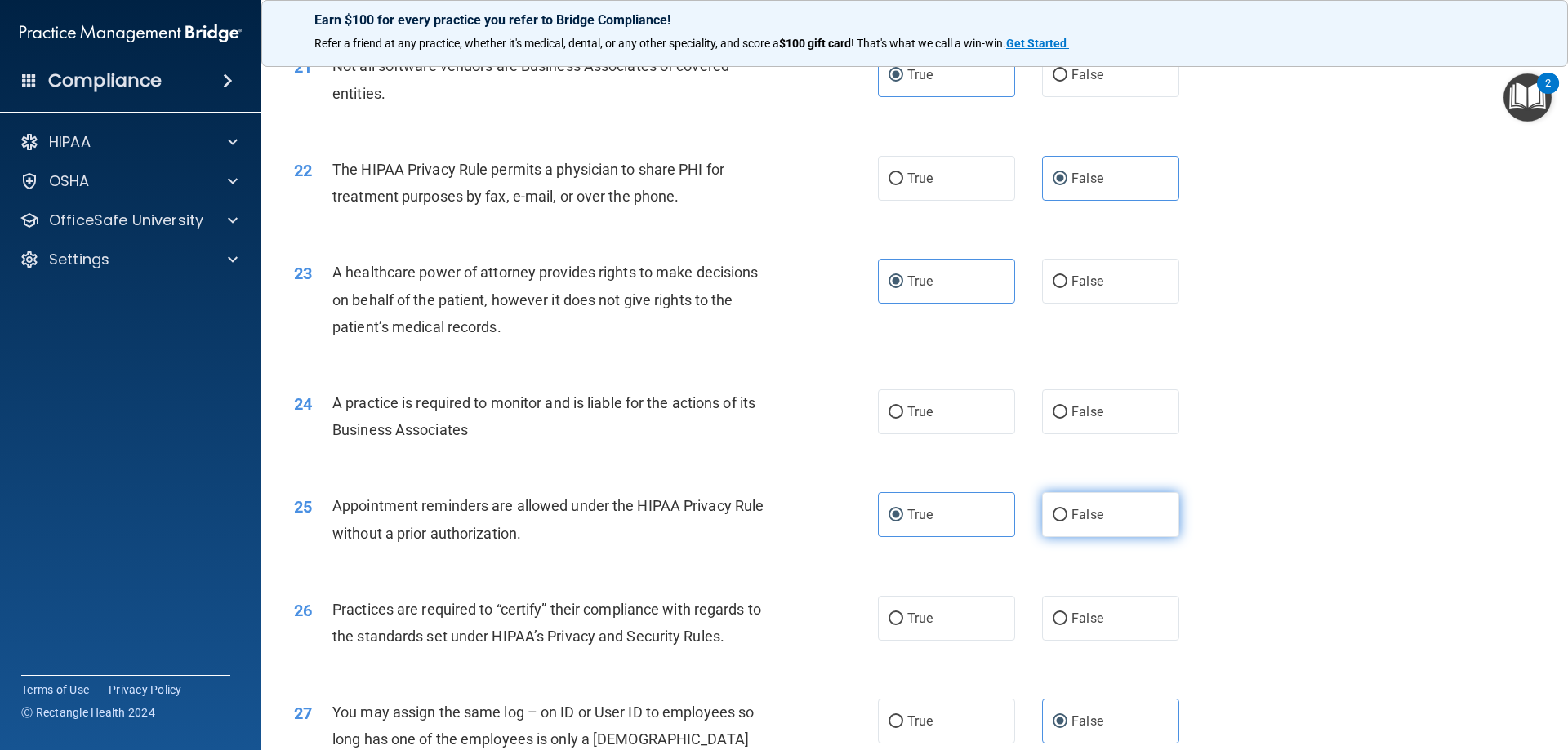
radio input "true"
radio input "false"
click at [991, 396] on label "True" at bounding box center [946, 412] width 137 height 45
click at [903, 407] on input "True" at bounding box center [895, 412] width 14 height 13
radio input "true"
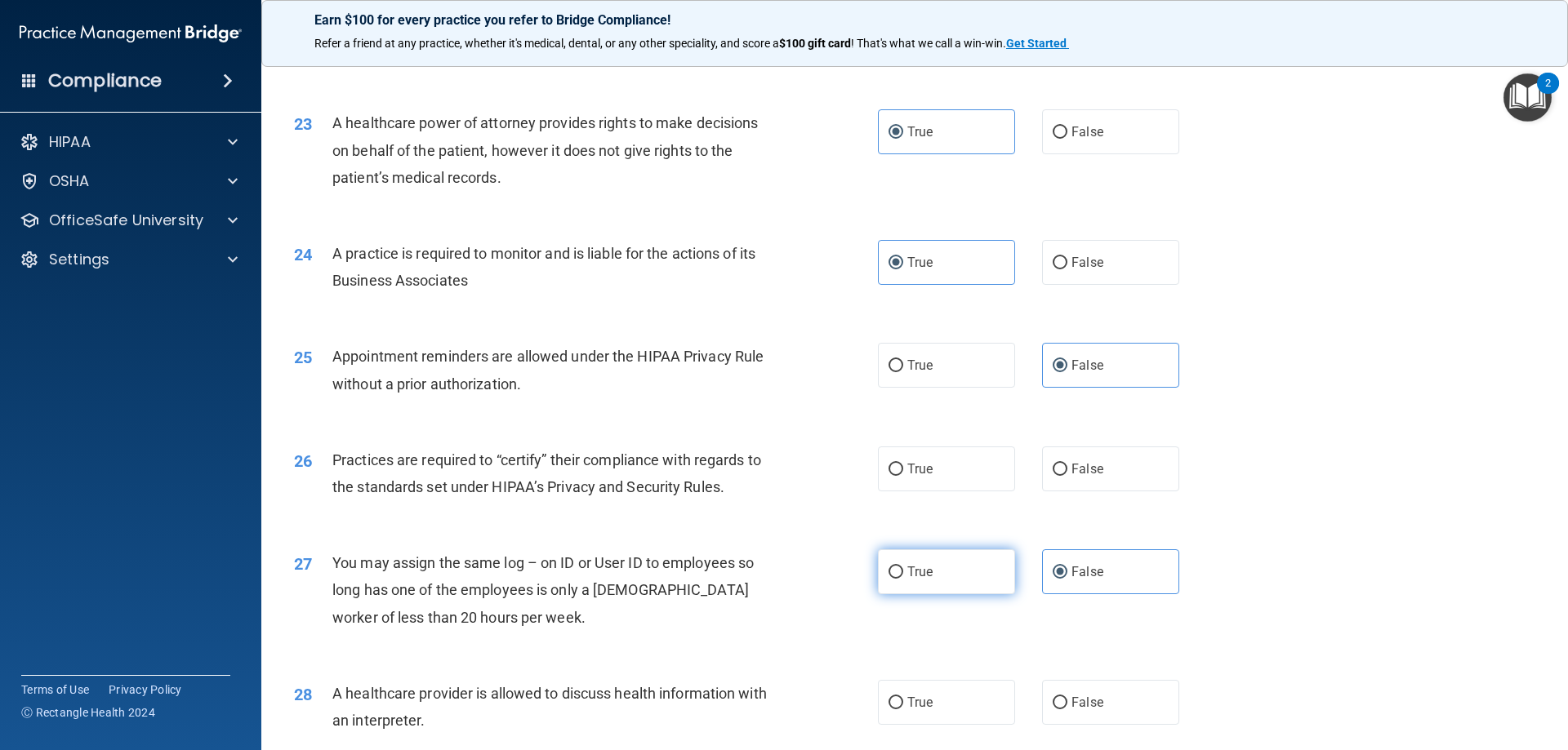
scroll to position [2712, 0]
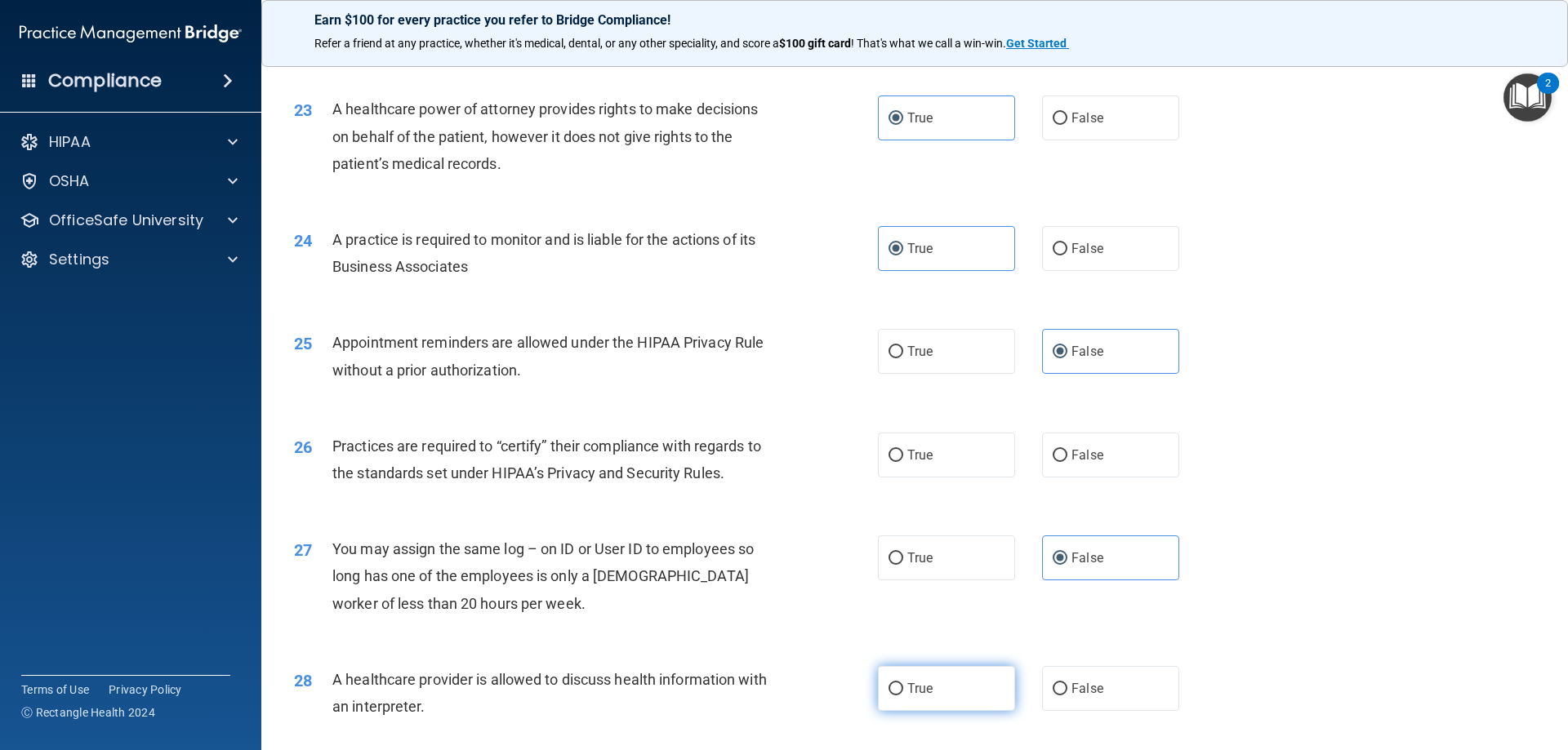
click at [898, 686] on label "True" at bounding box center [946, 689] width 137 height 45
click at [898, 686] on input "True" at bounding box center [895, 689] width 14 height 13
radio input "true"
click at [954, 446] on label "True" at bounding box center [946, 455] width 137 height 45
click at [903, 450] on input "True" at bounding box center [895, 456] width 14 height 13
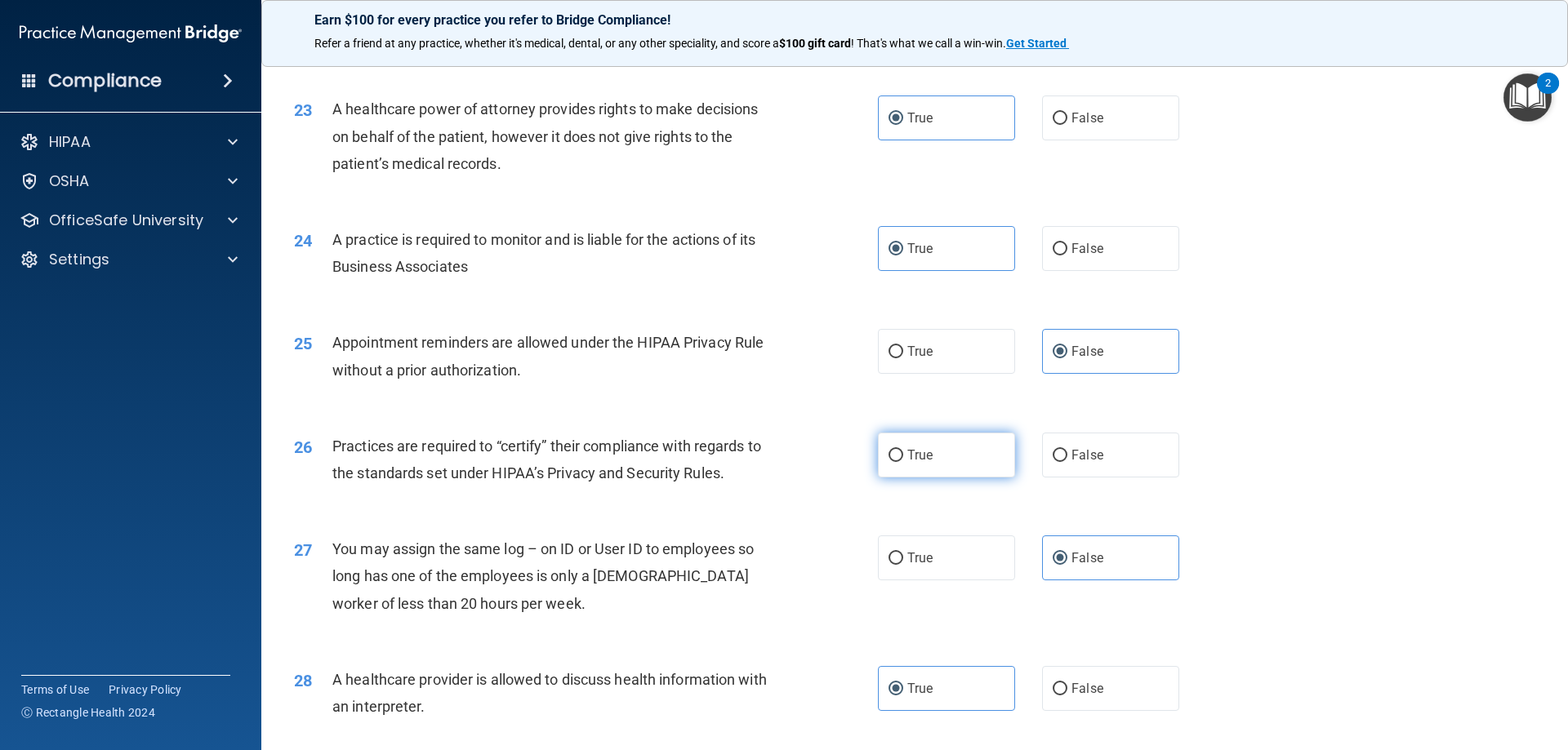
radio input "true"
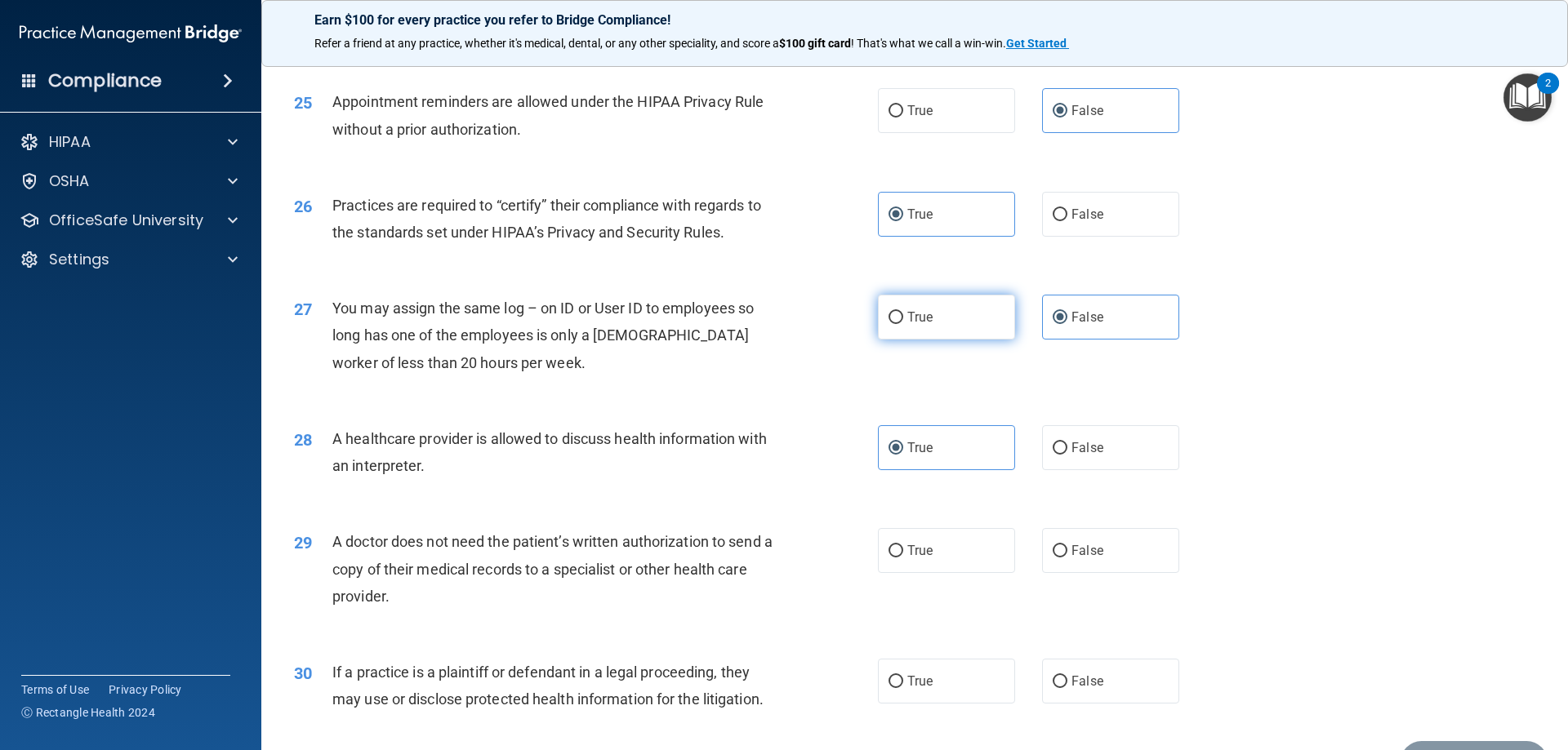
scroll to position [2957, 0]
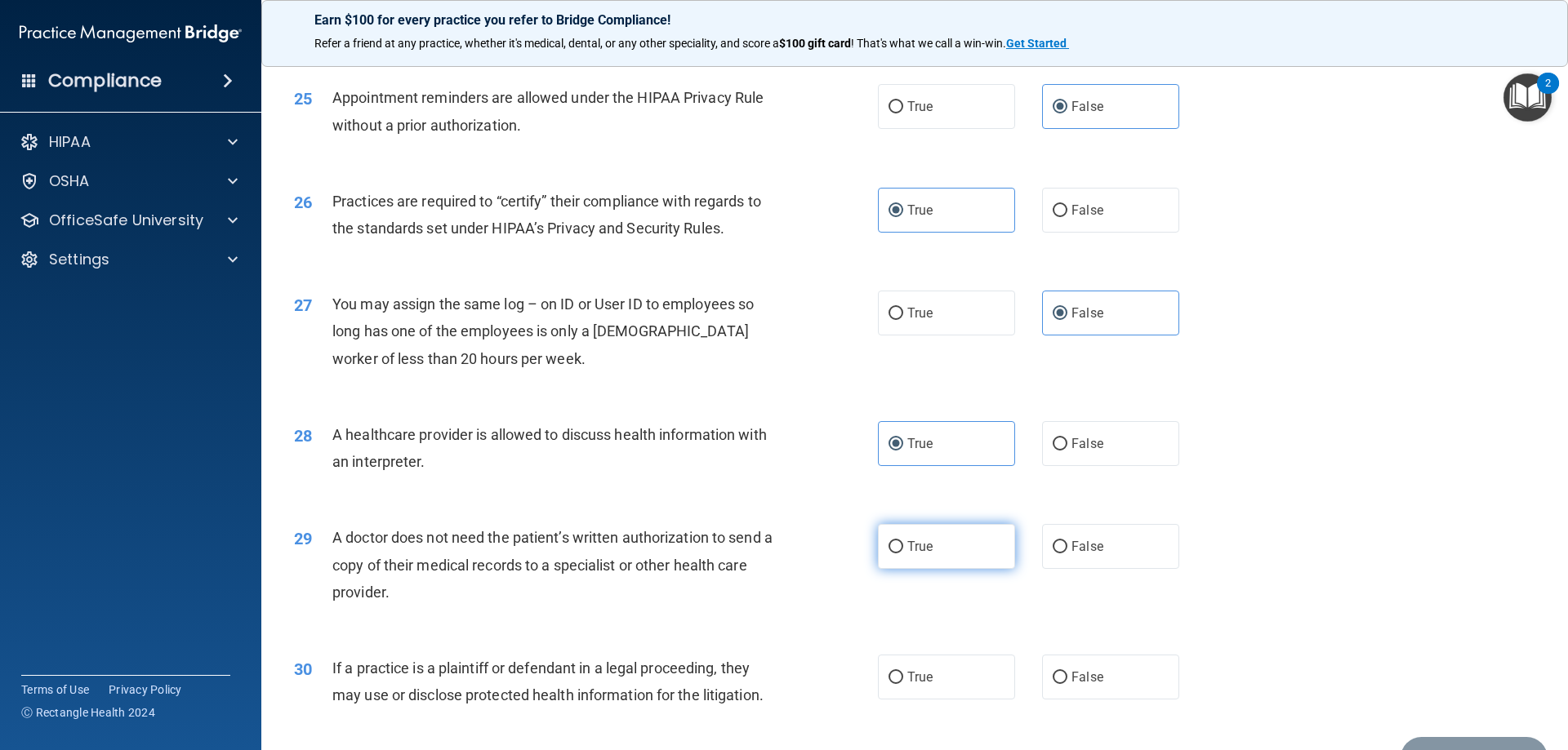
click at [932, 544] on label "True" at bounding box center [946, 546] width 137 height 45
click at [903, 544] on input "True" at bounding box center [895, 547] width 14 height 13
radio input "true"
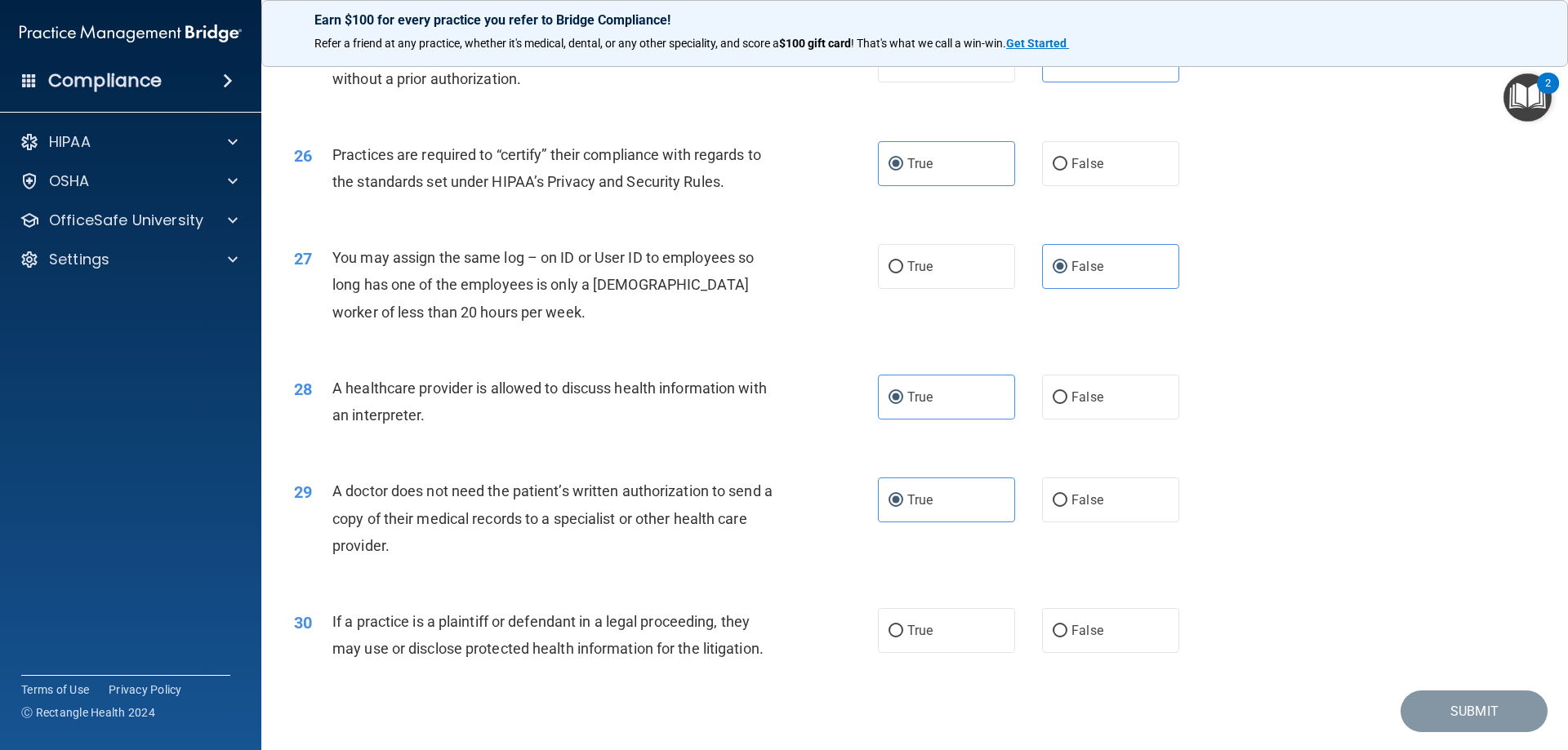
scroll to position [3051, 0]
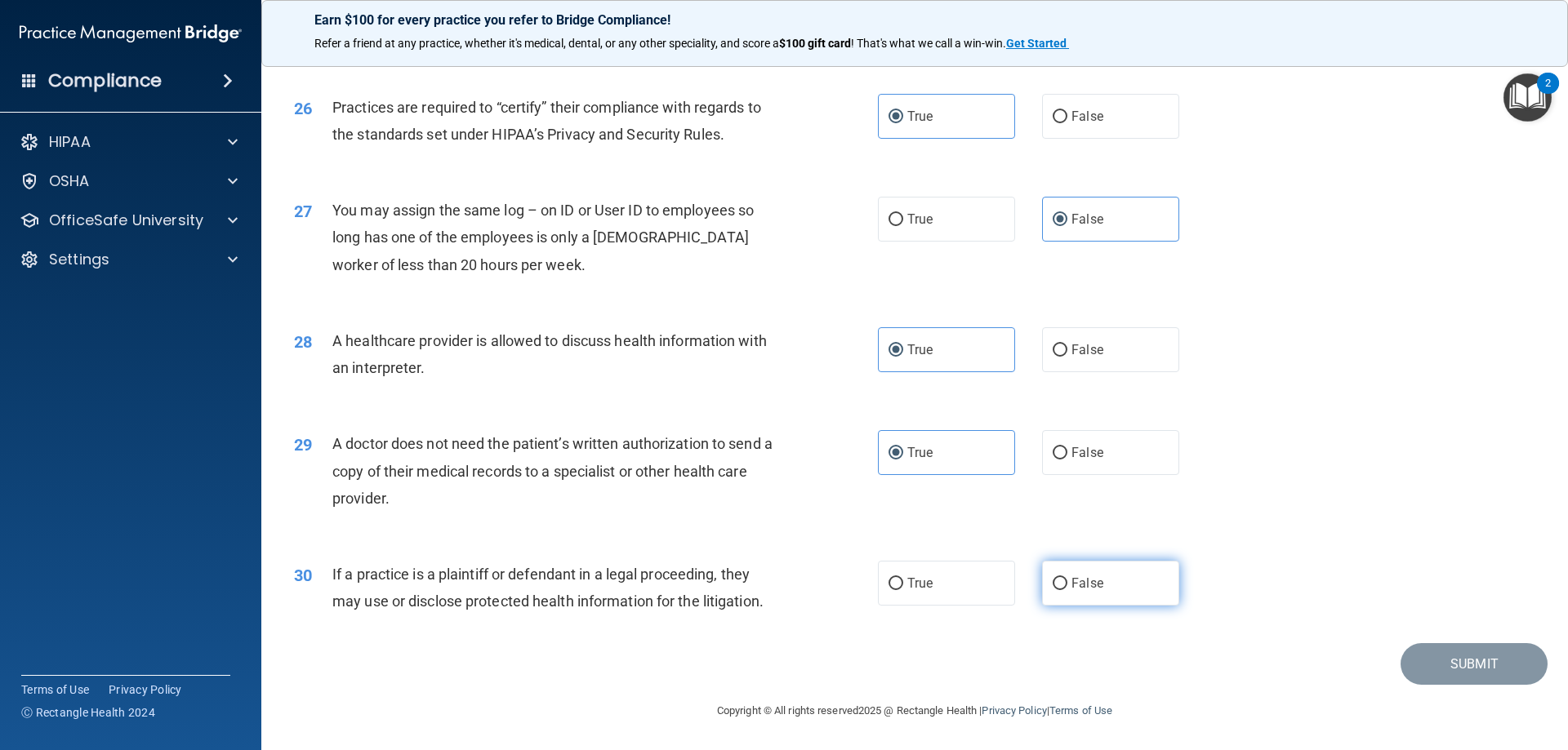
click at [1084, 576] on span "False" at bounding box center [1087, 583] width 32 height 15
click at [1067, 578] on input "False" at bounding box center [1059, 584] width 14 height 13
radio input "true"
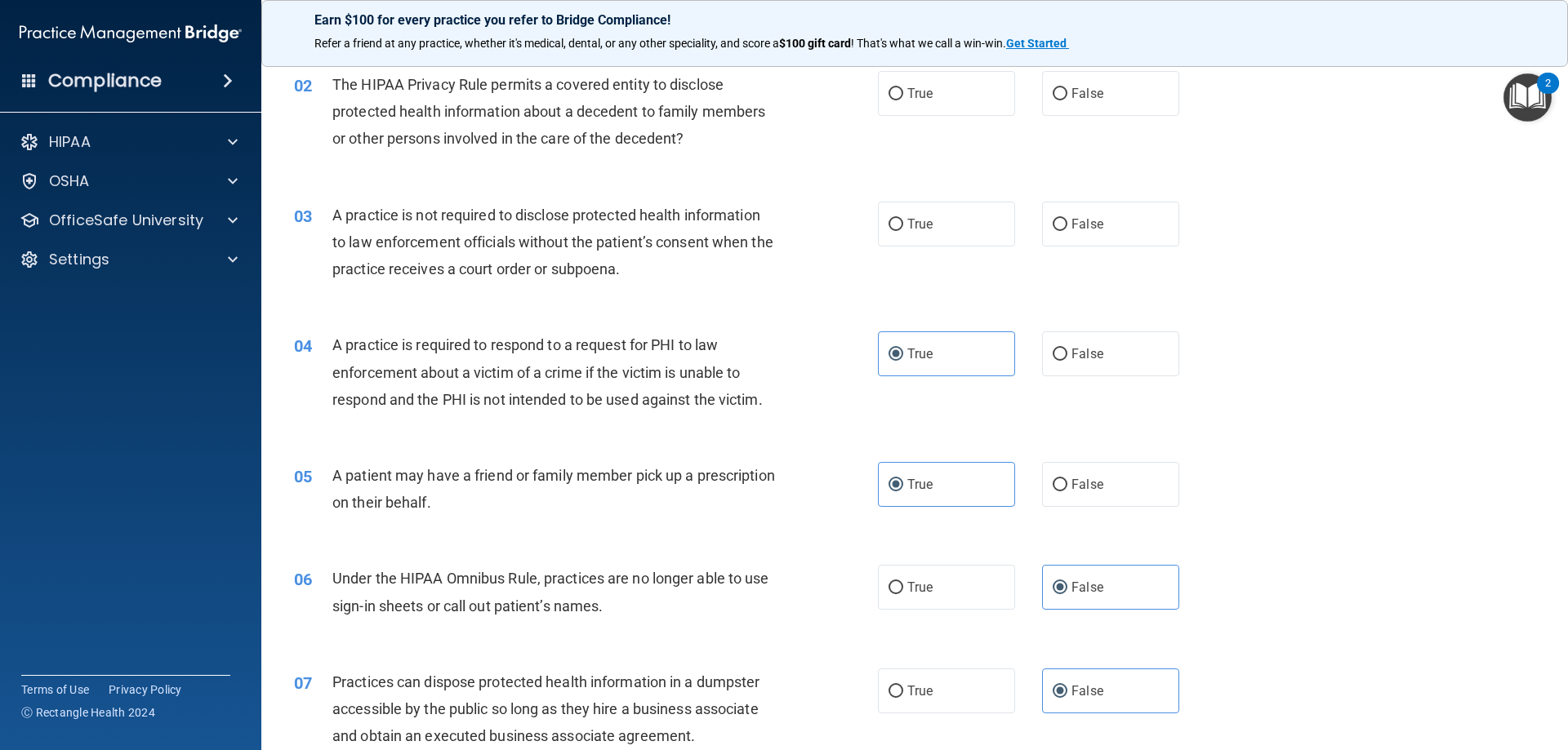
scroll to position [111, 0]
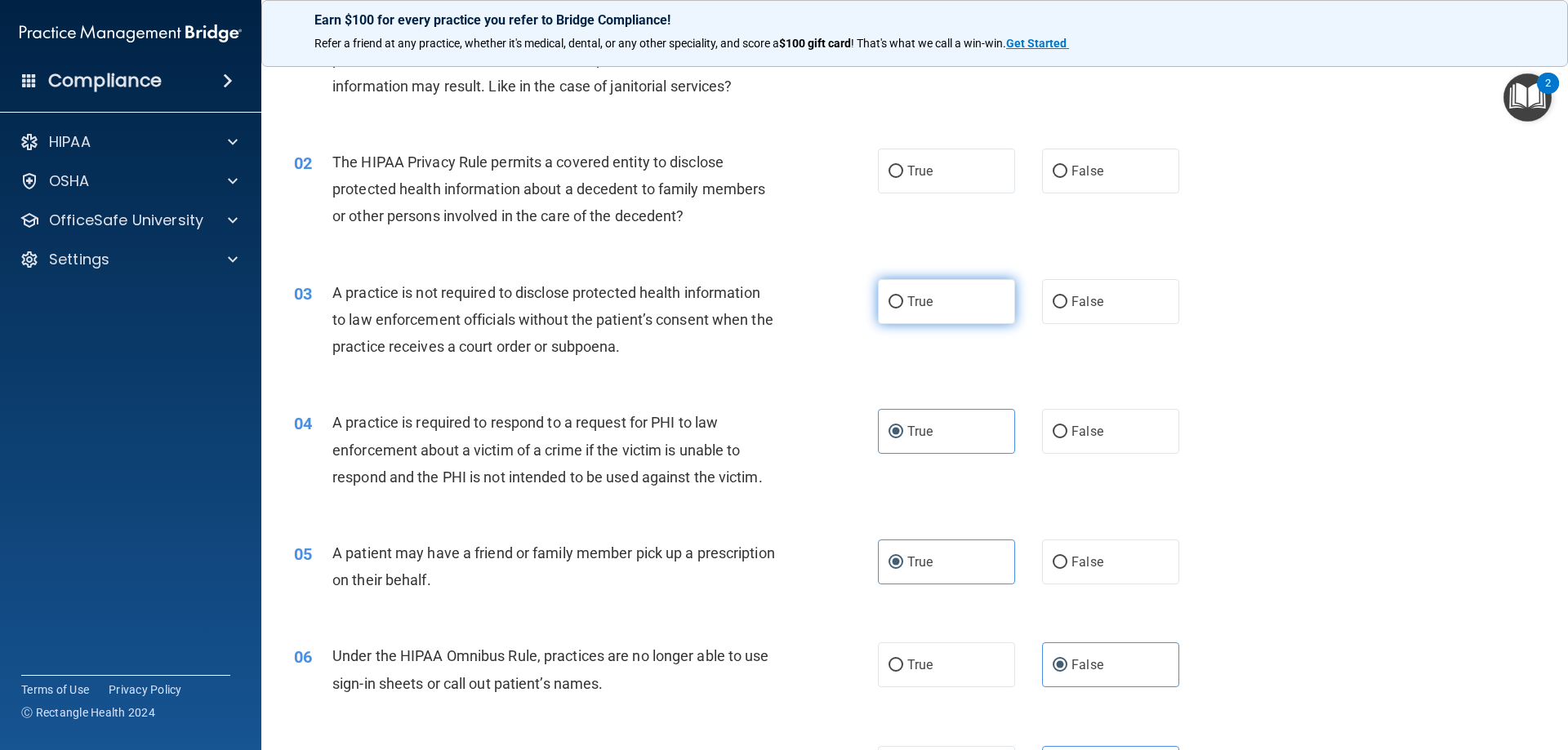
click at [961, 313] on label "True" at bounding box center [946, 301] width 137 height 45
click at [903, 309] on input "True" at bounding box center [895, 302] width 14 height 13
radio input "true"
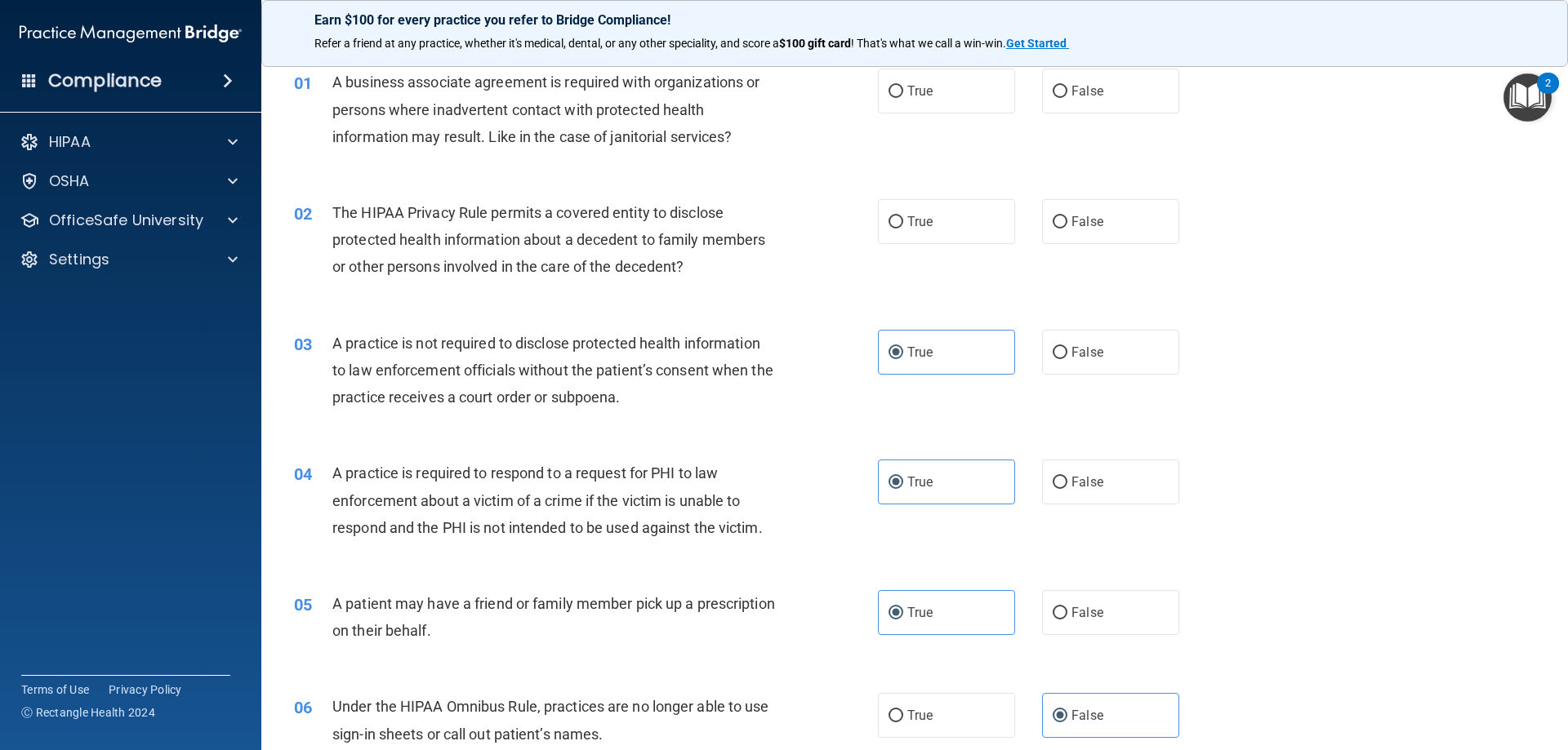
scroll to position [0, 0]
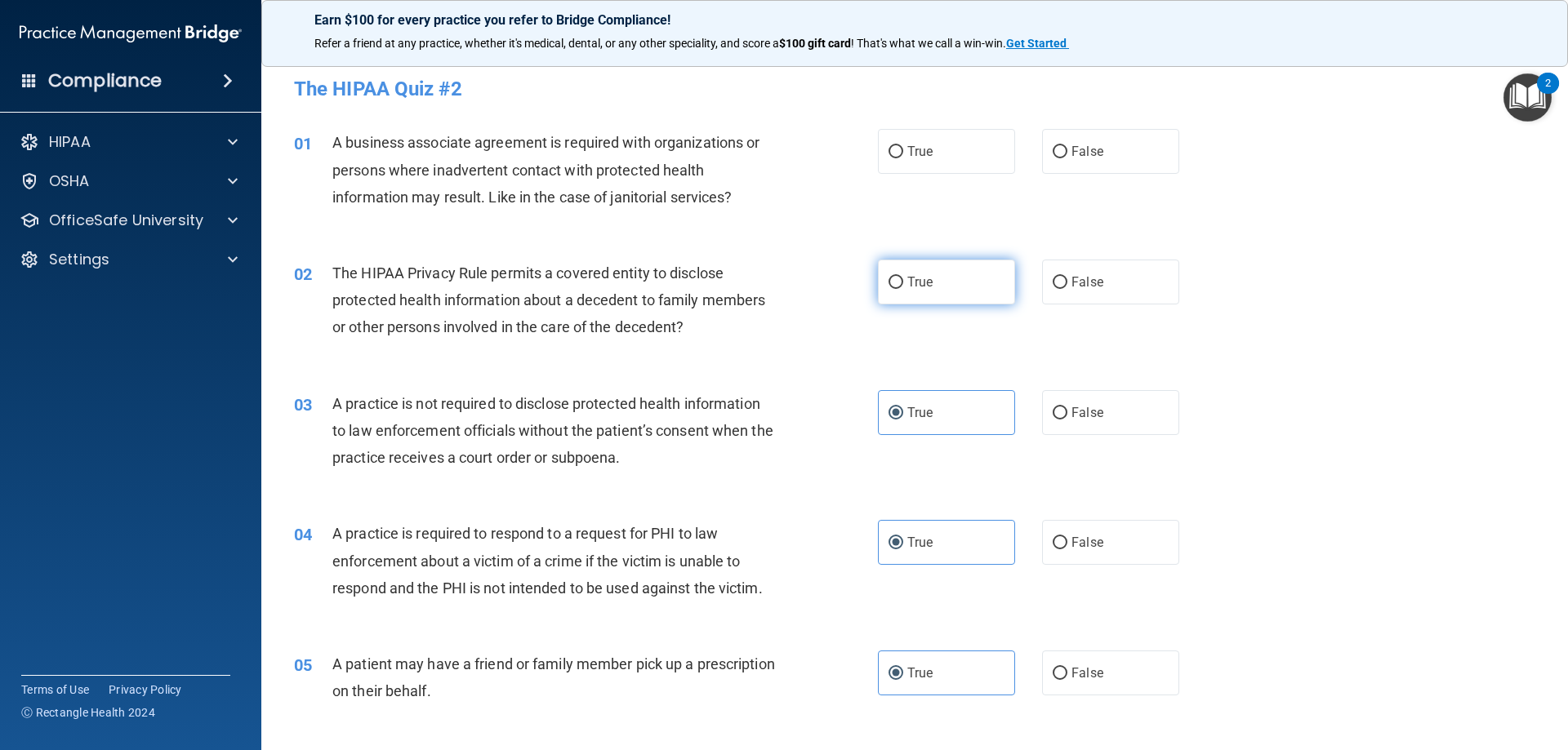
click at [978, 290] on label "True" at bounding box center [946, 281] width 137 height 45
click at [903, 289] on input "True" at bounding box center [895, 283] width 14 height 13
radio input "true"
click at [888, 156] on input "True" at bounding box center [895, 152] width 14 height 13
radio input "true"
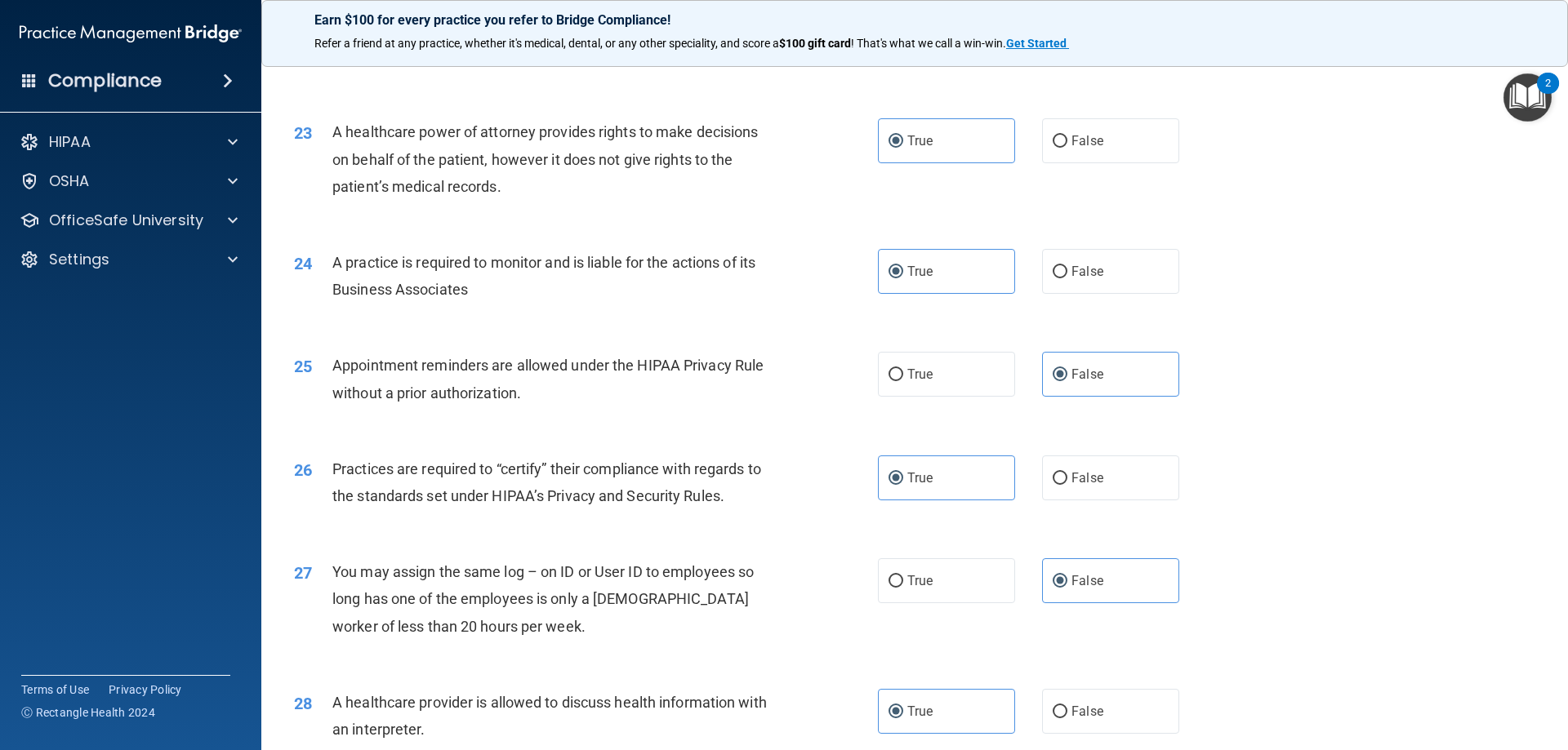
scroll to position [3051, 0]
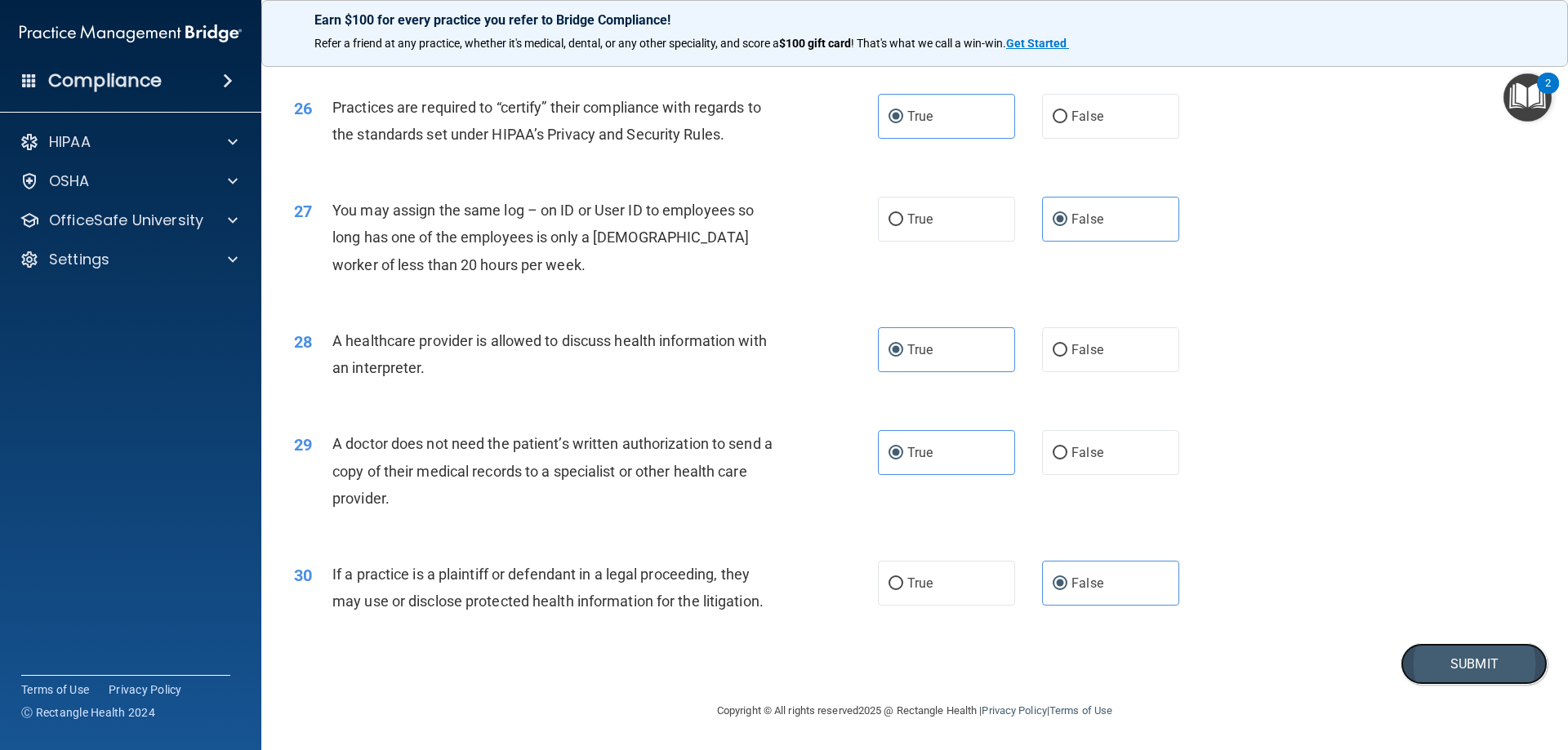
click at [1434, 662] on button "Submit" at bounding box center [1474, 663] width 147 height 41
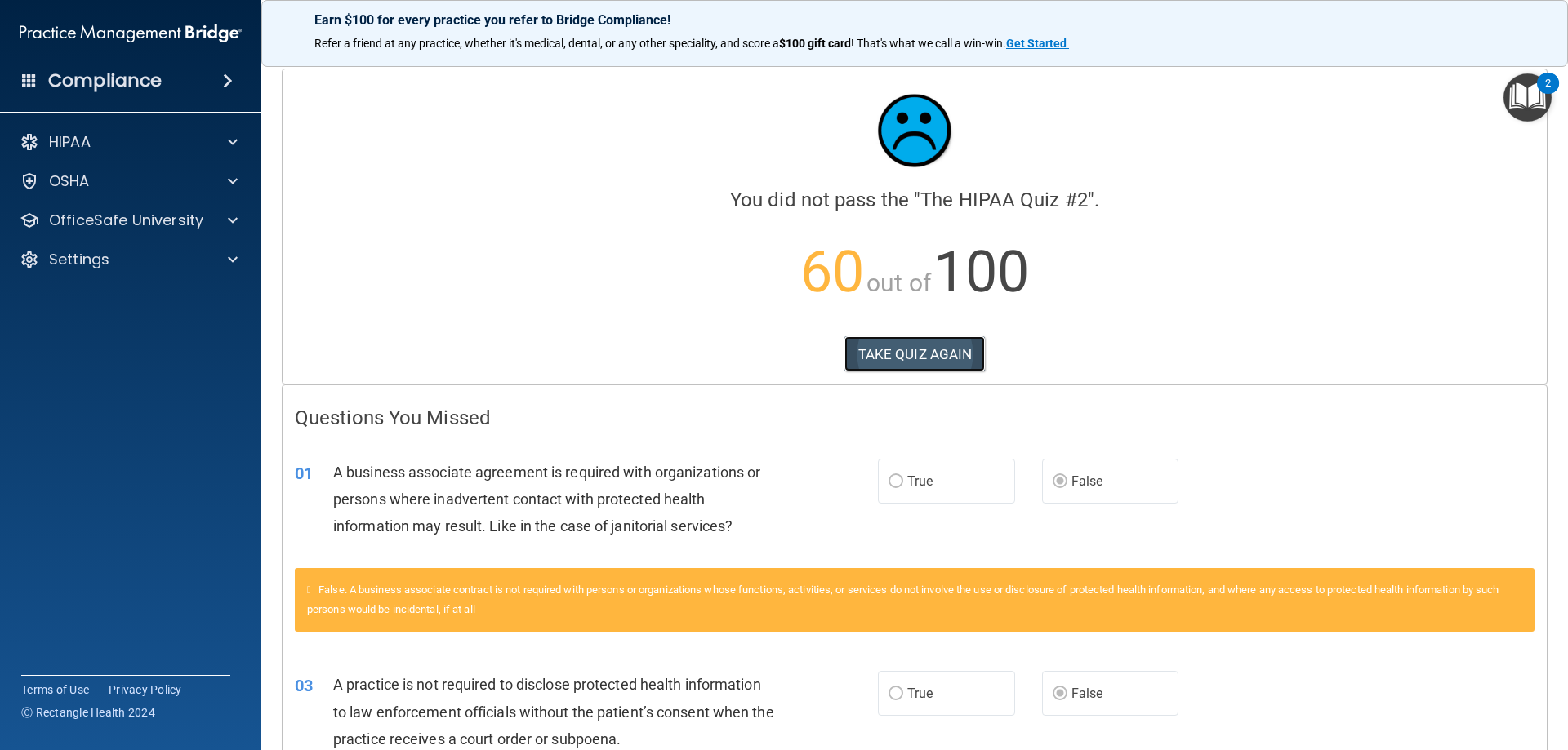
click at [929, 355] on button "TAKE QUIZ AGAIN" at bounding box center [915, 354] width 141 height 36
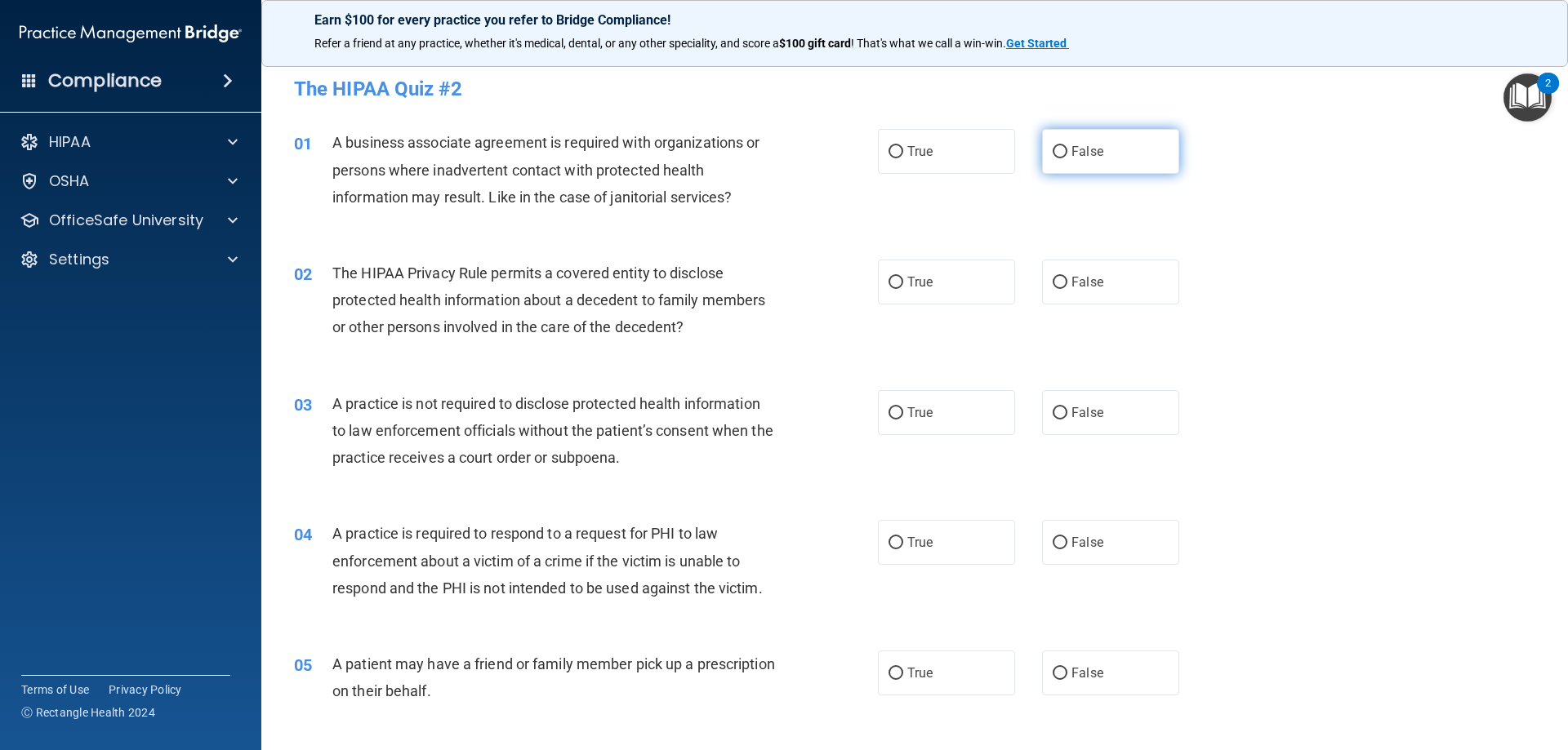
click at [1071, 149] on span "False" at bounding box center [1087, 152] width 32 height 15
click at [1067, 149] on input "False" at bounding box center [1059, 152] width 14 height 13
radio input "true"
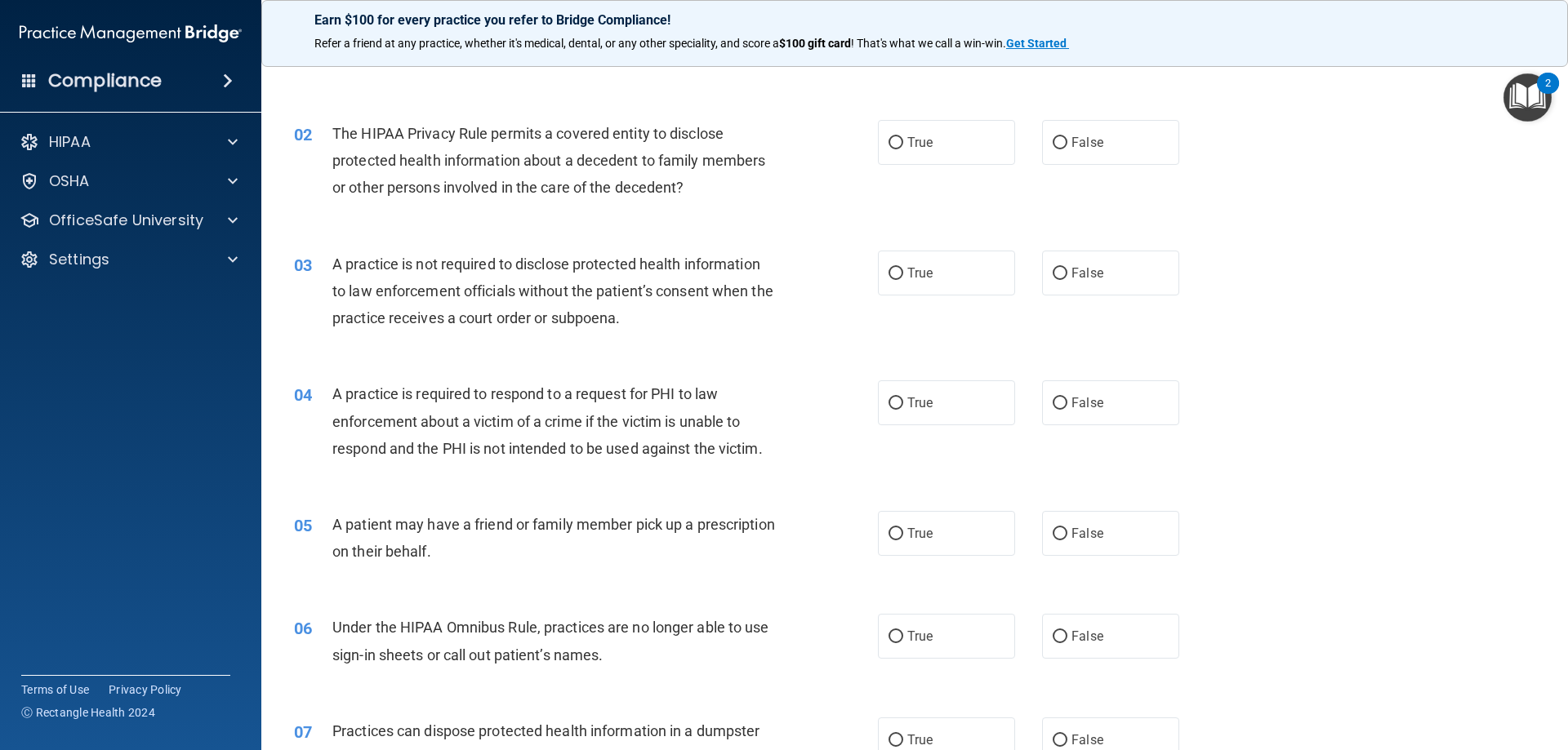
scroll to position [163, 0]
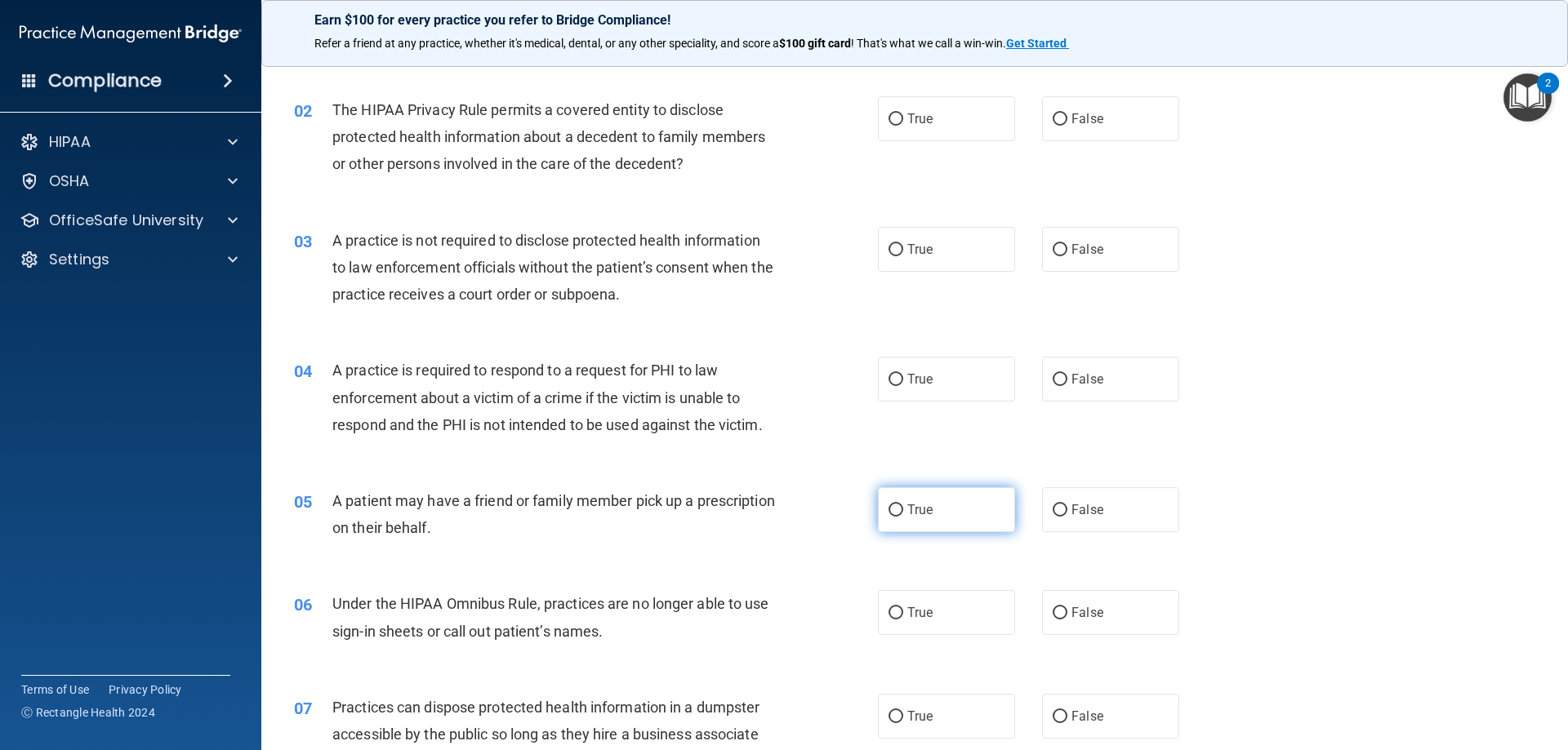
click at [945, 524] on label "True" at bounding box center [946, 509] width 137 height 45
click at [903, 517] on input "True" at bounding box center [895, 511] width 14 height 13
radio input "true"
click at [1055, 619] on input "False" at bounding box center [1059, 614] width 14 height 13
radio input "true"
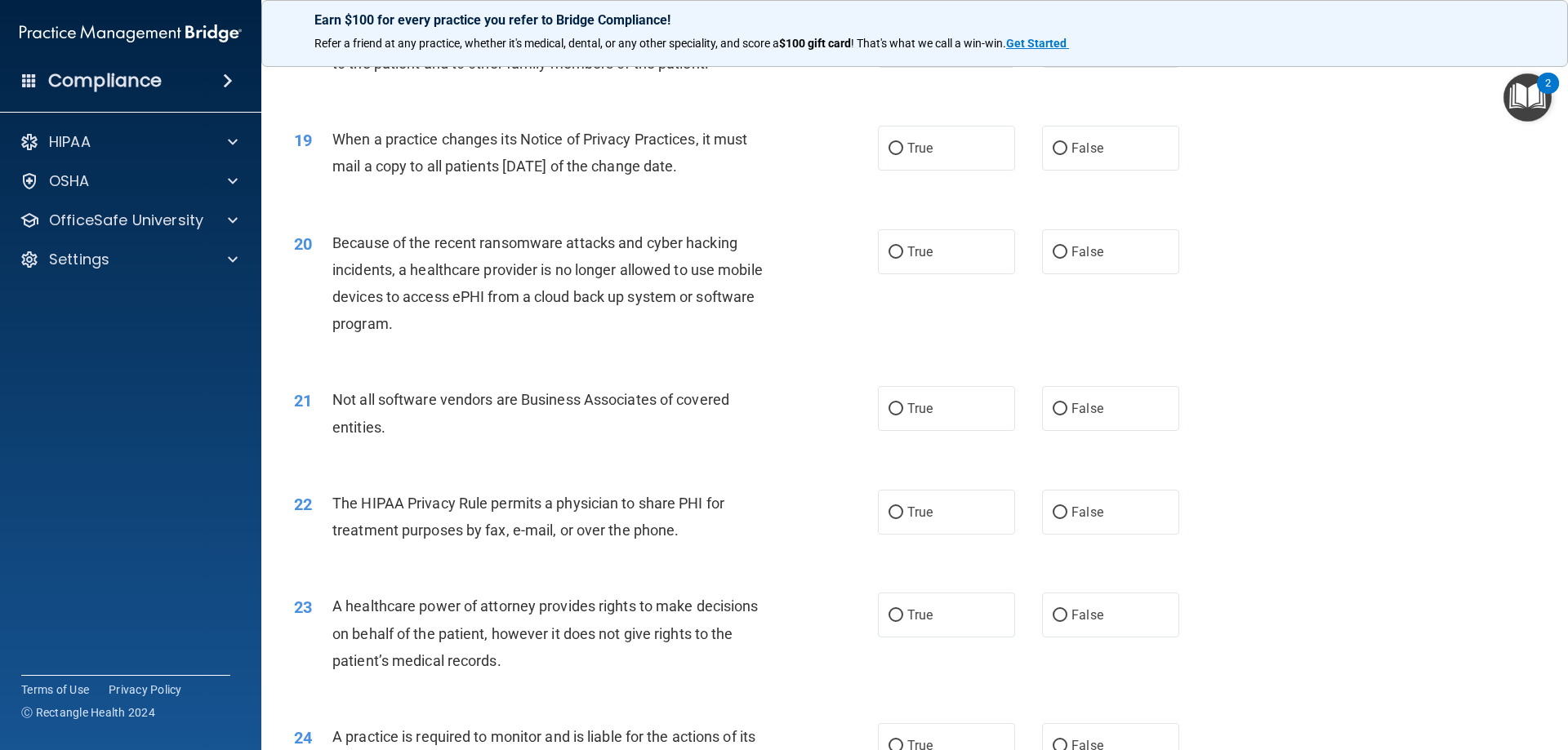
scroll to position [2242, 0]
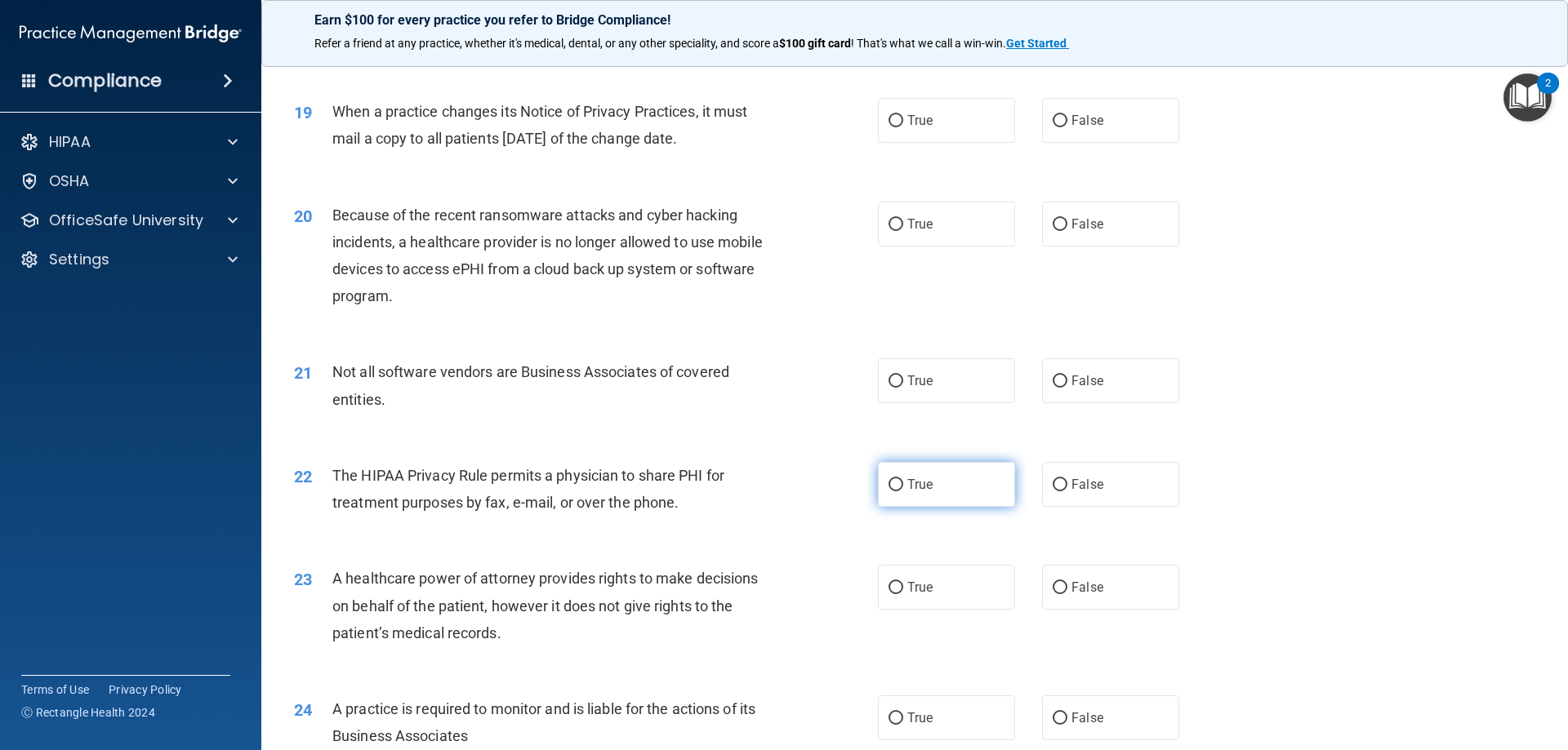
click at [878, 484] on label "True" at bounding box center [946, 484] width 137 height 45
click at [888, 484] on input "True" at bounding box center [895, 485] width 14 height 13
radio input "true"
click at [924, 396] on label "True" at bounding box center [946, 380] width 137 height 45
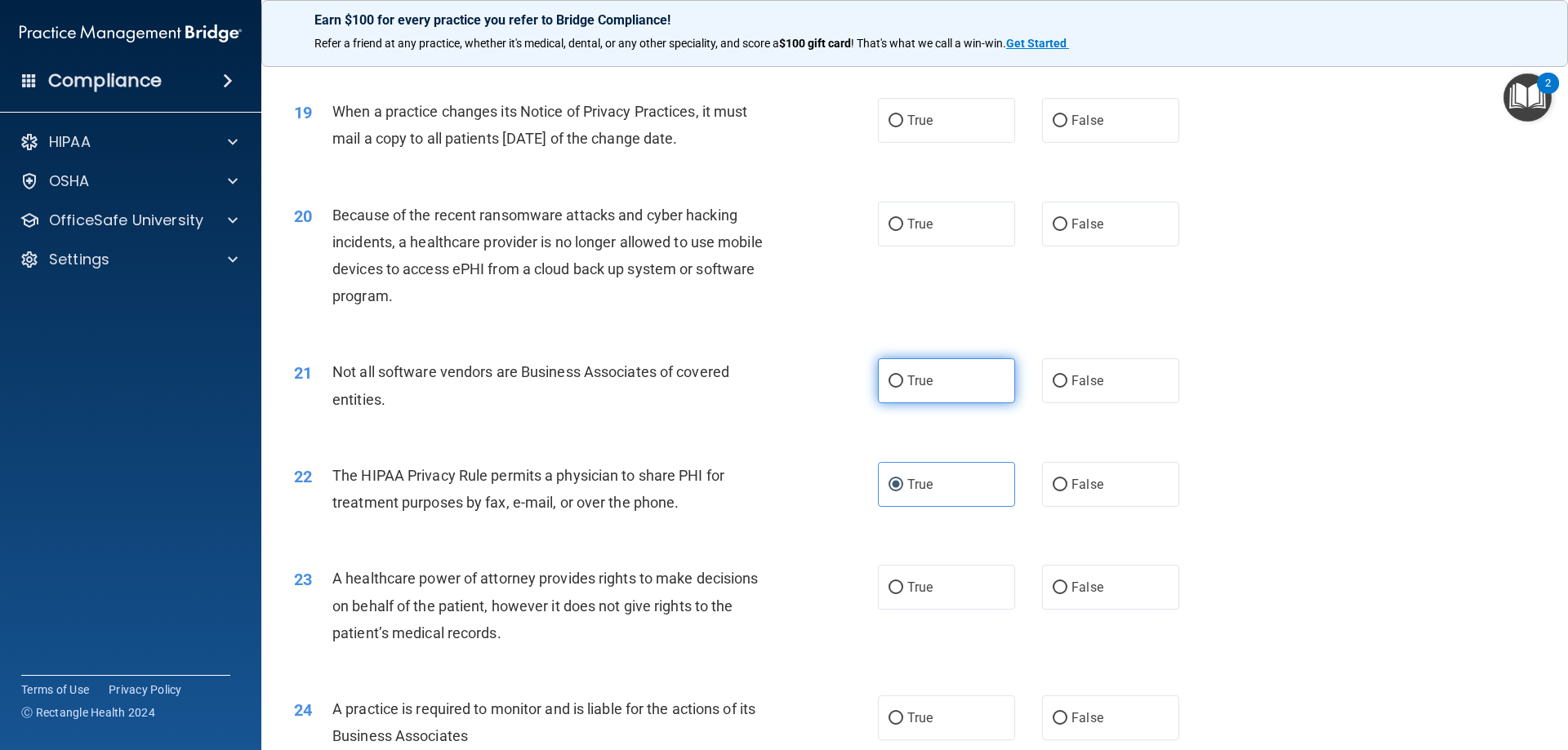
click at [896, 399] on label "True" at bounding box center [946, 380] width 137 height 45
click at [896, 388] on input "True" at bounding box center [895, 381] width 14 height 13
radio input "true"
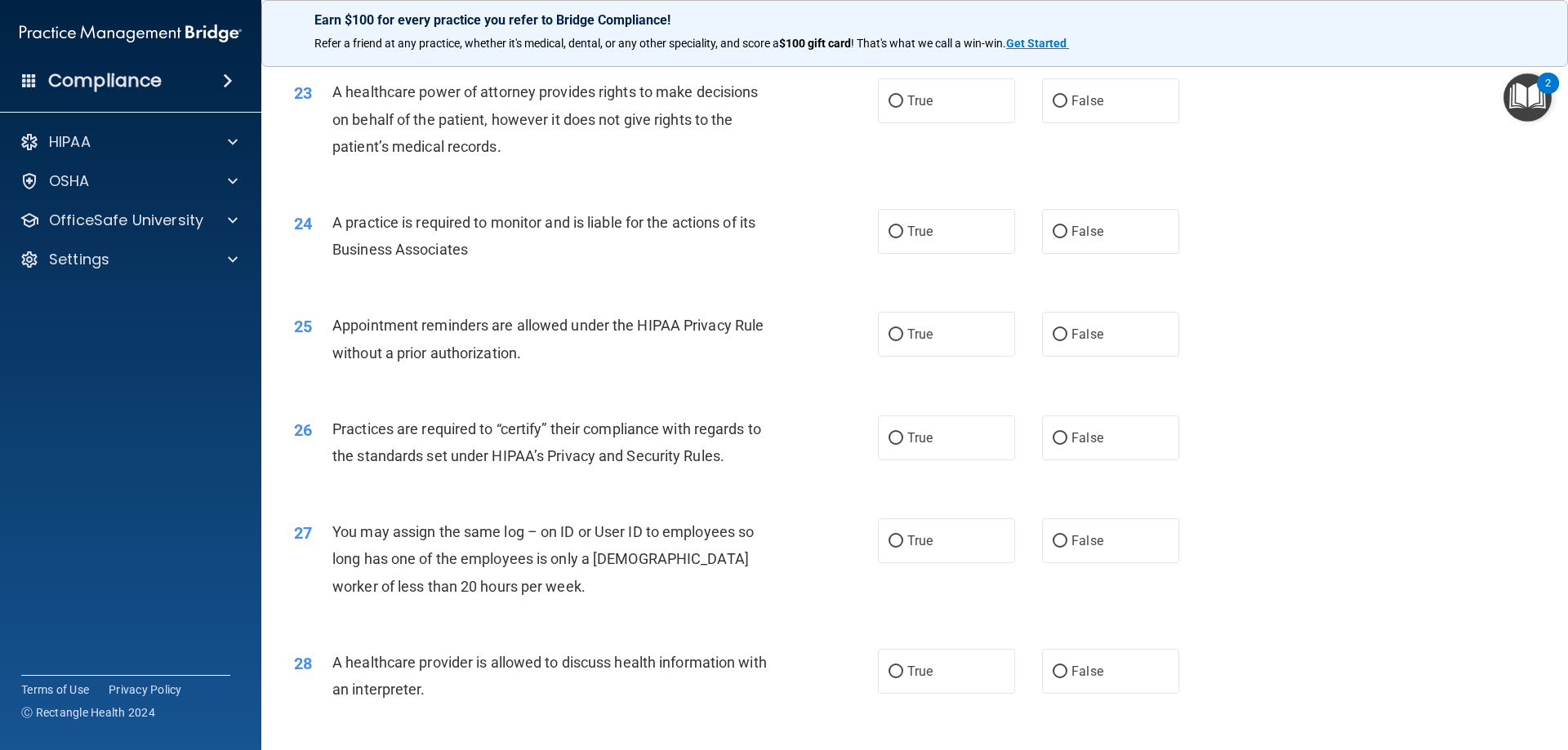
scroll to position [2651, 0]
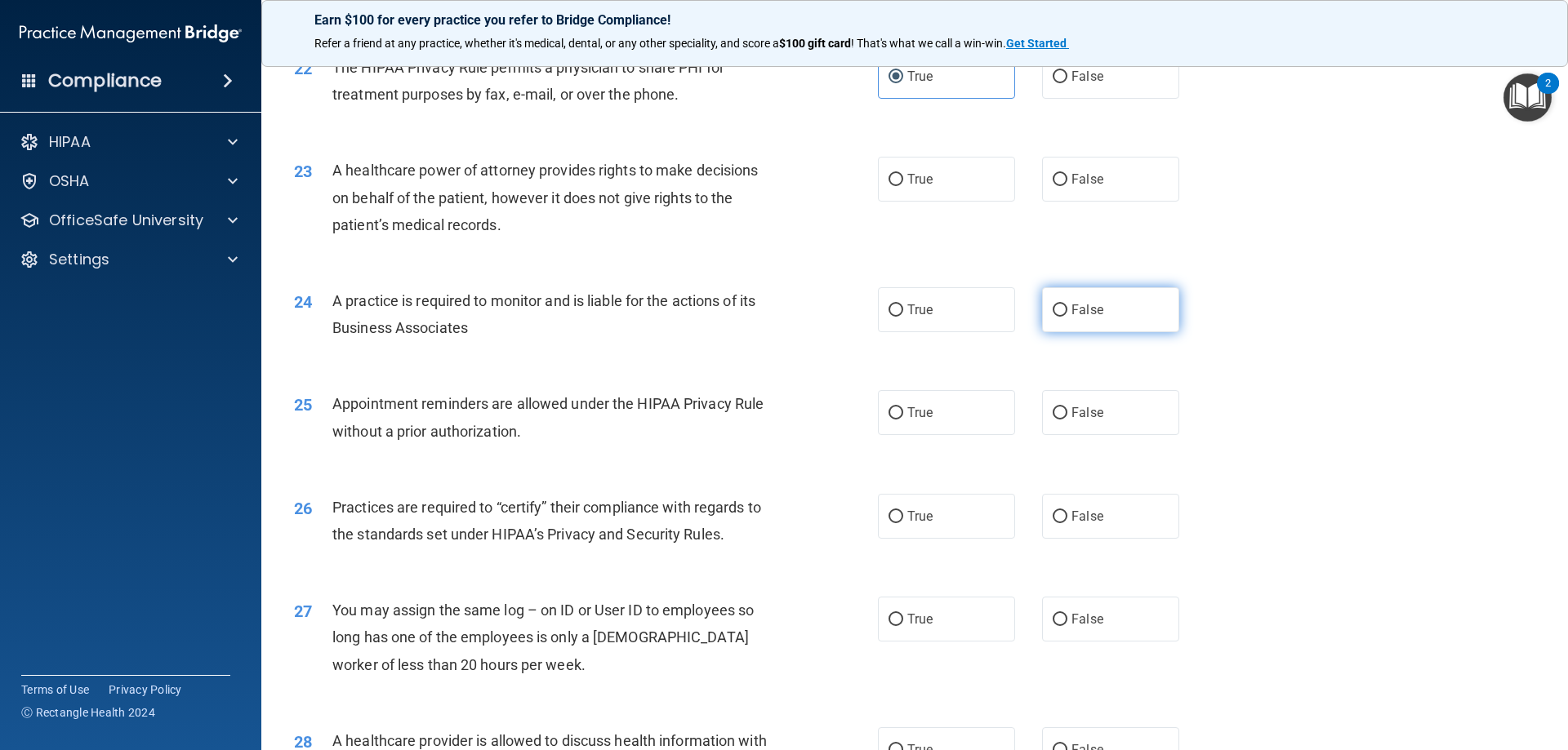
click at [1060, 316] on label "False" at bounding box center [1110, 309] width 137 height 45
click at [1060, 316] on input "False" at bounding box center [1059, 311] width 14 height 13
radio input "true"
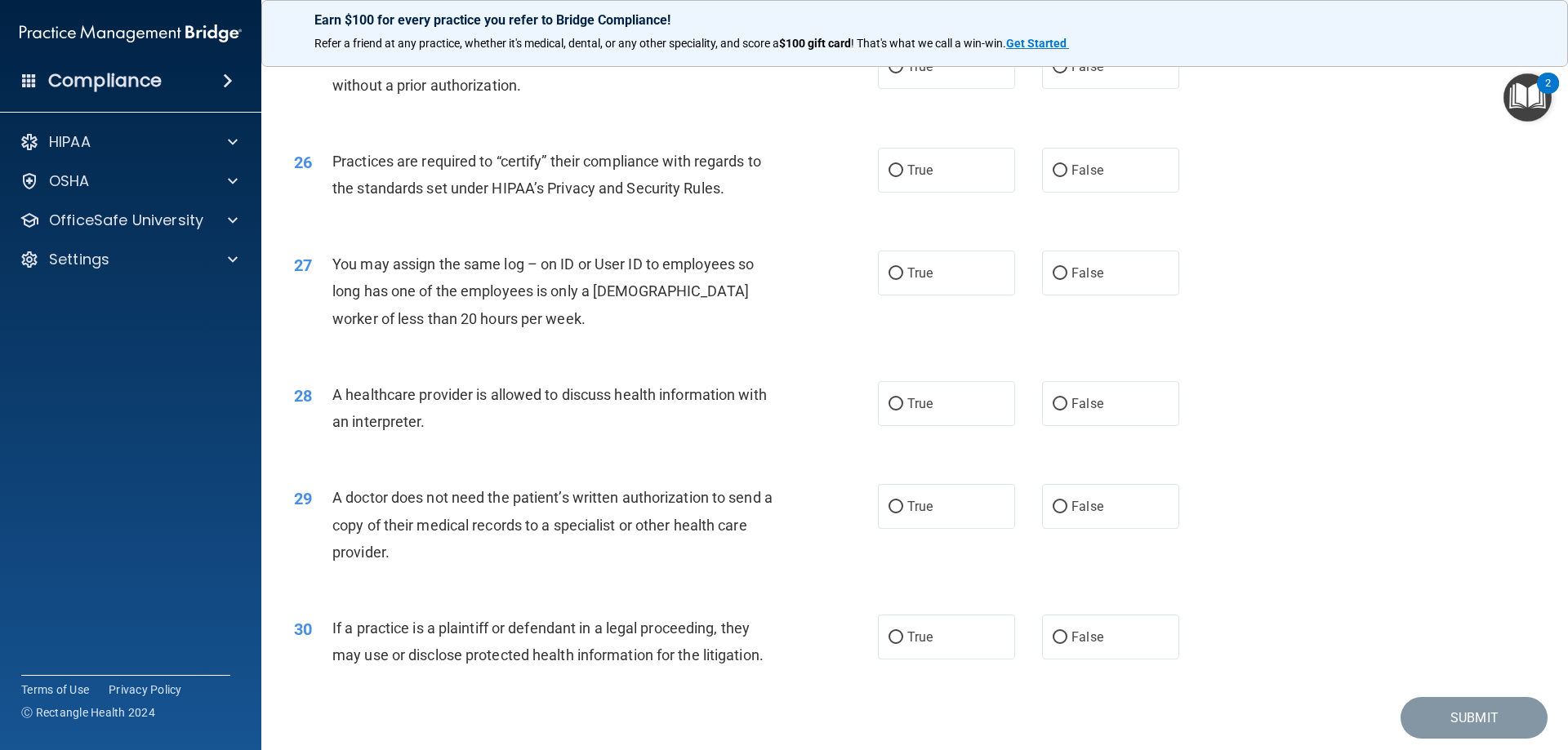
scroll to position [2969, 0]
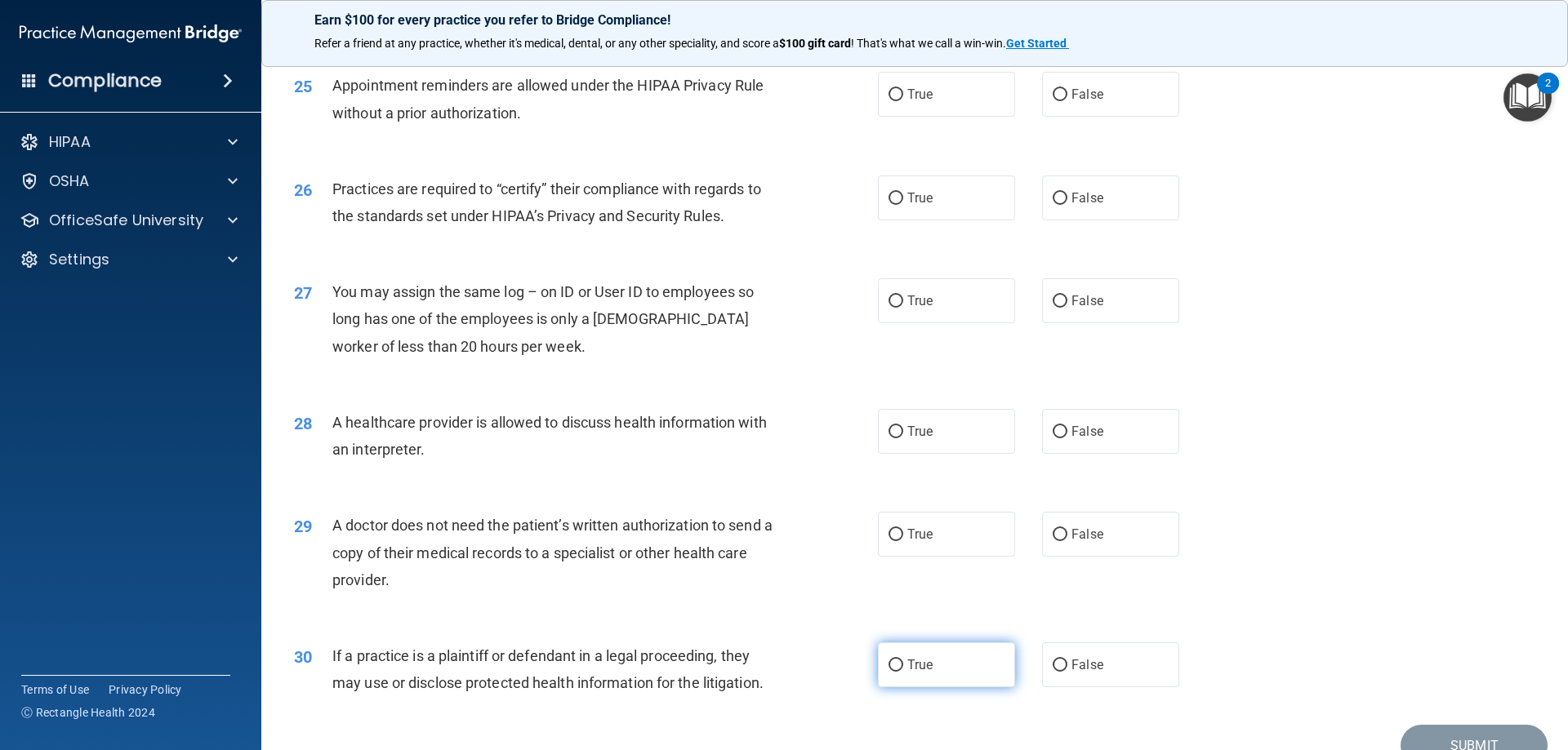
click at [913, 671] on span "True" at bounding box center [920, 665] width 25 height 15
click at [903, 671] on input "True" at bounding box center [895, 666] width 14 height 13
radio input "true"
click at [1068, 654] on label "False" at bounding box center [1110, 664] width 137 height 45
click at [1067, 660] on input "False" at bounding box center [1059, 666] width 14 height 13
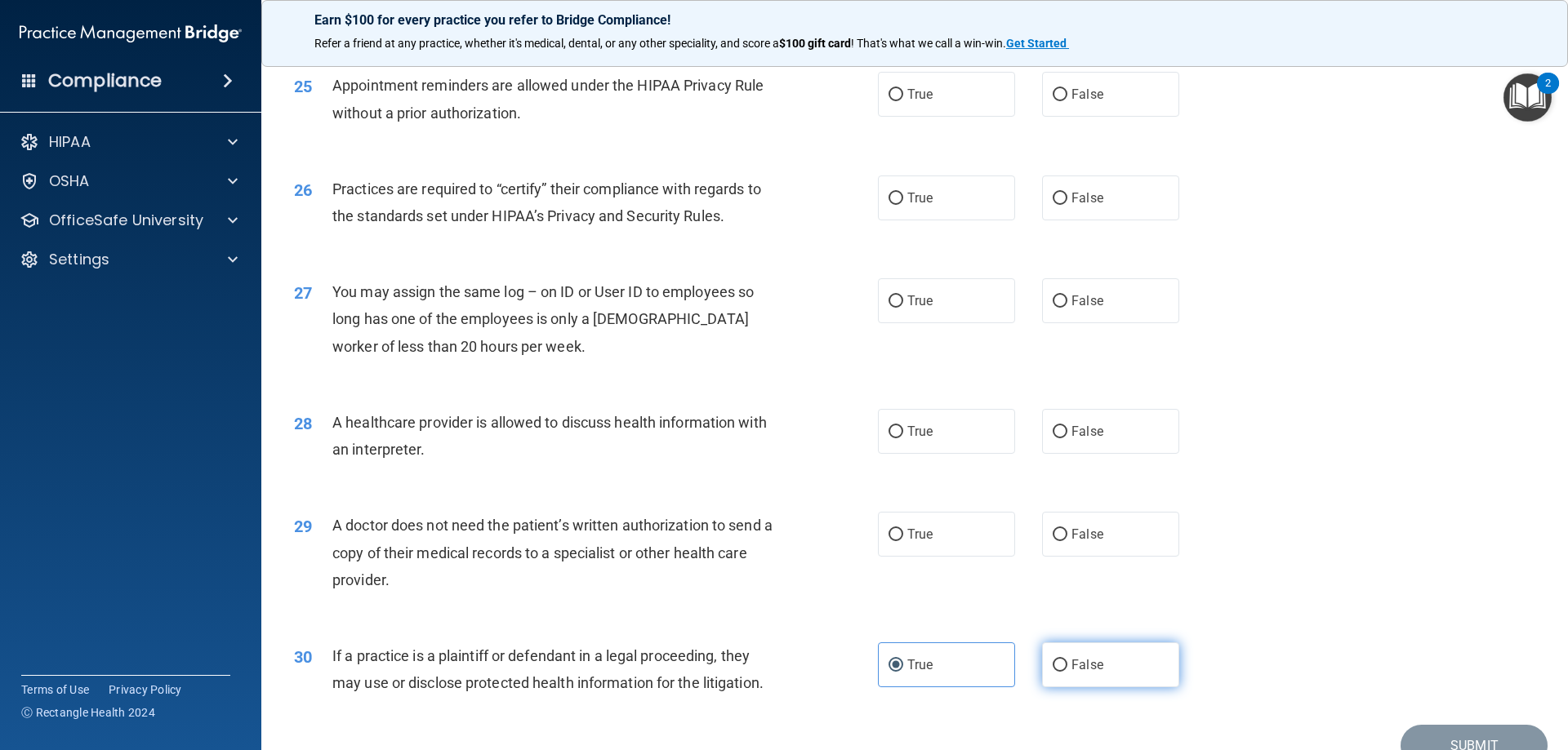
radio input "true"
radio input "false"
click at [993, 551] on label "True" at bounding box center [946, 534] width 137 height 45
click at [903, 541] on input "True" at bounding box center [895, 535] width 14 height 13
radio input "true"
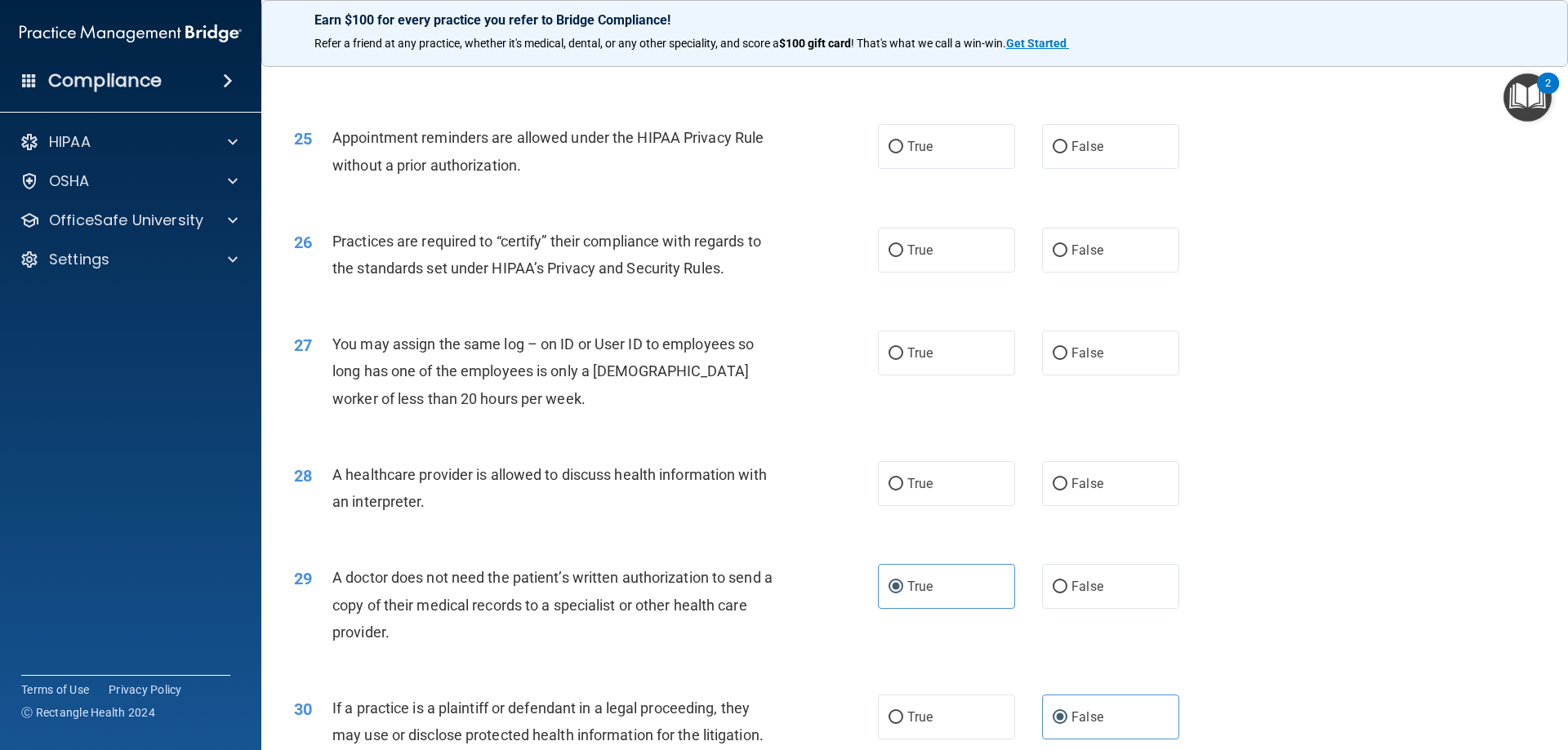
scroll to position [2887, 0]
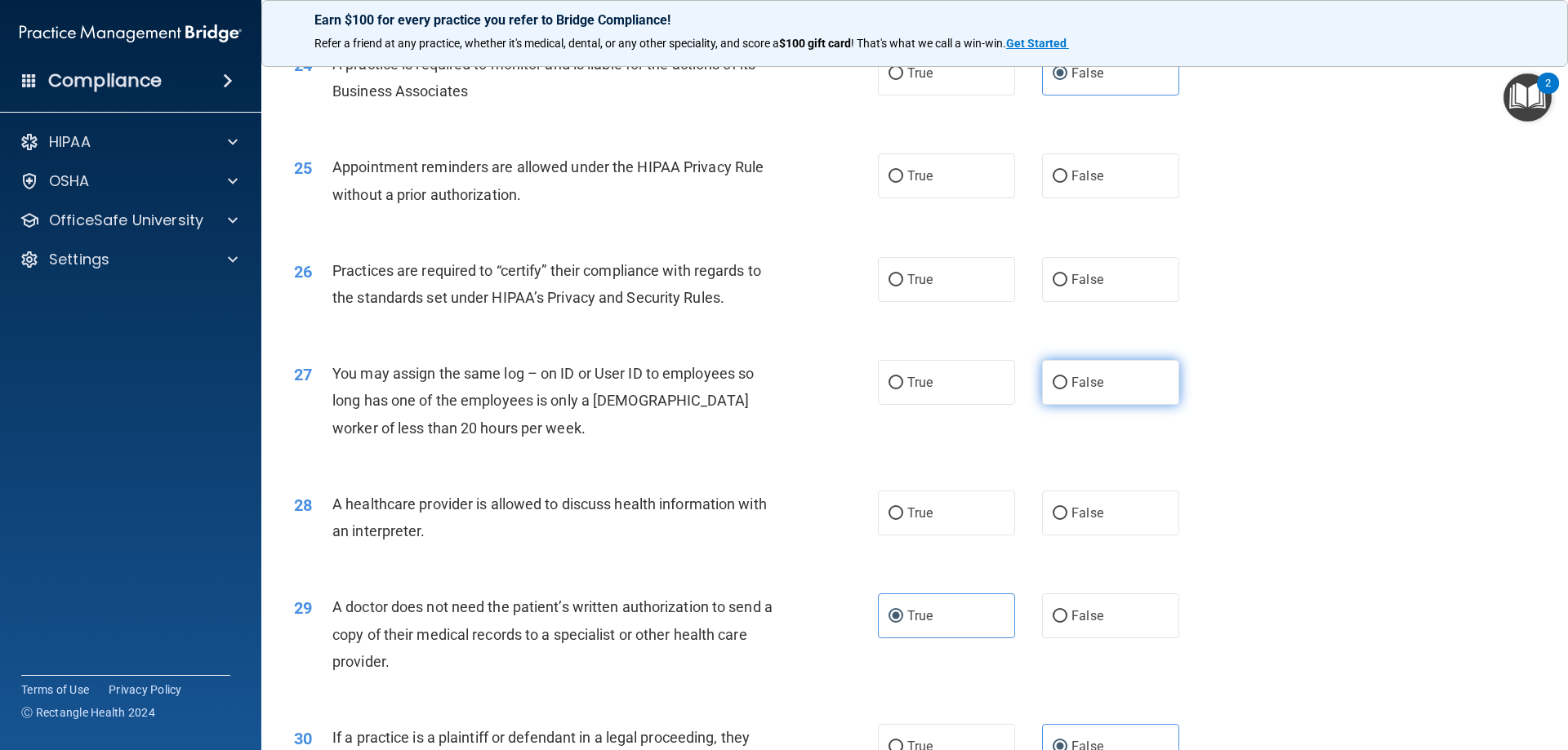
click at [1096, 397] on label "False" at bounding box center [1110, 382] width 137 height 45
click at [1067, 390] on input "False" at bounding box center [1059, 383] width 14 height 13
radio input "true"
click at [920, 519] on span "True" at bounding box center [920, 513] width 25 height 15
click at [903, 519] on input "True" at bounding box center [895, 513] width 14 height 13
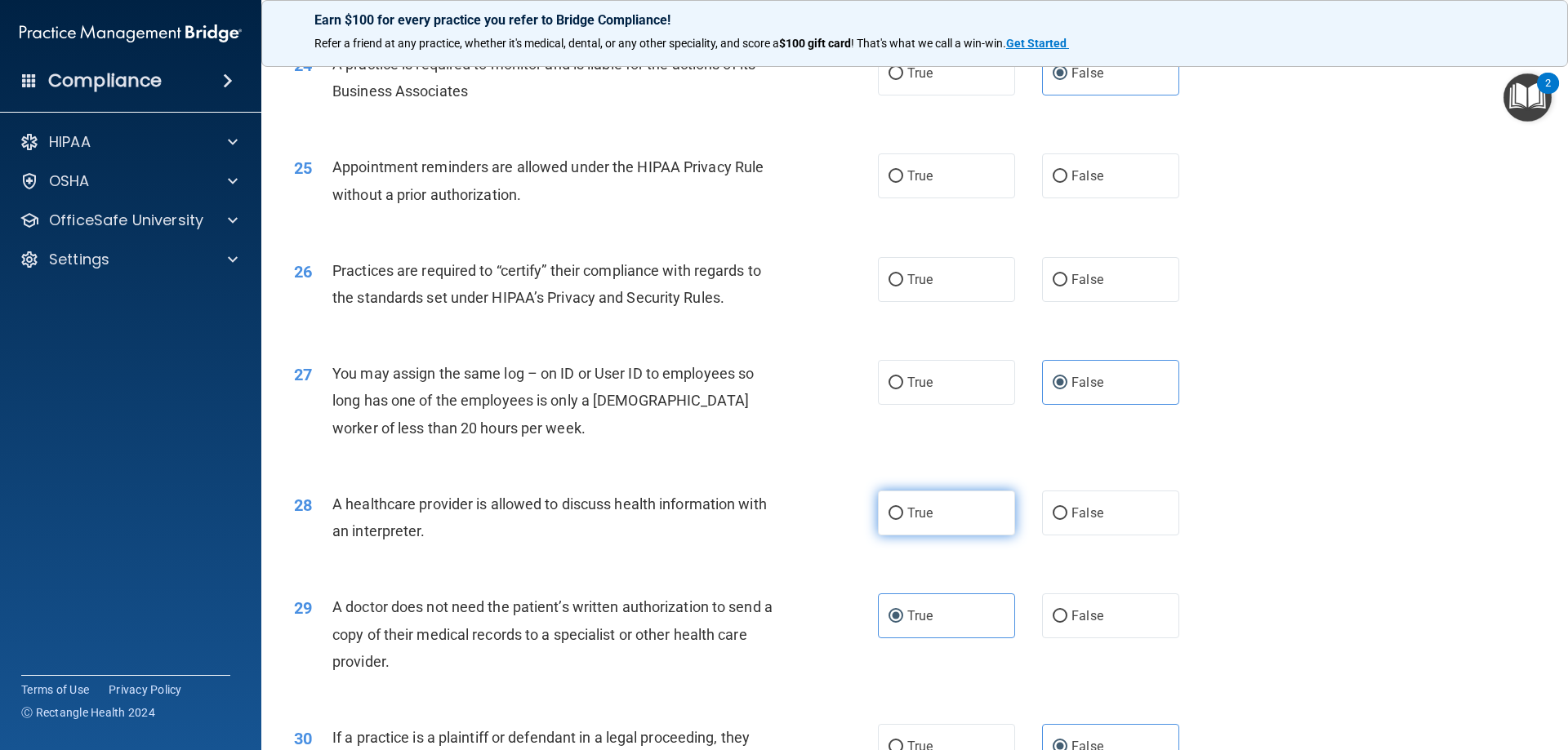
radio input "true"
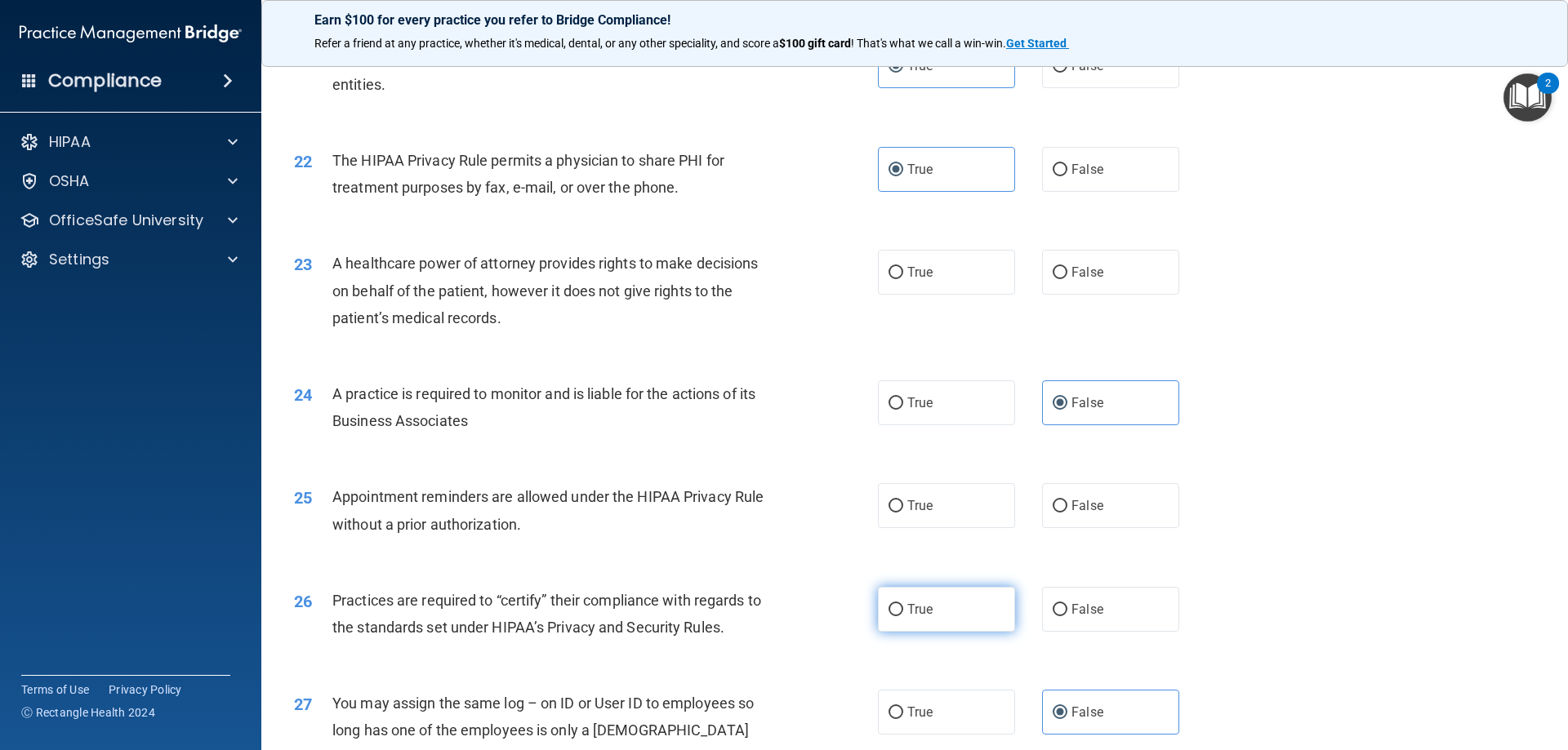
scroll to position [2397, 0]
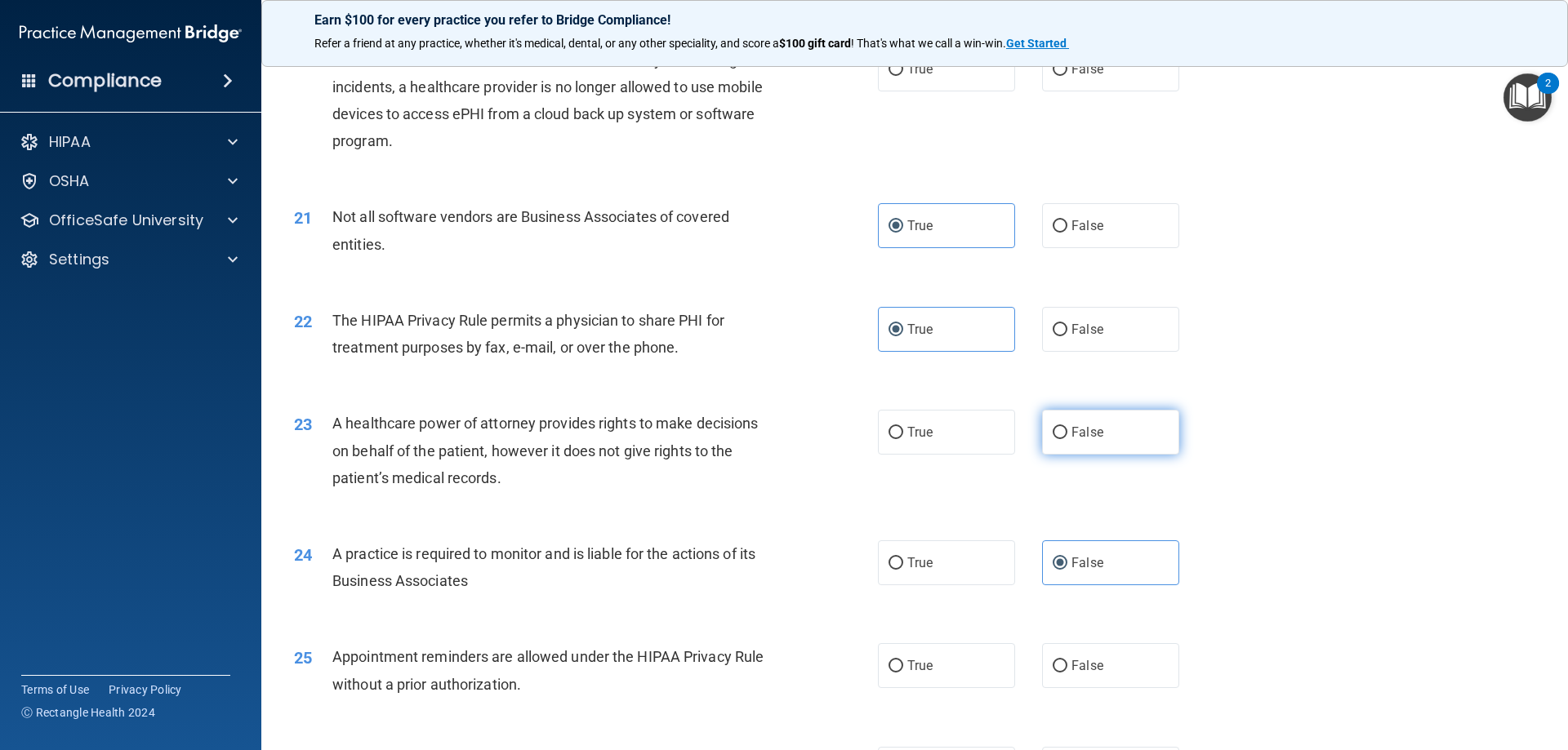
click at [1112, 439] on label "False" at bounding box center [1110, 432] width 137 height 45
click at [1067, 439] on input "False" at bounding box center [1059, 433] width 14 height 13
radio input "true"
click at [1052, 663] on input "False" at bounding box center [1059, 667] width 14 height 13
radio input "true"
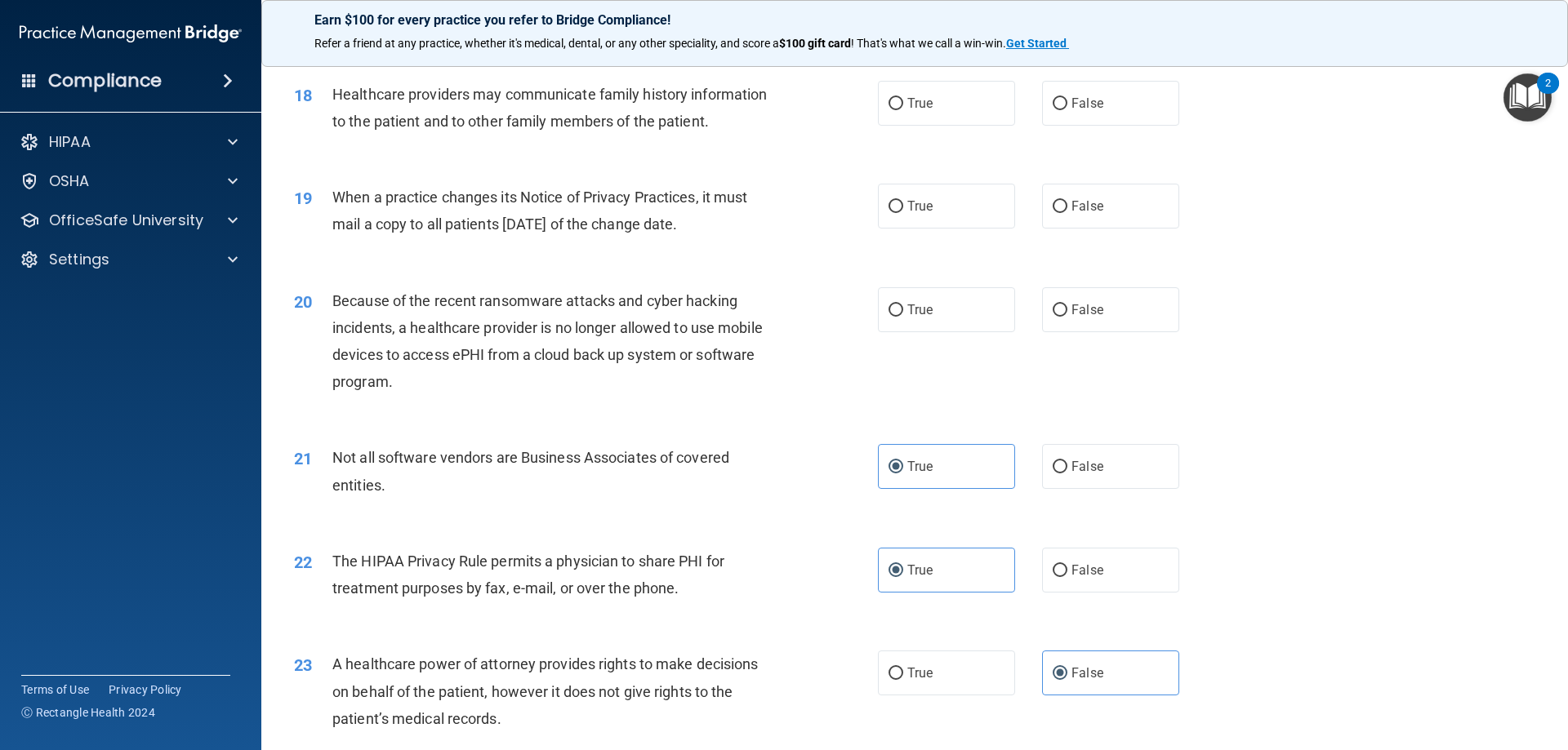
scroll to position [2152, 0]
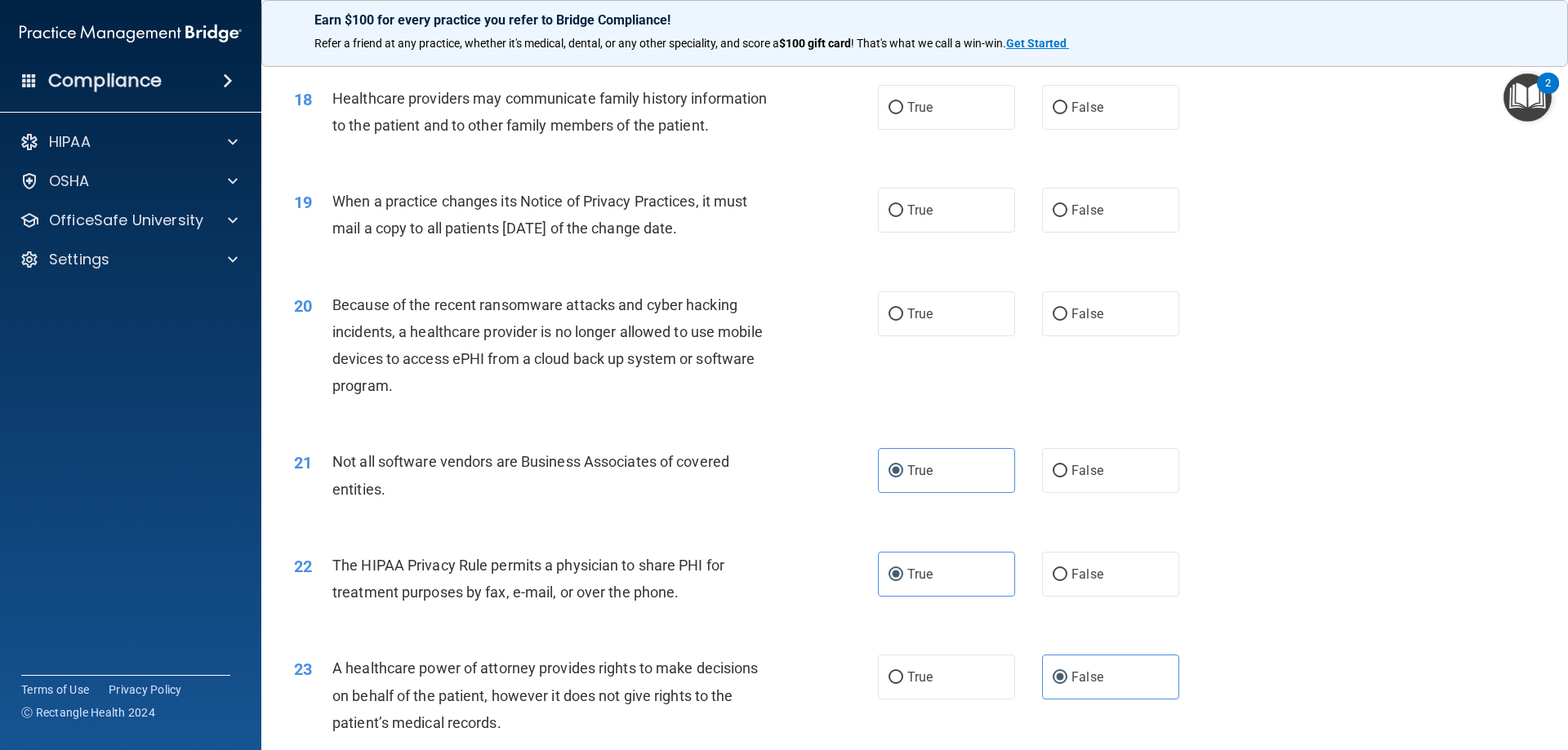
click at [1018, 311] on div "True False" at bounding box center [1042, 313] width 329 height 45
click at [1091, 320] on span "False" at bounding box center [1087, 314] width 32 height 15
click at [1067, 320] on input "False" at bounding box center [1059, 315] width 14 height 13
radio input "true"
click at [1136, 223] on label "False" at bounding box center [1110, 210] width 137 height 45
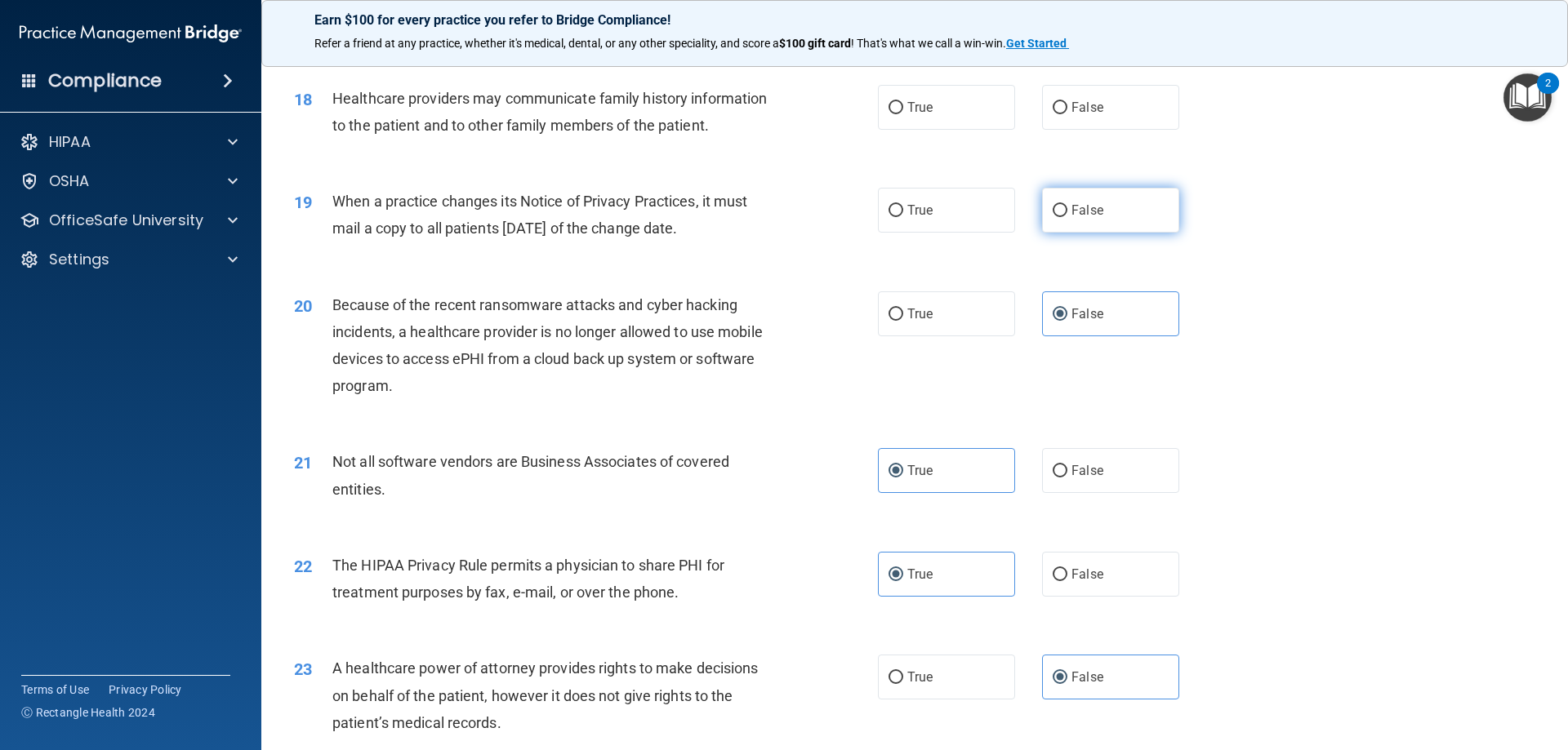
click at [1067, 217] on input "False" at bounding box center [1059, 210] width 14 height 13
radio input "true"
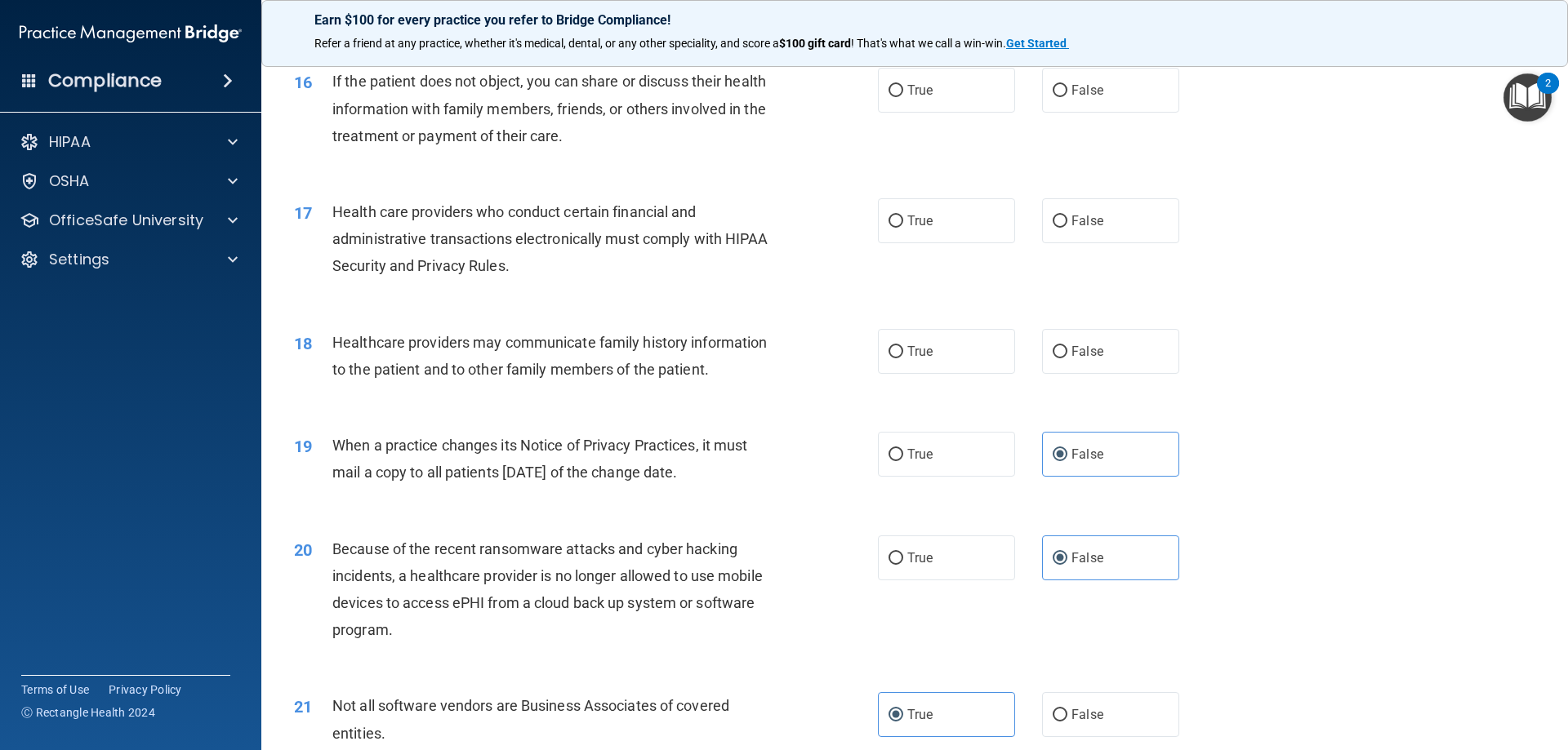
scroll to position [1907, 0]
click at [1071, 234] on label "False" at bounding box center [1110, 221] width 137 height 45
click at [1067, 229] on input "False" at bounding box center [1059, 222] width 14 height 13
radio input "true"
click at [1080, 347] on span "False" at bounding box center [1087, 352] width 32 height 15
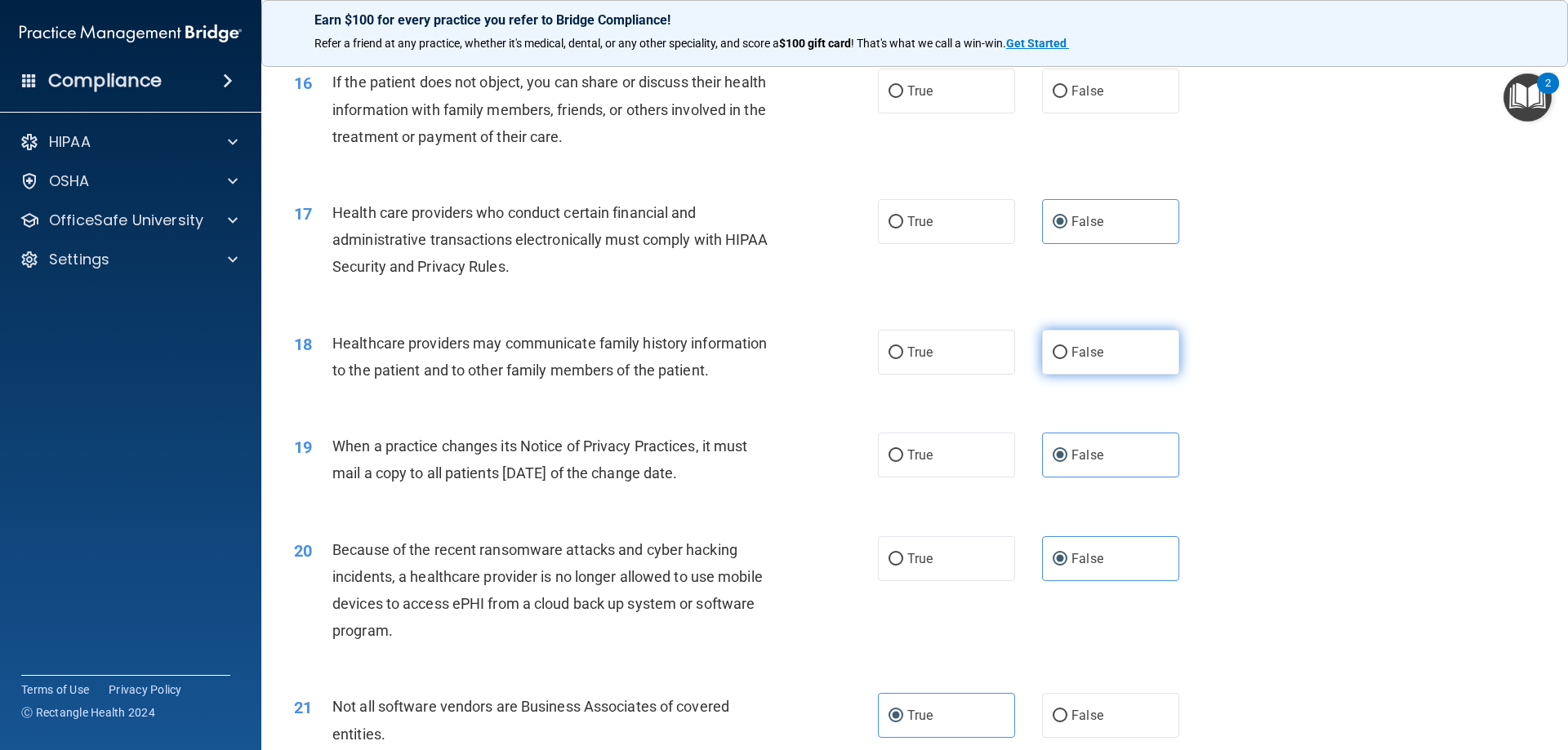
click at [1067, 347] on input "False" at bounding box center [1059, 353] width 14 height 13
radio input "true"
click at [971, 233] on label "True" at bounding box center [946, 221] width 137 height 45
click at [903, 229] on input "True" at bounding box center [895, 222] width 14 height 13
radio input "true"
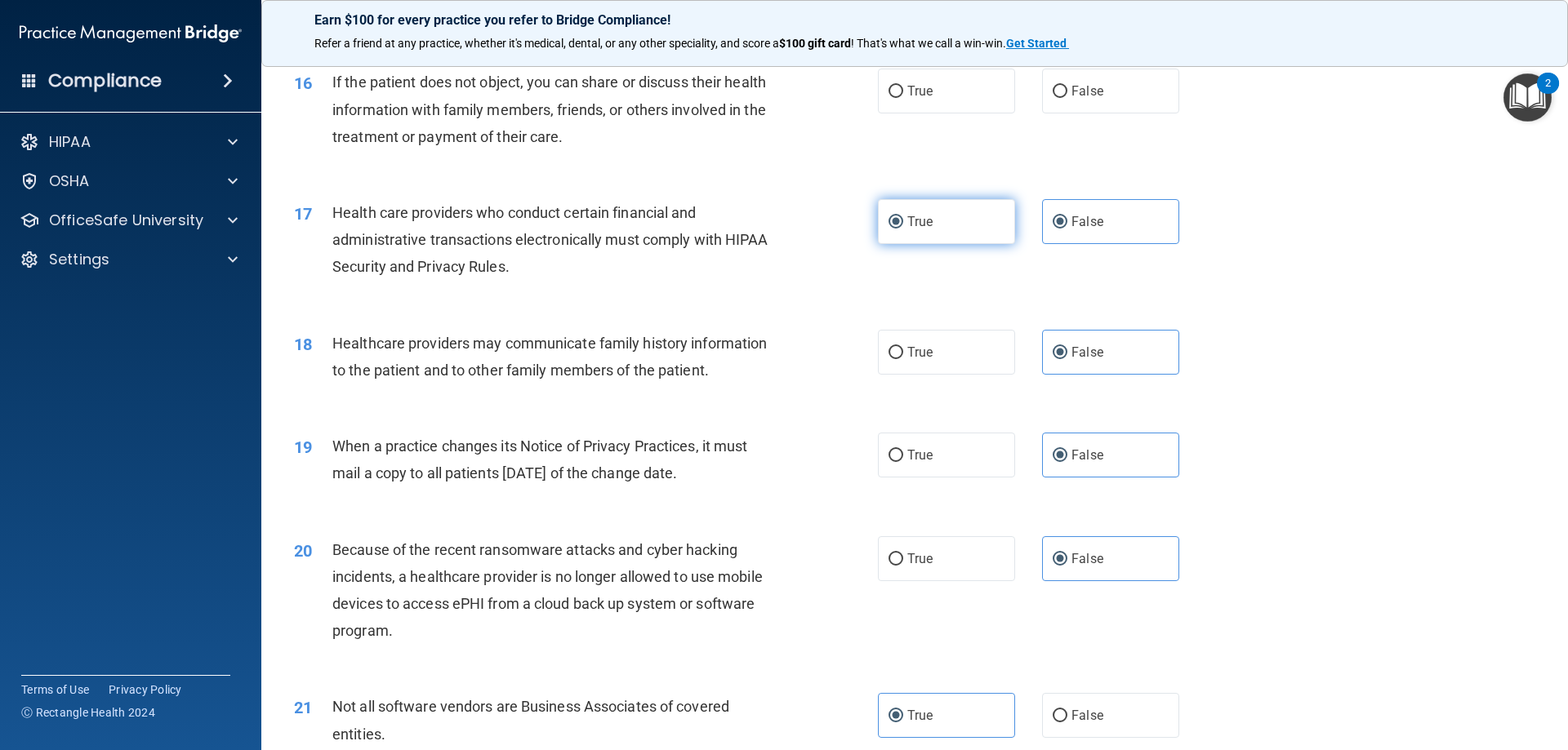
radio input "false"
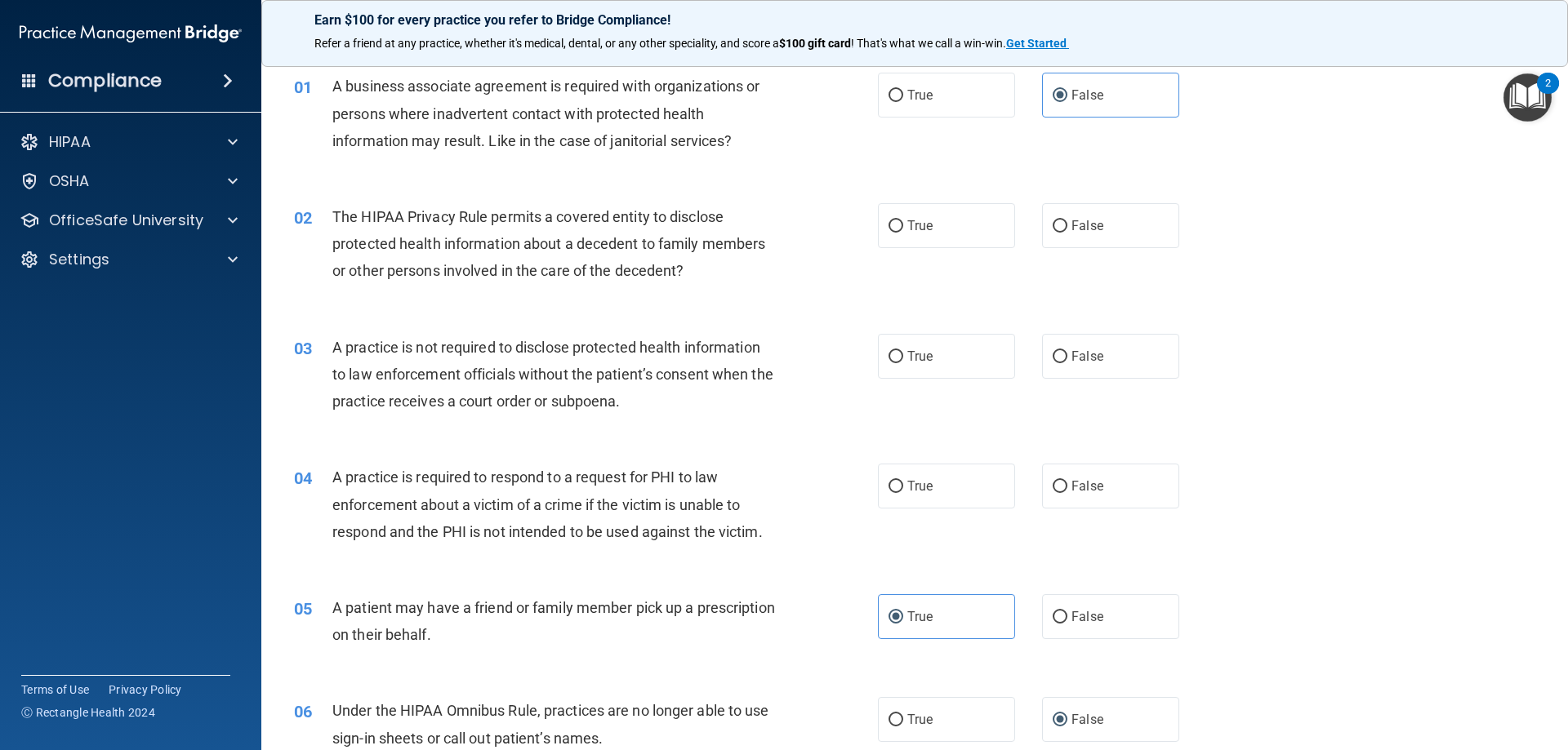
scroll to position [0, 0]
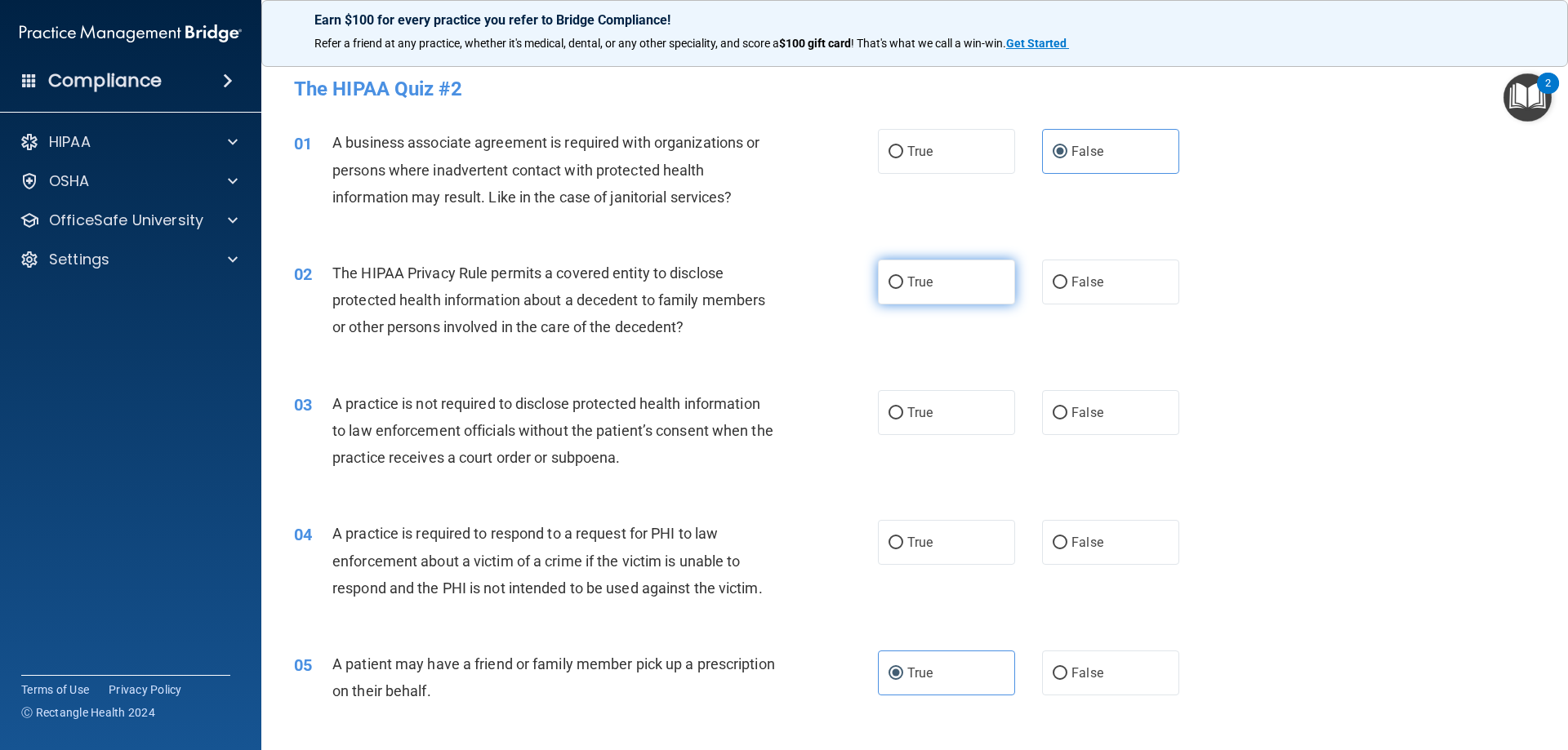
click at [912, 274] on span "True" at bounding box center [920, 282] width 25 height 15
click at [903, 277] on input "True" at bounding box center [895, 283] width 14 height 13
radio input "true"
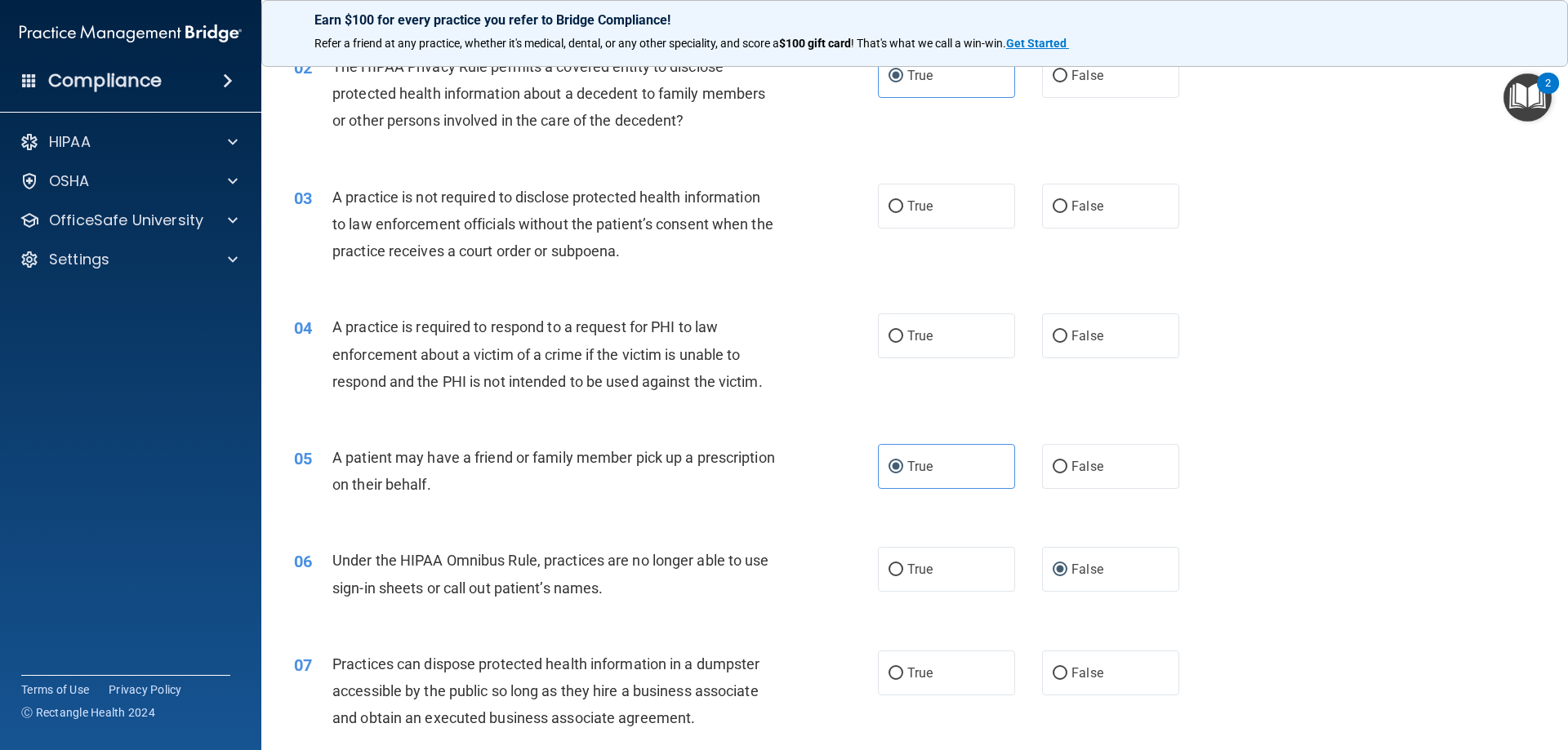
scroll to position [245, 0]
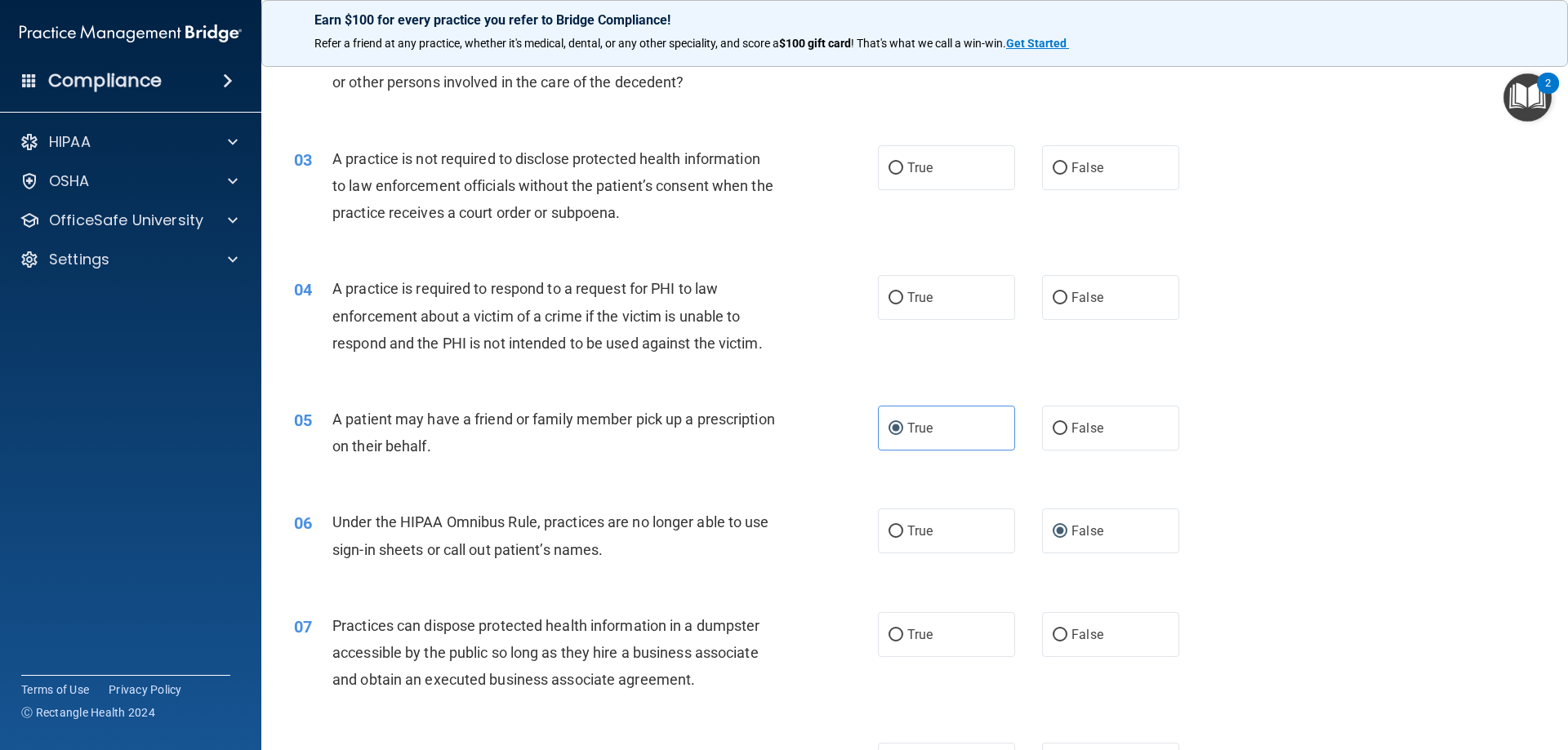
click at [1071, 138] on div "03 A practice is not required to disclose protected health information to law e…" at bounding box center [915, 189] width 1266 height 130
click at [1074, 167] on span "False" at bounding box center [1087, 168] width 32 height 15
click at [1067, 167] on input "False" at bounding box center [1059, 168] width 14 height 13
radio input "true"
click at [928, 302] on label "True" at bounding box center [946, 297] width 137 height 45
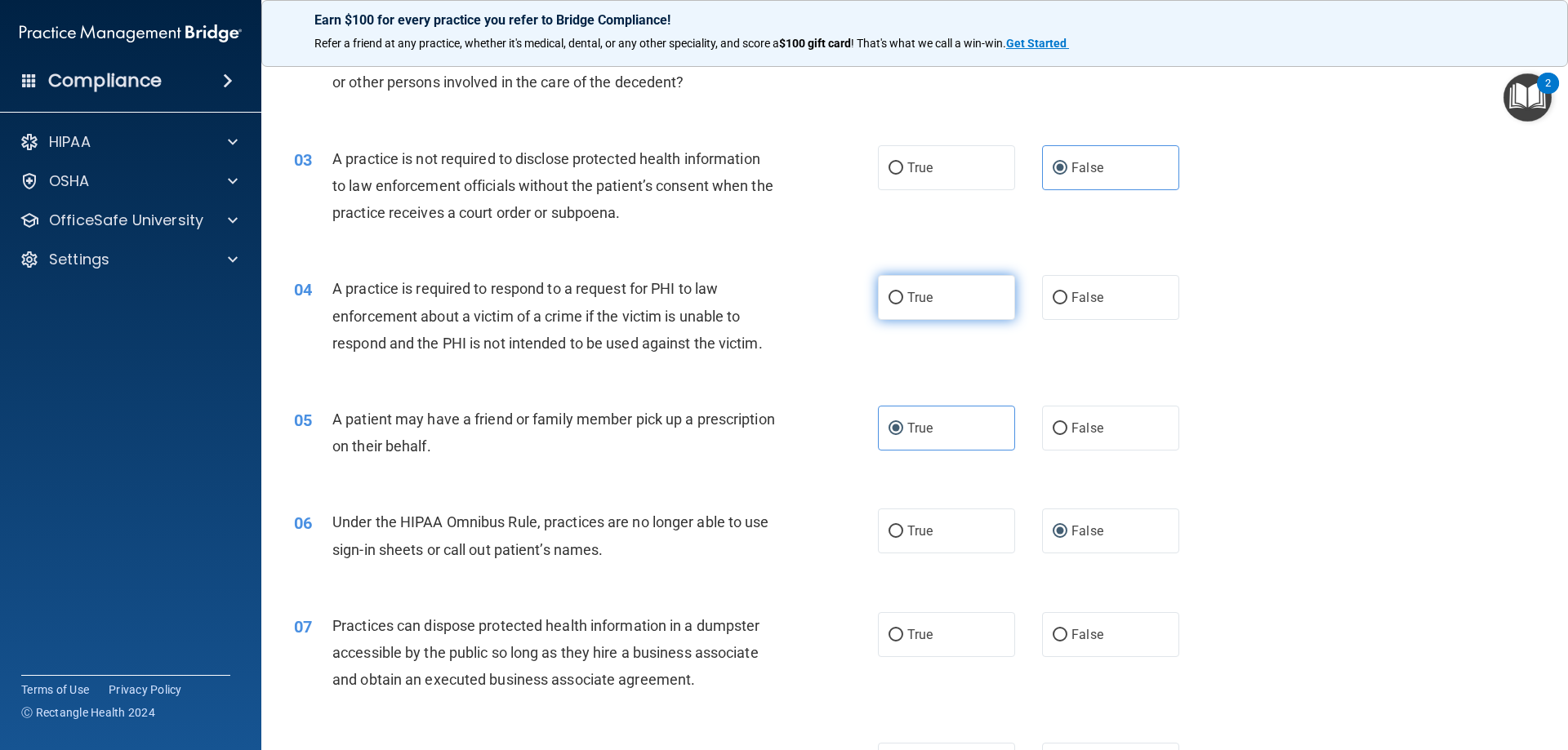
click at [903, 302] on input "True" at bounding box center [895, 298] width 14 height 13
radio input "true"
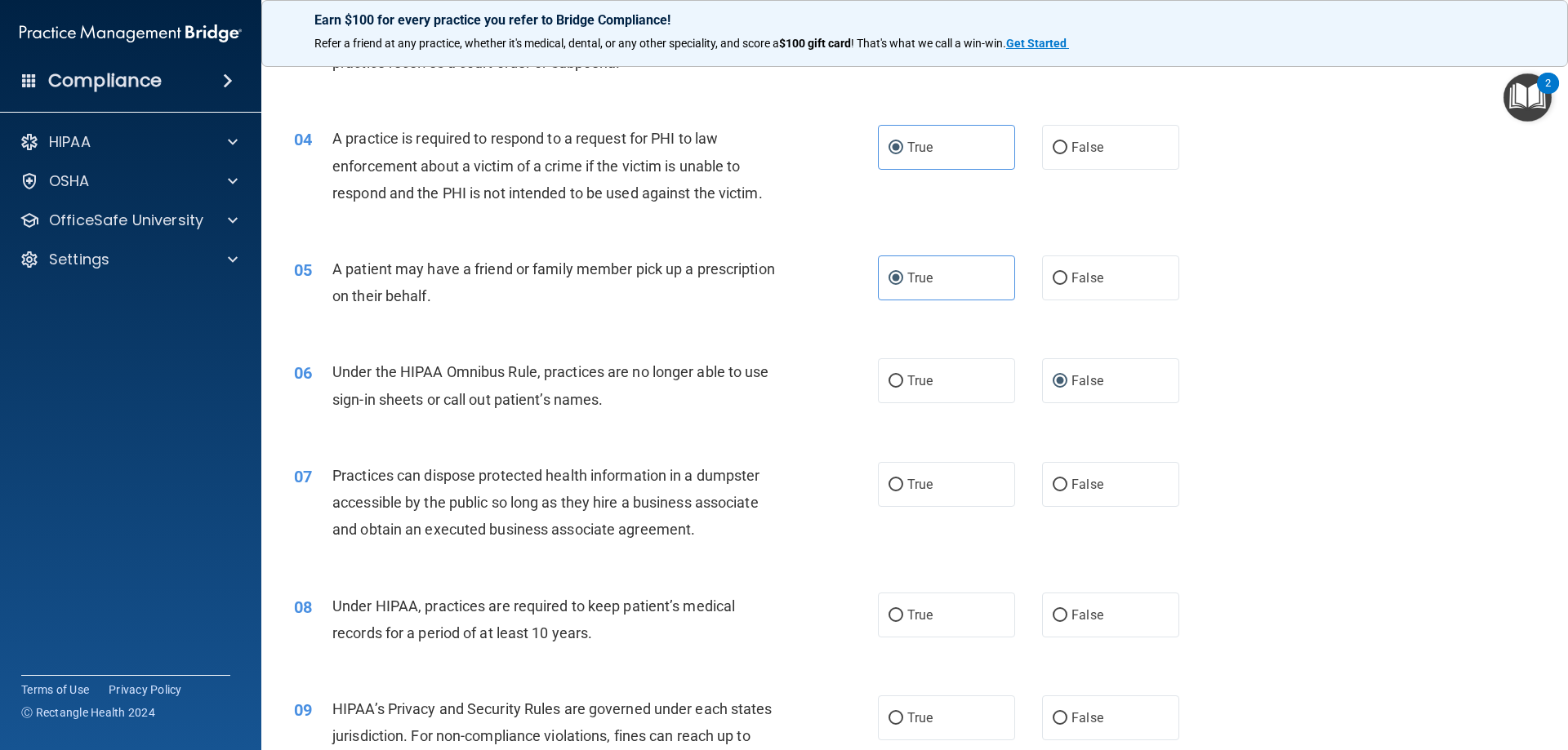
scroll to position [490, 0]
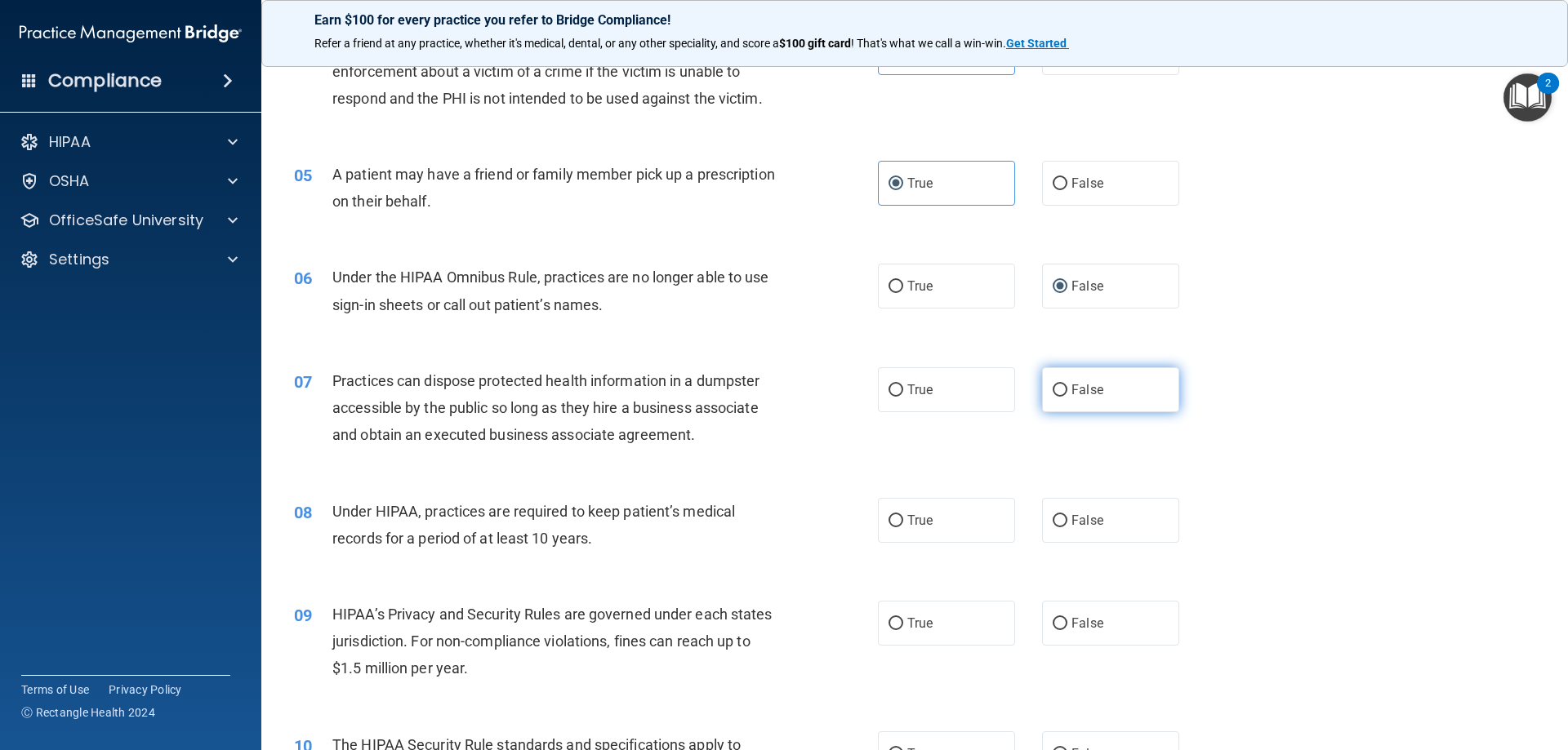
click at [1071, 384] on span "False" at bounding box center [1087, 390] width 32 height 15
click at [1067, 385] on input "False" at bounding box center [1059, 391] width 14 height 13
radio input "true"
click at [1135, 519] on label "False" at bounding box center [1110, 520] width 137 height 45
click at [1067, 519] on input "False" at bounding box center [1059, 521] width 14 height 13
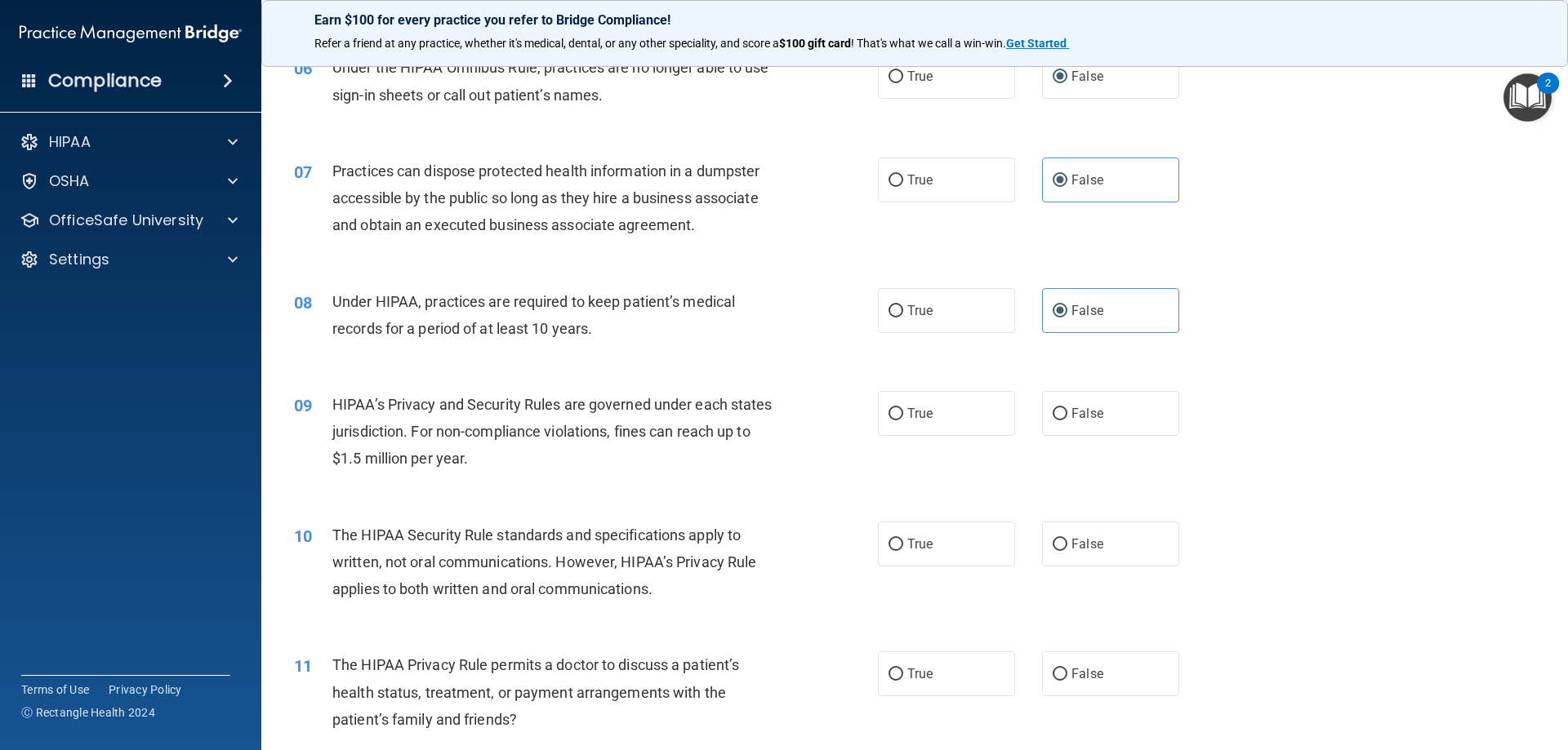
scroll to position [735, 0]
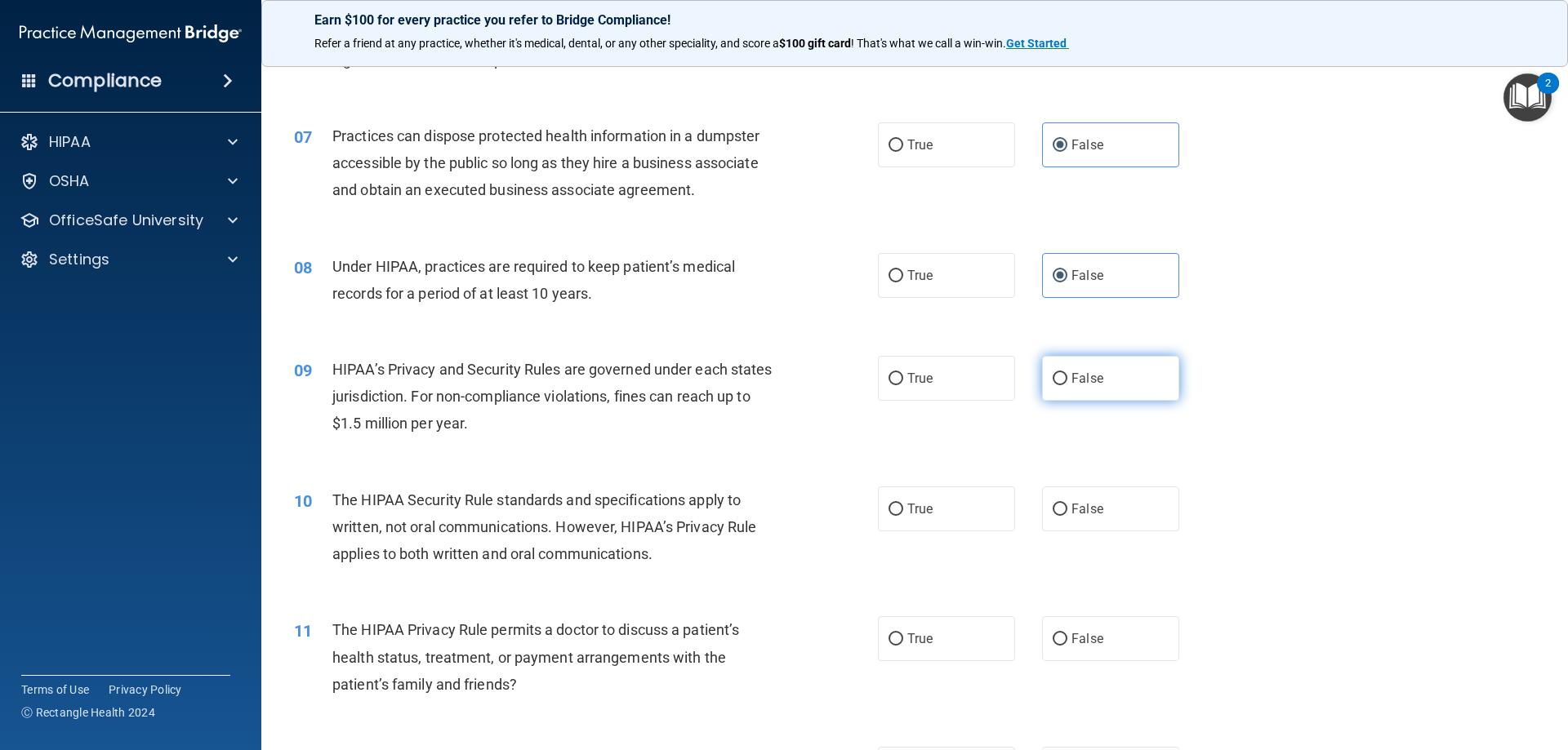
click at [1124, 391] on label "False" at bounding box center [1110, 378] width 137 height 45
click at [1067, 386] on input "False" at bounding box center [1059, 379] width 14 height 13
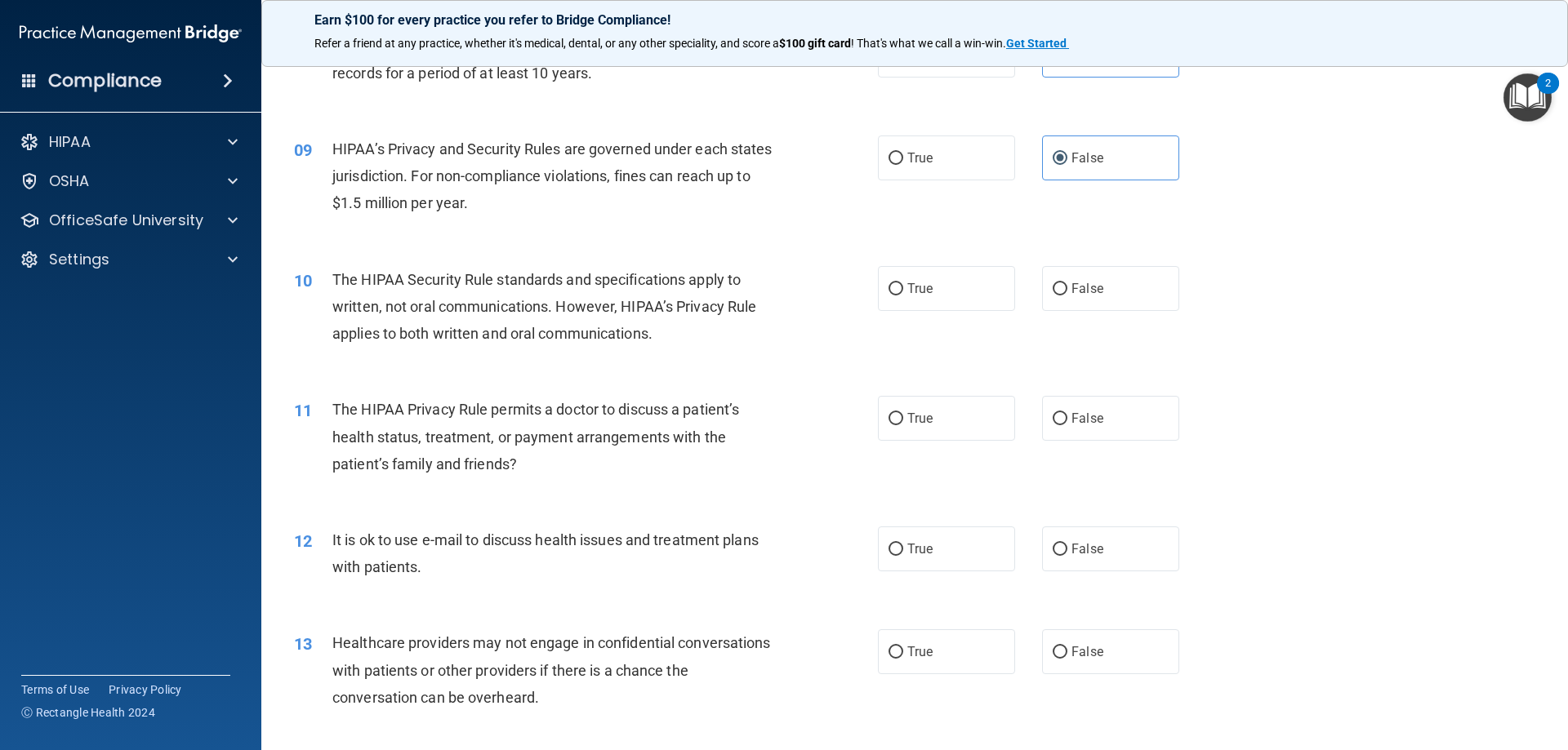
scroll to position [980, 0]
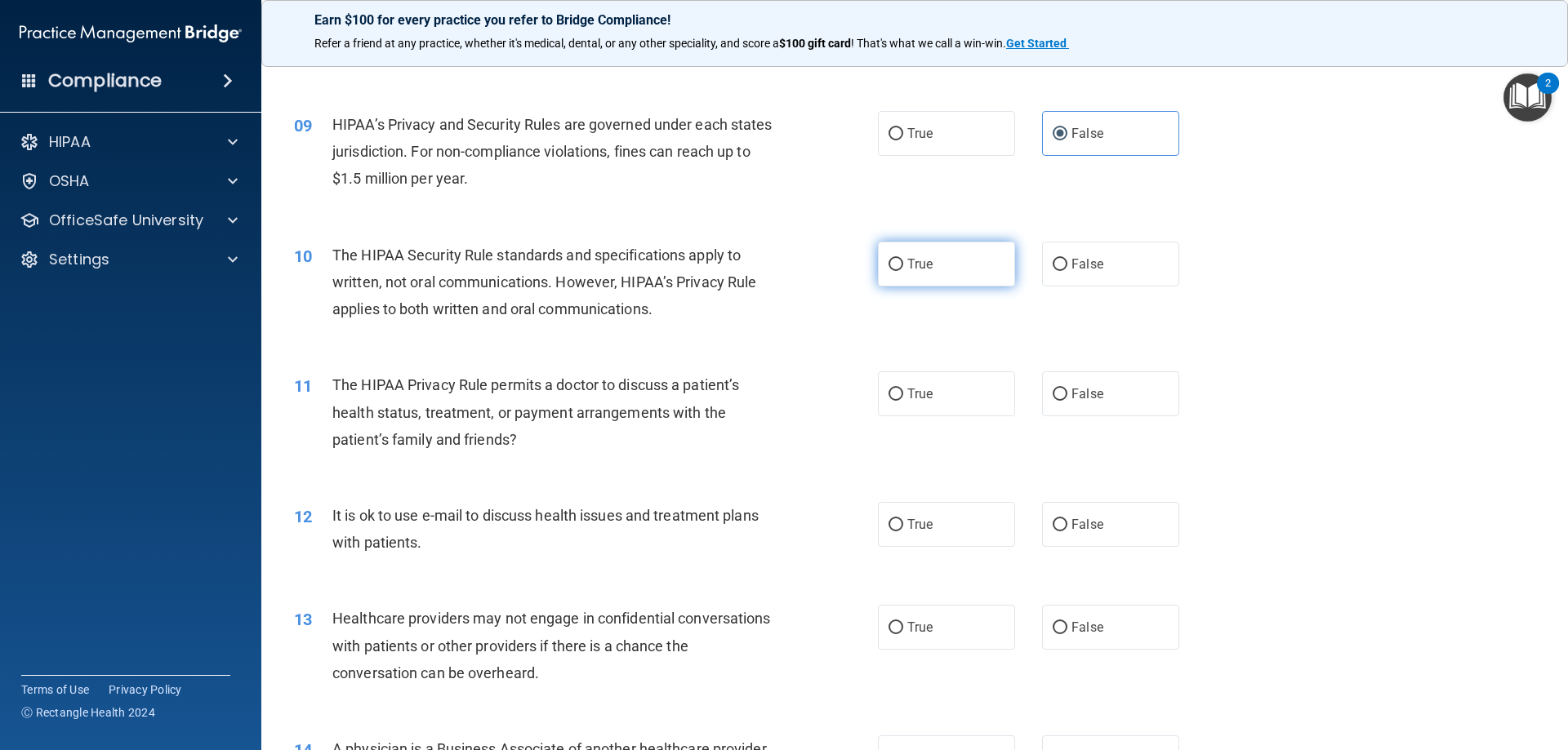
drag, startPoint x: 860, startPoint y: 270, endPoint x: 902, endPoint y: 268, distance: 42.0
click at [866, 270] on div "10 The HIPAA Security Rule standards and specifications apply to written, not o…" at bounding box center [586, 286] width 633 height 90
click at [919, 268] on span "True" at bounding box center [920, 264] width 25 height 15
click at [903, 268] on input "True" at bounding box center [895, 265] width 14 height 13
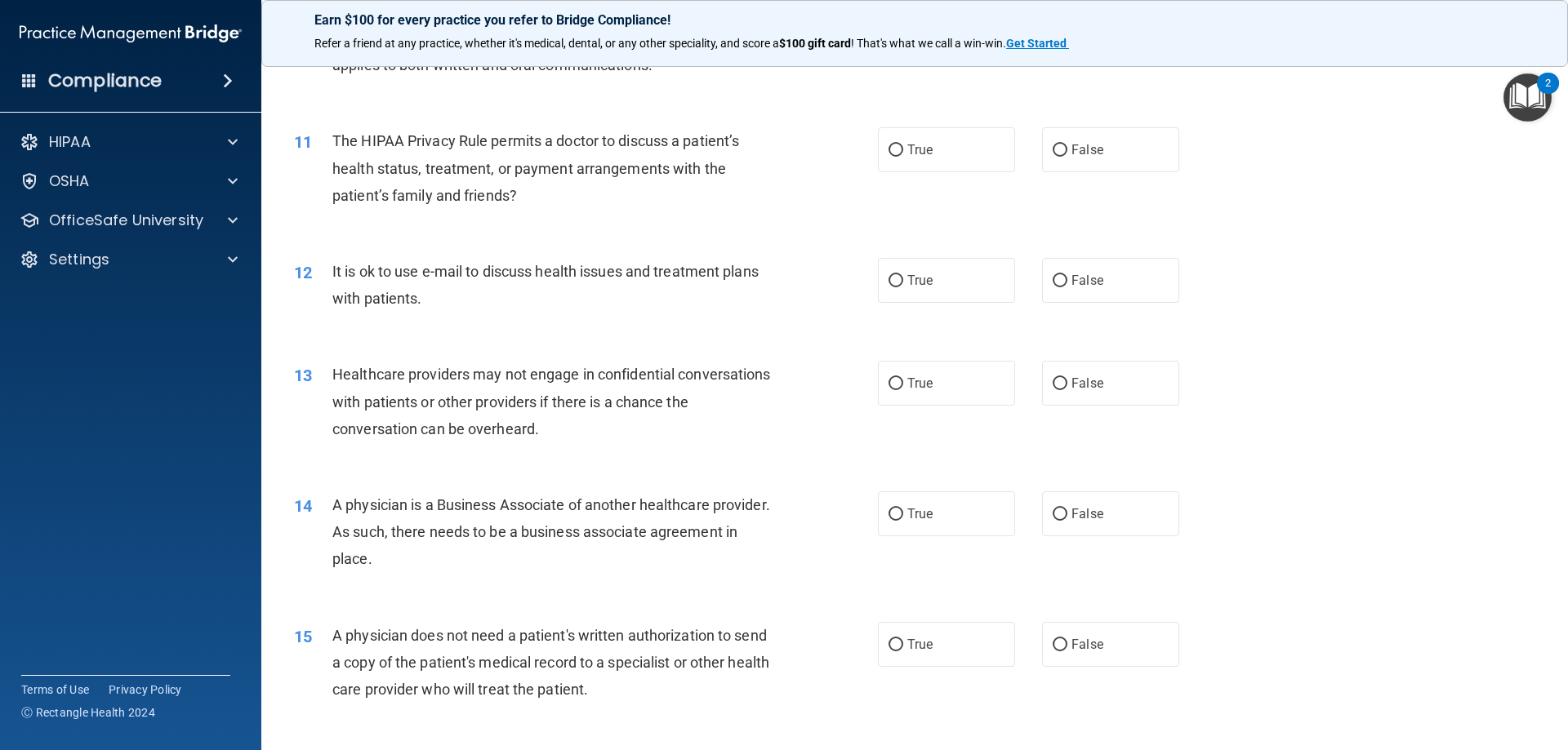
scroll to position [1225, 0]
click at [952, 149] on label "True" at bounding box center [946, 148] width 137 height 45
click at [903, 149] on input "True" at bounding box center [895, 150] width 14 height 13
click at [895, 287] on label "True" at bounding box center [946, 279] width 137 height 45
click at [895, 286] on input "True" at bounding box center [895, 280] width 14 height 13
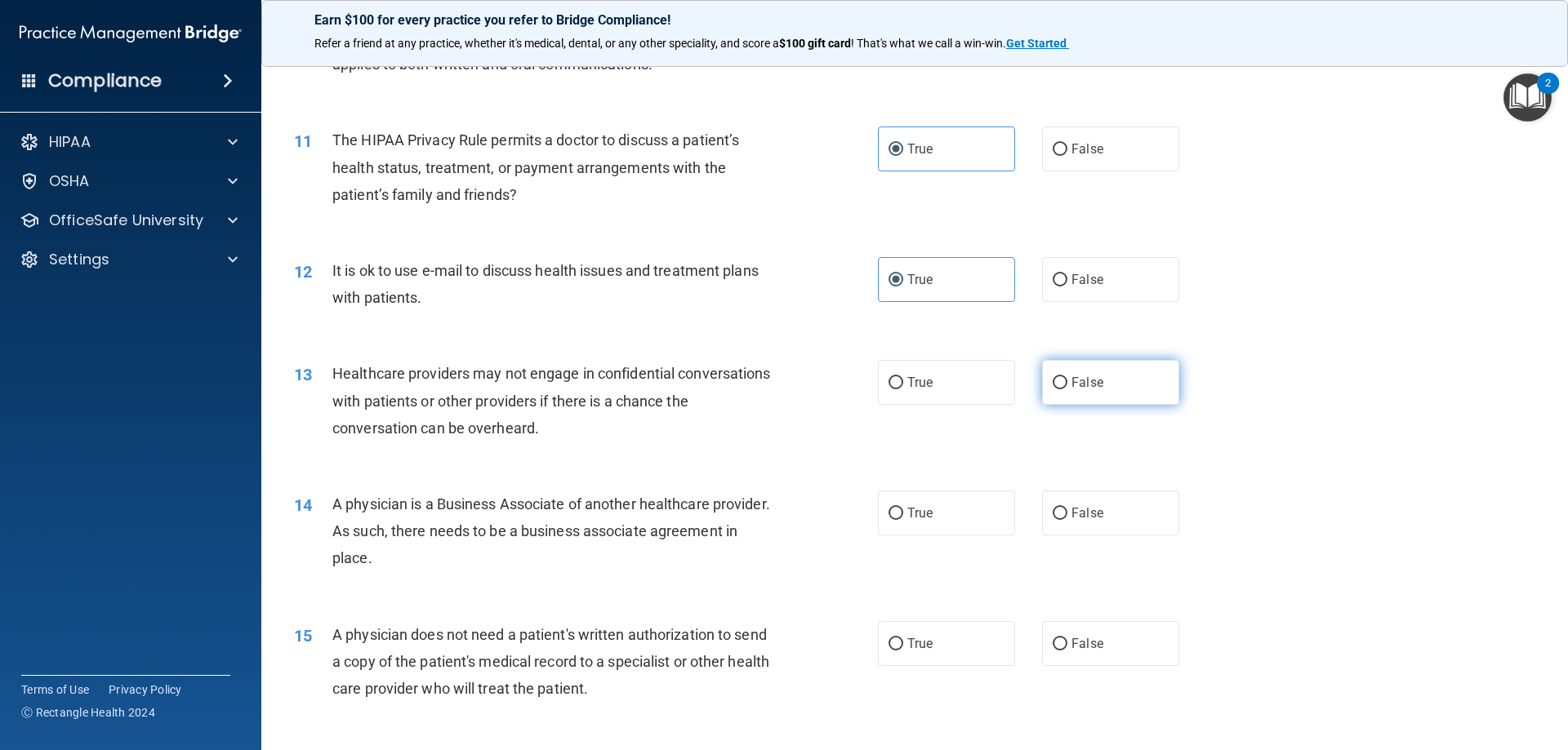
click at [1141, 383] on label "False" at bounding box center [1110, 382] width 137 height 45
click at [1067, 383] on input "False" at bounding box center [1059, 383] width 14 height 13
click at [933, 511] on label "True" at bounding box center [946, 513] width 137 height 45
click at [903, 511] on input "True" at bounding box center [895, 513] width 14 height 13
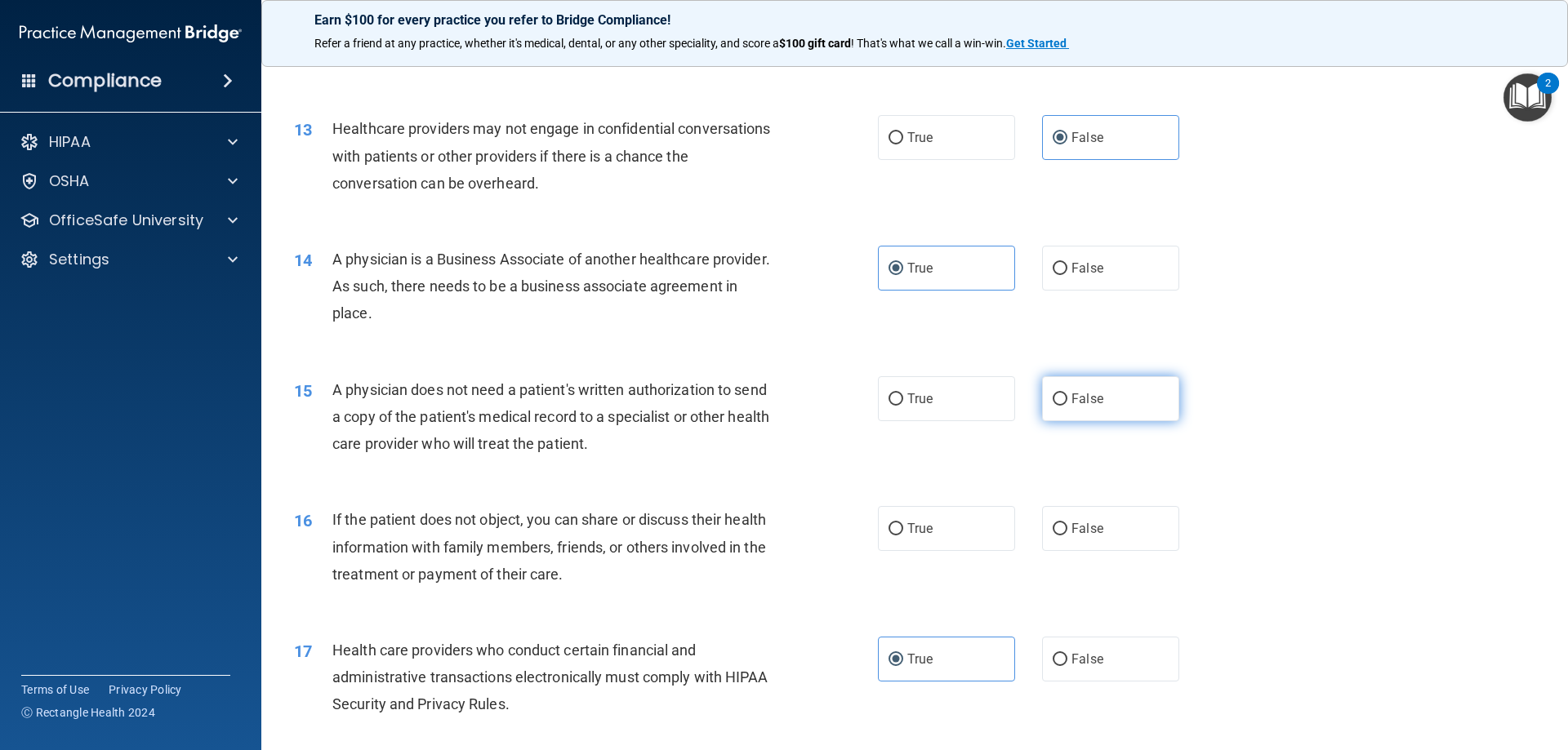
click at [1136, 377] on label "False" at bounding box center [1110, 398] width 137 height 45
click at [1067, 394] on input "False" at bounding box center [1059, 400] width 14 height 13
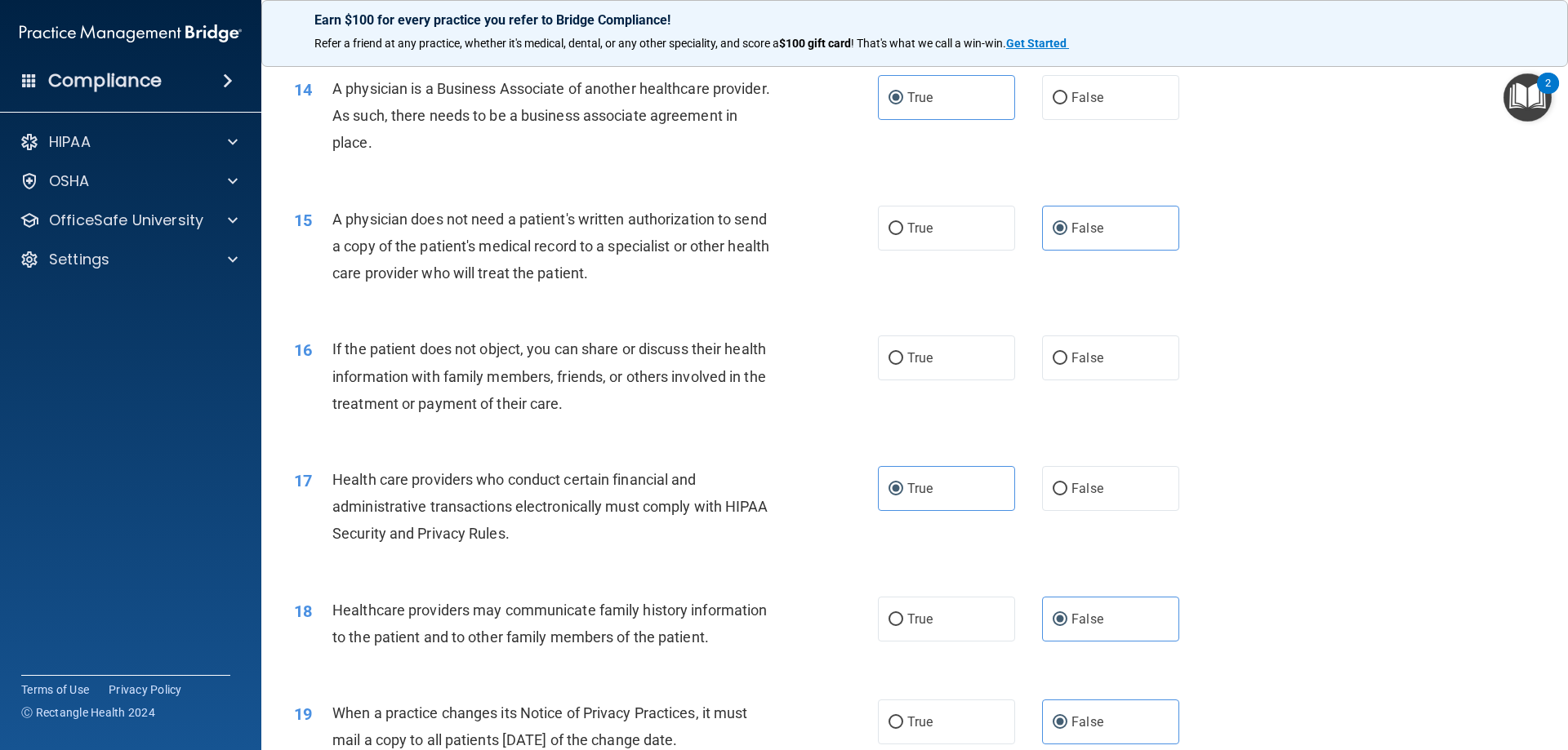
scroll to position [1715, 0]
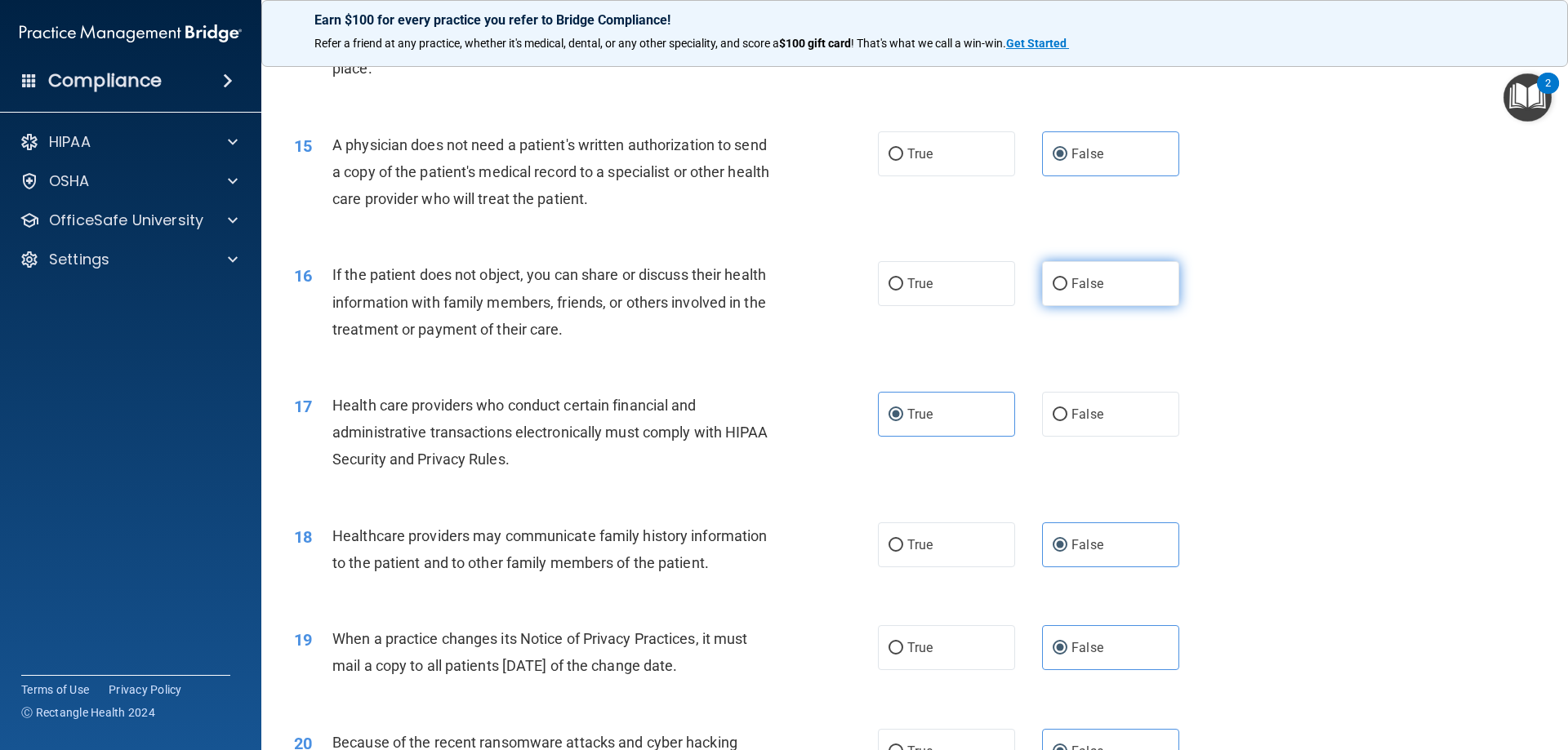
click at [1105, 269] on label "False" at bounding box center [1110, 283] width 137 height 45
click at [1067, 279] on input "False" at bounding box center [1059, 285] width 14 height 13
click at [928, 283] on label "True" at bounding box center [946, 283] width 137 height 45
click at [903, 283] on input "True" at bounding box center [895, 285] width 14 height 13
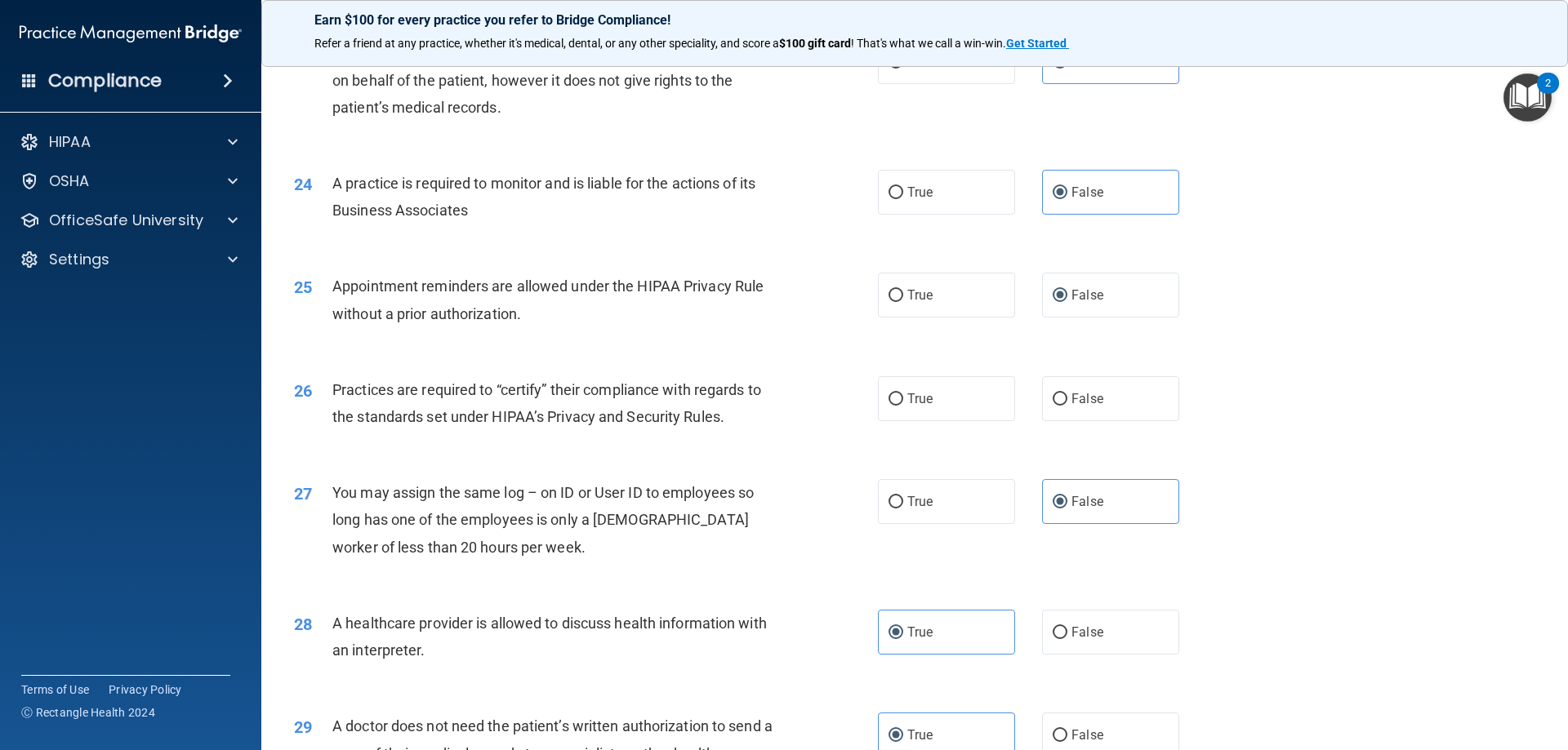
scroll to position [2858, 0]
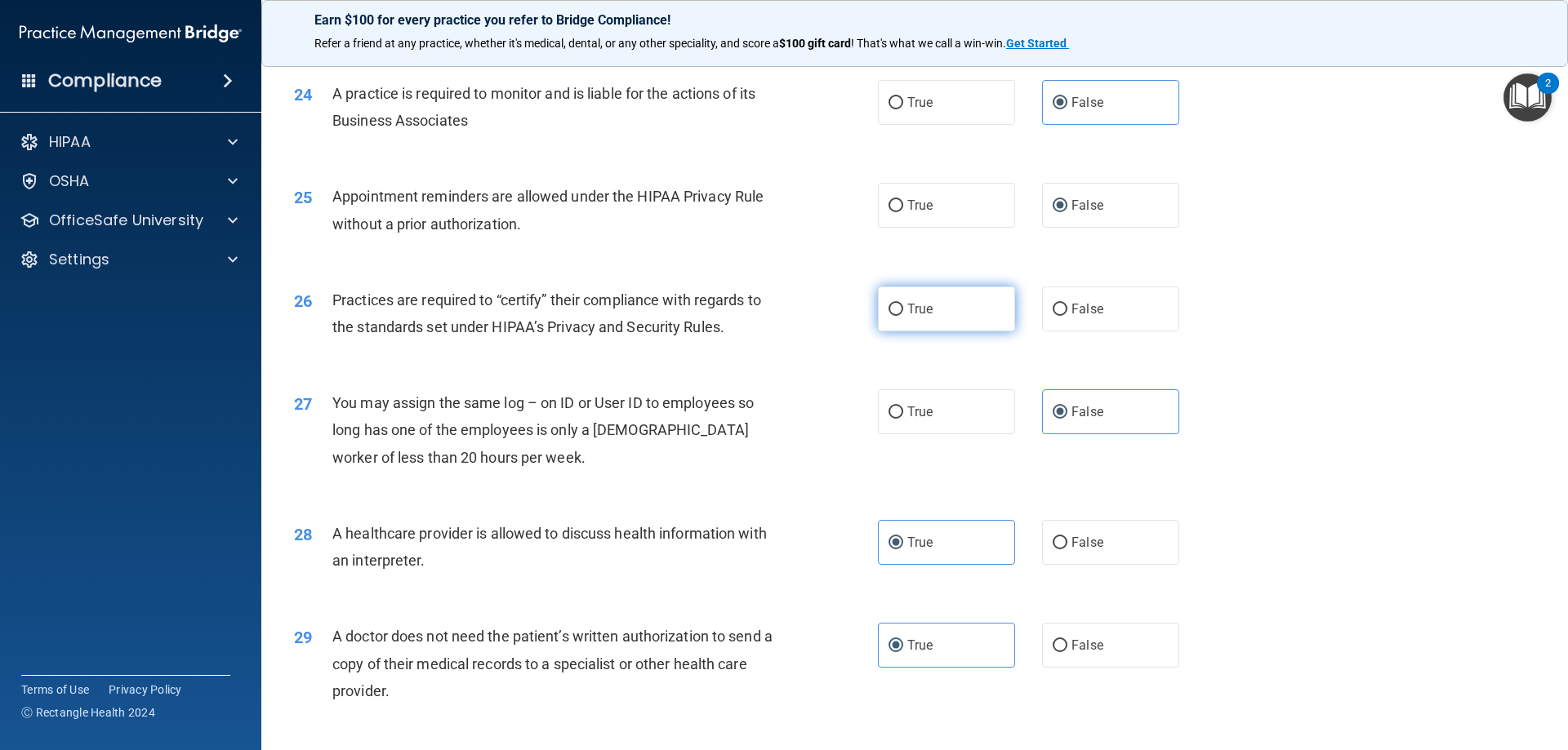
click at [910, 326] on label "True" at bounding box center [946, 308] width 137 height 45
click at [903, 316] on input "True" at bounding box center [895, 310] width 14 height 13
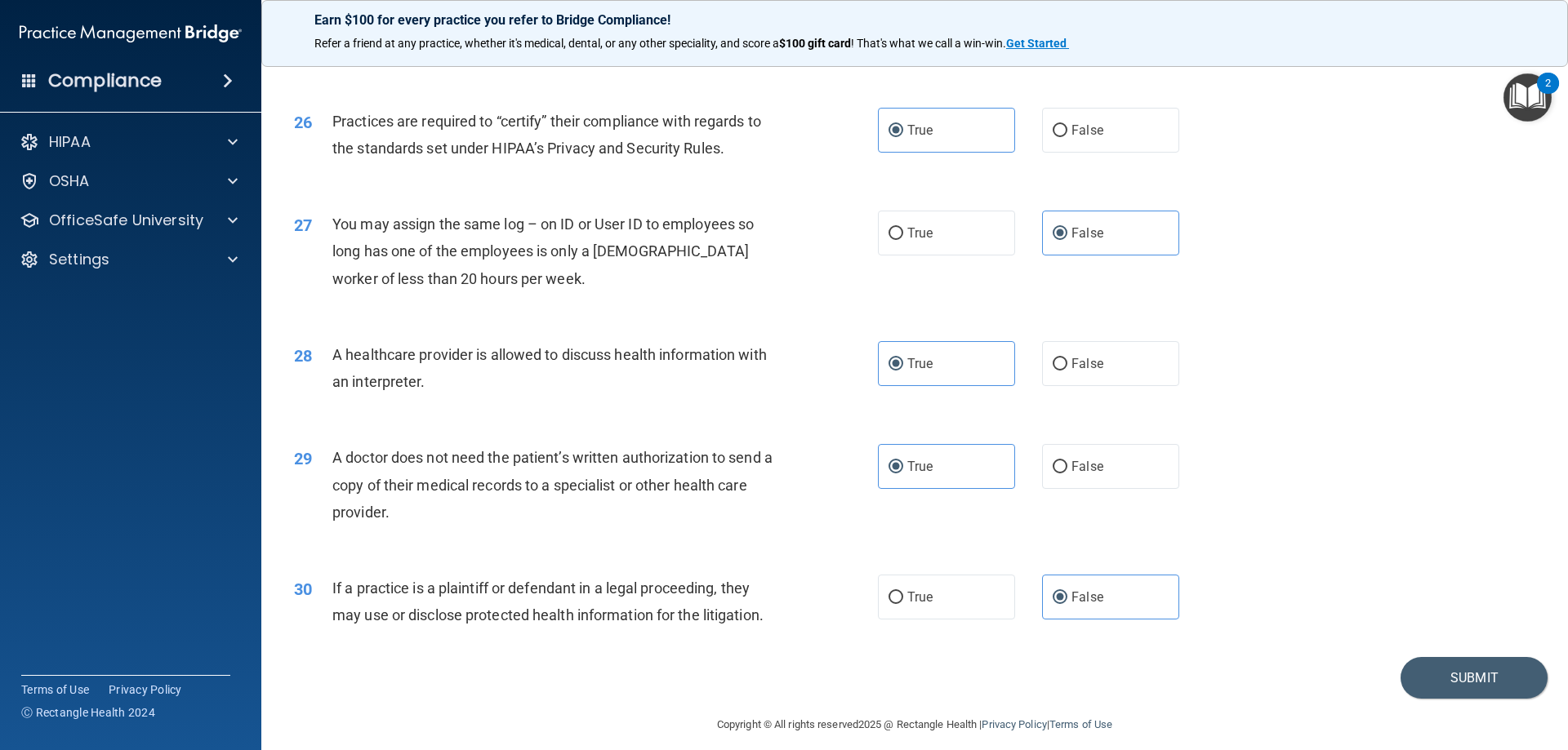
scroll to position [3051, 0]
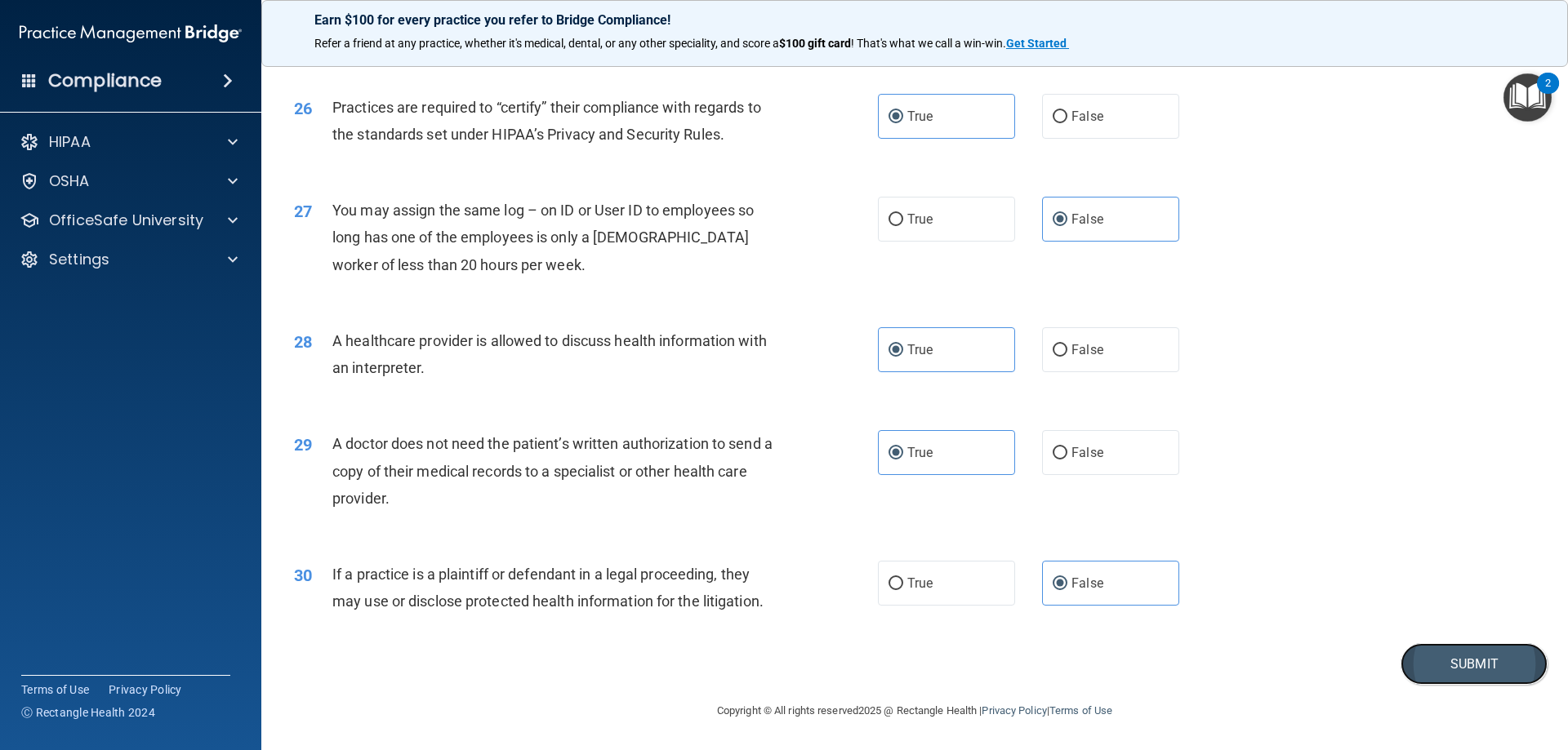
click at [1426, 660] on button "Submit" at bounding box center [1474, 663] width 147 height 41
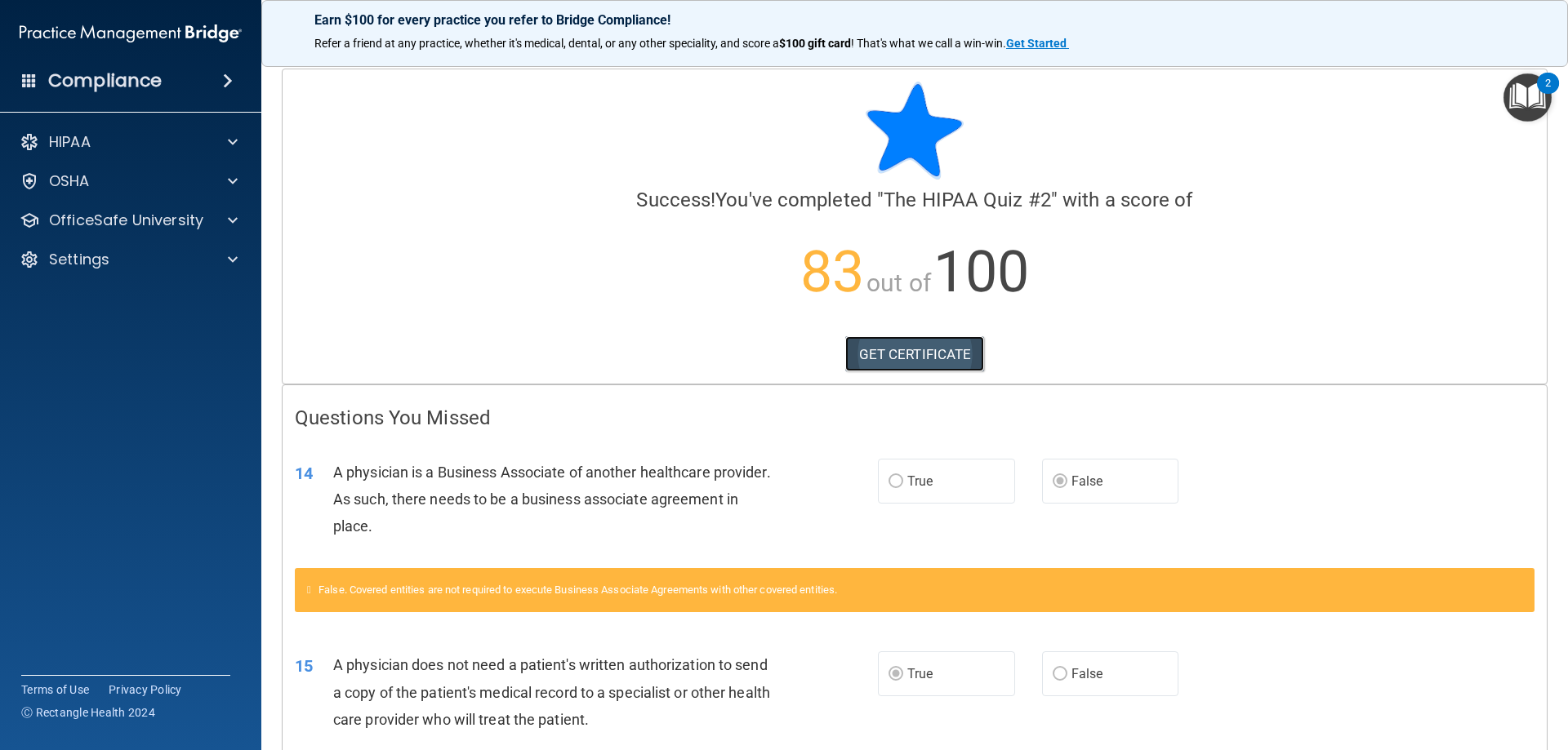
click at [879, 345] on link "GET CERTIFICATE" at bounding box center [915, 354] width 140 height 36
click at [155, 223] on p "OfficeSafe University" at bounding box center [125, 220] width 154 height 19
click at [182, 246] on link "HIPAA Training" at bounding box center [113, 259] width 258 height 33
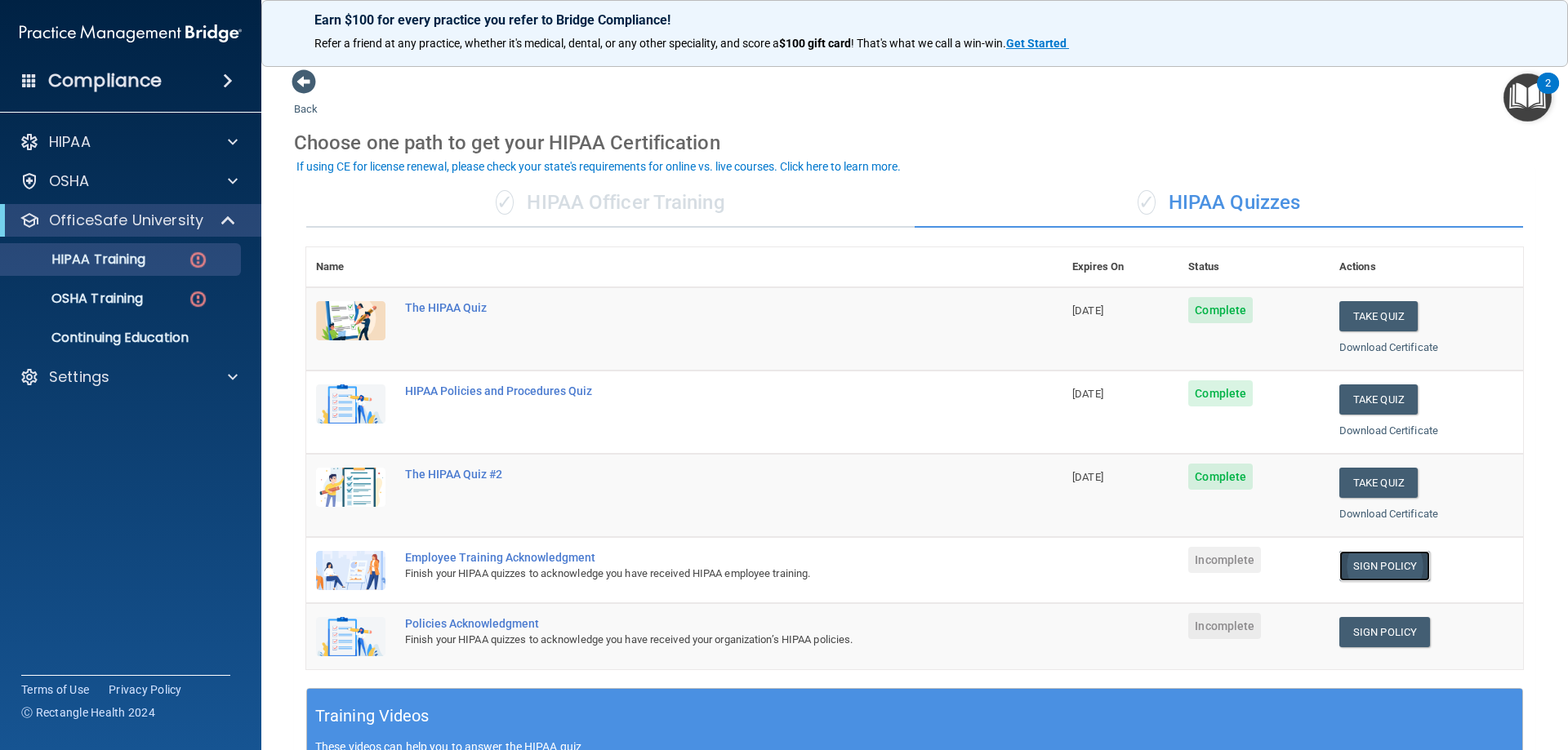
click at [1379, 570] on link "Sign Policy" at bounding box center [1385, 566] width 91 height 30
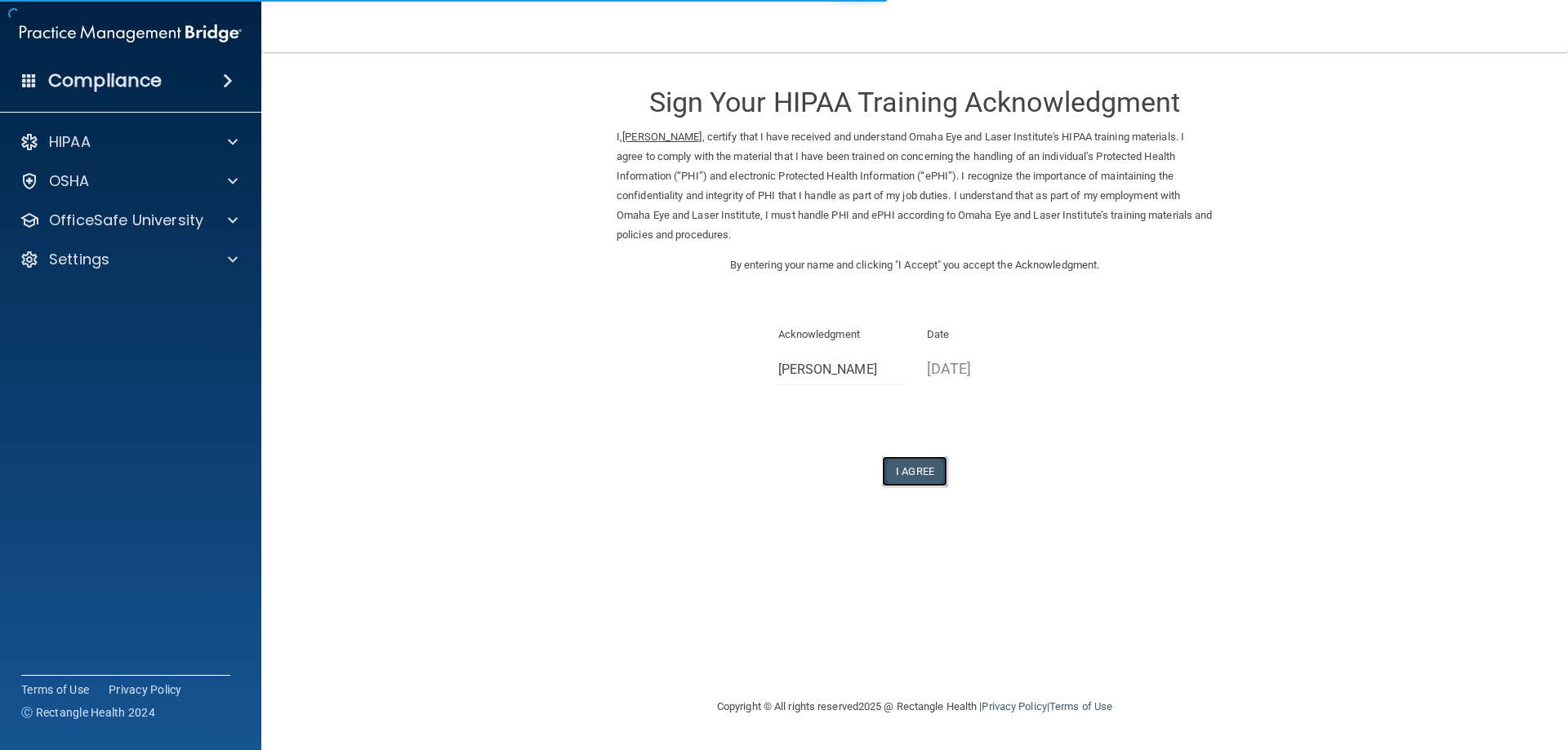
click at [927, 468] on button "I Agree" at bounding box center [915, 471] width 66 height 30
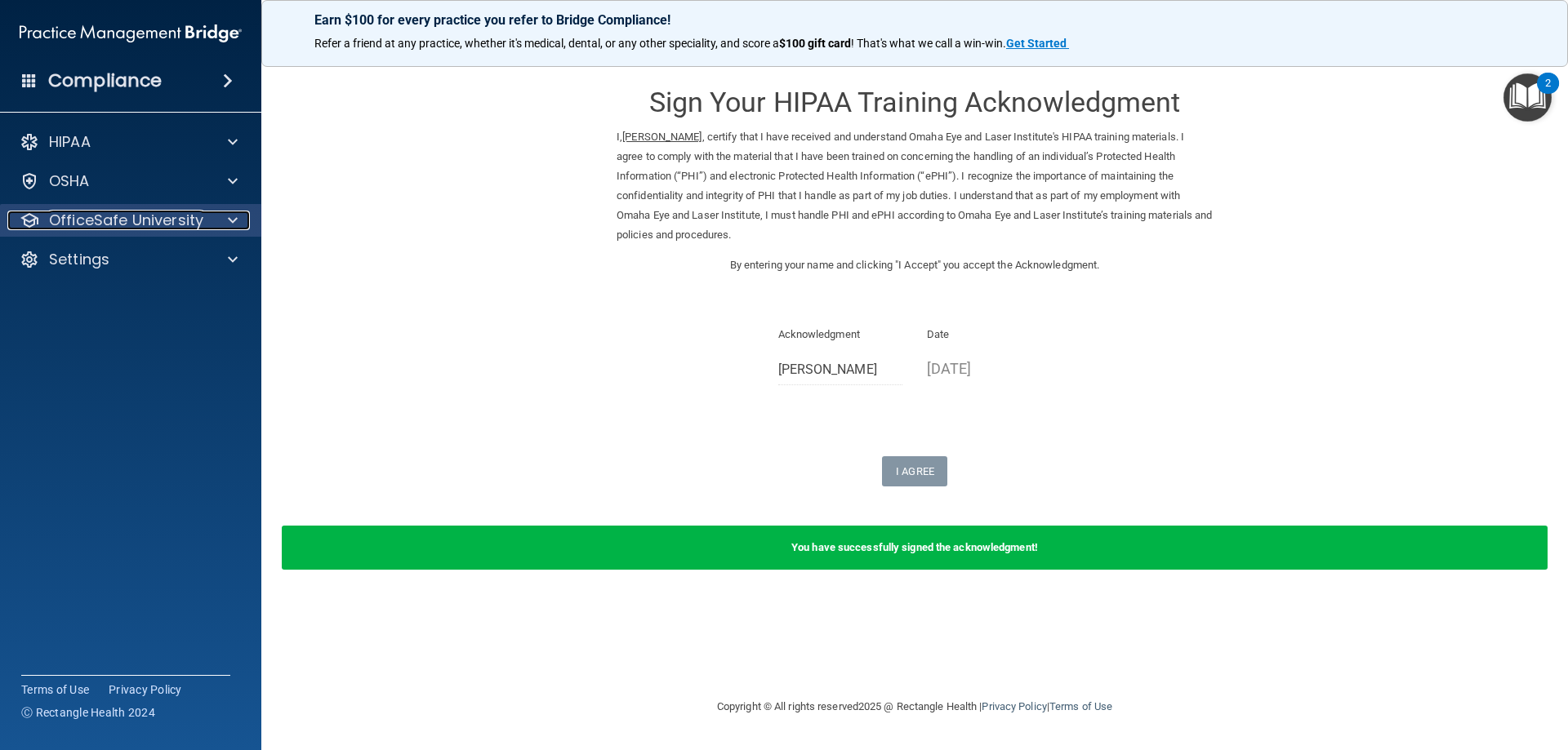
click at [151, 228] on p "OfficeSafe University" at bounding box center [125, 220] width 154 height 19
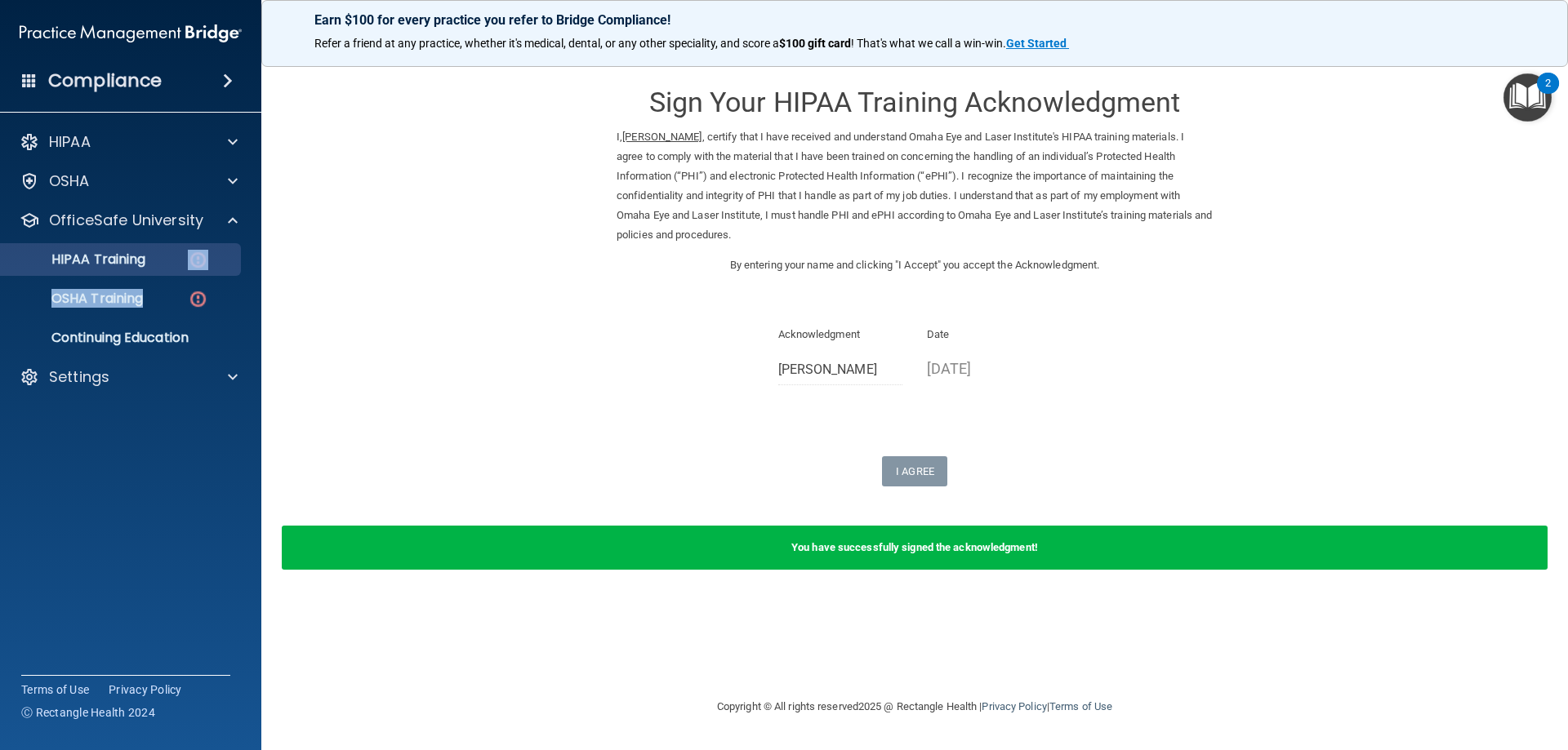
drag, startPoint x: 229, startPoint y: 282, endPoint x: 225, endPoint y: 255, distance: 27.3
click at [229, 264] on ul "HIPAA Training OSHA Training Continuing Education" at bounding box center [131, 295] width 295 height 118
click at [224, 254] on div "HIPAA Training" at bounding box center [122, 259] width 223 height 16
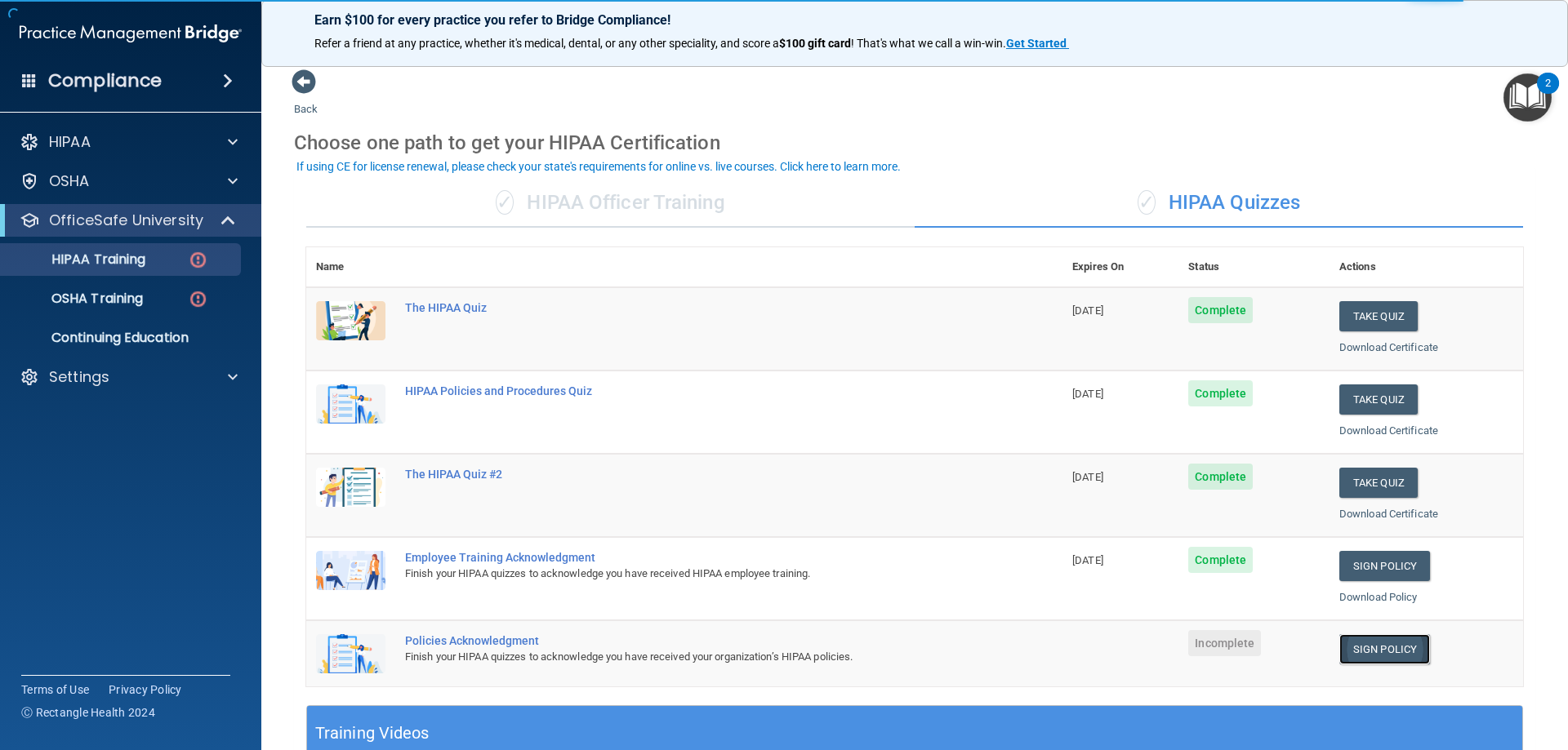
click at [1367, 647] on link "Sign Policy" at bounding box center [1385, 650] width 91 height 30
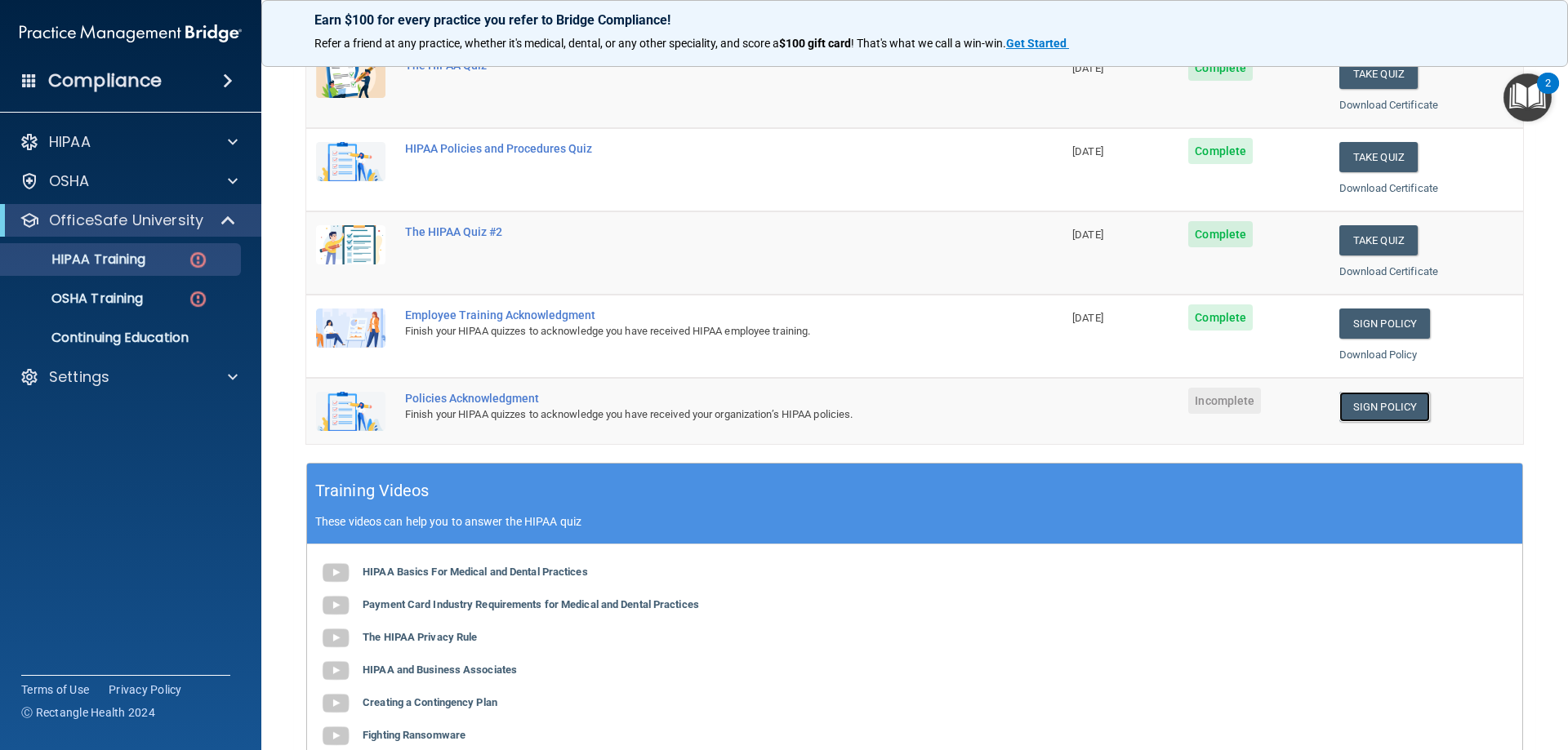
scroll to position [245, 0]
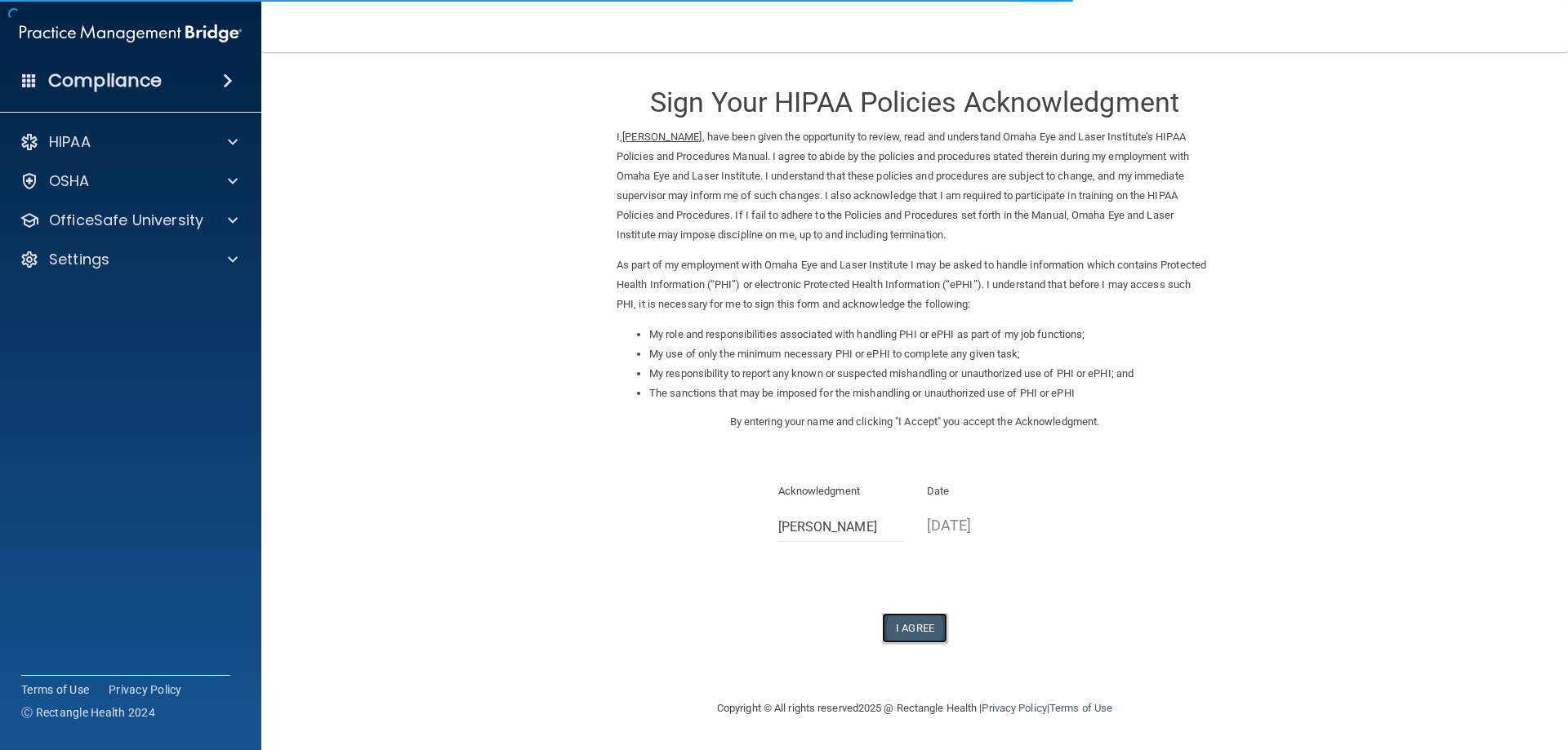
click at [931, 627] on button "I Agree" at bounding box center [915, 629] width 66 height 30
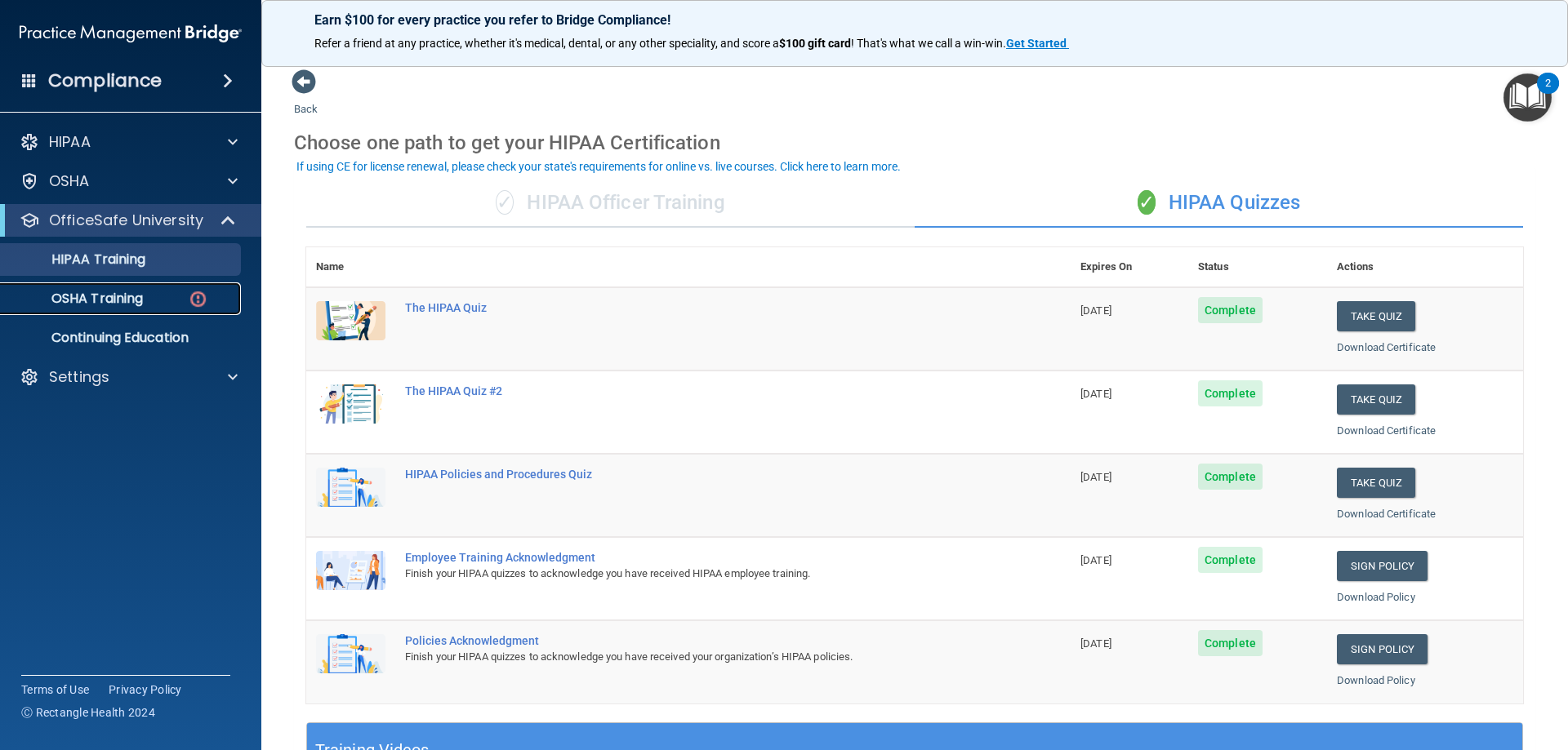
click at [122, 292] on p "OSHA Training" at bounding box center [77, 298] width 132 height 16
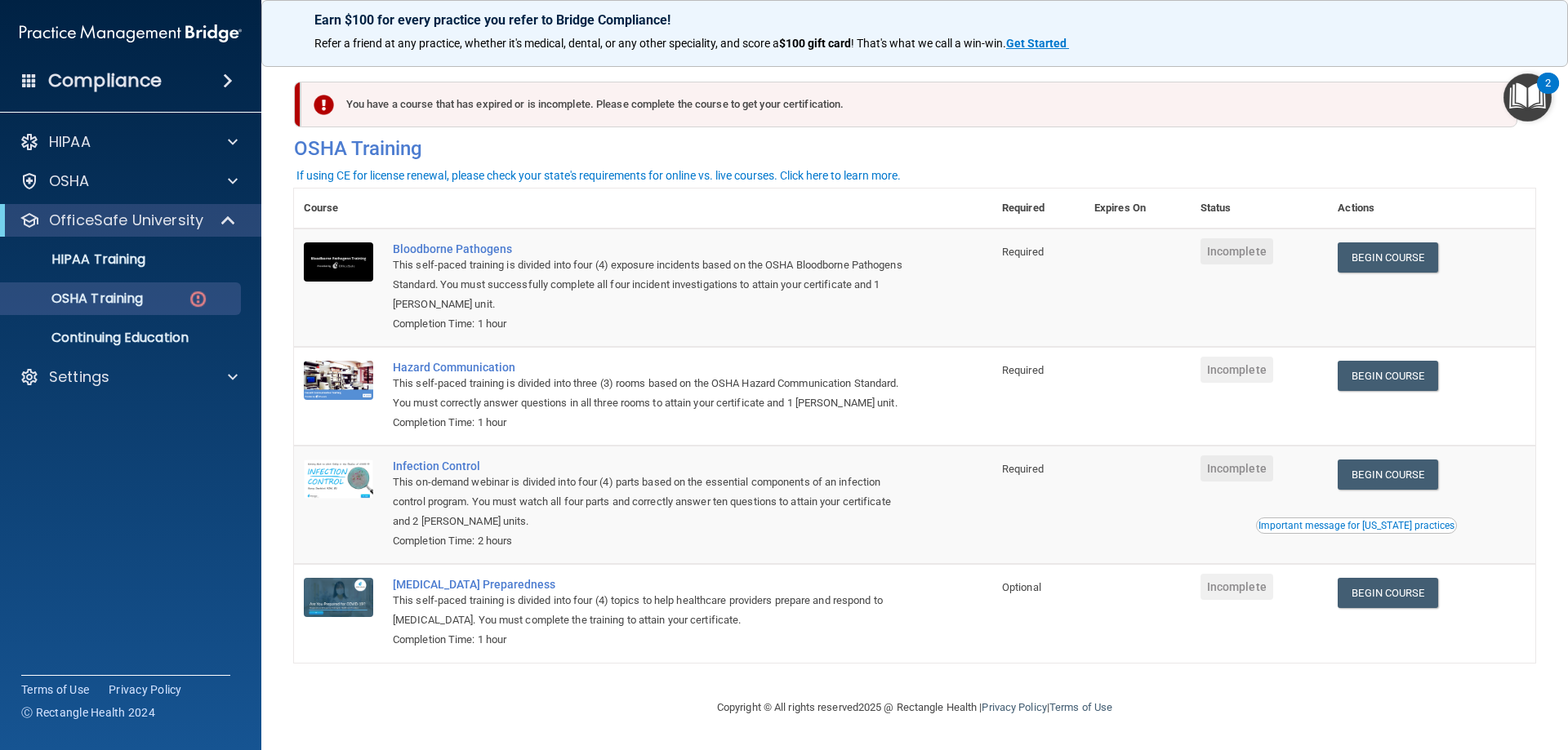
click at [1389, 114] on div "You have a course that has expired or is incomplete. Please complete the course…" at bounding box center [908, 104] width 1216 height 45
click at [558, 170] on div "If using CE for license renewal, please check your state's requirements for onl…" at bounding box center [598, 176] width 604 height 12
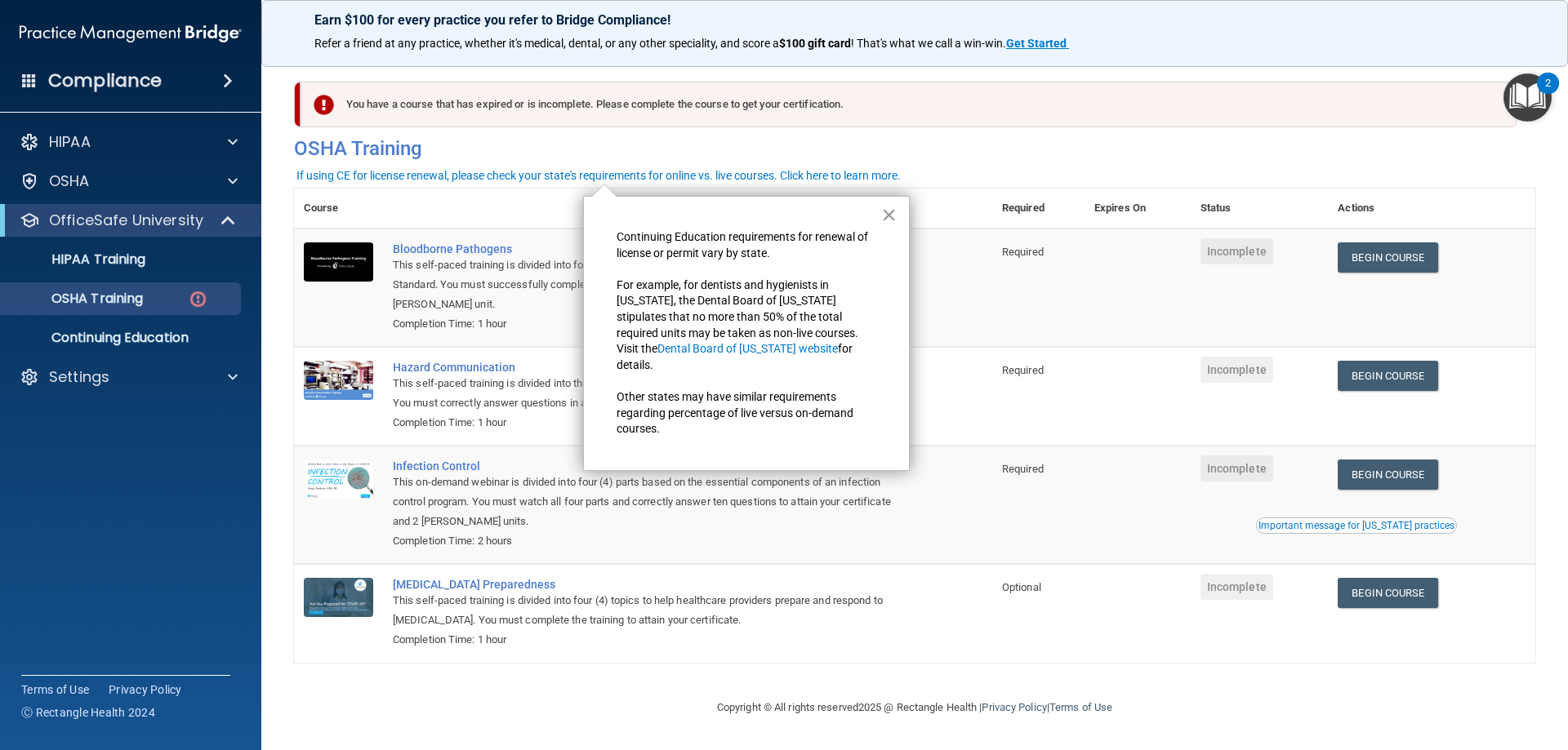
click at [887, 219] on button "×" at bounding box center [889, 215] width 15 height 26
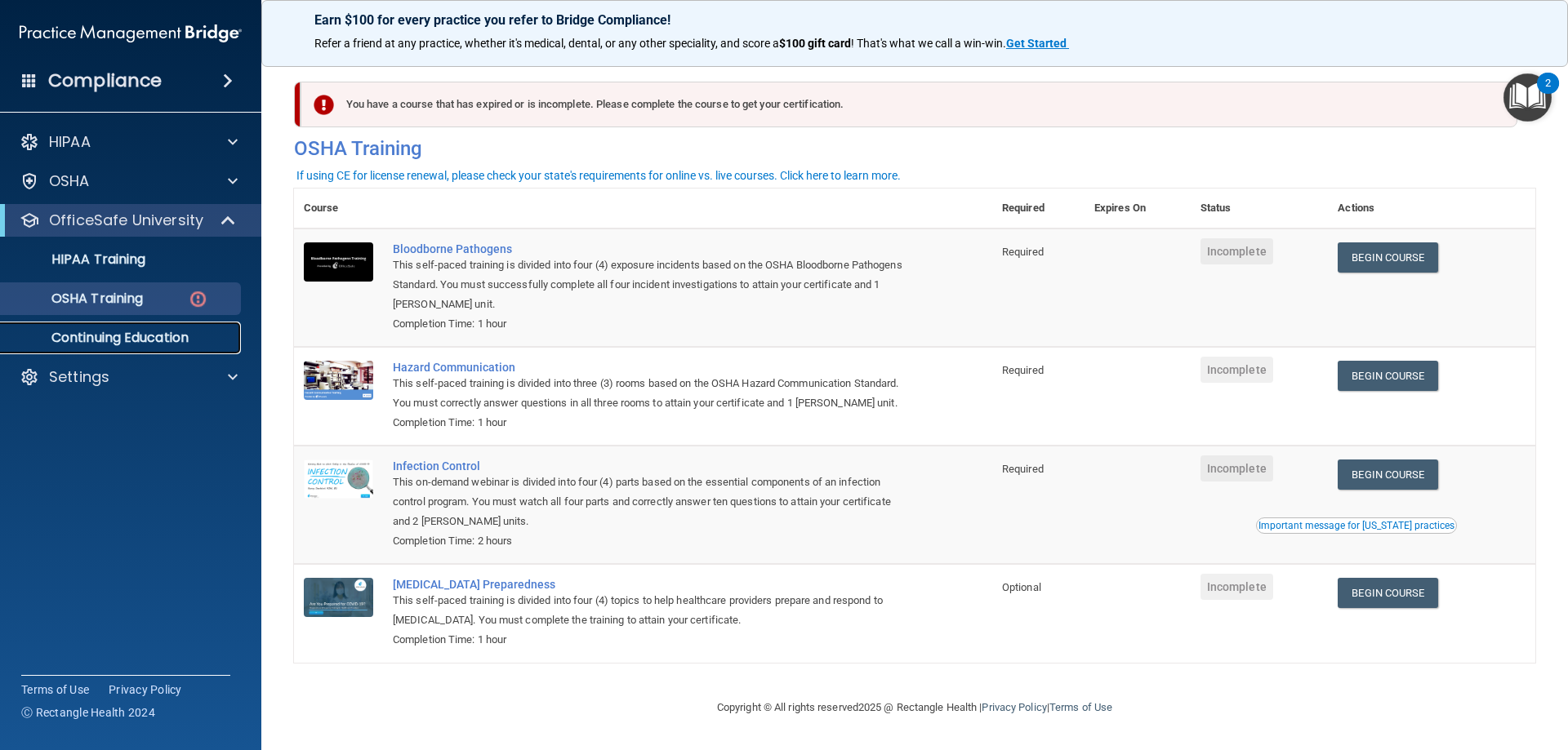
click at [183, 332] on p "Continuing Education" at bounding box center [122, 338] width 223 height 16
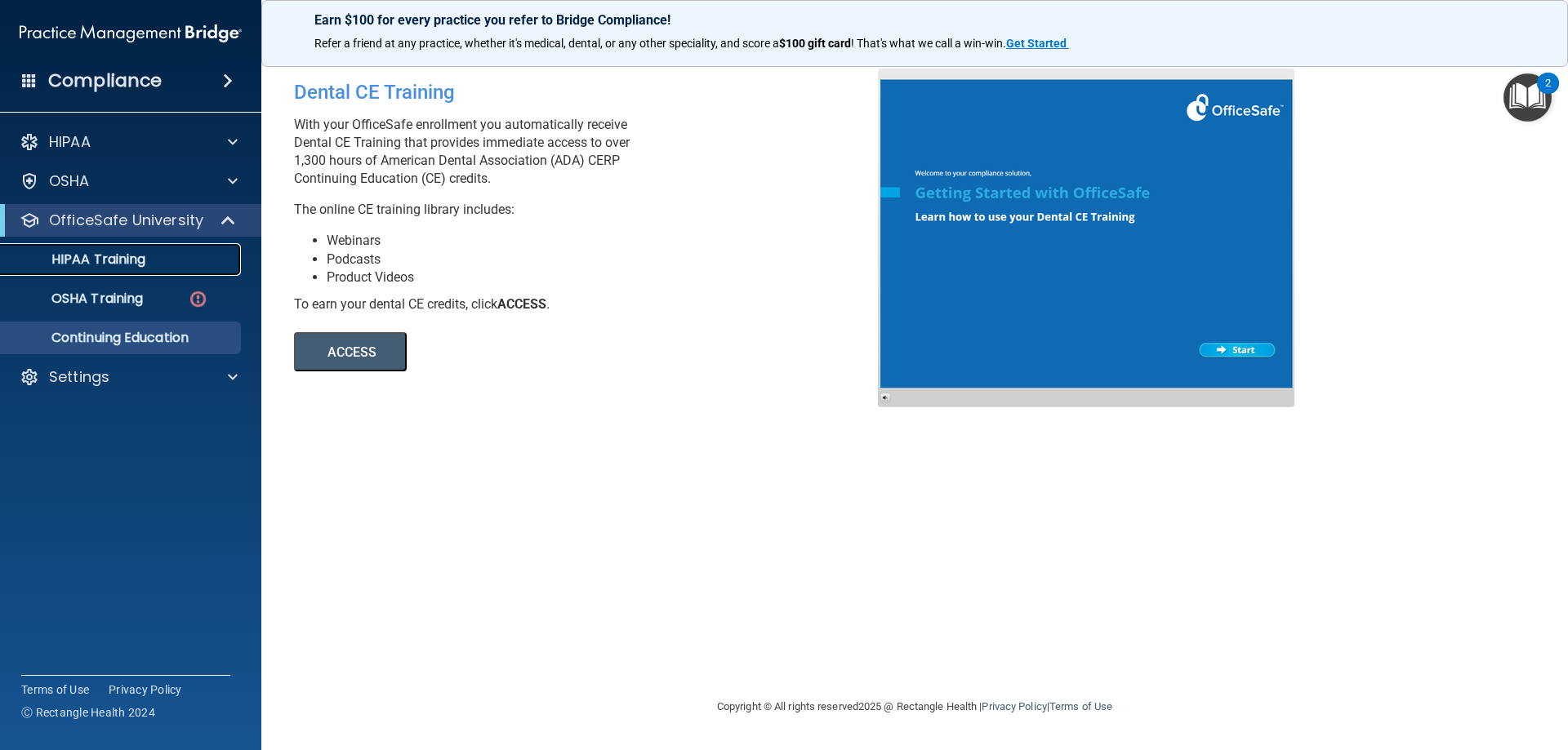
click at [120, 255] on p "HIPAA Training" at bounding box center [78, 259] width 135 height 16
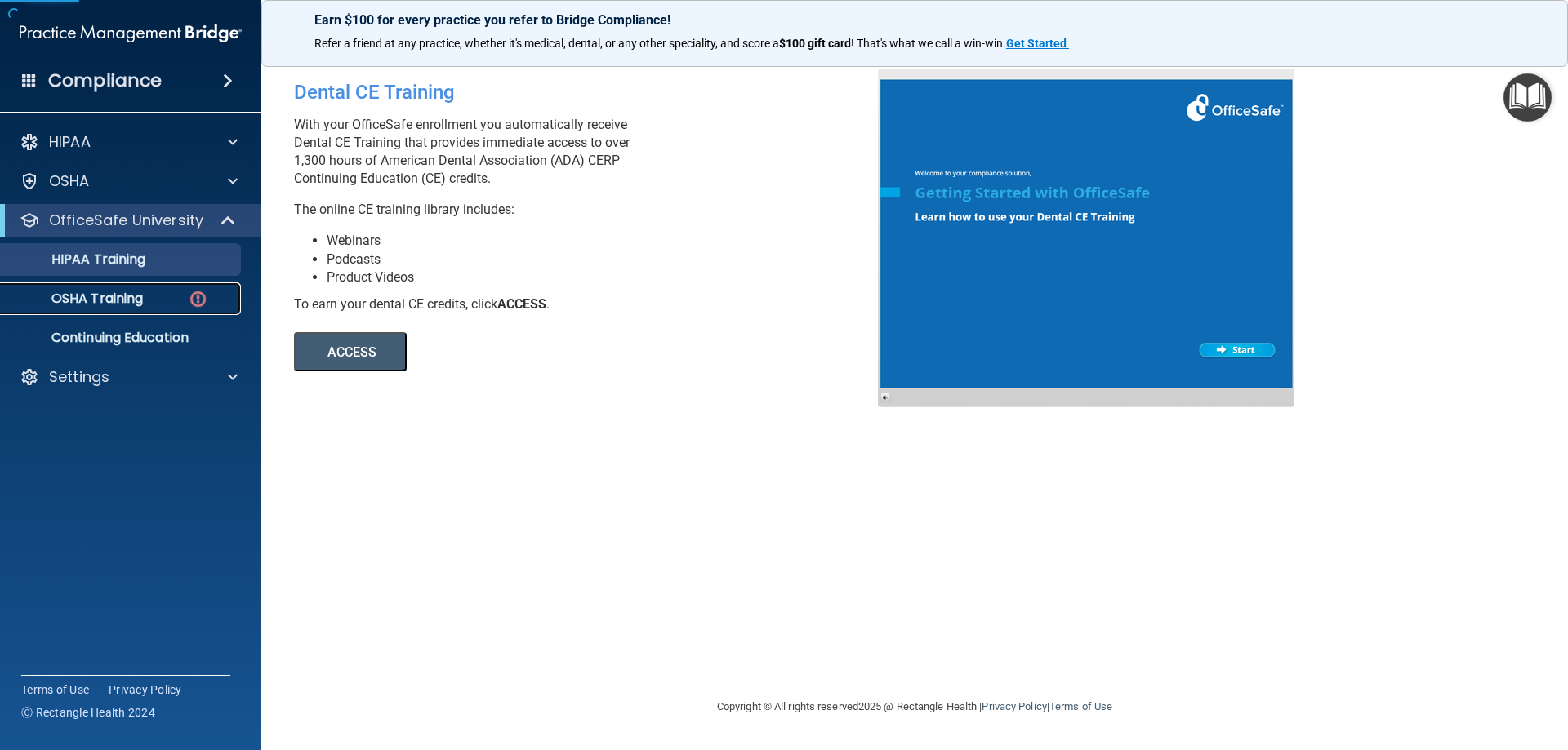
click at [116, 287] on link "OSHA Training" at bounding box center [113, 299] width 258 height 33
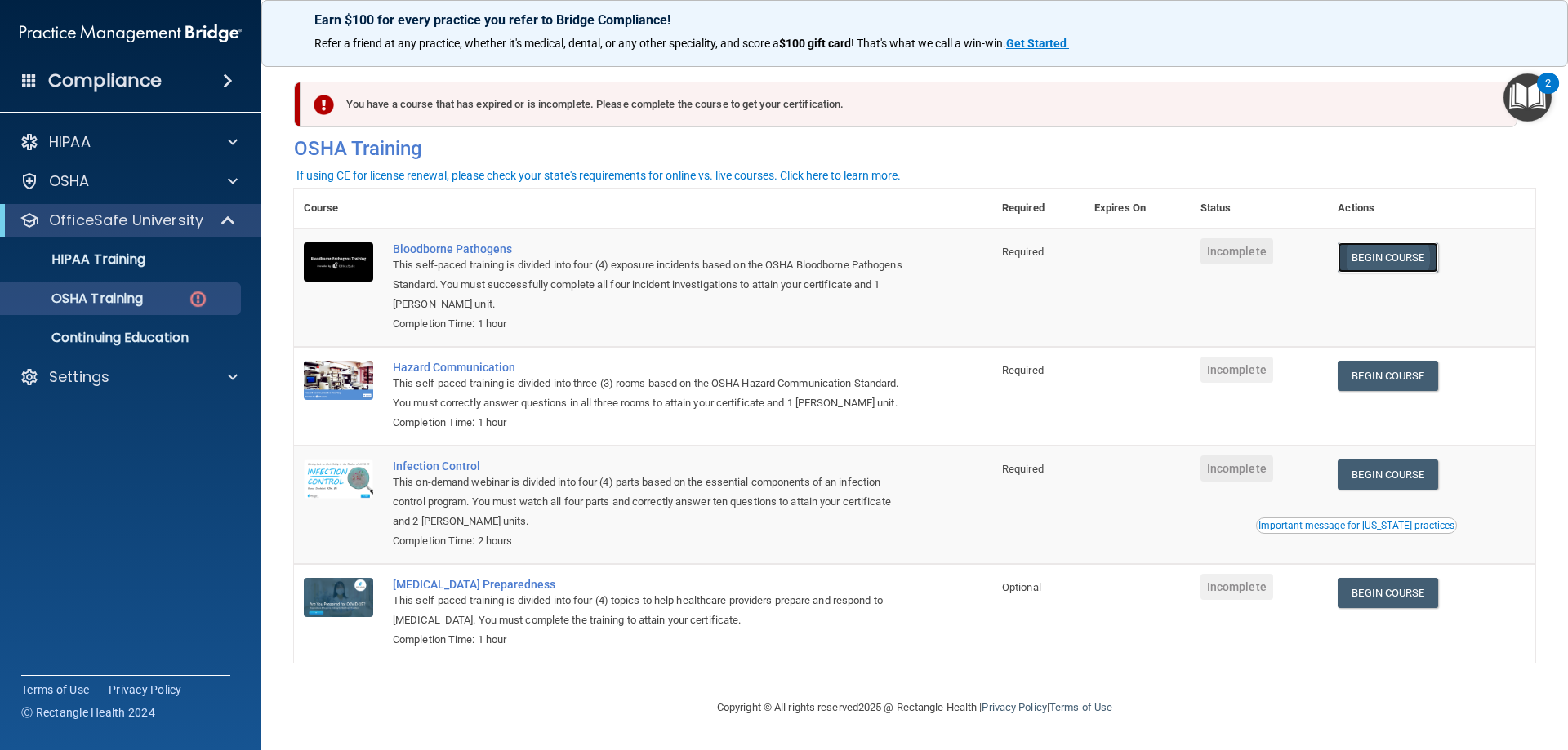
click at [1374, 251] on link "Begin Course" at bounding box center [1387, 258] width 99 height 30
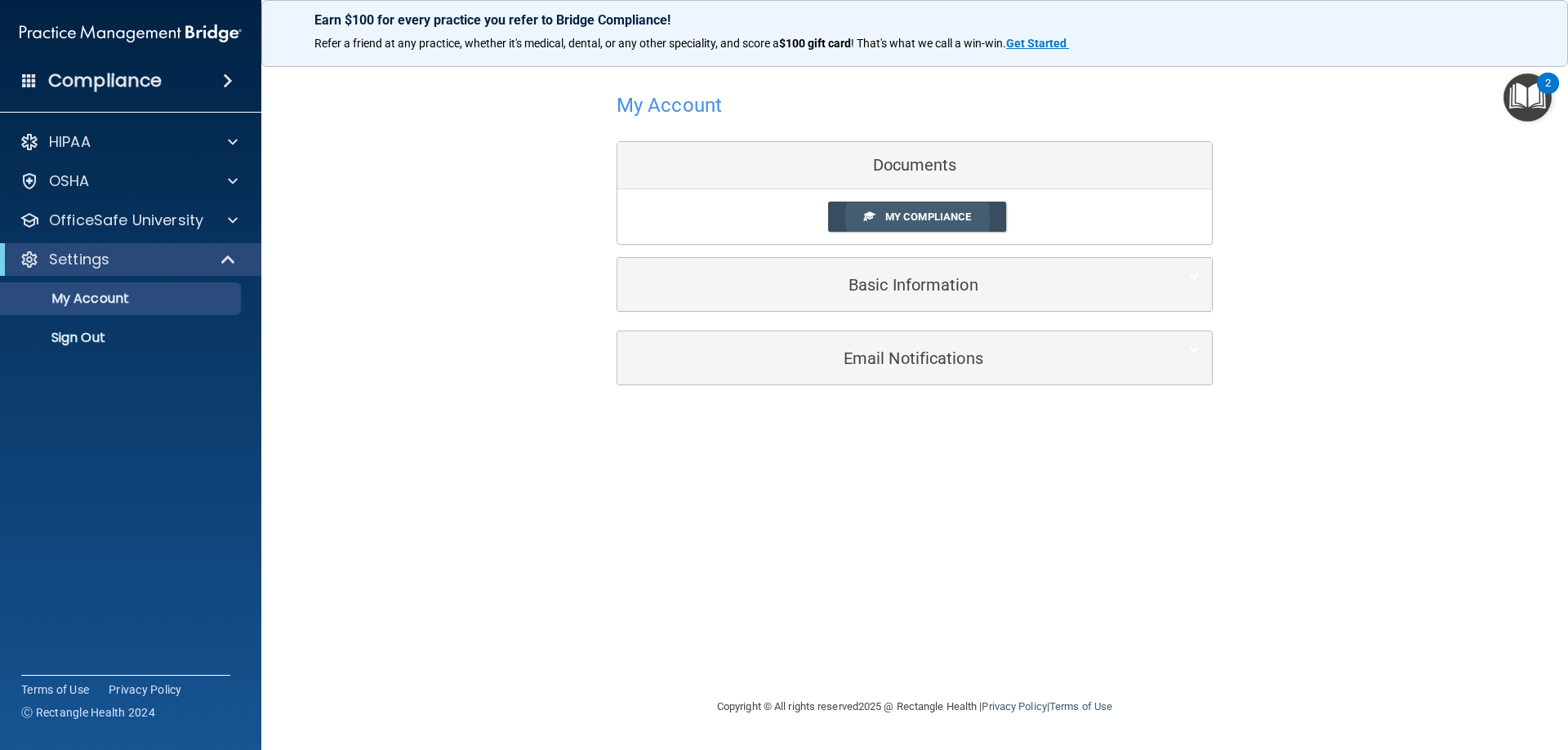
click at [959, 215] on span "My Compliance" at bounding box center [928, 216] width 86 height 13
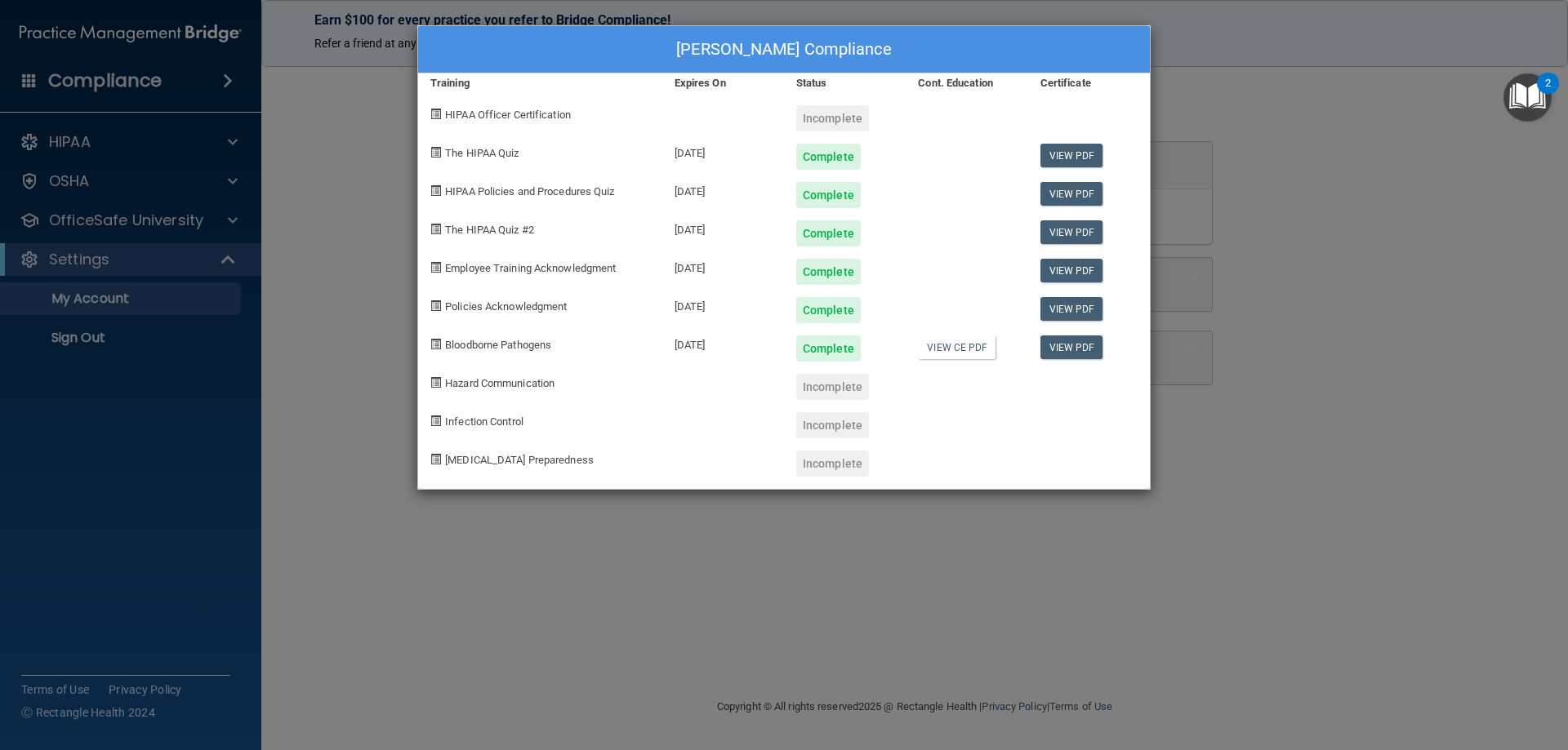
click at [1175, 71] on div "Delaney Gibbens's Compliance Training Expires On Status Cont. Education Certifi…" at bounding box center [784, 375] width 1568 height 750
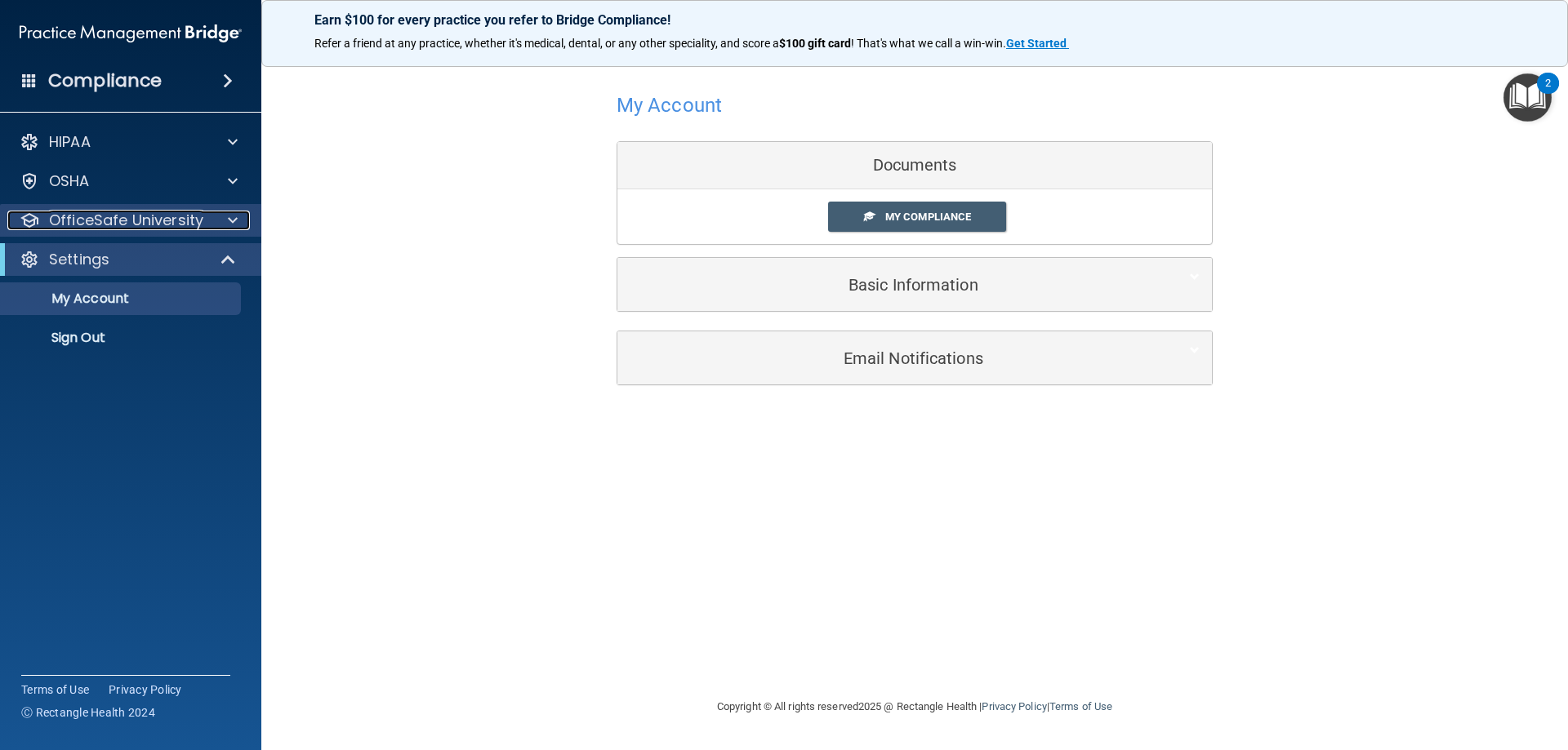
click at [195, 223] on p "OfficeSafe University" at bounding box center [125, 220] width 154 height 19
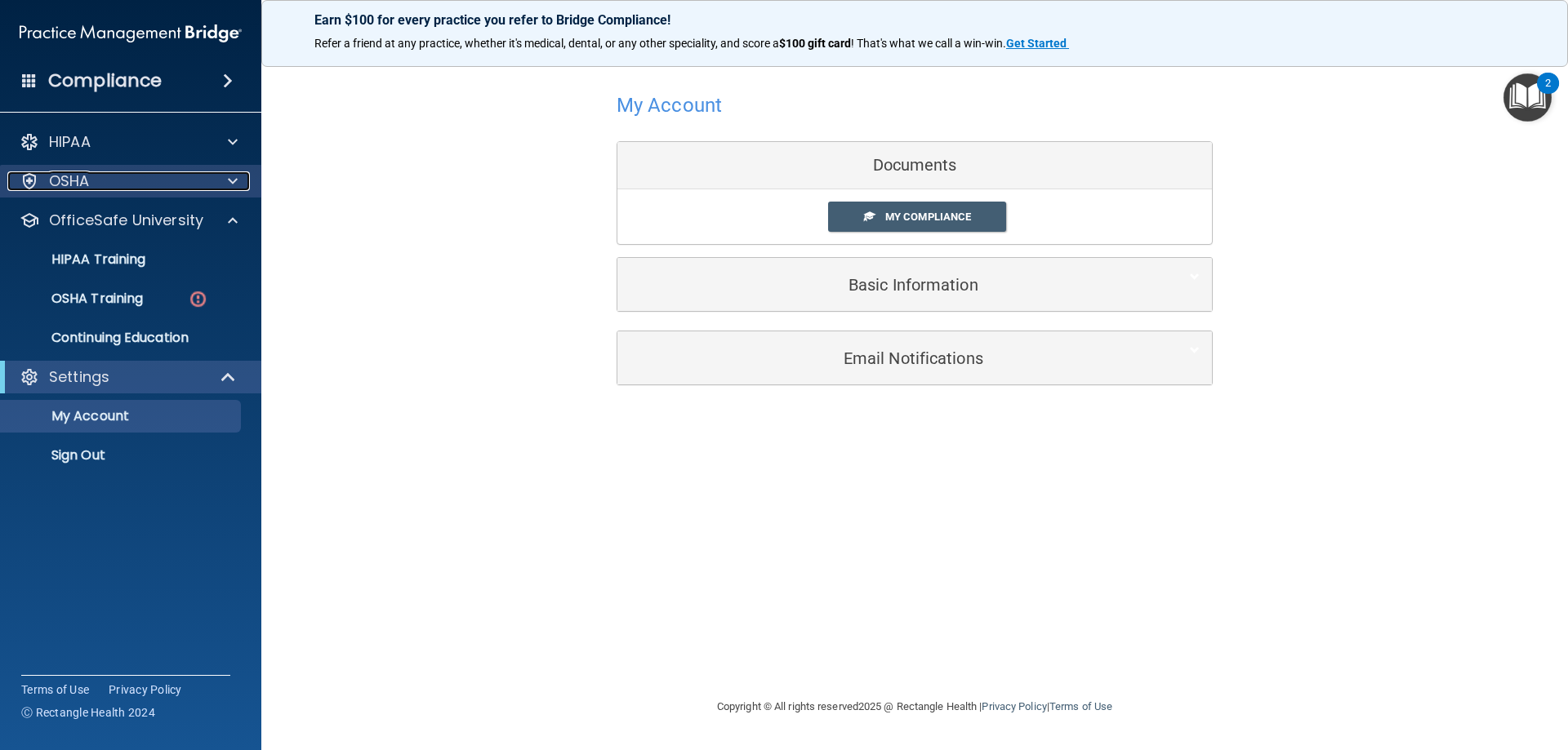
click at [187, 183] on div "OSHA" at bounding box center [109, 181] width 203 height 19
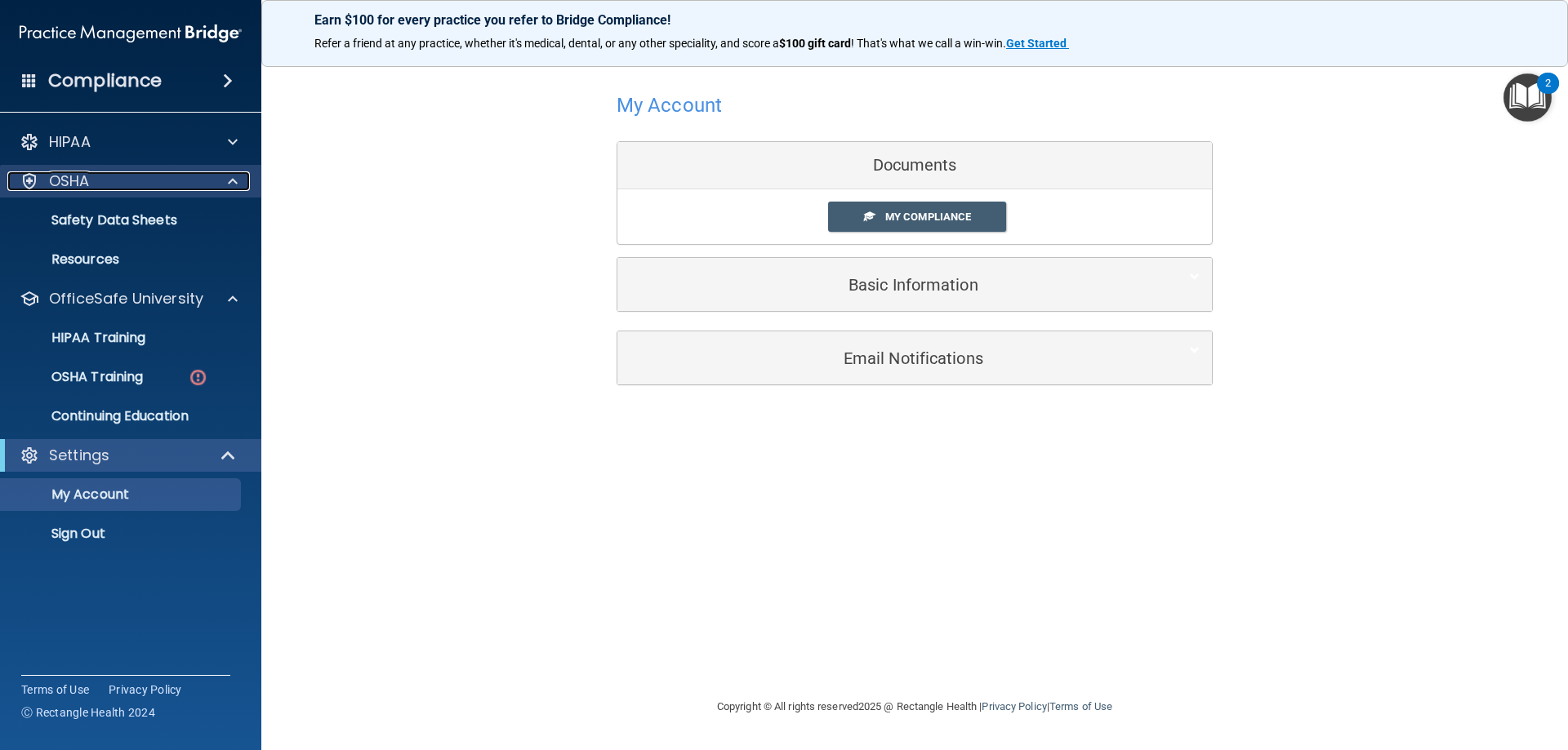
click at [88, 176] on p "OSHA" at bounding box center [69, 181] width 41 height 19
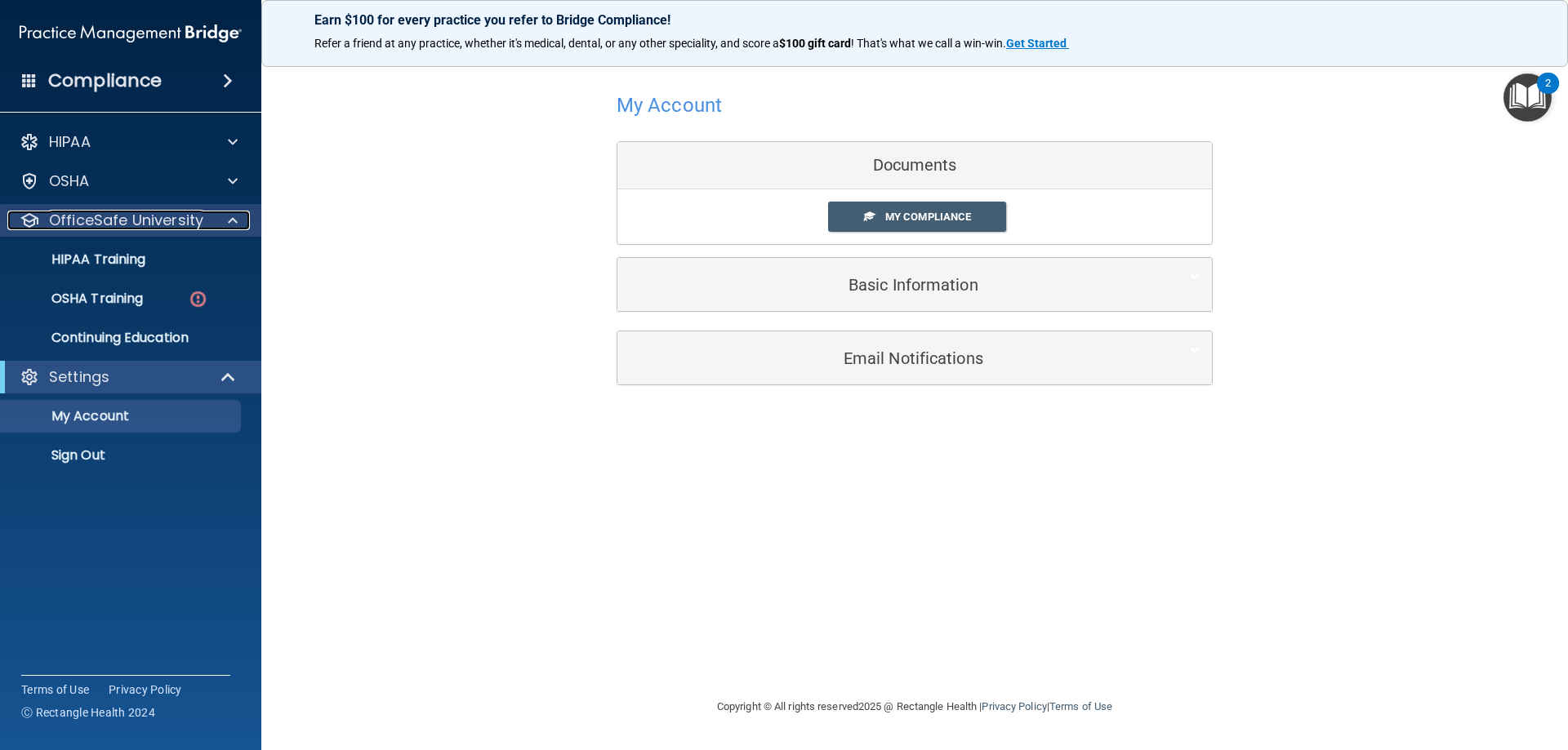
click at [155, 215] on p "OfficeSafe University" at bounding box center [125, 220] width 154 height 19
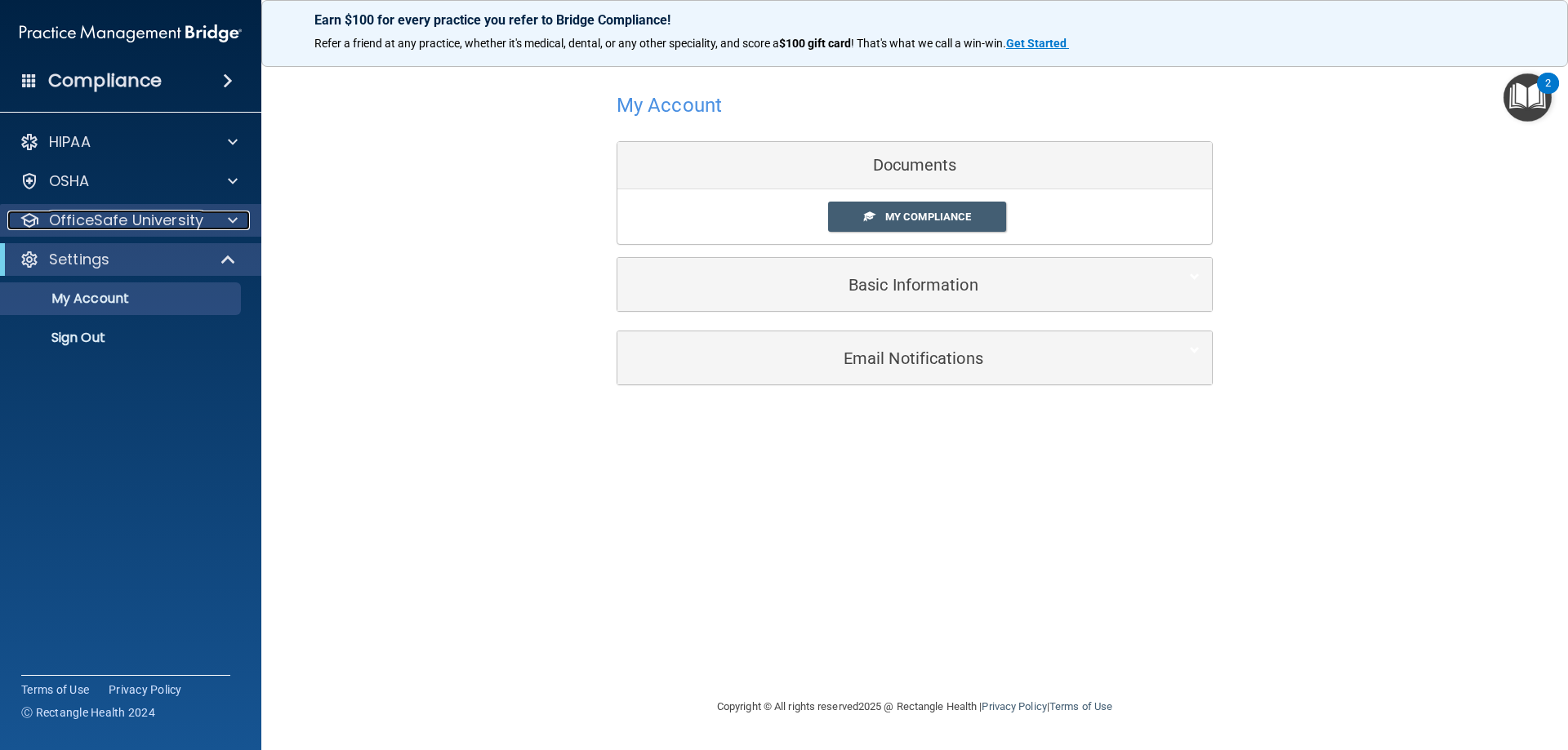
click at [155, 217] on p "OfficeSafe University" at bounding box center [125, 220] width 154 height 19
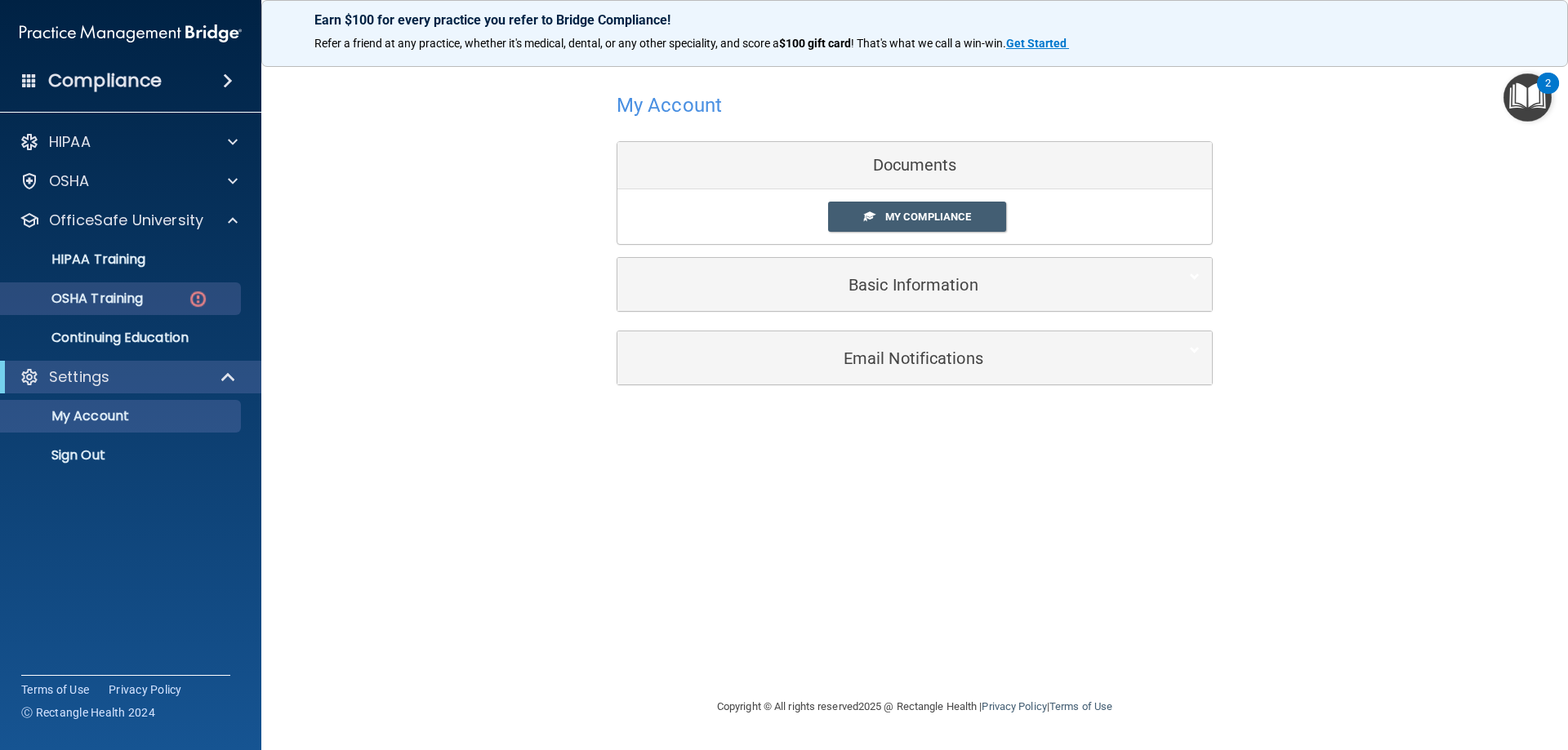
drag, startPoint x: 146, startPoint y: 278, endPoint x: 143, endPoint y: 296, distance: 18.2
click at [145, 282] on ul "HIPAA Training OSHA Training Continuing Education" at bounding box center [131, 295] width 295 height 118
click at [143, 296] on p "OSHA Training" at bounding box center [77, 298] width 132 height 16
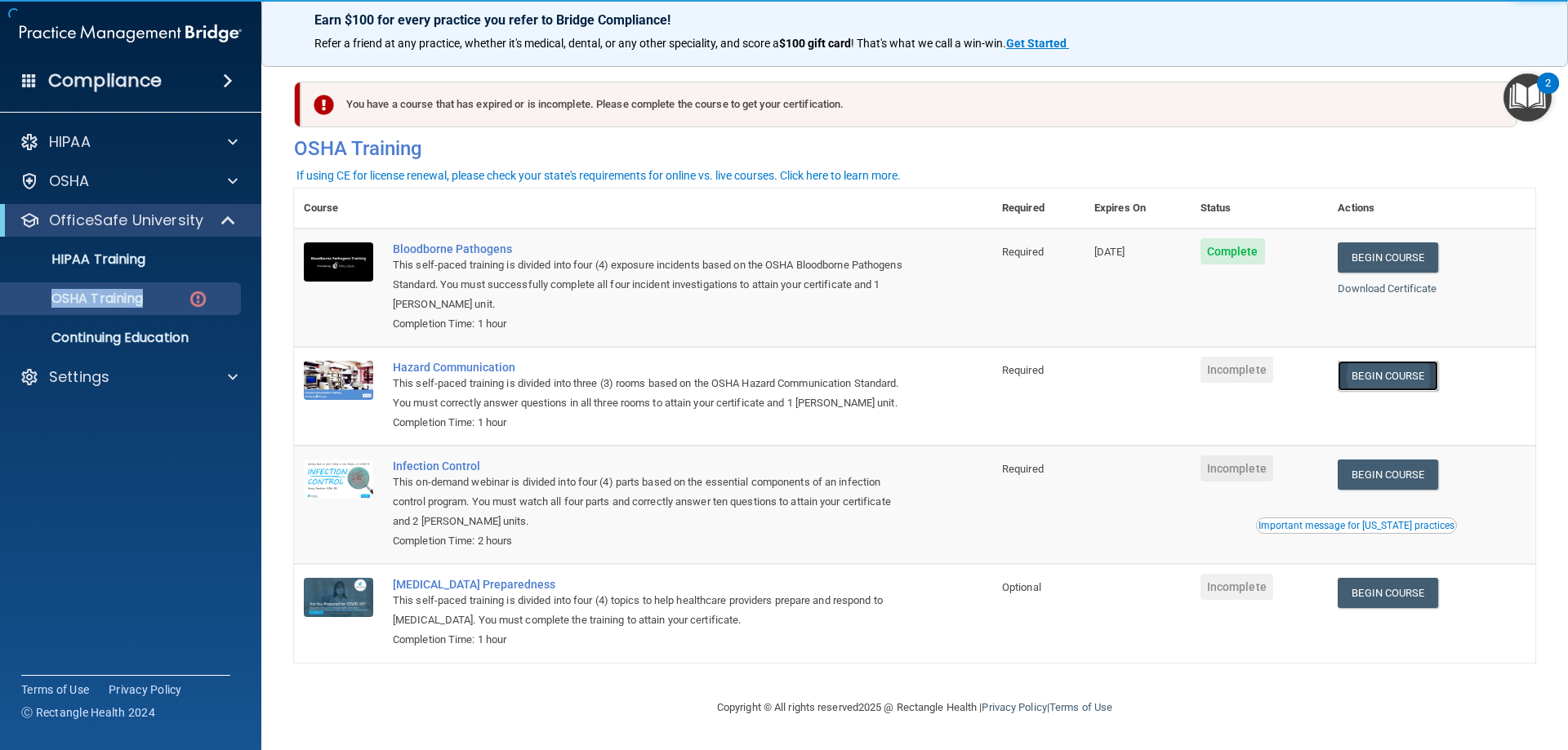
click at [1350, 373] on link "Begin Course" at bounding box center [1387, 376] width 99 height 30
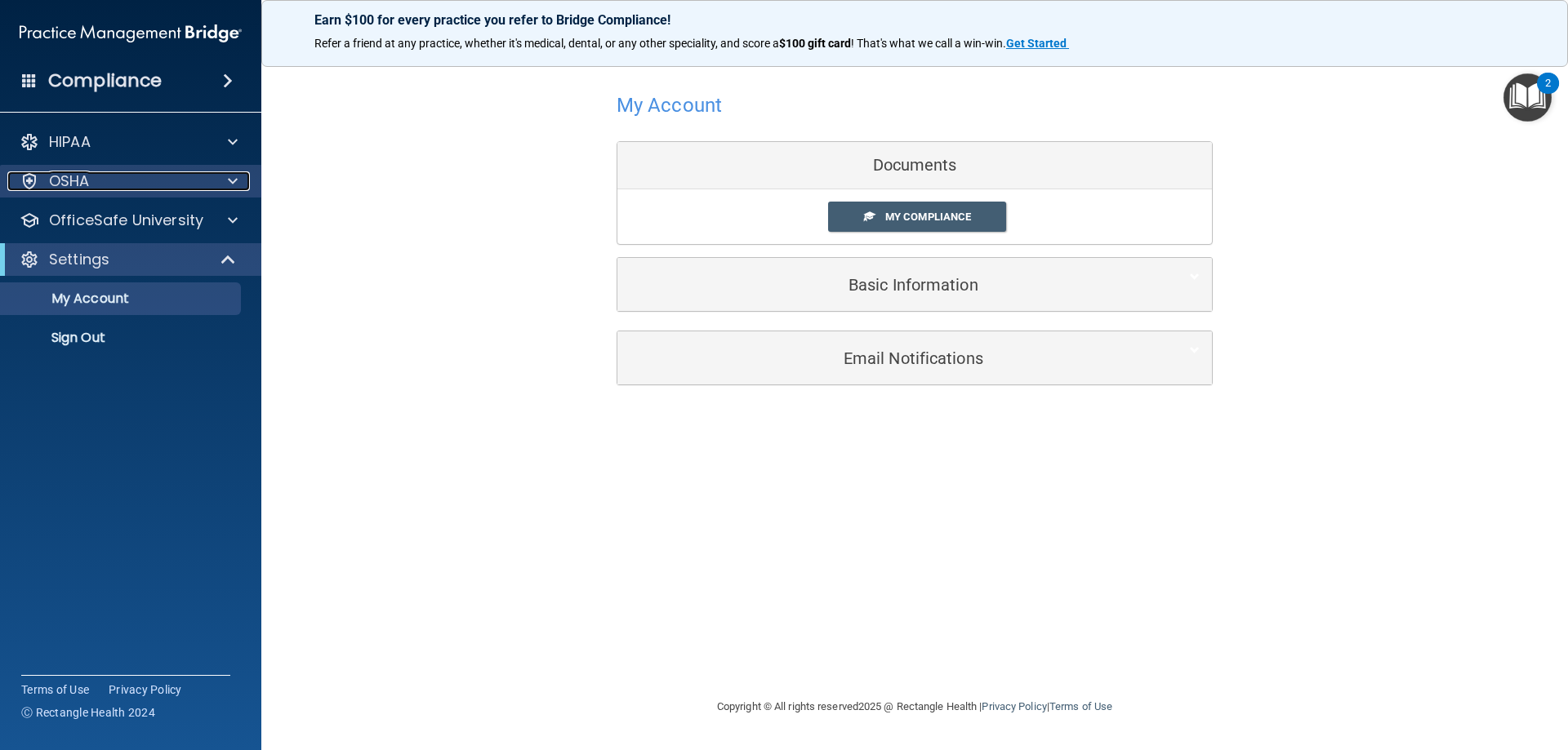
click at [230, 184] on span at bounding box center [233, 181] width 10 height 19
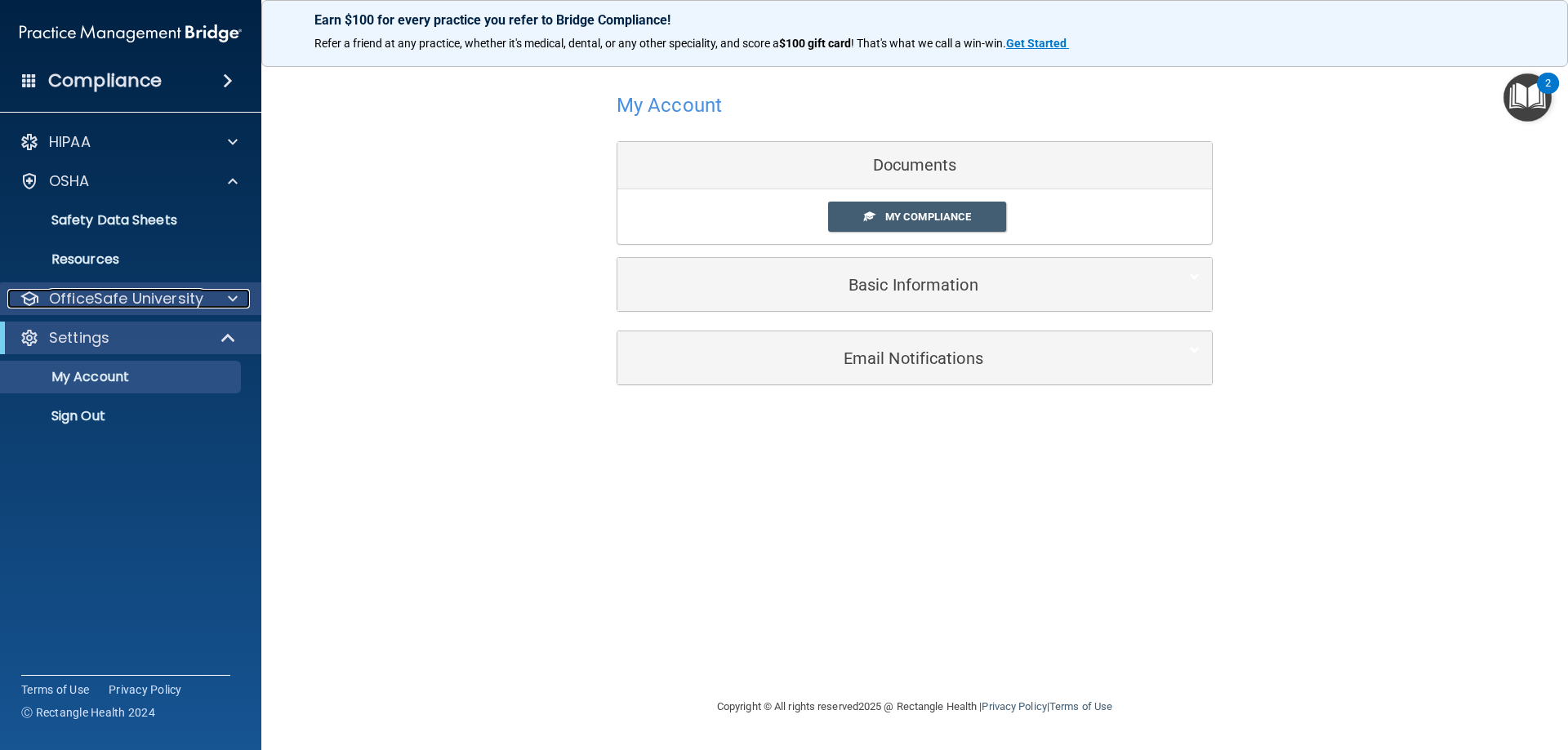
click at [199, 291] on p "OfficeSafe University" at bounding box center [125, 298] width 154 height 19
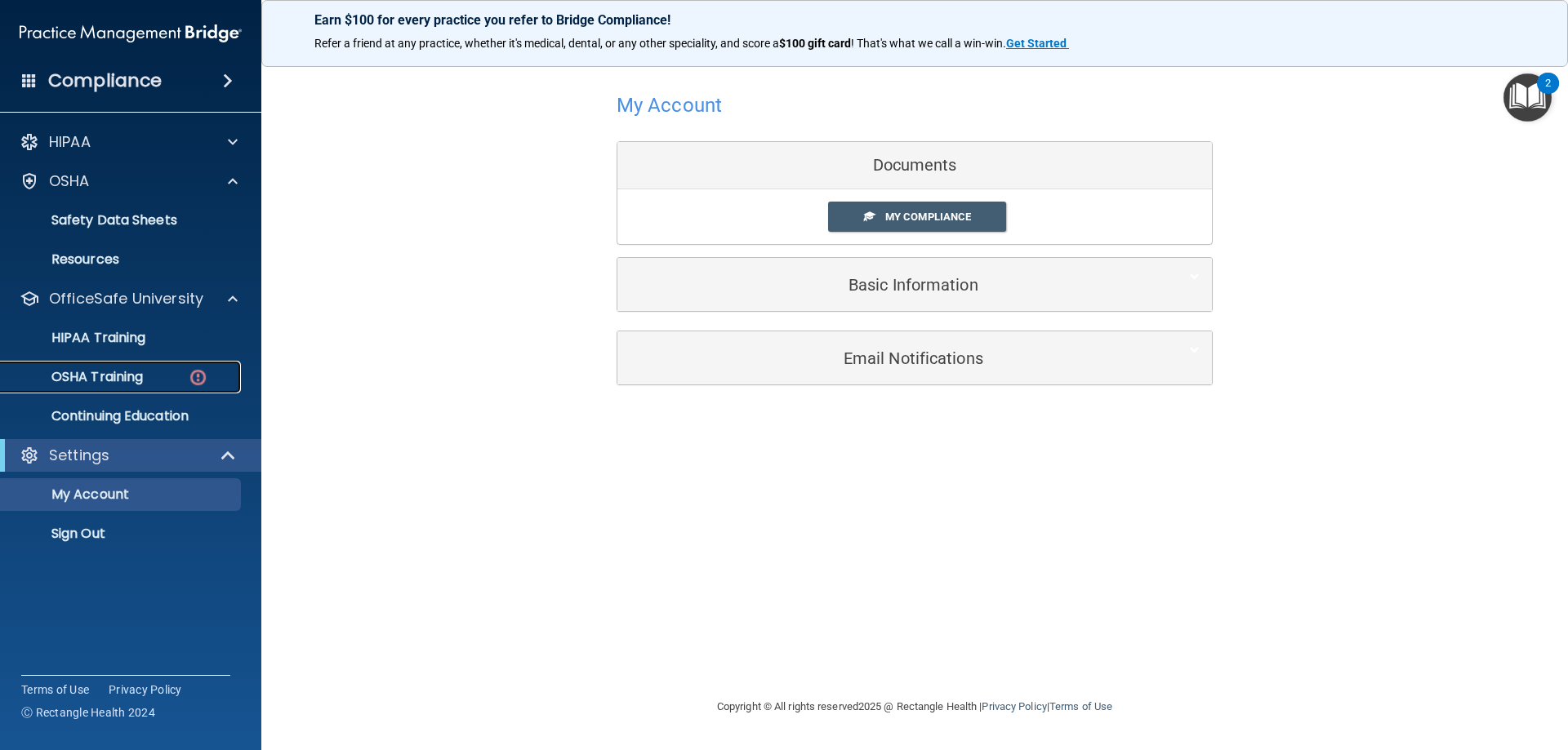
click at [141, 385] on p "OSHA Training" at bounding box center [77, 376] width 132 height 16
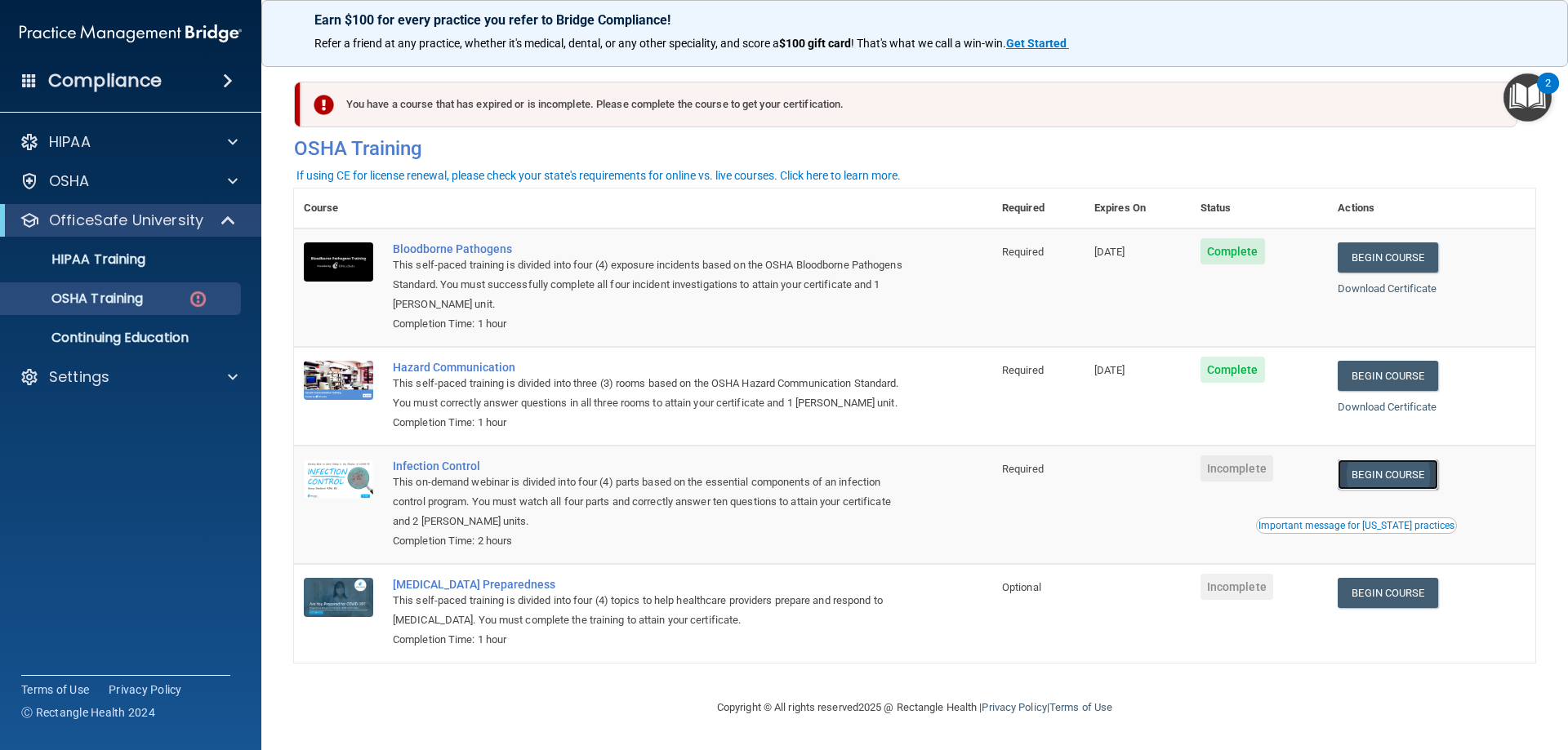
click at [1351, 489] on link "Begin Course" at bounding box center [1387, 475] width 99 height 30
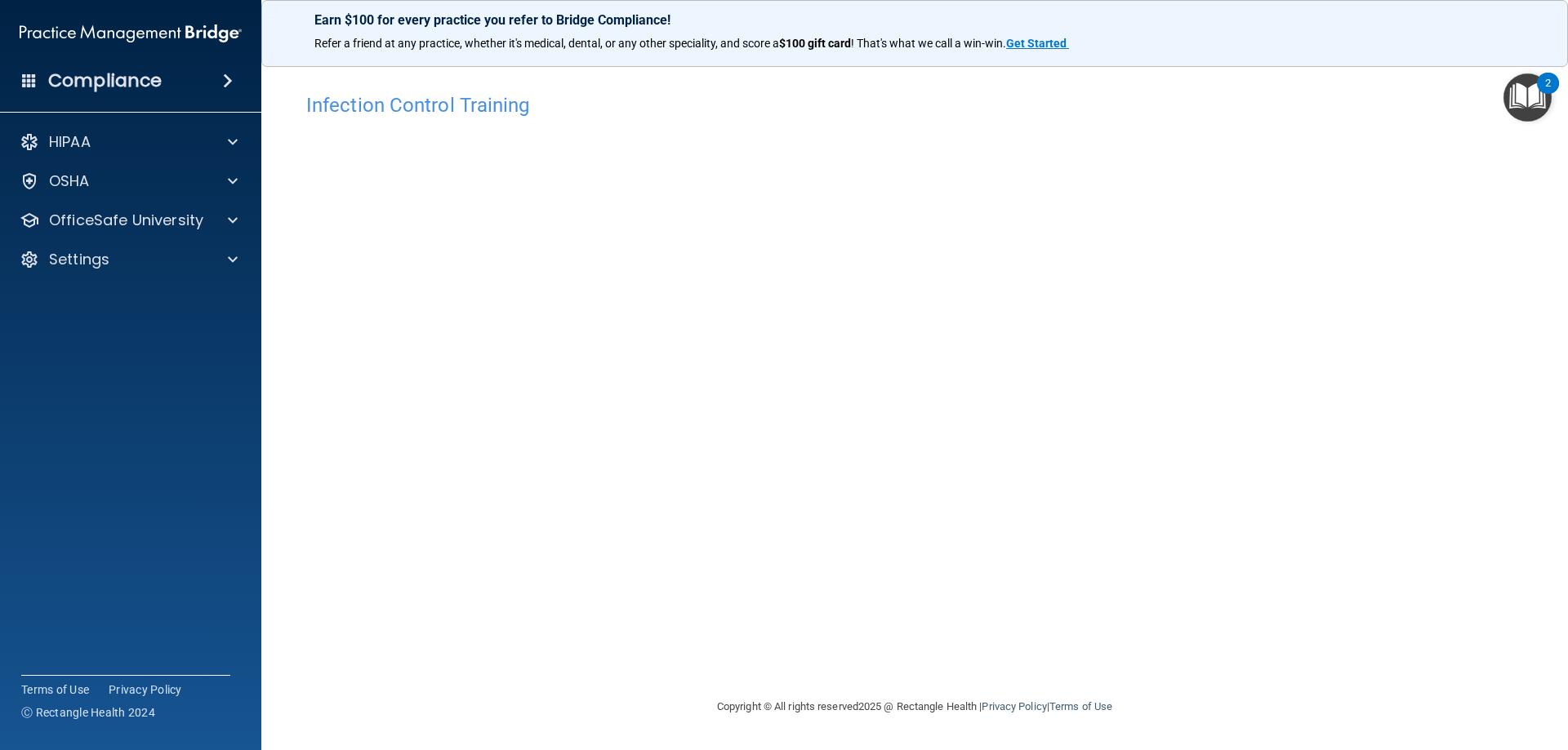
click at [1173, 600] on div "Infection Control Training This course doesn’t expire until . Are you sure you …" at bounding box center [914, 391] width 1241 height 613
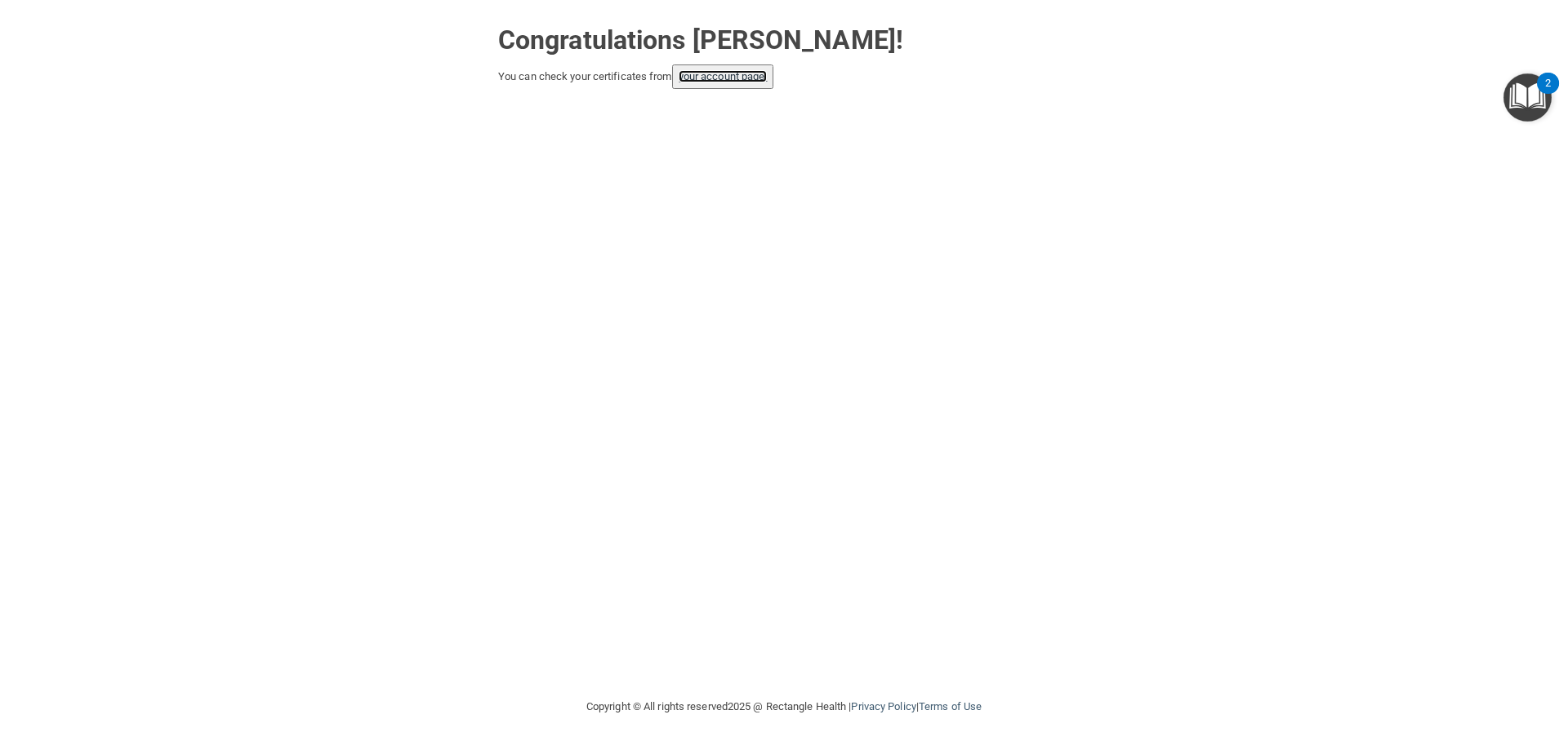
click at [736, 79] on link "your account page!" at bounding box center [723, 76] width 89 height 13
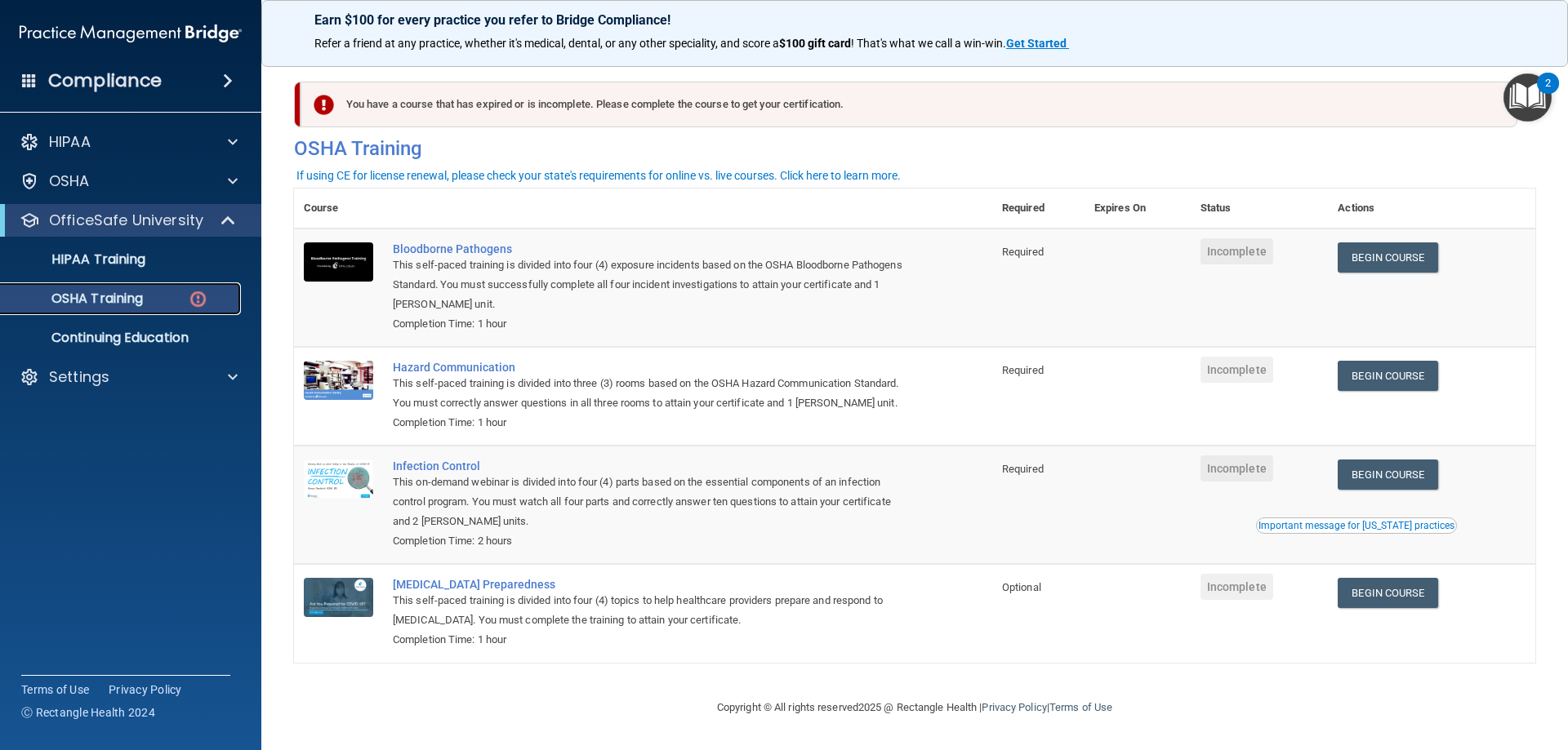
click at [187, 295] on div "OSHA Training" at bounding box center [122, 298] width 223 height 16
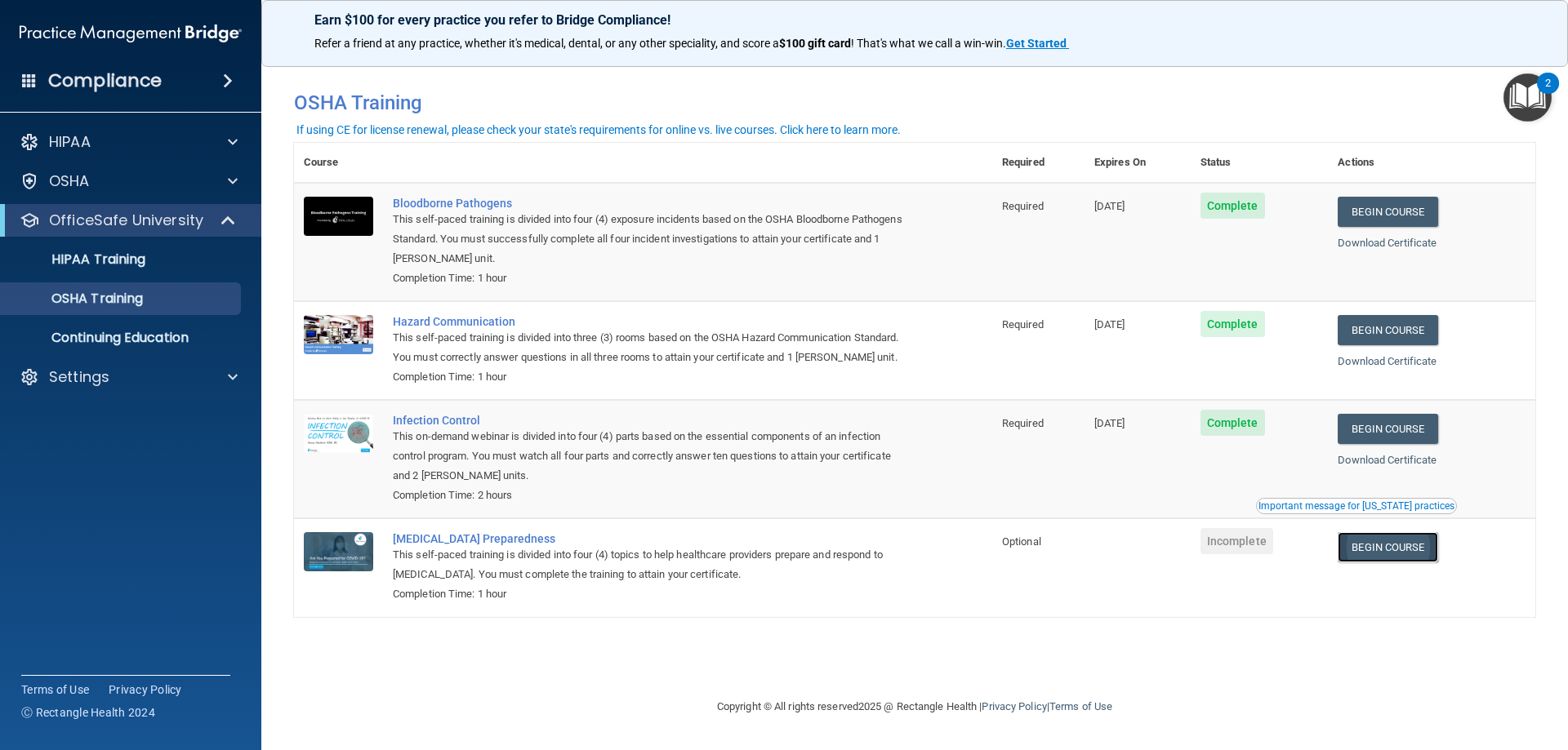
click at [1376, 557] on link "Begin Course" at bounding box center [1387, 547] width 99 height 30
click at [121, 337] on p "Continuing Education" at bounding box center [122, 338] width 223 height 16
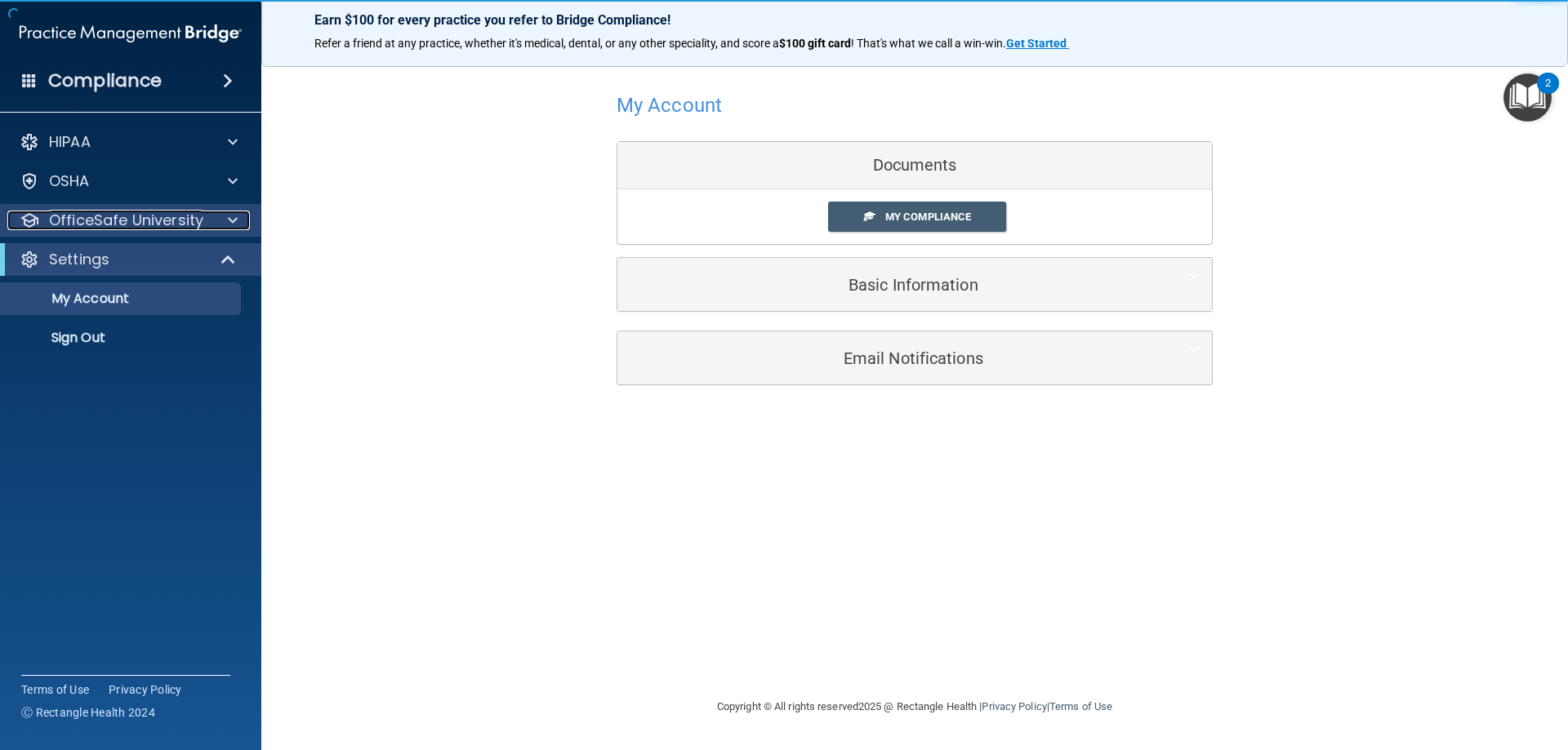
click at [146, 217] on p "OfficeSafe University" at bounding box center [125, 220] width 154 height 19
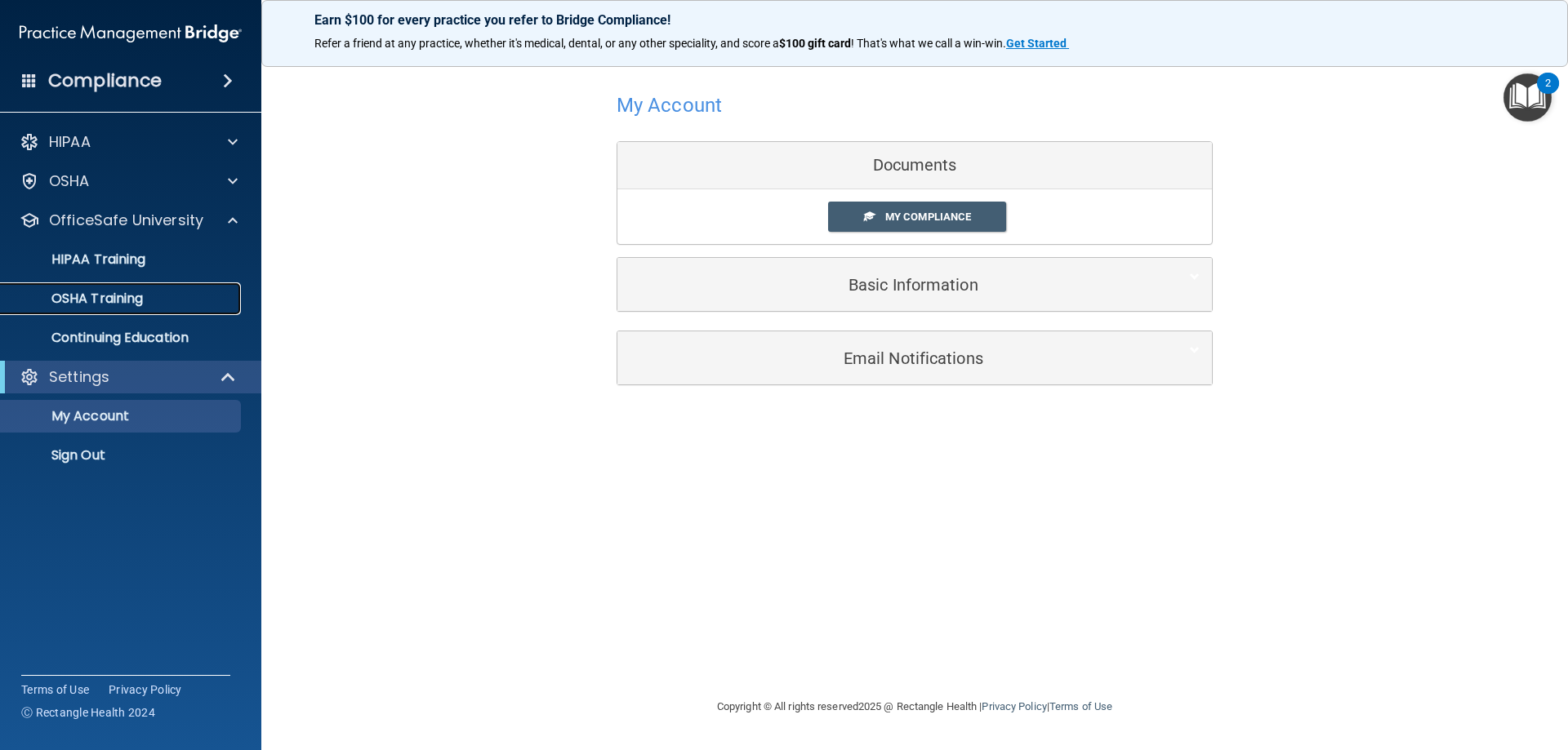
click at [135, 297] on p "OSHA Training" at bounding box center [77, 298] width 132 height 16
